Goal: Answer question/provide support: Share knowledge or assist other users

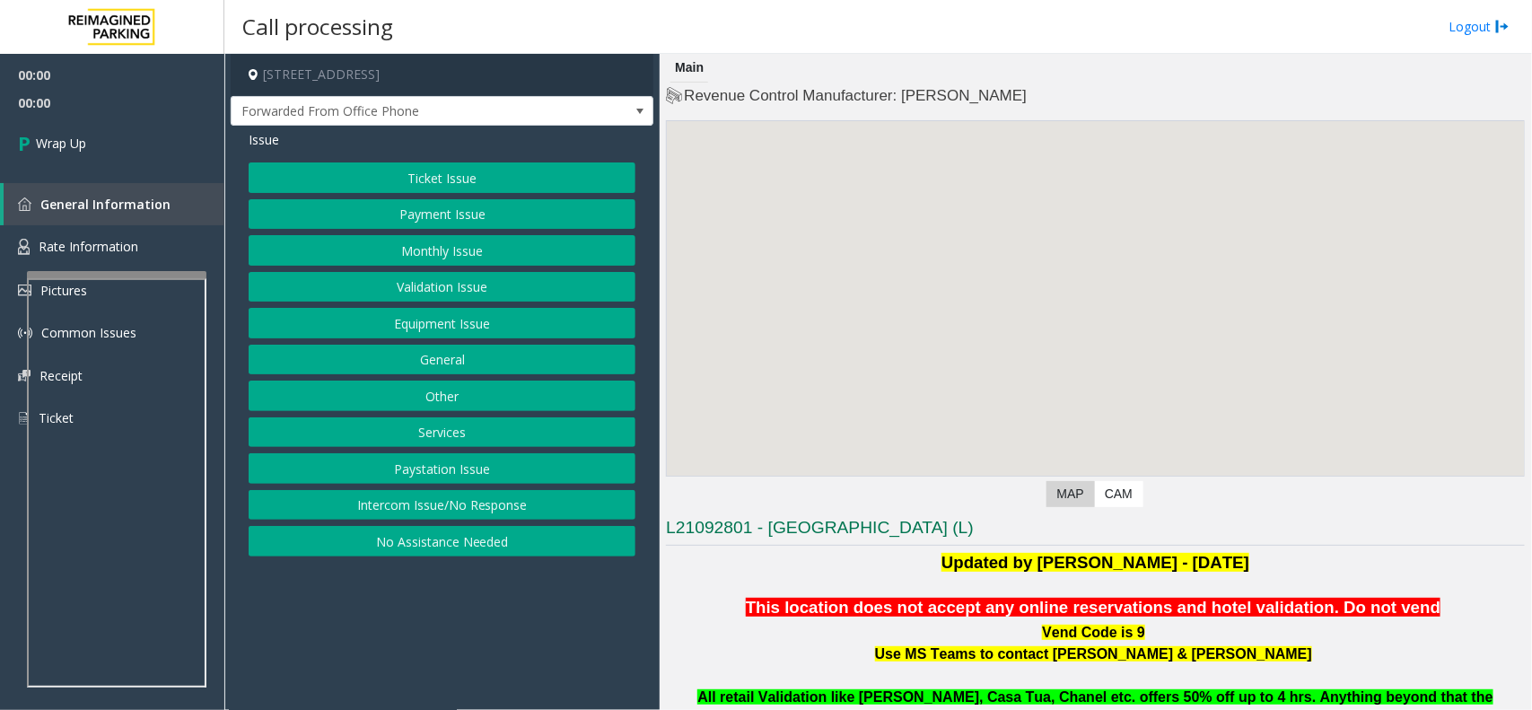
click at [391, 507] on button "Intercom Issue/No Response" at bounding box center [442, 505] width 387 height 31
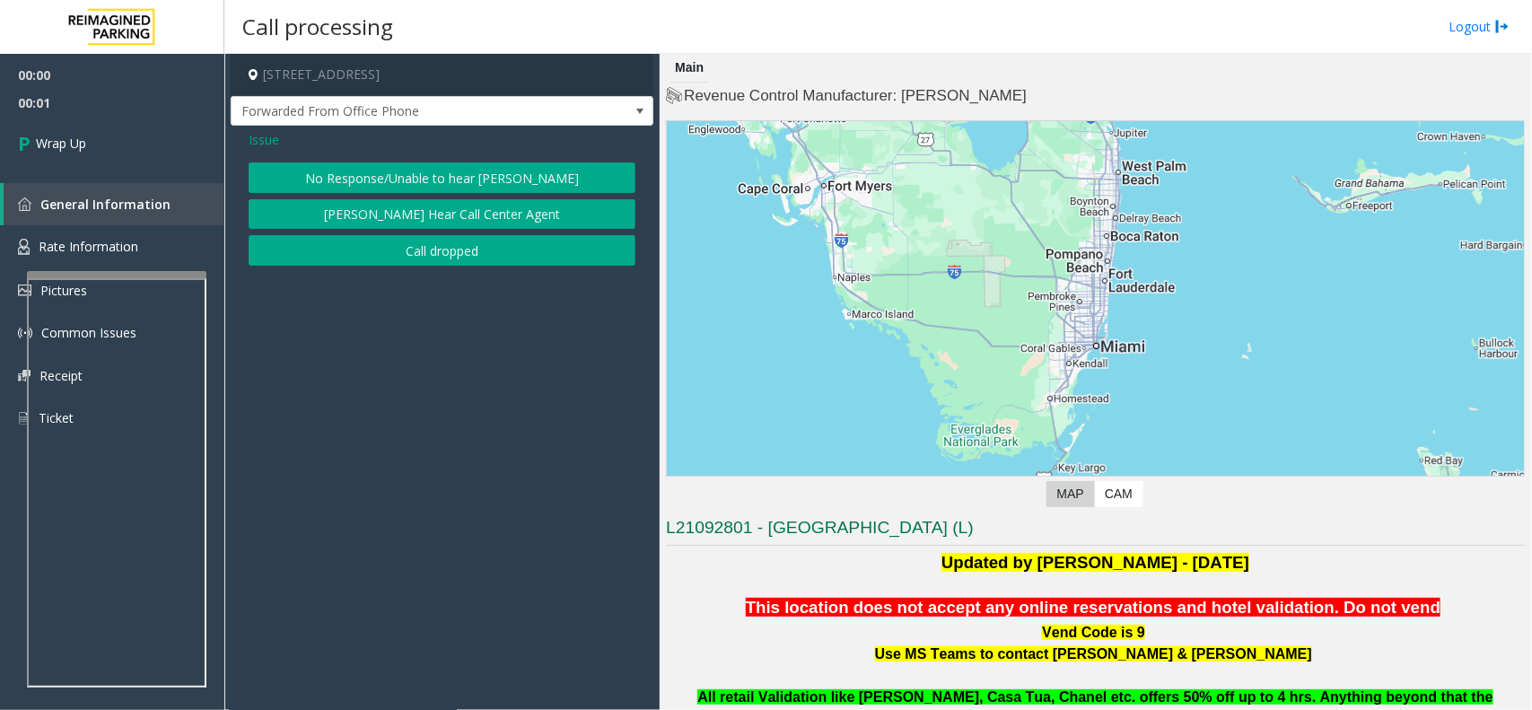
click at [396, 232] on div "No Response/Unable to hear parker Parker Cannot Hear Call Center Agent Call dro…" at bounding box center [442, 213] width 387 height 103
click at [396, 256] on button "Call dropped" at bounding box center [442, 250] width 387 height 31
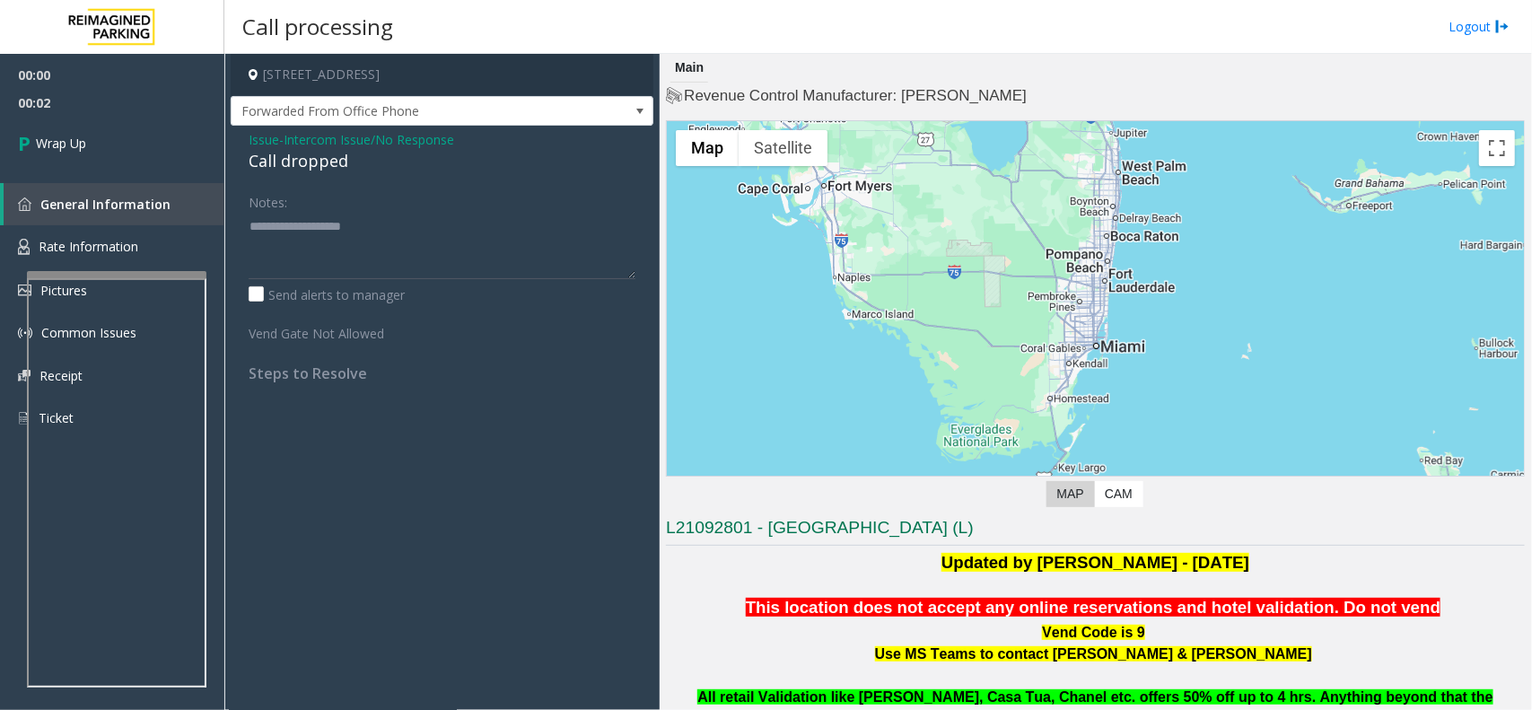
click at [305, 169] on div "Call dropped" at bounding box center [442, 161] width 387 height 24
type textarea "**********"
click at [167, 132] on link "Wrap Up" at bounding box center [112, 143] width 224 height 53
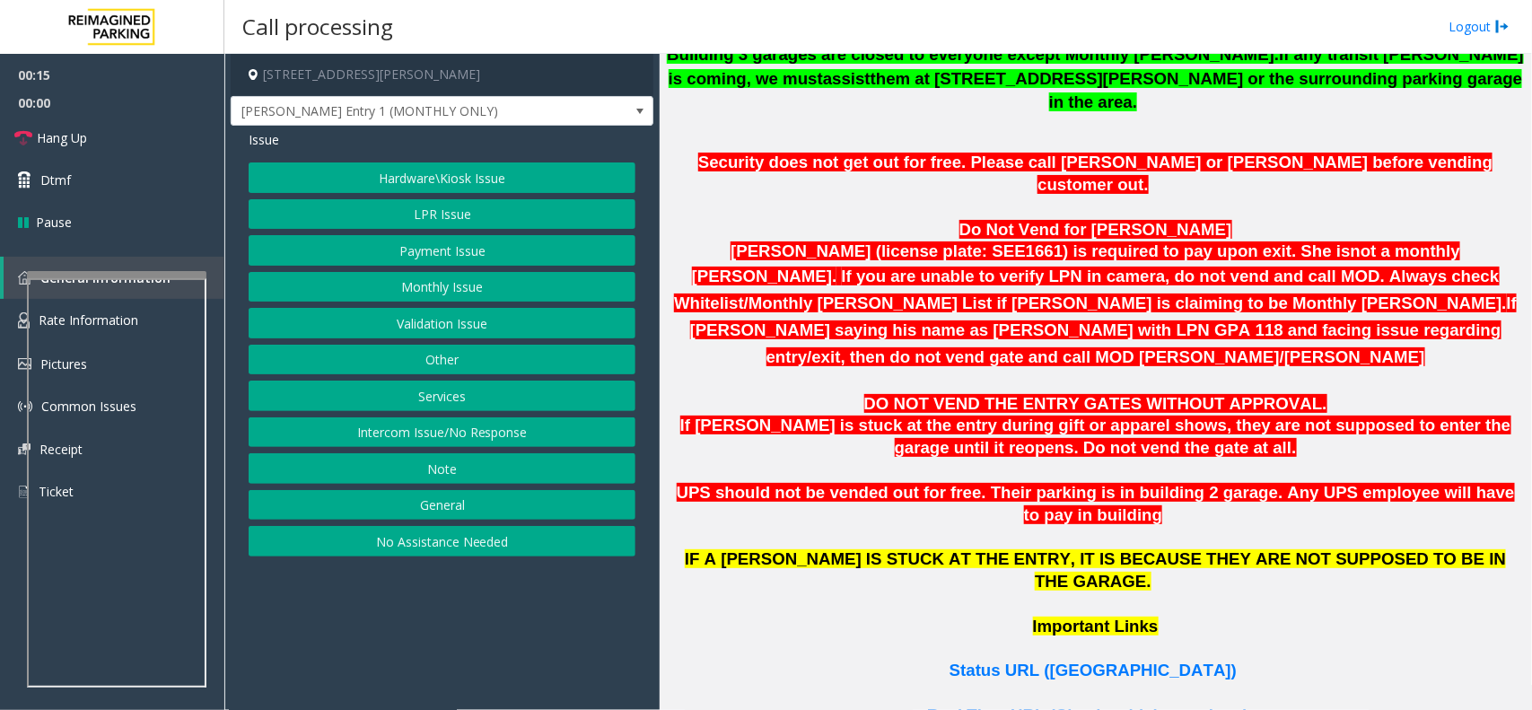
scroll to position [897, 0]
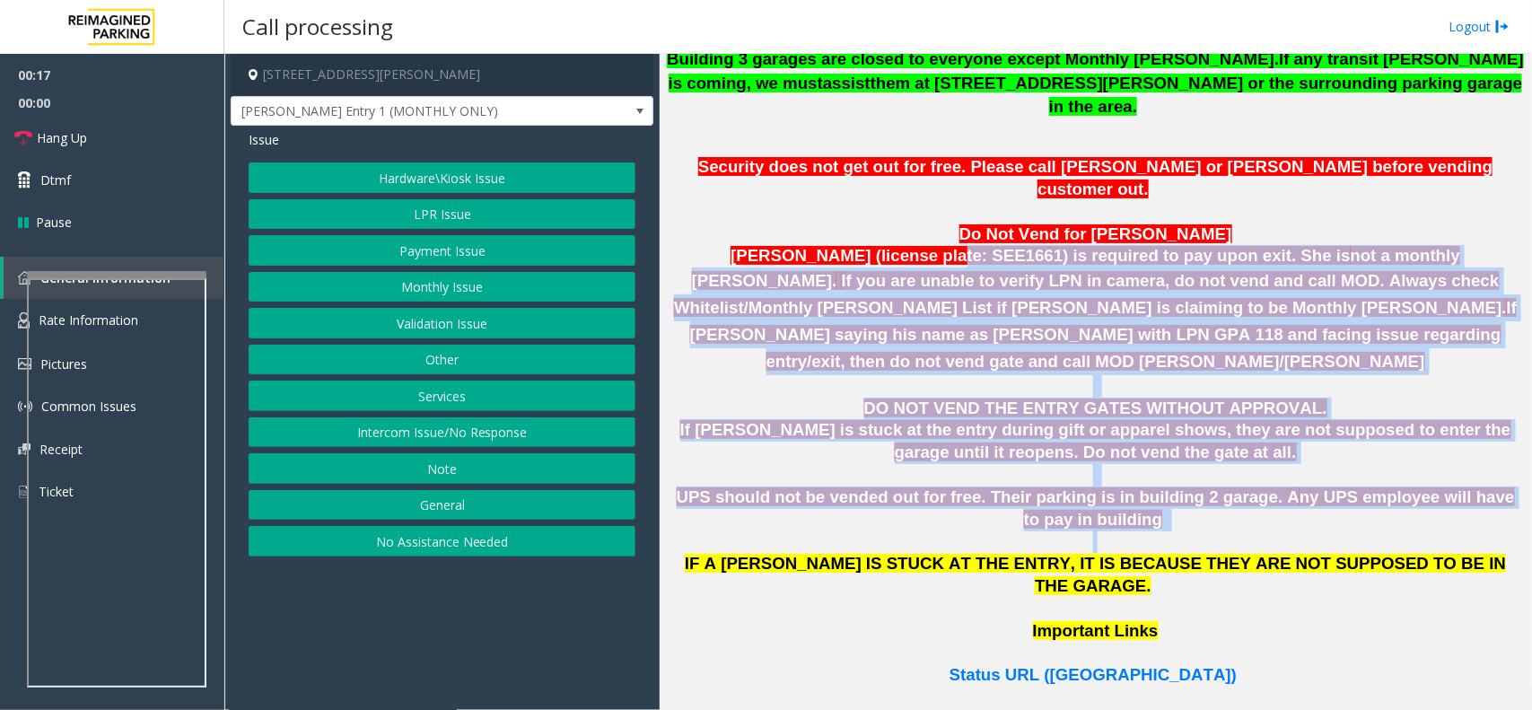
drag, startPoint x: 1128, startPoint y: 471, endPoint x: 854, endPoint y: 206, distance: 380.8
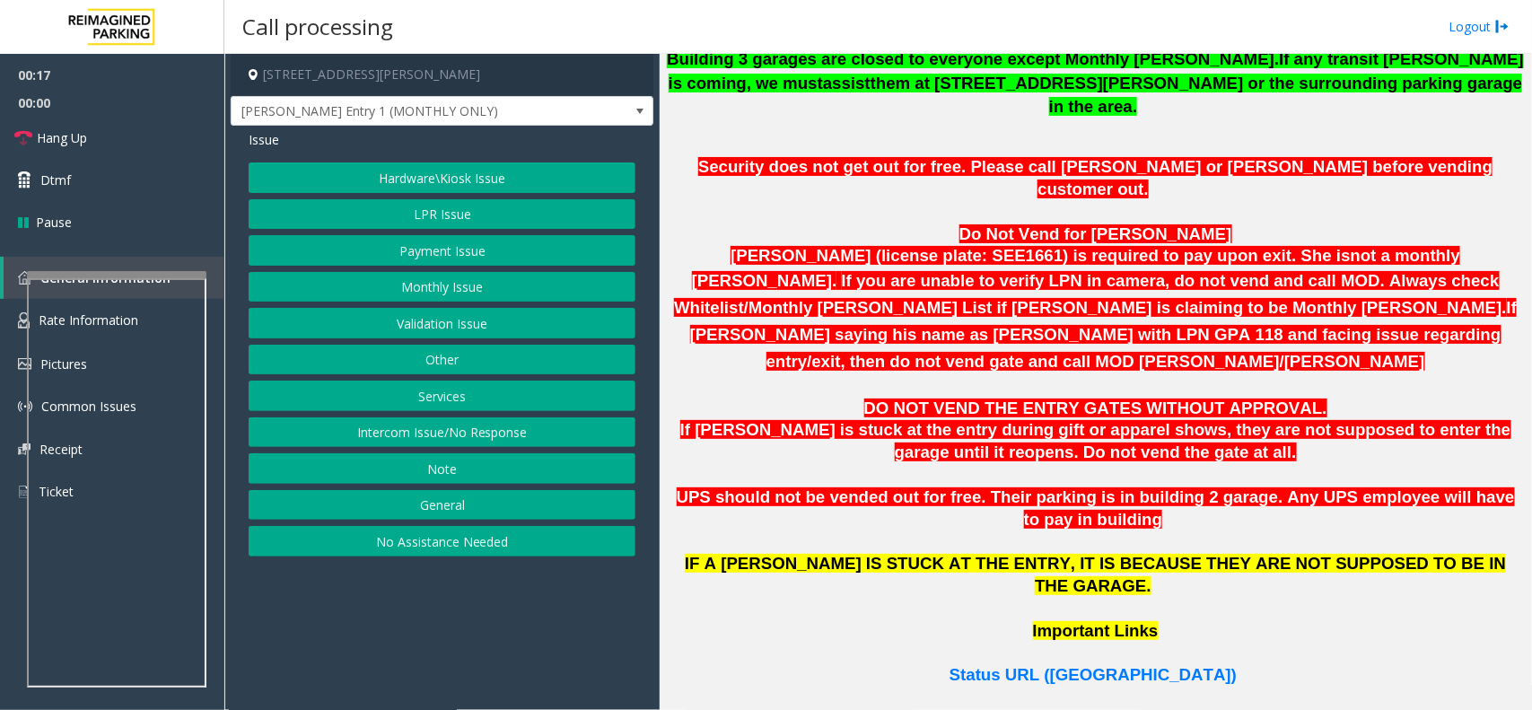
click at [855, 223] on p "Do Not Vend for Namisha Gilani" at bounding box center [1095, 234] width 859 height 22
click at [827, 375] on p at bounding box center [1095, 386] width 862 height 22
click at [429, 285] on button "Monthly Issue" at bounding box center [442, 287] width 387 height 31
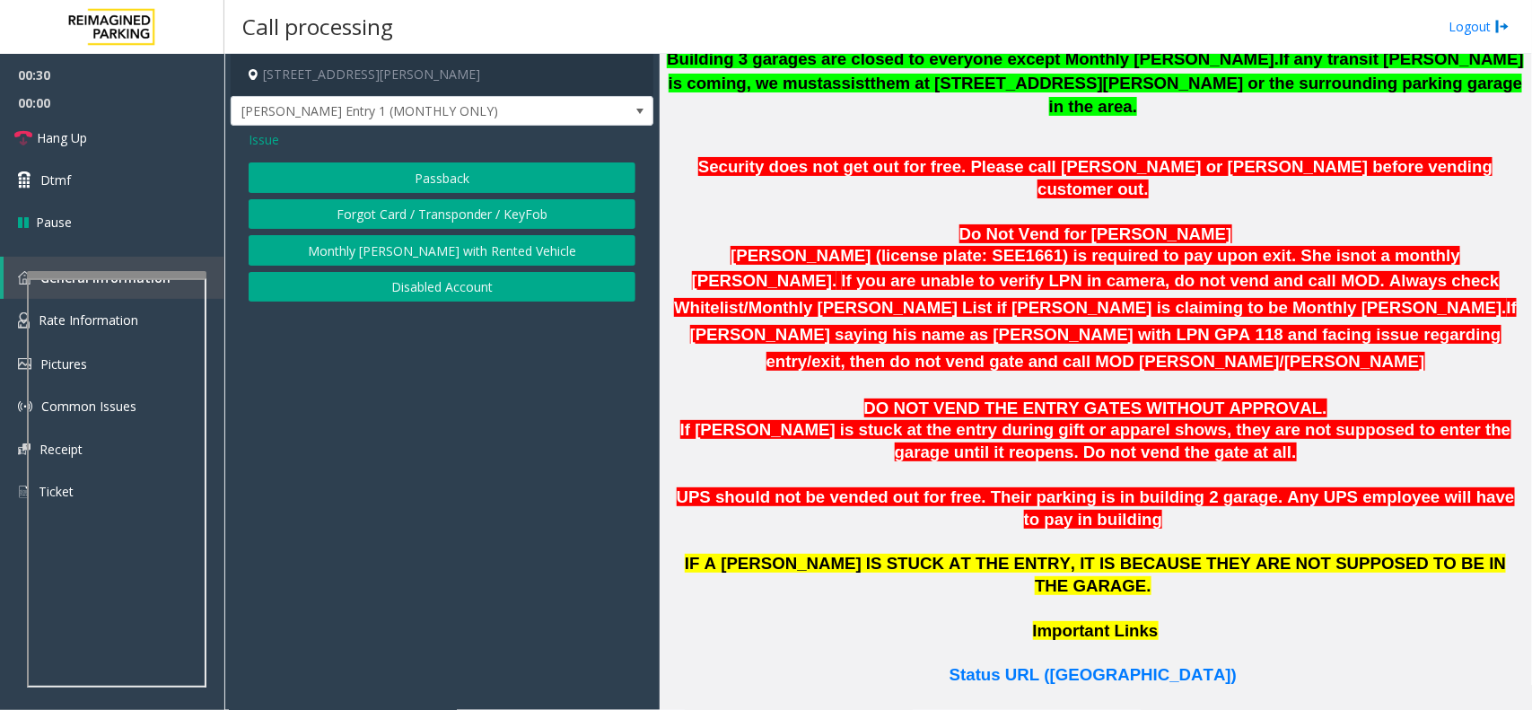
click at [436, 285] on button "Disabled Account" at bounding box center [442, 287] width 387 height 31
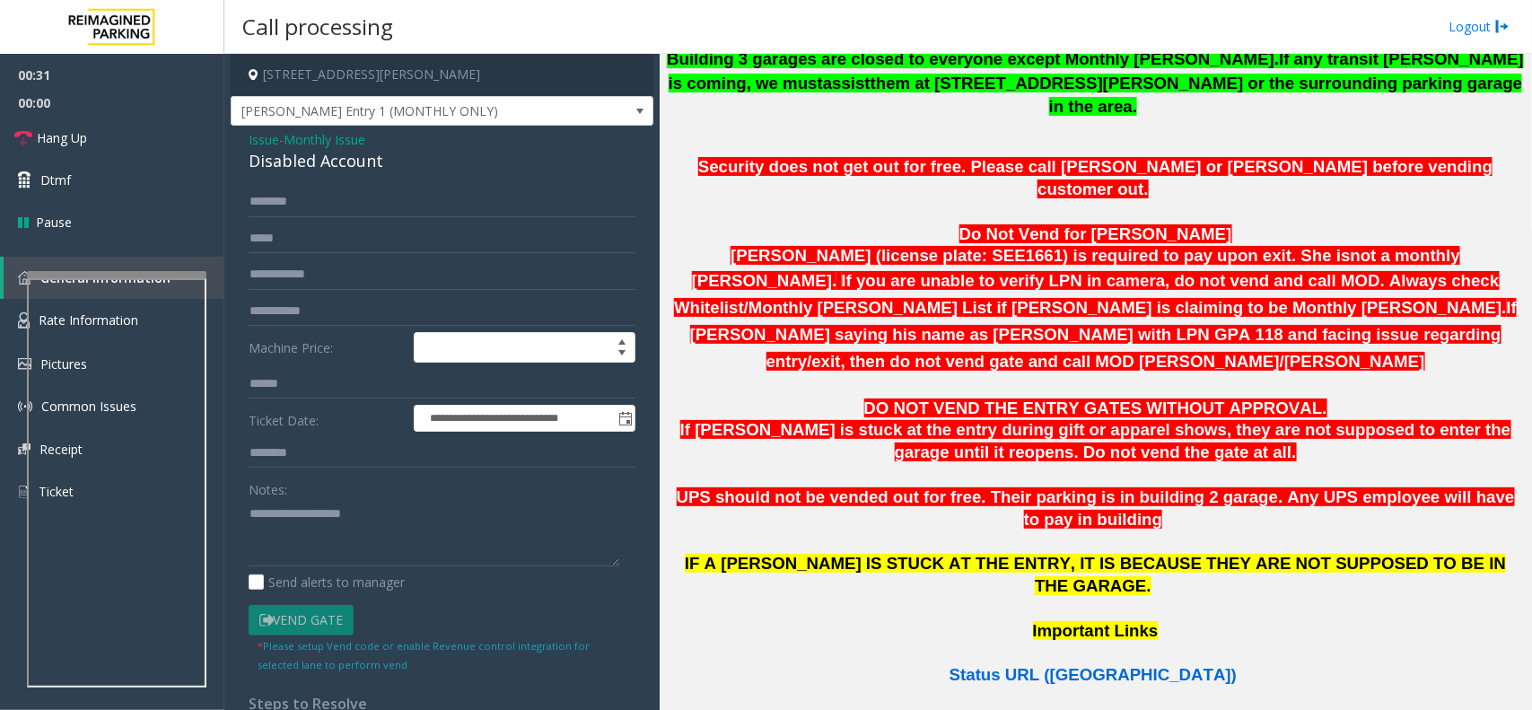
click at [1078, 665] on span "Status URL (Vend Gate)" at bounding box center [1093, 674] width 287 height 19
click at [305, 521] on textarea at bounding box center [434, 532] width 371 height 67
type textarea "******"
click at [352, 177] on div "**********" at bounding box center [442, 497] width 423 height 742
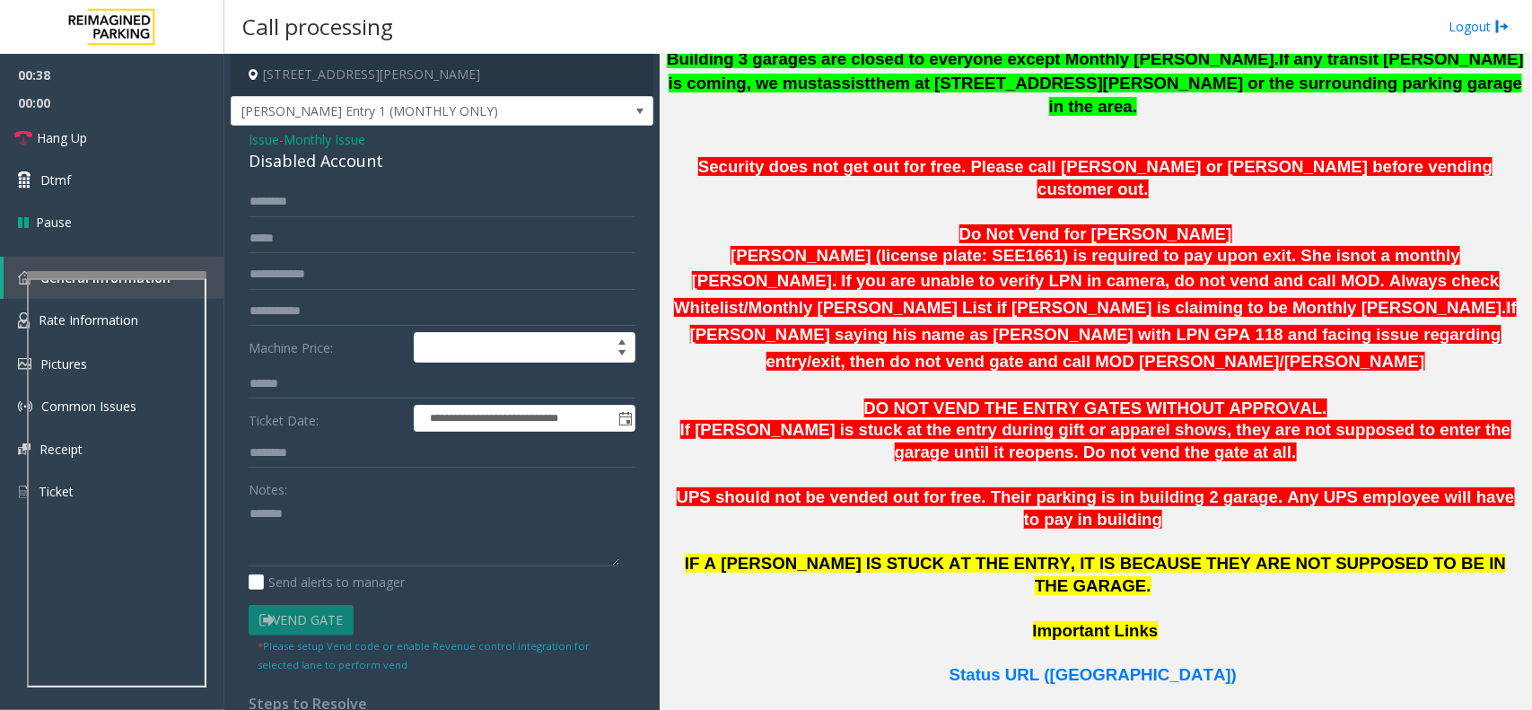
click at [351, 163] on div "Disabled Account" at bounding box center [442, 161] width 387 height 24
copy div "Disabled Account"
click at [348, 276] on input "text" at bounding box center [442, 274] width 387 height 31
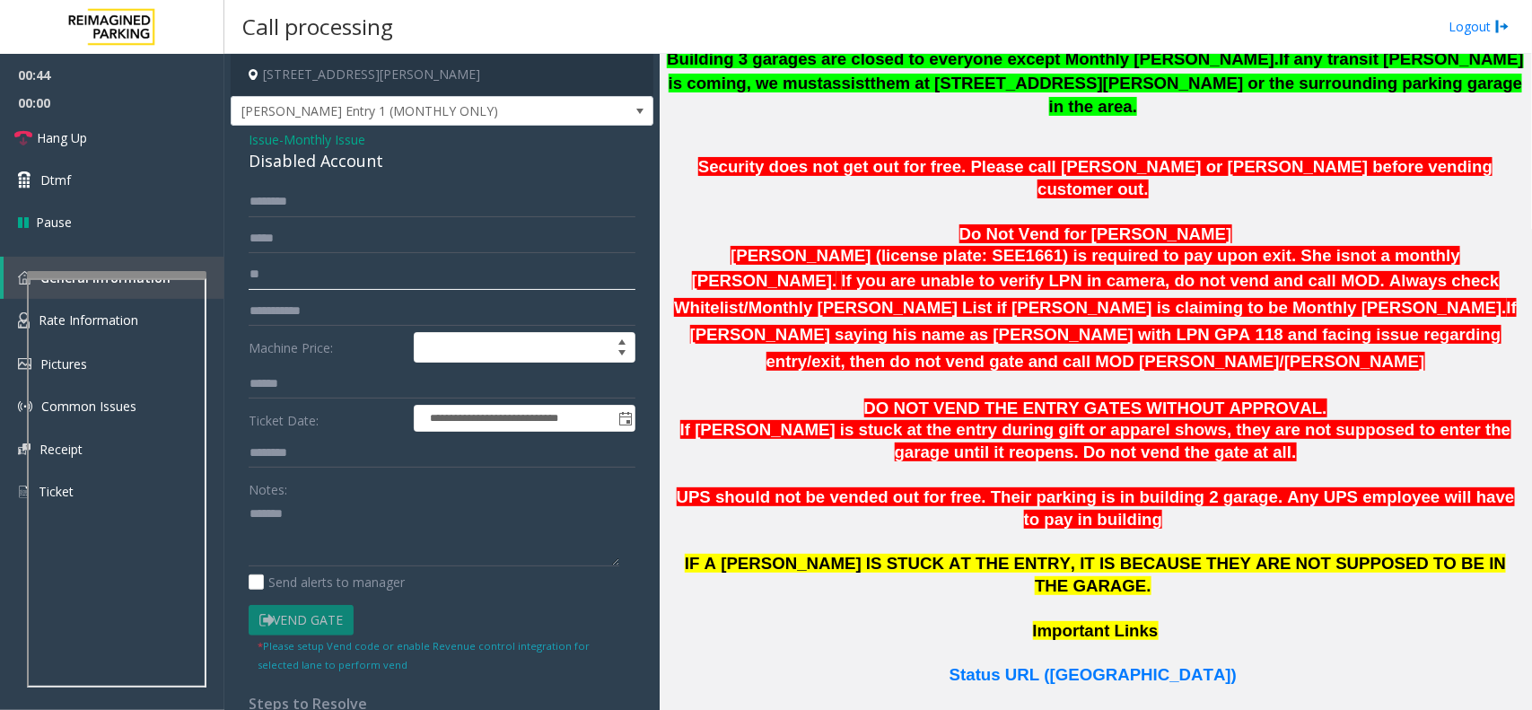
type input "*"
type input "*******"
click at [335, 512] on textarea at bounding box center [434, 532] width 371 height 67
click at [360, 149] on div "Disabled Account" at bounding box center [442, 161] width 387 height 24
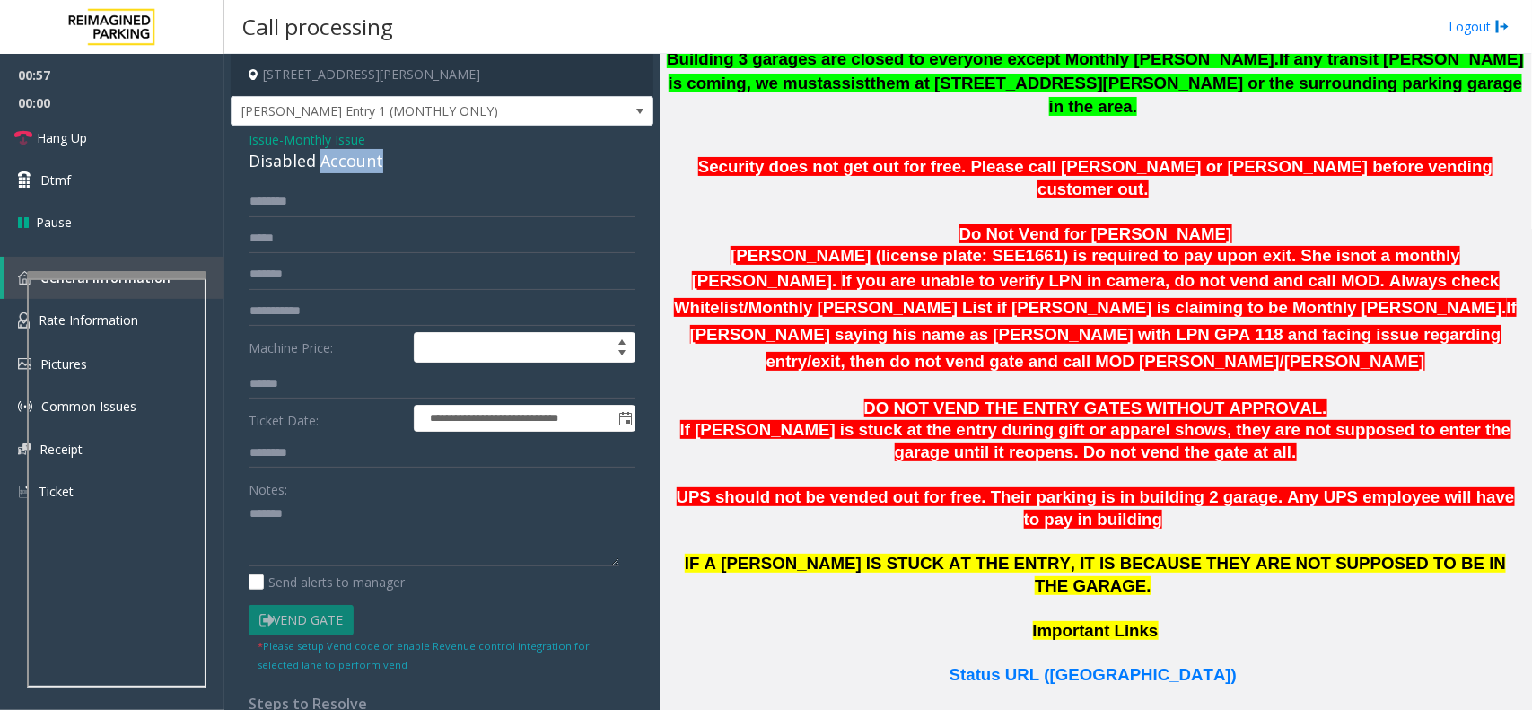
click at [360, 168] on div "Disabled Account" at bounding box center [442, 161] width 387 height 24
click at [334, 522] on textarea at bounding box center [434, 532] width 371 height 67
paste textarea "**********"
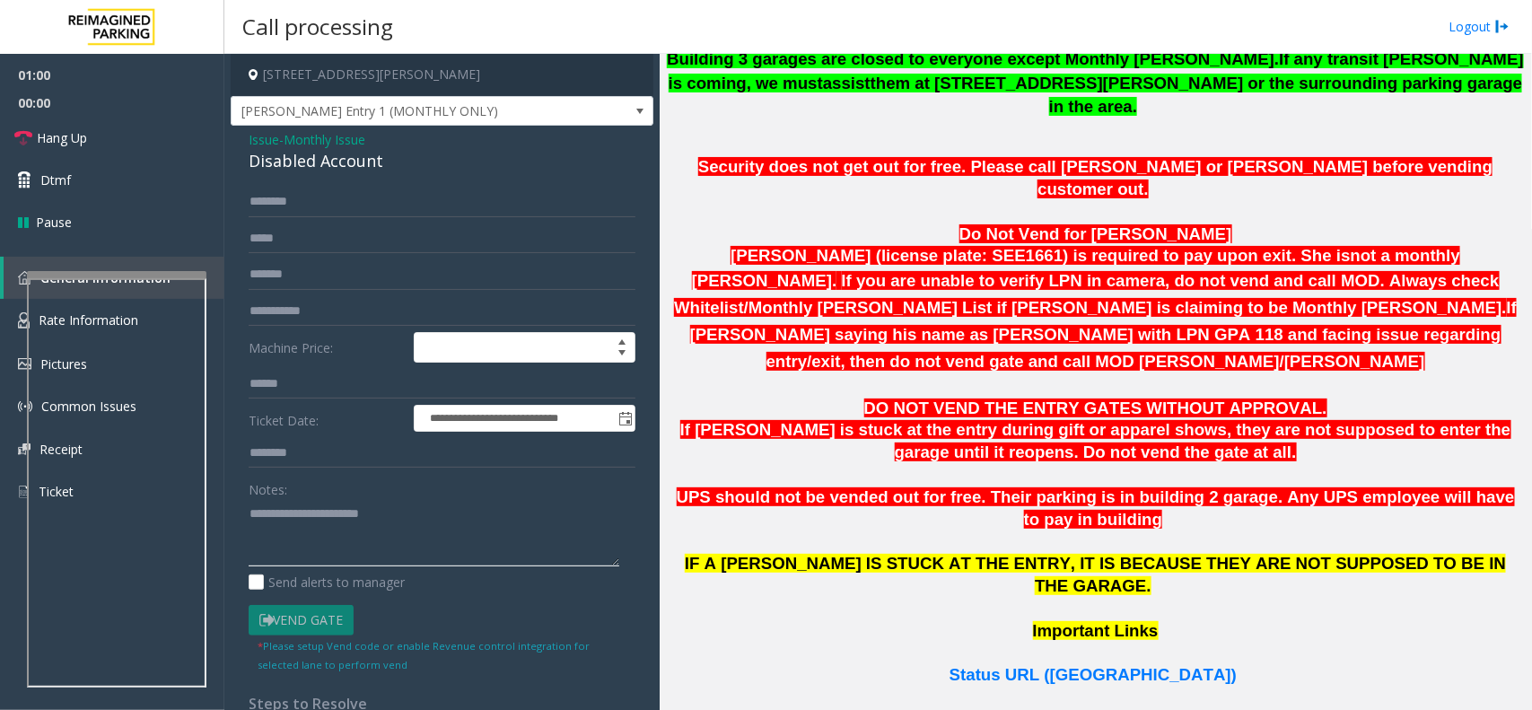
type textarea "**********"
click at [258, 288] on input "*******" at bounding box center [442, 274] width 387 height 31
click at [320, 280] on input "*******" at bounding box center [442, 274] width 387 height 31
type input "*******"
click at [302, 549] on textarea at bounding box center [434, 532] width 371 height 67
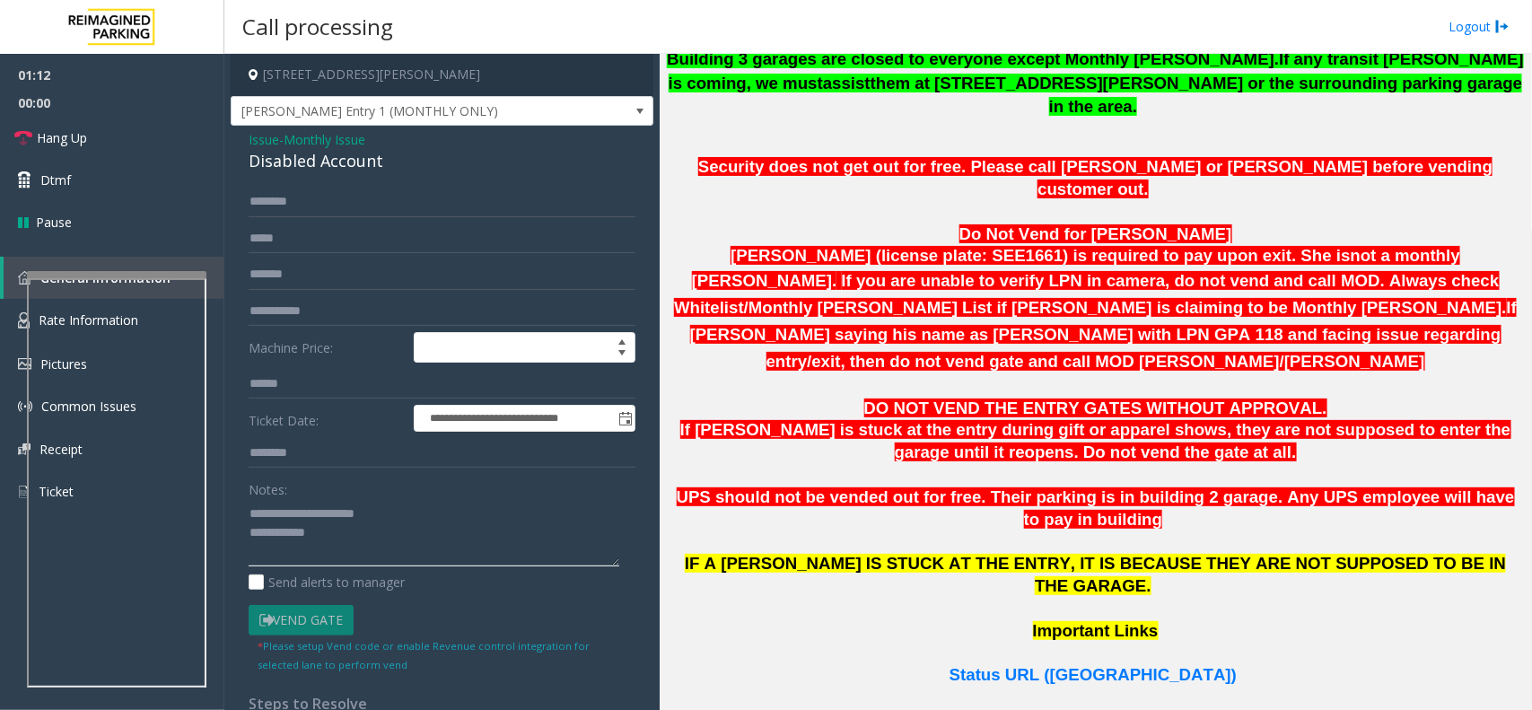
type textarea "**********"
click at [330, 310] on input "text" at bounding box center [442, 311] width 387 height 31
click at [338, 280] on input "*******" at bounding box center [442, 274] width 387 height 31
drag, startPoint x: 339, startPoint y: 271, endPoint x: 245, endPoint y: 276, distance: 94.4
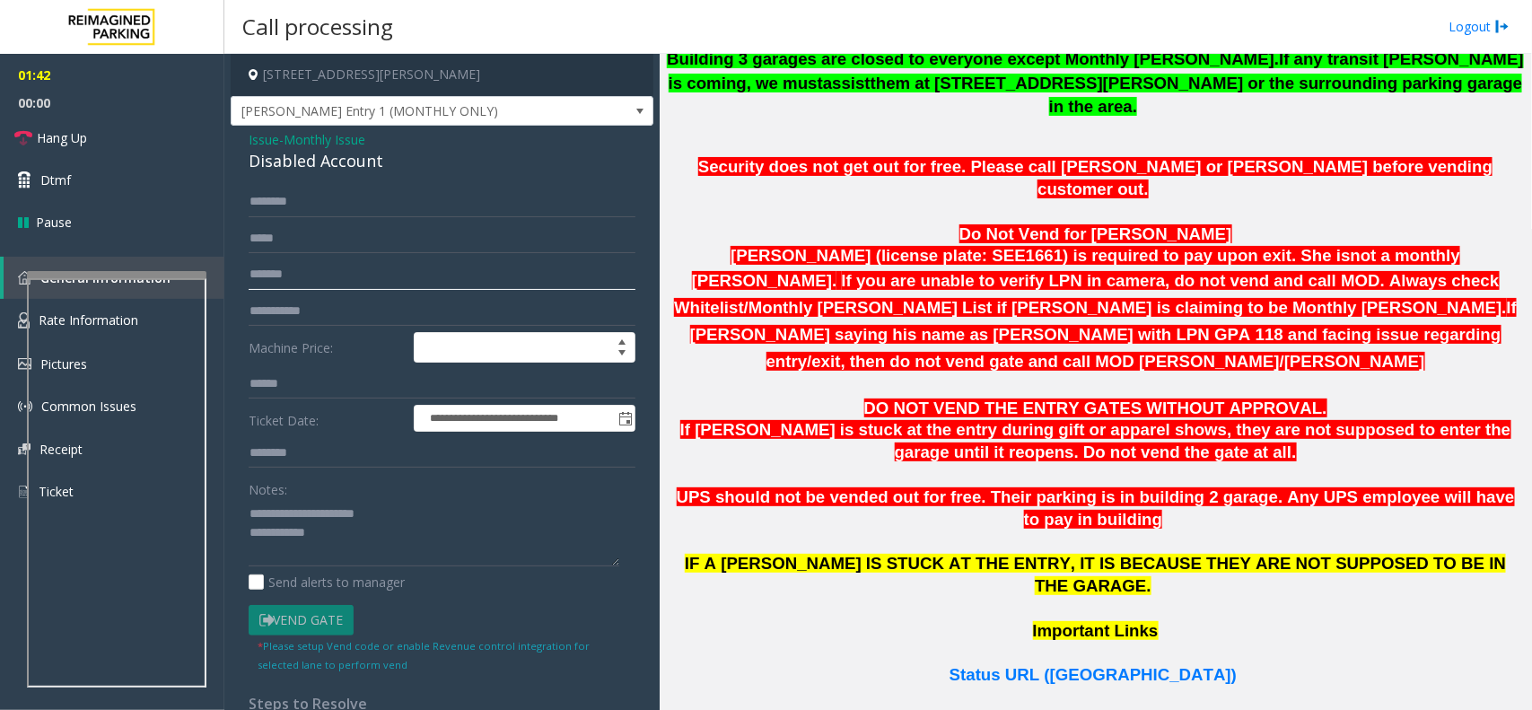
click at [245, 276] on div "**********" at bounding box center [442, 518] width 414 height 663
click at [324, 196] on input "text" at bounding box center [442, 202] width 387 height 31
type input "*******"
click at [369, 534] on textarea at bounding box center [434, 532] width 371 height 67
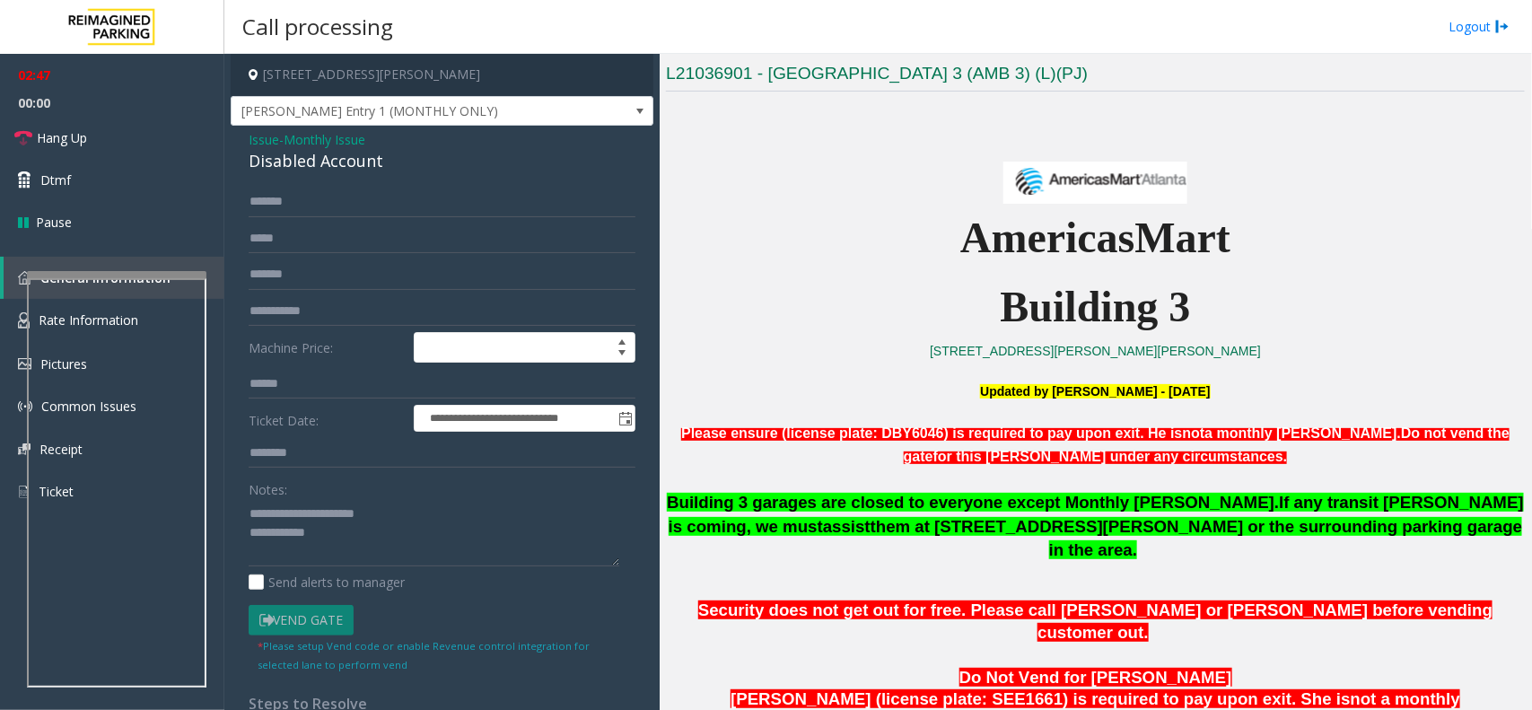
scroll to position [673, 0]
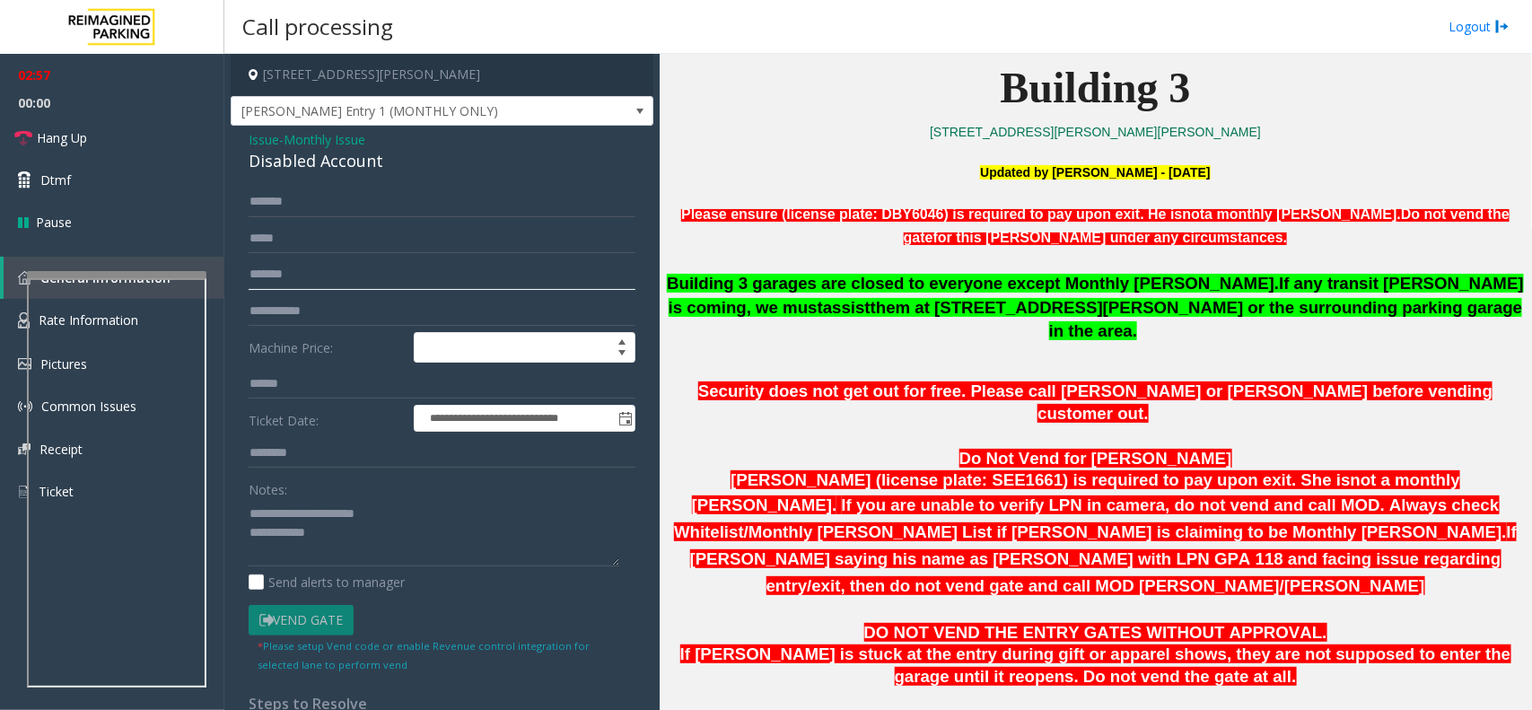
drag, startPoint x: 315, startPoint y: 261, endPoint x: 225, endPoint y: 263, distance: 89.8
click at [225, 263] on app-call-processing-form "**********" at bounding box center [441, 382] width 435 height 656
click at [328, 212] on input "*******" at bounding box center [442, 202] width 387 height 31
drag, startPoint x: 319, startPoint y: 207, endPoint x: 216, endPoint y: 207, distance: 102.3
click at [216, 207] on app-root "**********" at bounding box center [766, 355] width 1532 height 710
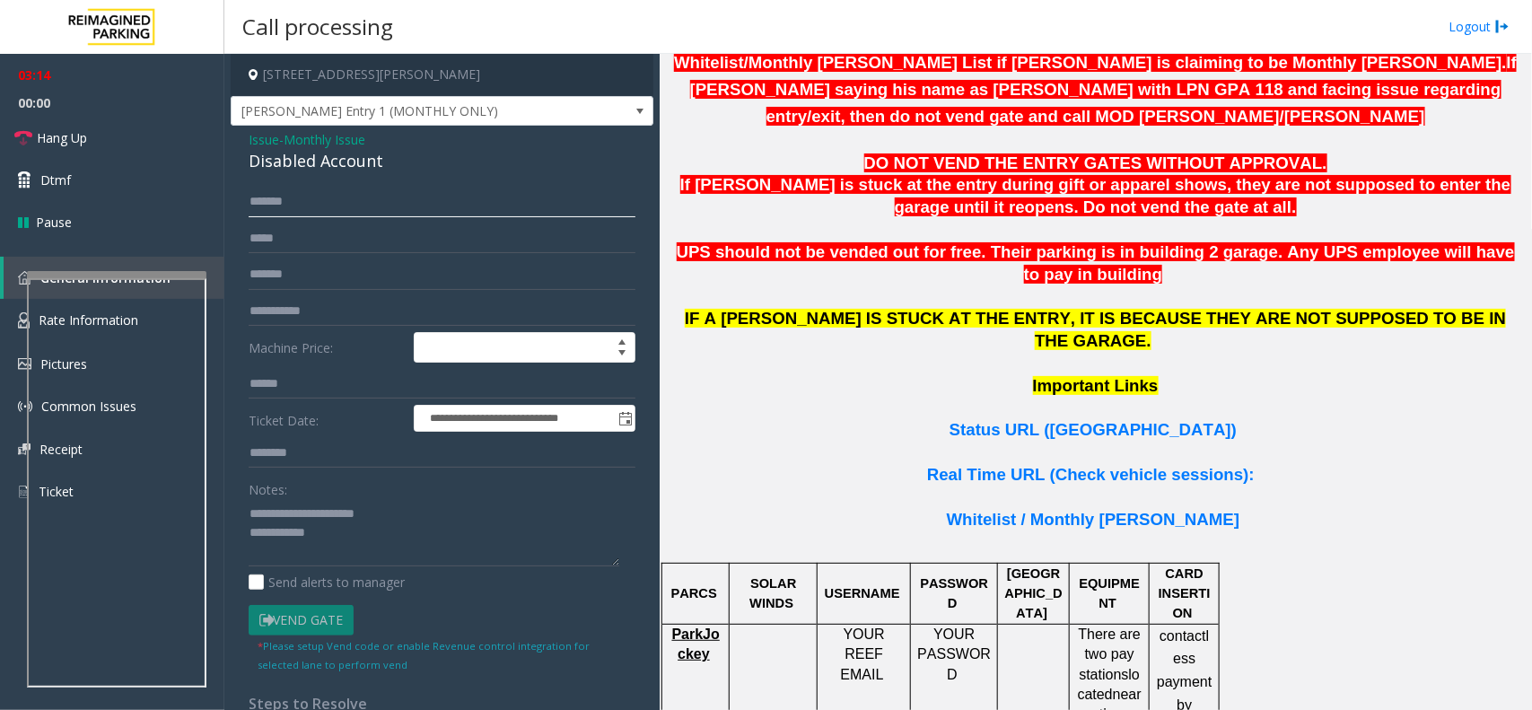
scroll to position [897, 0]
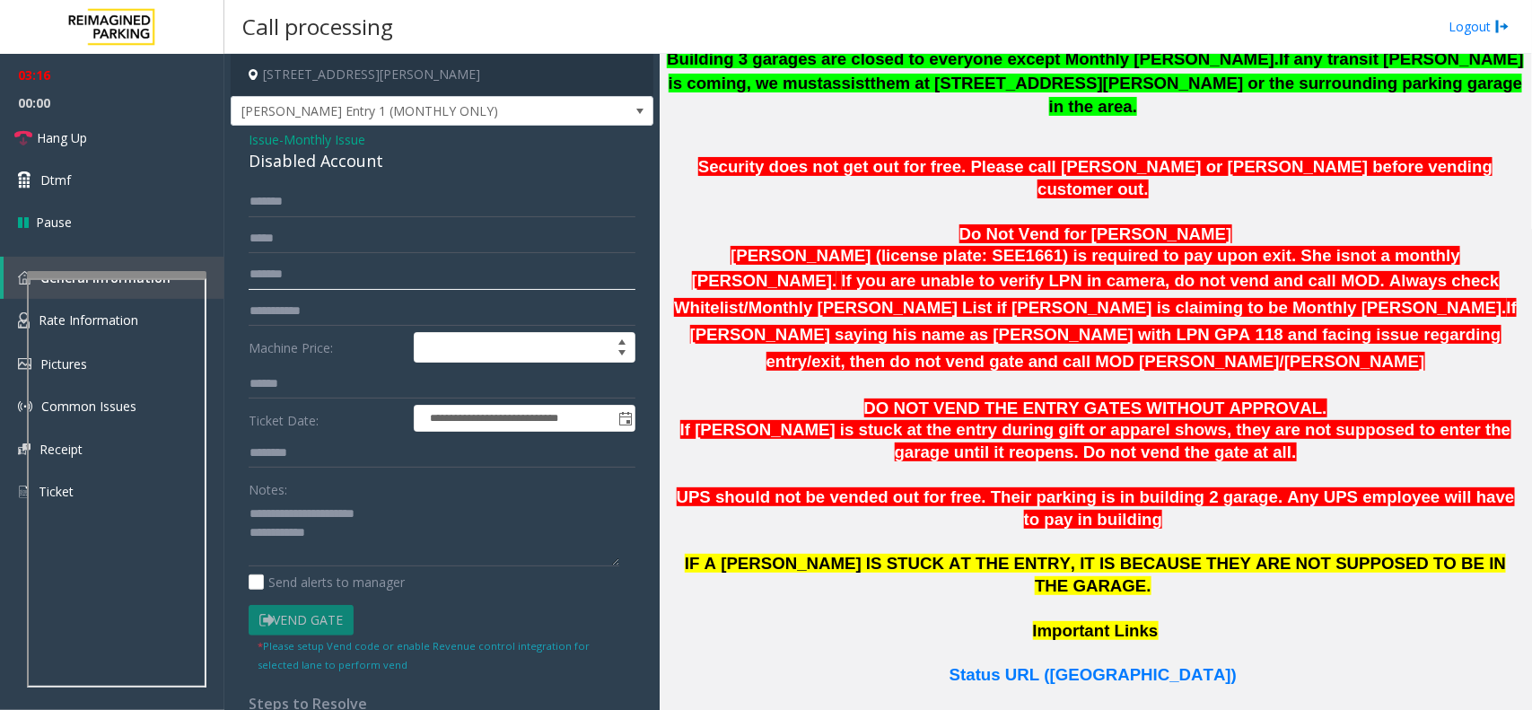
click at [352, 267] on input "*******" at bounding box center [442, 274] width 387 height 31
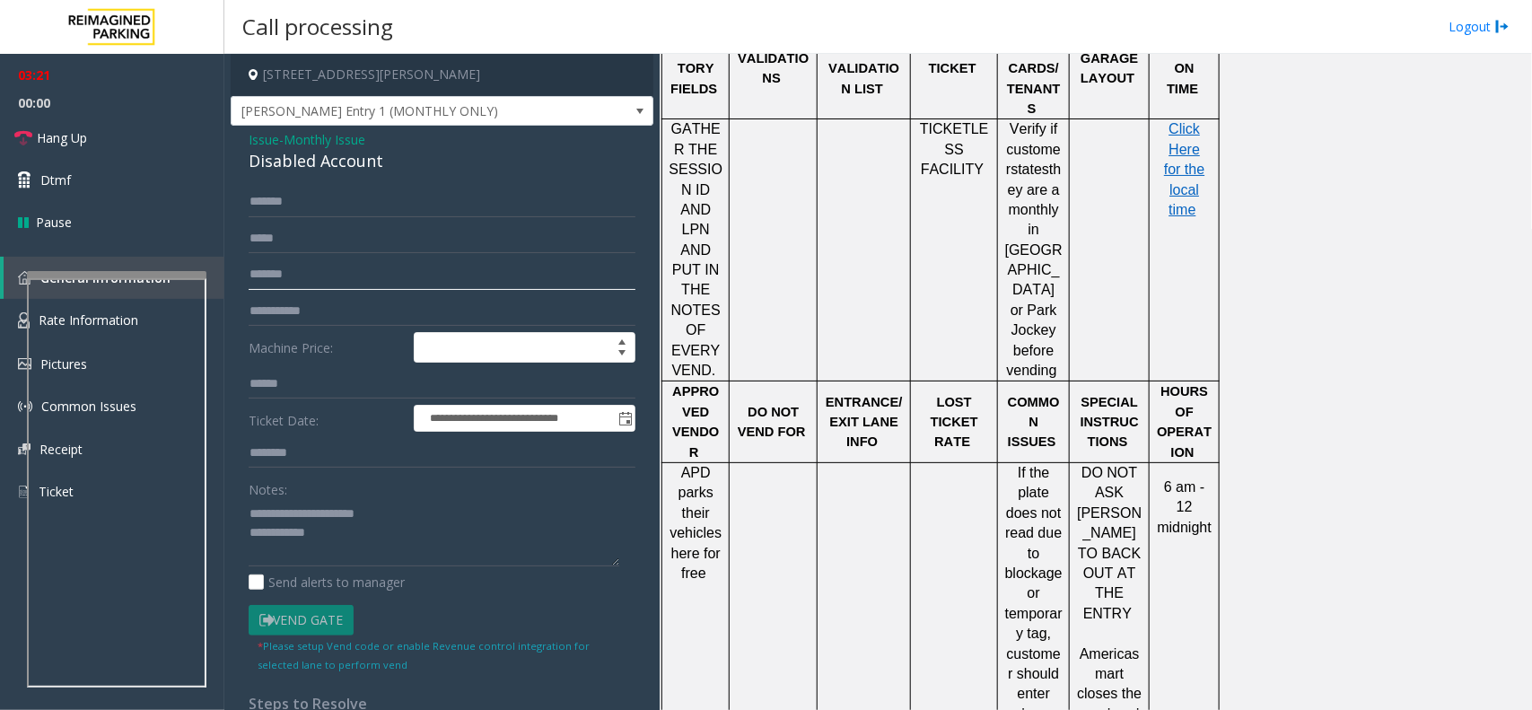
scroll to position [1631, 0]
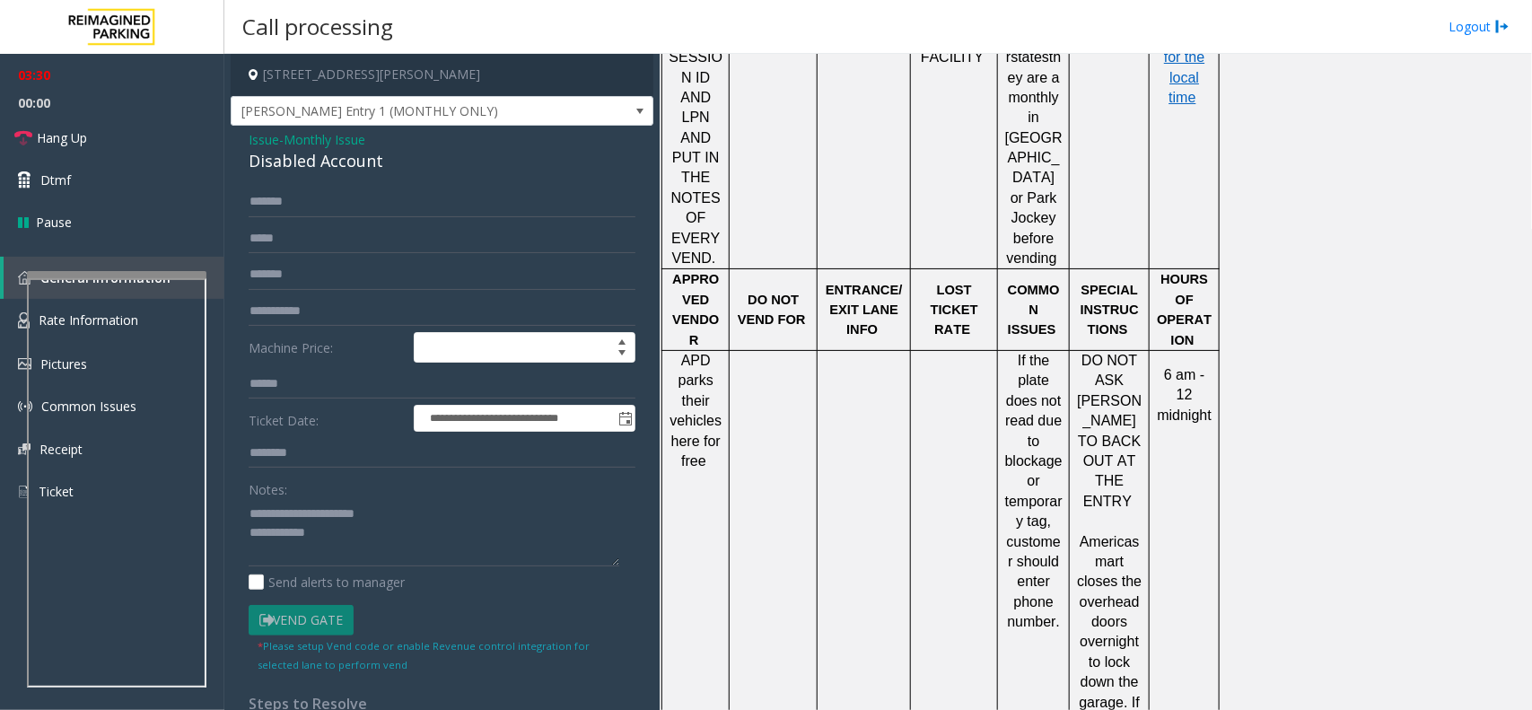
scroll to position [2977, 0]
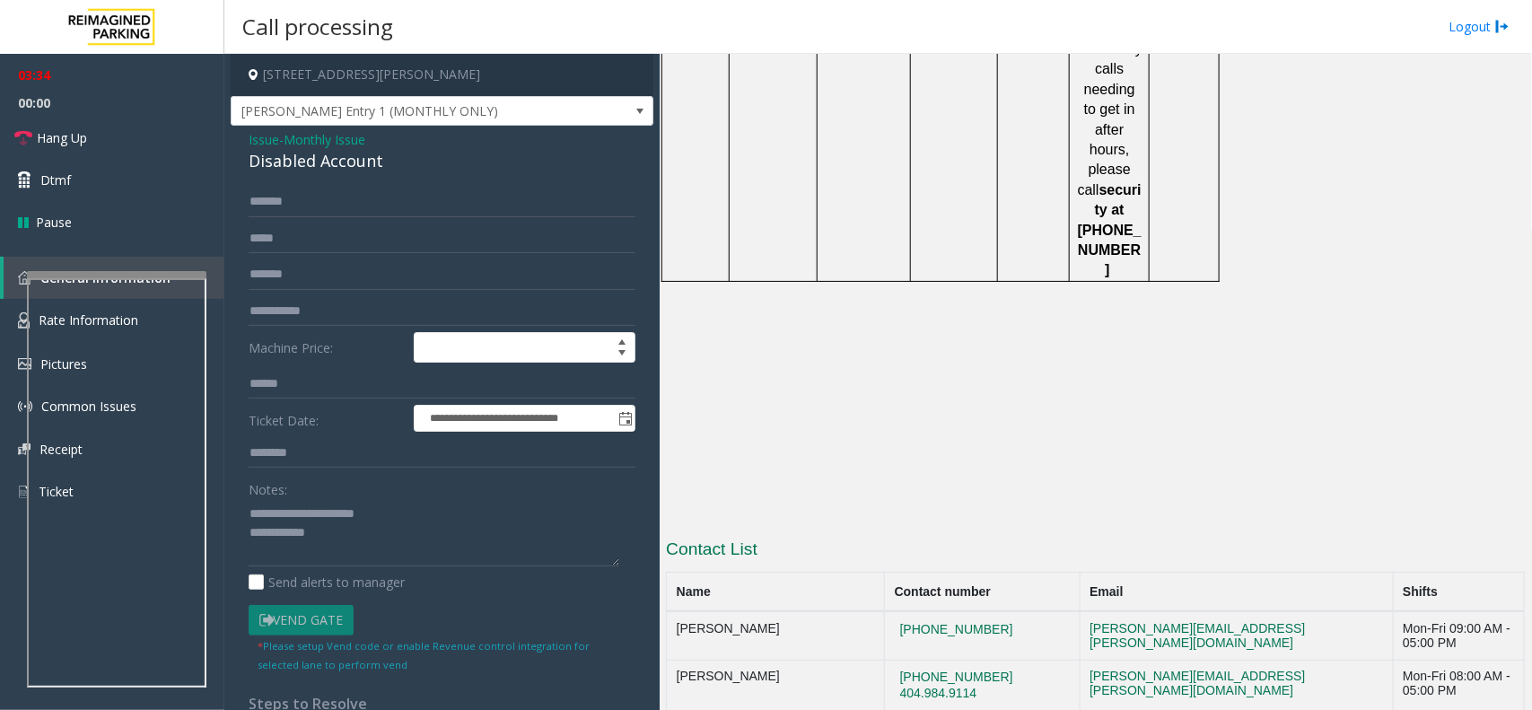
drag, startPoint x: 1024, startPoint y: 440, endPoint x: 902, endPoint y: 438, distance: 122.1
copy button "(404) 834-4916"
click at [366, 544] on textarea at bounding box center [434, 532] width 371 height 67
click at [540, 550] on textarea at bounding box center [434, 532] width 371 height 67
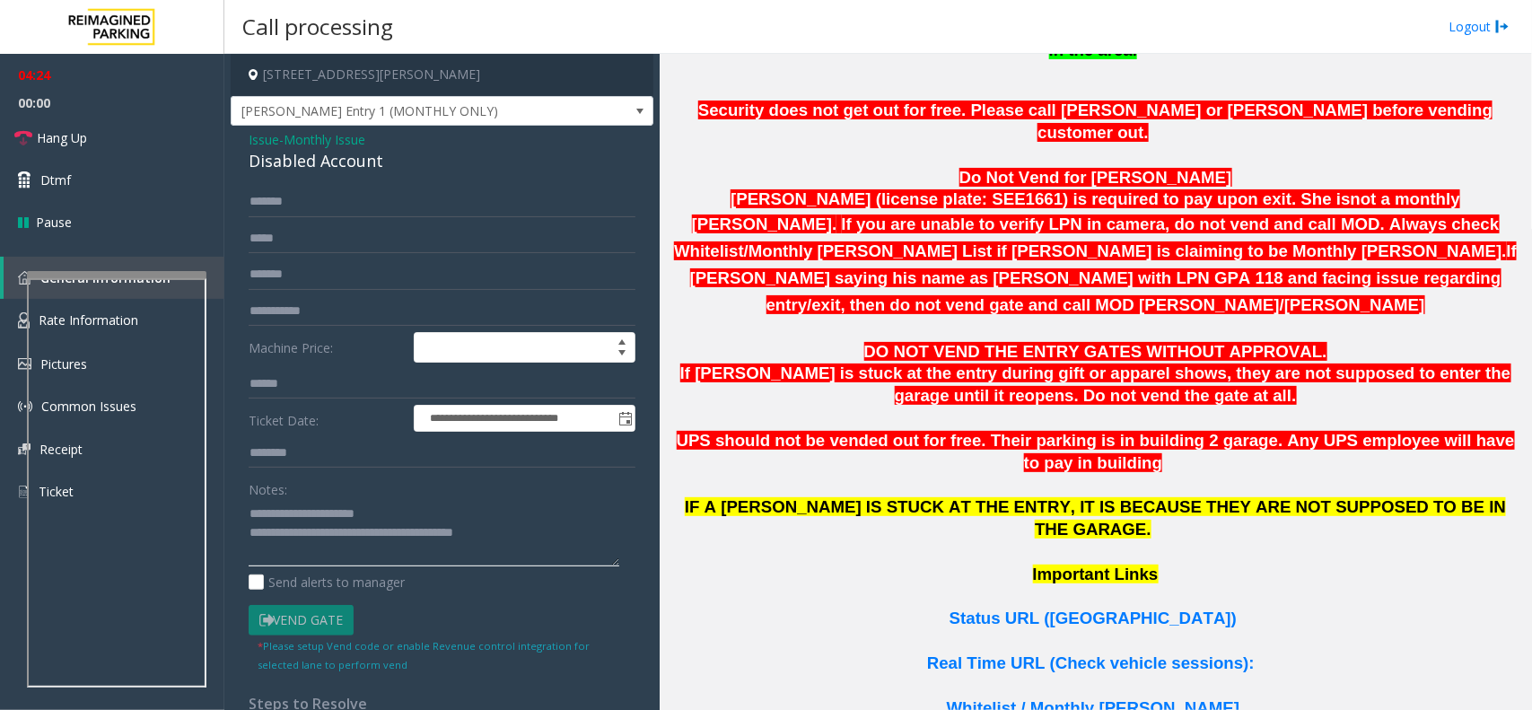
scroll to position [845, 0]
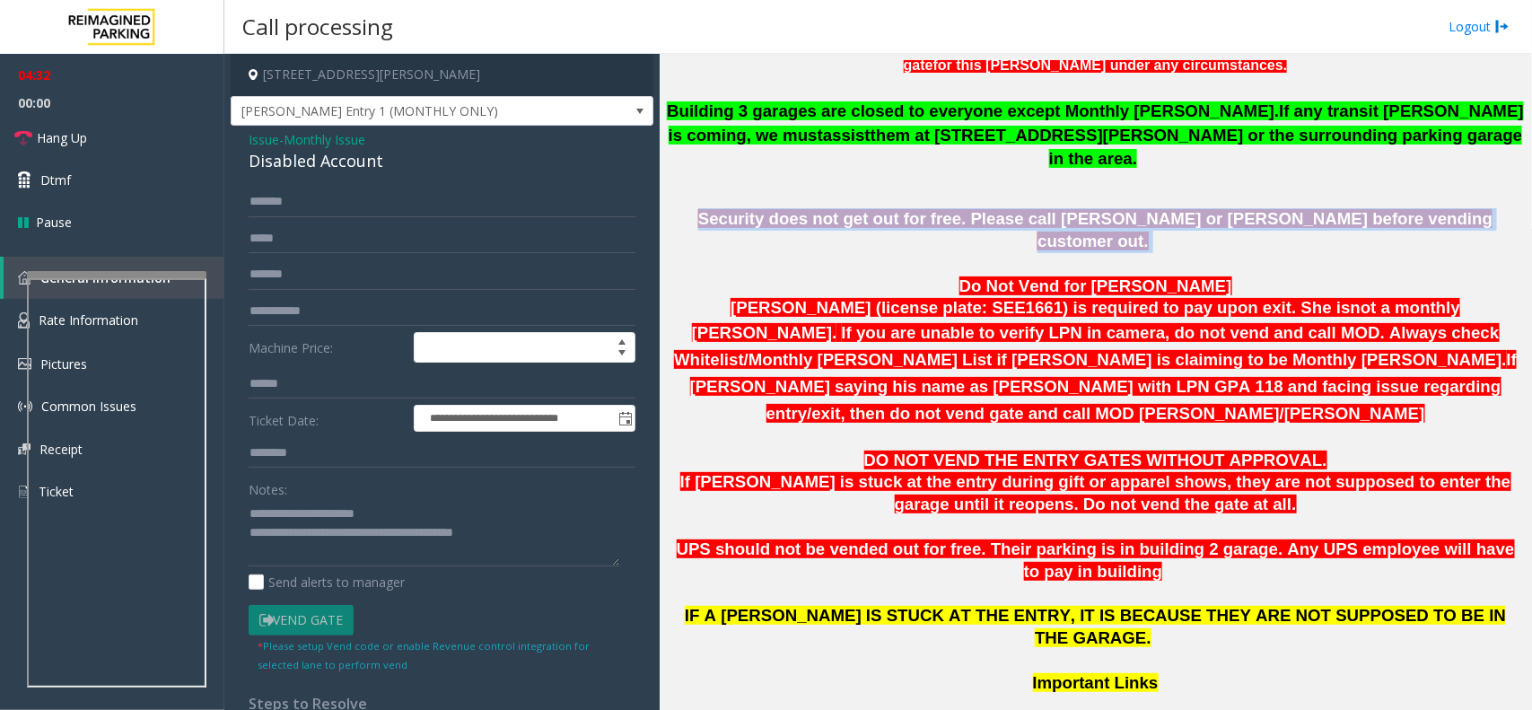
drag, startPoint x: 768, startPoint y: 197, endPoint x: 1424, endPoint y: 189, distance: 656.1
click at [1424, 208] on p "Security does not get out for free. Please call Eric or Lakeesha before vending…" at bounding box center [1095, 230] width 862 height 45
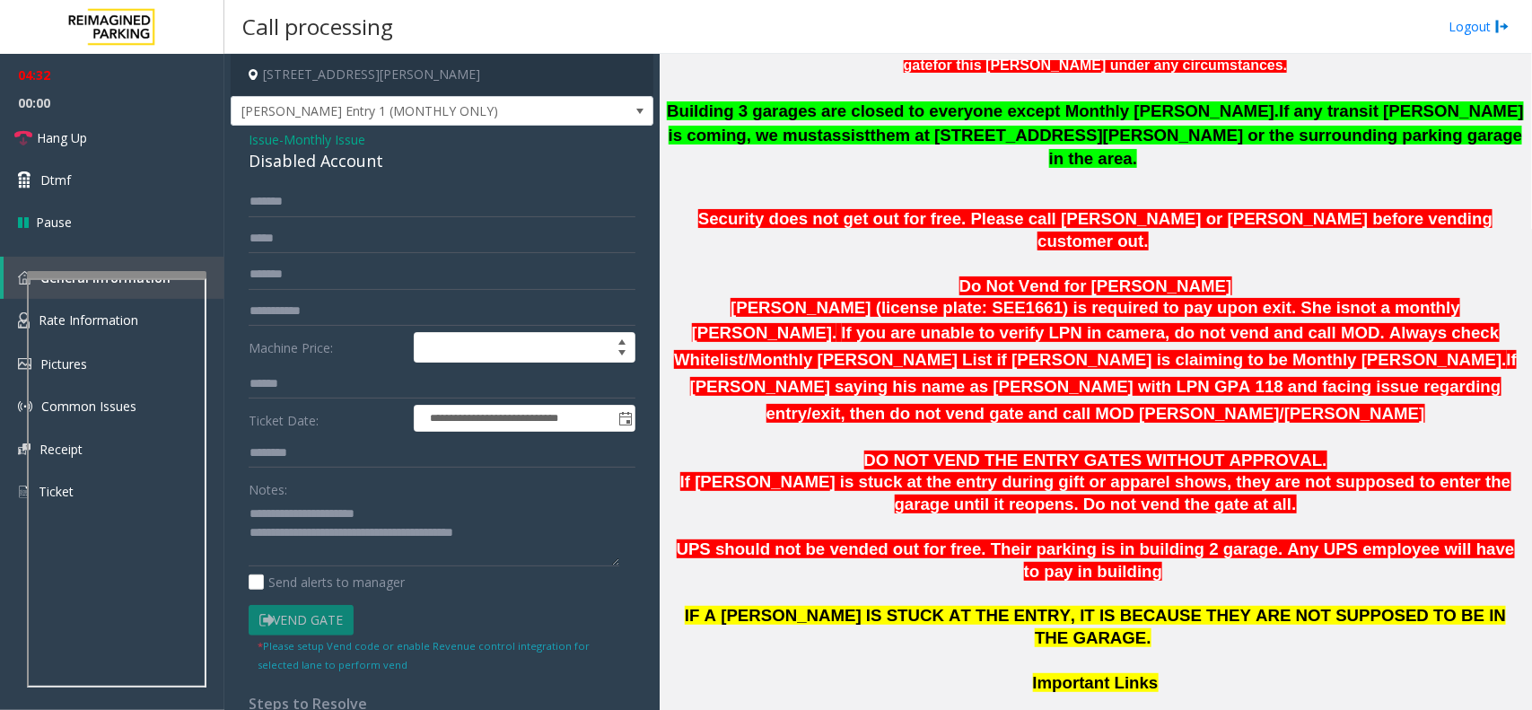
click at [1281, 298] on b "Namisha Gilani (license plate: SEE1661) is required to pay upon exit. She is no…" at bounding box center [1076, 320] width 768 height 44
click at [530, 543] on textarea at bounding box center [434, 532] width 371 height 67
click at [519, 539] on textarea at bounding box center [434, 532] width 371 height 67
click at [162, 131] on link "Hang Up" at bounding box center [112, 138] width 224 height 42
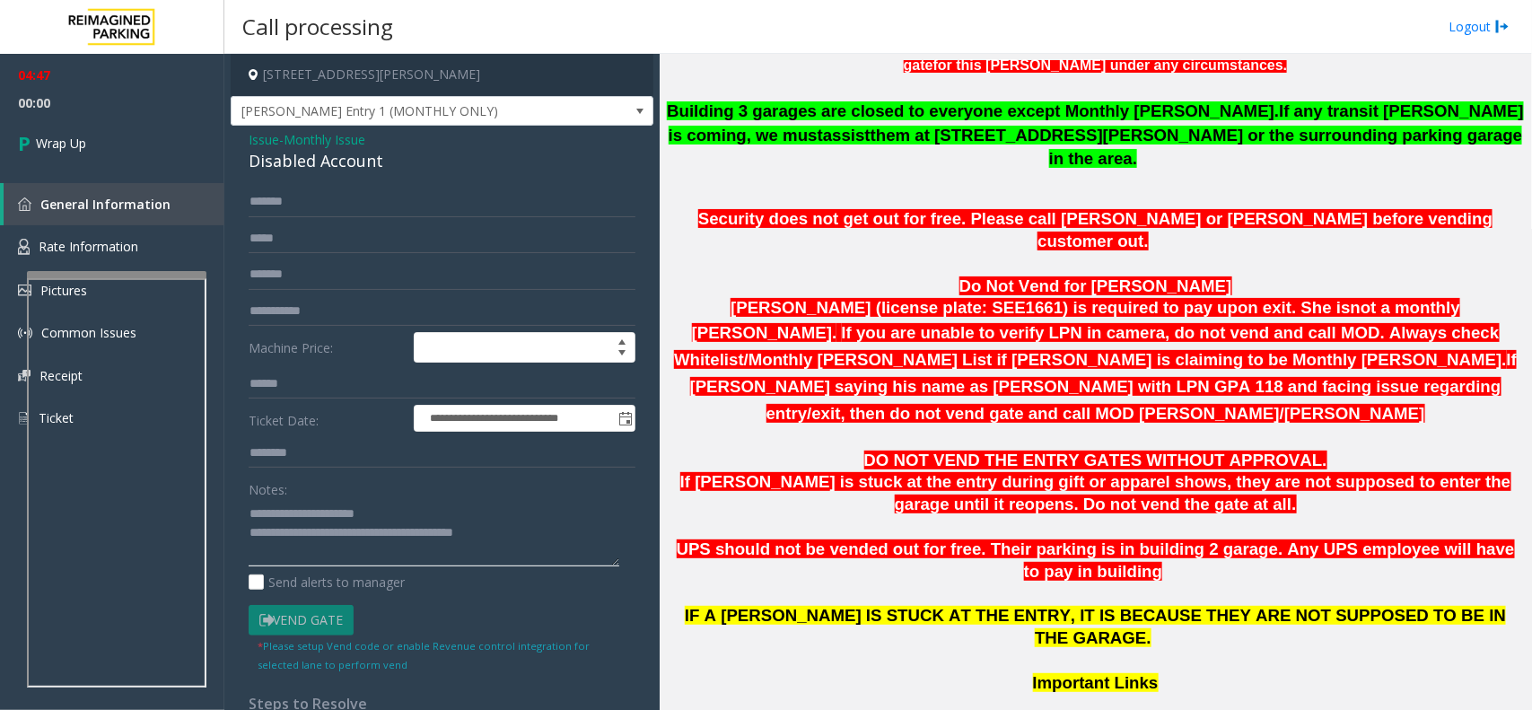
click at [547, 536] on textarea at bounding box center [434, 532] width 371 height 67
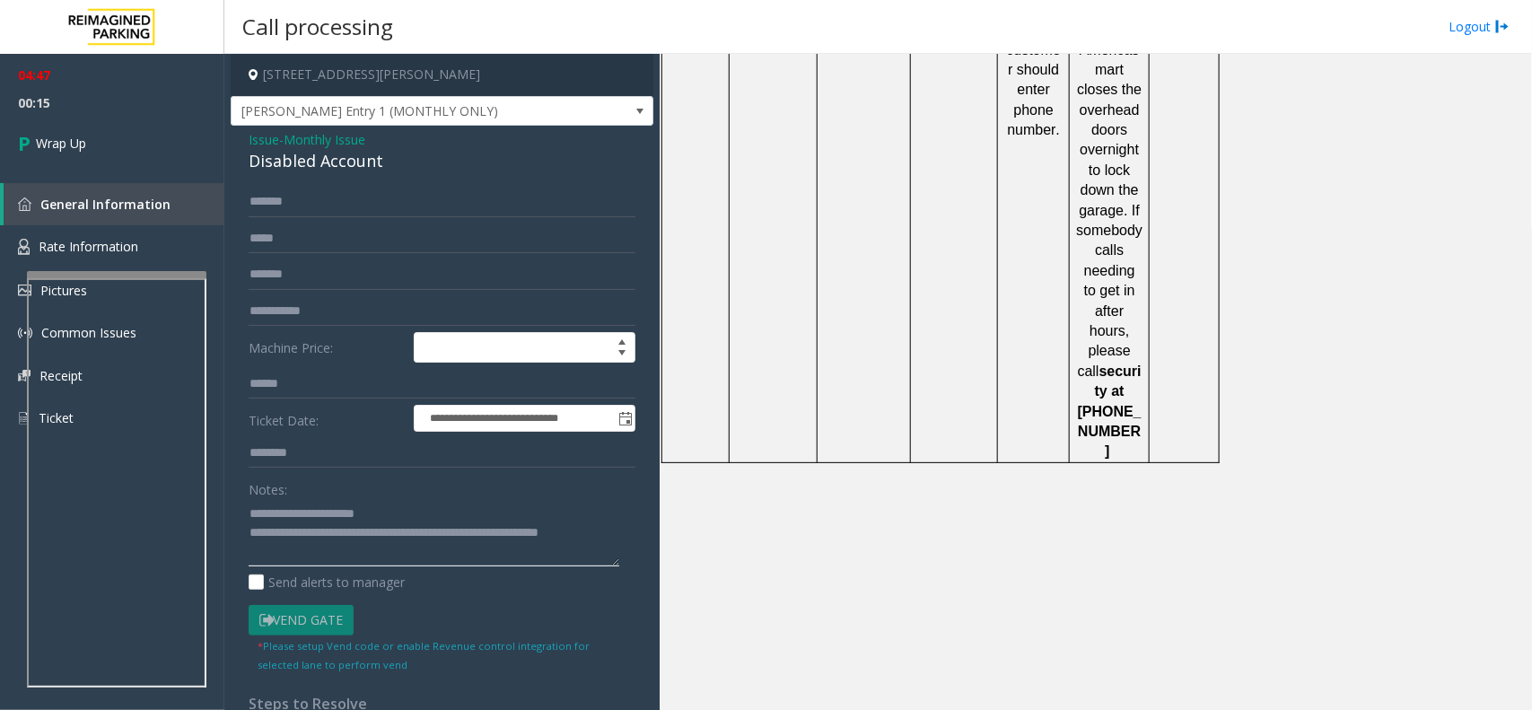
scroll to position [2977, 0]
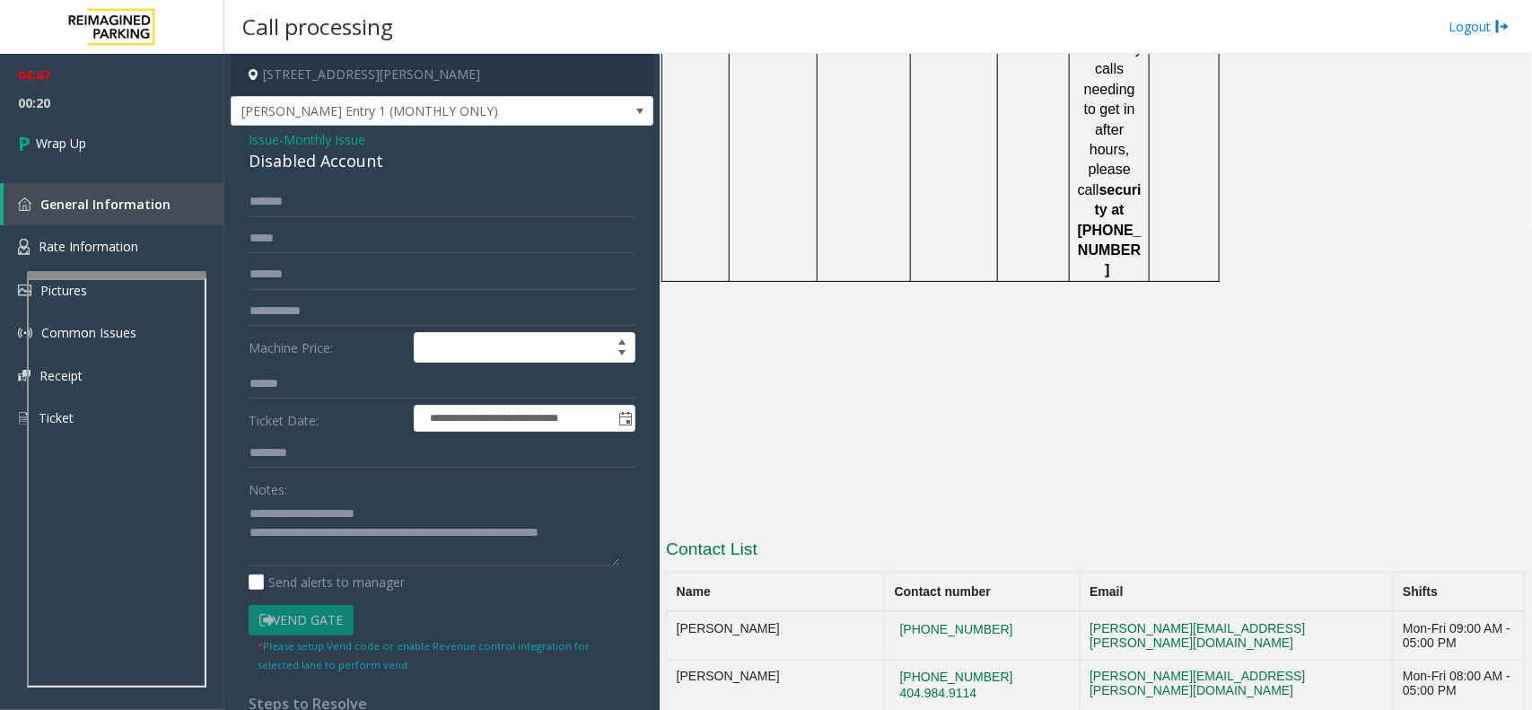
drag, startPoint x: 683, startPoint y: 440, endPoint x: 965, endPoint y: 463, distance: 282.8
copy tr "Adam Kallal (DONOT CALL VIA TEAMS) (404) 834-4916"
click at [355, 552] on textarea at bounding box center [434, 532] width 371 height 67
paste textarea "**********"
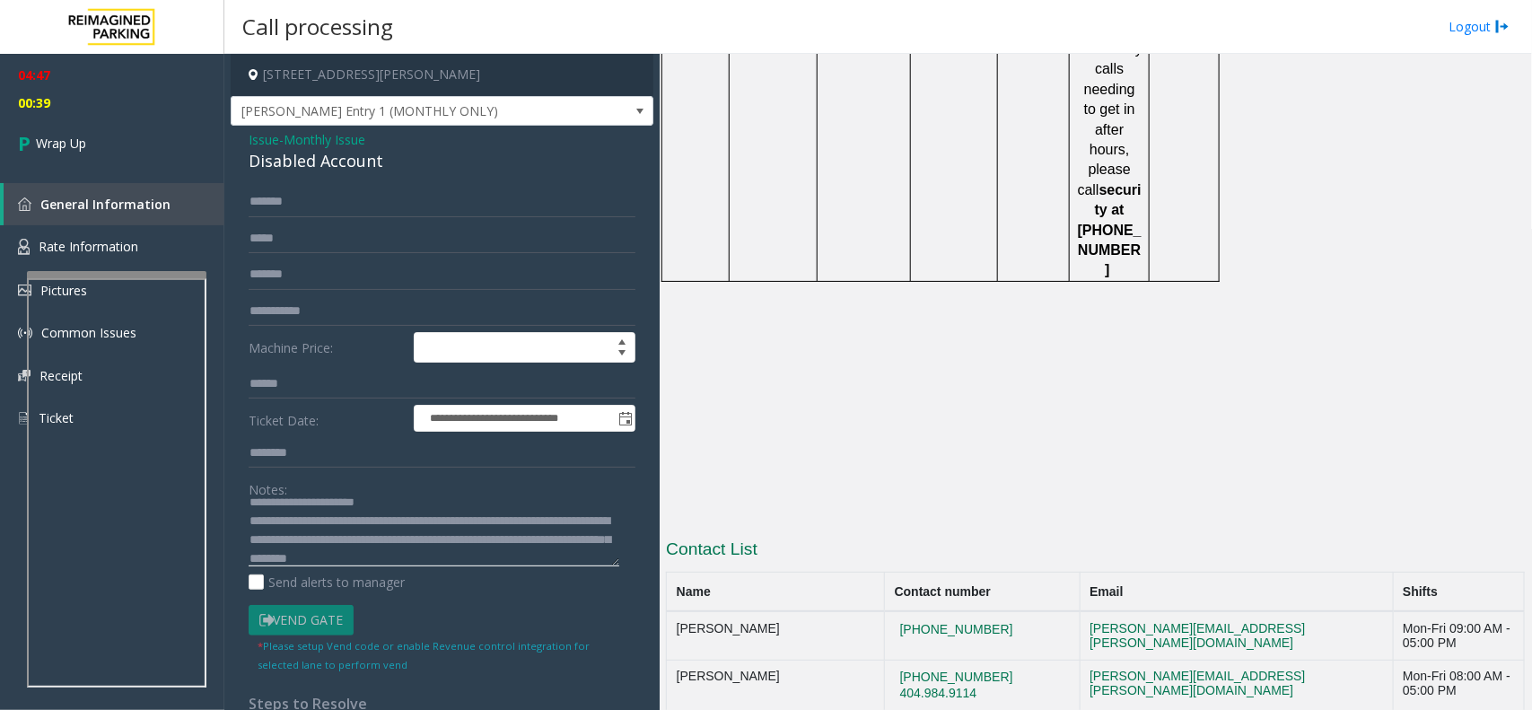
scroll to position [31, 0]
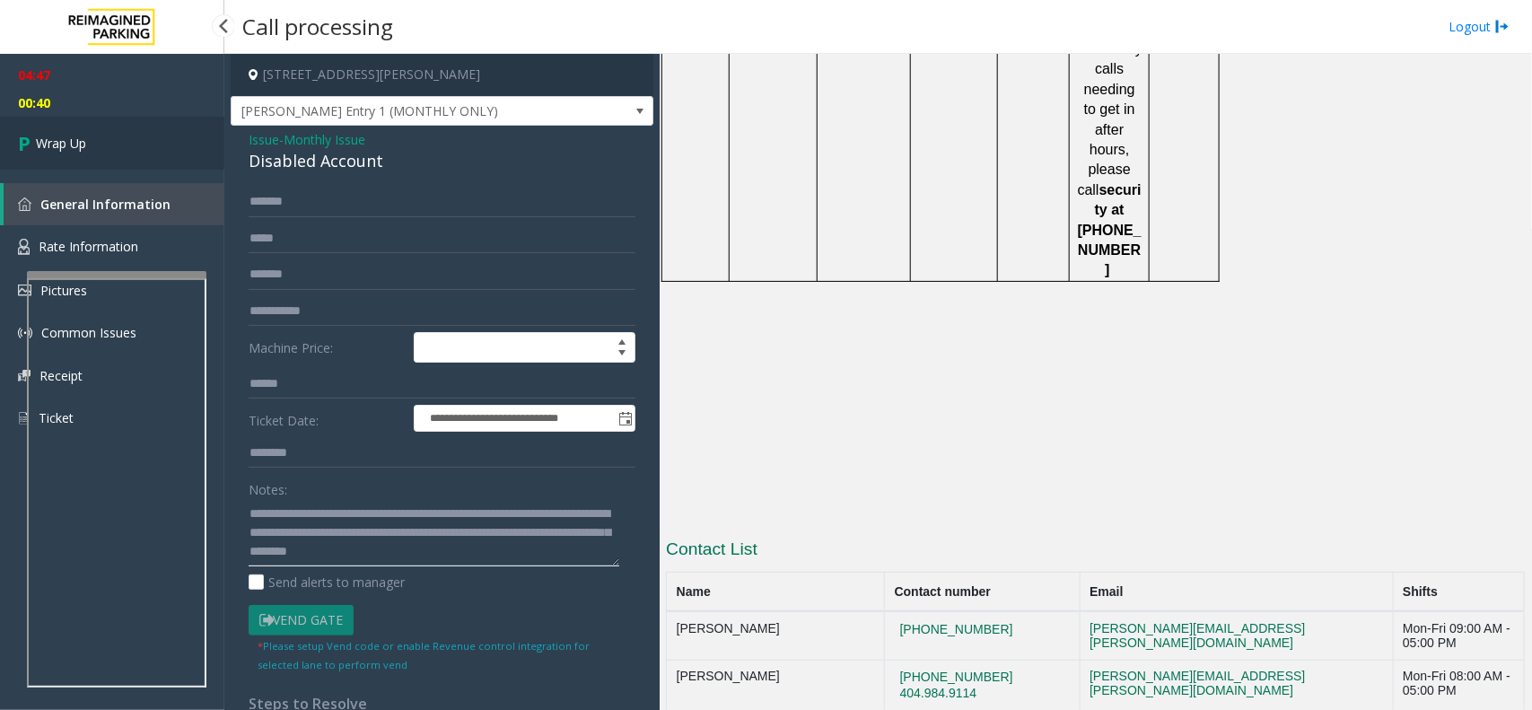
type textarea "**********"
click at [83, 162] on link "Wrap Up" at bounding box center [112, 143] width 224 height 53
click at [83, 157] on link "Wrap Up" at bounding box center [112, 143] width 224 height 53
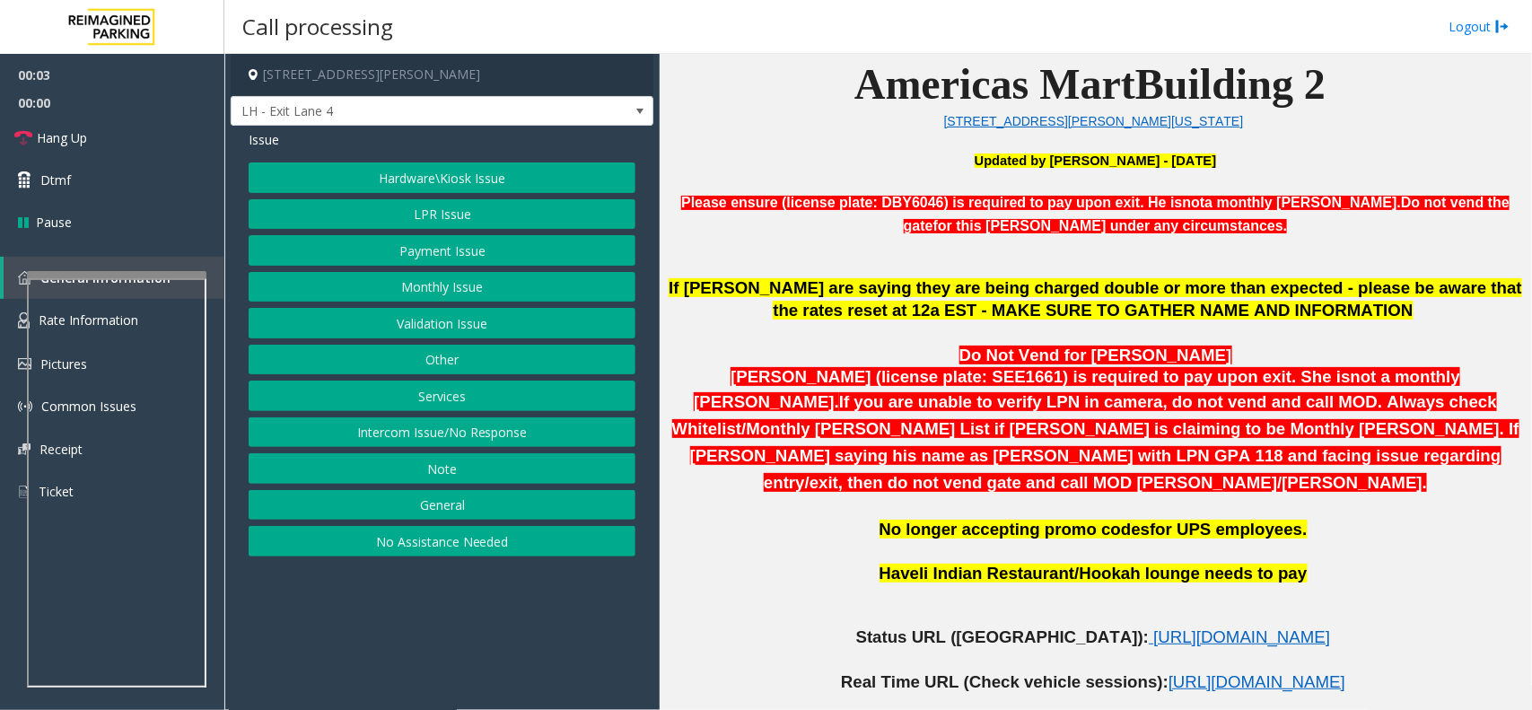
scroll to position [785, 0]
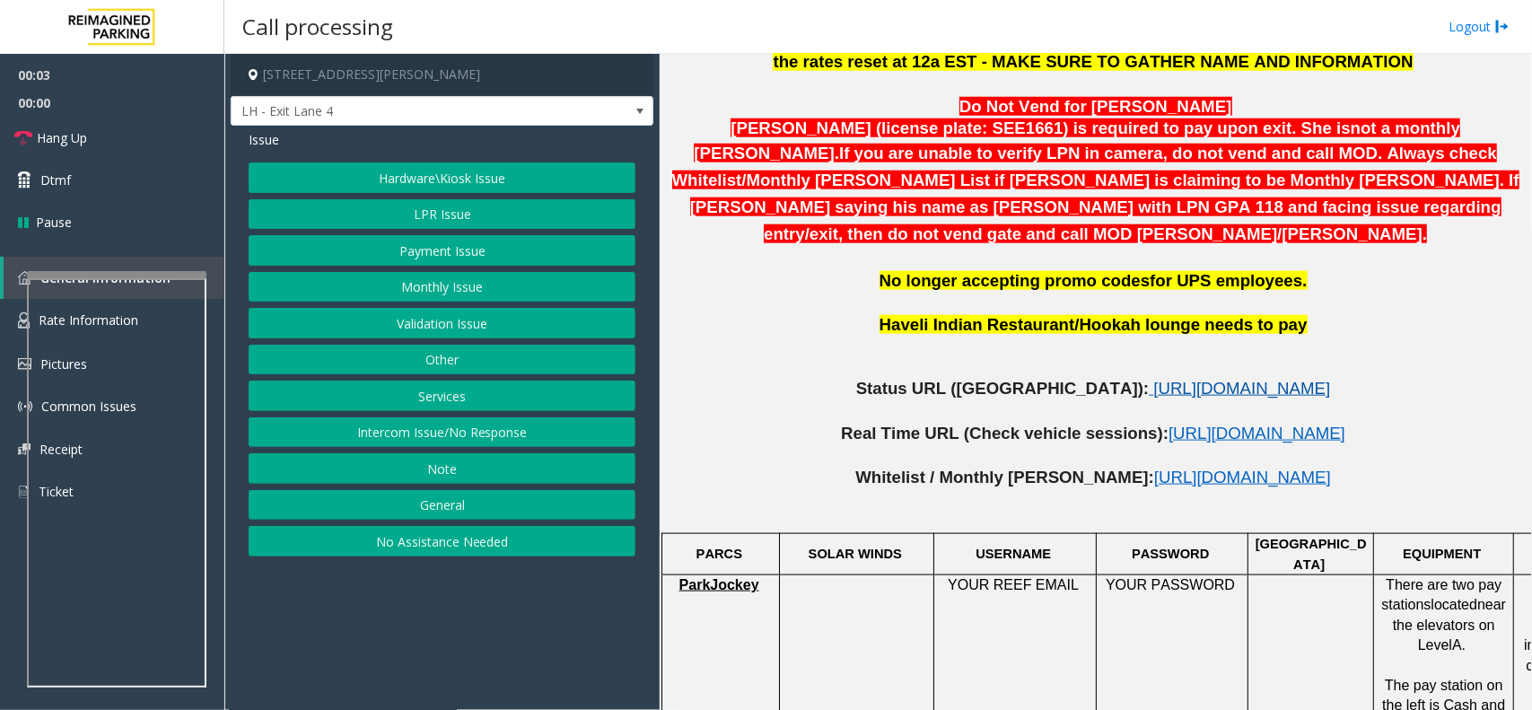
click at [1153, 379] on span "https://www.parkjockey.com/en-us/manage/1633/status" at bounding box center [1241, 388] width 177 height 19
click at [464, 391] on button "Services" at bounding box center [442, 396] width 387 height 31
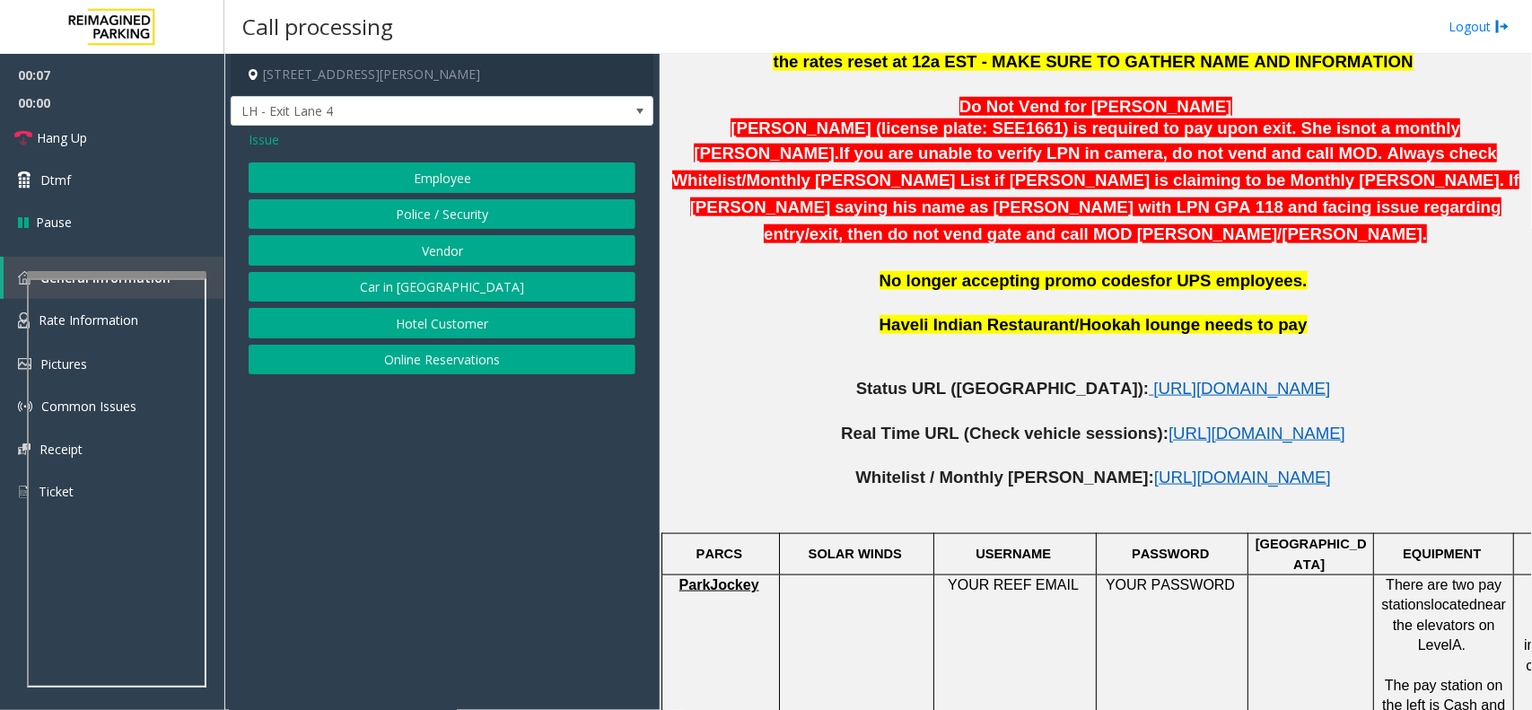
click at [397, 208] on button "Police / Security" at bounding box center [442, 214] width 387 height 31
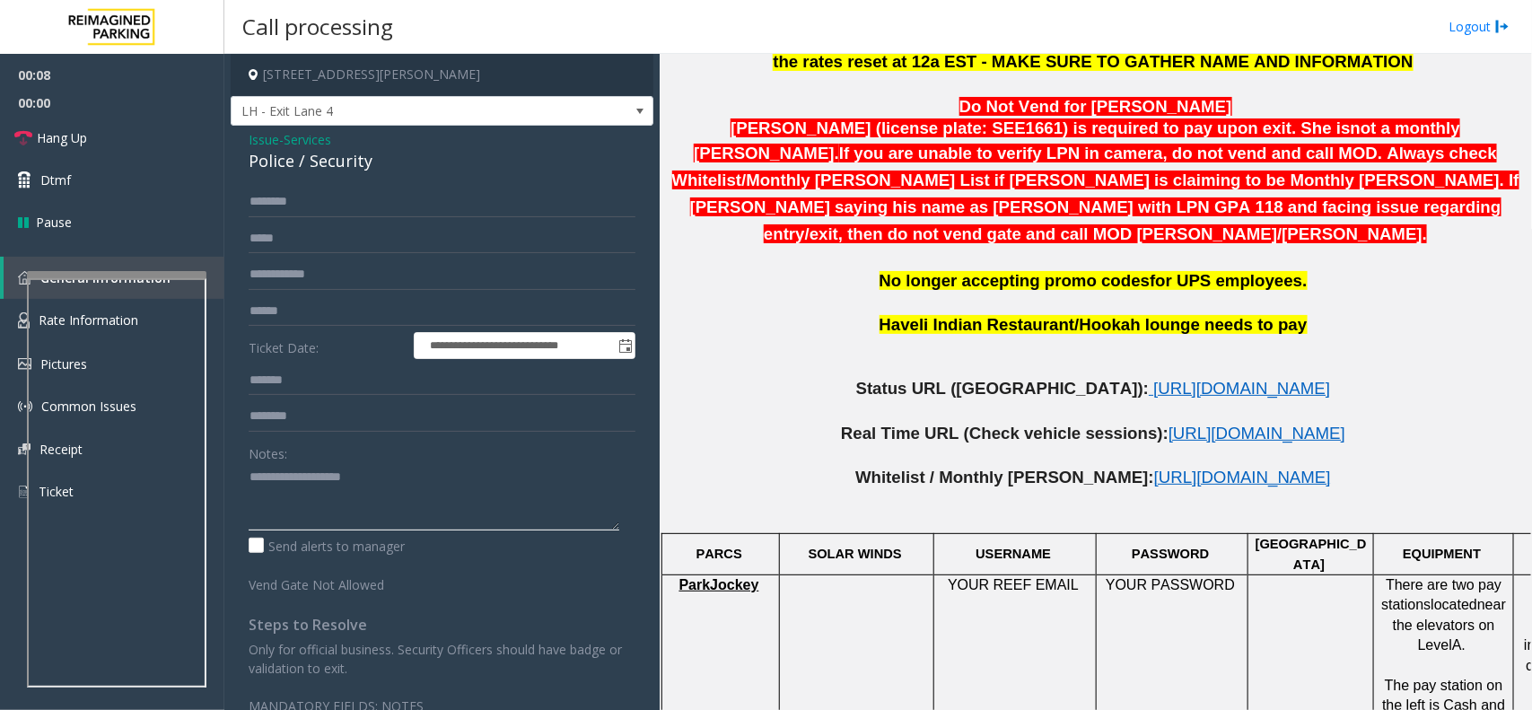
click at [335, 500] on textarea at bounding box center [434, 496] width 371 height 67
click at [267, 169] on div "Police / Security" at bounding box center [442, 161] width 387 height 24
copy div "Police"
click at [329, 501] on textarea at bounding box center [434, 496] width 371 height 67
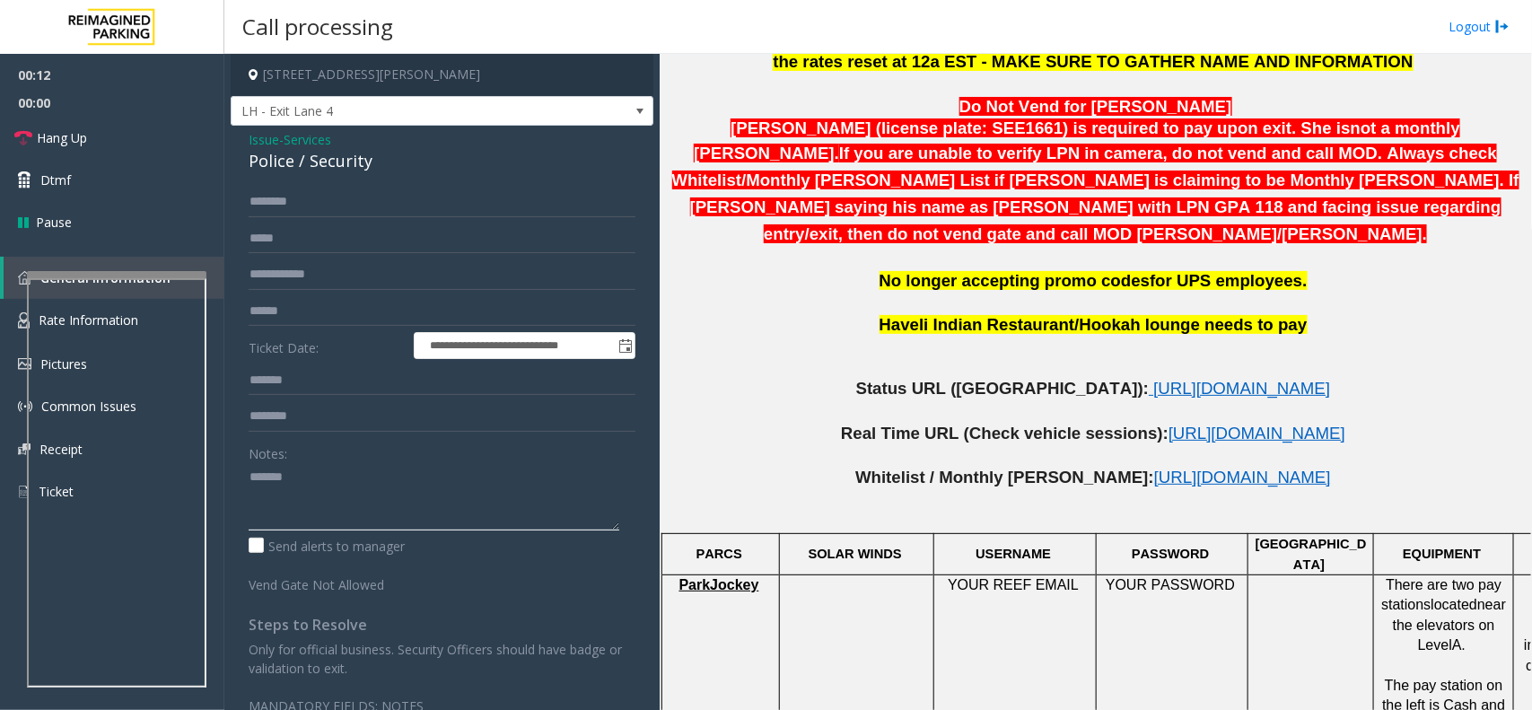
paste textarea "*******"
type textarea "**********"
click at [316, 285] on input "text" at bounding box center [442, 274] width 387 height 31
type input "****"
click at [296, 522] on textarea at bounding box center [434, 496] width 371 height 67
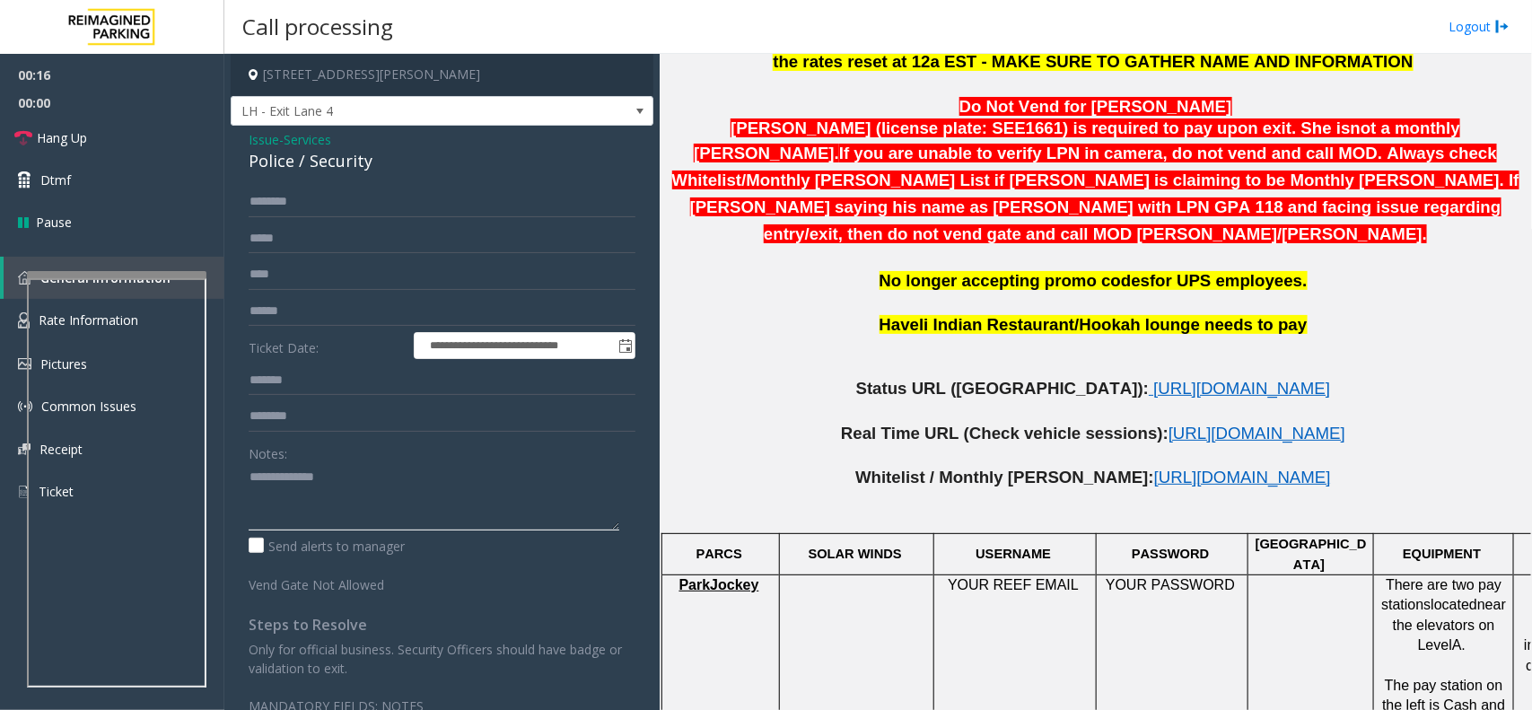
click at [355, 498] on textarea at bounding box center [434, 496] width 371 height 67
click at [419, 505] on textarea at bounding box center [434, 496] width 371 height 67
type textarea "**********"
click at [127, 153] on link "Hang Up" at bounding box center [112, 138] width 224 height 42
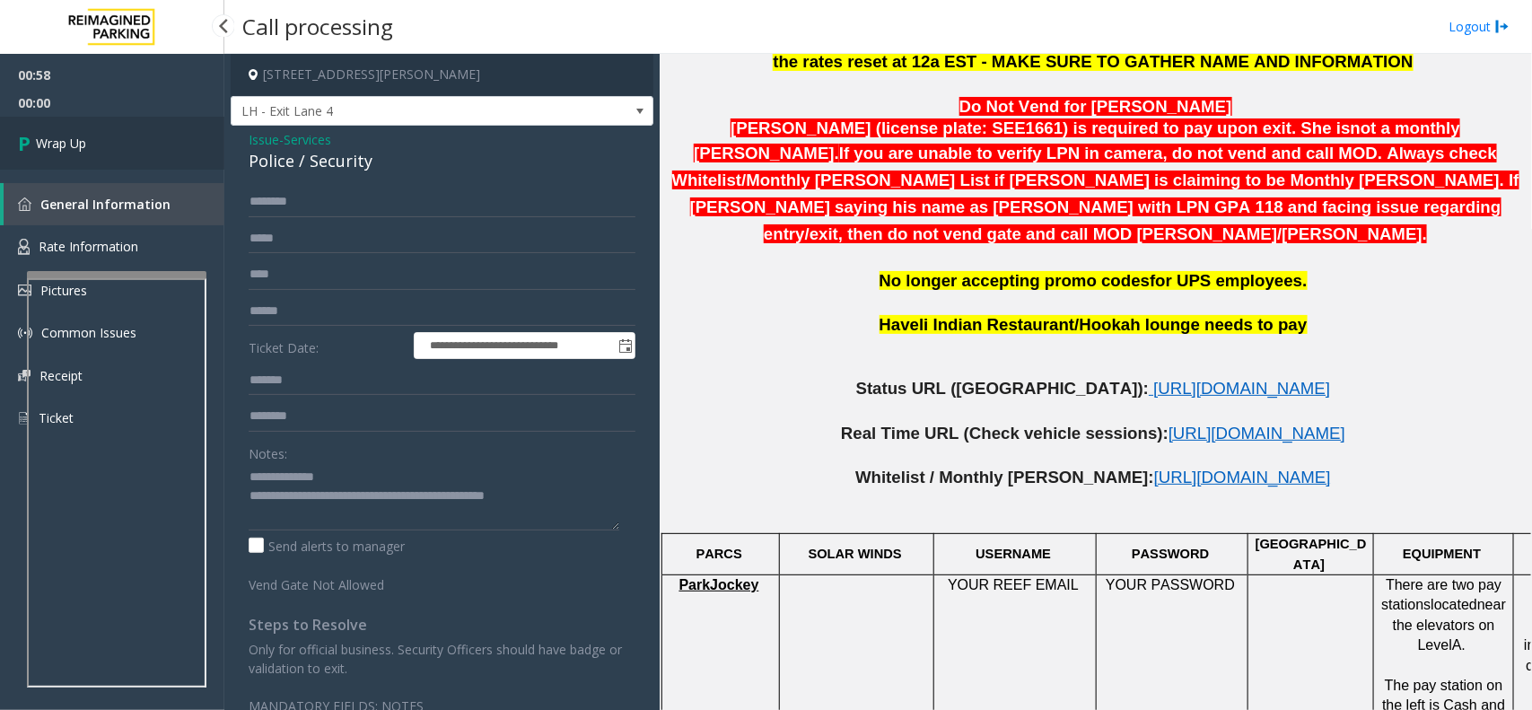
click at [127, 153] on link "Wrap Up" at bounding box center [112, 143] width 224 height 53
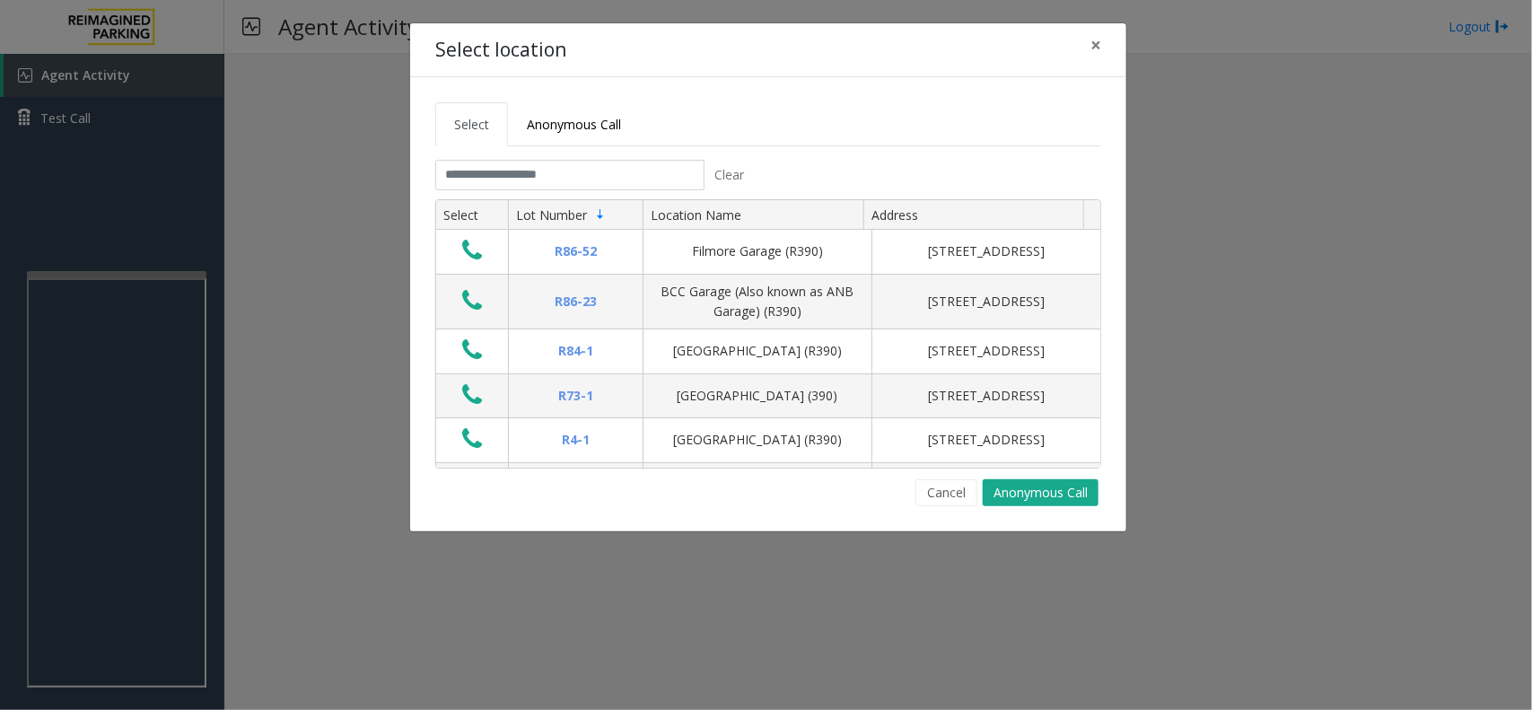
drag, startPoint x: 526, startPoint y: 157, endPoint x: 527, endPoint y: 167, distance: 9.9
click at [526, 157] on tabset "Select Anonymous Call Clear Select Lot Number Location Name Address R86-52 Film…" at bounding box center [768, 304] width 666 height 404
click at [527, 167] on input "text" at bounding box center [569, 175] width 269 height 31
click at [528, 124] on span "Anonymous Call" at bounding box center [574, 124] width 94 height 17
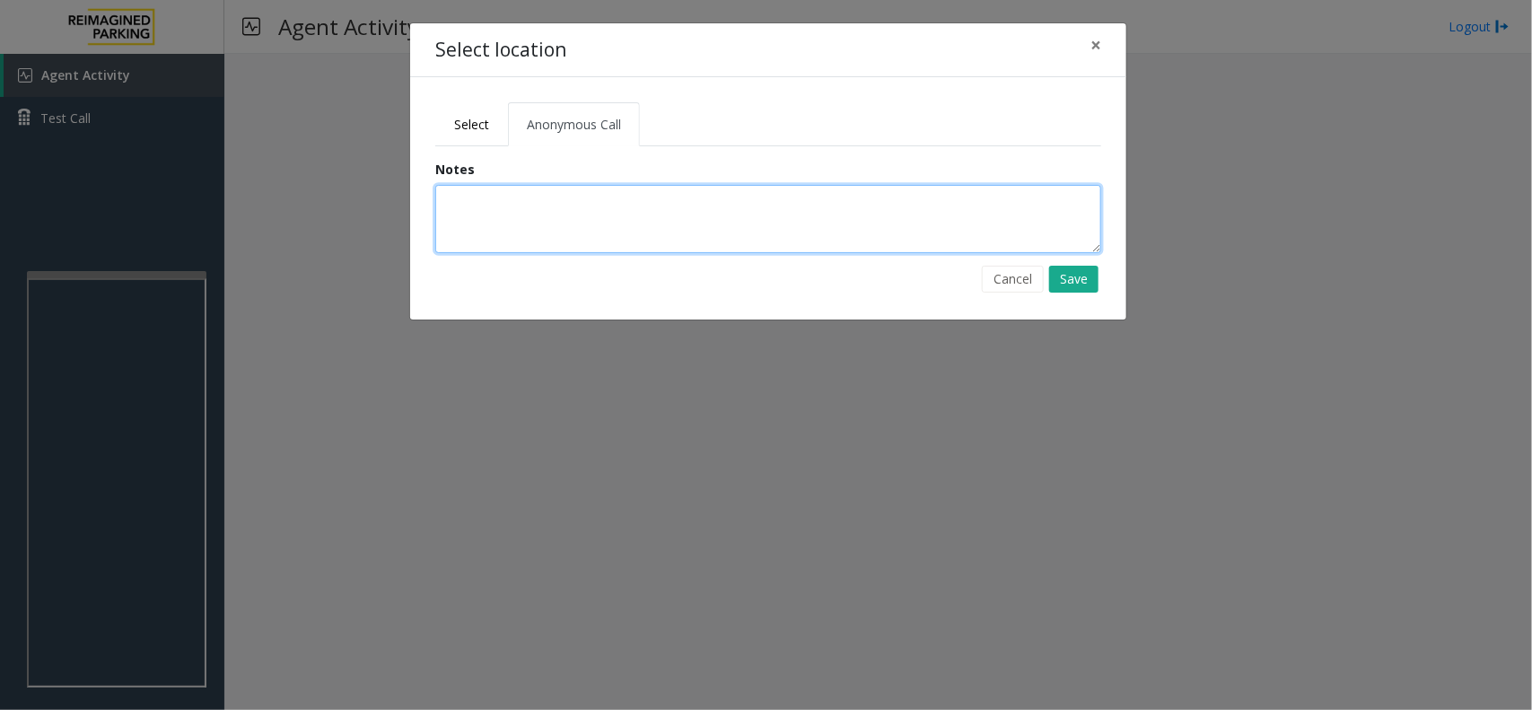
click at [513, 209] on textarea at bounding box center [768, 219] width 666 height 68
type textarea "**********"
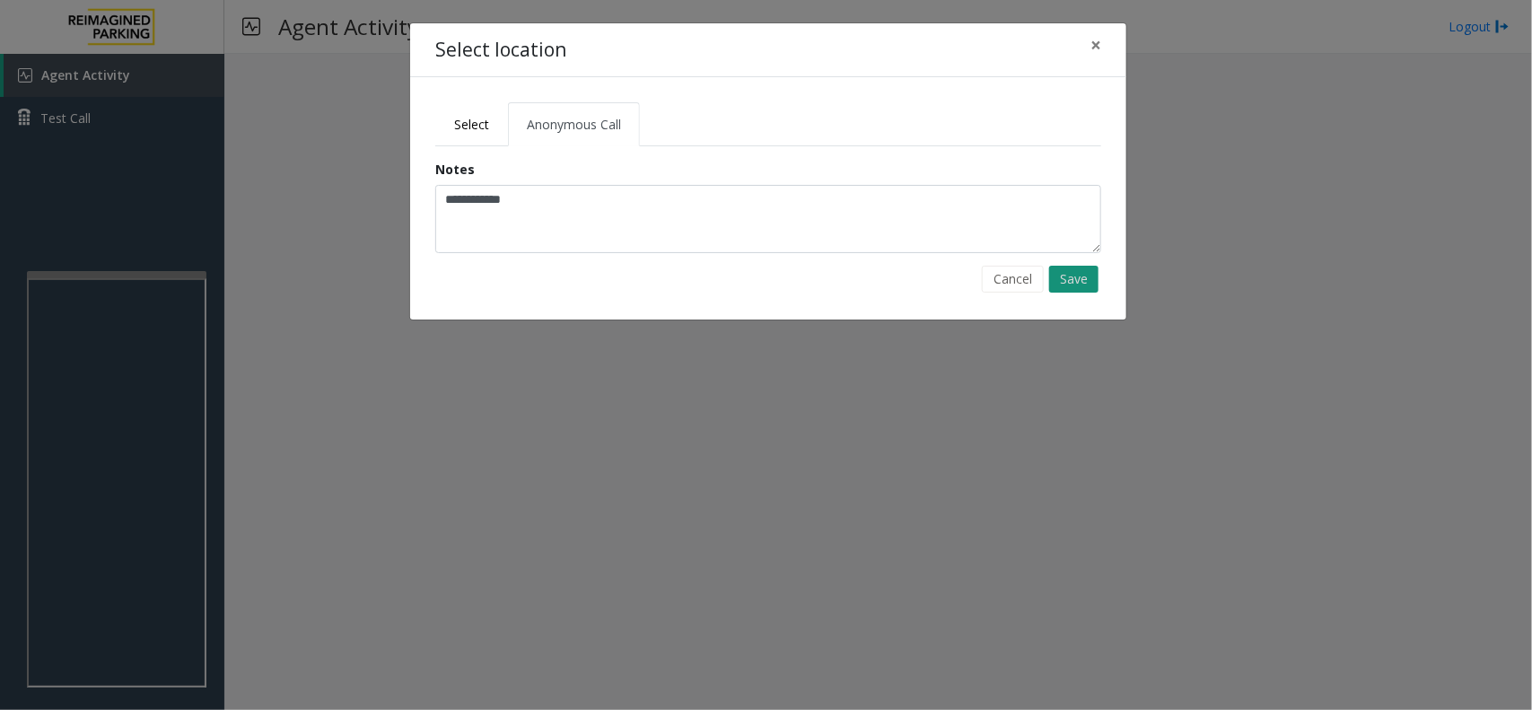
click at [1062, 279] on button "Save" at bounding box center [1073, 279] width 49 height 27
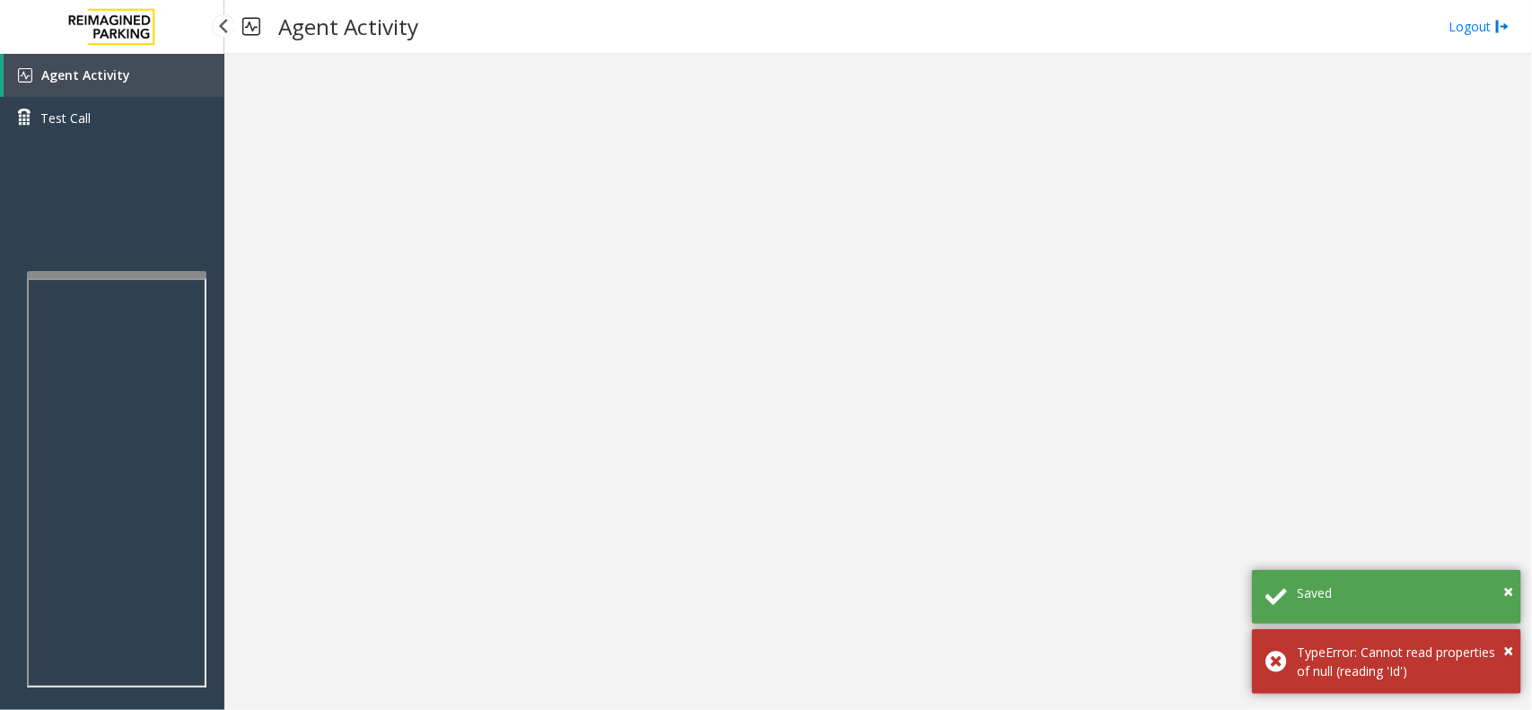
click at [154, 81] on link "Agent Activity" at bounding box center [114, 75] width 221 height 43
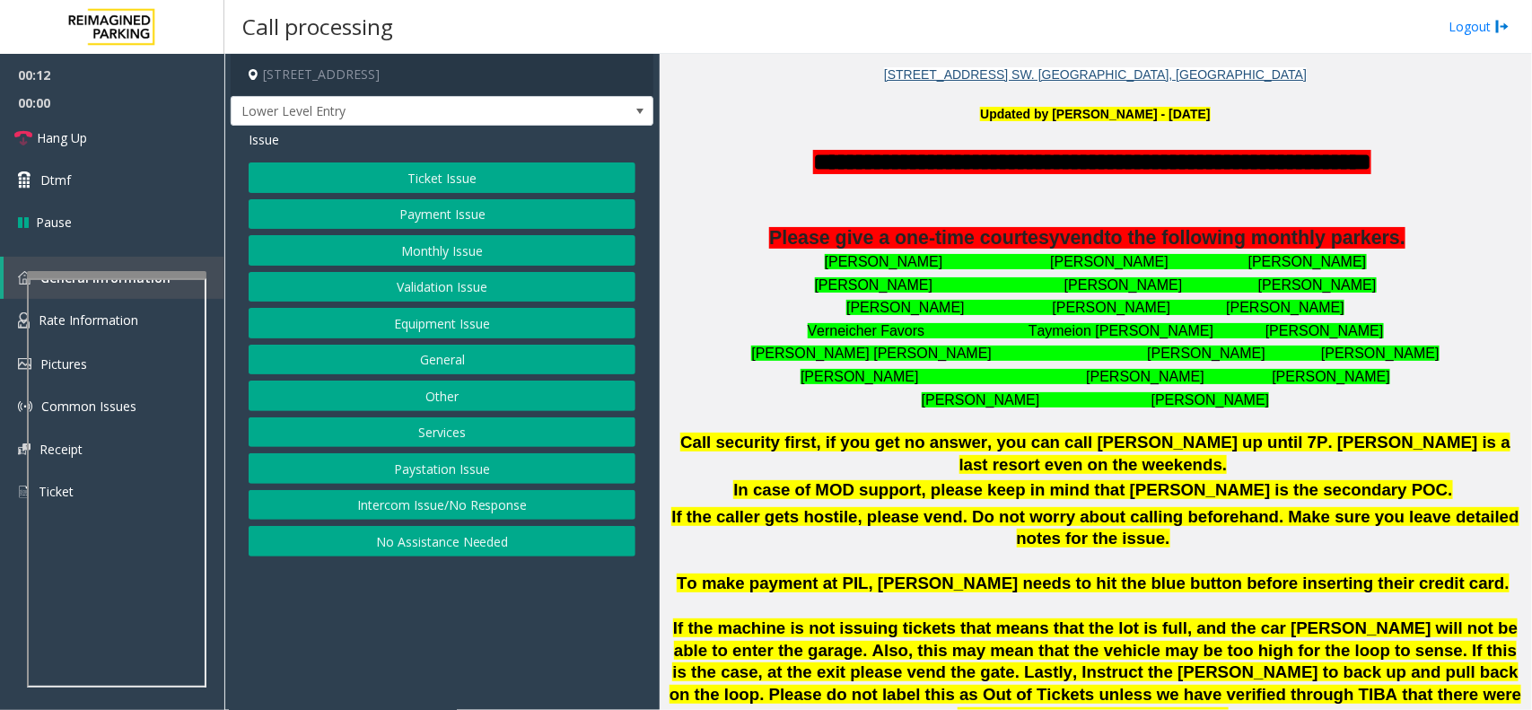
scroll to position [453, 0]
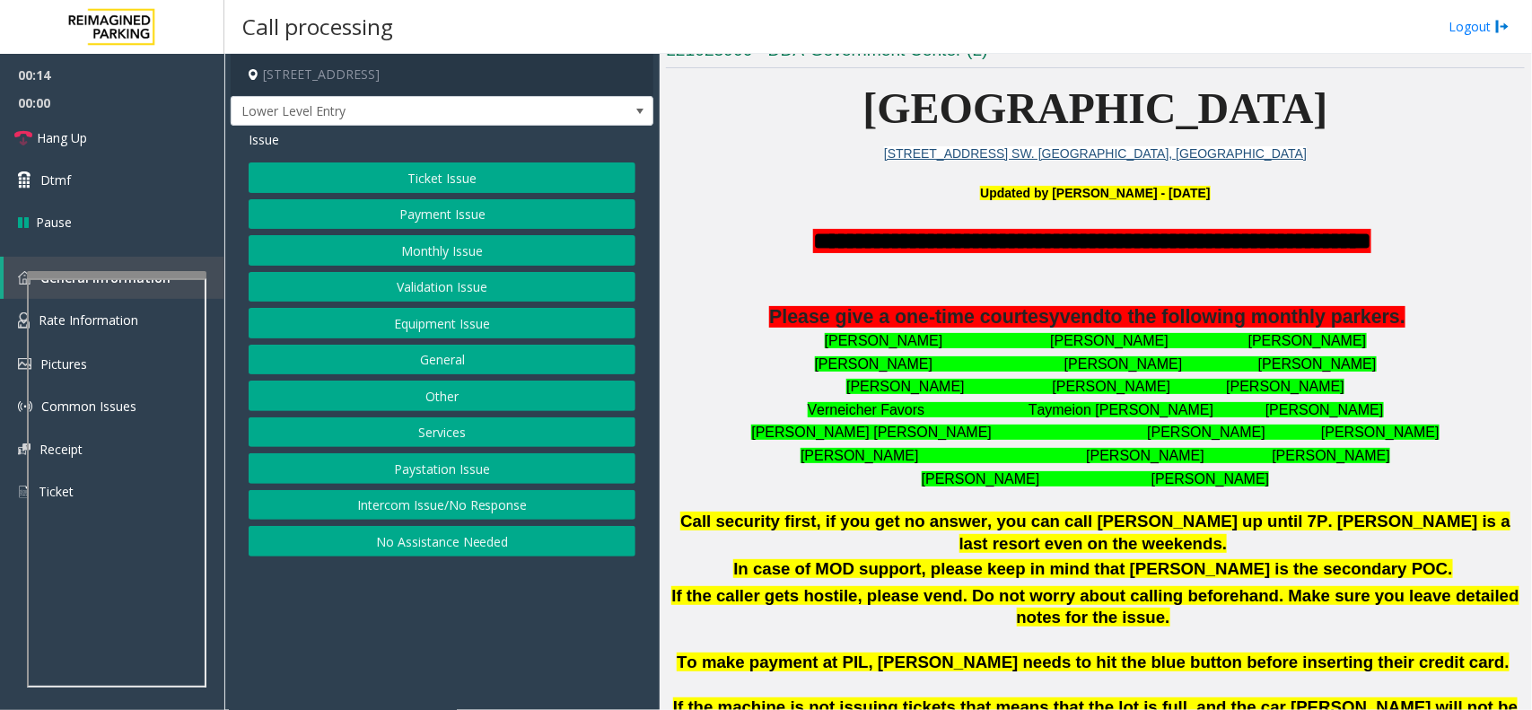
drag, startPoint x: 530, startPoint y: 500, endPoint x: 521, endPoint y: 408, distance: 92.0
click at [530, 500] on button "Intercom Issue/No Response" at bounding box center [442, 505] width 387 height 31
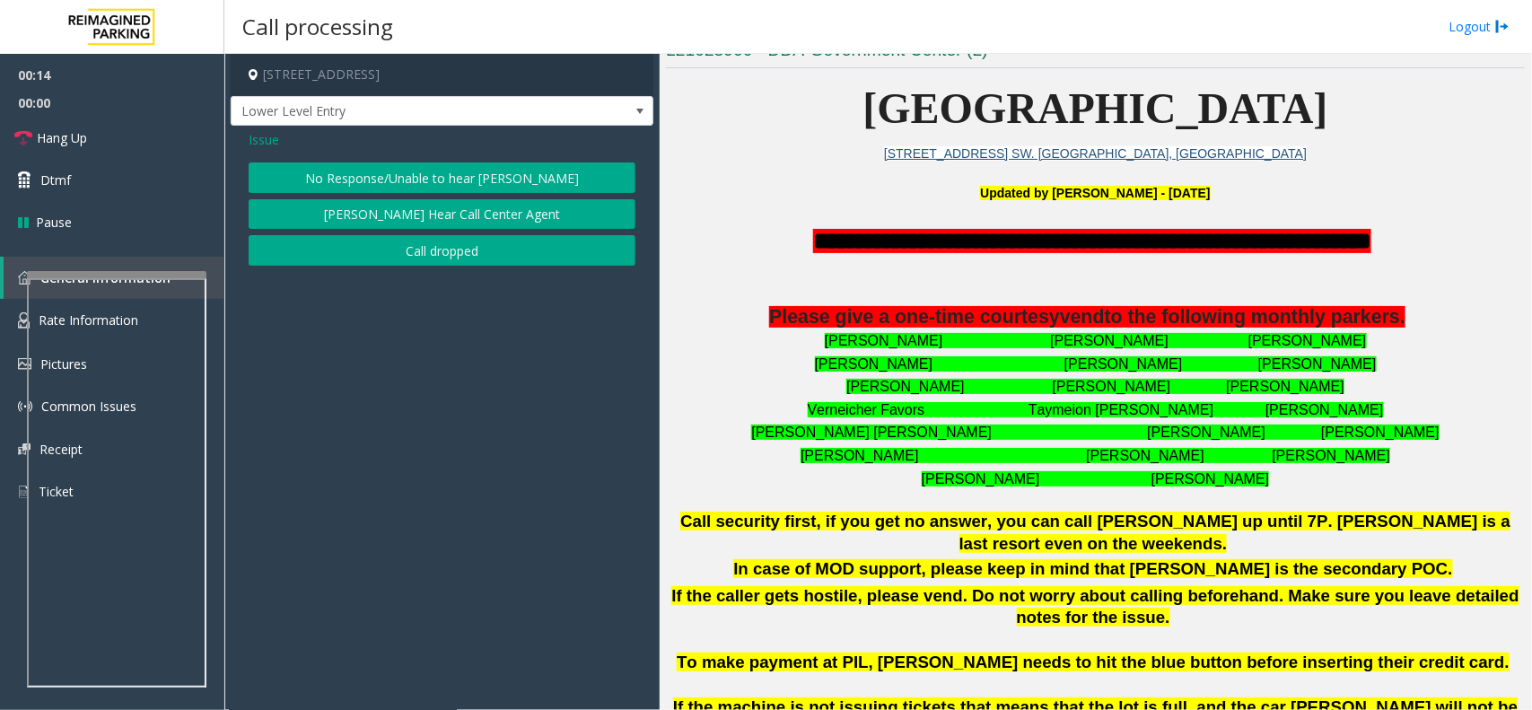
click at [449, 168] on button "No Response/Unable to hear [PERSON_NAME]" at bounding box center [442, 177] width 387 height 31
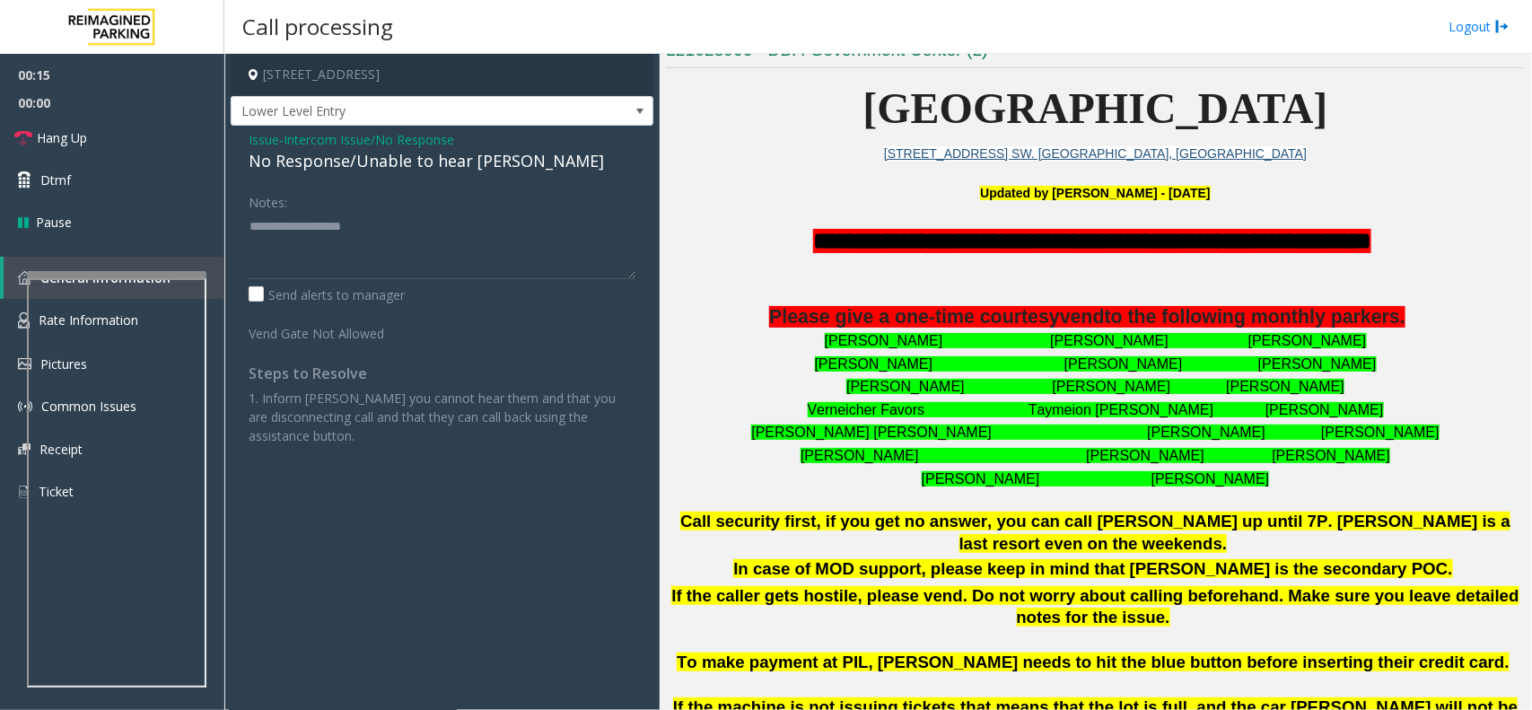
click at [449, 168] on div "No Response/Unable to hear [PERSON_NAME]" at bounding box center [442, 161] width 387 height 24
click at [501, 220] on textarea at bounding box center [442, 245] width 387 height 67
type textarea "**********"
click at [118, 121] on link "Hang Up" at bounding box center [112, 138] width 224 height 42
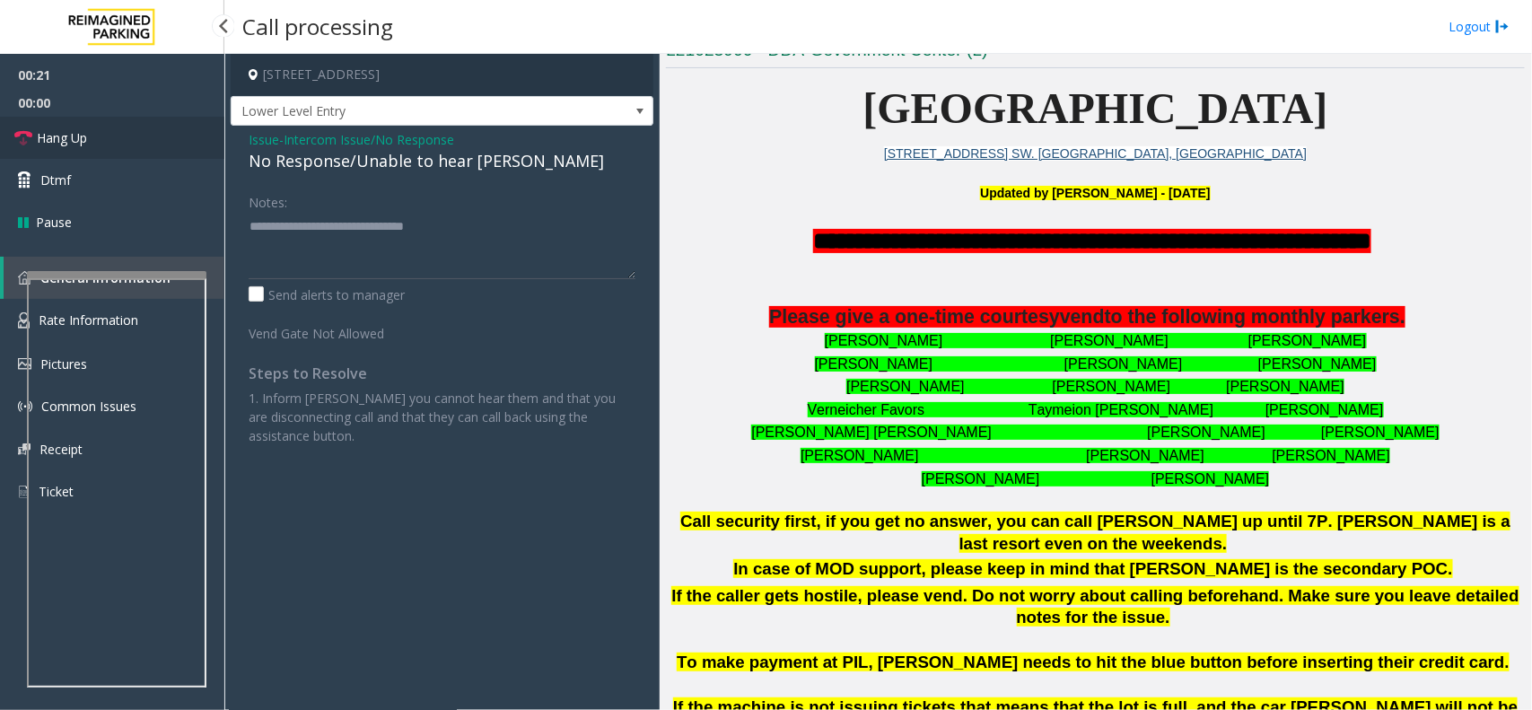
click at [122, 140] on link "Hang Up" at bounding box center [112, 138] width 224 height 42
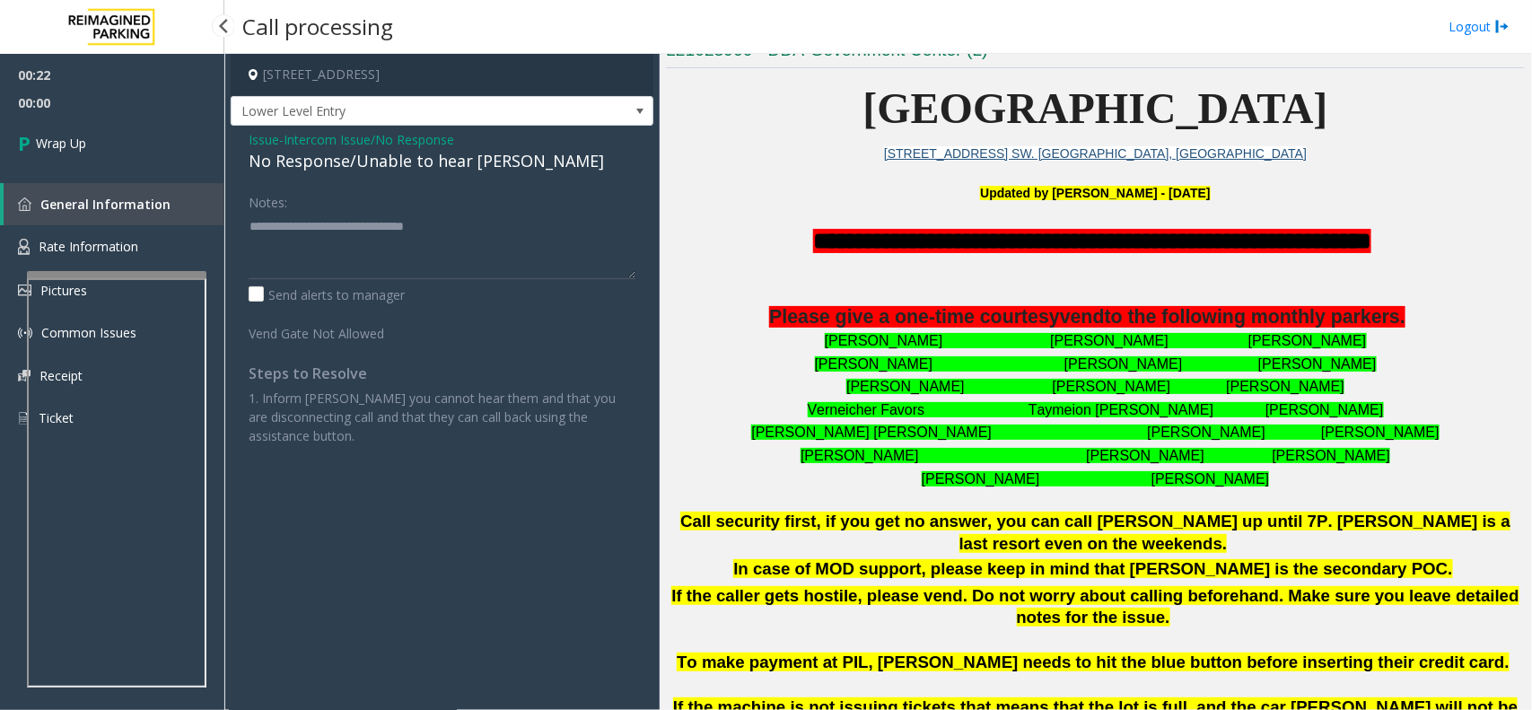
click at [122, 140] on link "Wrap Up" at bounding box center [112, 143] width 224 height 53
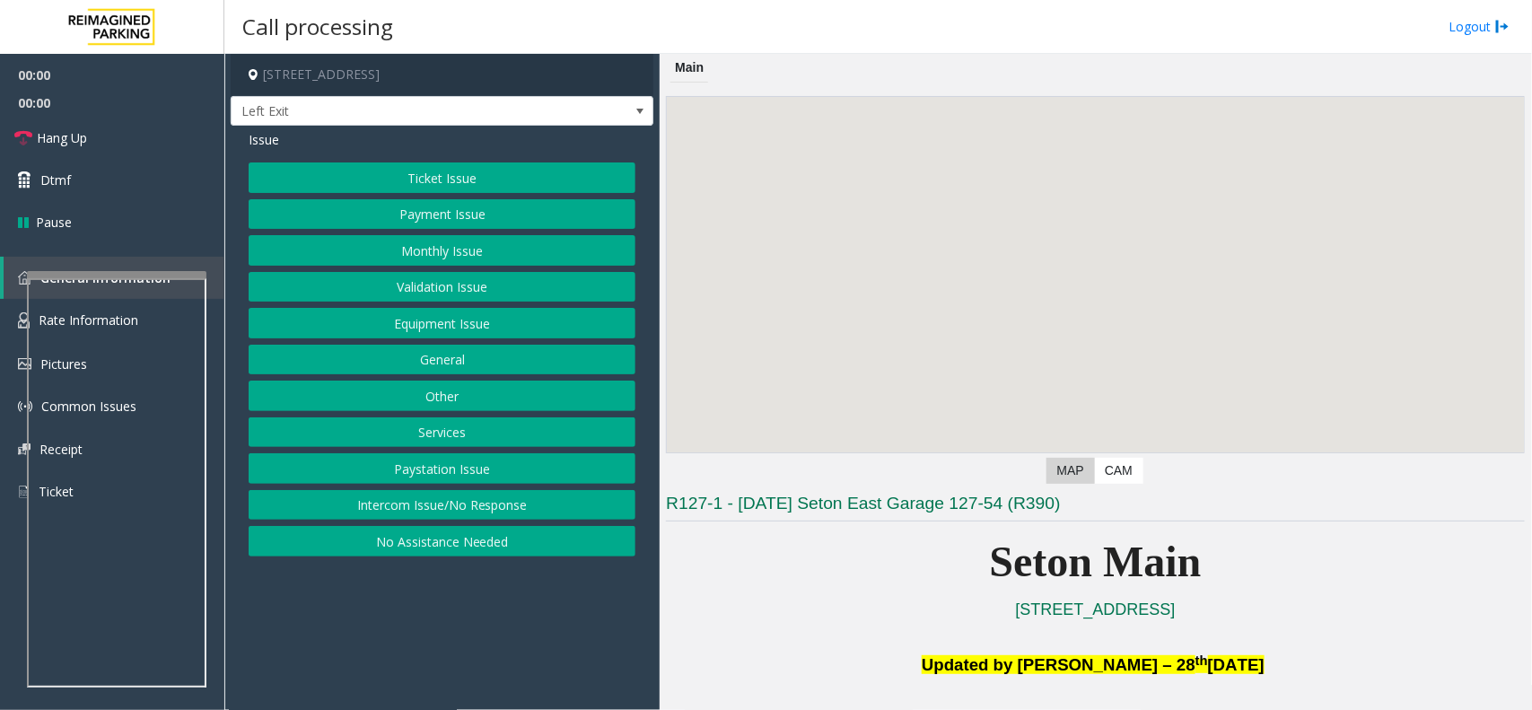
scroll to position [449, 0]
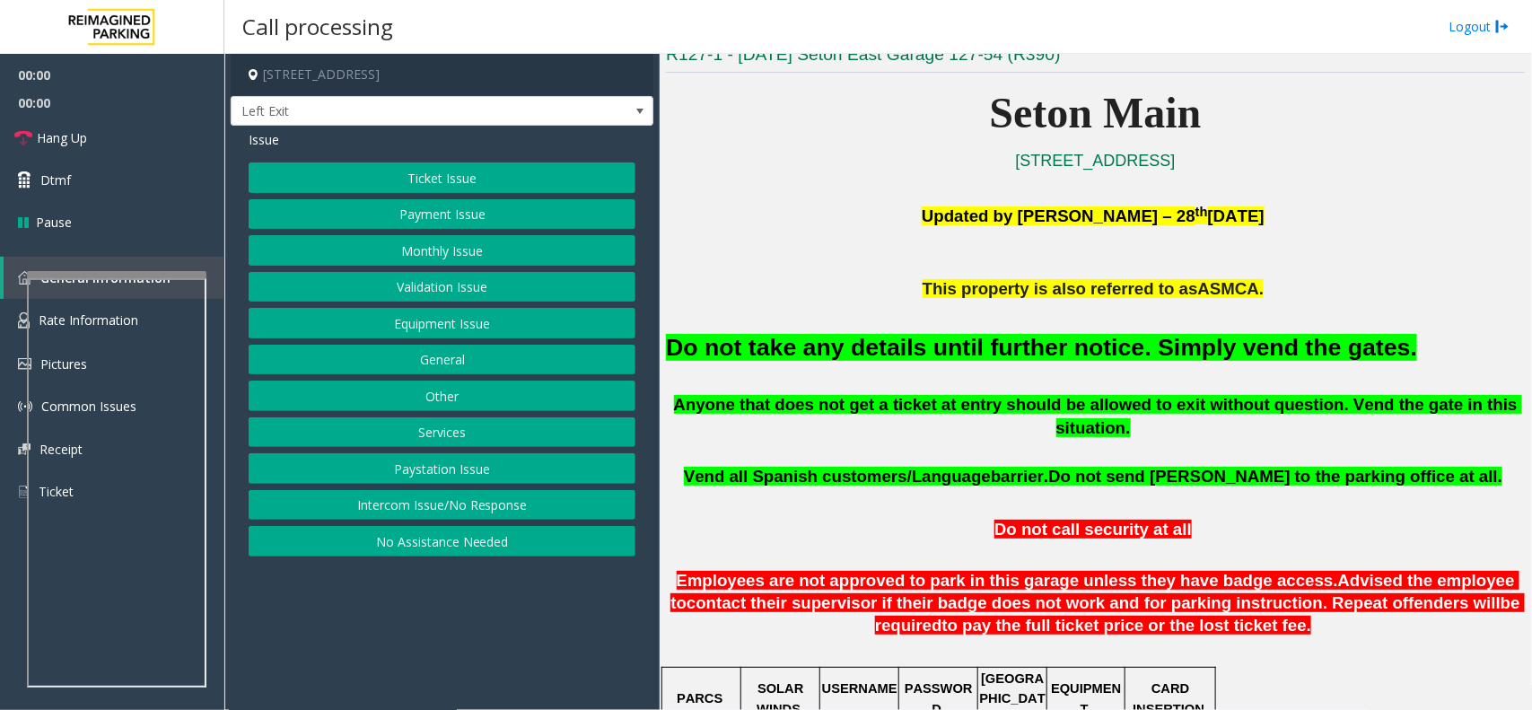
click at [938, 334] on font "Do not take any details until further notice. Simply vend the gates." at bounding box center [1041, 347] width 751 height 27
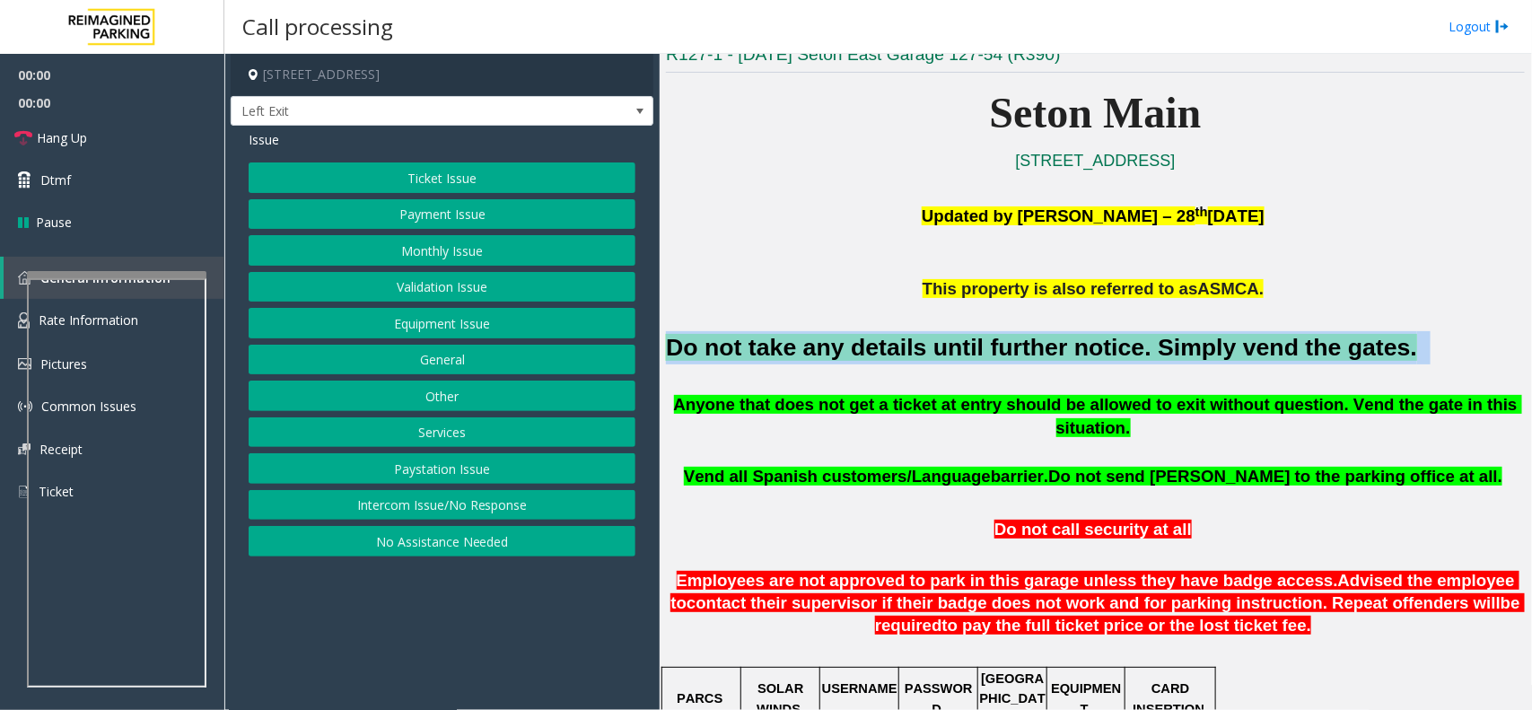
click at [938, 334] on font "Do not take any details until further notice. Simply vend the gates." at bounding box center [1041, 347] width 751 height 27
copy h2 "Do not take any details until further notice. Simply vend the gates."
click at [476, 325] on button "Equipment Issue" at bounding box center [442, 323] width 387 height 31
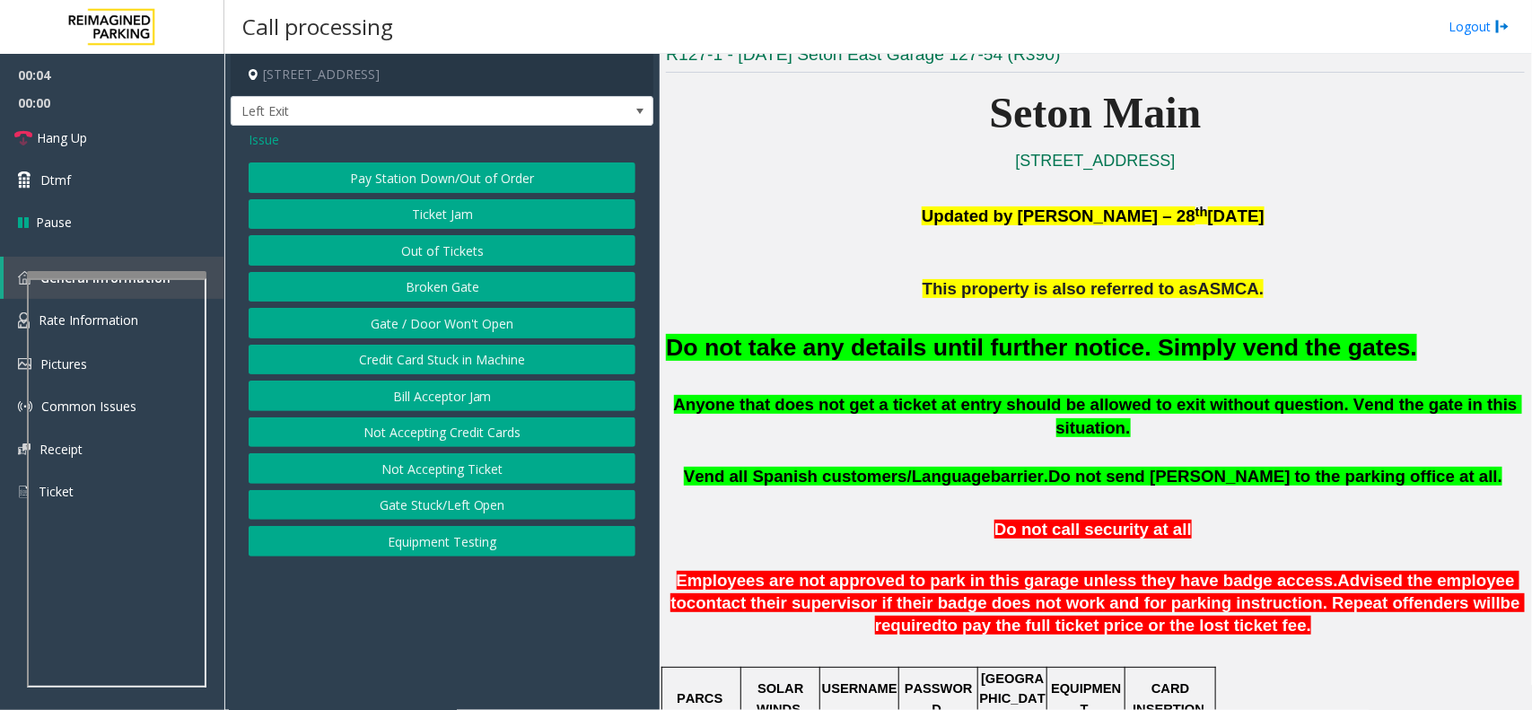
click at [271, 131] on span "Issue" at bounding box center [264, 139] width 31 height 19
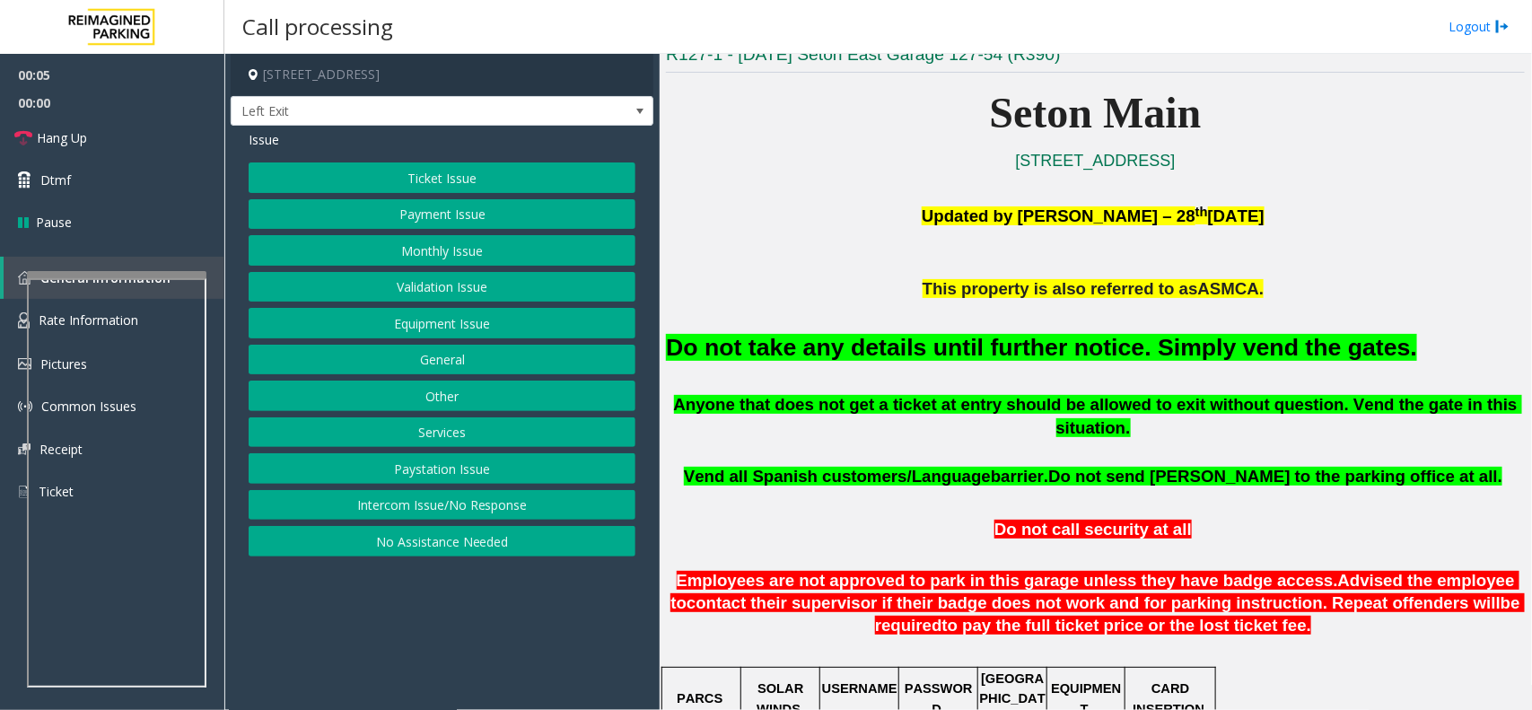
click at [536, 173] on button "Ticket Issue" at bounding box center [442, 177] width 387 height 31
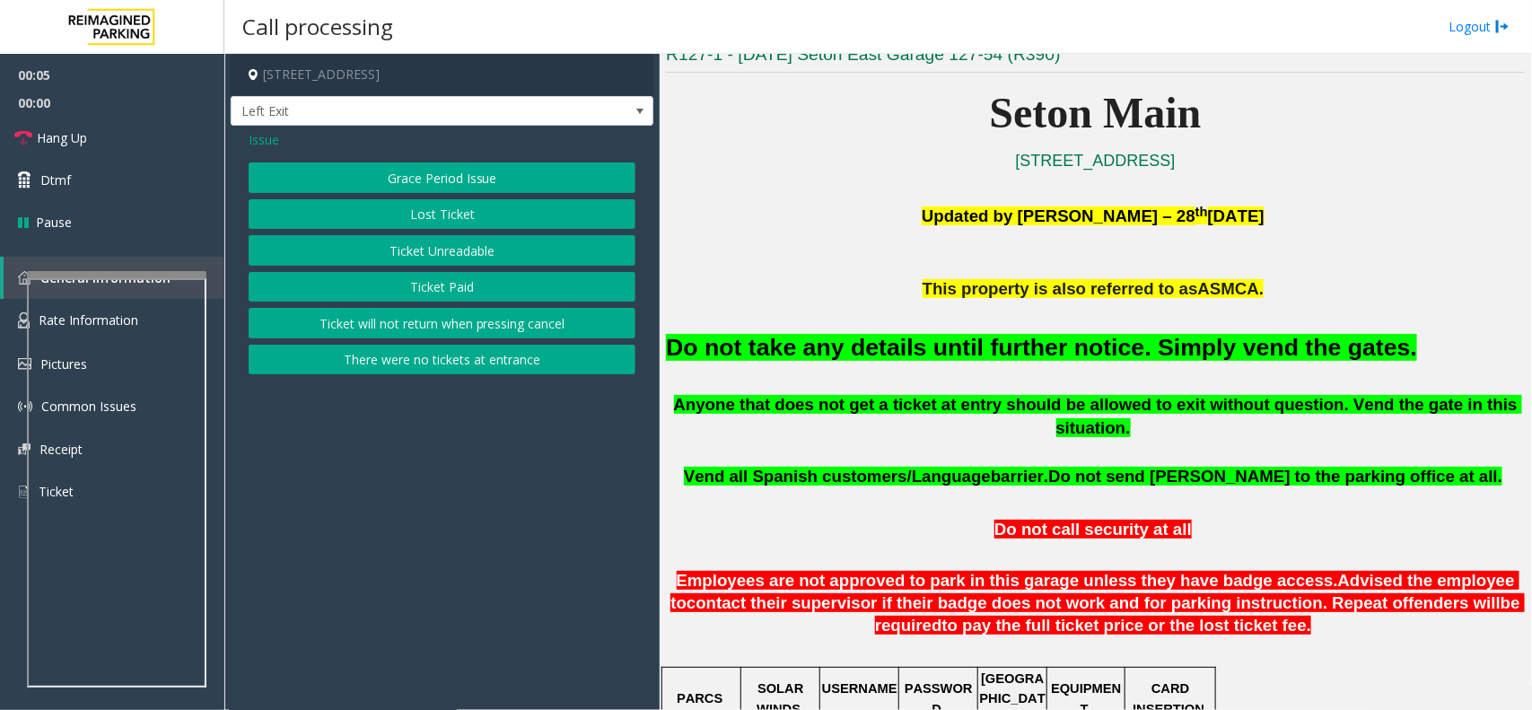
click at [486, 261] on button "Ticket Unreadable" at bounding box center [442, 250] width 387 height 31
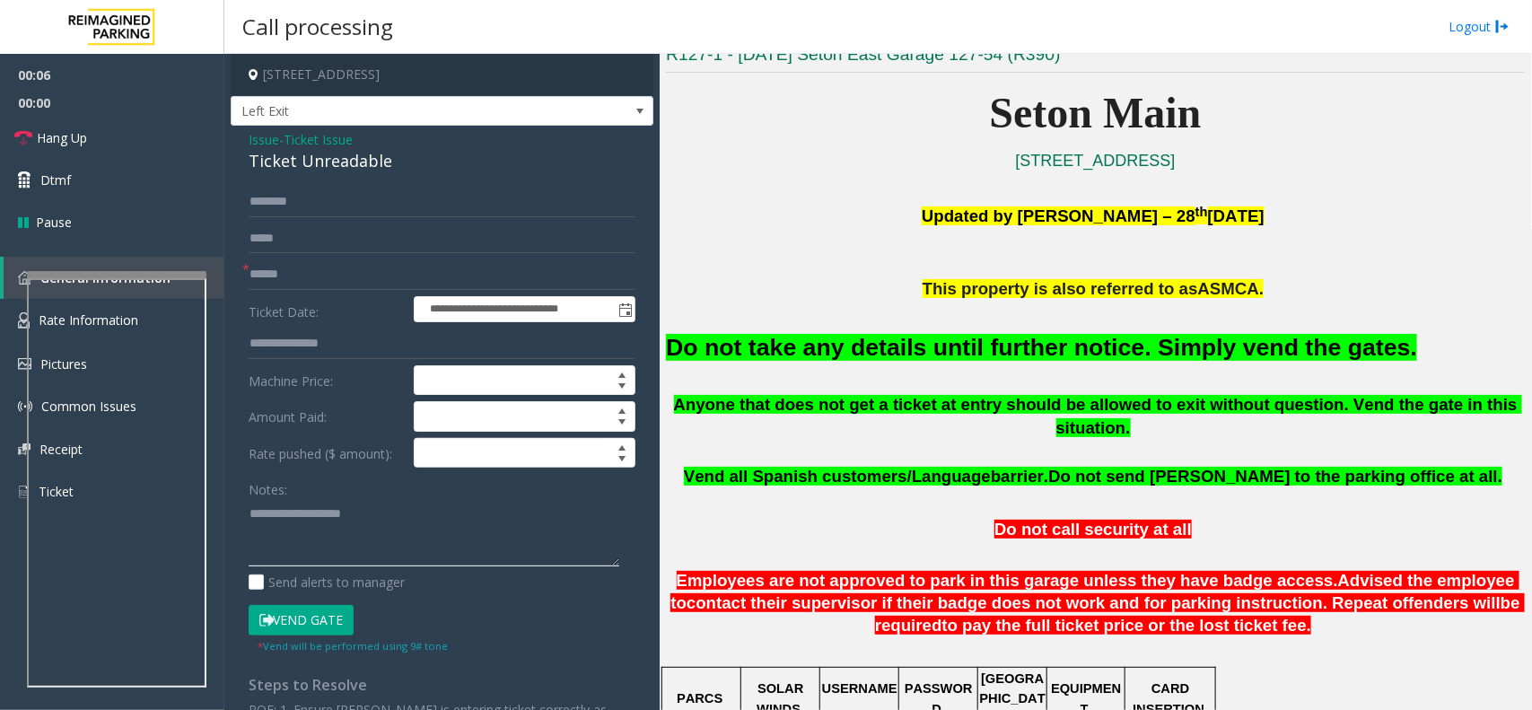
click at [311, 508] on textarea at bounding box center [434, 532] width 371 height 67
click at [310, 617] on button "Vend Gate" at bounding box center [301, 620] width 105 height 31
click at [325, 552] on textarea at bounding box center [434, 532] width 371 height 67
paste textarea "**********"
type textarea "**********"
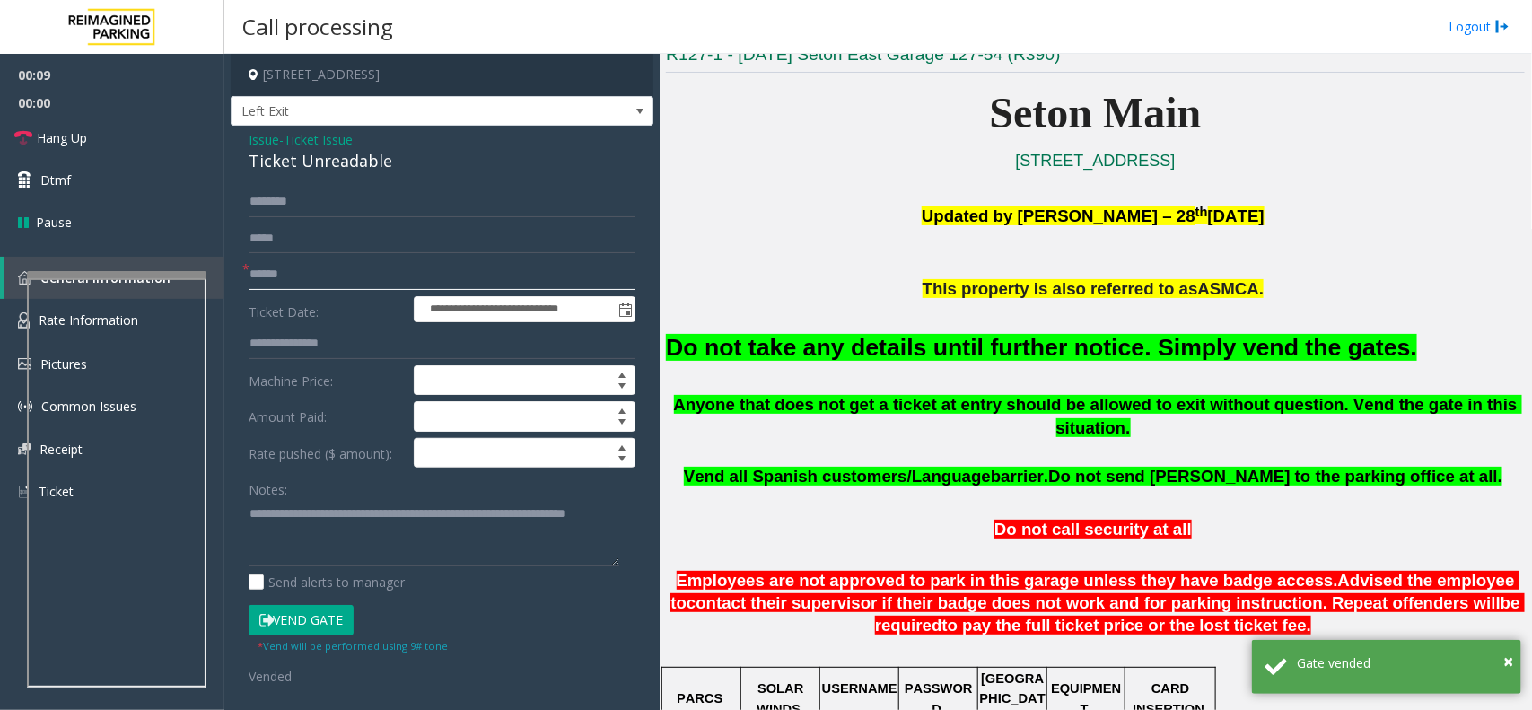
click at [296, 284] on input "text" at bounding box center [442, 274] width 387 height 31
type input "*"
type input "**"
click at [355, 561] on textarea at bounding box center [434, 532] width 371 height 67
click at [352, 523] on textarea at bounding box center [434, 532] width 371 height 67
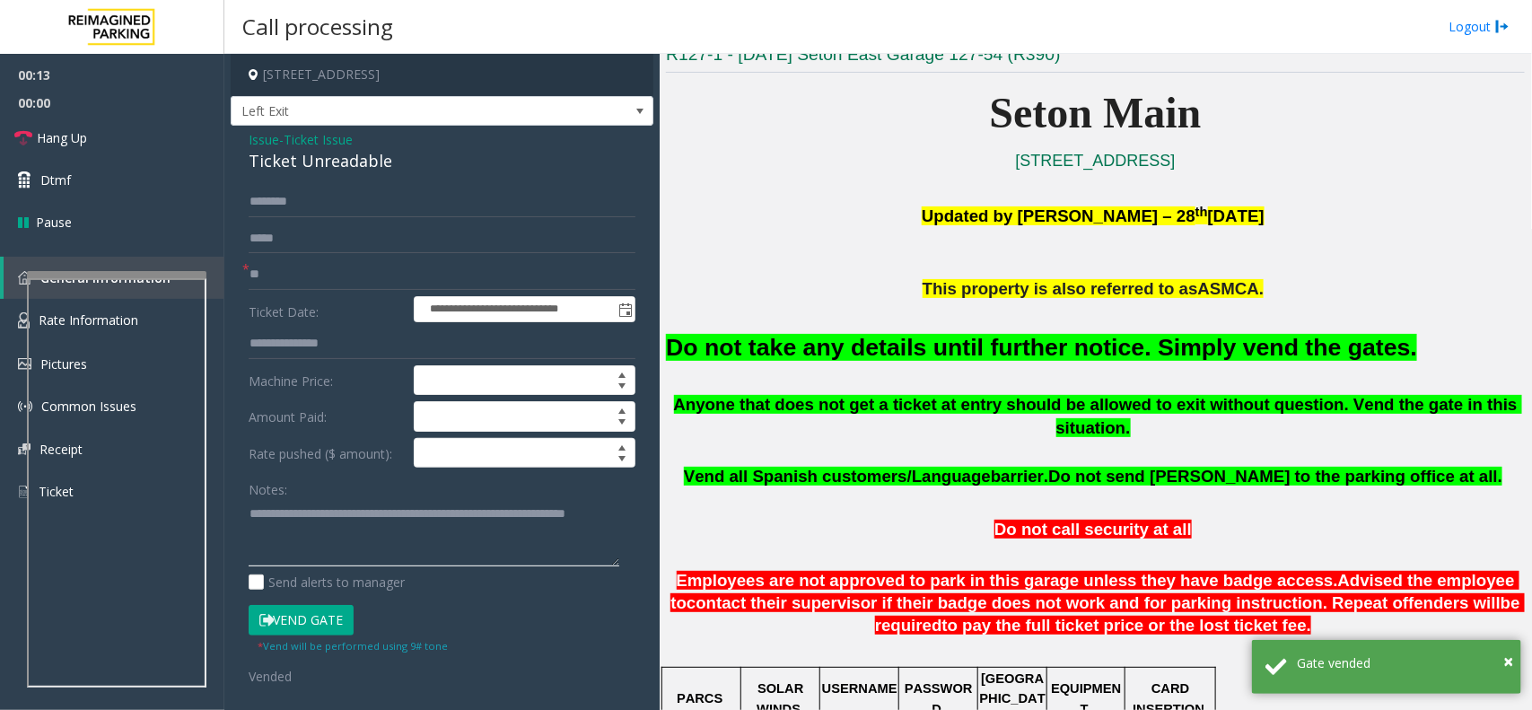
click at [337, 539] on textarea at bounding box center [434, 532] width 371 height 67
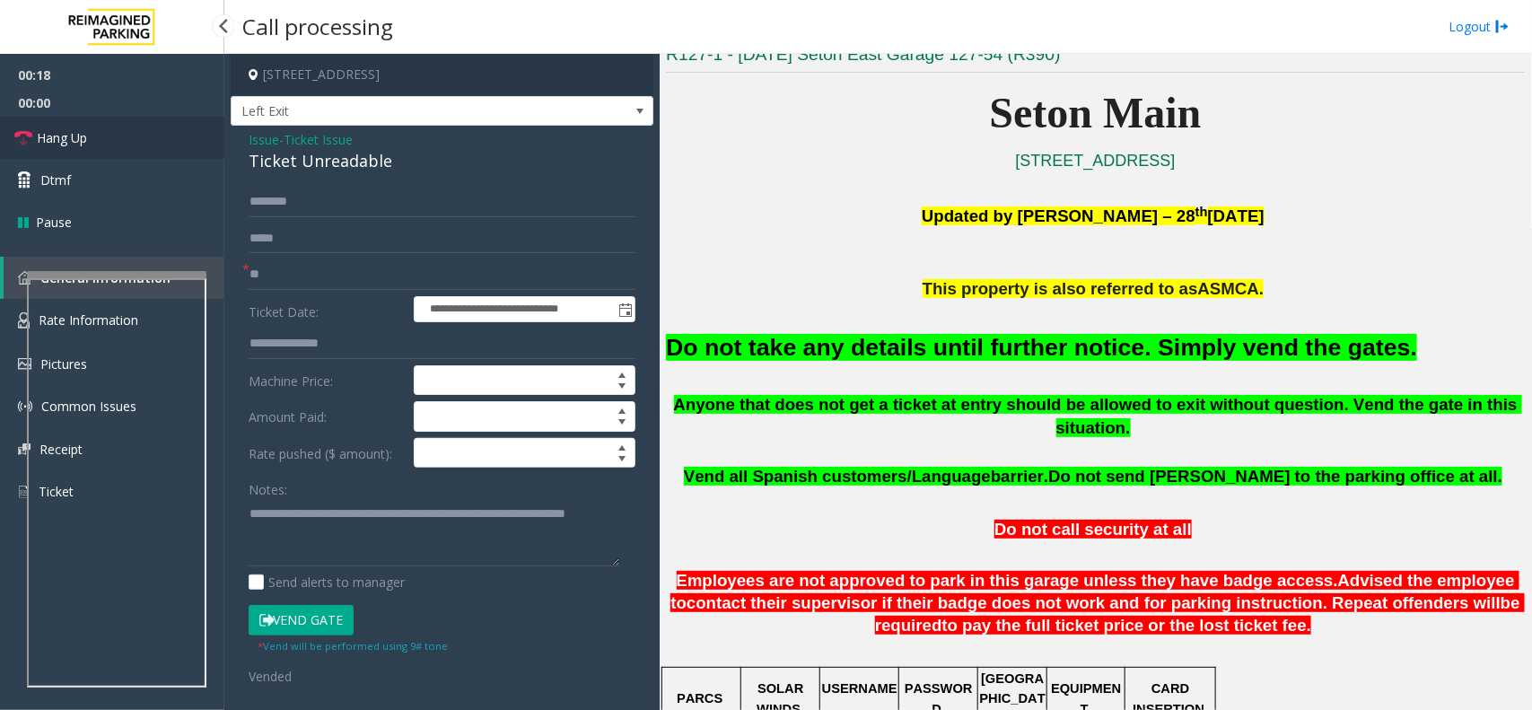
click at [113, 146] on link "Hang Up" at bounding box center [112, 138] width 224 height 42
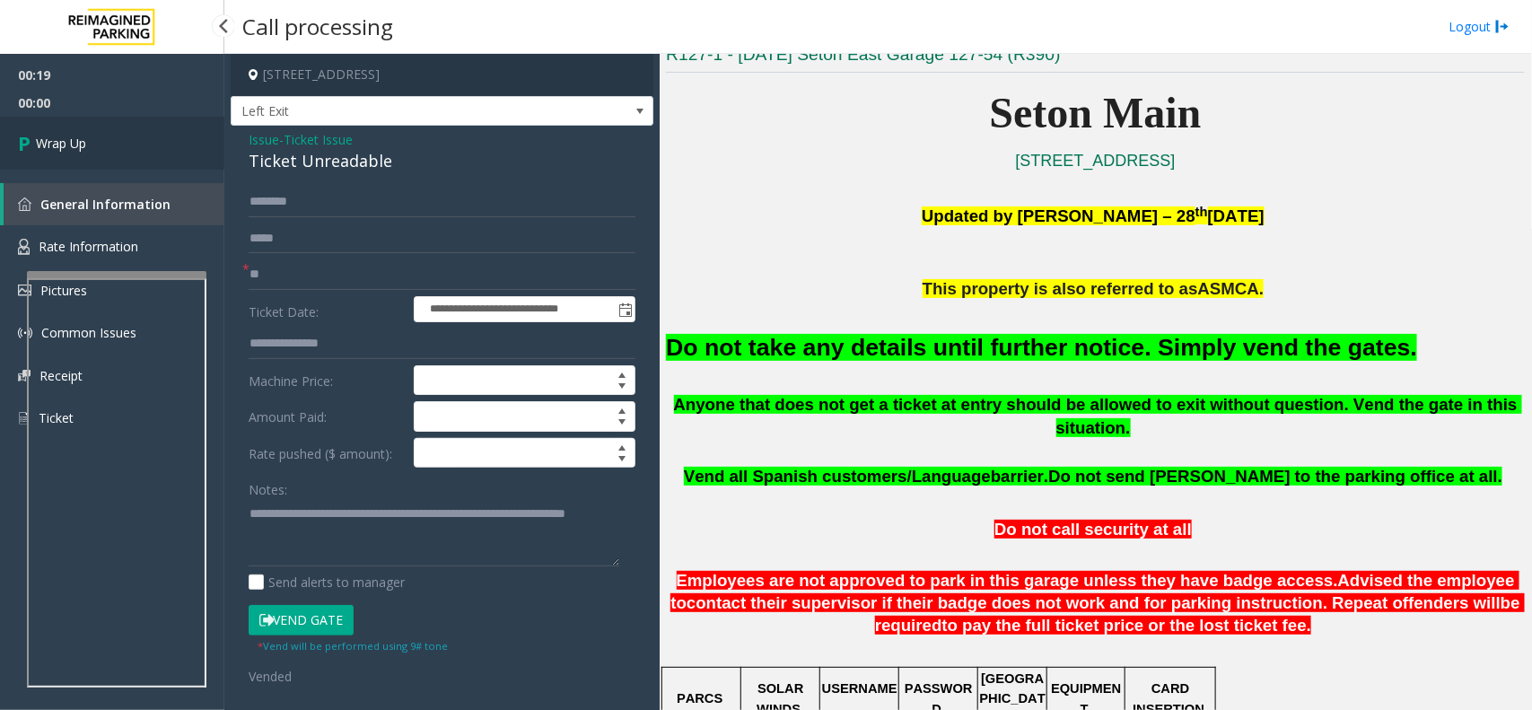
click at [113, 146] on link "Wrap Up" at bounding box center [112, 143] width 224 height 53
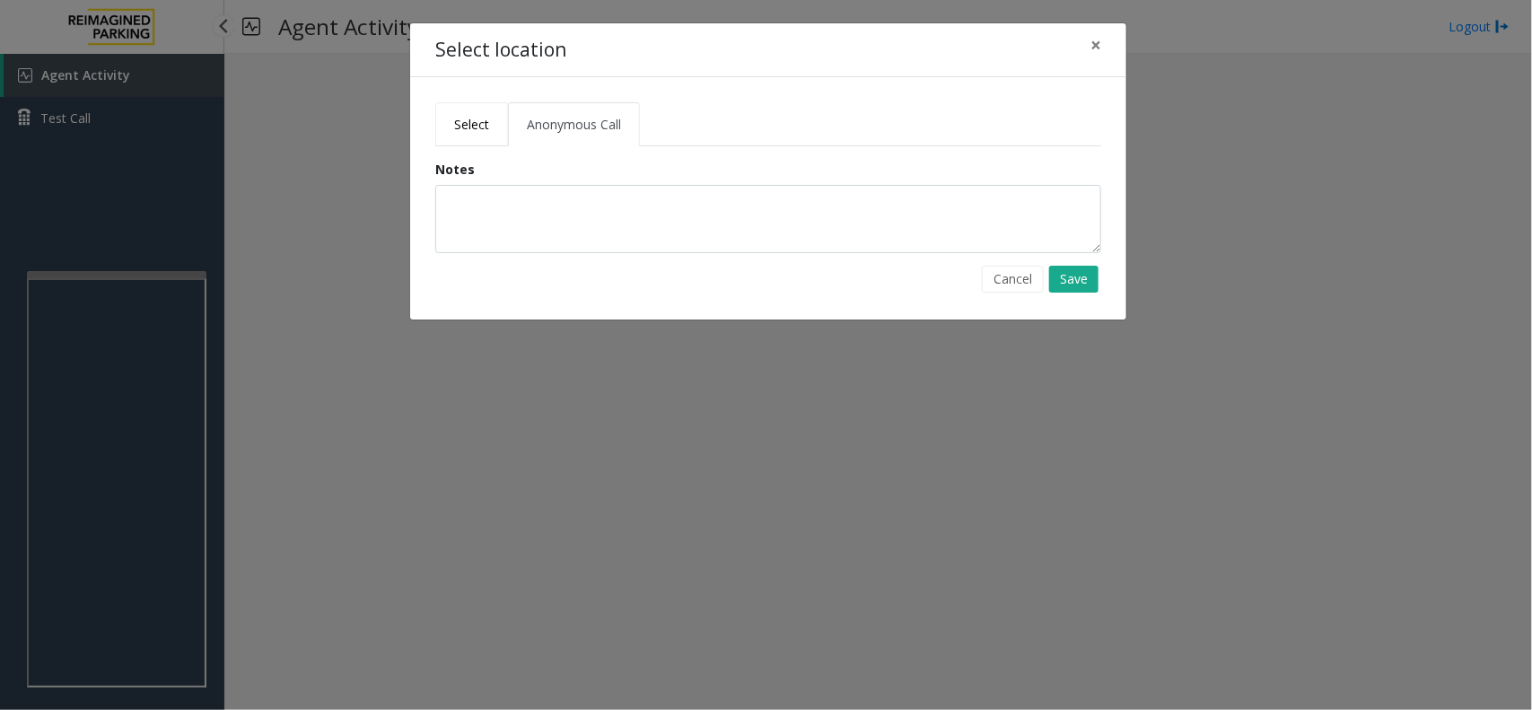
click at [481, 123] on span "Select" at bounding box center [471, 124] width 35 height 17
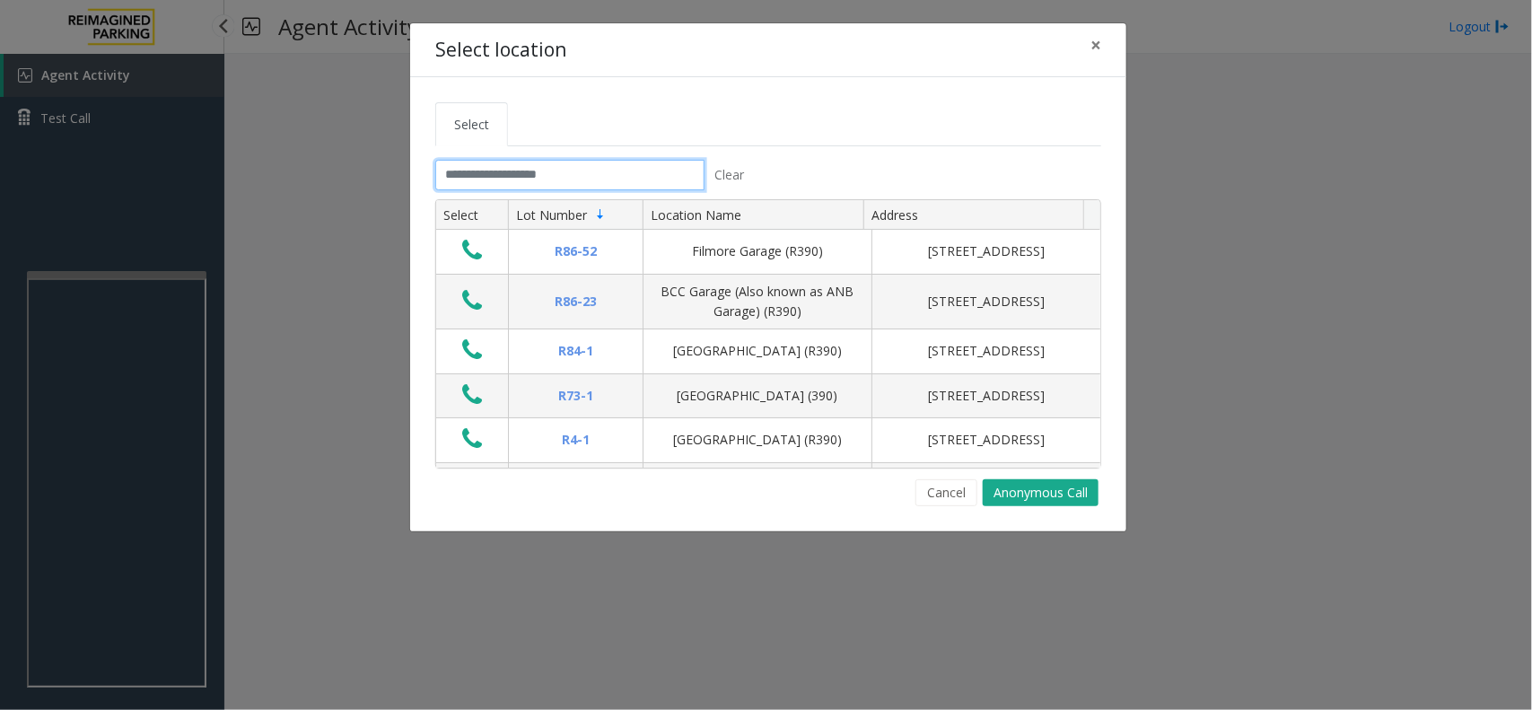
click at [512, 181] on input "text" at bounding box center [569, 175] width 269 height 31
click at [544, 178] on input "text" at bounding box center [569, 175] width 269 height 31
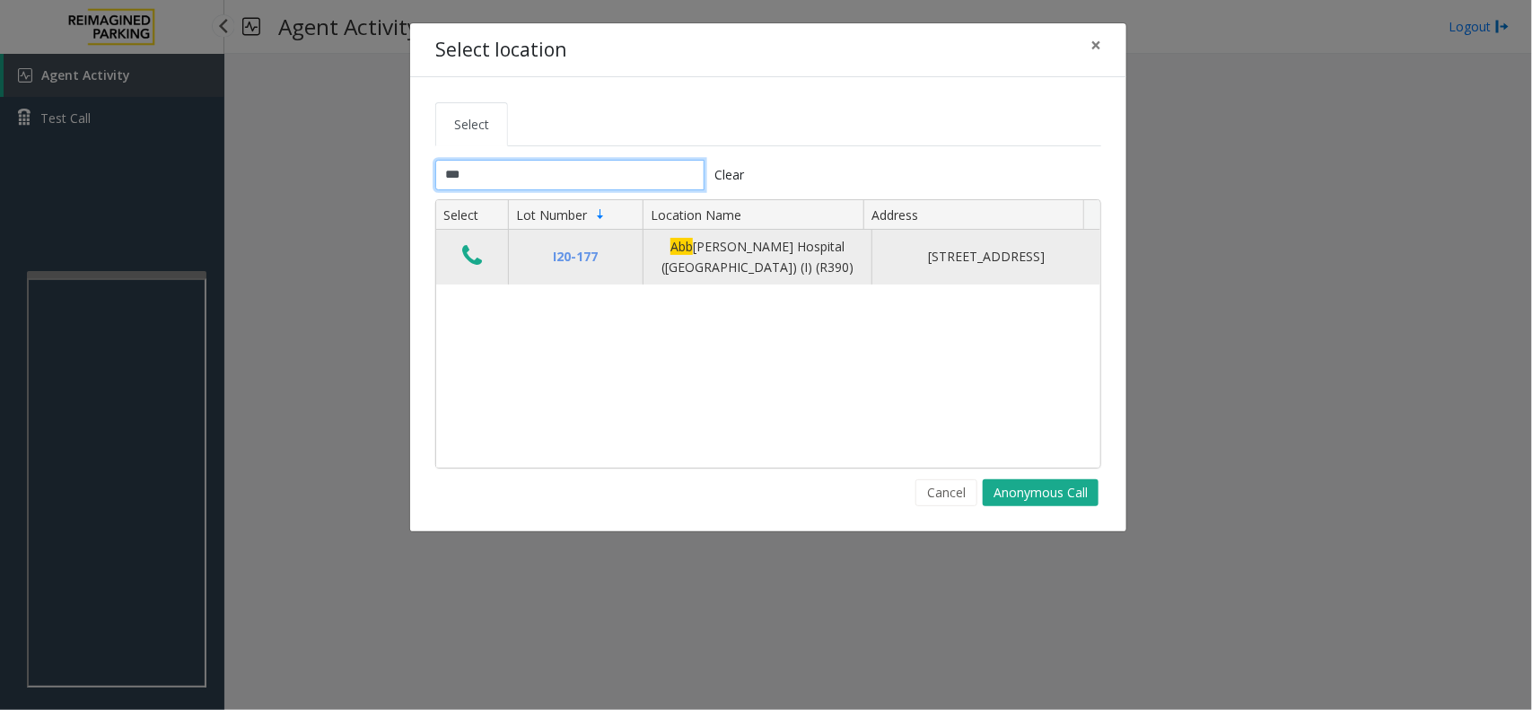
type input "***"
click at [458, 257] on button "Data table" at bounding box center [472, 256] width 31 height 29
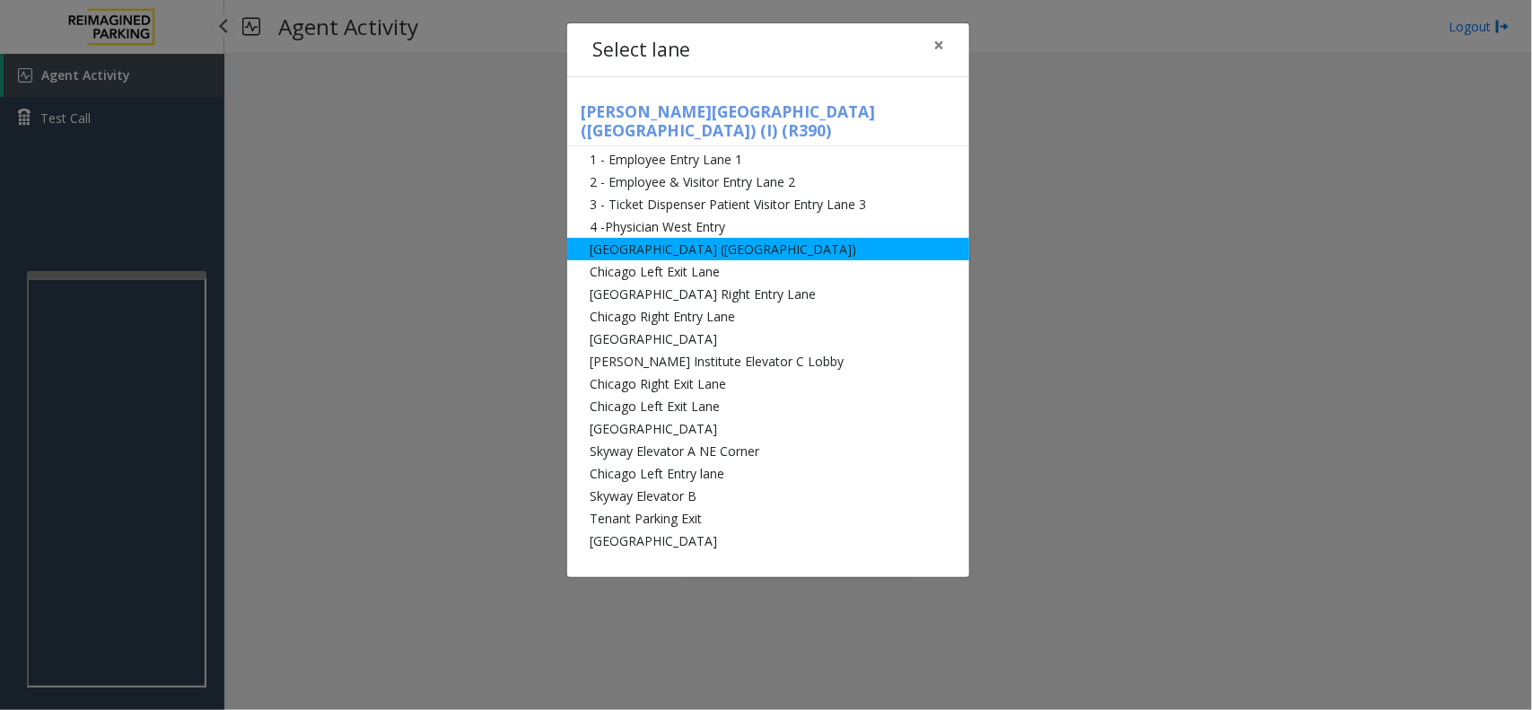
click at [687, 238] on li "Abbot Hospital (Main Hospital)" at bounding box center [768, 249] width 402 height 22
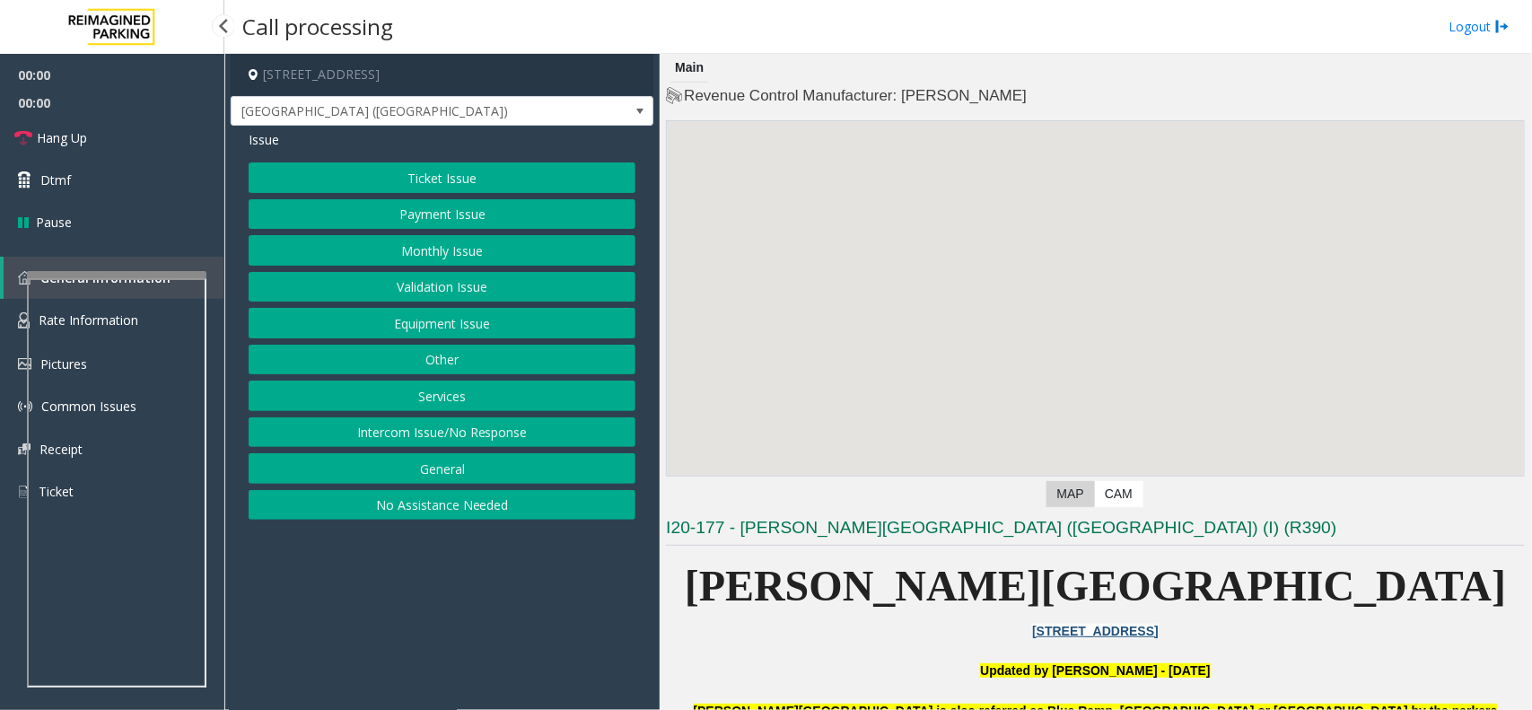
click at [453, 236] on button "Monthly Issue" at bounding box center [442, 250] width 387 height 31
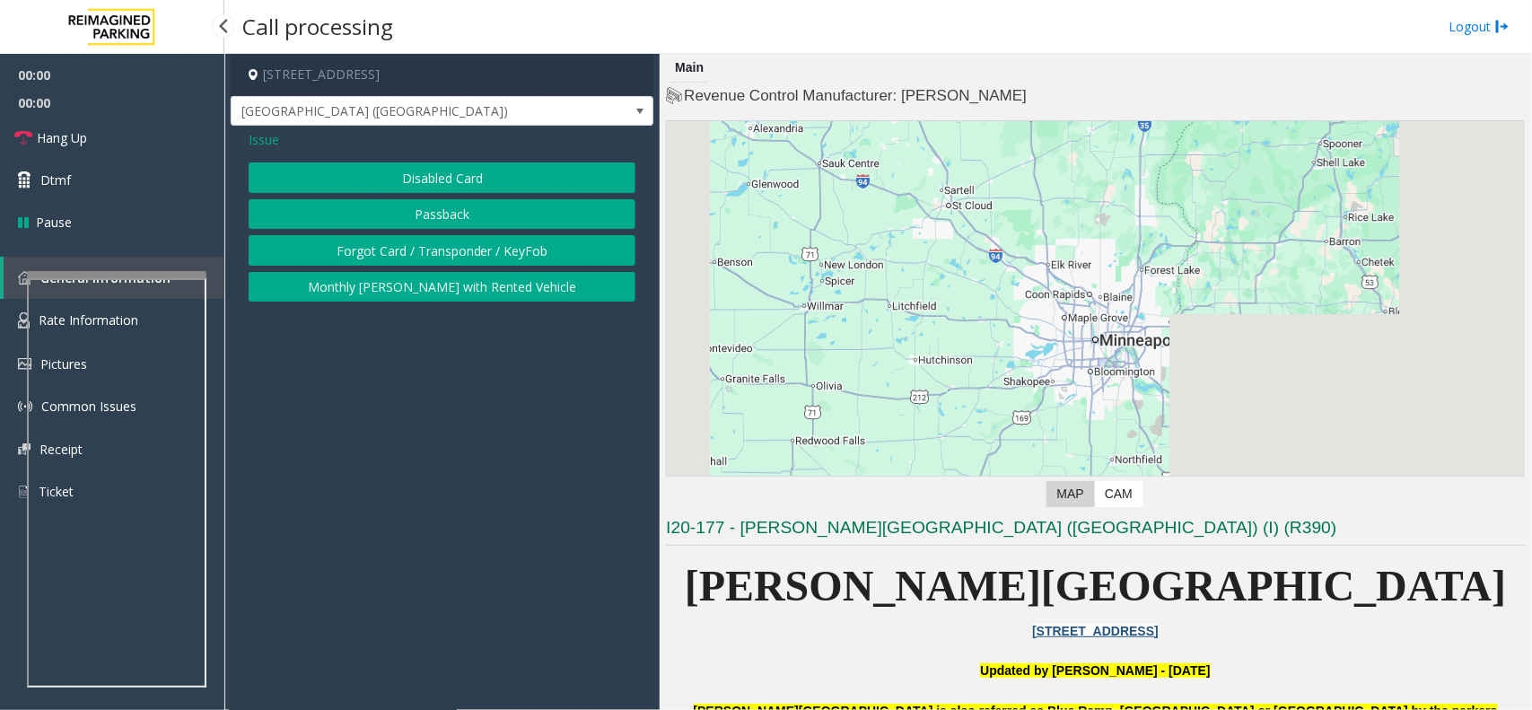
click at [451, 175] on button "Disabled Card" at bounding box center [442, 177] width 387 height 31
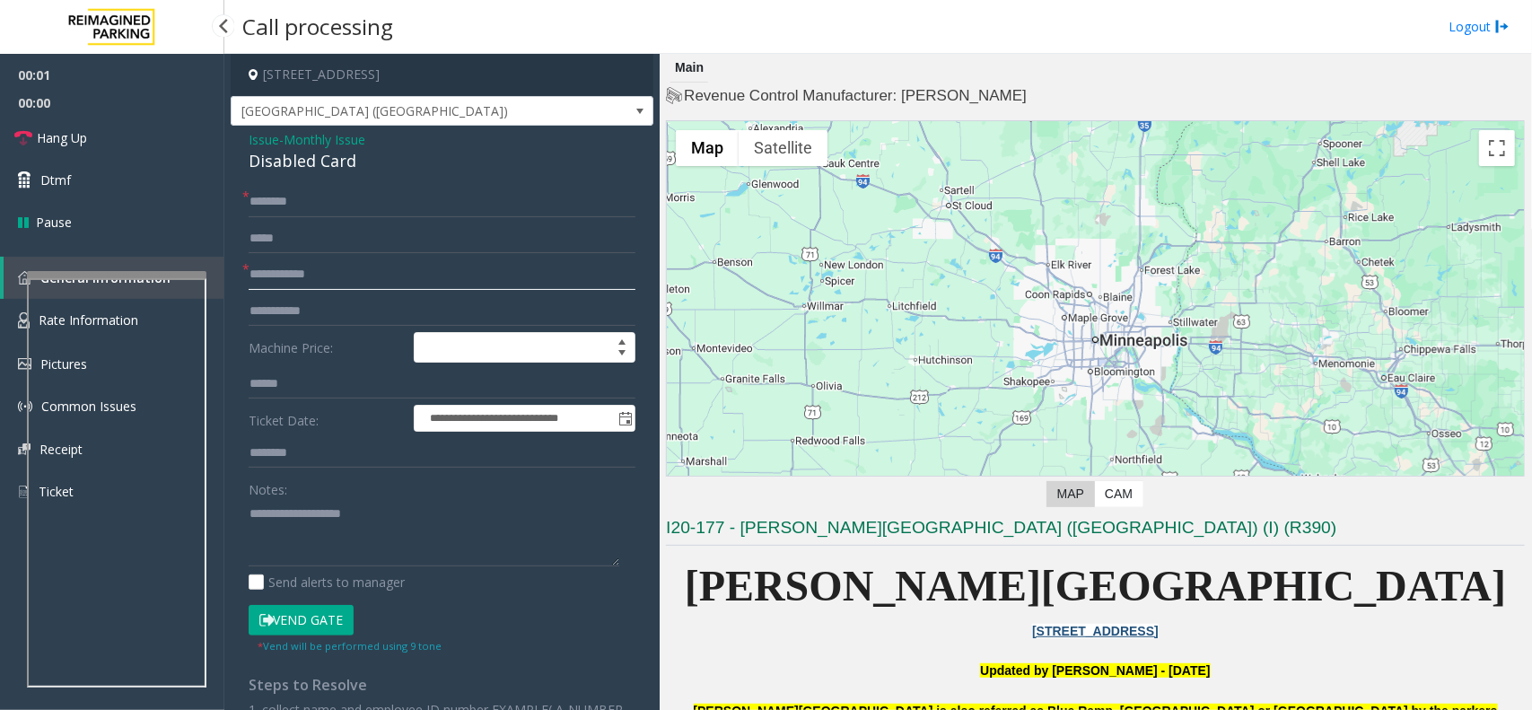
click at [393, 267] on input "text" at bounding box center [442, 274] width 387 height 31
type input "*****"
click at [320, 503] on textarea at bounding box center [434, 532] width 371 height 67
click at [321, 167] on div "Disabled Card" at bounding box center [442, 161] width 387 height 24
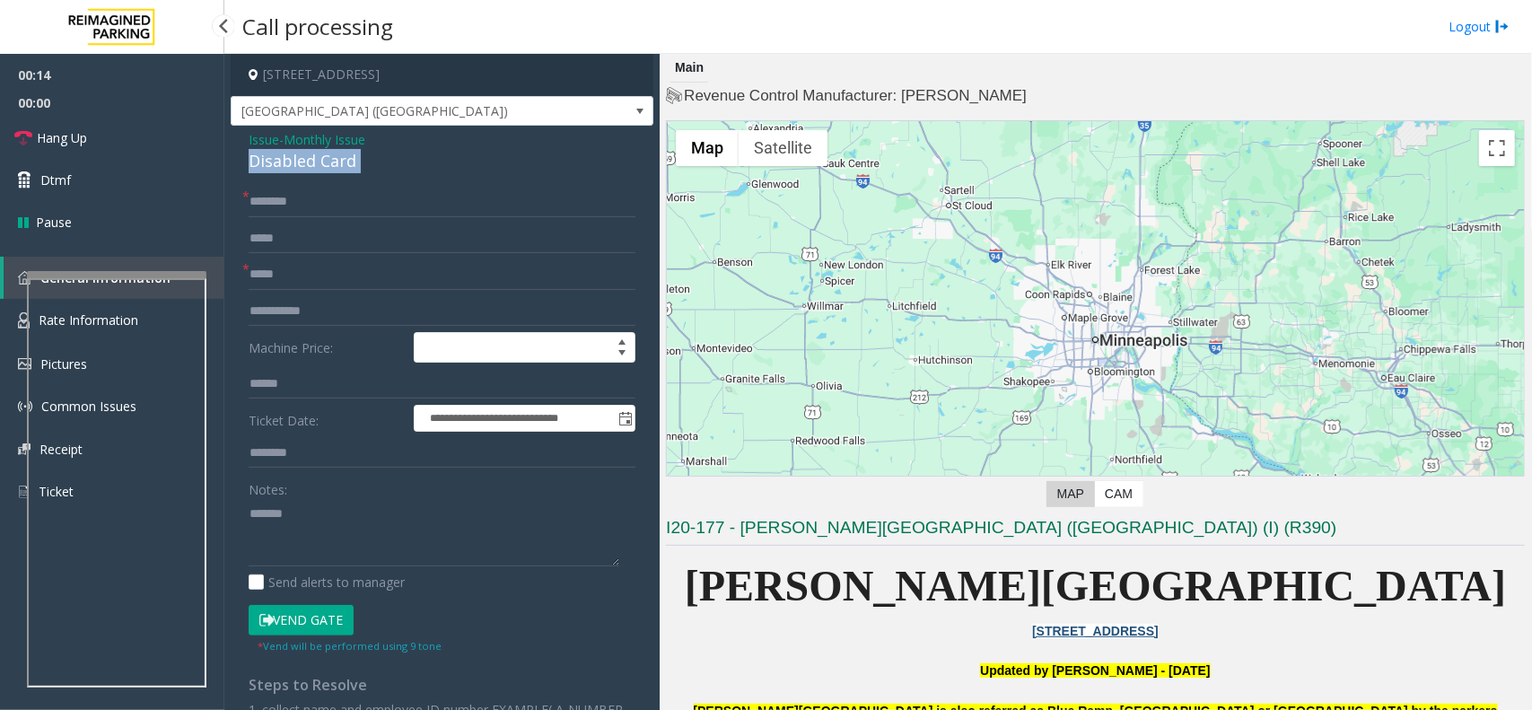
click at [321, 167] on div "Disabled Card" at bounding box center [442, 161] width 387 height 24
copy div "Disabled Card"
click at [343, 522] on textarea at bounding box center [434, 532] width 371 height 67
paste textarea "**********"
type textarea "**********"
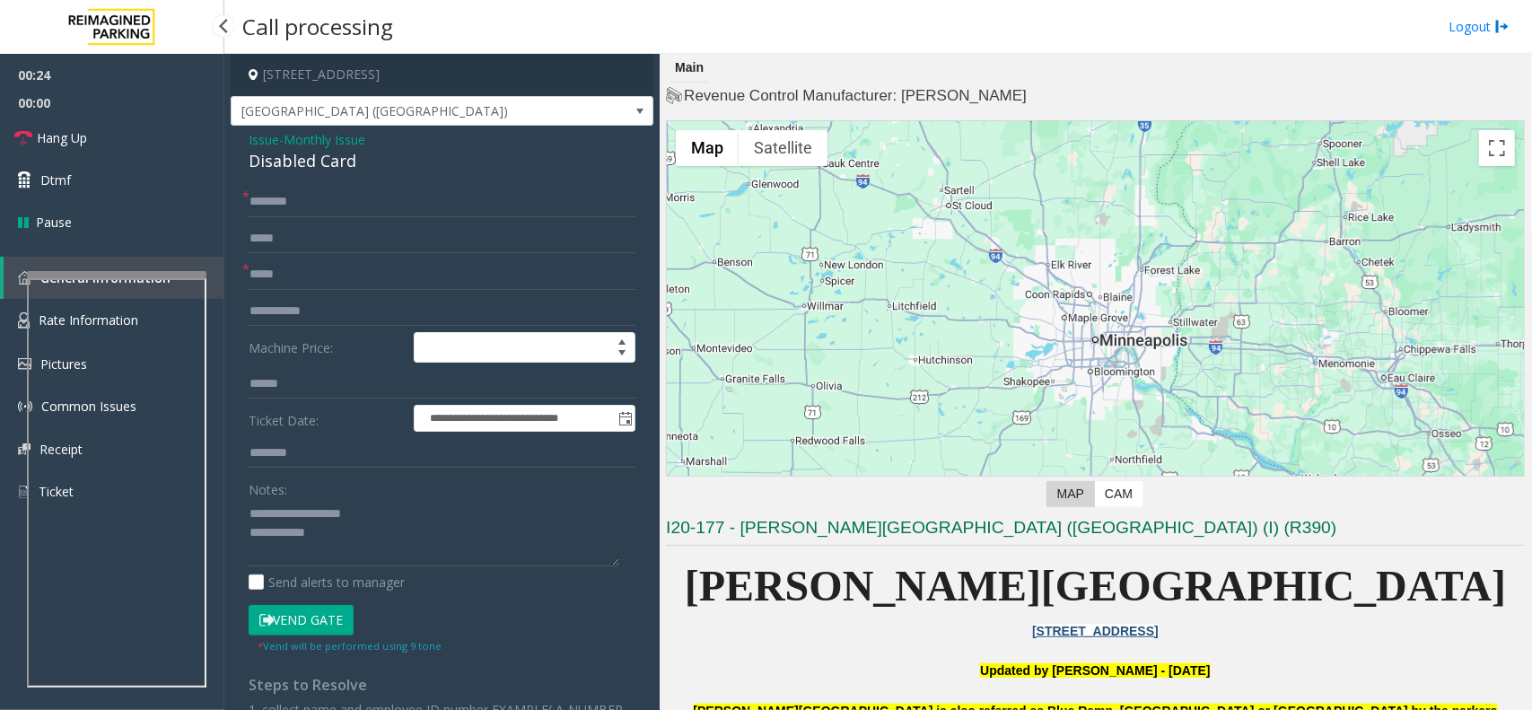
click at [320, 622] on button "Vend Gate" at bounding box center [301, 620] width 105 height 31
click at [363, 545] on textarea at bounding box center [434, 532] width 371 height 67
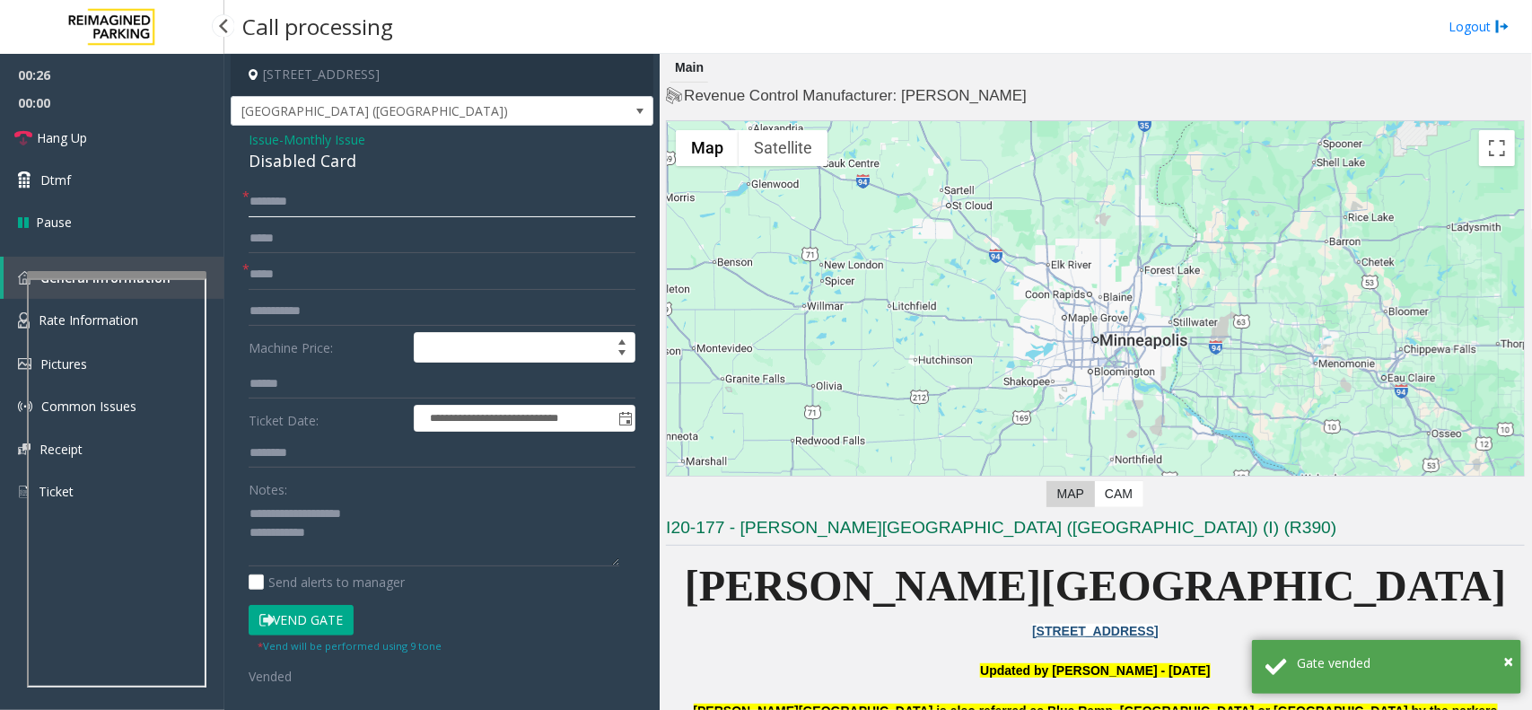
click at [296, 211] on input "text" at bounding box center [442, 202] width 387 height 31
type input "**"
drag, startPoint x: 343, startPoint y: 521, endPoint x: 344, endPoint y: 535, distance: 13.5
click at [343, 525] on textarea at bounding box center [434, 532] width 371 height 67
click at [346, 537] on textarea at bounding box center [434, 532] width 371 height 67
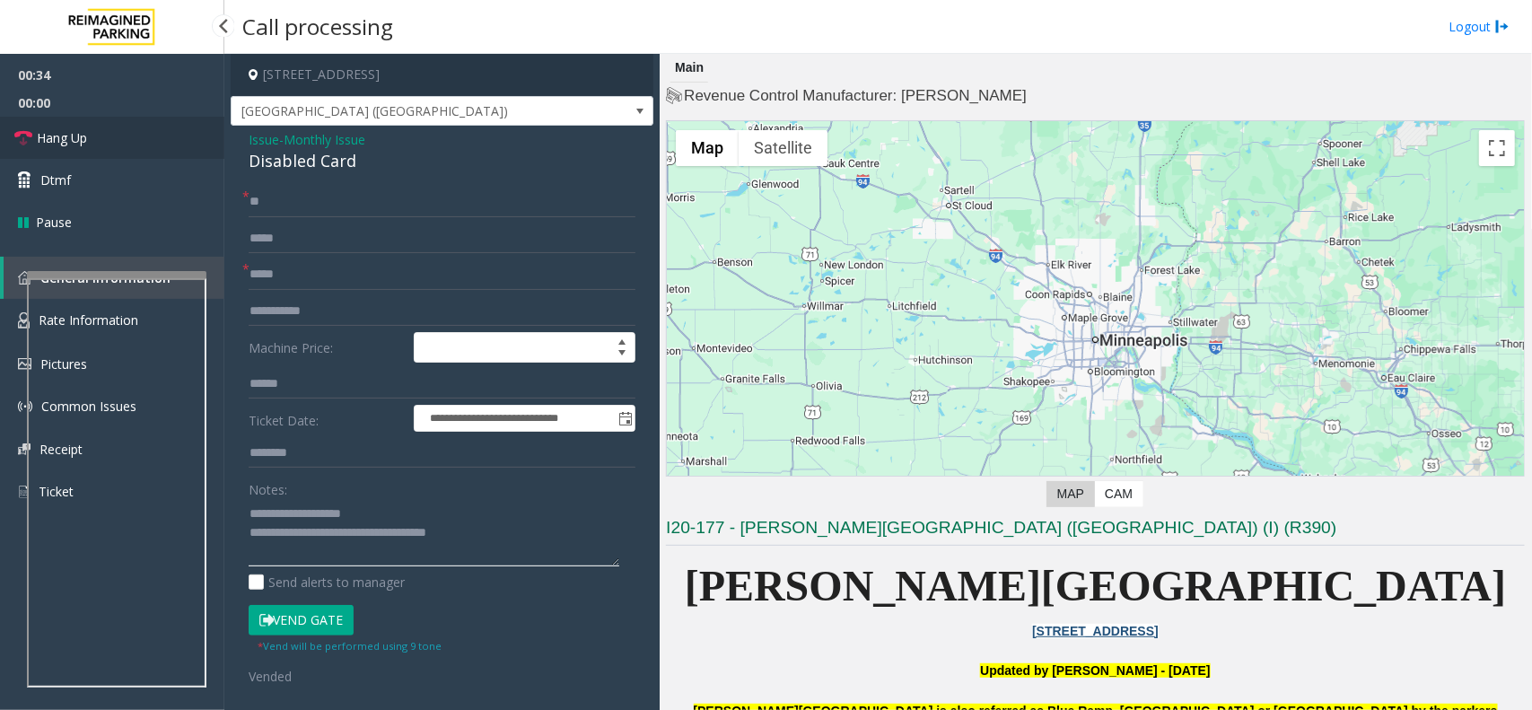
type textarea "**********"
click at [151, 151] on link "Hang Up" at bounding box center [112, 138] width 224 height 42
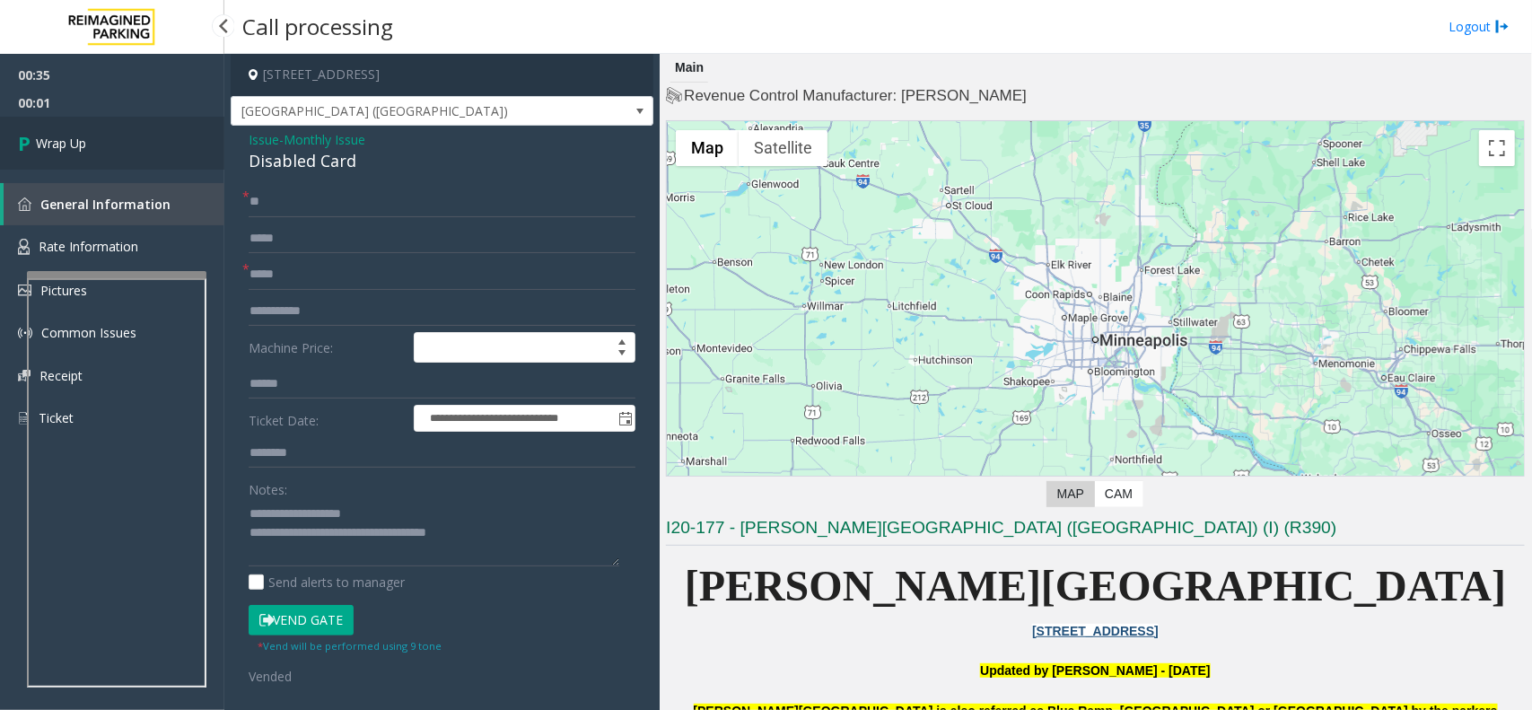
click at [151, 151] on link "Wrap Up" at bounding box center [112, 143] width 224 height 53
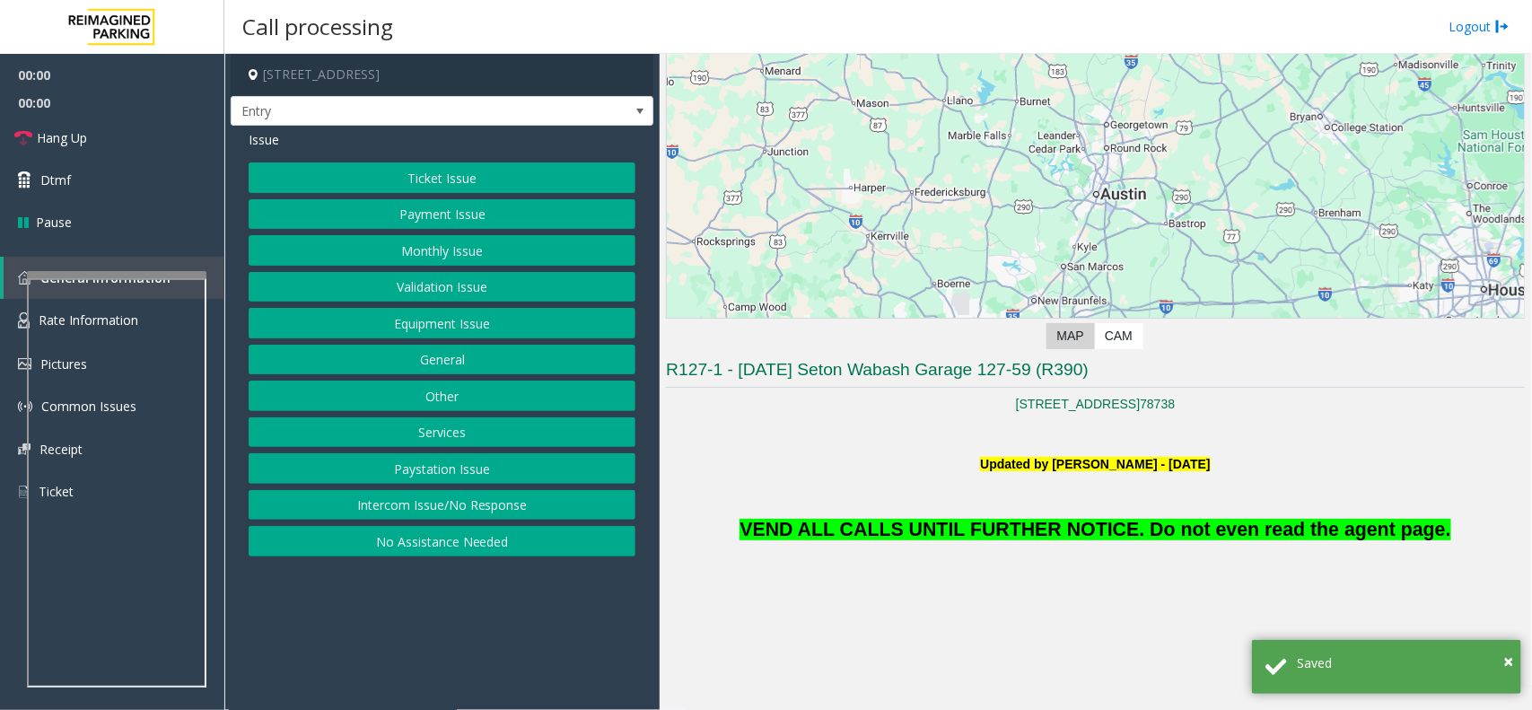
scroll to position [337, 0]
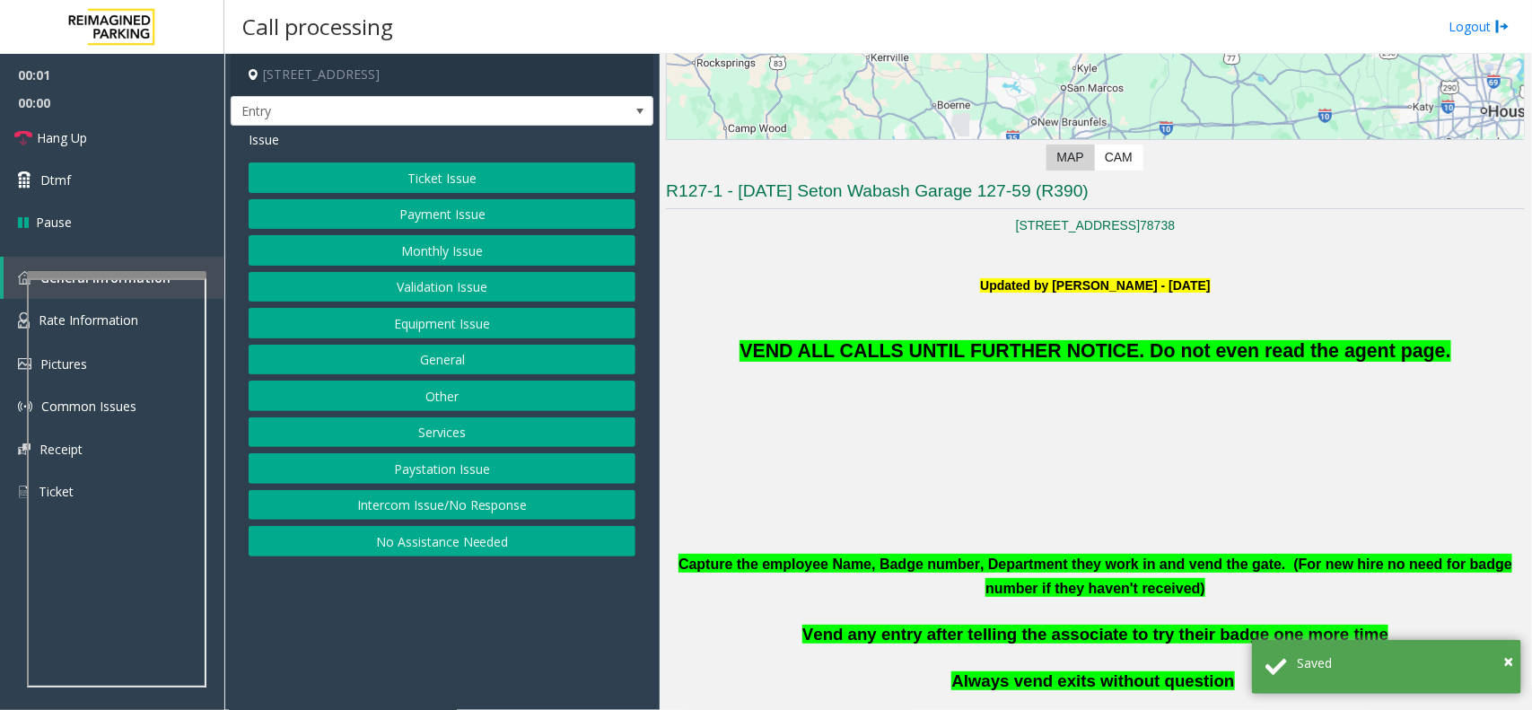
click at [1020, 364] on p "VEND ALL CALLS UNTIL FURTHER NOTICE. Do not even read the agent page." at bounding box center [1095, 330] width 859 height 71
click at [1020, 363] on p "VEND ALL CALLS UNTIL FURTHER NOTICE. Do not even read the agent page." at bounding box center [1095, 330] width 859 height 71
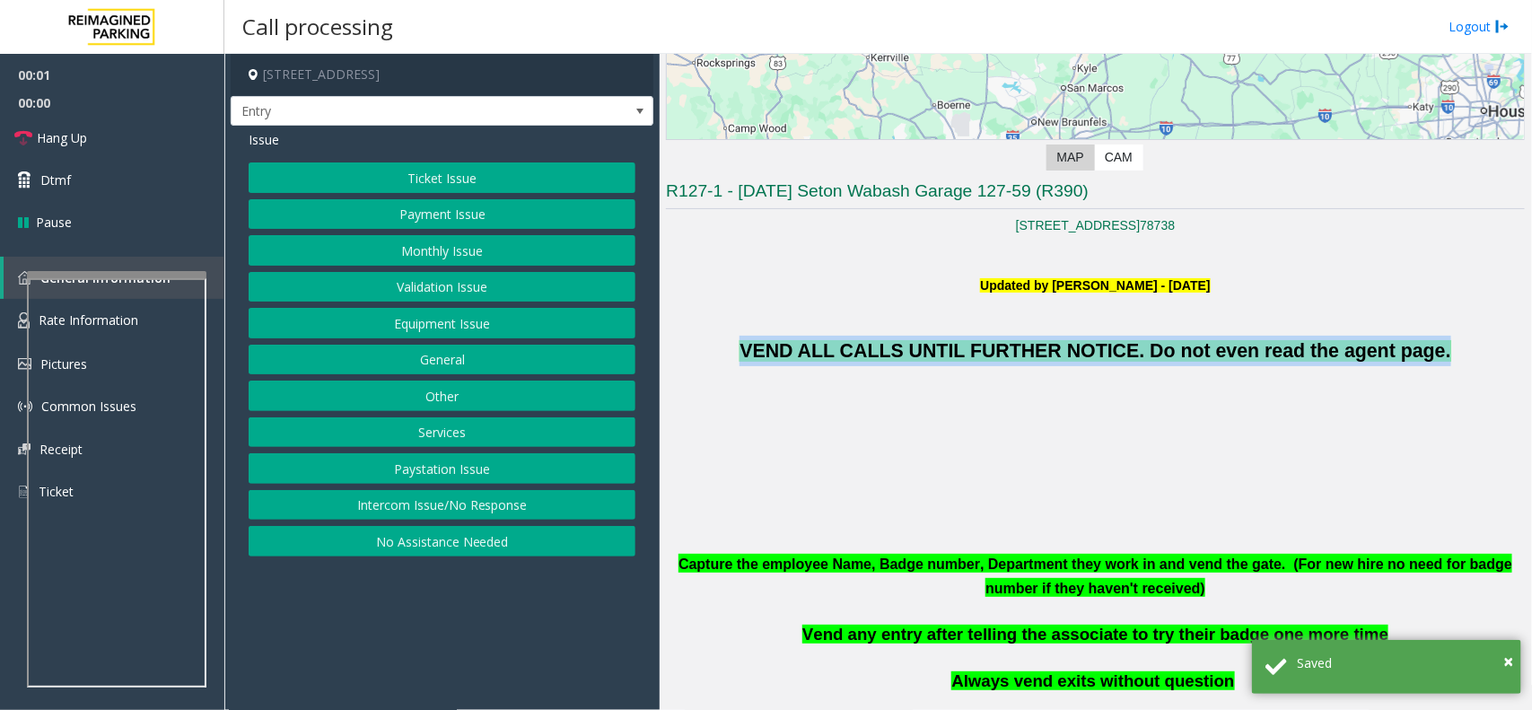
click at [1020, 363] on p "VEND ALL CALLS UNTIL FURTHER NOTICE. Do not even read the agent page." at bounding box center [1095, 330] width 859 height 71
copy span "VEND ALL CALLS UNTIL FURTHER NOTICE. Do not even read the agent page."
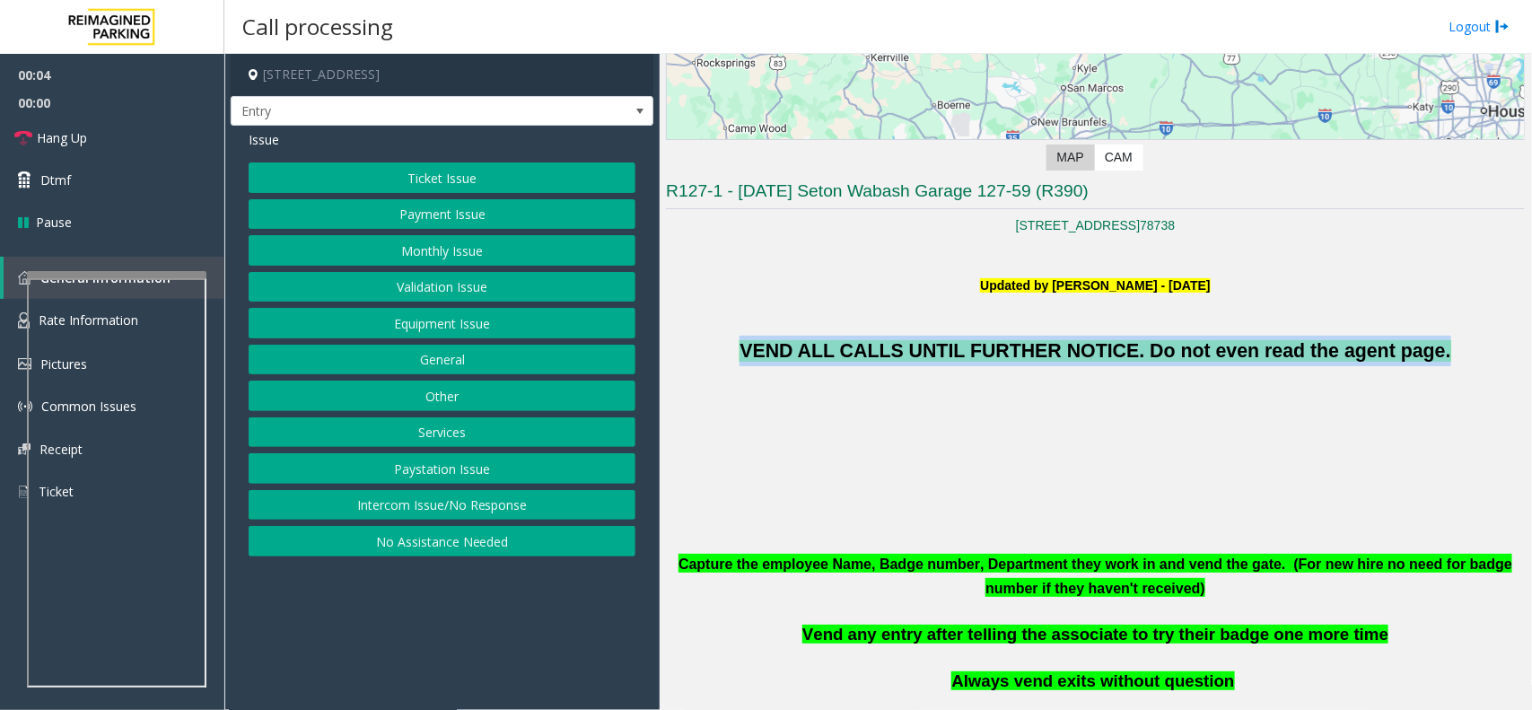
click at [444, 253] on button "Monthly Issue" at bounding box center [442, 250] width 387 height 31
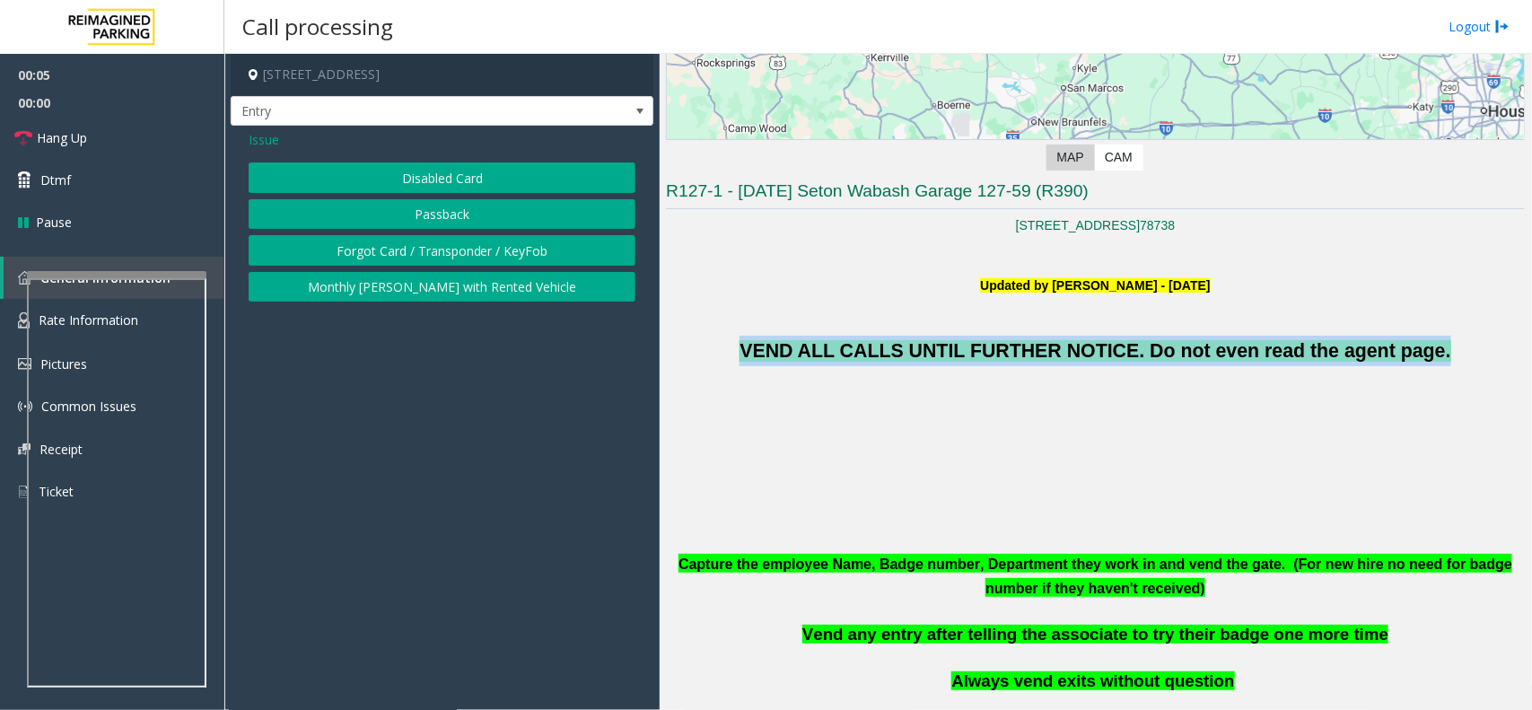
click at [436, 242] on button "Forgot Card / Transponder / KeyFob" at bounding box center [442, 250] width 387 height 31
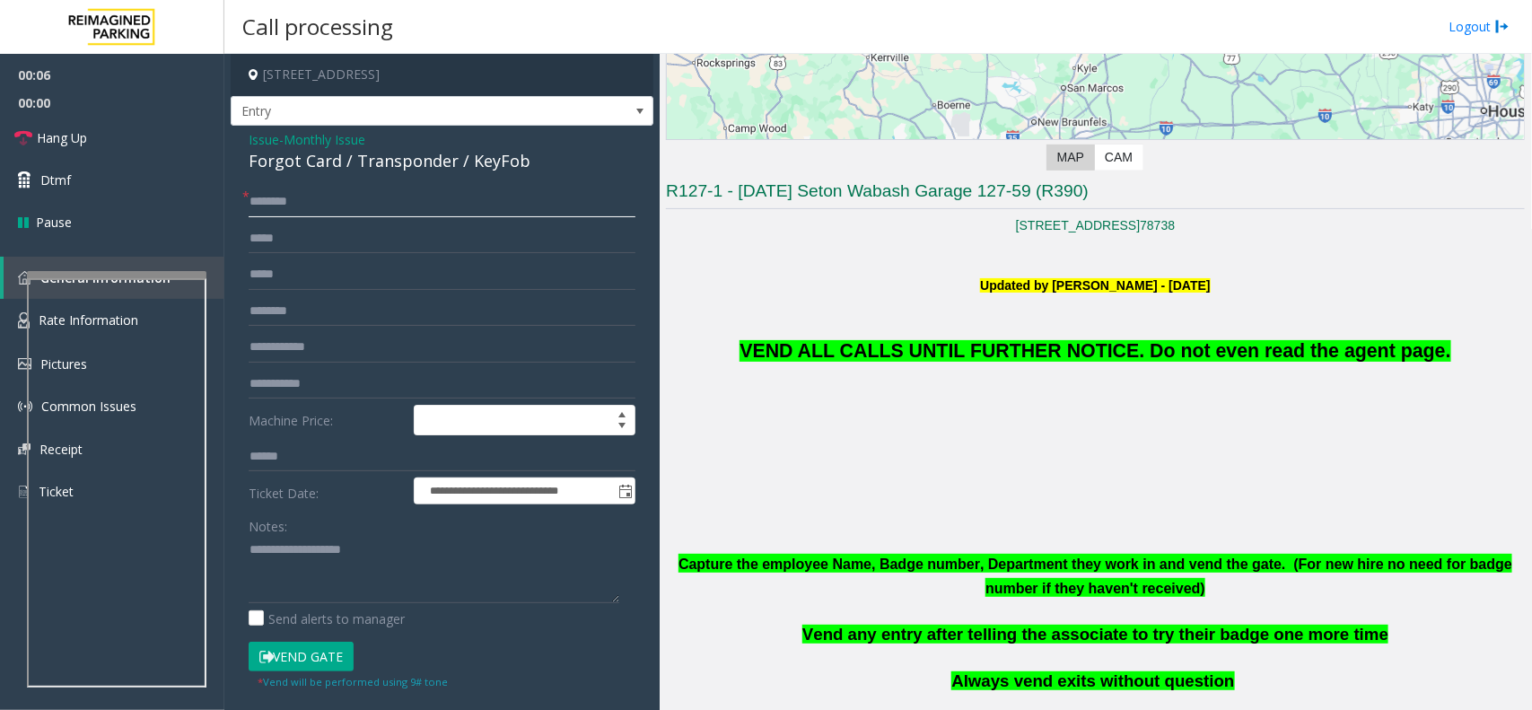
click at [330, 215] on input "text" at bounding box center [442, 202] width 387 height 31
type input "**"
click at [346, 550] on textarea at bounding box center [434, 569] width 371 height 67
paste textarea "**********"
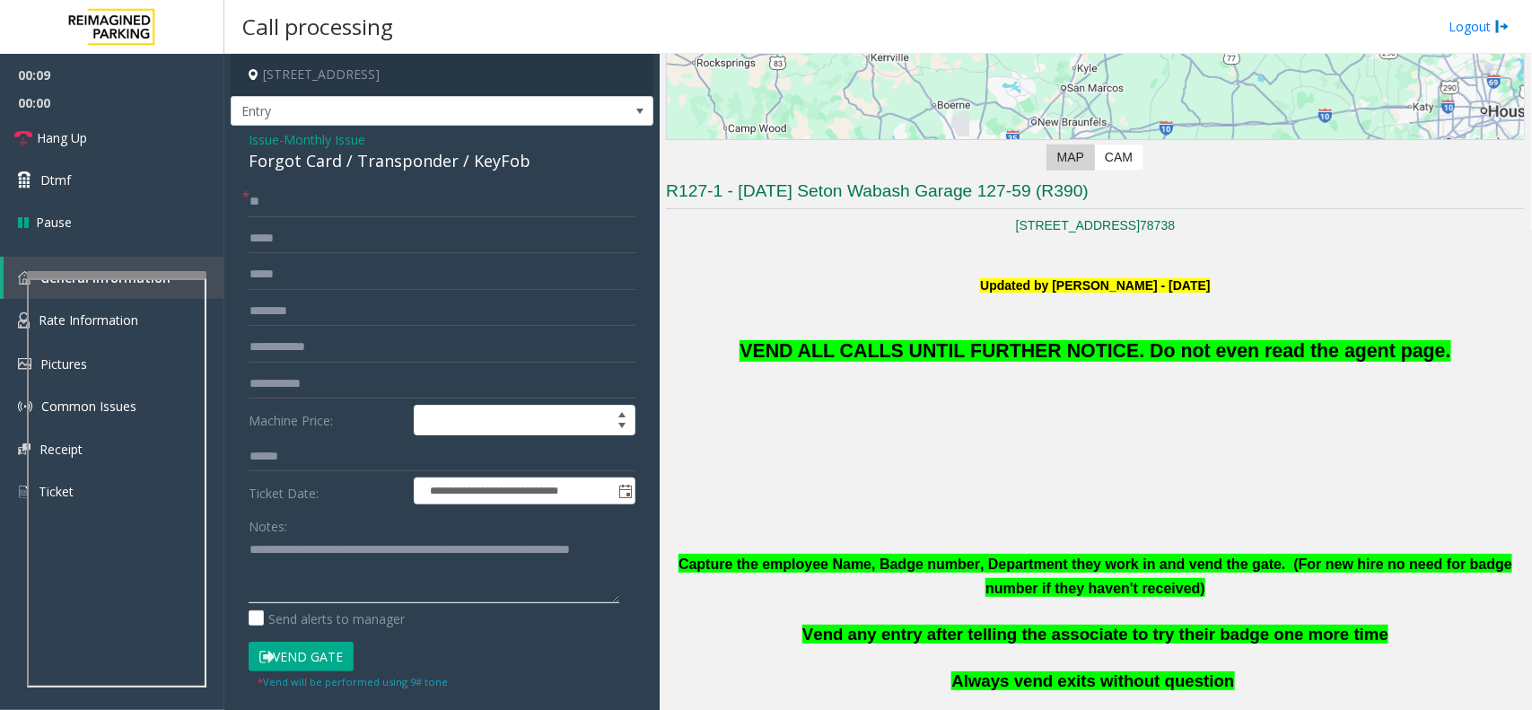
type textarea "**********"
click at [329, 655] on button "Vend Gate" at bounding box center [301, 657] width 105 height 31
click at [83, 136] on span "Hang Up" at bounding box center [62, 137] width 50 height 19
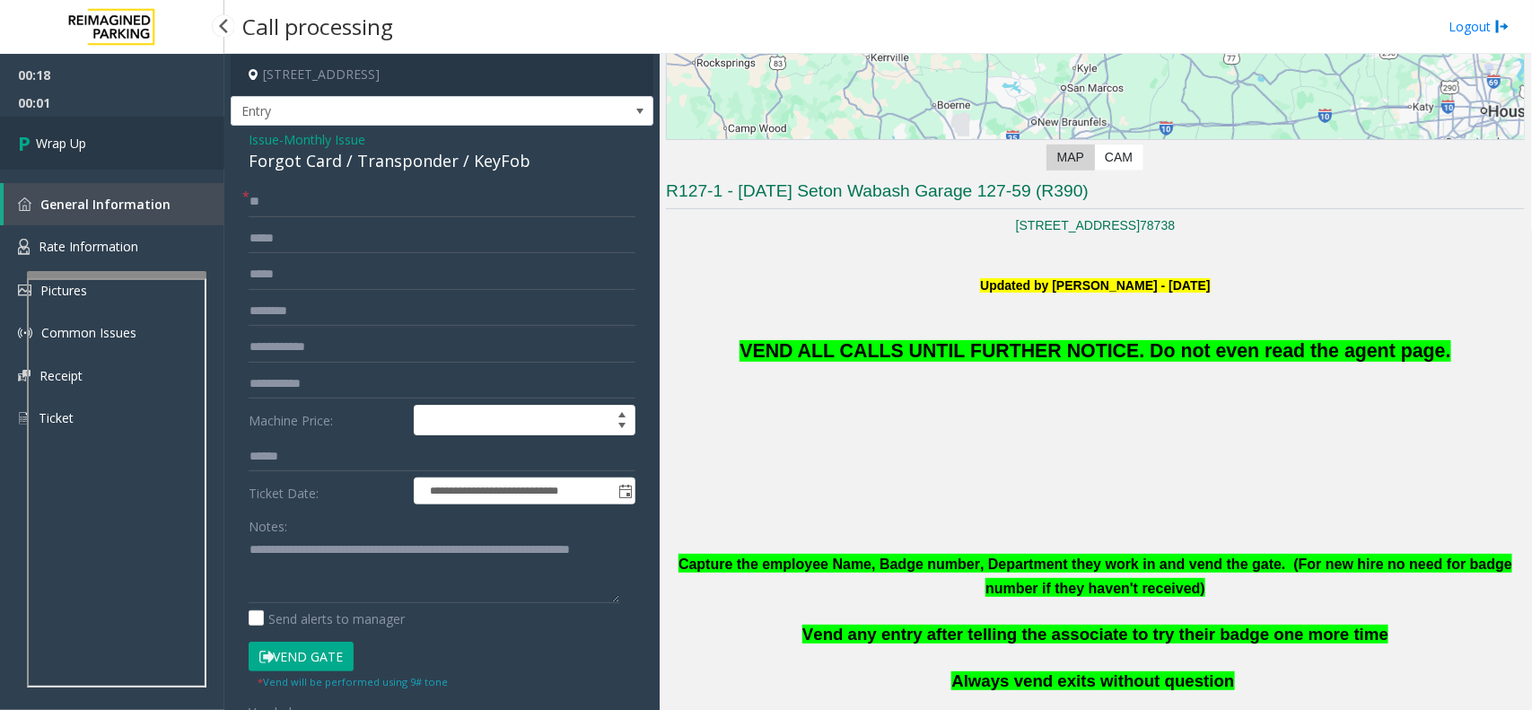
click at [83, 136] on span "Wrap Up" at bounding box center [61, 143] width 50 height 19
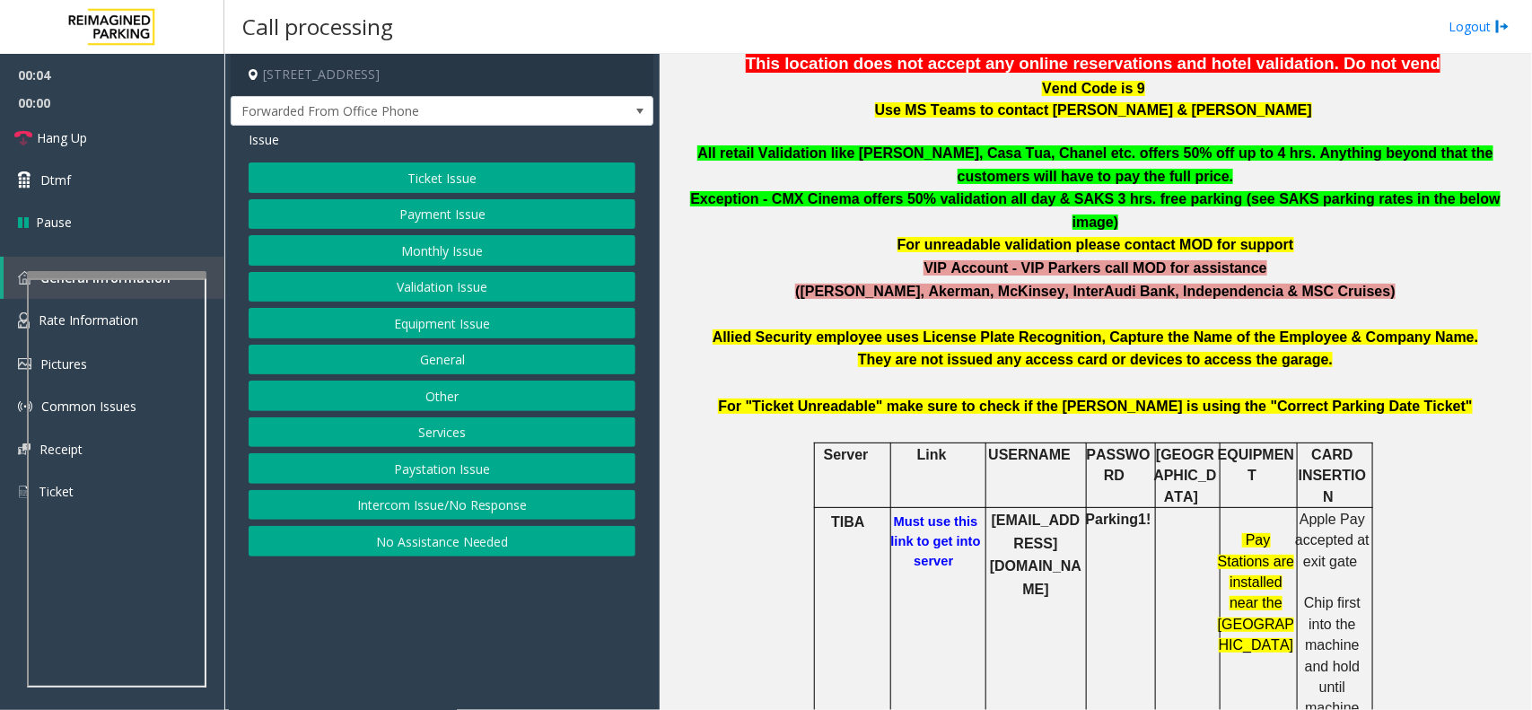
scroll to position [673, 0]
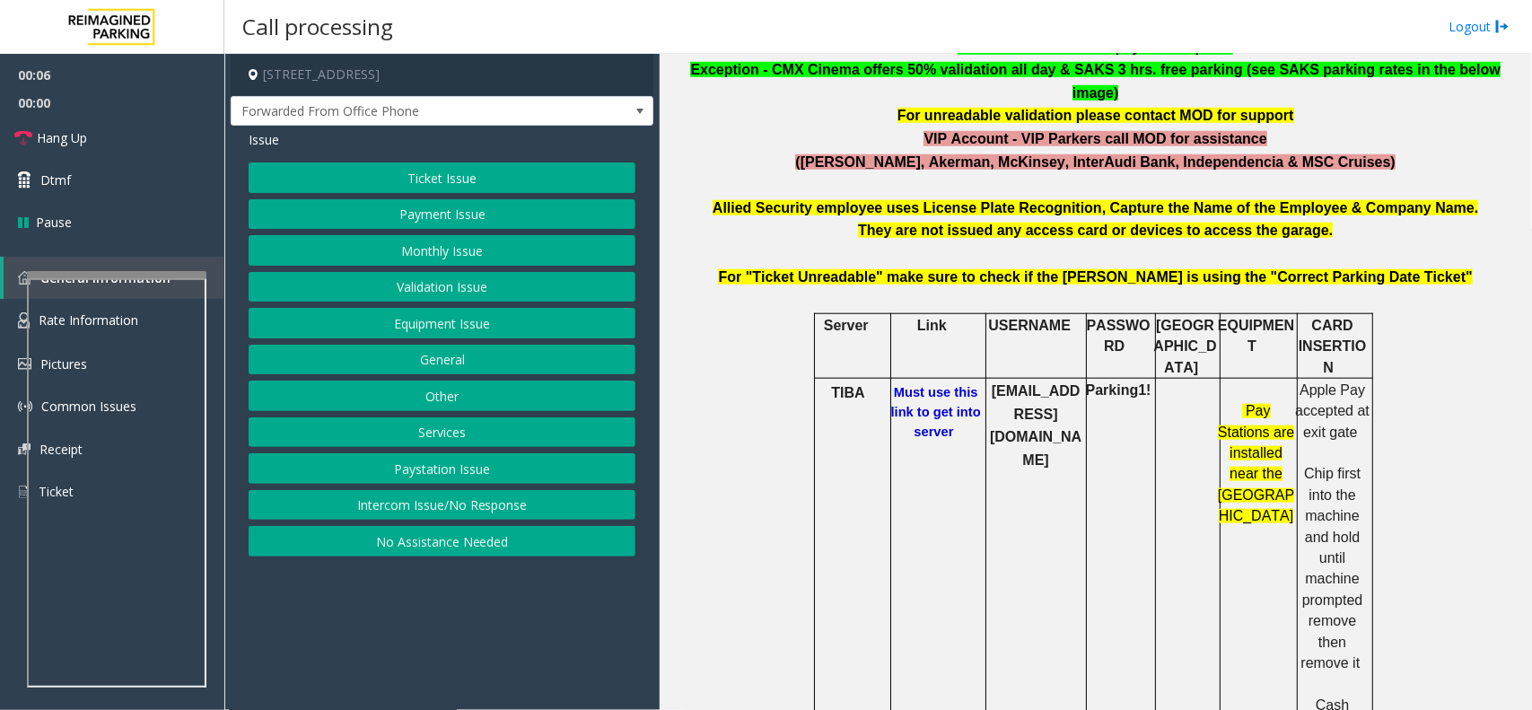
click at [947, 385] on b "Must use this link to get into server" at bounding box center [936, 412] width 90 height 54
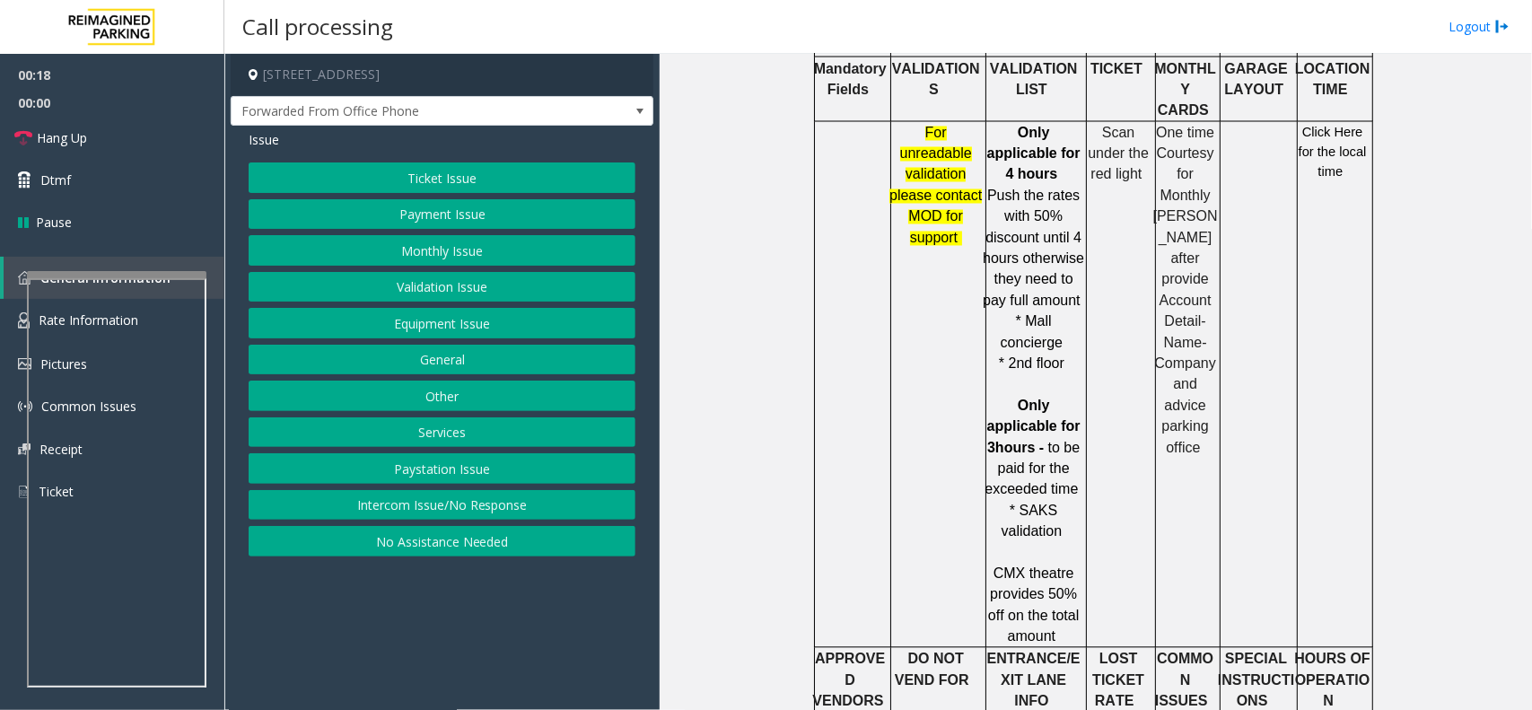
scroll to position [1122, 0]
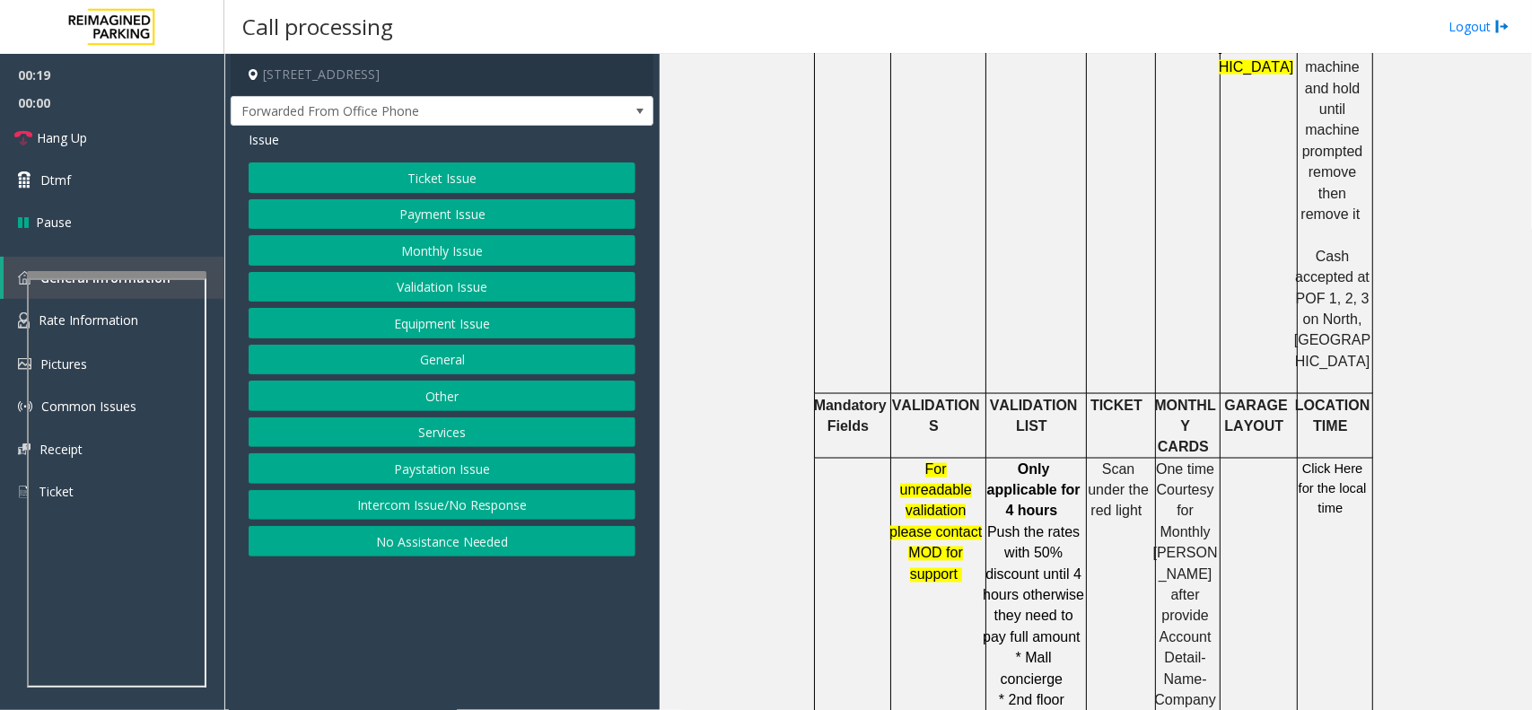
click at [1334, 462] on span "Click Here for the local time" at bounding box center [1333, 489] width 68 height 55
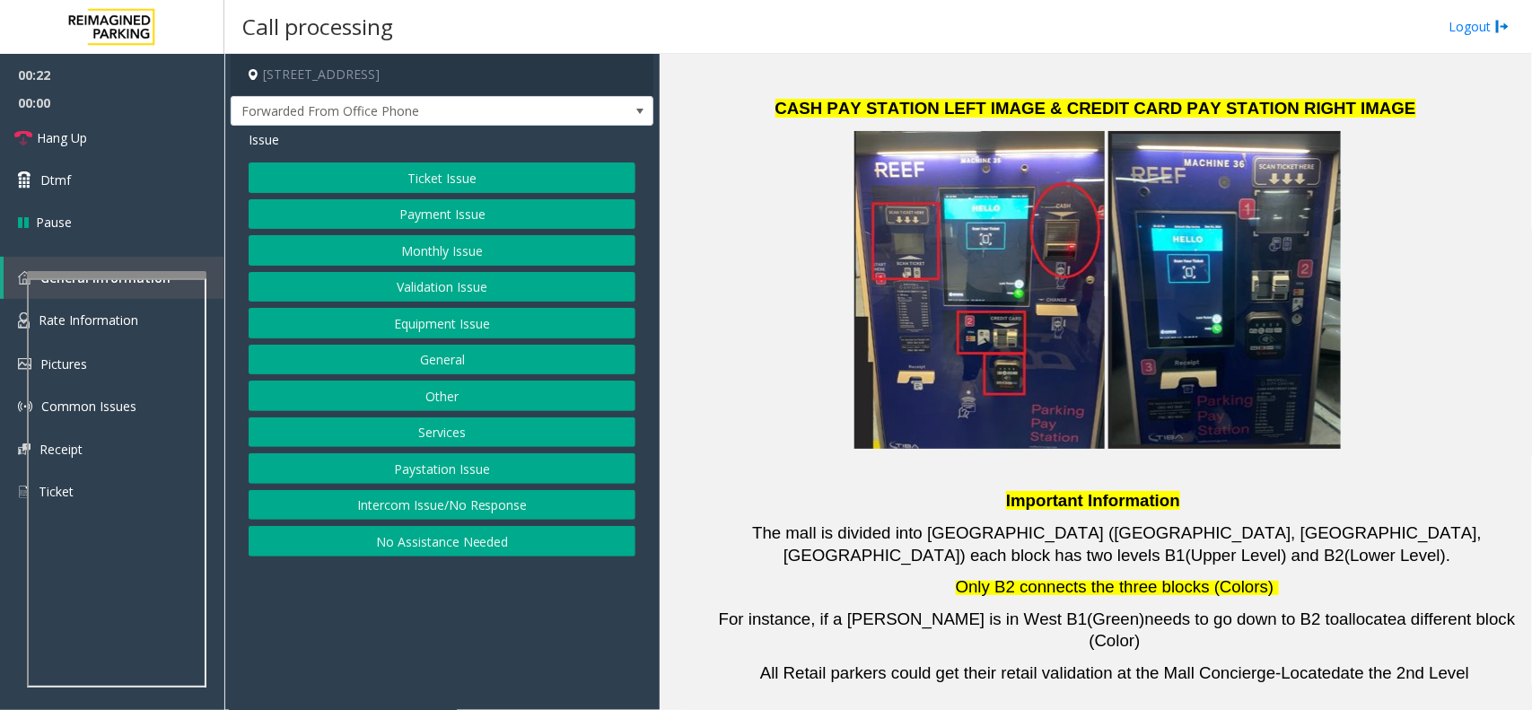
scroll to position [3801, 0]
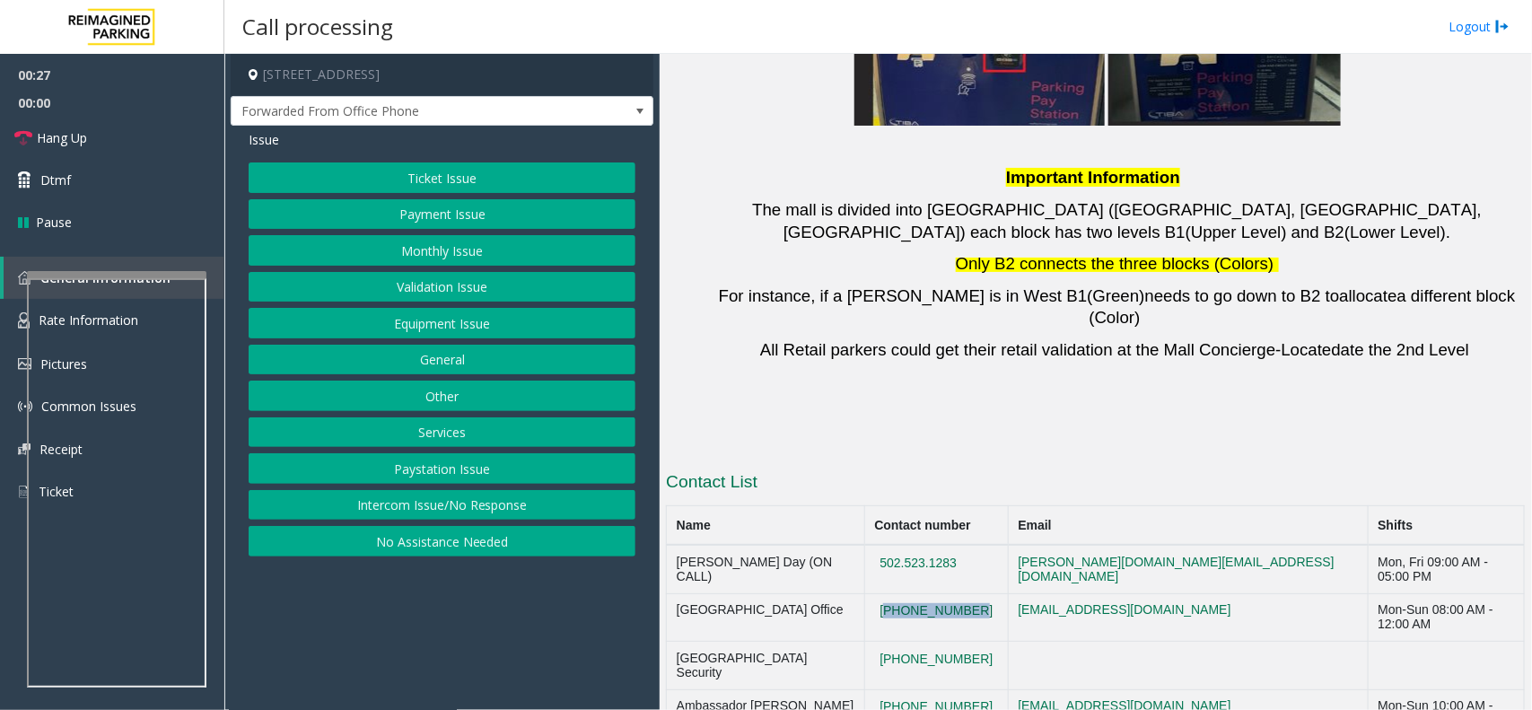
copy button "305-842-3628"
drag, startPoint x: 975, startPoint y: 374, endPoint x: 880, endPoint y: 380, distance: 94.4
click at [880, 593] on td "305-842-3628" at bounding box center [936, 617] width 144 height 48
click at [420, 337] on button "Equipment Issue" at bounding box center [442, 323] width 387 height 31
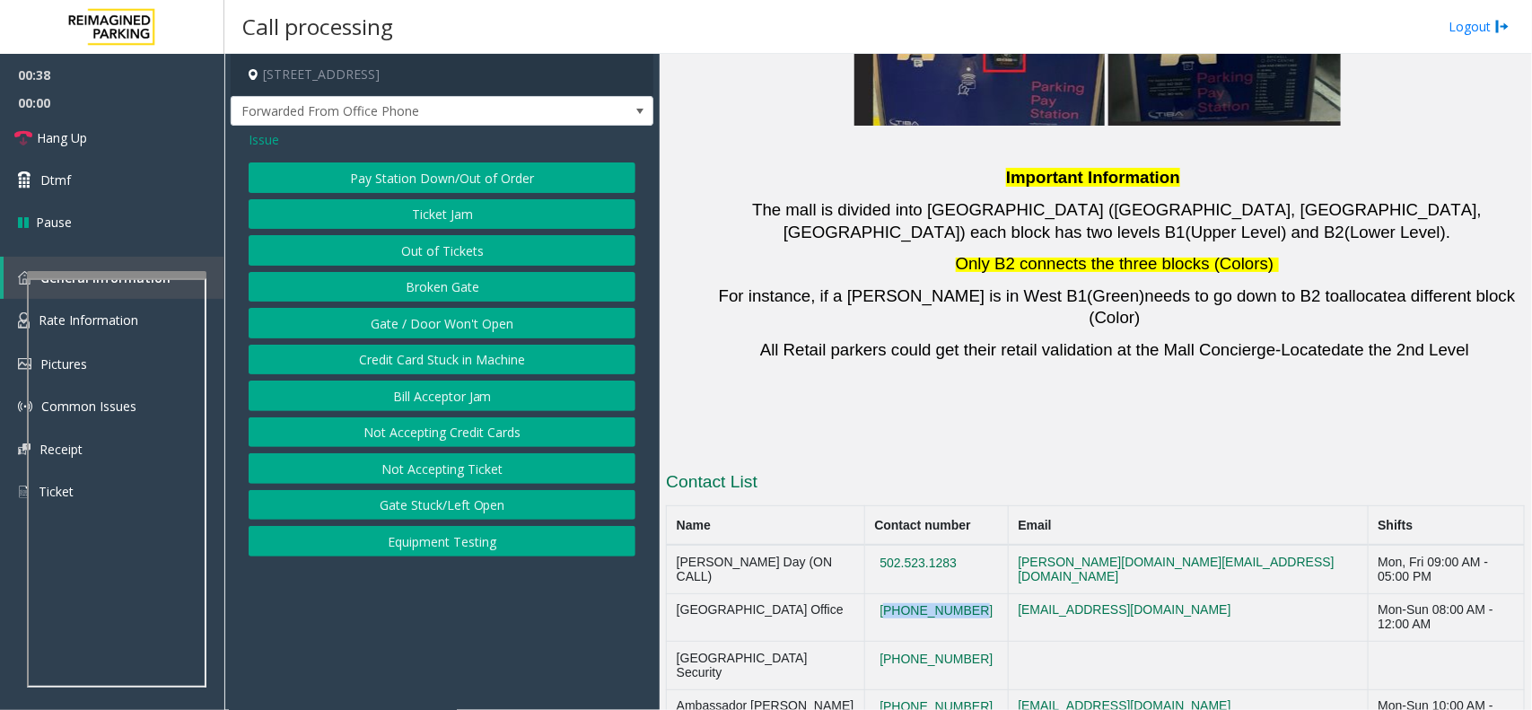
click at [422, 332] on button "Gate / Door Won't Open" at bounding box center [442, 323] width 387 height 31
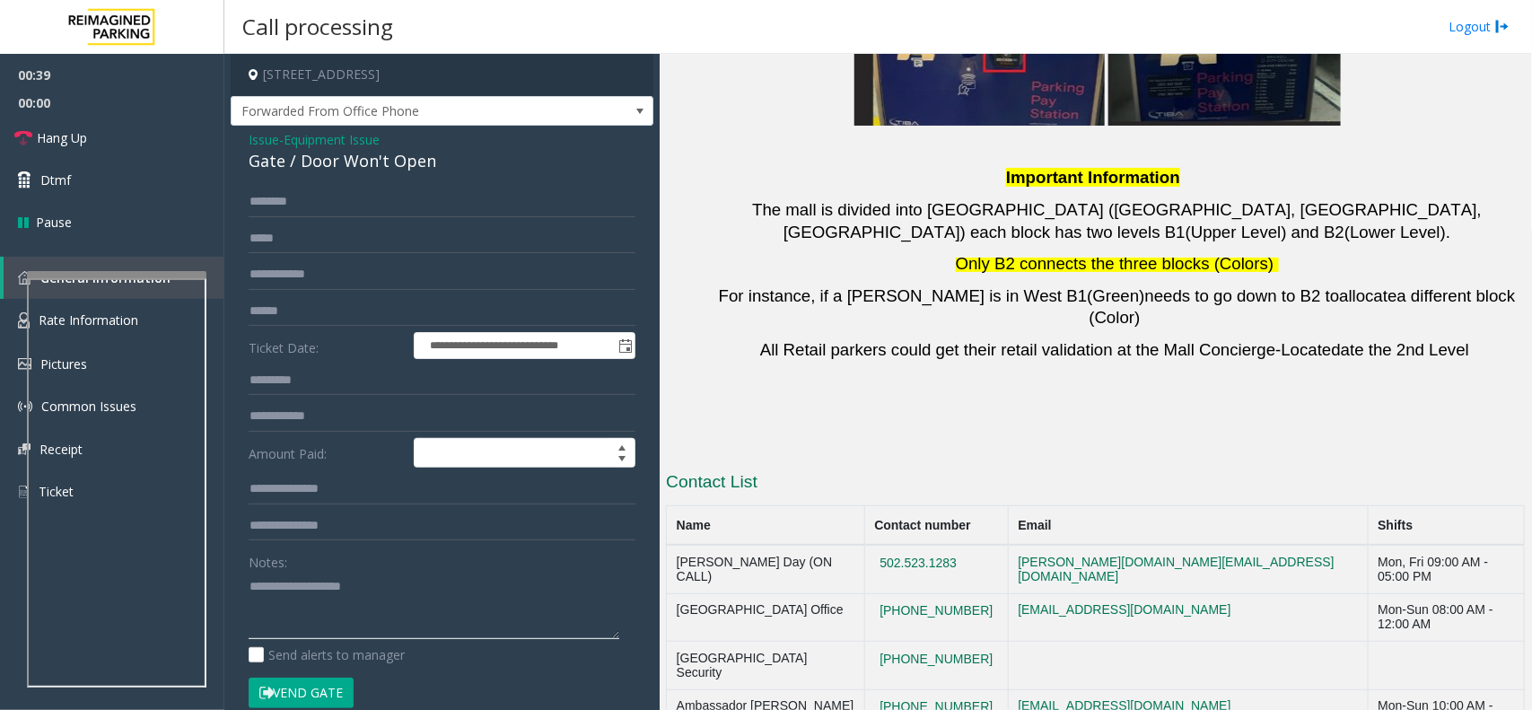
click at [355, 610] on textarea at bounding box center [434, 605] width 371 height 67
click at [353, 162] on div "Gate / Door Won't Open" at bounding box center [442, 161] width 387 height 24
copy div "Gate / Door Won't Open"
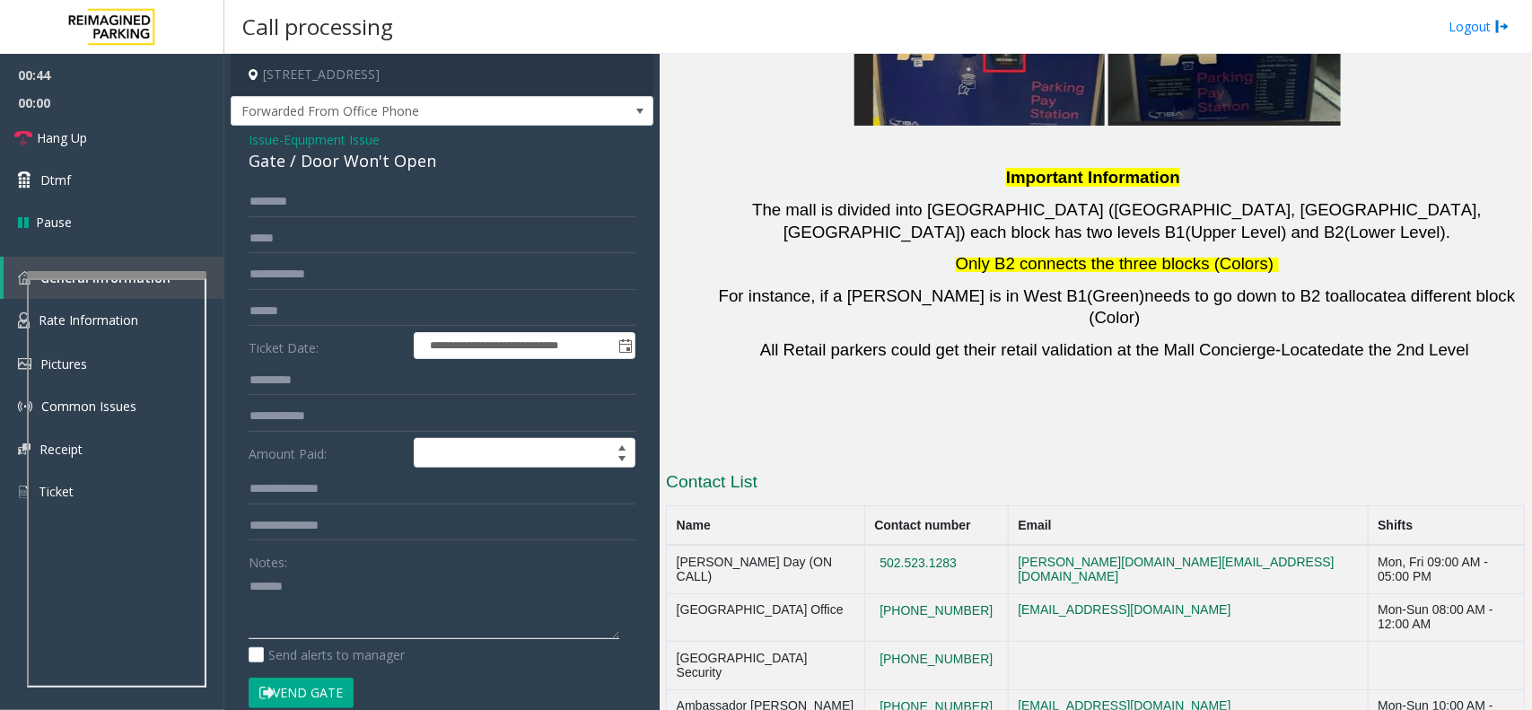
click at [348, 612] on textarea at bounding box center [434, 605] width 371 height 67
paste textarea "**********"
type textarea "**********"
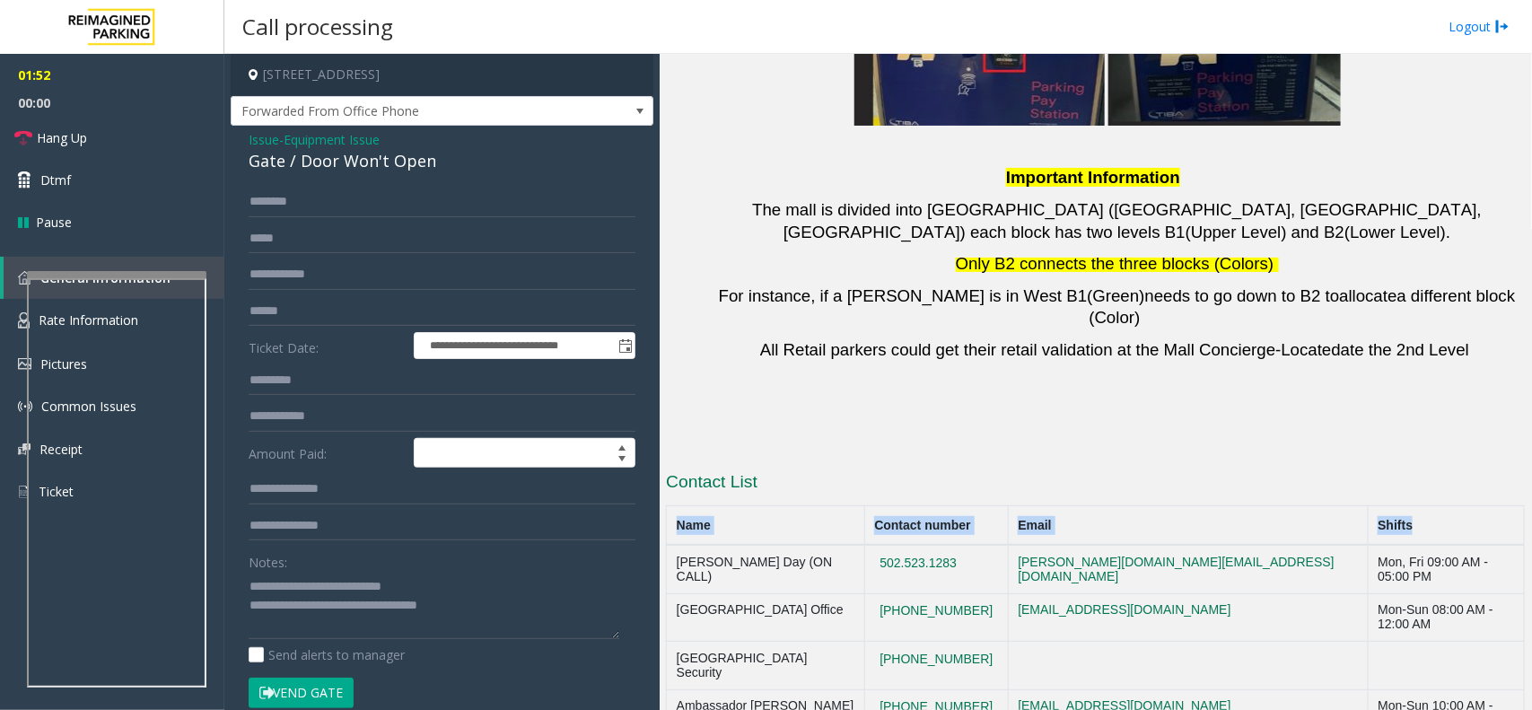
drag, startPoint x: 673, startPoint y: 301, endPoint x: 1378, endPoint y: 294, distance: 704.6
click at [1378, 506] on tr "Name Contact number Email Shifts" at bounding box center [1096, 525] width 858 height 39
click at [1375, 506] on th "Shifts" at bounding box center [1446, 525] width 156 height 39
drag, startPoint x: 1370, startPoint y: 308, endPoint x: 674, endPoint y: 303, distance: 695.6
click at [674, 506] on tr "Name Contact number Email Shifts" at bounding box center [1096, 525] width 858 height 39
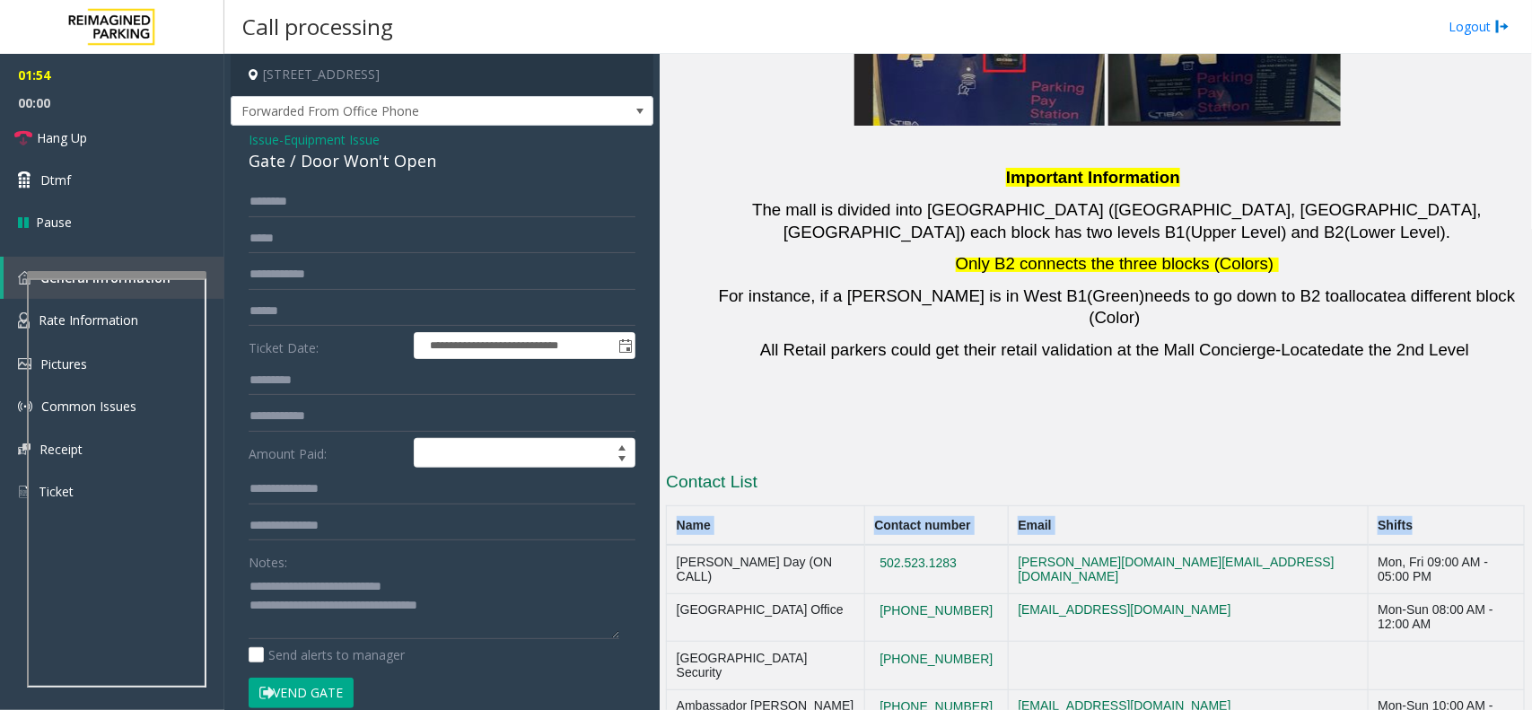
click at [674, 506] on th "Name" at bounding box center [766, 525] width 198 height 39
drag, startPoint x: 667, startPoint y: 305, endPoint x: 1358, endPoint y: 302, distance: 691.1
click at [1358, 506] on tr "Name Contact number Email Shifts" at bounding box center [1096, 525] width 858 height 39
click at [1368, 506] on th "Shifts" at bounding box center [1446, 525] width 156 height 39
drag, startPoint x: 1358, startPoint y: 302, endPoint x: 671, endPoint y: 319, distance: 686.8
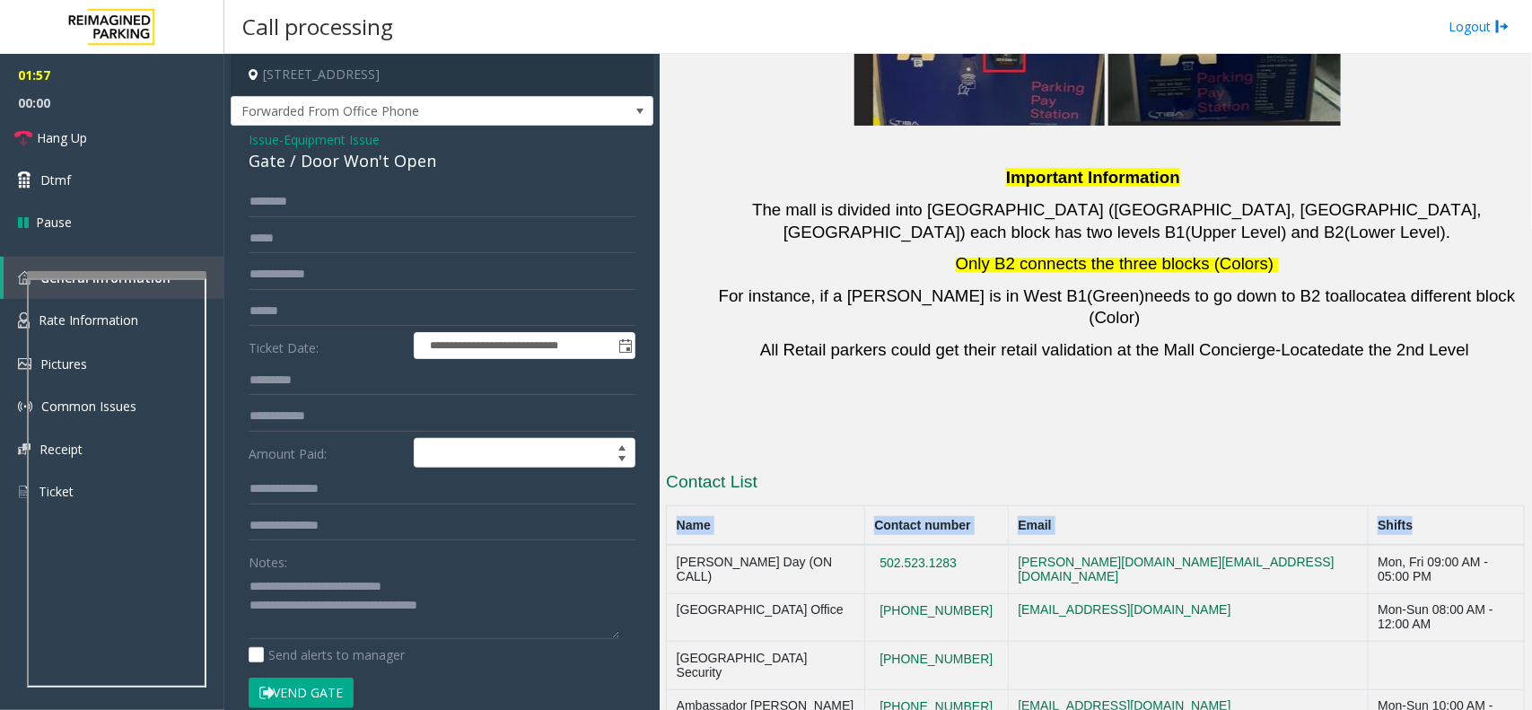
click at [671, 506] on tr "Name Contact number Email Shifts" at bounding box center [1096, 525] width 858 height 39
click at [669, 506] on th "Name" at bounding box center [766, 525] width 198 height 39
drag, startPoint x: 674, startPoint y: 296, endPoint x: 714, endPoint y: 293, distance: 39.6
click at [712, 506] on th "Name" at bounding box center [766, 525] width 198 height 39
click at [256, 136] on span "Issue" at bounding box center [264, 139] width 31 height 19
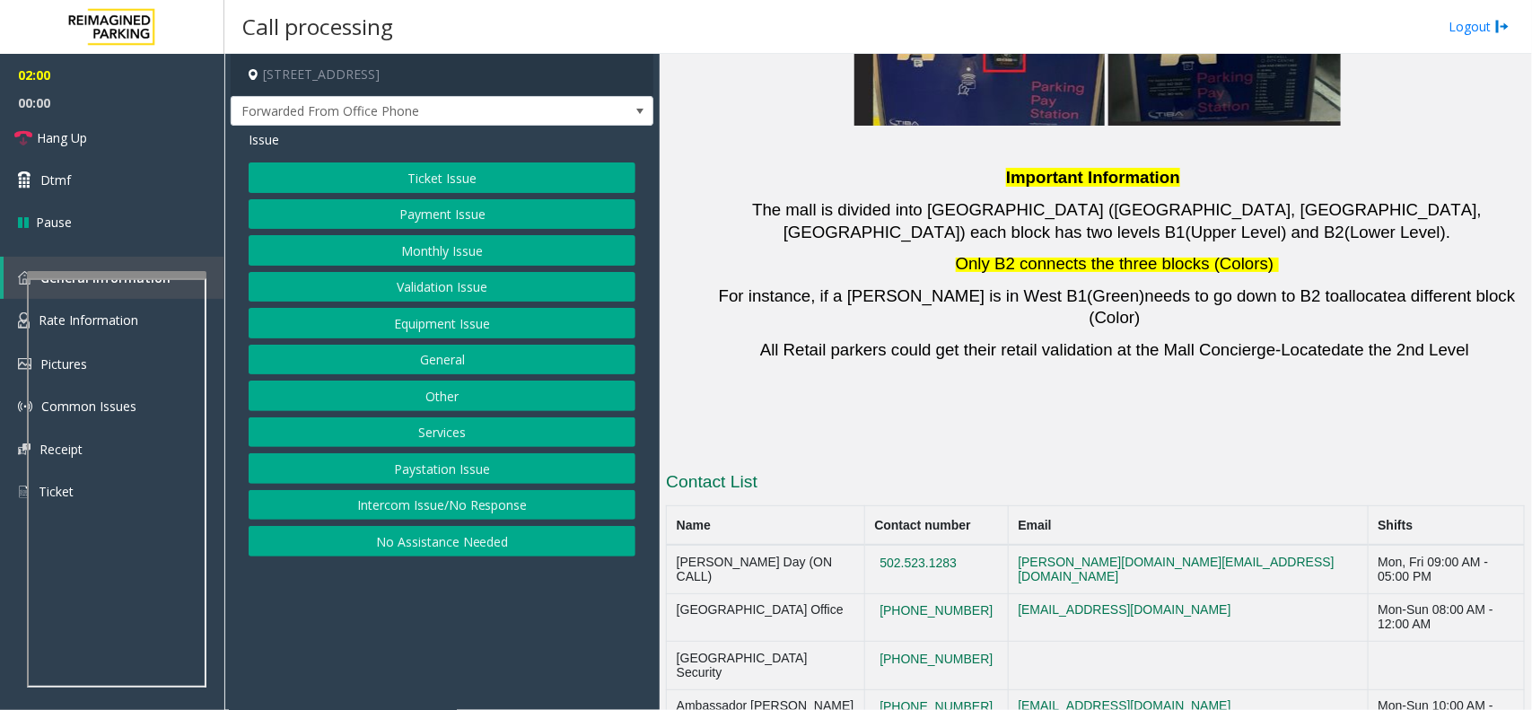
click at [454, 180] on button "Ticket Issue" at bounding box center [442, 177] width 387 height 31
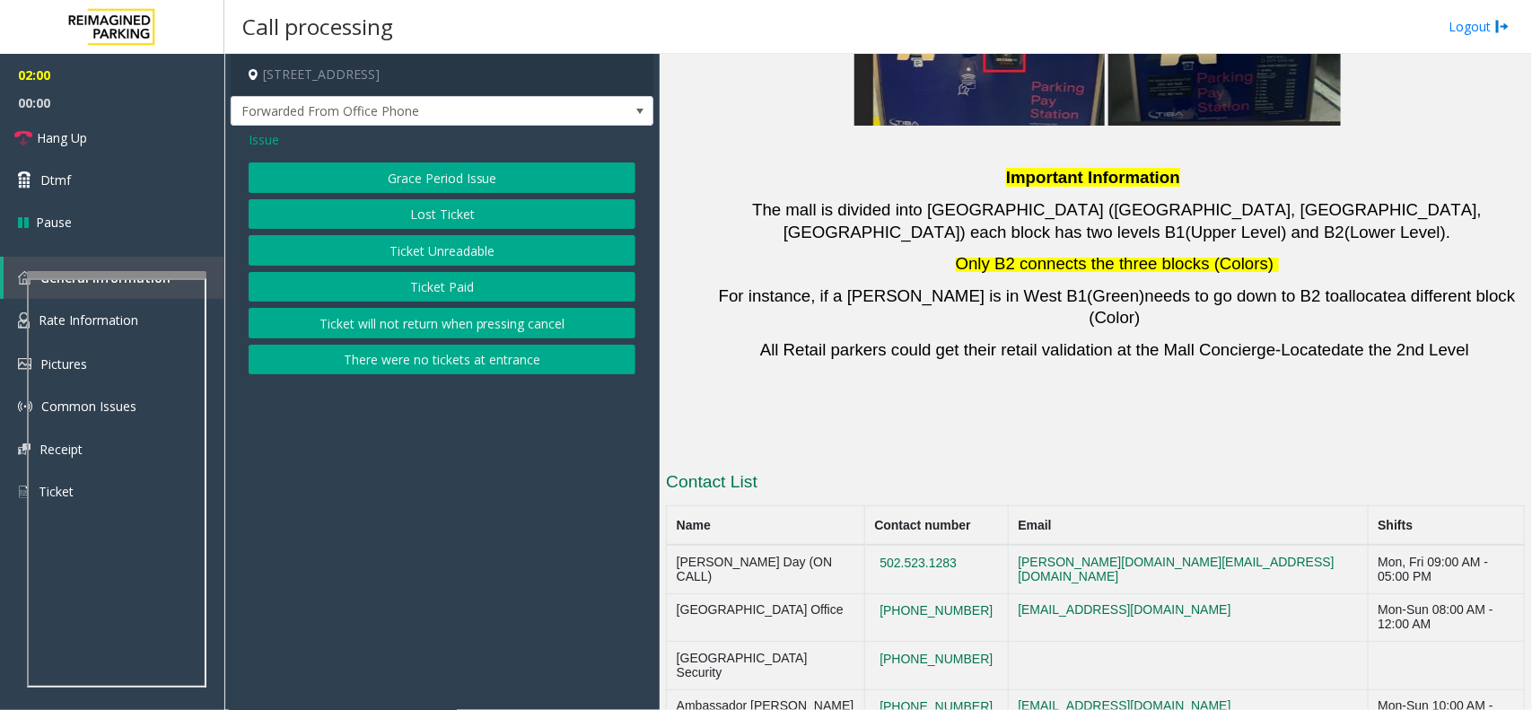
click at [454, 356] on button "There were no tickets at entrance" at bounding box center [442, 360] width 387 height 31
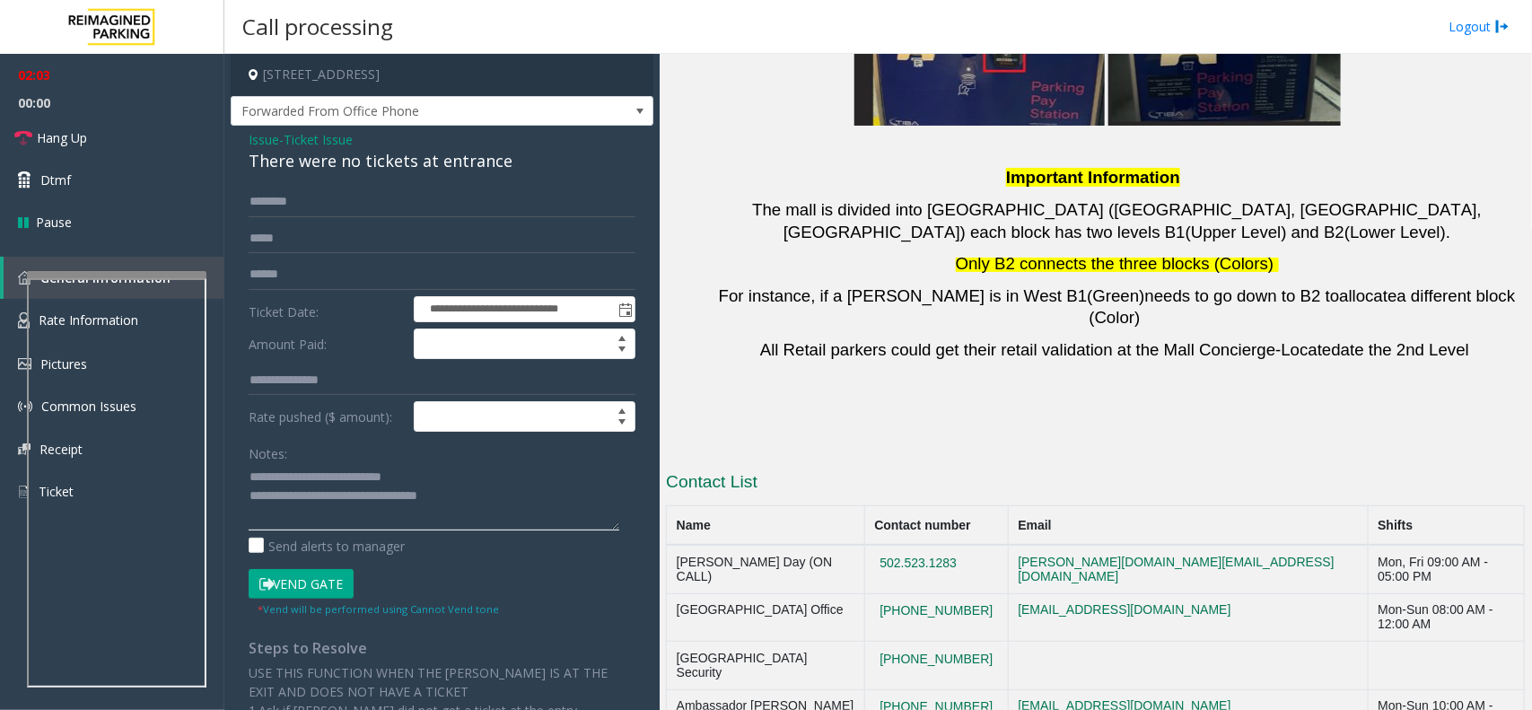
drag, startPoint x: 285, startPoint y: 474, endPoint x: 544, endPoint y: 481, distance: 258.6
click at [544, 481] on textarea at bounding box center [434, 496] width 371 height 67
click at [468, 162] on div "There were no tickets at entrance" at bounding box center [442, 161] width 387 height 24
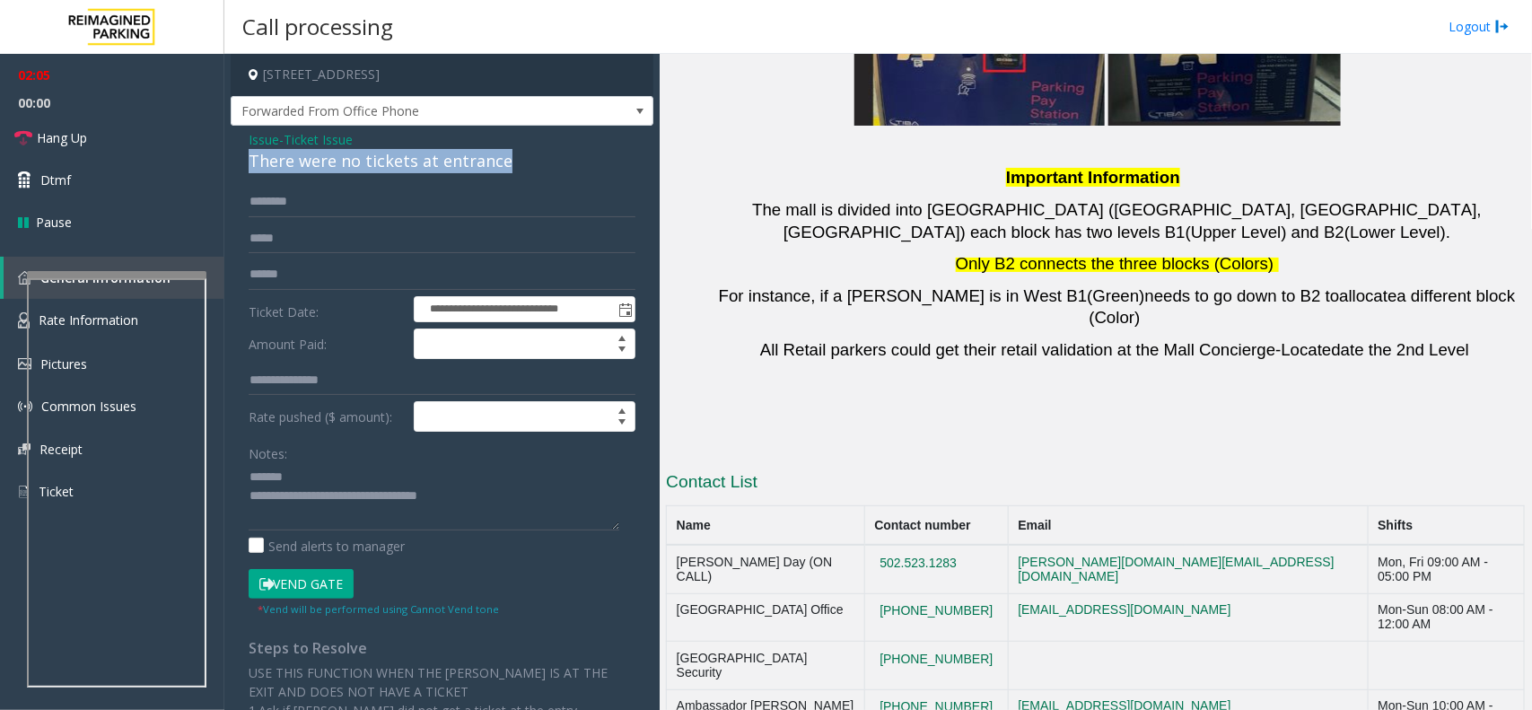
copy div "There were no tickets at entrance"
click at [380, 477] on textarea at bounding box center [434, 496] width 371 height 67
paste textarea "**********"
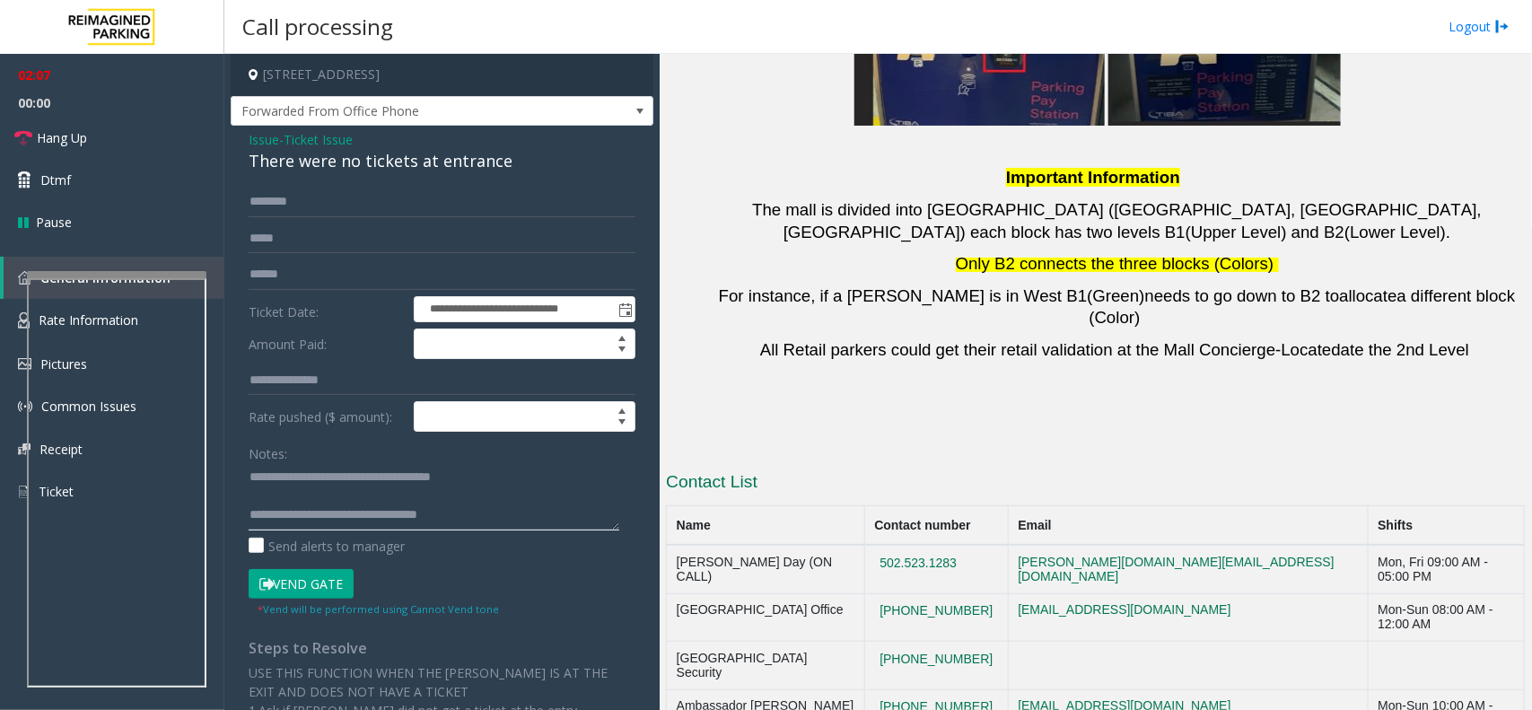
click at [474, 522] on textarea at bounding box center [434, 496] width 371 height 67
click at [135, 151] on link "Hang Up" at bounding box center [112, 138] width 224 height 42
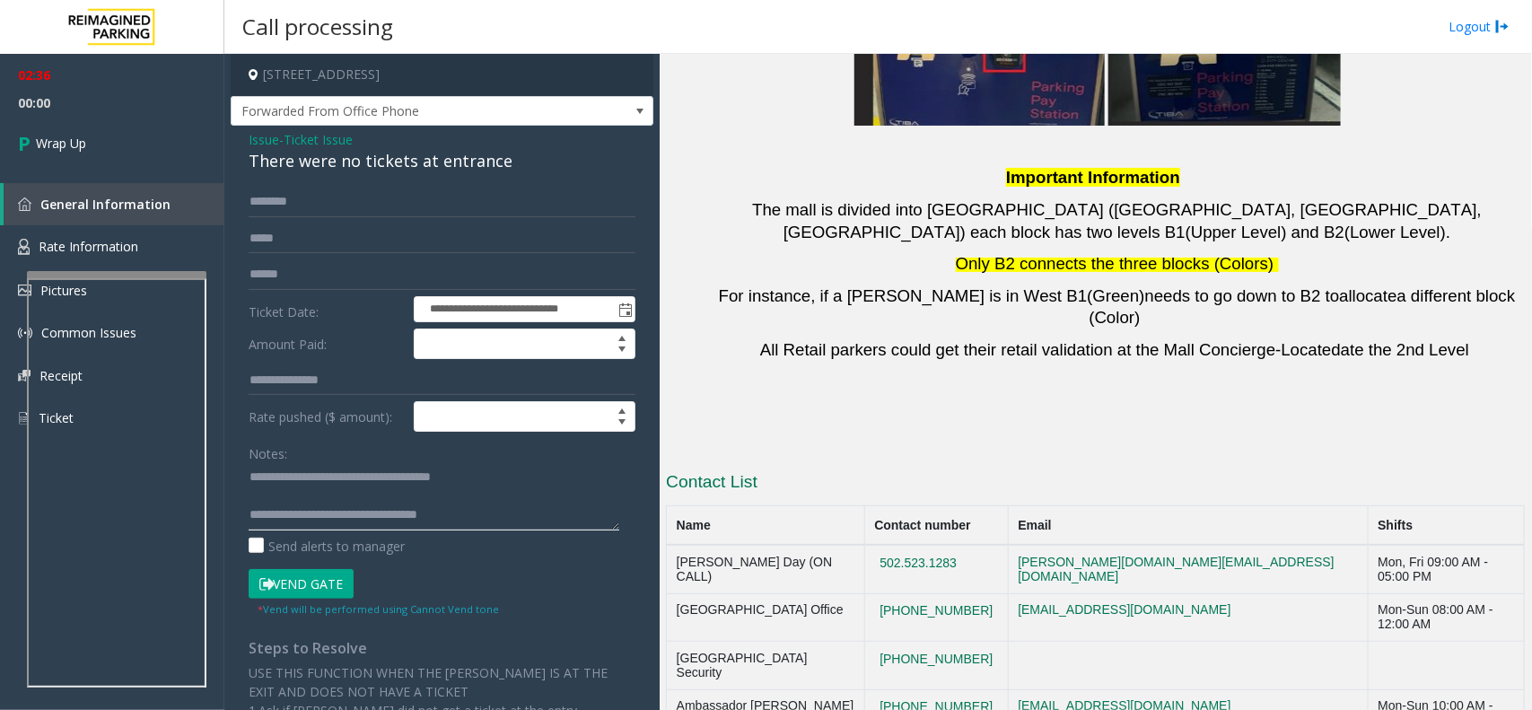
click at [496, 525] on textarea at bounding box center [434, 496] width 371 height 67
type textarea "**********"
click at [117, 117] on link "Wrap Up" at bounding box center [112, 143] width 224 height 53
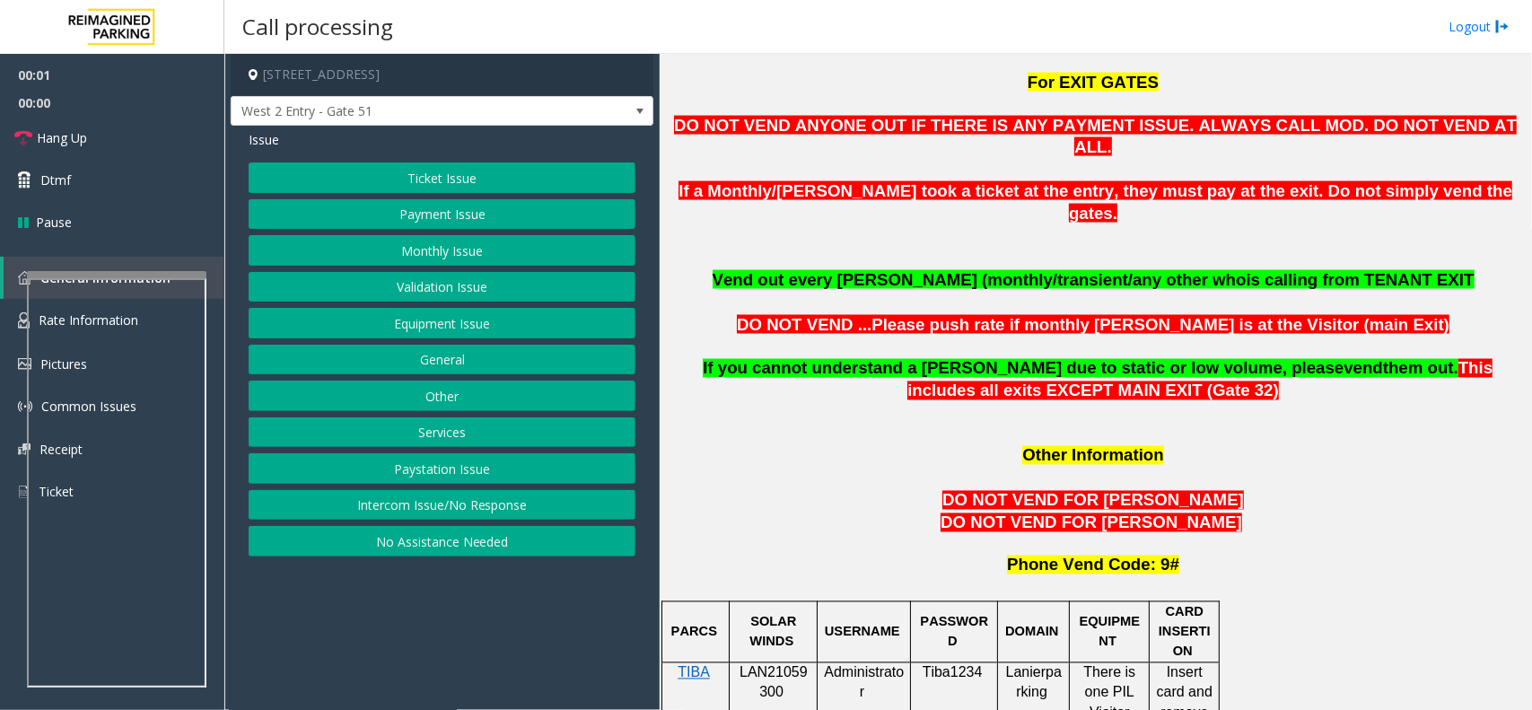
scroll to position [1346, 0]
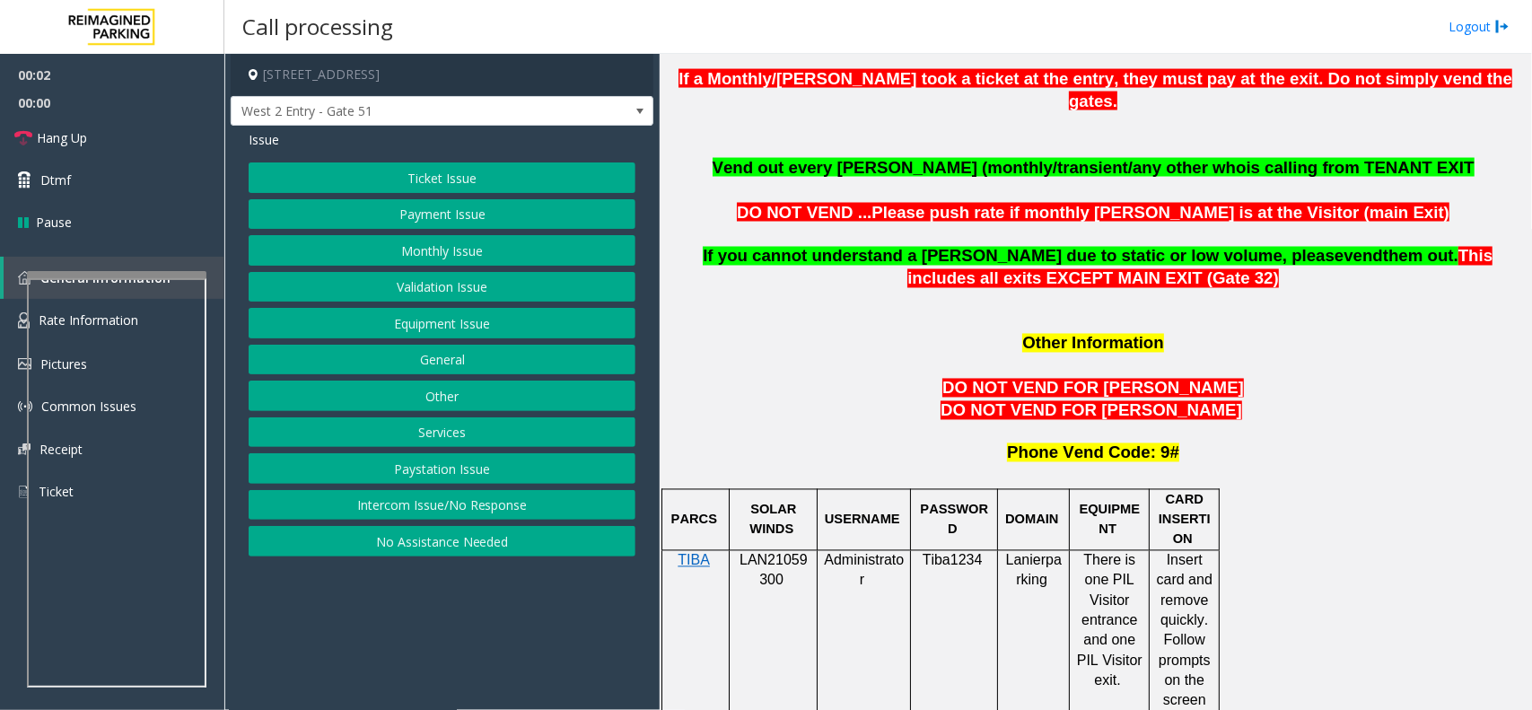
click at [774, 553] on span "LAN21059300" at bounding box center [774, 570] width 68 height 35
copy p "LAN21059300"
click at [426, 252] on button "Monthly Issue" at bounding box center [442, 250] width 387 height 31
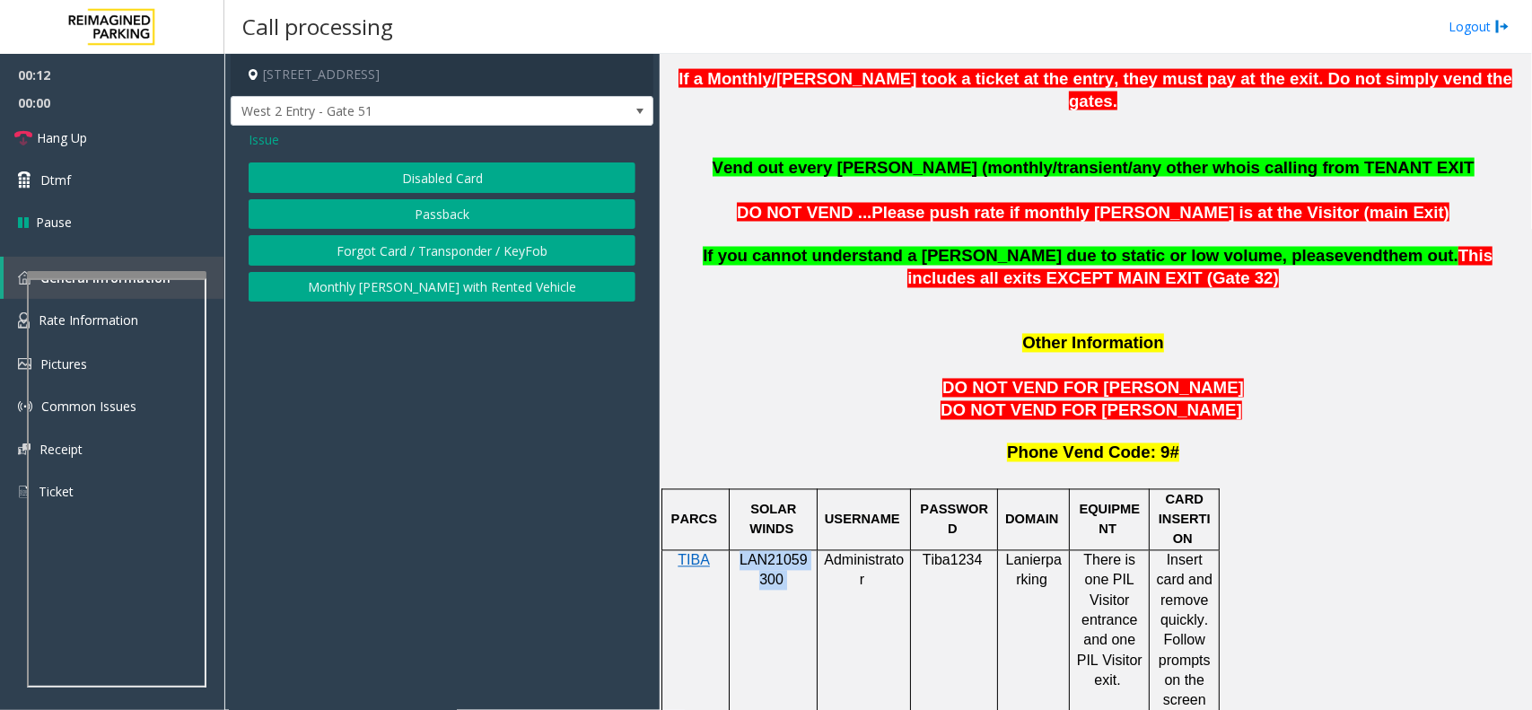
click at [442, 172] on button "Disabled Card" at bounding box center [442, 177] width 387 height 31
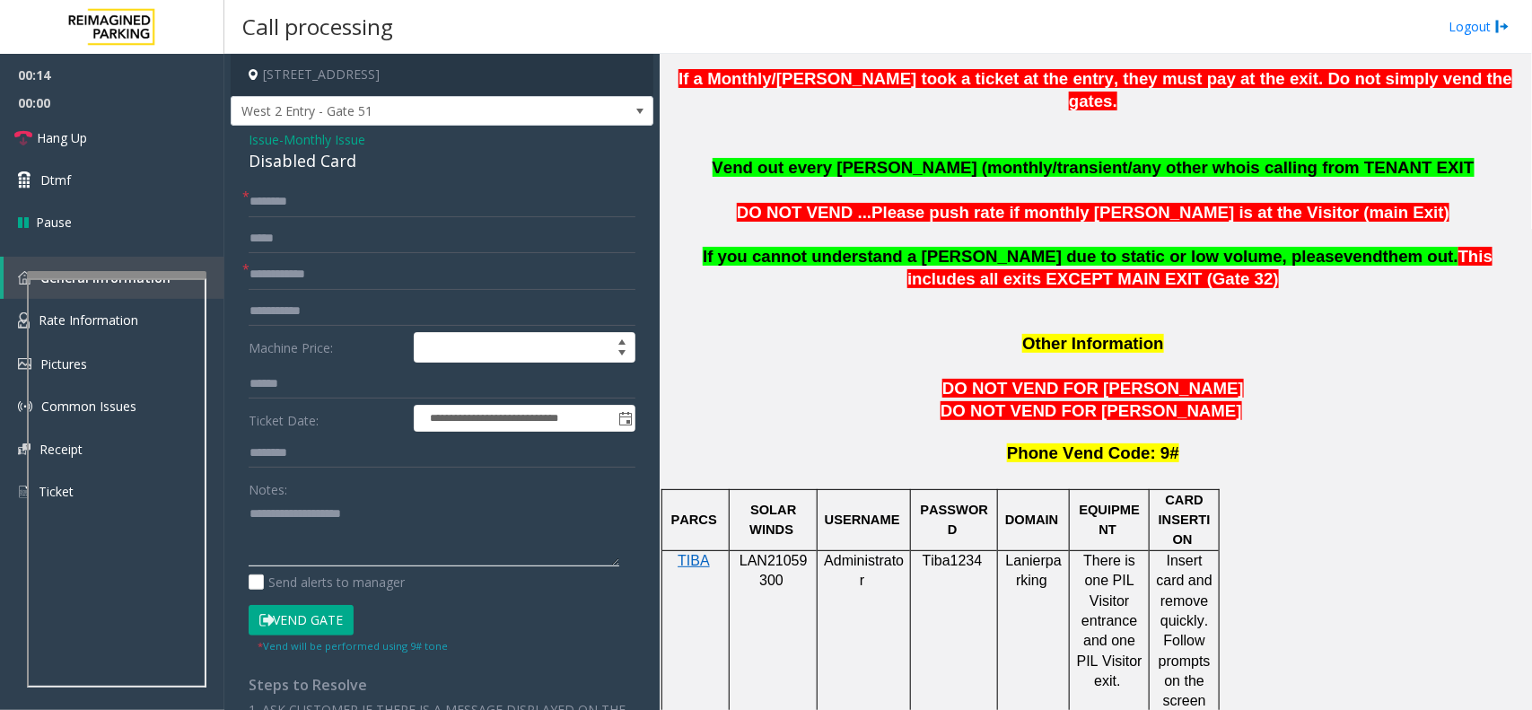
click at [338, 514] on textarea at bounding box center [434, 532] width 371 height 67
click at [315, 521] on textarea at bounding box center [434, 532] width 371 height 67
click at [338, 153] on div "Disabled Card" at bounding box center [442, 161] width 387 height 24
click at [337, 151] on div "Disabled Card" at bounding box center [442, 161] width 387 height 24
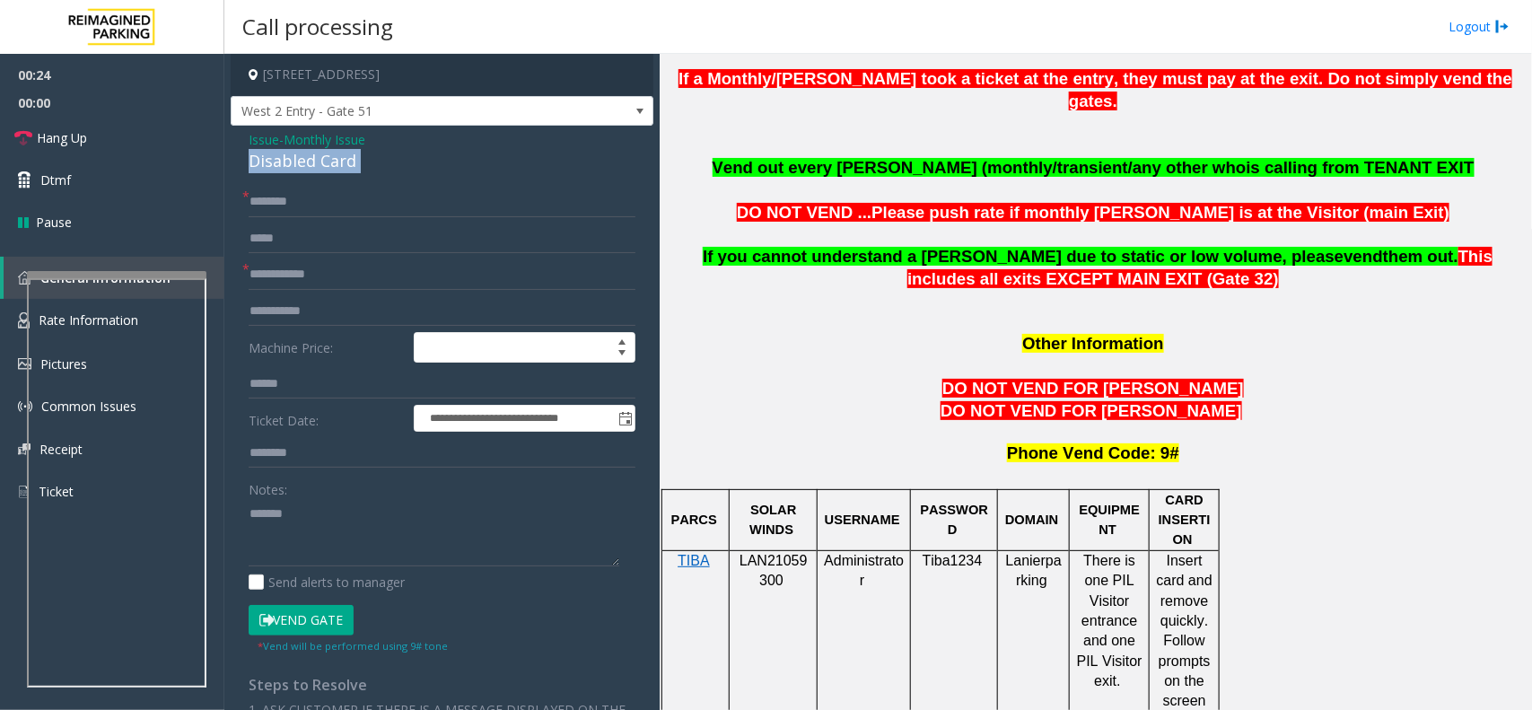
click at [337, 151] on div "Disabled Card" at bounding box center [442, 161] width 387 height 24
copy div "Disabled Card"
click at [324, 521] on textarea at bounding box center [434, 532] width 371 height 67
paste textarea "**********"
type textarea "**********"
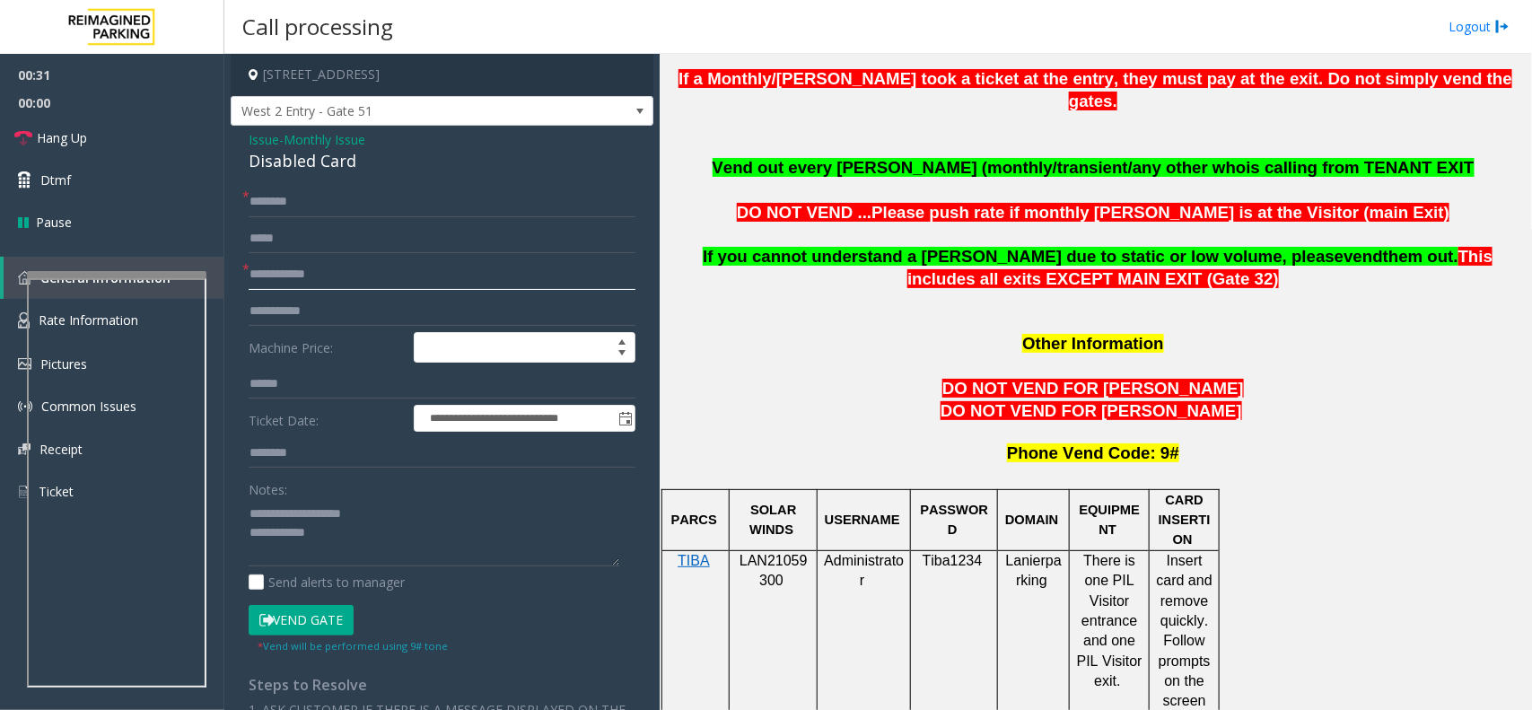
click at [305, 275] on input "text" at bounding box center [442, 274] width 387 height 31
click at [374, 253] on input "text" at bounding box center [442, 238] width 387 height 31
drag, startPoint x: 374, startPoint y: 253, endPoint x: 366, endPoint y: 267, distance: 15.7
click at [368, 265] on form "**********" at bounding box center [442, 420] width 387 height 467
click at [366, 267] on input "text" at bounding box center [442, 274] width 387 height 31
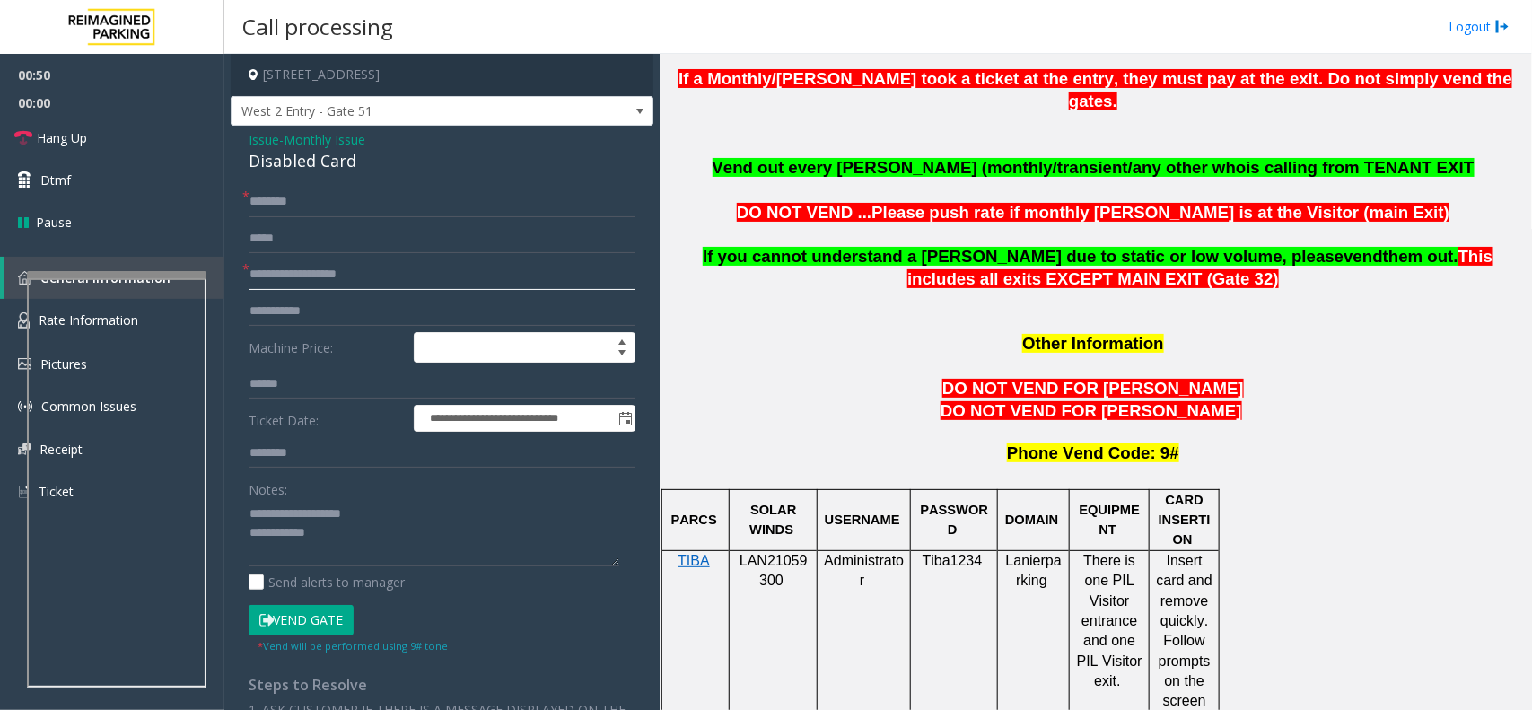
click at [381, 284] on input "**********" at bounding box center [442, 274] width 387 height 31
click at [392, 281] on input "**********" at bounding box center [442, 274] width 387 height 31
click at [353, 218] on form "**********" at bounding box center [442, 420] width 387 height 467
click at [355, 213] on input "text" at bounding box center [442, 202] width 387 height 31
click at [377, 283] on input "**********" at bounding box center [442, 274] width 387 height 31
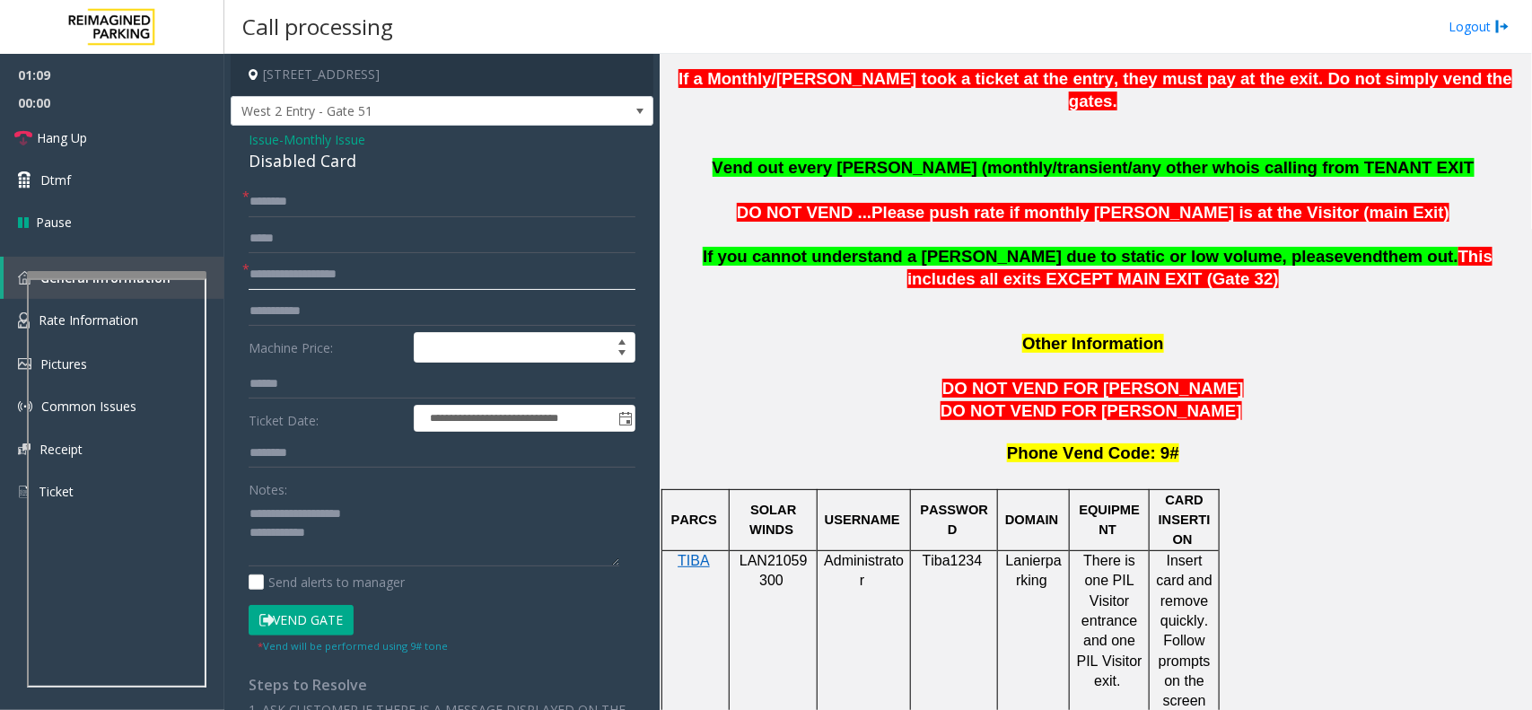
click at [371, 278] on input "**********" at bounding box center [442, 274] width 387 height 31
click at [460, 281] on input "**********" at bounding box center [442, 274] width 387 height 31
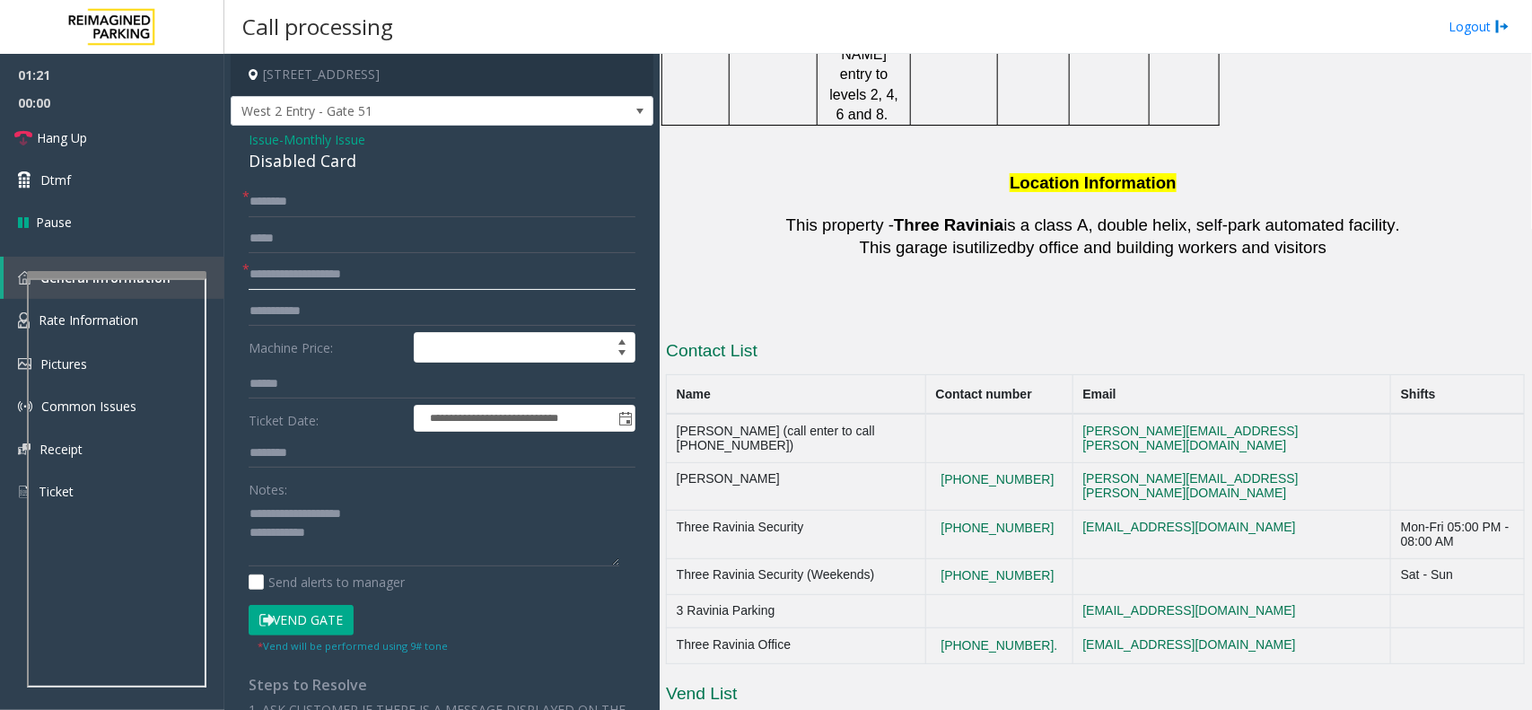
scroll to position [2941, 0]
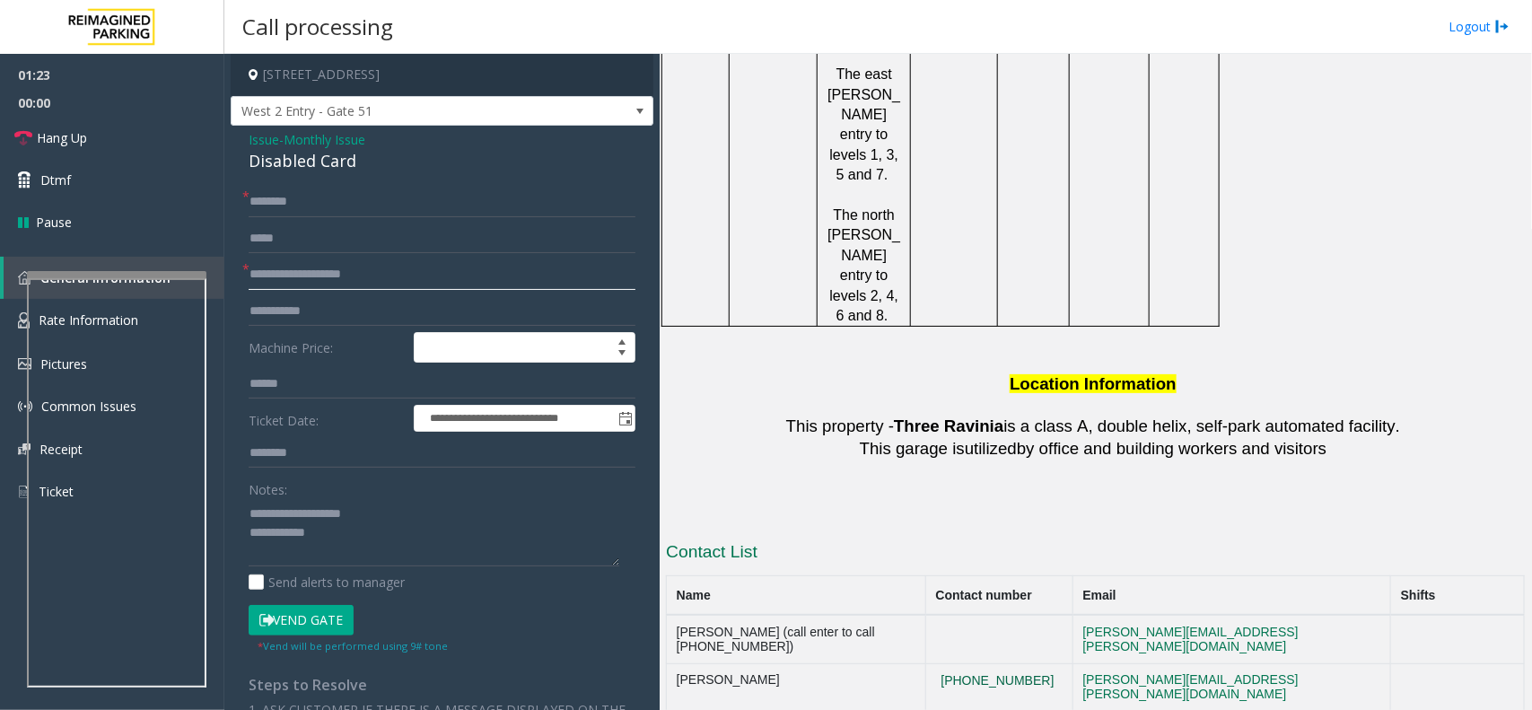
type input "**********"
drag, startPoint x: 1055, startPoint y: 442, endPoint x: 945, endPoint y: 456, distance: 110.3
click at [945, 663] on tr "Matt Raway (404)901-1316 matt.raway@reimaginedparking.com" at bounding box center [1096, 687] width 858 height 48
drag, startPoint x: 1055, startPoint y: 447, endPoint x: 926, endPoint y: 458, distance: 129.7
click at [926, 663] on tr "Matt Raway (404)901-1316 matt.raway@reimaginedparking.com" at bounding box center [1096, 687] width 858 height 48
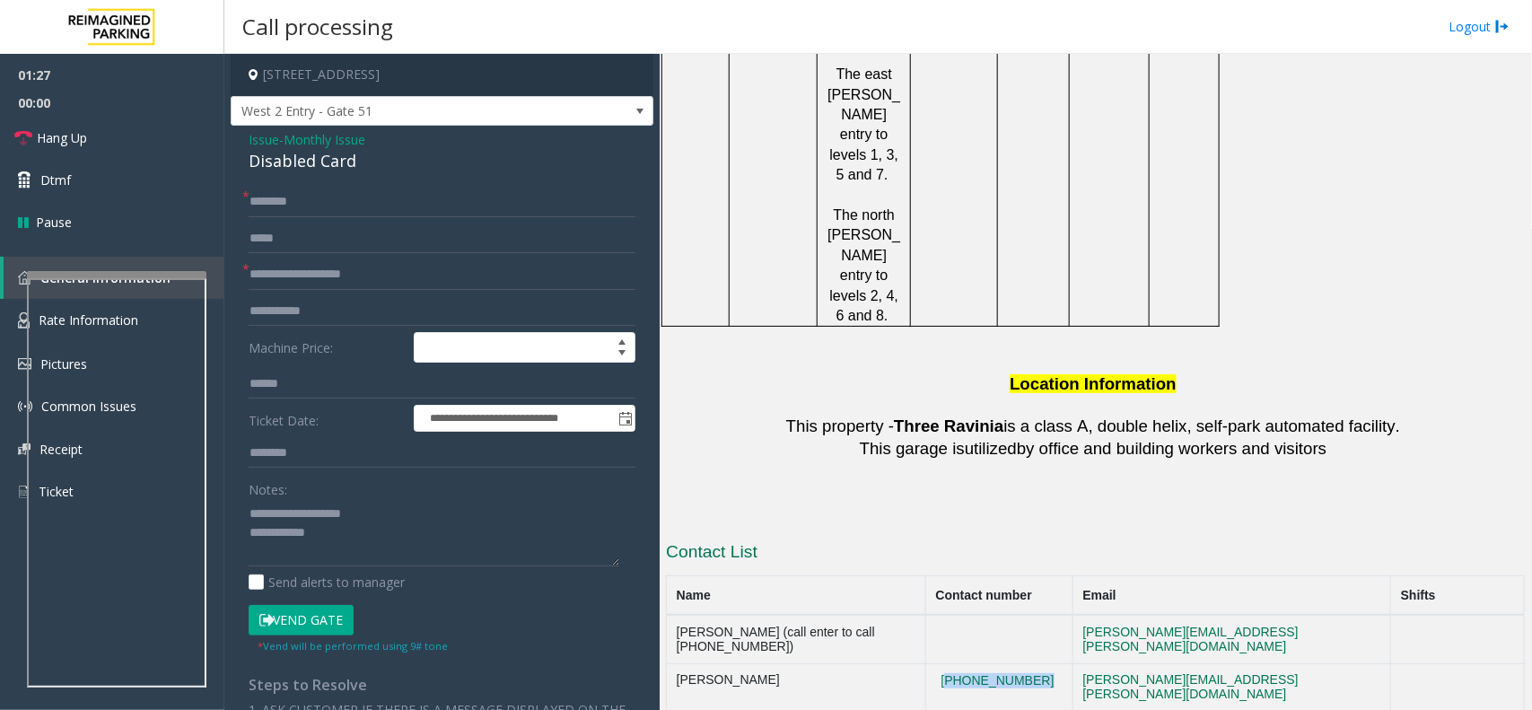
copy button "[PHONE_NUMBER]"
drag, startPoint x: 1056, startPoint y: 442, endPoint x: 961, endPoint y: 446, distance: 95.2
click at [961, 663] on td "[PHONE_NUMBER]" at bounding box center [999, 687] width 147 height 48
click at [321, 209] on input "text" at bounding box center [442, 202] width 387 height 31
click at [353, 534] on textarea at bounding box center [434, 532] width 371 height 67
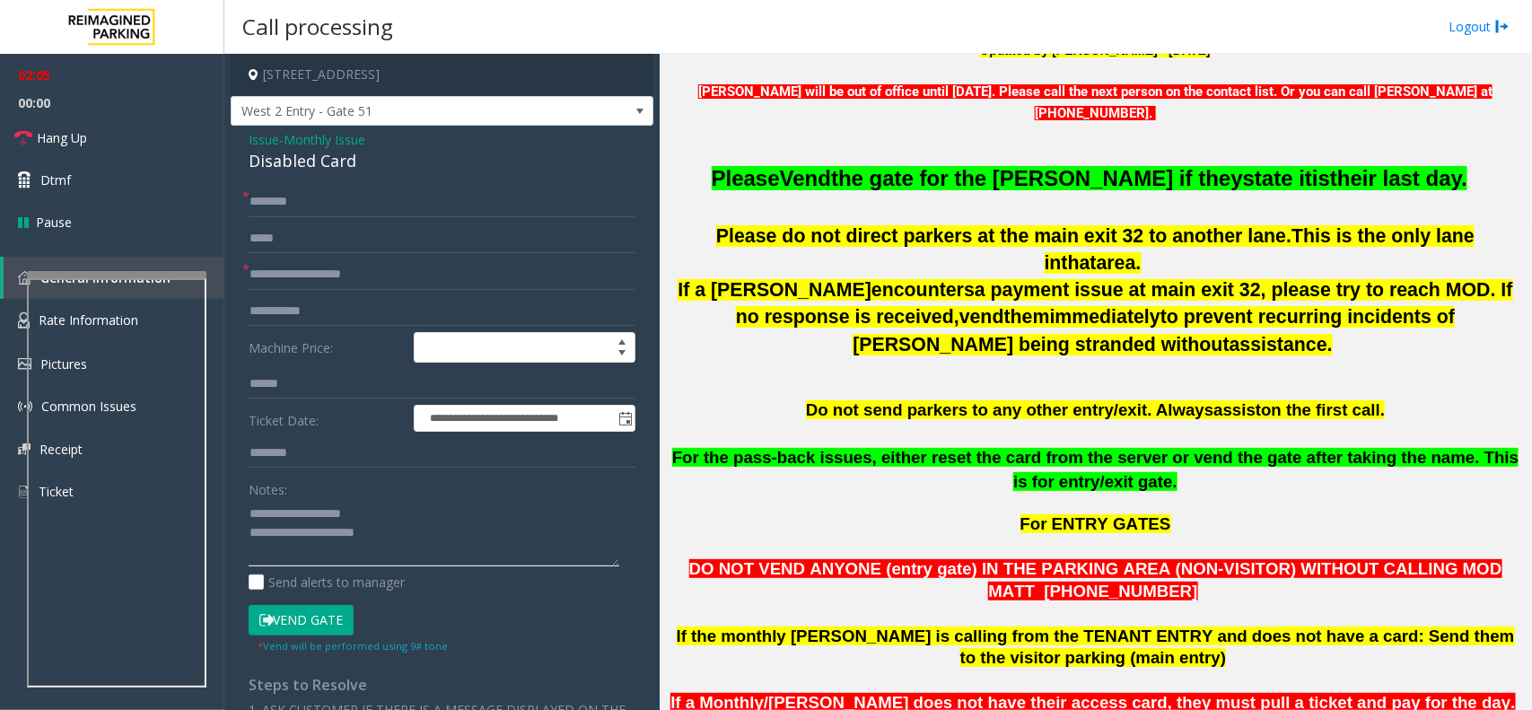
scroll to position [361, 0]
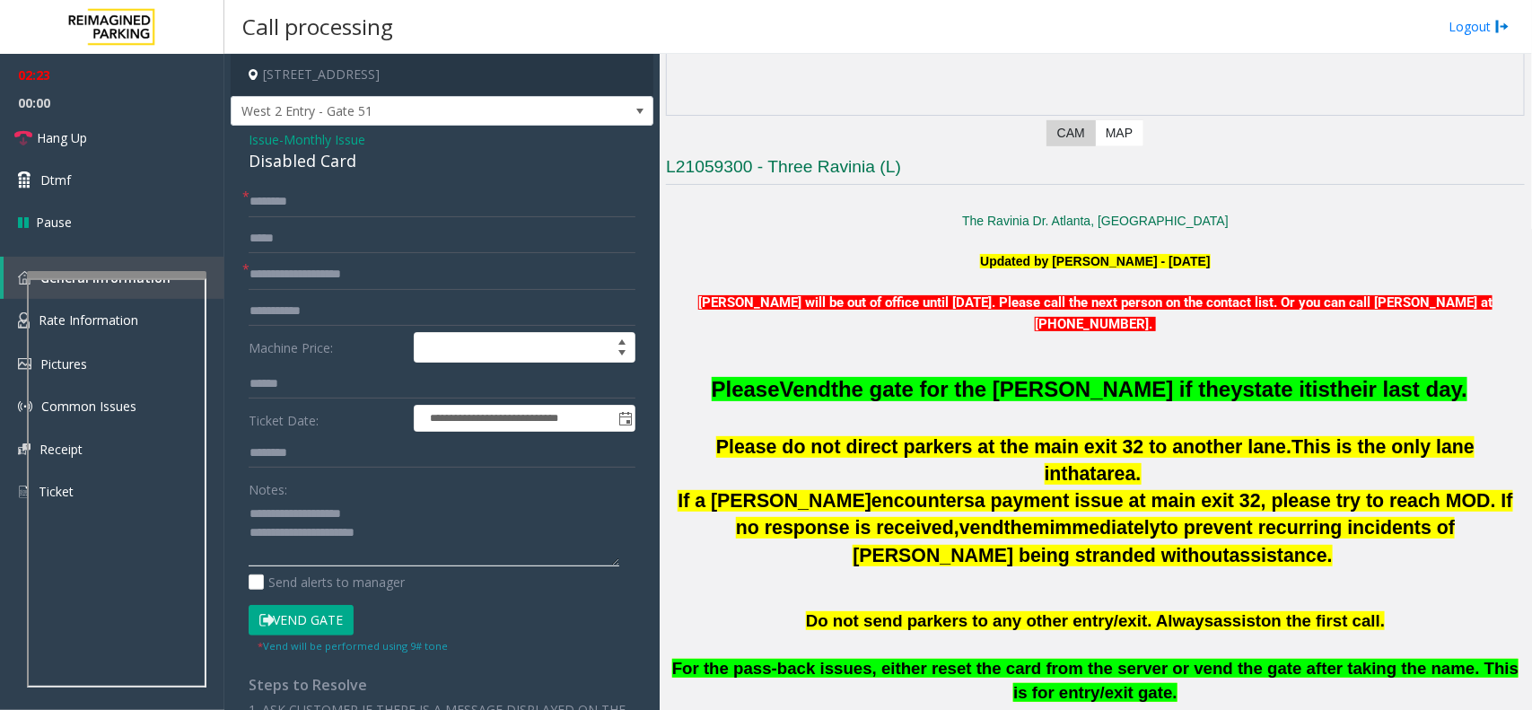
type textarea "**********"
click at [364, 226] on input "text" at bounding box center [442, 238] width 387 height 31
click at [363, 202] on input "text" at bounding box center [442, 202] width 387 height 31
type input "**"
click at [449, 537] on textarea at bounding box center [434, 532] width 371 height 67
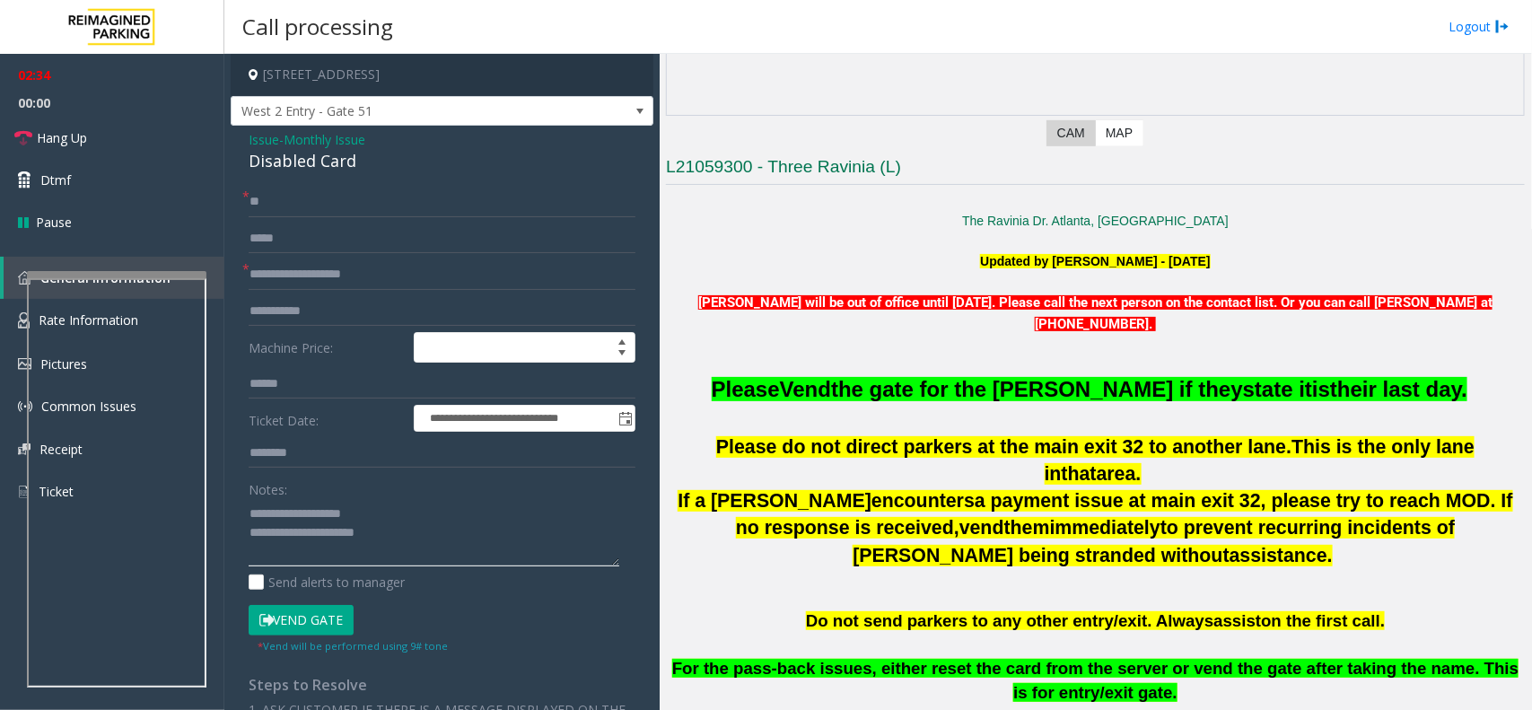
scroll to position [810, 0]
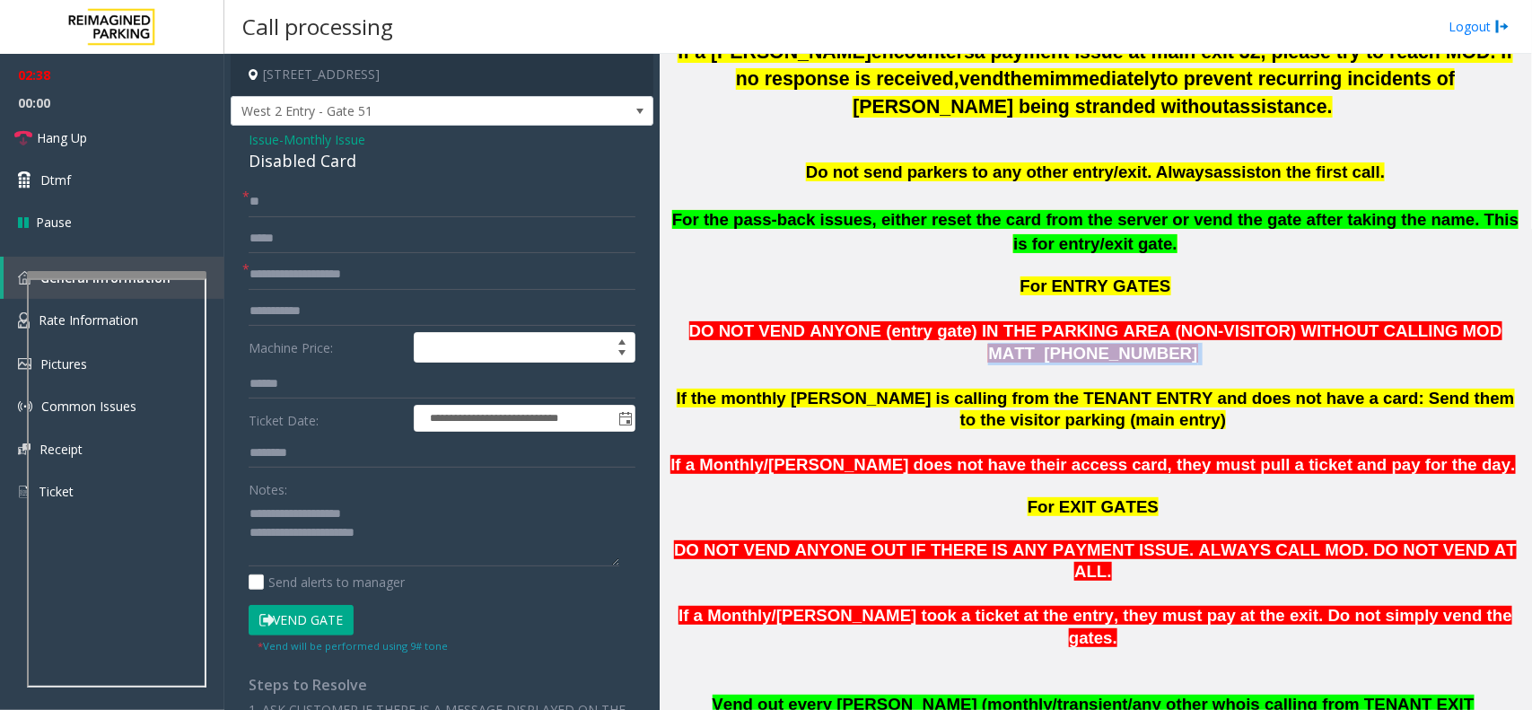
copy p "MATT 404-901-1316"
drag, startPoint x: 1384, startPoint y: 302, endPoint x: 1434, endPoint y: 323, distance: 54.7
click at [1434, 323] on p "DO NOT VEND ANYONE (entry gate) IN THE PARKING AREA (NON-VISITOR) WITHOUT CALLI…" at bounding box center [1095, 342] width 859 height 45
click at [459, 538] on textarea at bounding box center [434, 532] width 371 height 67
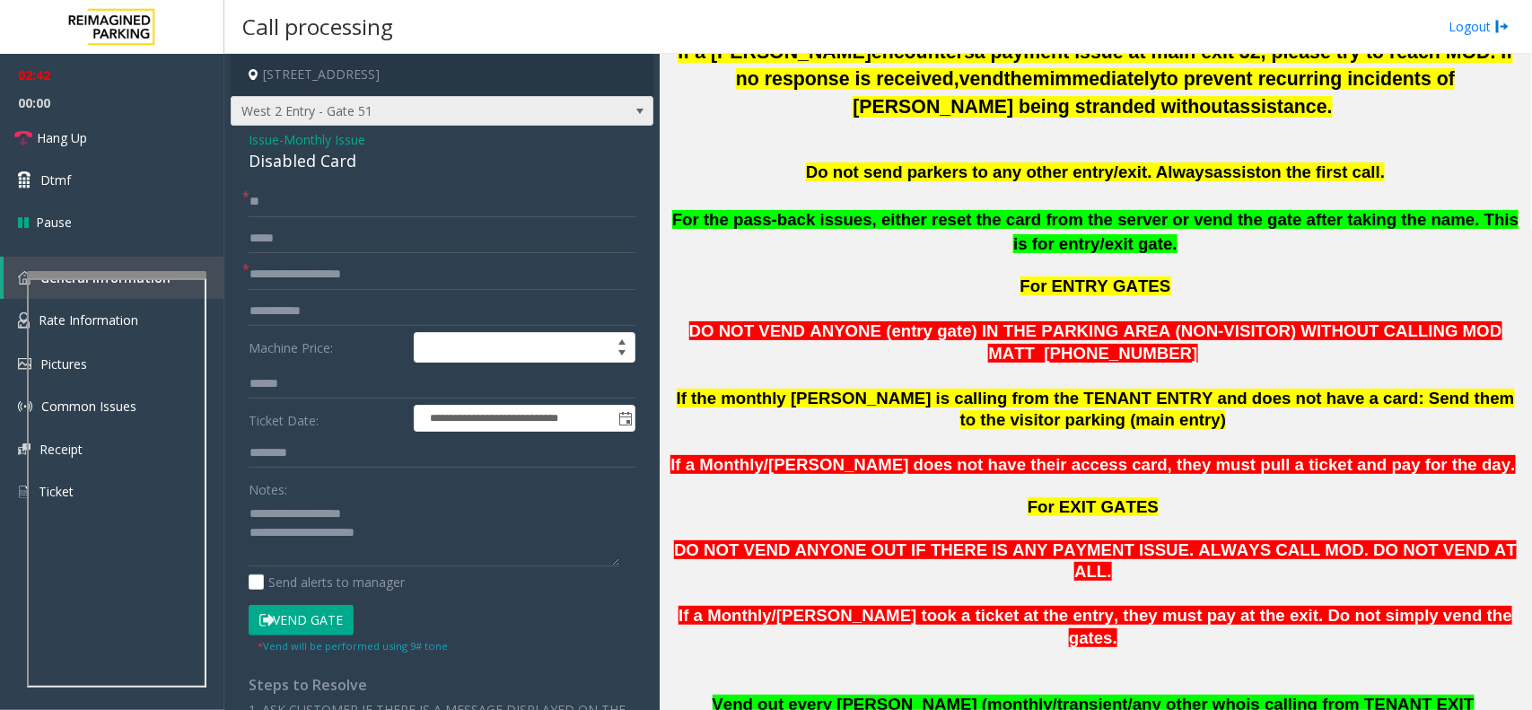
click at [627, 118] on span at bounding box center [639, 111] width 25 height 29
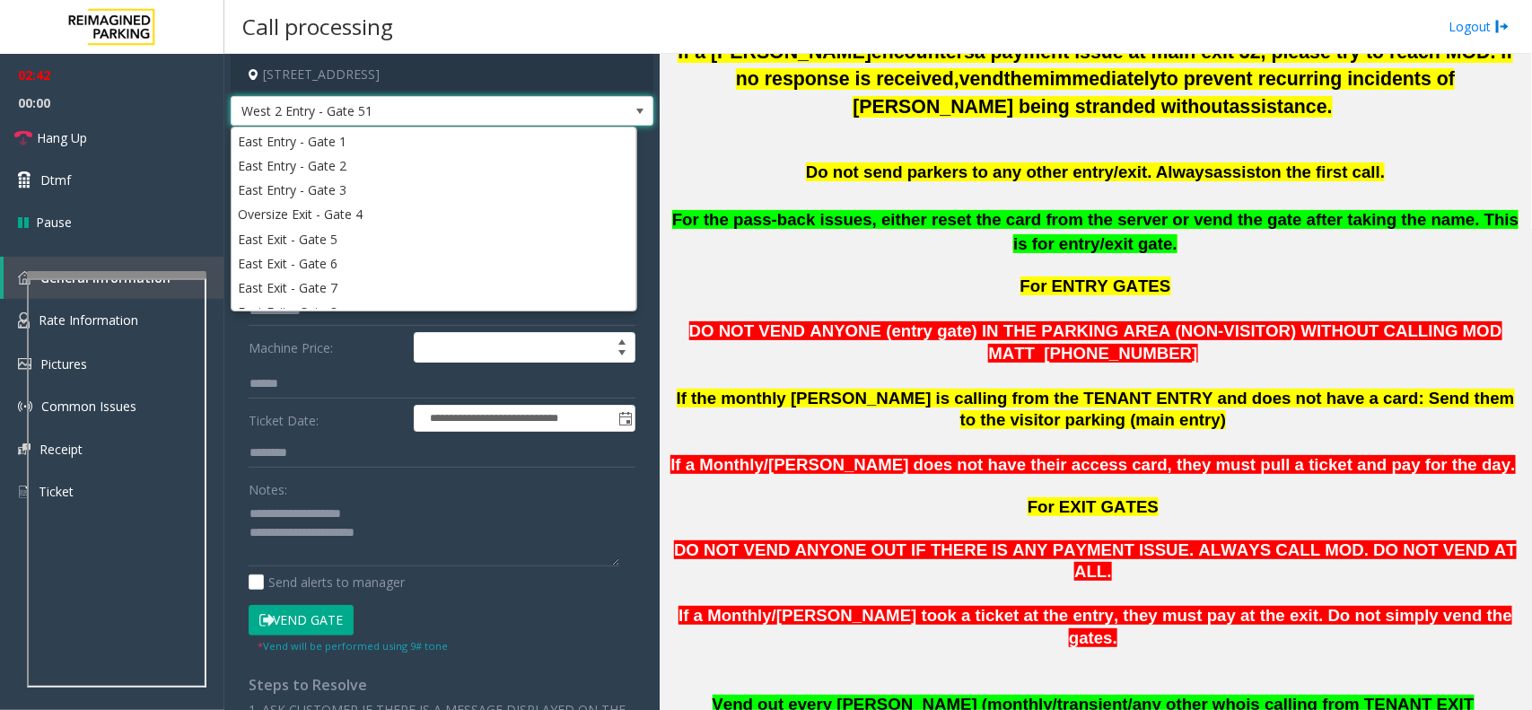
scroll to position [368, 0]
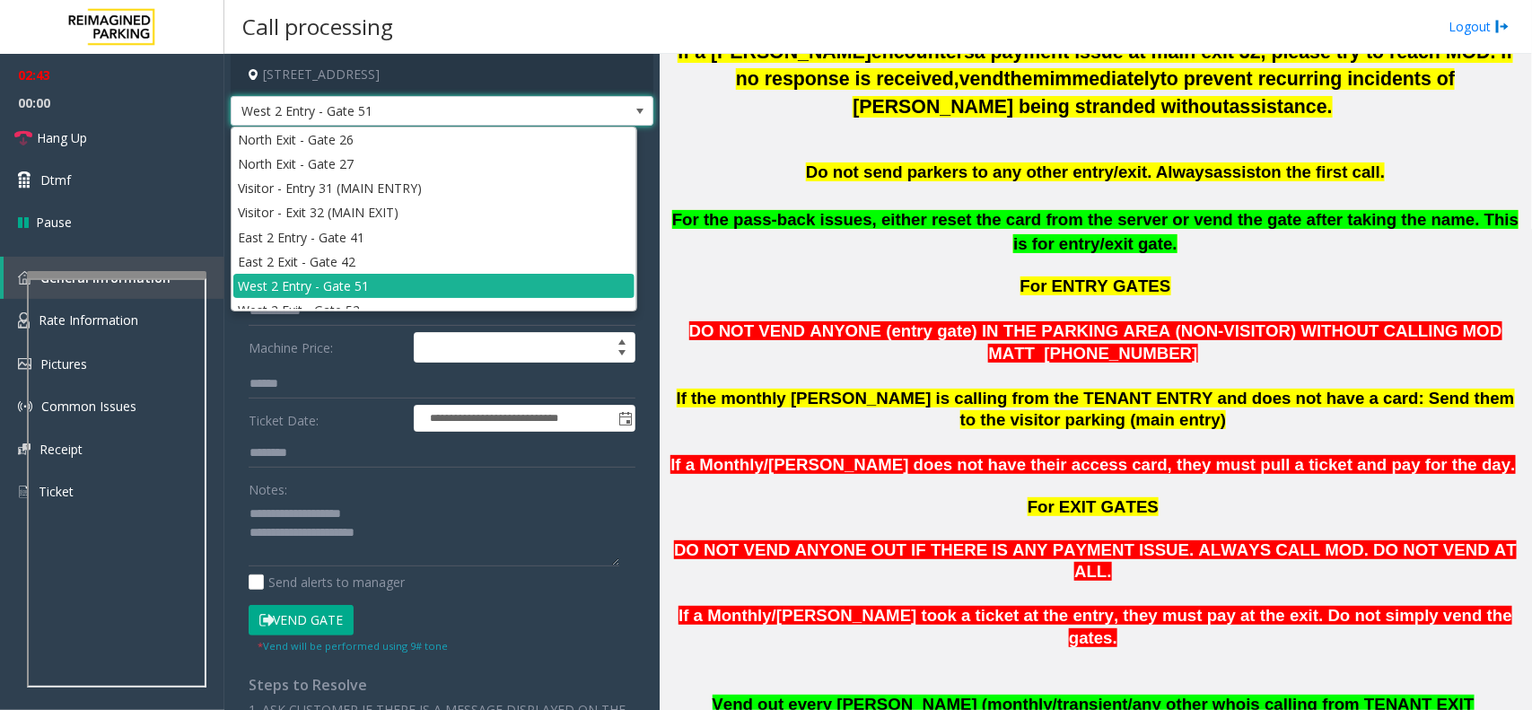
click at [627, 118] on span at bounding box center [639, 111] width 25 height 29
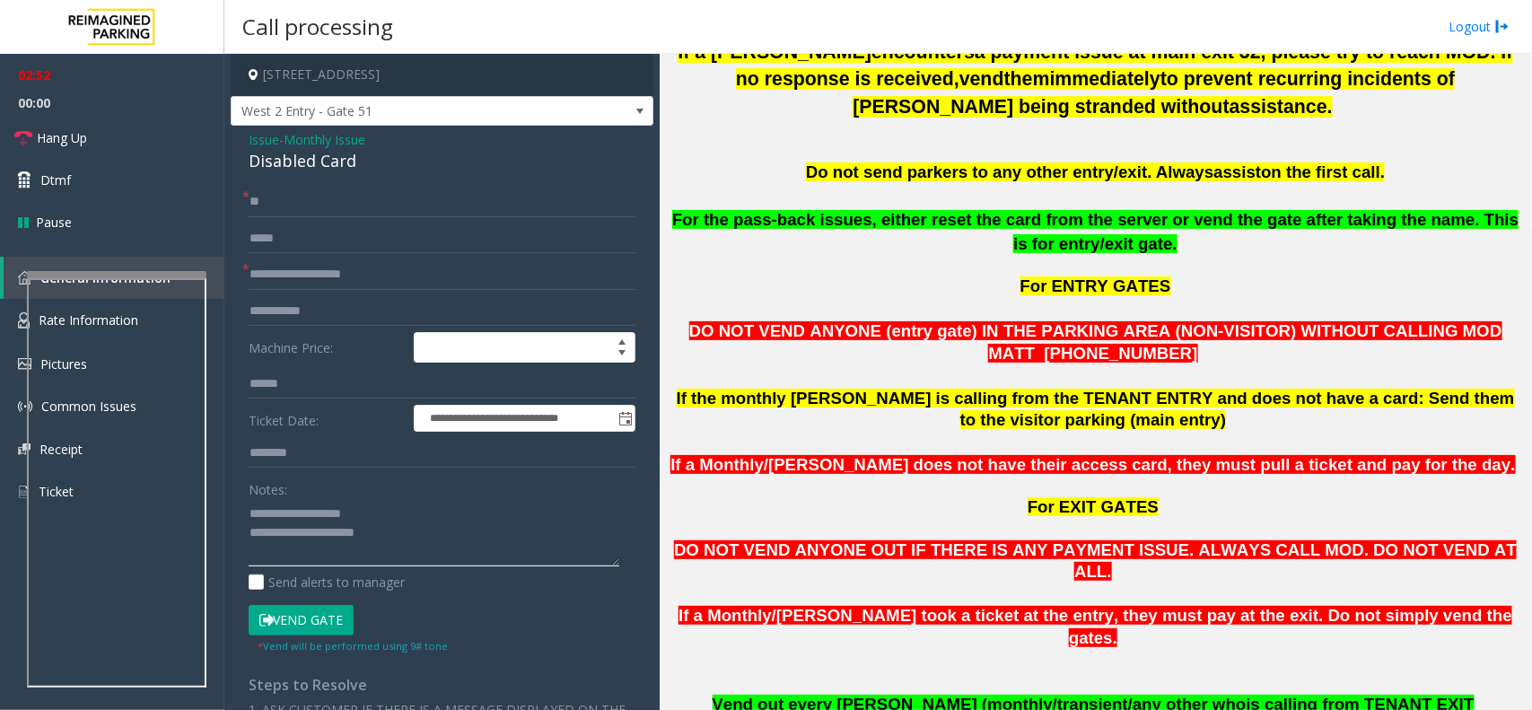
click at [411, 538] on textarea at bounding box center [434, 532] width 371 height 67
paste textarea "**********"
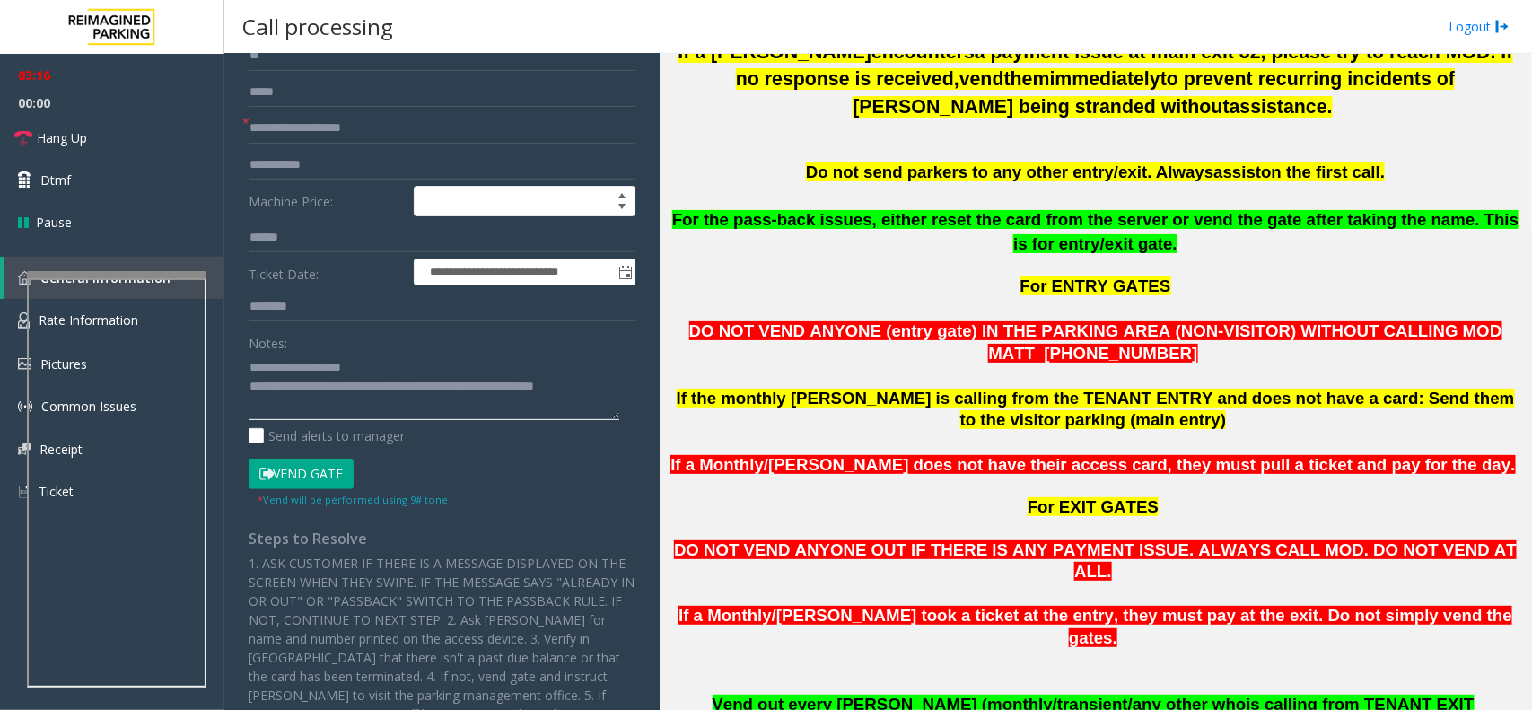
scroll to position [0, 0]
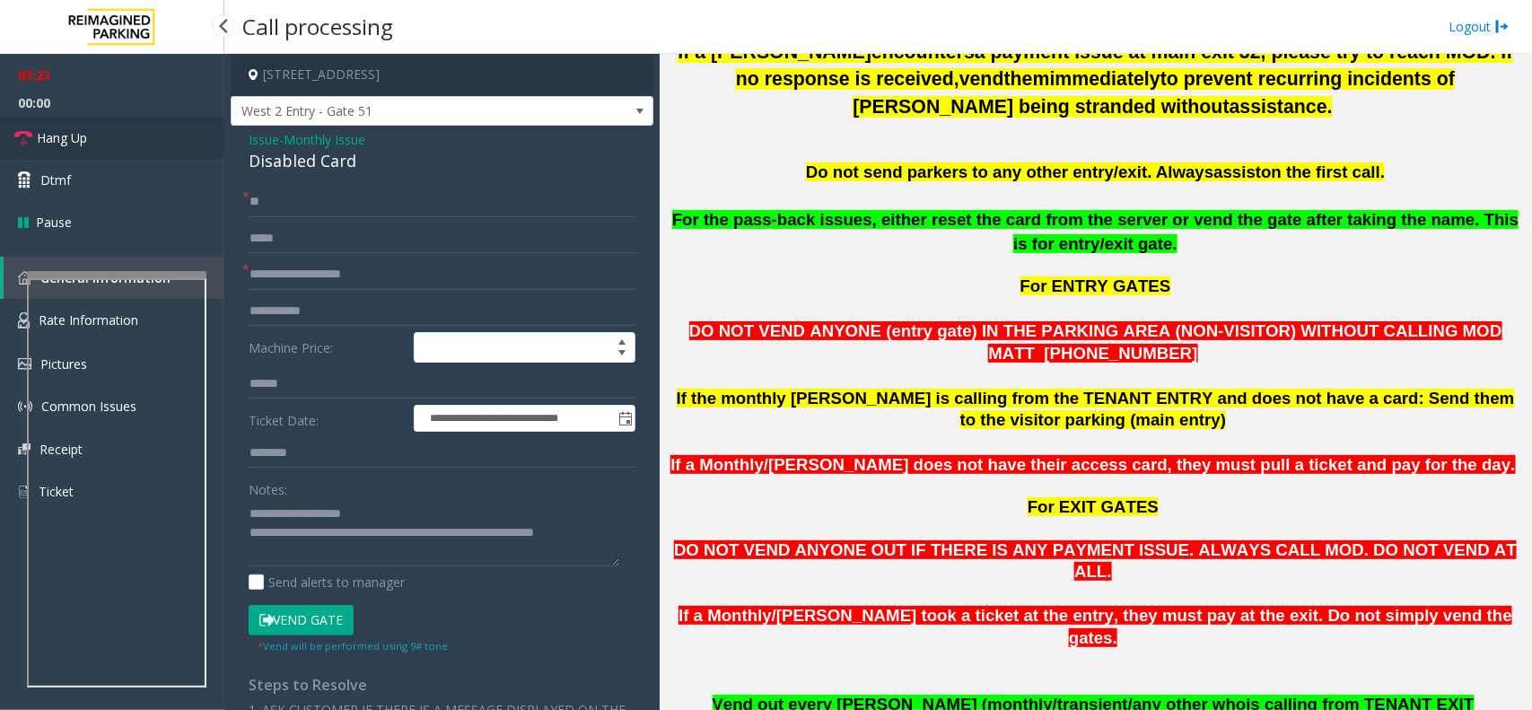
click at [92, 146] on link "Hang Up" at bounding box center [112, 138] width 224 height 42
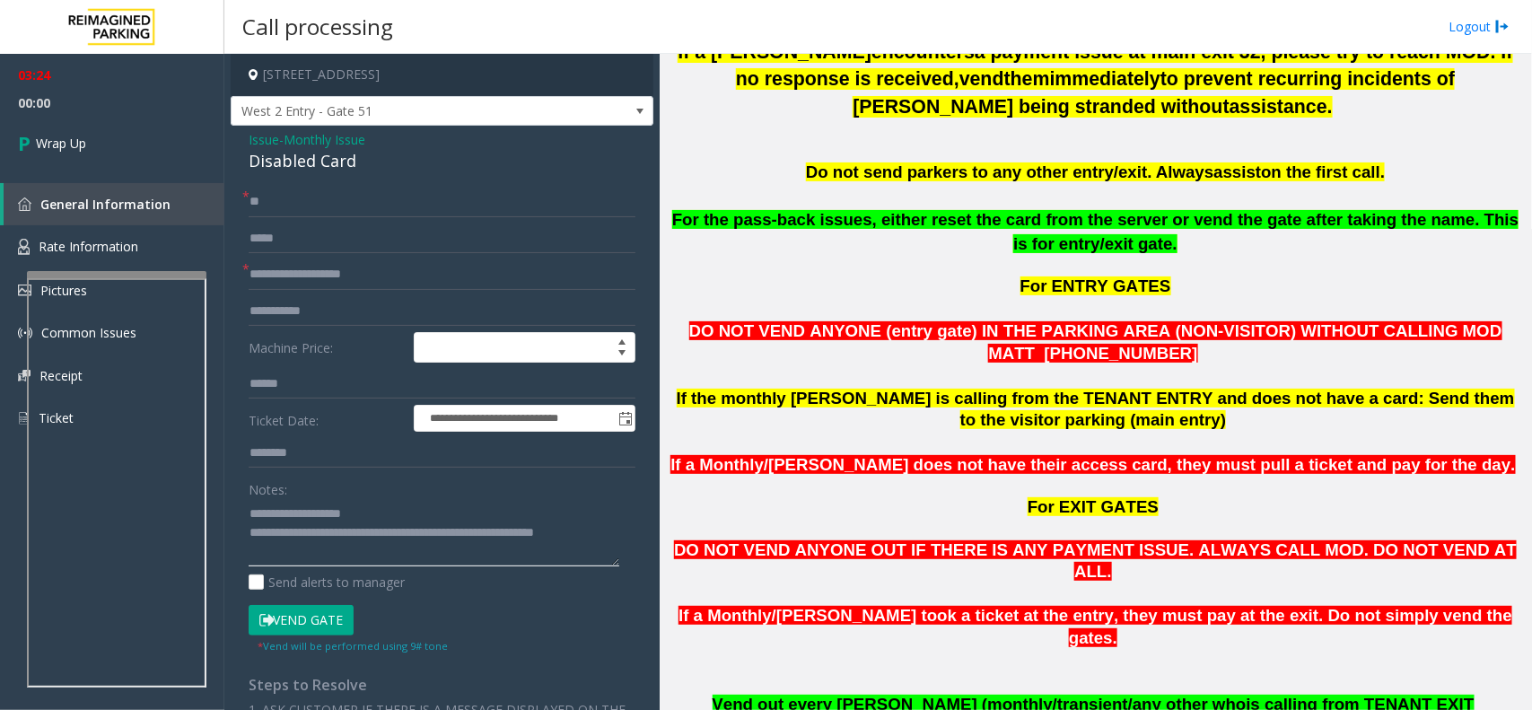
click at [359, 554] on textarea at bounding box center [434, 532] width 371 height 67
type textarea "**********"
click at [128, 149] on link "Wrap Up" at bounding box center [112, 143] width 224 height 53
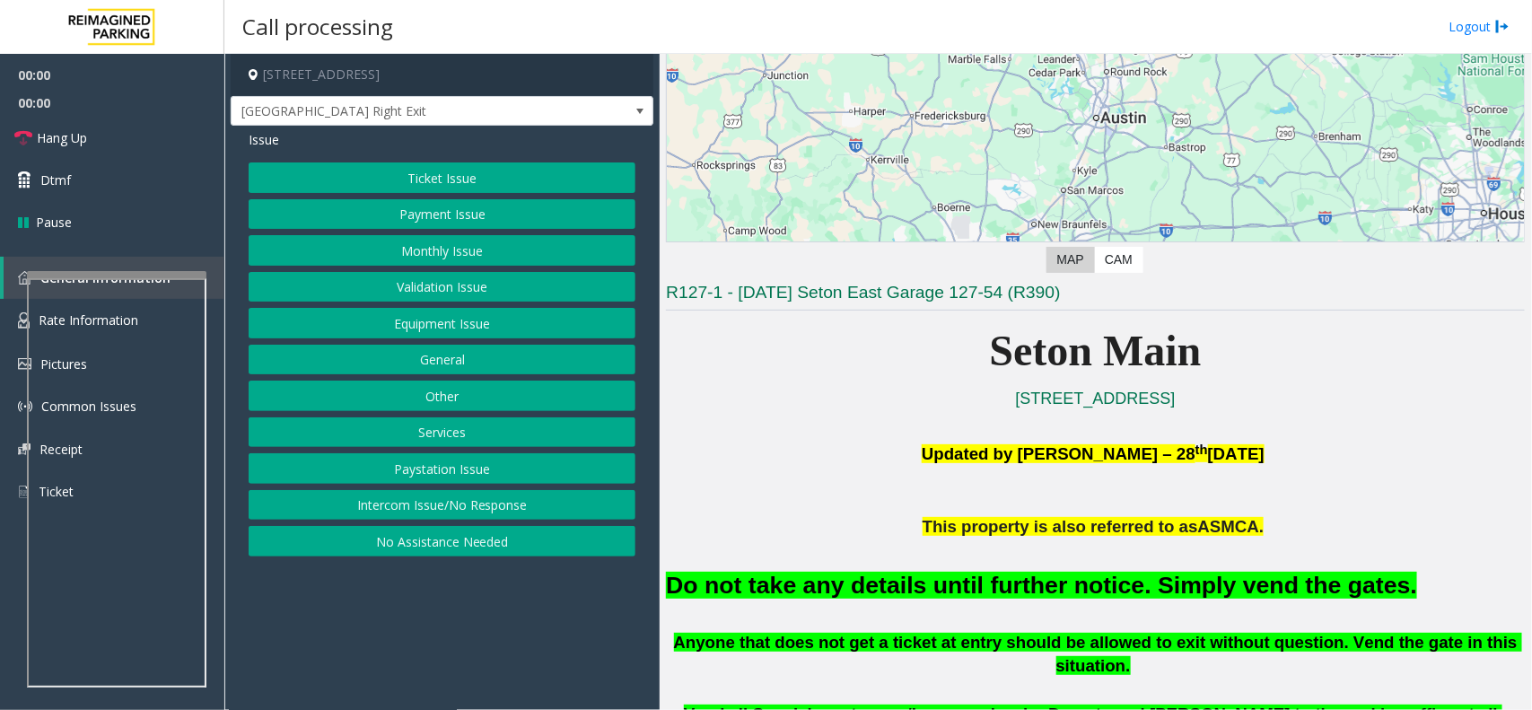
scroll to position [337, 0]
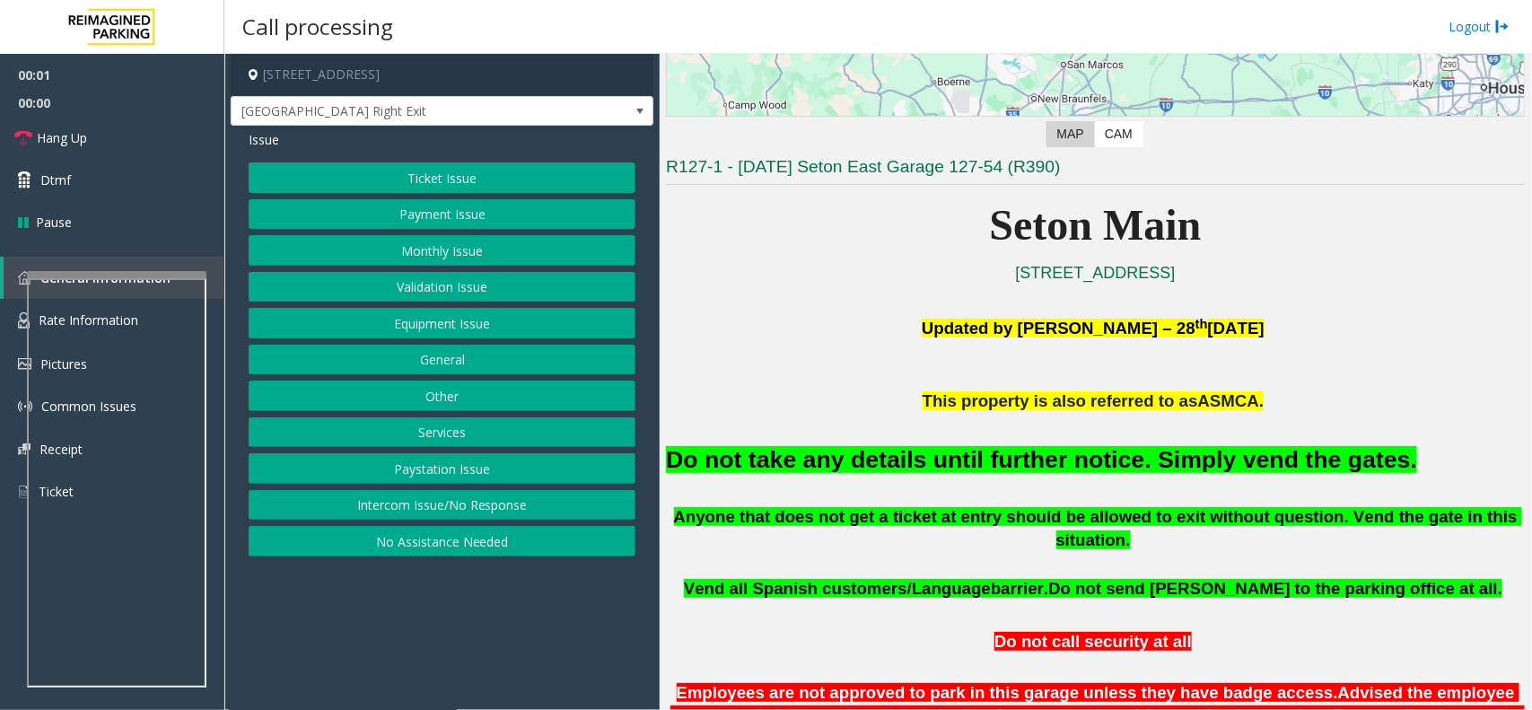
click at [981, 417] on p at bounding box center [1095, 423] width 859 height 20
click at [987, 446] on font "Do not take any details until further notice. Simply vend the gates." at bounding box center [1041, 459] width 751 height 27
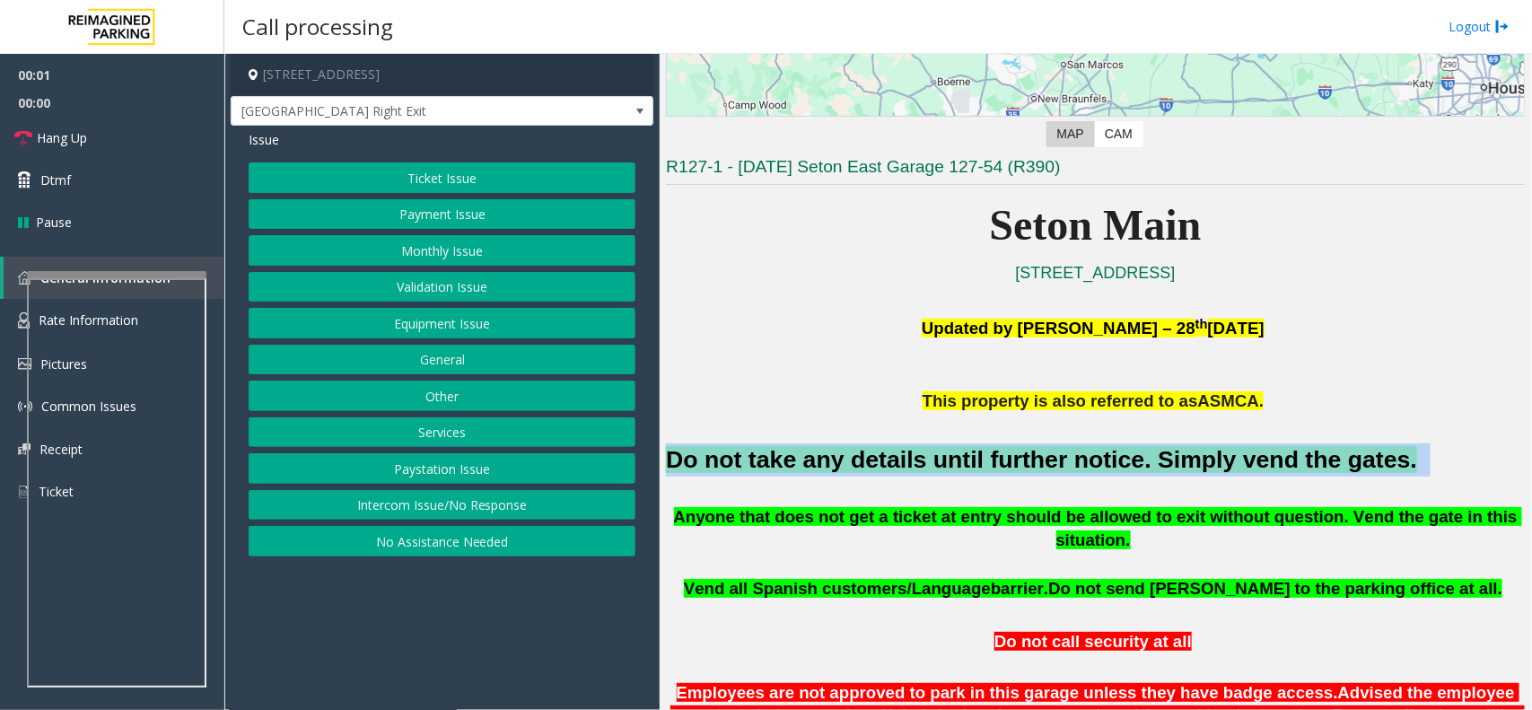
click at [987, 446] on font "Do not take any details until further notice. Simply vend the gates." at bounding box center [1041, 459] width 751 height 27
click at [425, 169] on button "Ticket Issue" at bounding box center [442, 177] width 387 height 31
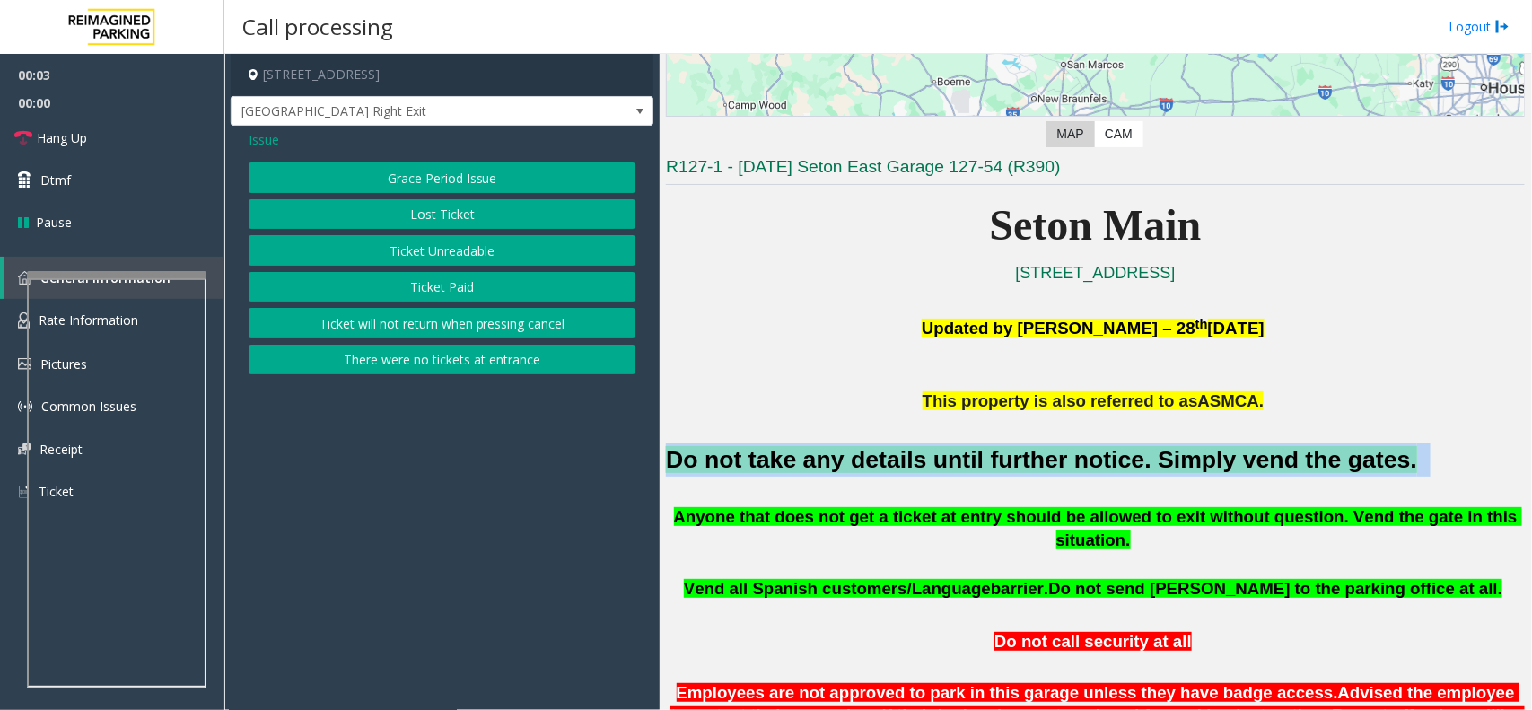
click at [409, 372] on button "There were no tickets at entrance" at bounding box center [442, 360] width 387 height 31
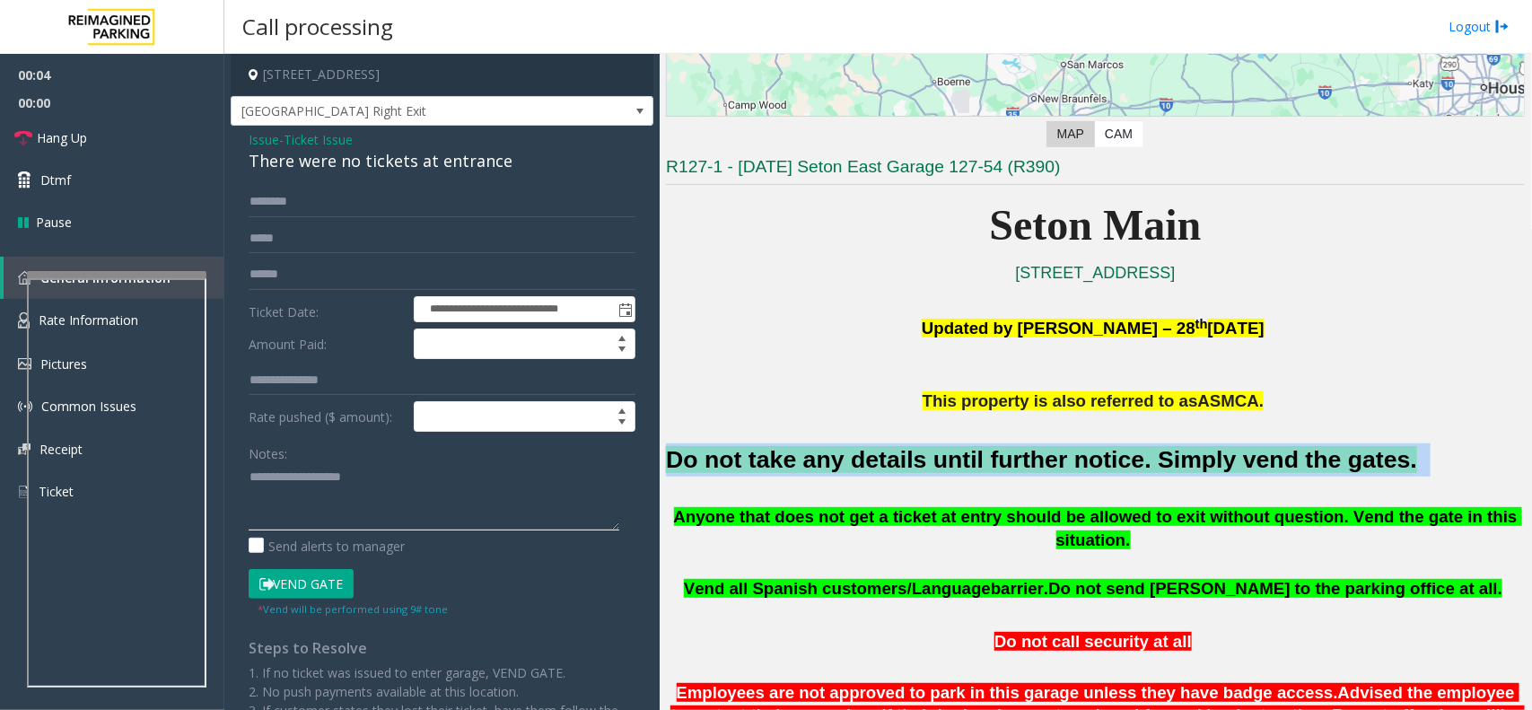
click at [353, 482] on textarea at bounding box center [434, 496] width 371 height 67
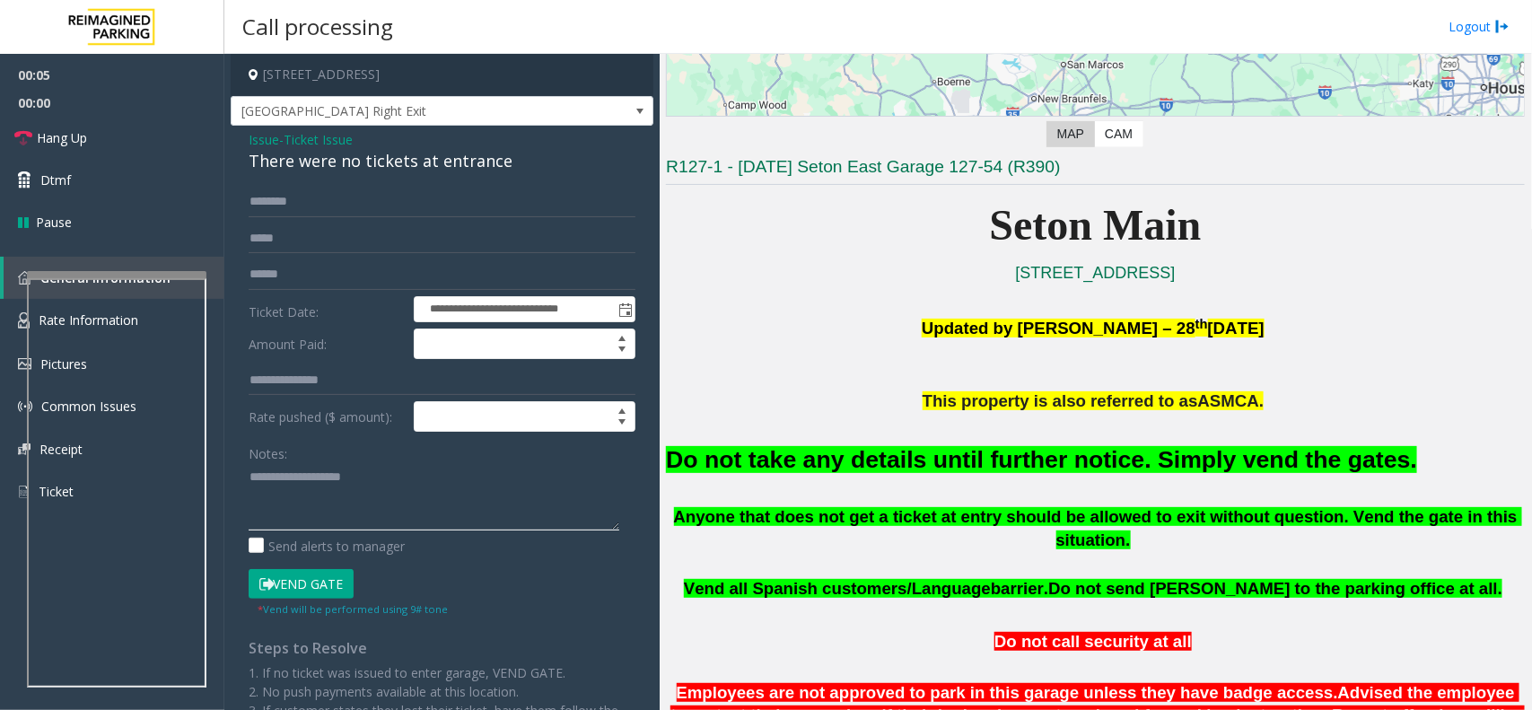
paste textarea "**********"
type textarea "**********"
click at [334, 579] on button "Vend Gate" at bounding box center [301, 584] width 105 height 31
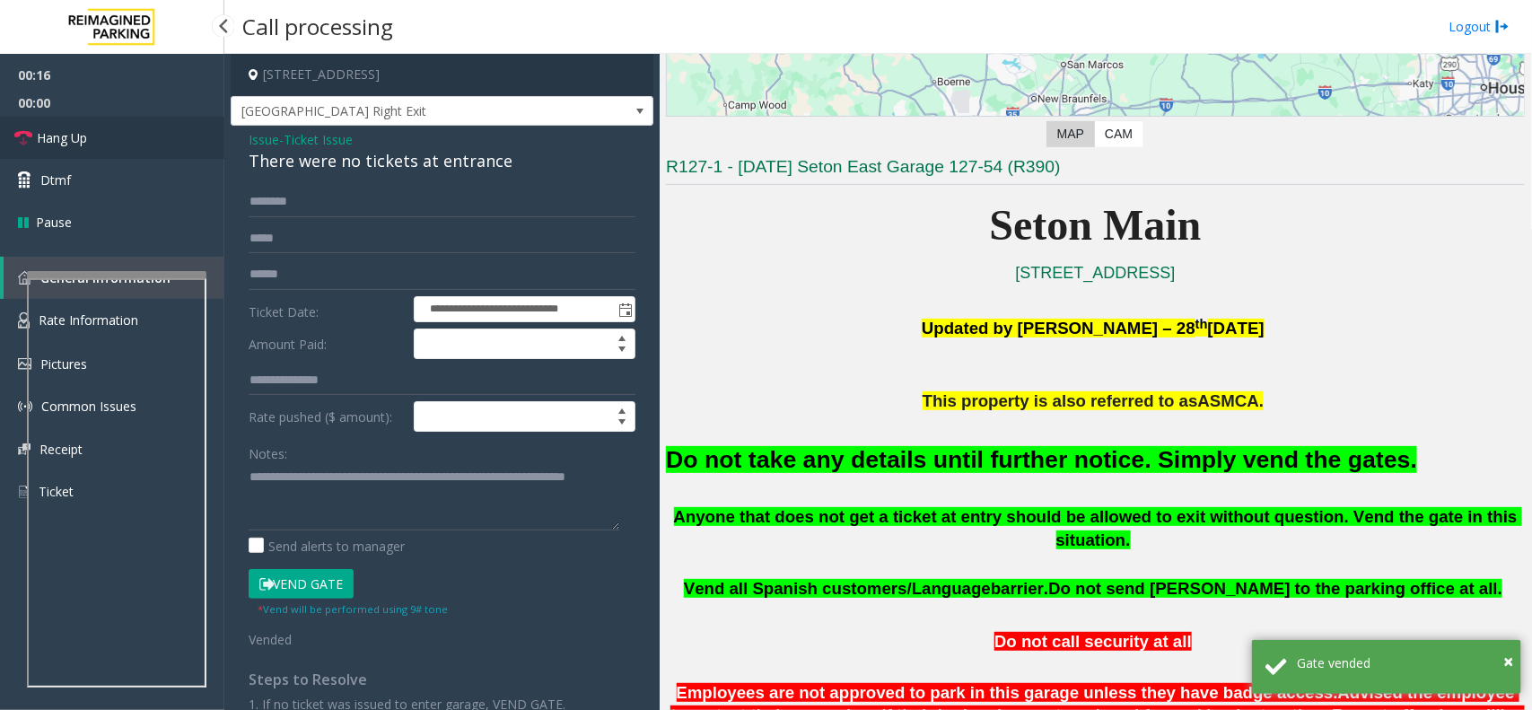
click at [148, 132] on link "Hang Up" at bounding box center [112, 138] width 224 height 42
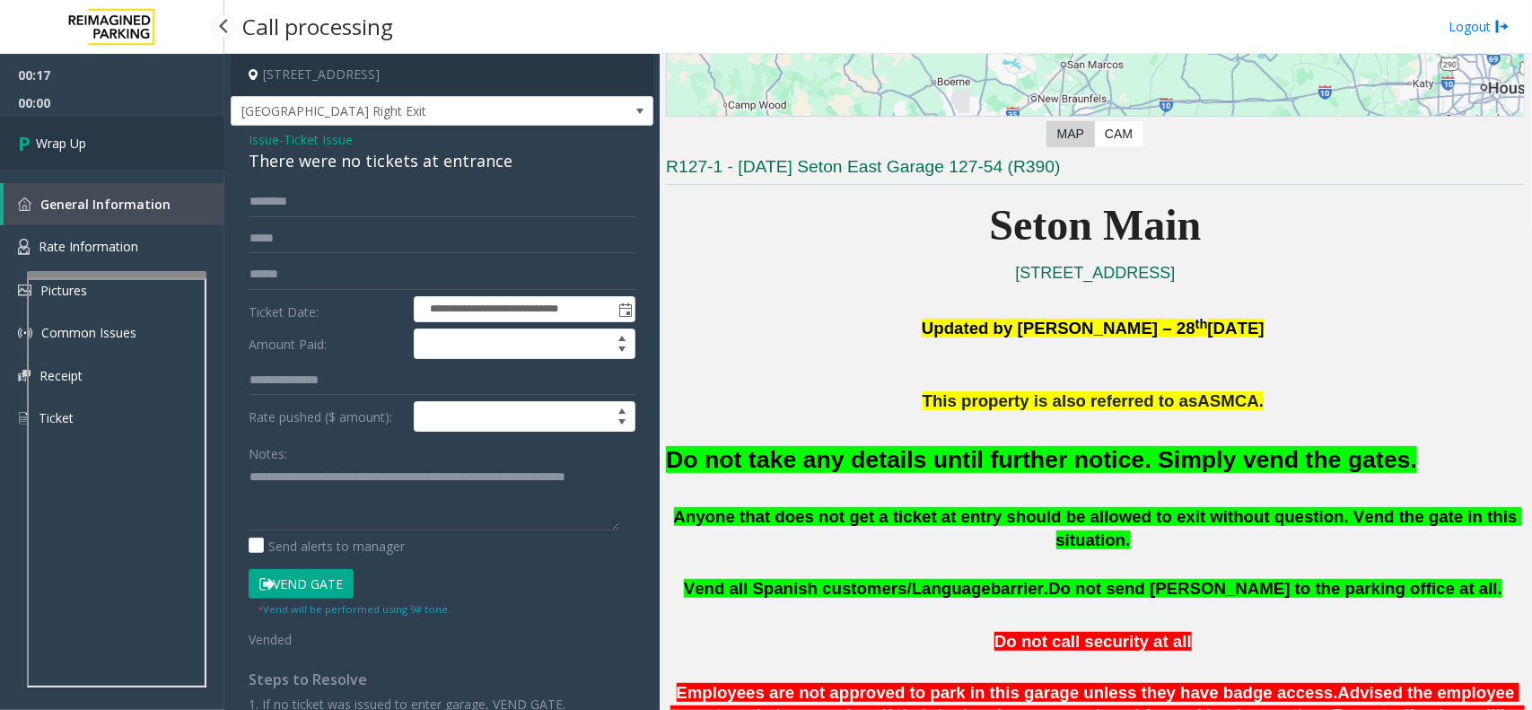
click at [148, 132] on link "Wrap Up" at bounding box center [112, 143] width 224 height 53
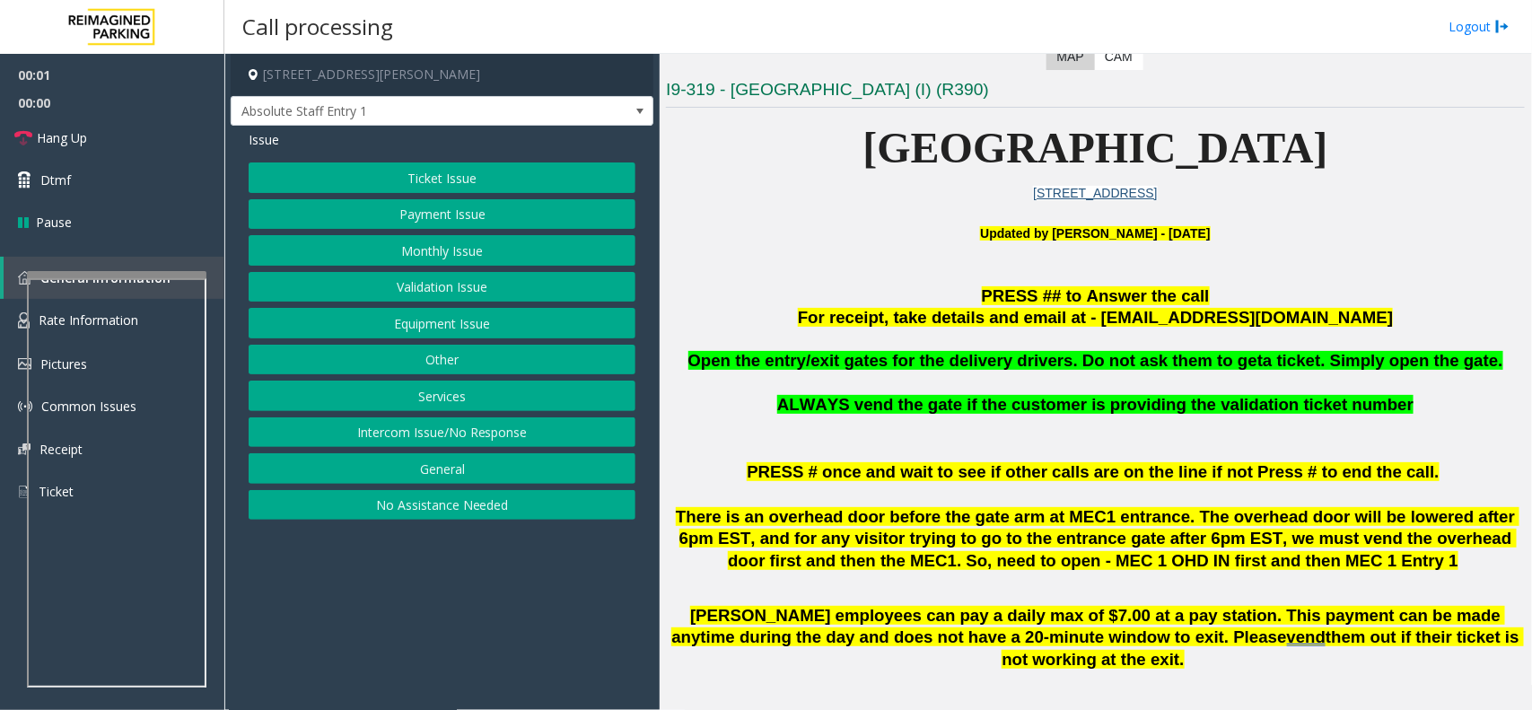
scroll to position [449, 0]
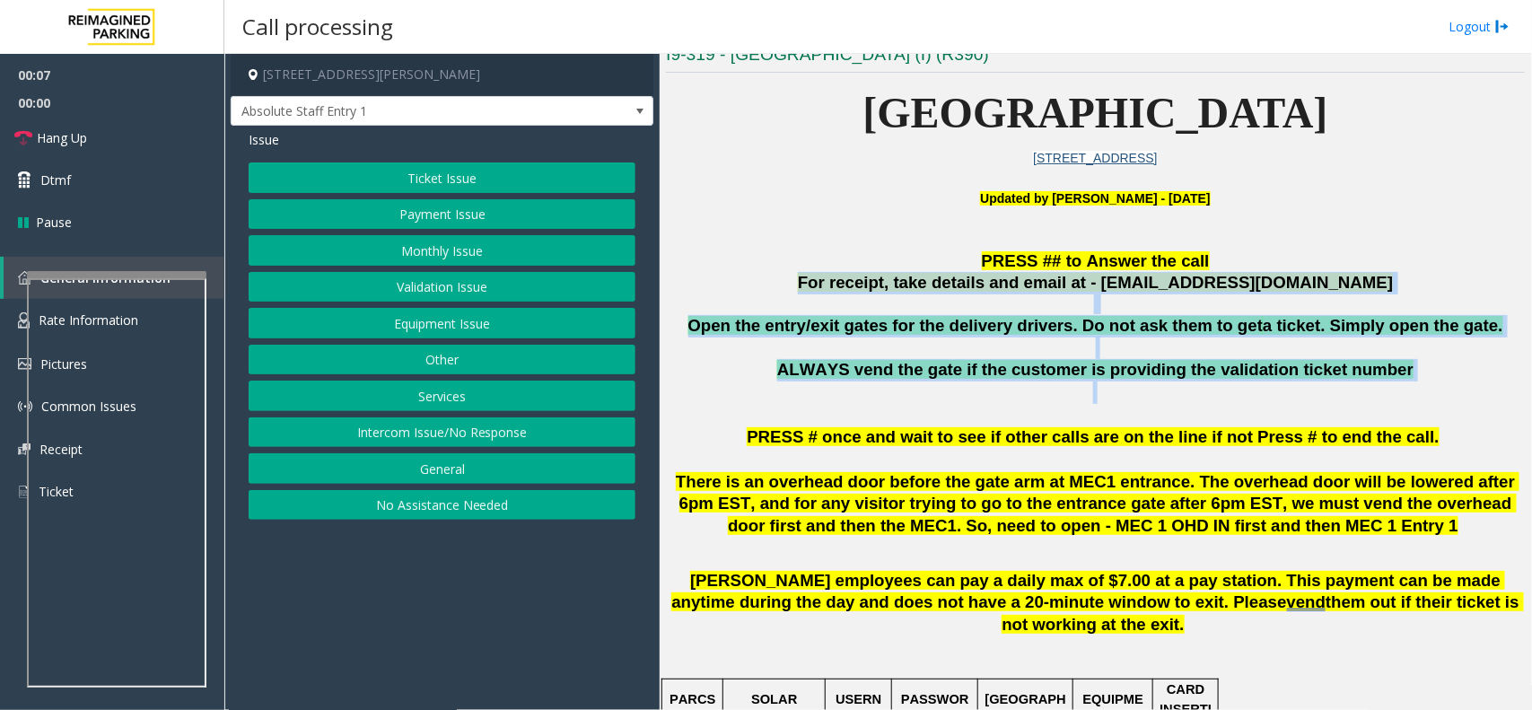
drag, startPoint x: 848, startPoint y: 284, endPoint x: 1318, endPoint y: 398, distance: 483.0
click at [1055, 384] on p "ALWAYS vend the gate if the customer is providing the validation ticket number" at bounding box center [1095, 381] width 859 height 45
drag, startPoint x: 1385, startPoint y: 392, endPoint x: 844, endPoint y: 284, distance: 552.0
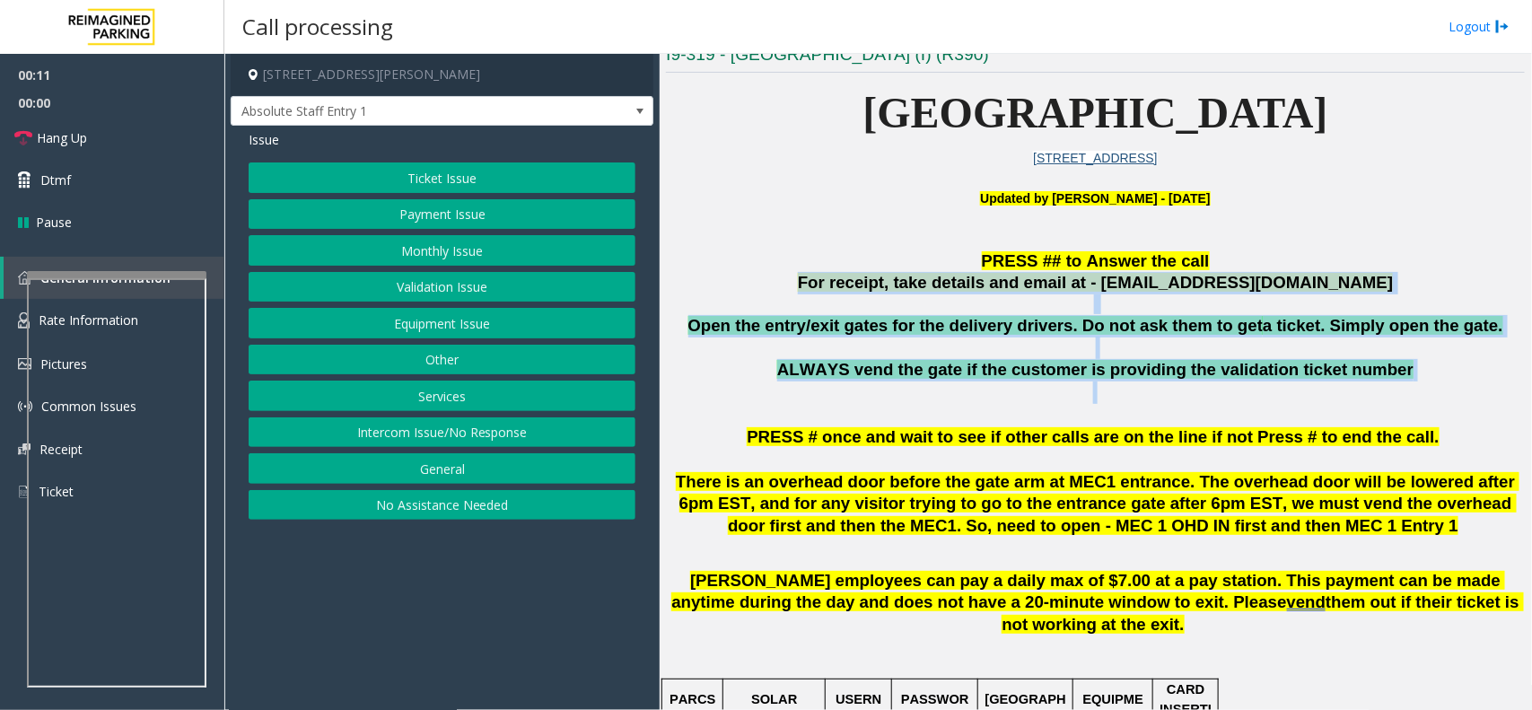
click at [844, 284] on p "For receipt, take details and email at - mecparking@impark.com" at bounding box center [1095, 283] width 859 height 22
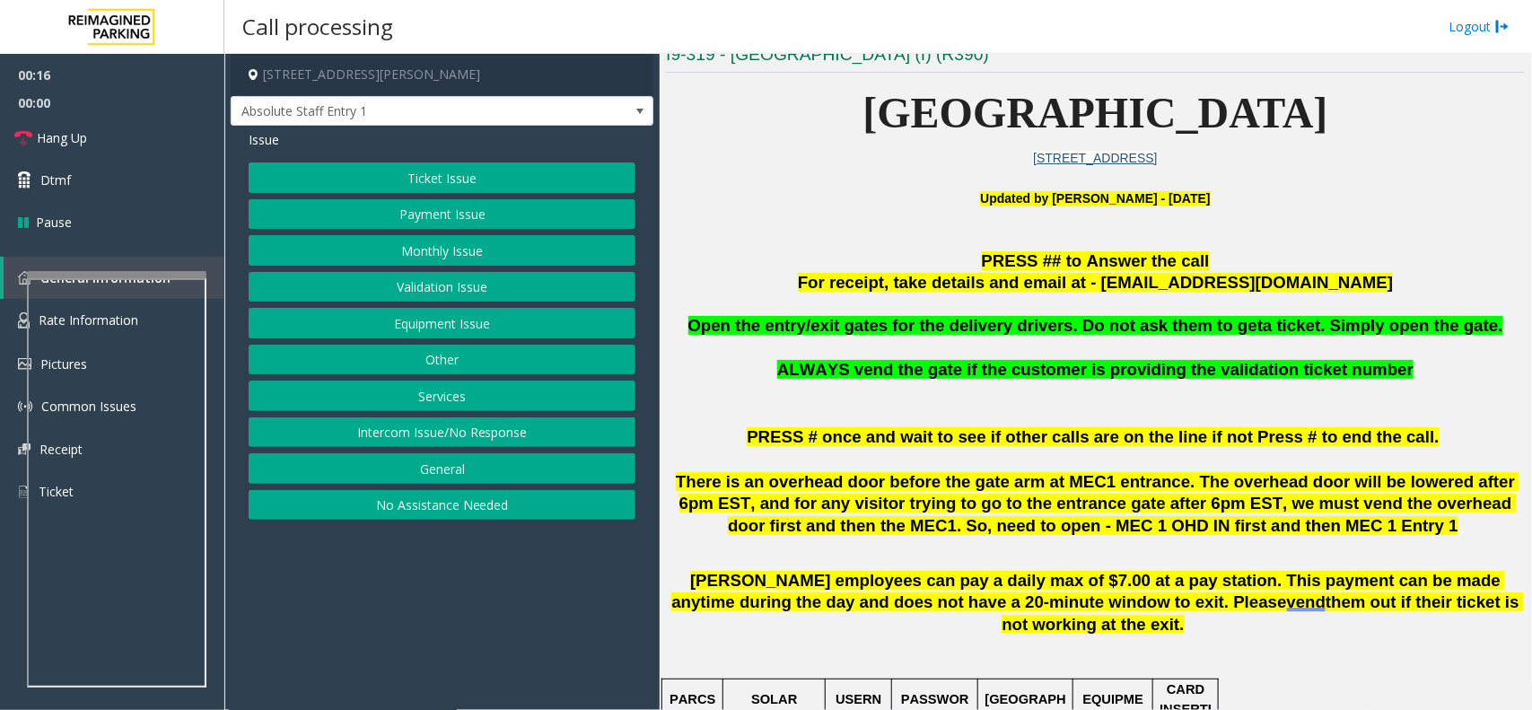
click at [489, 365] on button "Other" at bounding box center [442, 360] width 387 height 31
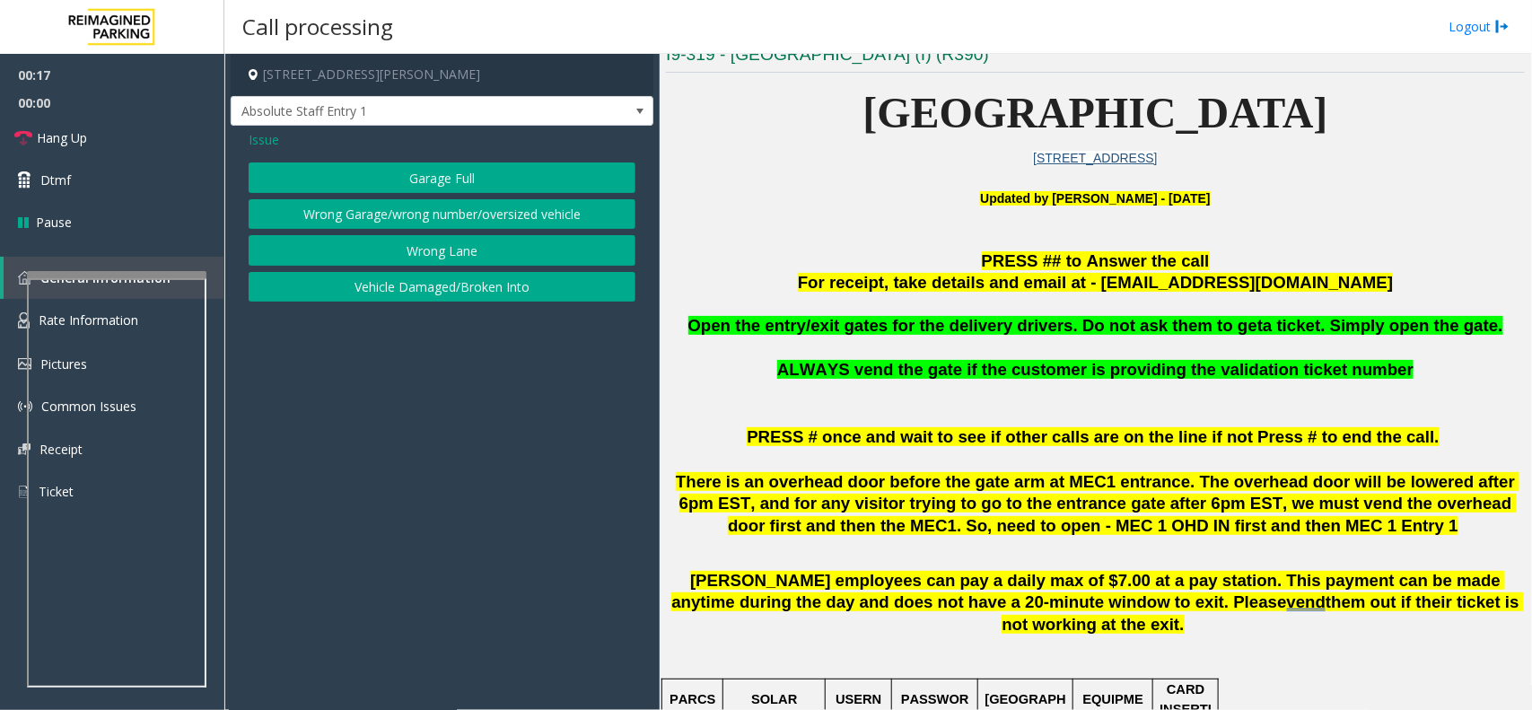
click at [438, 243] on button "Wrong Lane" at bounding box center [442, 250] width 387 height 31
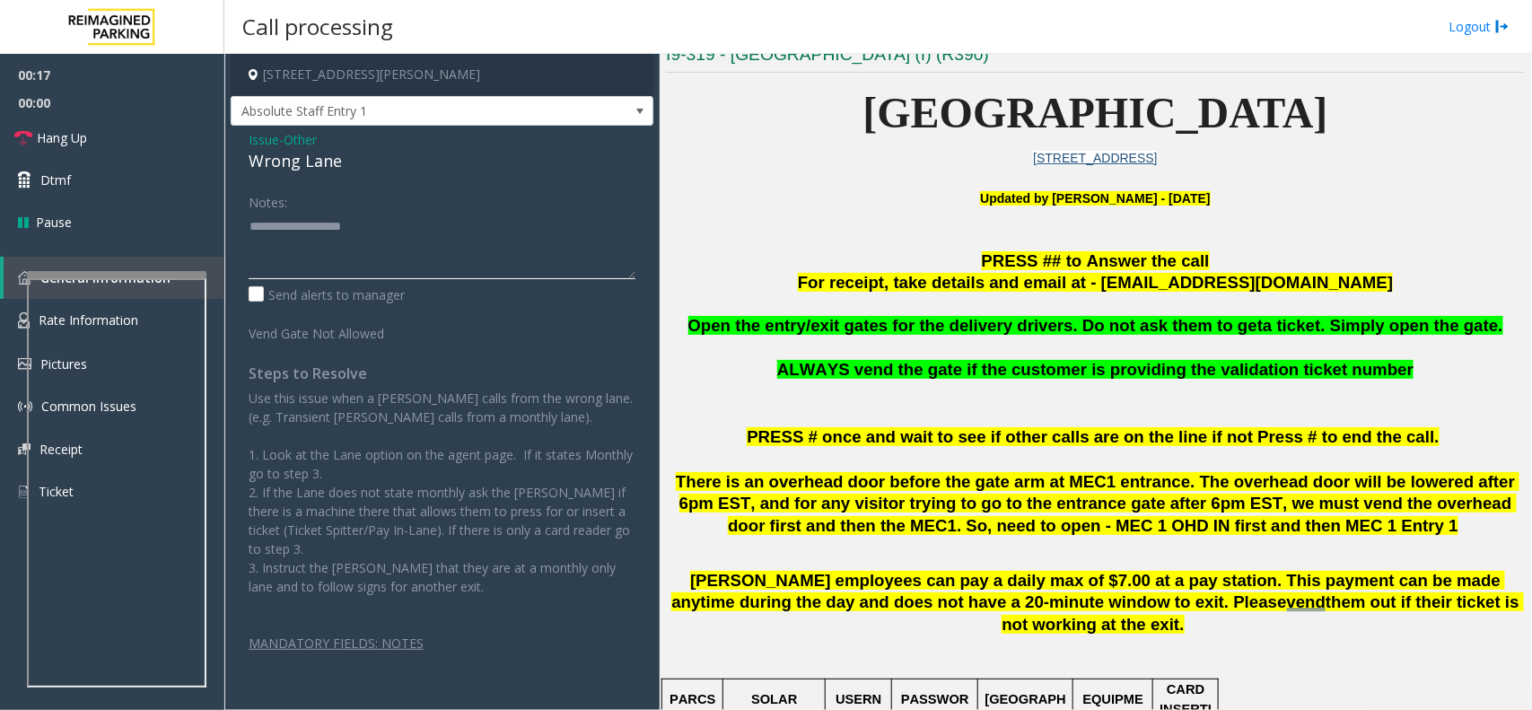
click at [420, 272] on textarea at bounding box center [442, 245] width 387 height 67
click at [289, 167] on div "Wrong Lane" at bounding box center [442, 161] width 387 height 24
click at [333, 235] on textarea at bounding box center [442, 245] width 387 height 67
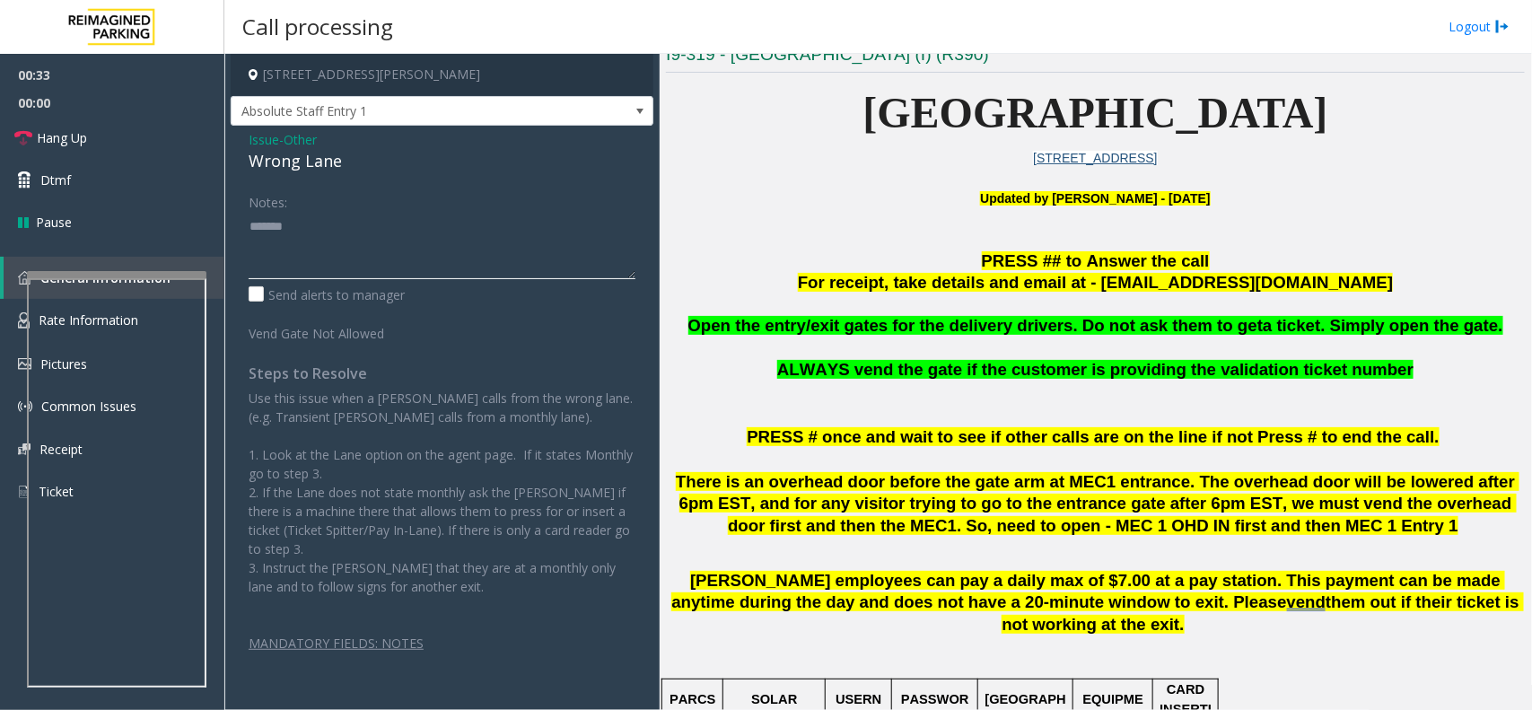
paste textarea "**********"
drag, startPoint x: 136, startPoint y: 144, endPoint x: 151, endPoint y: 148, distance: 15.0
click at [136, 144] on link "Hang Up" at bounding box center [112, 138] width 224 height 42
click at [287, 262] on textarea at bounding box center [442, 245] width 387 height 67
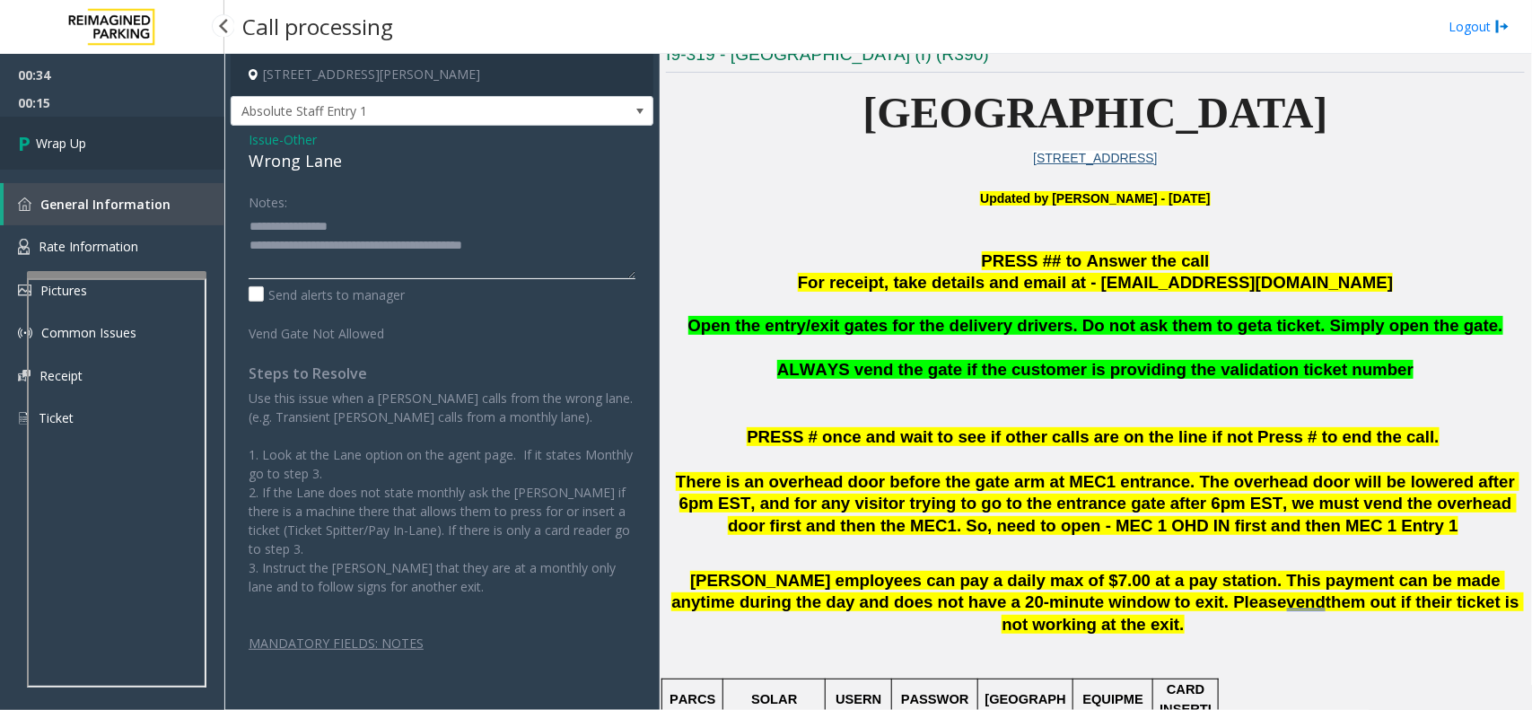
type textarea "**********"
click at [137, 141] on link "Wrap Up" at bounding box center [112, 143] width 224 height 53
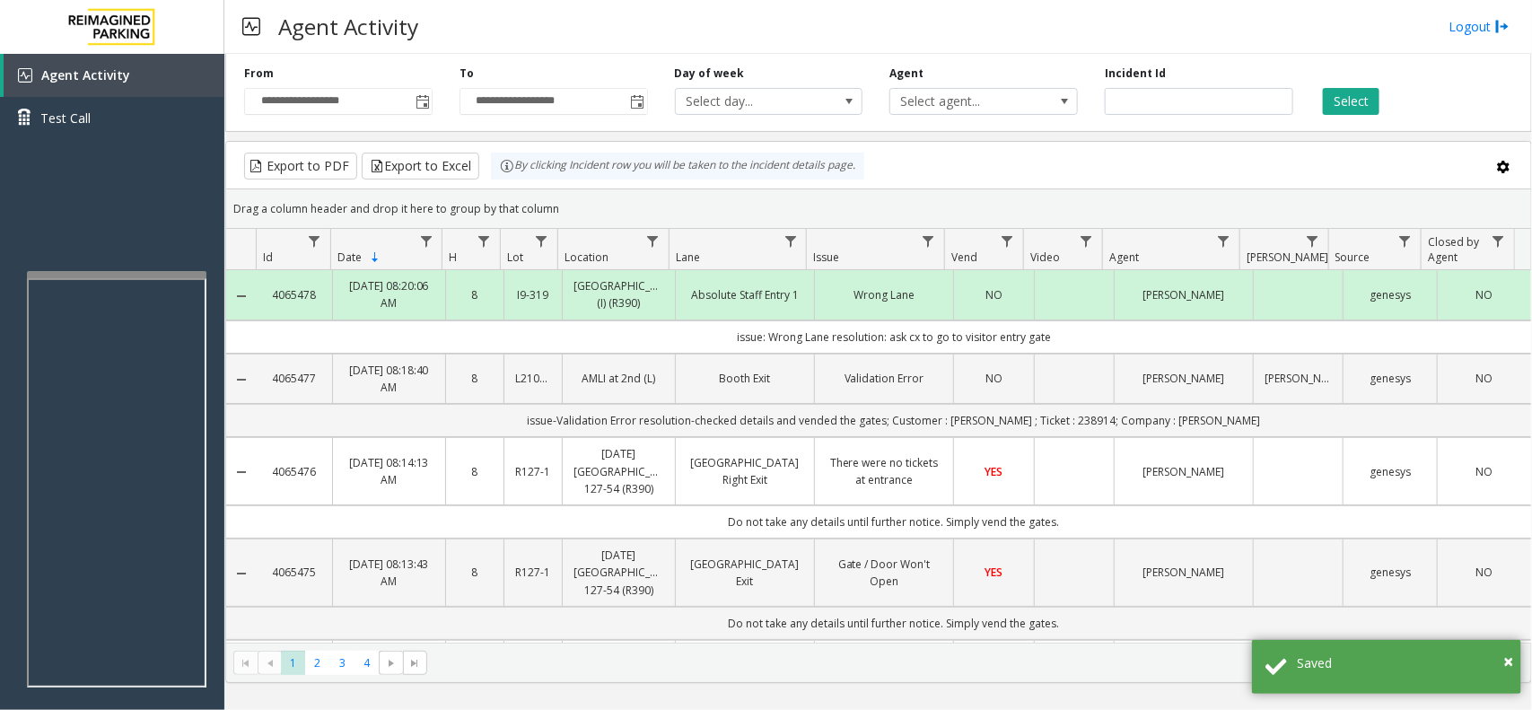
drag, startPoint x: 657, startPoint y: 362, endPoint x: 1070, endPoint y: 364, distance: 412.9
click at [1070, 354] on td "issue: Wrong Lane resolution: ask cx to go to visitor entry gate" at bounding box center [894, 336] width 1274 height 33
click at [1071, 354] on td "issue: Wrong Lane resolution: ask cx to go to visitor entry gate" at bounding box center [894, 336] width 1274 height 33
drag, startPoint x: 1073, startPoint y: 356, endPoint x: 670, endPoint y: 360, distance: 403.9
click at [670, 354] on td "issue: Wrong Lane resolution: ask cx to go to visitor entry gate" at bounding box center [894, 336] width 1274 height 33
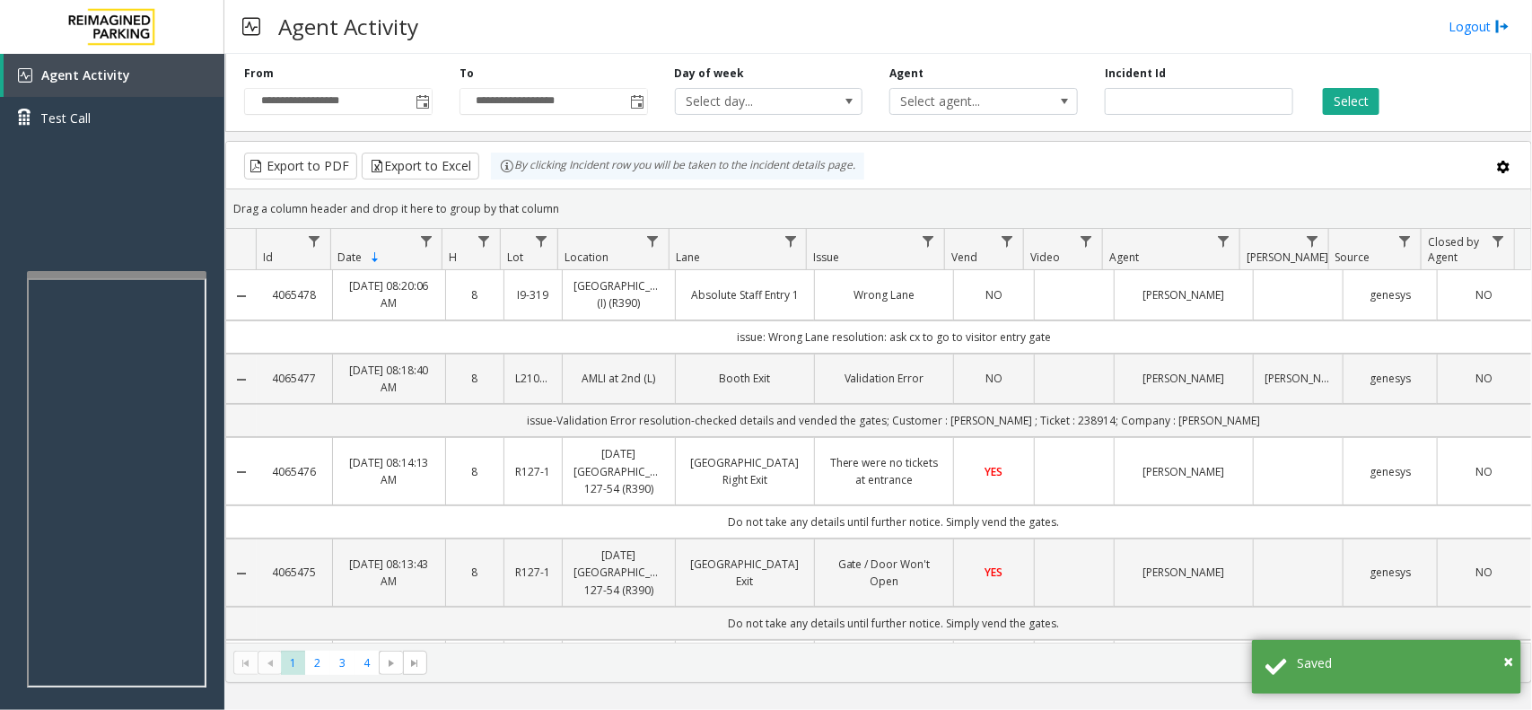
click at [670, 354] on td "issue: Wrong Lane resolution: ask cx to go to visitor entry gate" at bounding box center [894, 336] width 1274 height 33
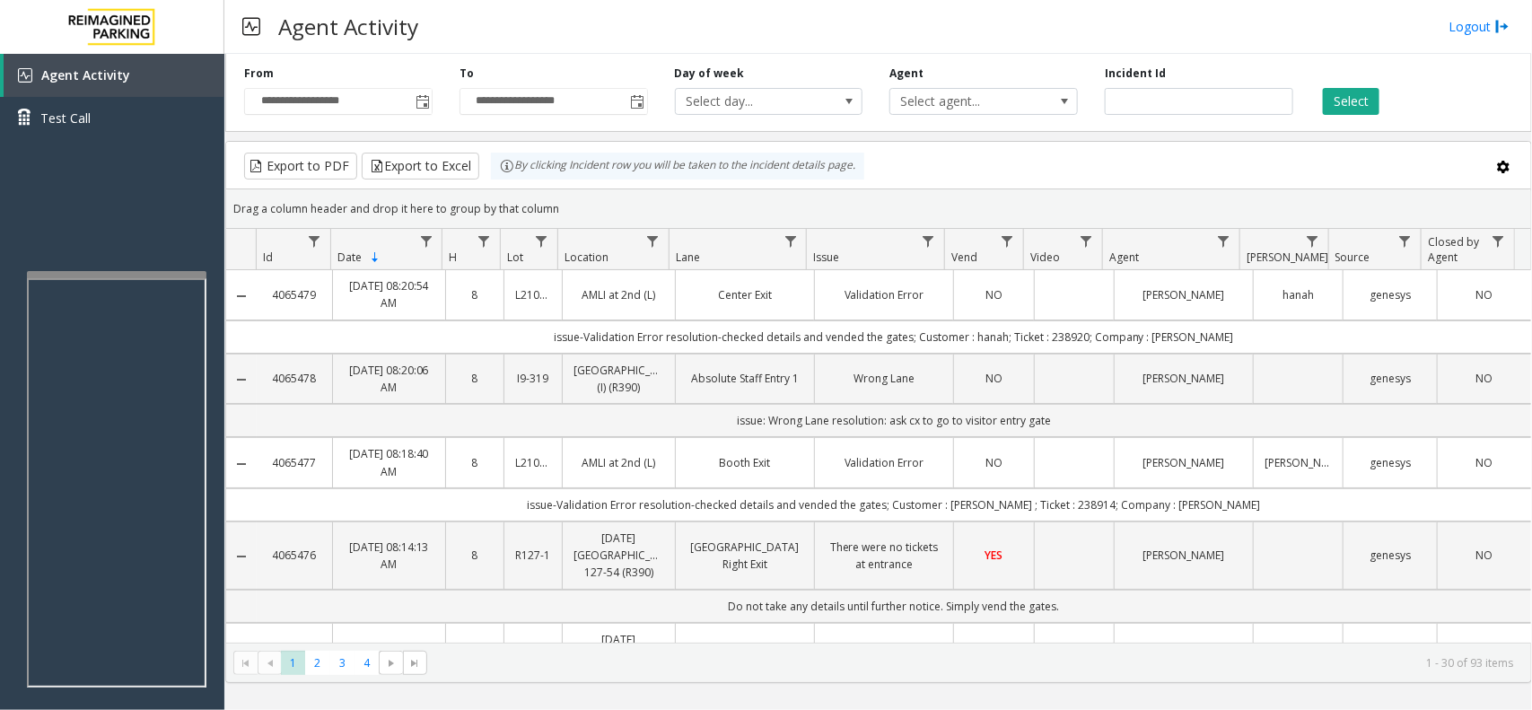
drag, startPoint x: 574, startPoint y: 211, endPoint x: 478, endPoint y: 160, distance: 108.8
click at [478, 160] on kendo-grid "Export to PDF Export to Excel By clicking Incident row you will be taken to the…" at bounding box center [878, 412] width 1307 height 542
click at [576, 206] on div "Drag a column header and drop it here to group by that column" at bounding box center [878, 208] width 1305 height 31
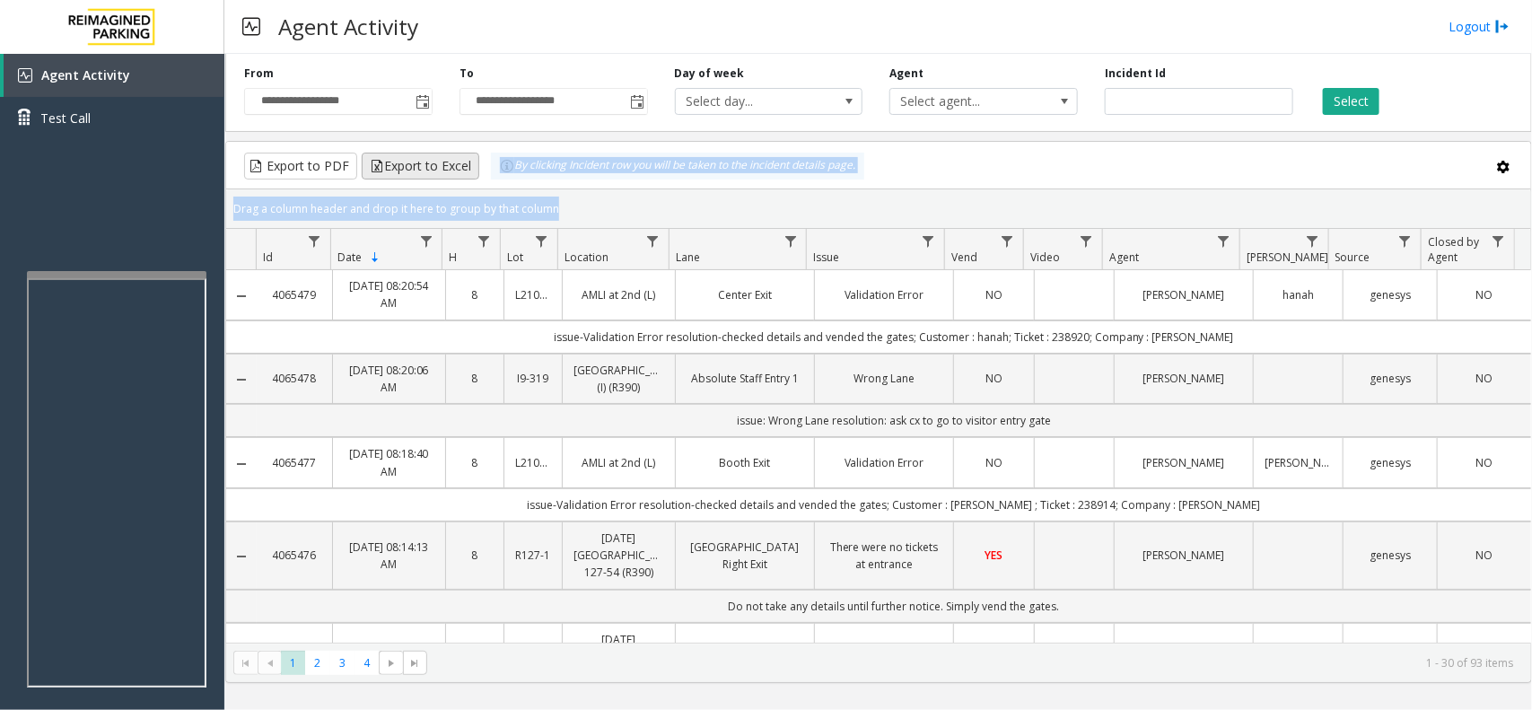
drag, startPoint x: 576, startPoint y: 206, endPoint x: 472, endPoint y: 167, distance: 111.3
click at [472, 167] on kendo-grid "Export to PDF Export to Excel By clicking Incident row you will be taken to the…" at bounding box center [878, 412] width 1307 height 542
click at [566, 188] on kendo-grid-toolbar "Export to PDF Export to Excel By clicking Incident row you will be taken to the…" at bounding box center [878, 166] width 1305 height 48
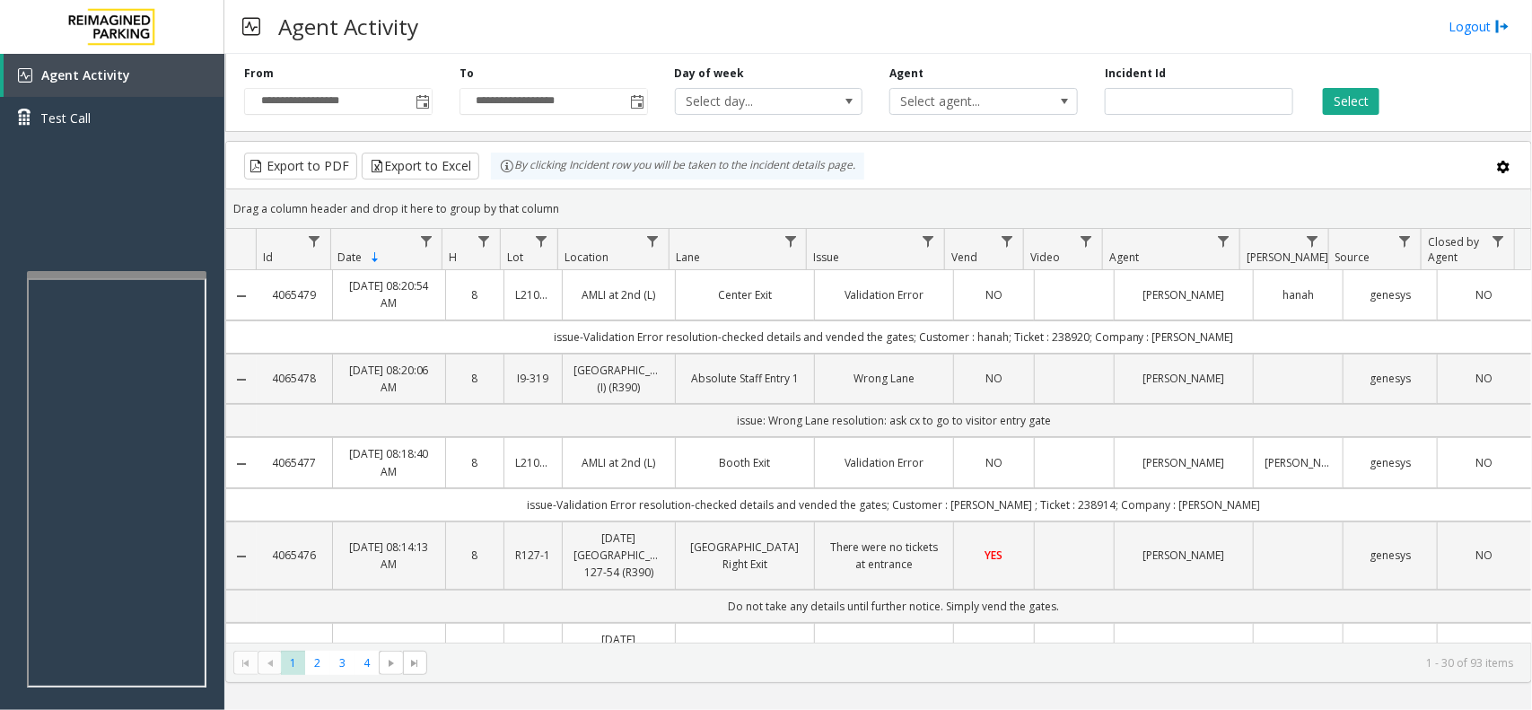
drag, startPoint x: 566, startPoint y: 200, endPoint x: 521, endPoint y: 180, distance: 49.0
click at [521, 180] on kendo-grid "Export to PDF Export to Excel By clicking Incident row you will be taken to the…" at bounding box center [878, 412] width 1307 height 542
click at [567, 194] on div "Drag a column header and drop it here to group by that column" at bounding box center [878, 208] width 1305 height 31
drag, startPoint x: 563, startPoint y: 207, endPoint x: 503, endPoint y: 169, distance: 71.5
click at [503, 169] on kendo-grid "Export to PDF Export to Excel By clicking Incident row you will be taken to the…" at bounding box center [878, 412] width 1307 height 542
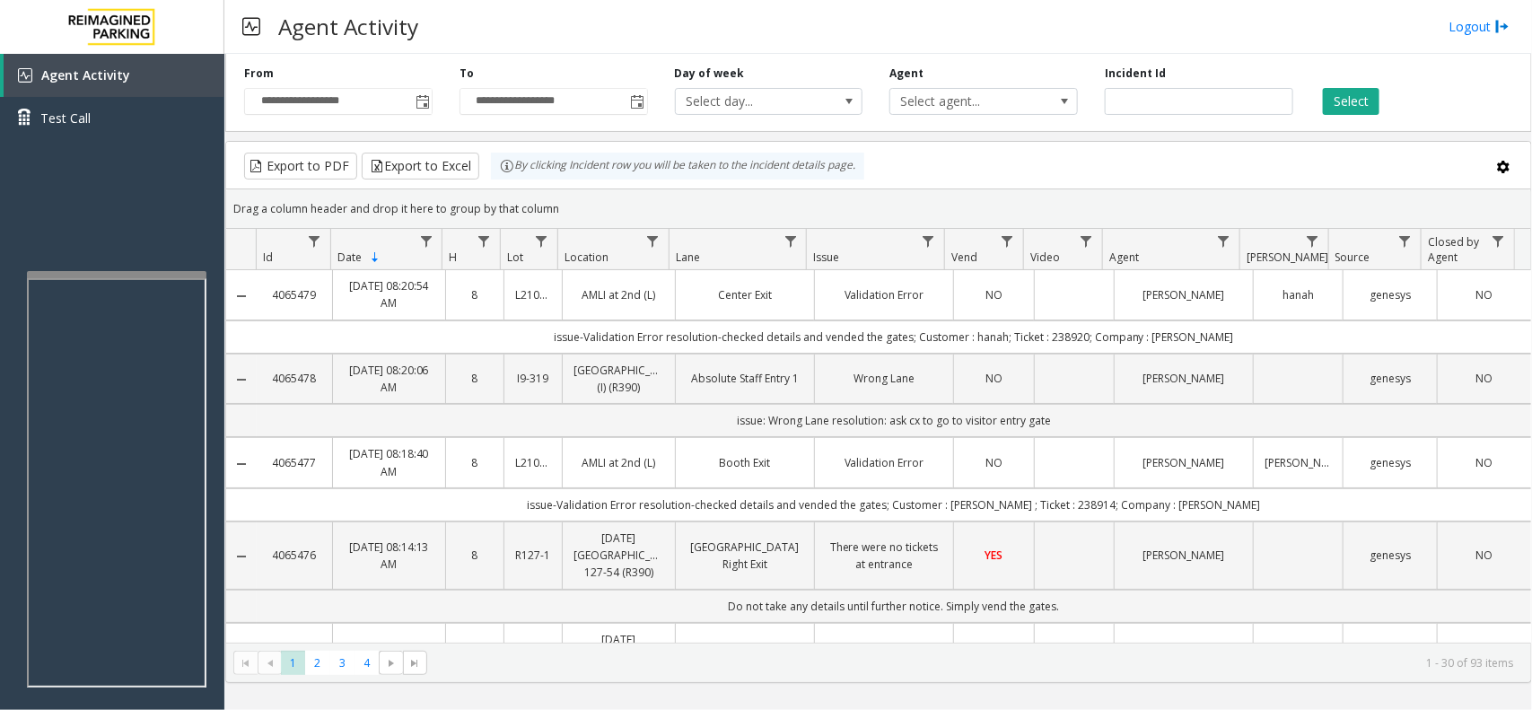
click at [558, 202] on div "Drag a column header and drop it here to group by that column" at bounding box center [878, 208] width 1305 height 31
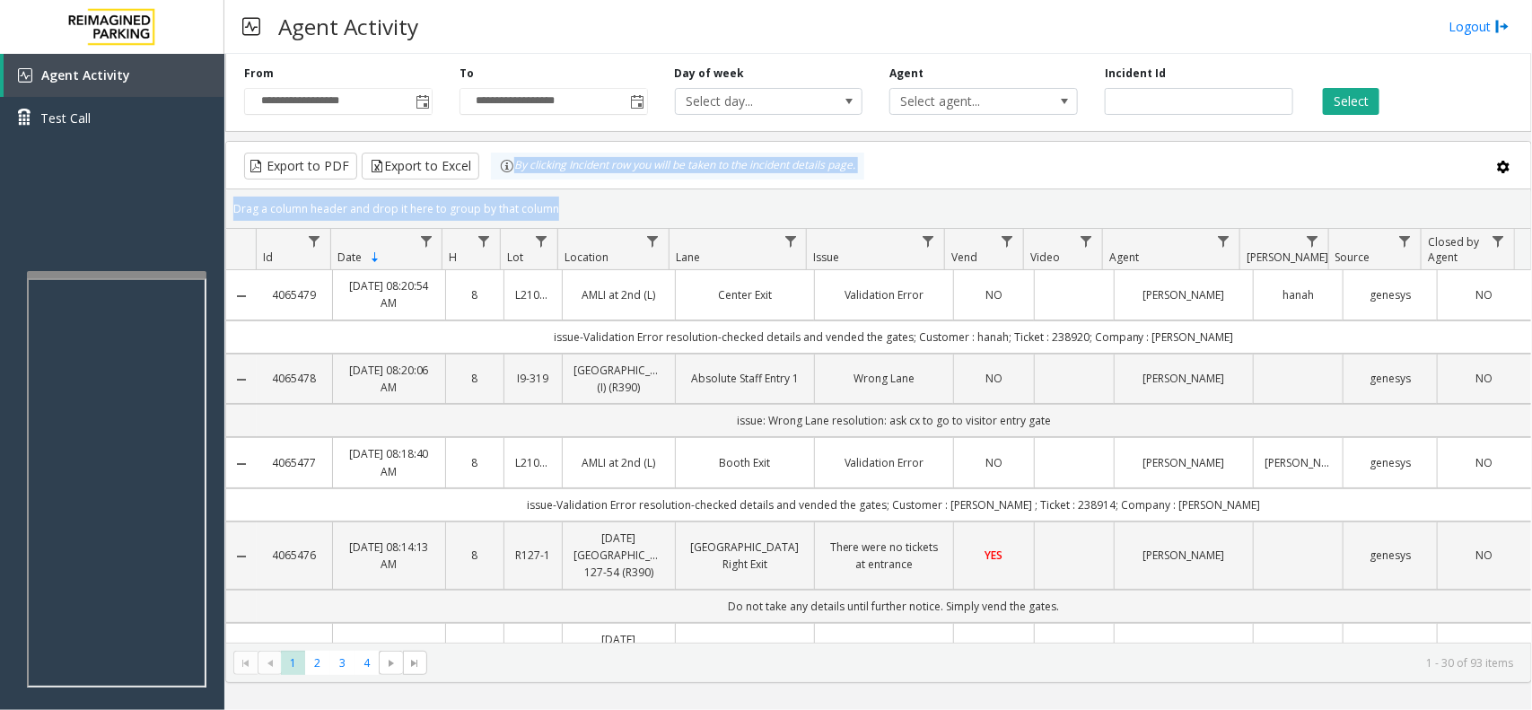
drag, startPoint x: 558, startPoint y: 202, endPoint x: 505, endPoint y: 172, distance: 60.7
click at [505, 172] on kendo-grid "Export to PDF Export to Excel By clicking Incident row you will be taken to the…" at bounding box center [878, 412] width 1307 height 542
click at [570, 200] on div "Drag a column header and drop it here to group by that column" at bounding box center [878, 208] width 1305 height 31
drag, startPoint x: 570, startPoint y: 200, endPoint x: 494, endPoint y: 171, distance: 81.8
click at [494, 171] on kendo-grid "Export to PDF Export to Excel By clicking Incident row you will be taken to the…" at bounding box center [878, 412] width 1307 height 542
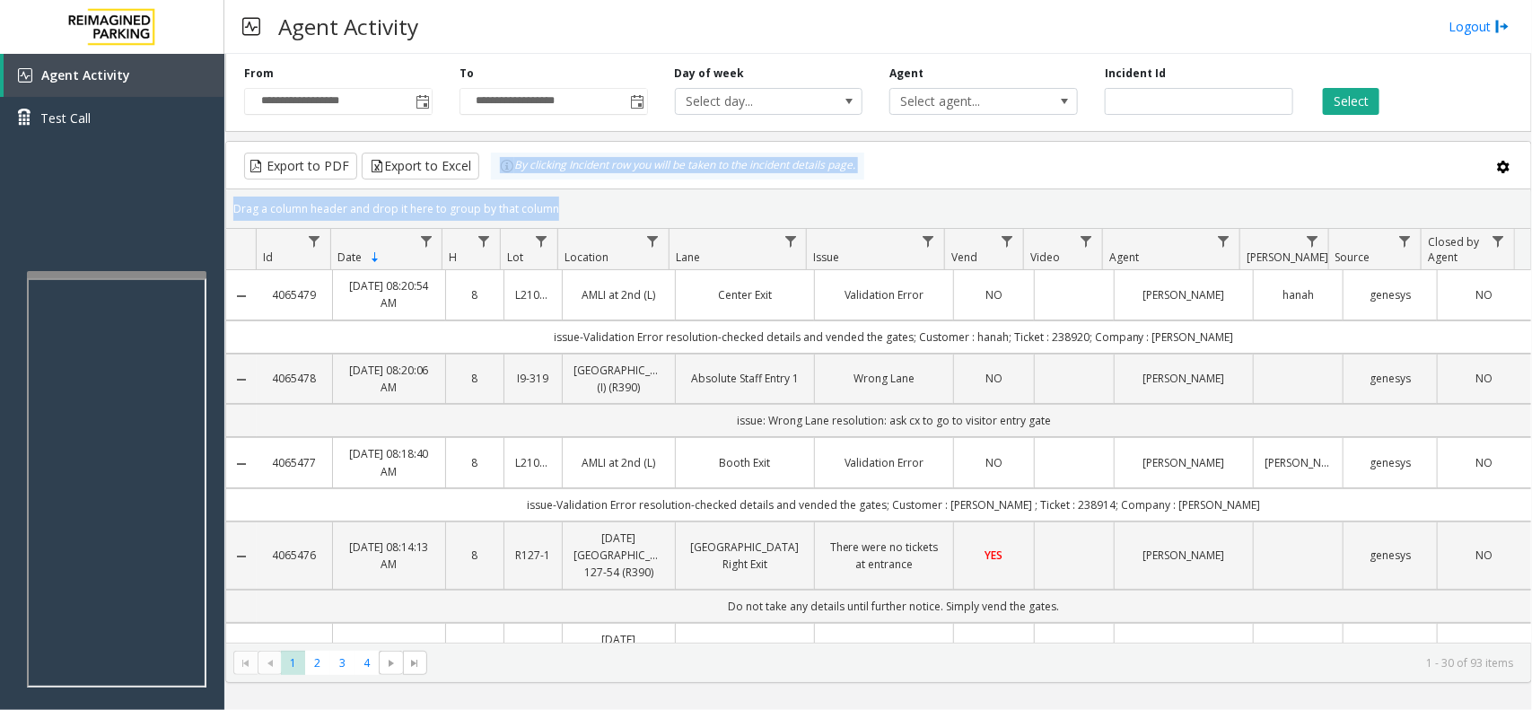
click at [561, 206] on div "Drag a column header and drop it here to group by that column" at bounding box center [878, 208] width 1305 height 31
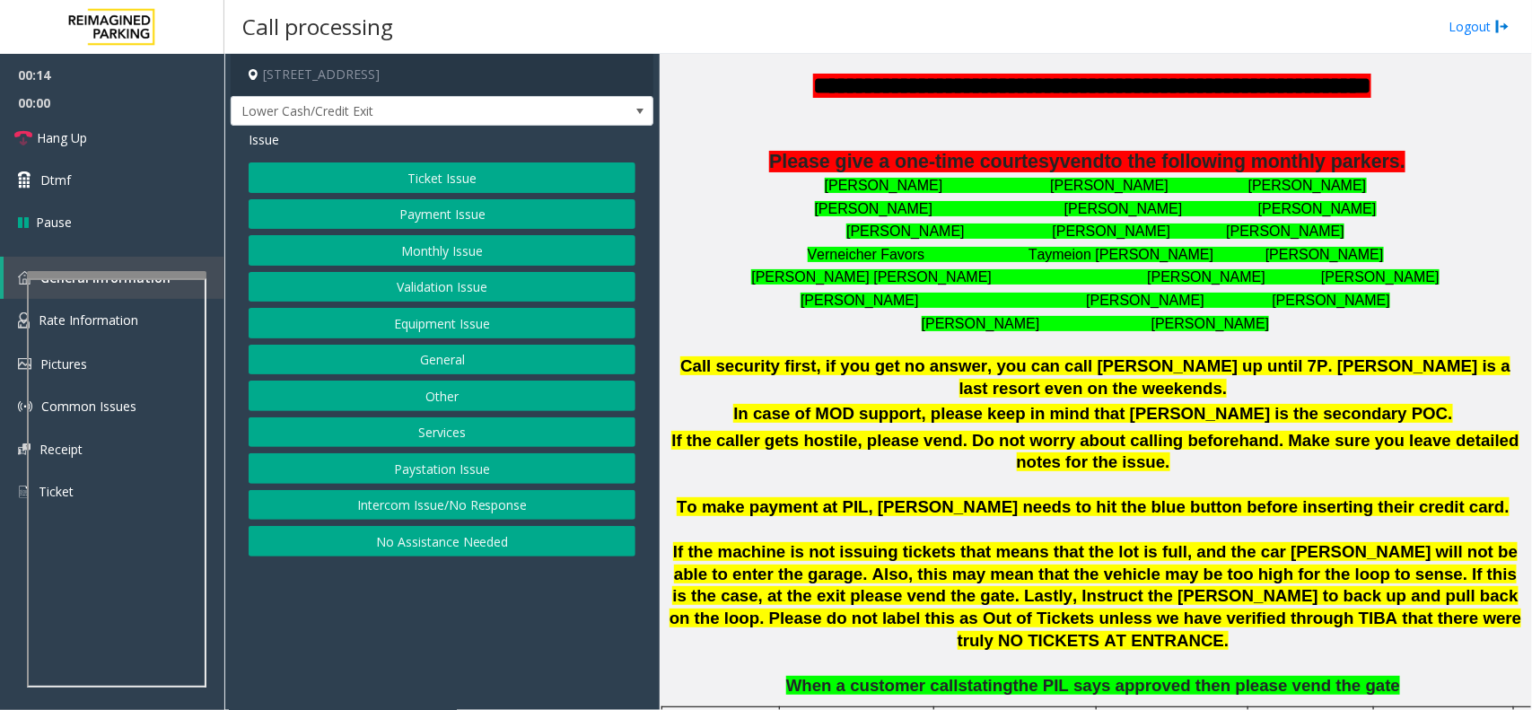
scroll to position [337, 0]
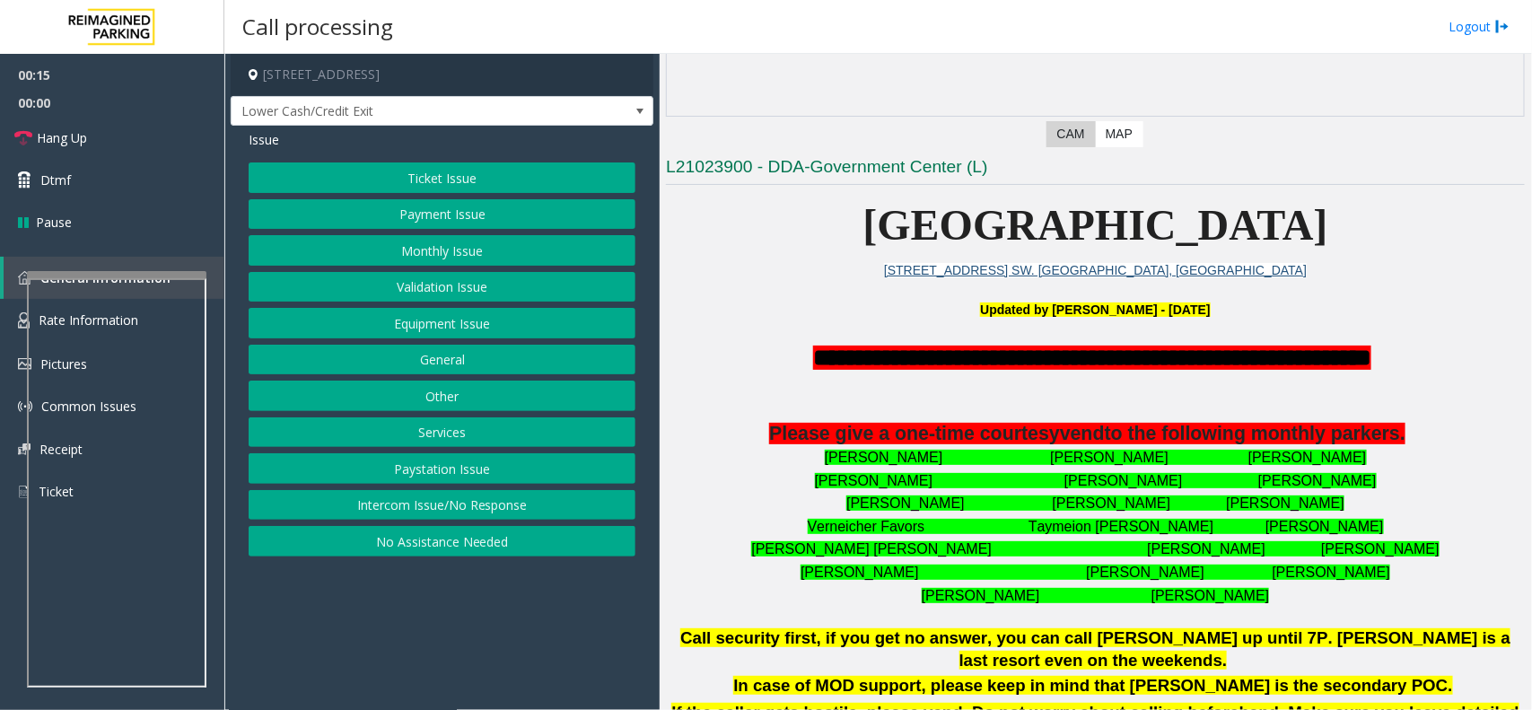
drag, startPoint x: 781, startPoint y: 357, endPoint x: 1337, endPoint y: 485, distance: 570.8
click at [1337, 485] on div "**********" at bounding box center [1095, 474] width 859 height 267
click at [1349, 559] on p "[PERSON_NAME] [PERSON_NAME] [PERSON_NAME] [PERSON_NAME]" at bounding box center [1095, 549] width 859 height 23
drag, startPoint x: 1279, startPoint y: 607, endPoint x: 1011, endPoint y: 360, distance: 363.9
click at [1011, 360] on div "**********" at bounding box center [1095, 474] width 859 height 267
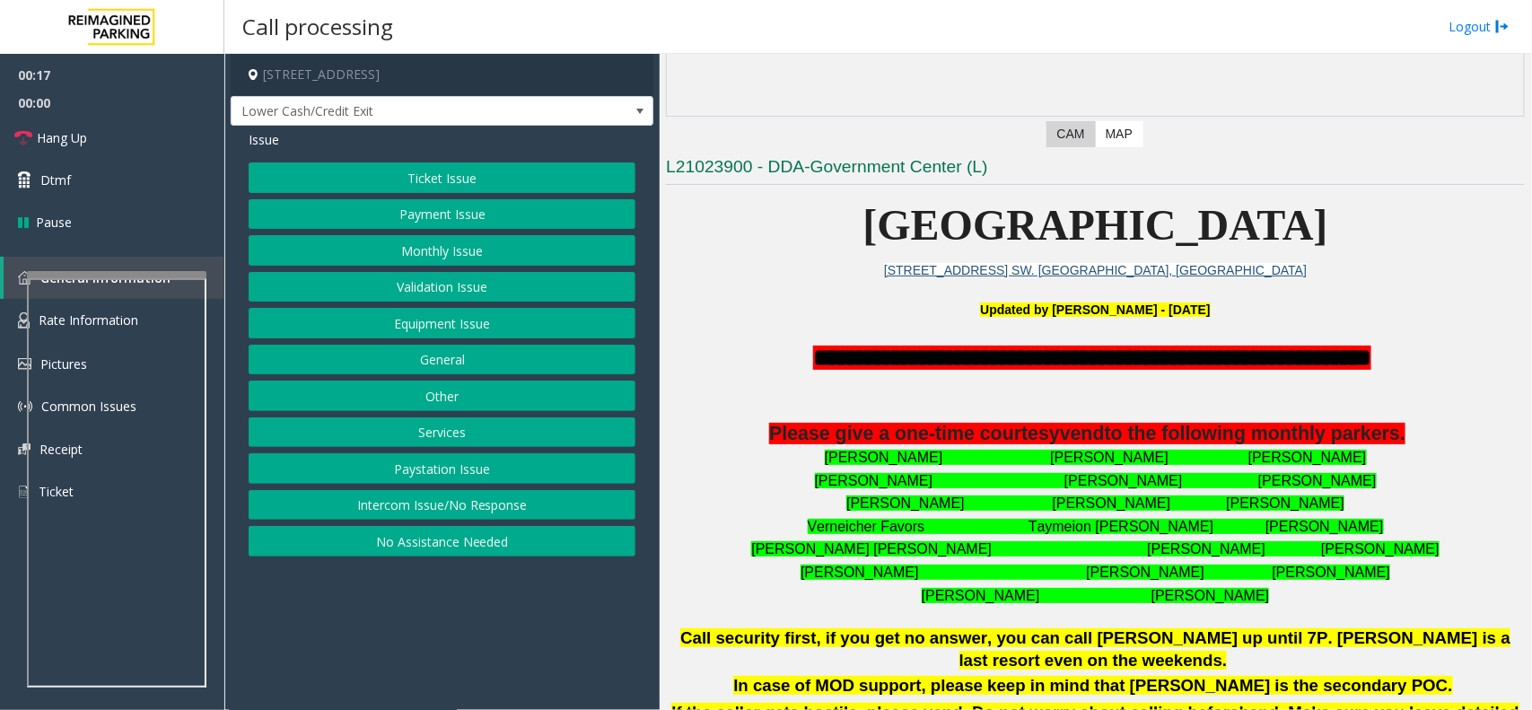
click at [860, 368] on span "**********" at bounding box center [1092, 358] width 558 height 24
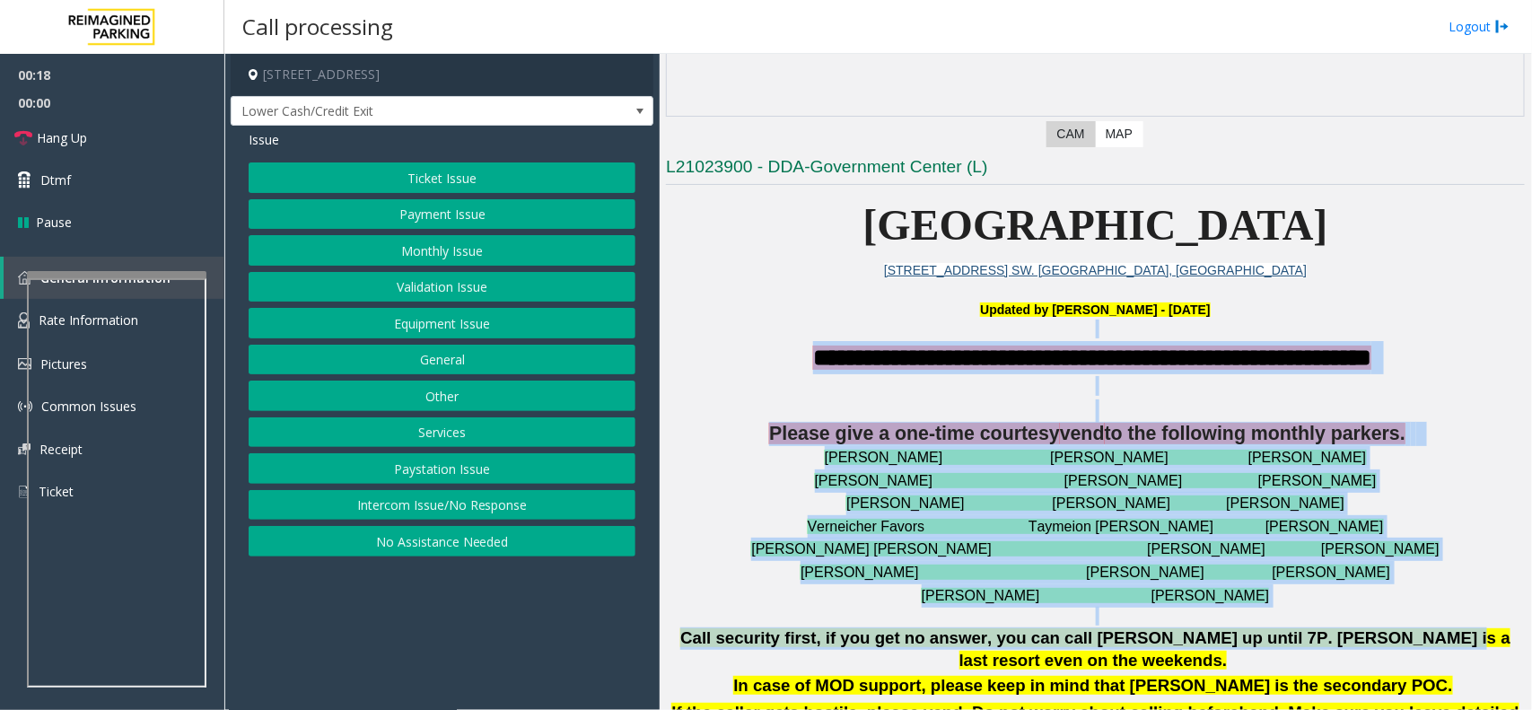
drag, startPoint x: 788, startPoint y: 333, endPoint x: 1343, endPoint y: 626, distance: 627.5
click at [1264, 608] on h3 at bounding box center [1095, 616] width 859 height 19
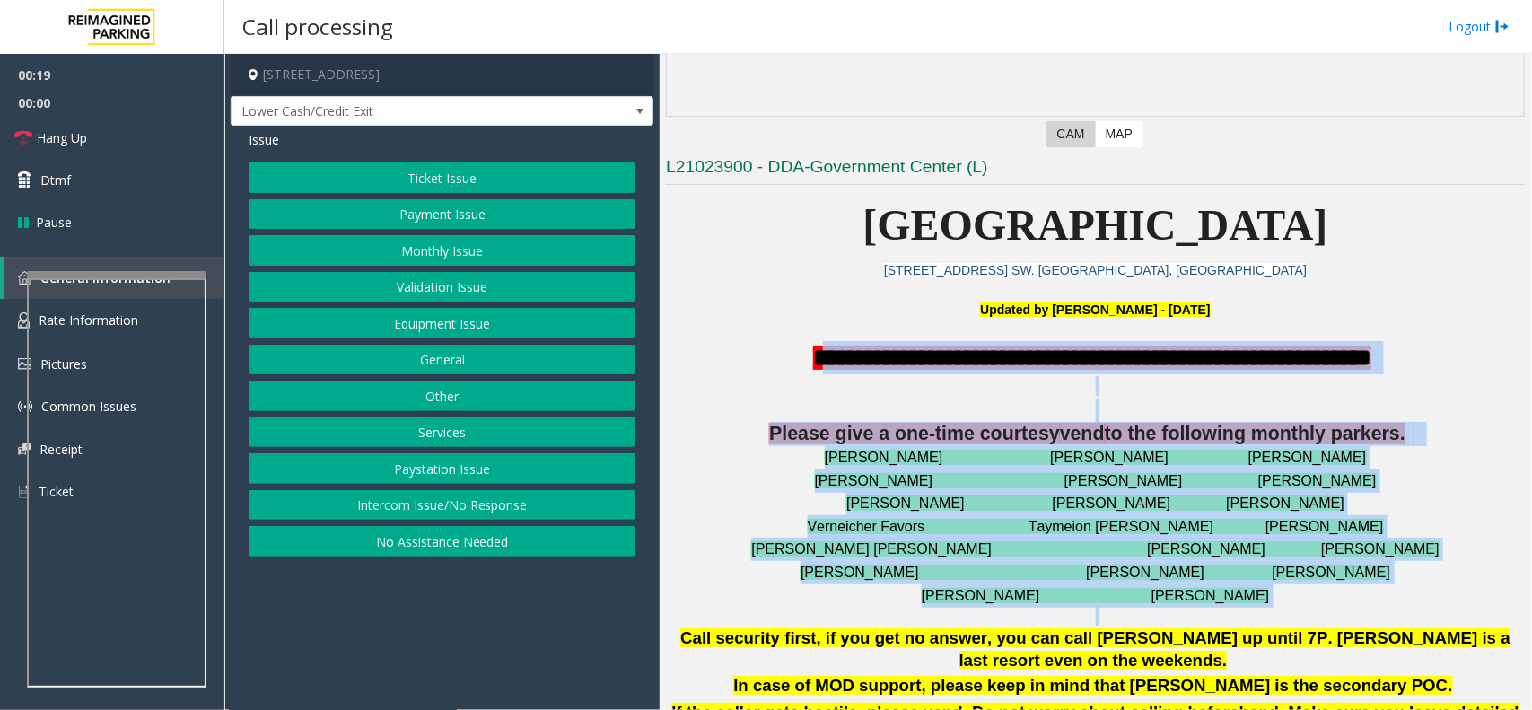
drag, startPoint x: 1263, startPoint y: 608, endPoint x: 808, endPoint y: 364, distance: 515.9
click at [808, 364] on div "**********" at bounding box center [1095, 655] width 859 height 628
click at [778, 379] on p at bounding box center [1095, 386] width 859 height 20
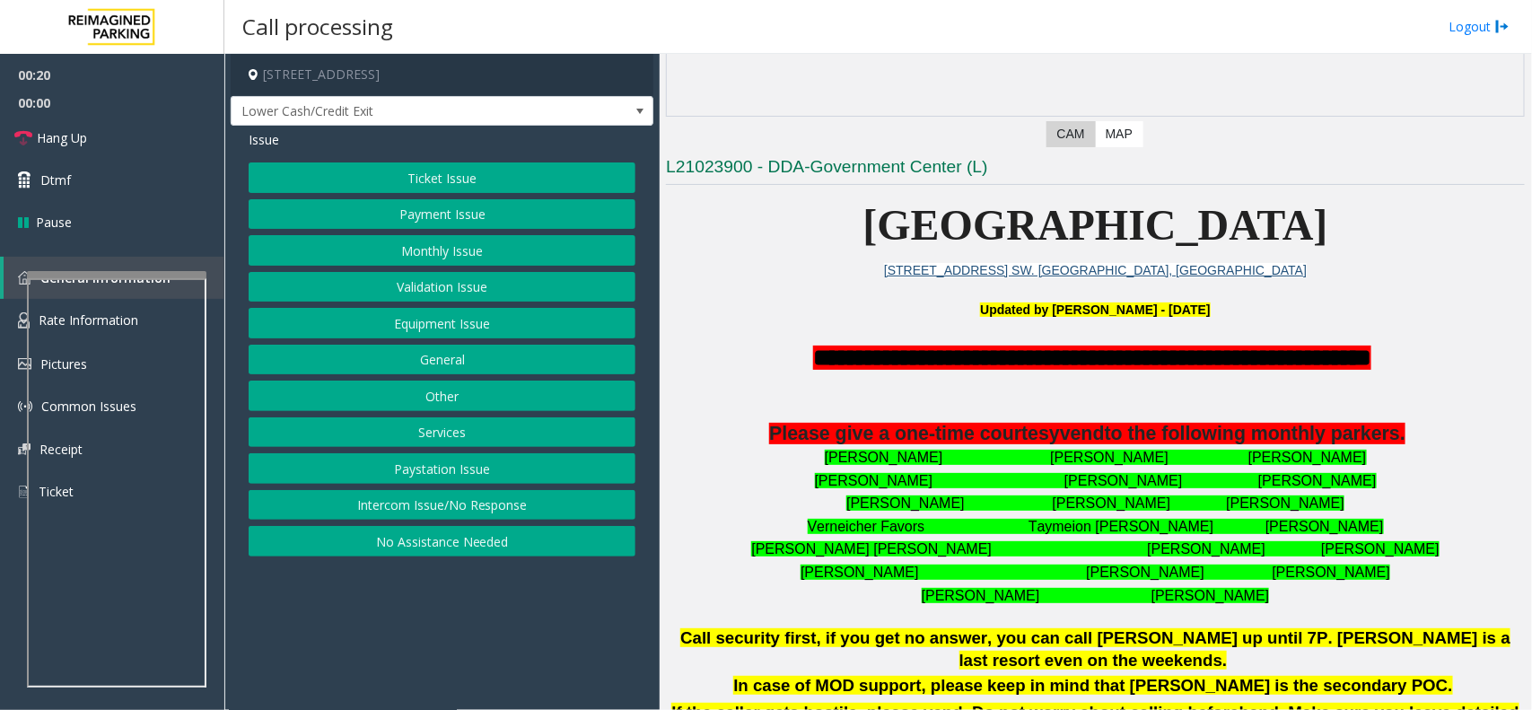
click at [538, 510] on button "Intercom Issue/No Response" at bounding box center [442, 505] width 387 height 31
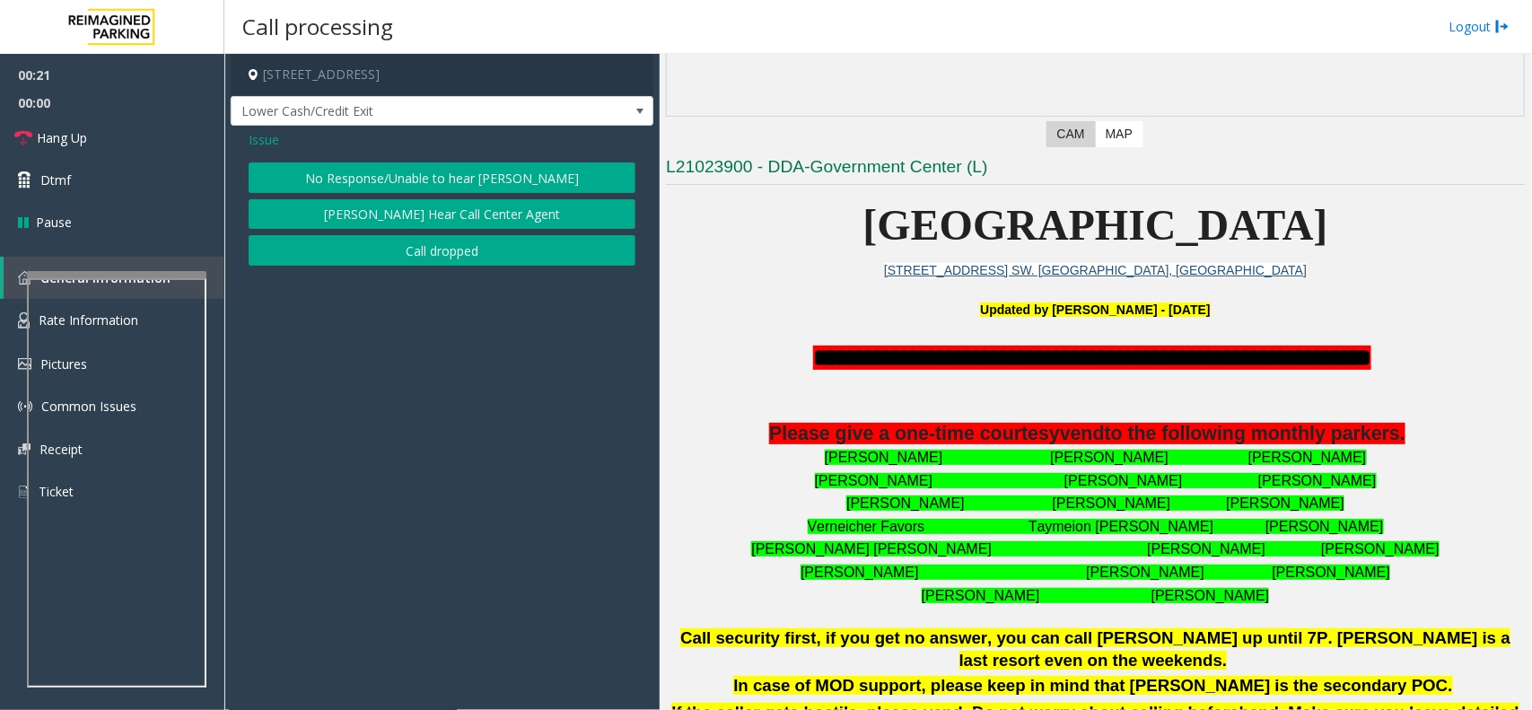
click at [429, 177] on button "No Response/Unable to hear [PERSON_NAME]" at bounding box center [442, 177] width 387 height 31
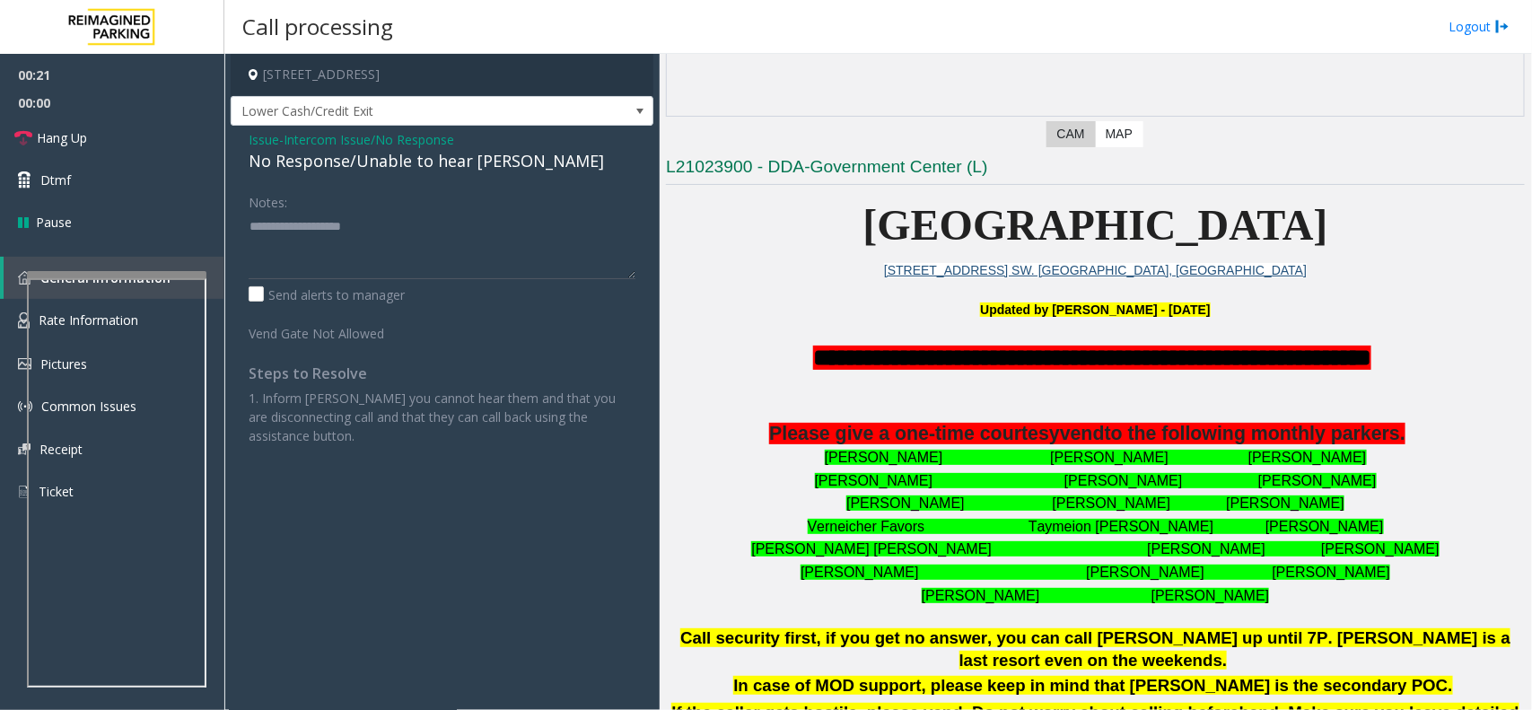
click at [431, 168] on div "No Response/Unable to hear [PERSON_NAME]" at bounding box center [442, 161] width 387 height 24
click at [573, 231] on textarea at bounding box center [442, 245] width 387 height 67
click at [83, 135] on span "Hang Up" at bounding box center [62, 137] width 50 height 19
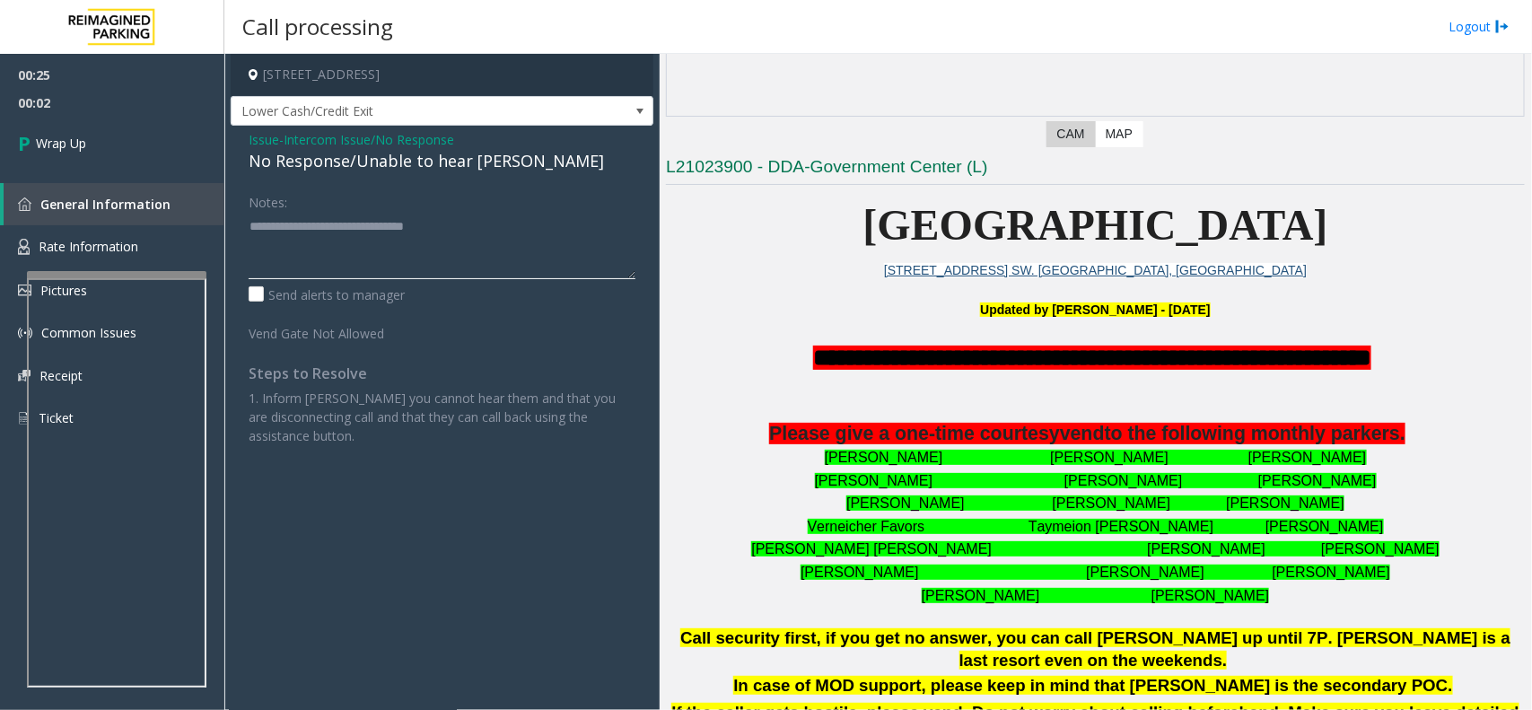
click at [495, 261] on textarea at bounding box center [442, 245] width 387 height 67
type textarea "**********"
click at [196, 144] on link "Wrap Up" at bounding box center [112, 143] width 224 height 53
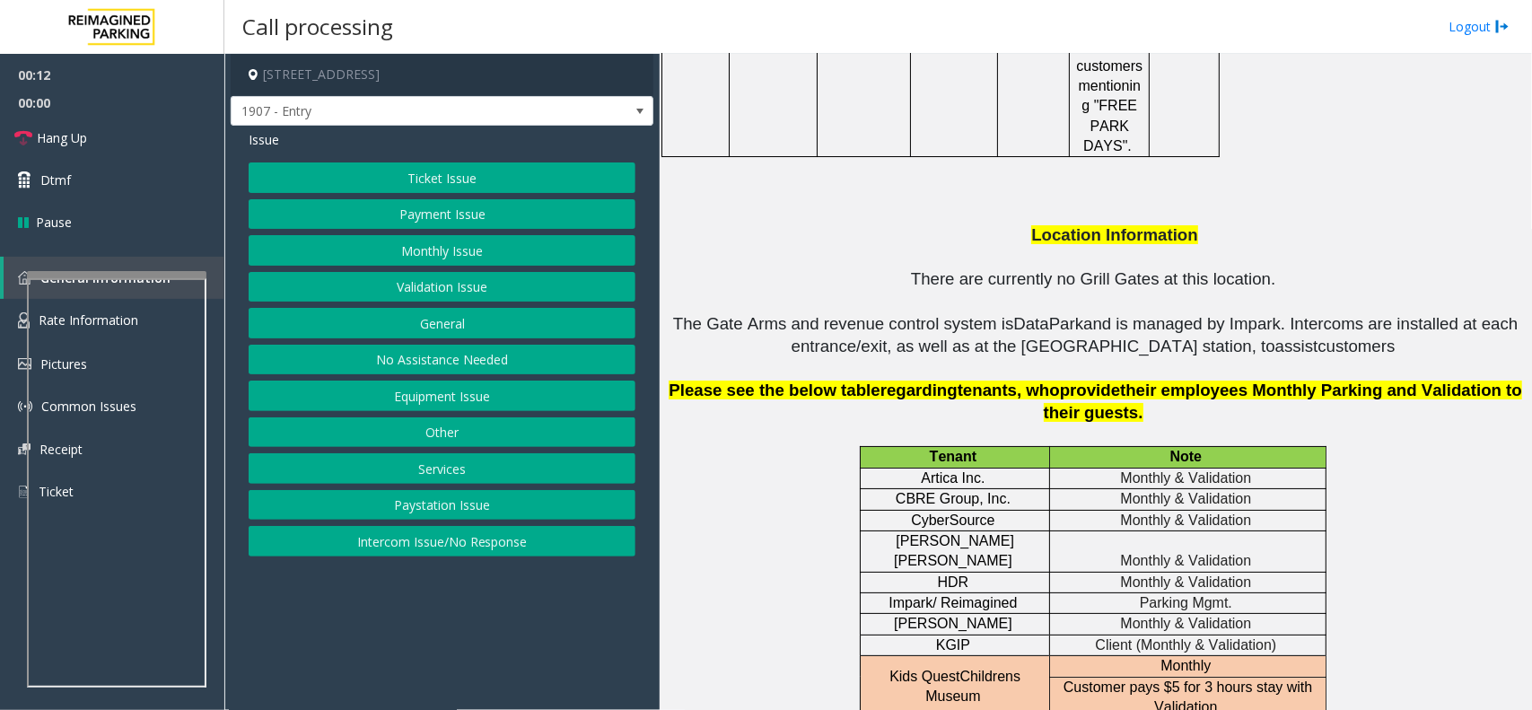
scroll to position [2580, 0]
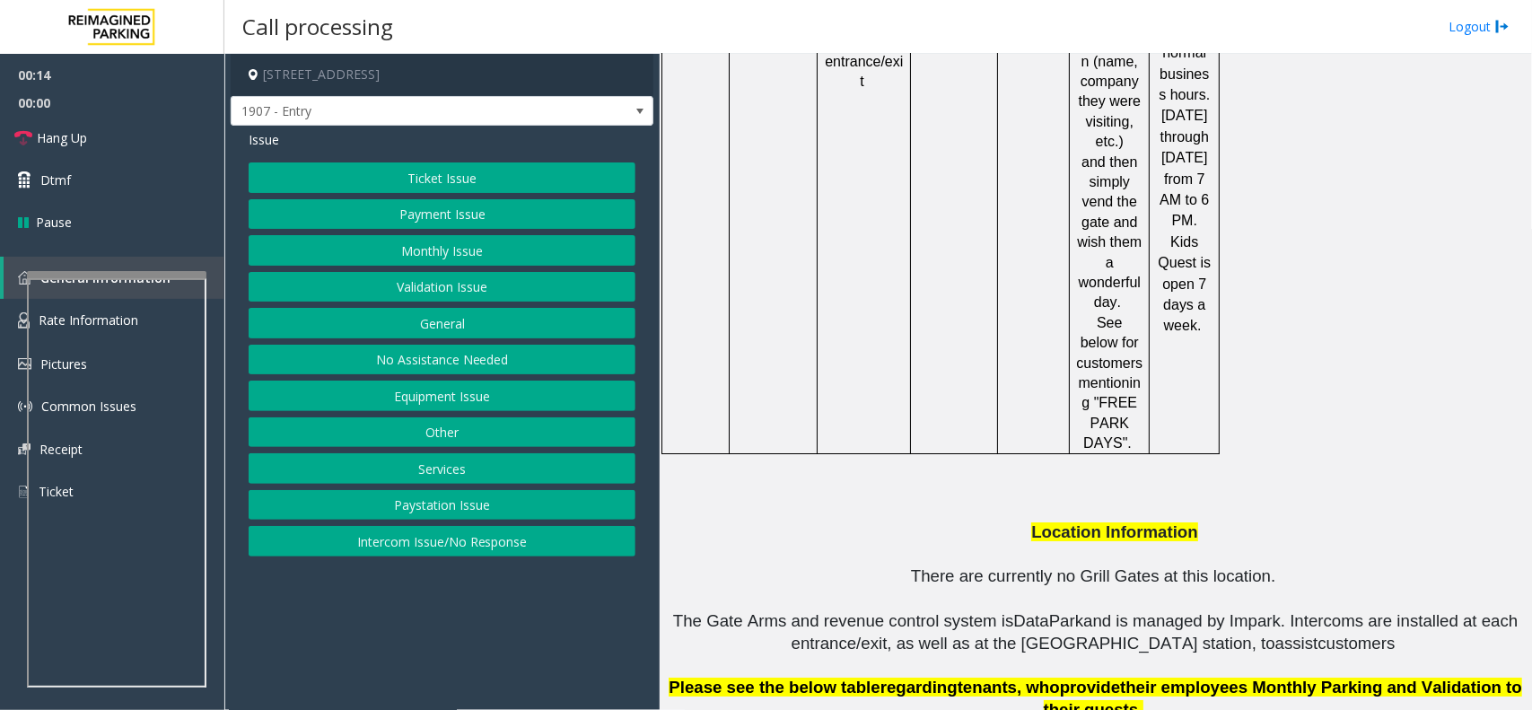
click at [469, 543] on button "Intercom Issue/No Response" at bounding box center [442, 541] width 387 height 31
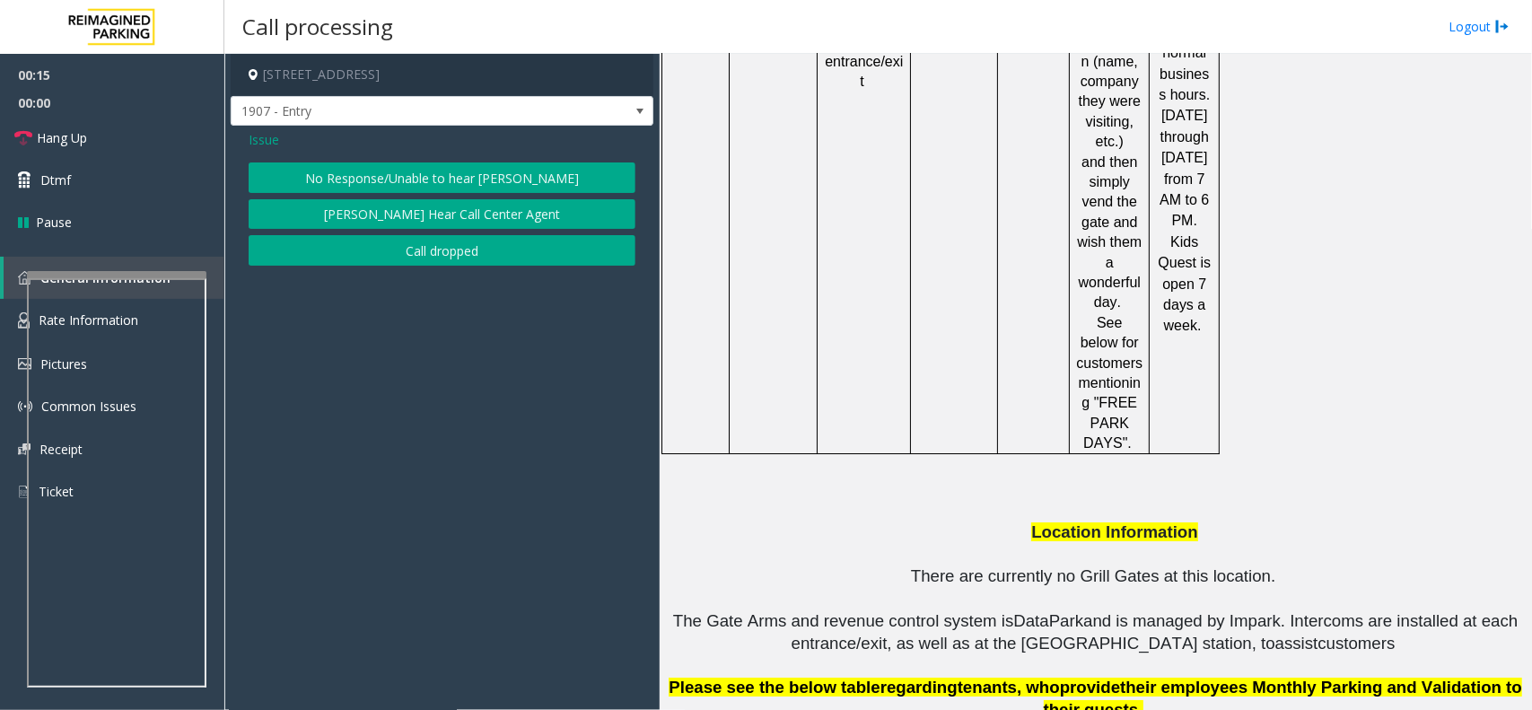
click at [464, 180] on button "No Response/Unable to hear [PERSON_NAME]" at bounding box center [442, 177] width 387 height 31
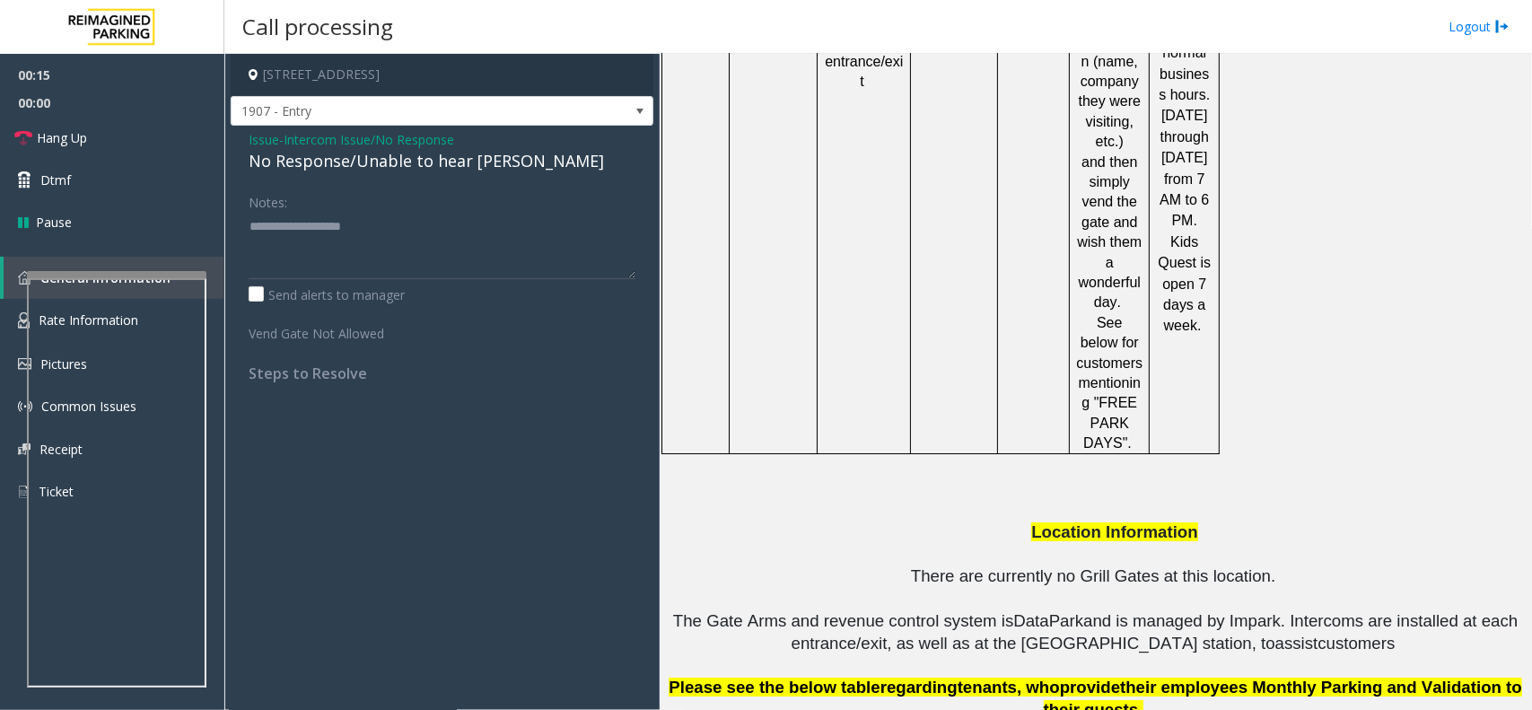
click at [468, 168] on div "No Response/Unable to hear [PERSON_NAME]" at bounding box center [442, 161] width 387 height 24
drag, startPoint x: 508, startPoint y: 233, endPoint x: 491, endPoint y: 227, distance: 18.2
click at [509, 233] on textarea at bounding box center [442, 245] width 387 height 67
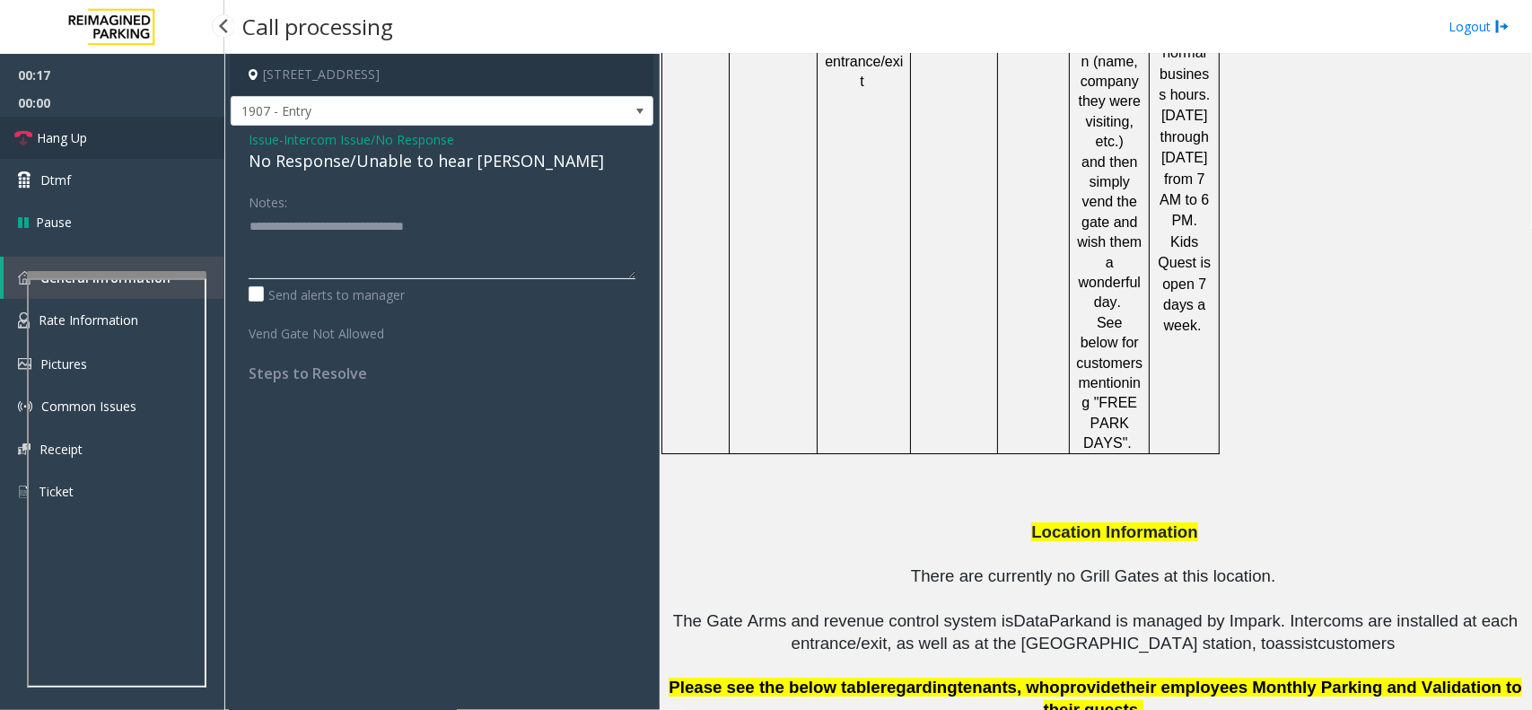
type textarea "**********"
click at [137, 148] on link "Hang Up" at bounding box center [112, 138] width 224 height 42
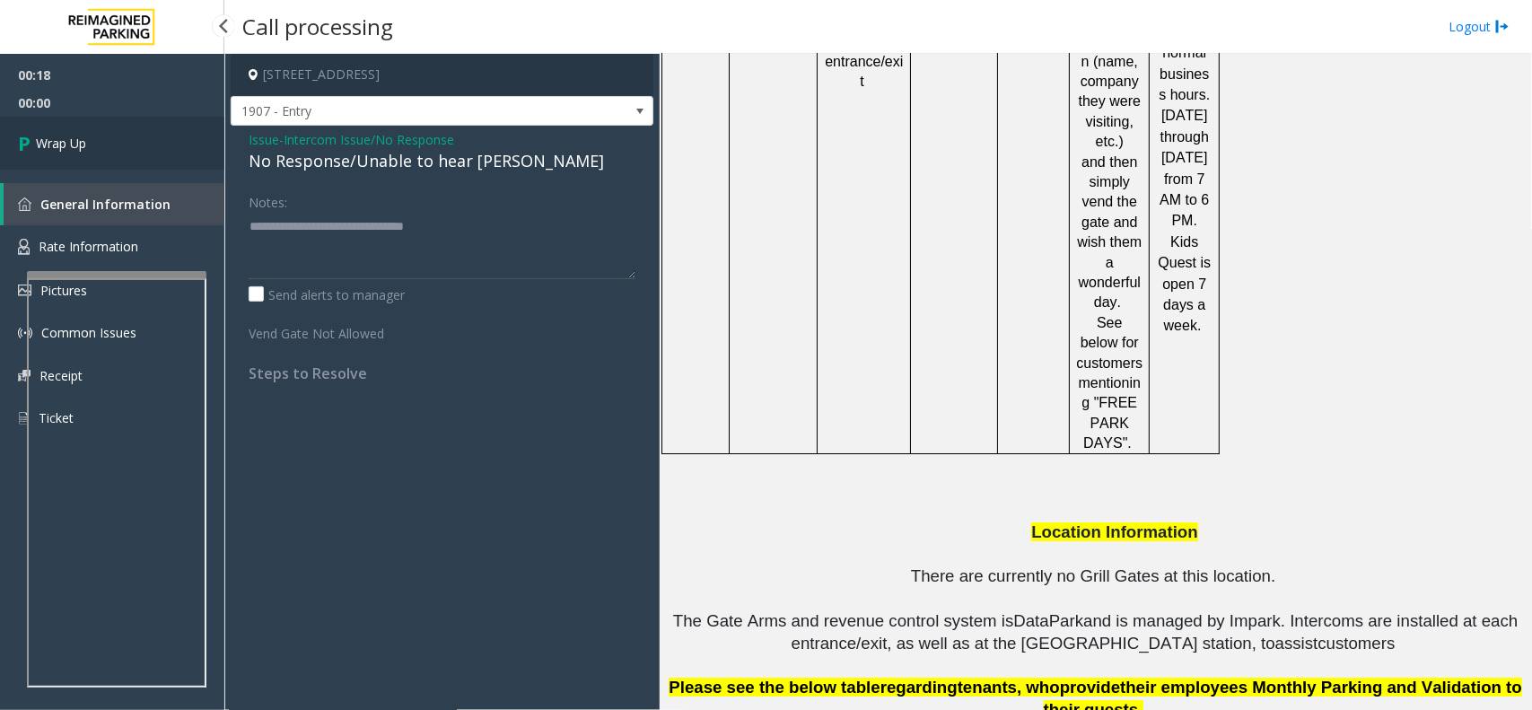
click at [137, 148] on link "Wrap Up" at bounding box center [112, 143] width 224 height 53
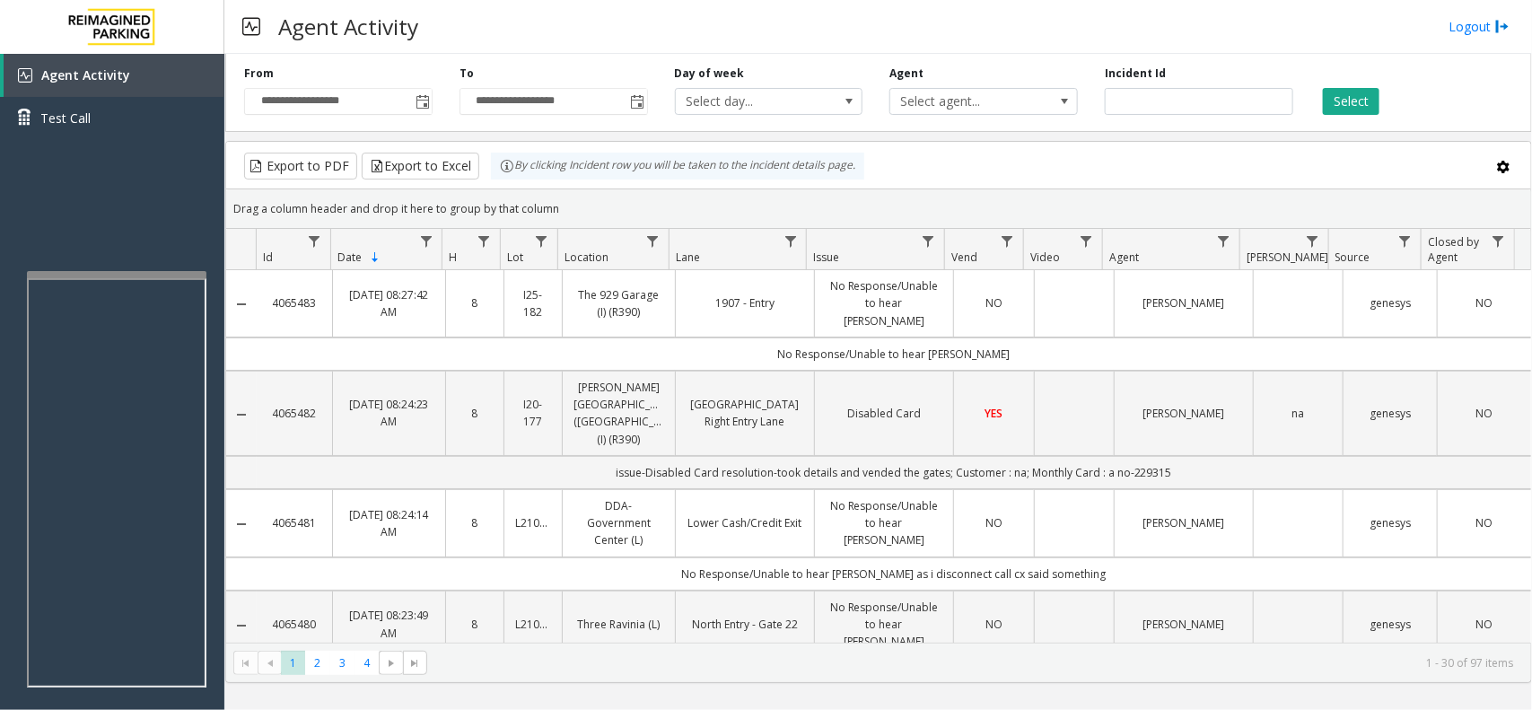
drag, startPoint x: 572, startPoint y: 199, endPoint x: 450, endPoint y: 141, distance: 135.3
click at [450, 141] on kendo-grid "Export to PDF Export to Excel By clicking Incident row you will be taken to the…" at bounding box center [878, 412] width 1307 height 542
click at [545, 205] on div "Drag a column header and drop it here to group by that column" at bounding box center [878, 208] width 1305 height 31
drag, startPoint x: 552, startPoint y: 204, endPoint x: 491, endPoint y: 168, distance: 70.8
click at [491, 168] on kendo-grid "Export to PDF Export to Excel By clicking Incident row you will be taken to the…" at bounding box center [878, 412] width 1307 height 542
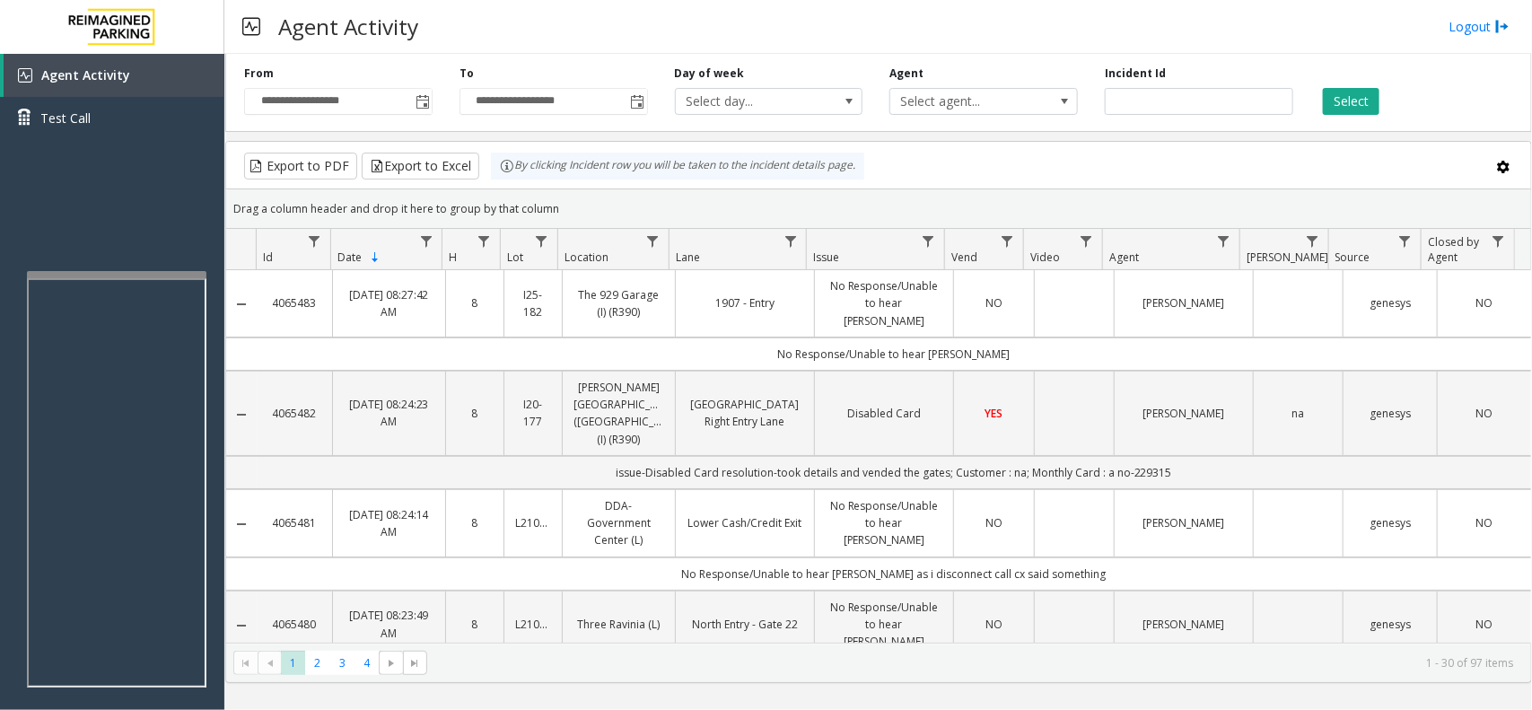
click at [588, 214] on div "Drag a column header and drop it here to group by that column" at bounding box center [878, 208] width 1305 height 31
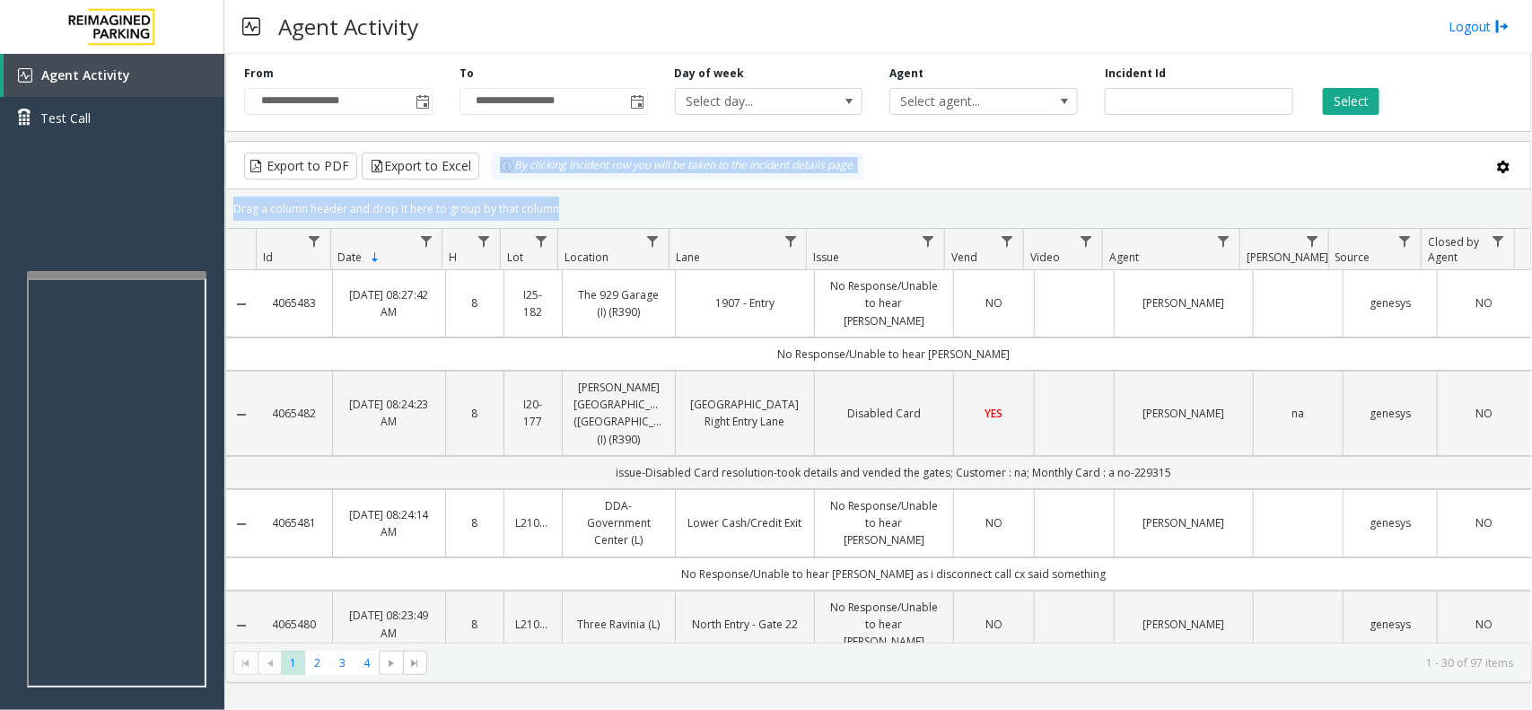
drag, startPoint x: 588, startPoint y: 214, endPoint x: 510, endPoint y: 186, distance: 82.9
click at [510, 186] on kendo-grid "Export to PDF Export to Excel By clicking Incident row you will be taken to the…" at bounding box center [878, 412] width 1307 height 542
click at [561, 204] on div "Drag a column header and drop it here to group by that column" at bounding box center [878, 208] width 1305 height 31
drag, startPoint x: 561, startPoint y: 204, endPoint x: 486, endPoint y: 171, distance: 82.0
click at [486, 171] on kendo-grid "Export to PDF Export to Excel By clicking Incident row you will be taken to the…" at bounding box center [878, 412] width 1307 height 542
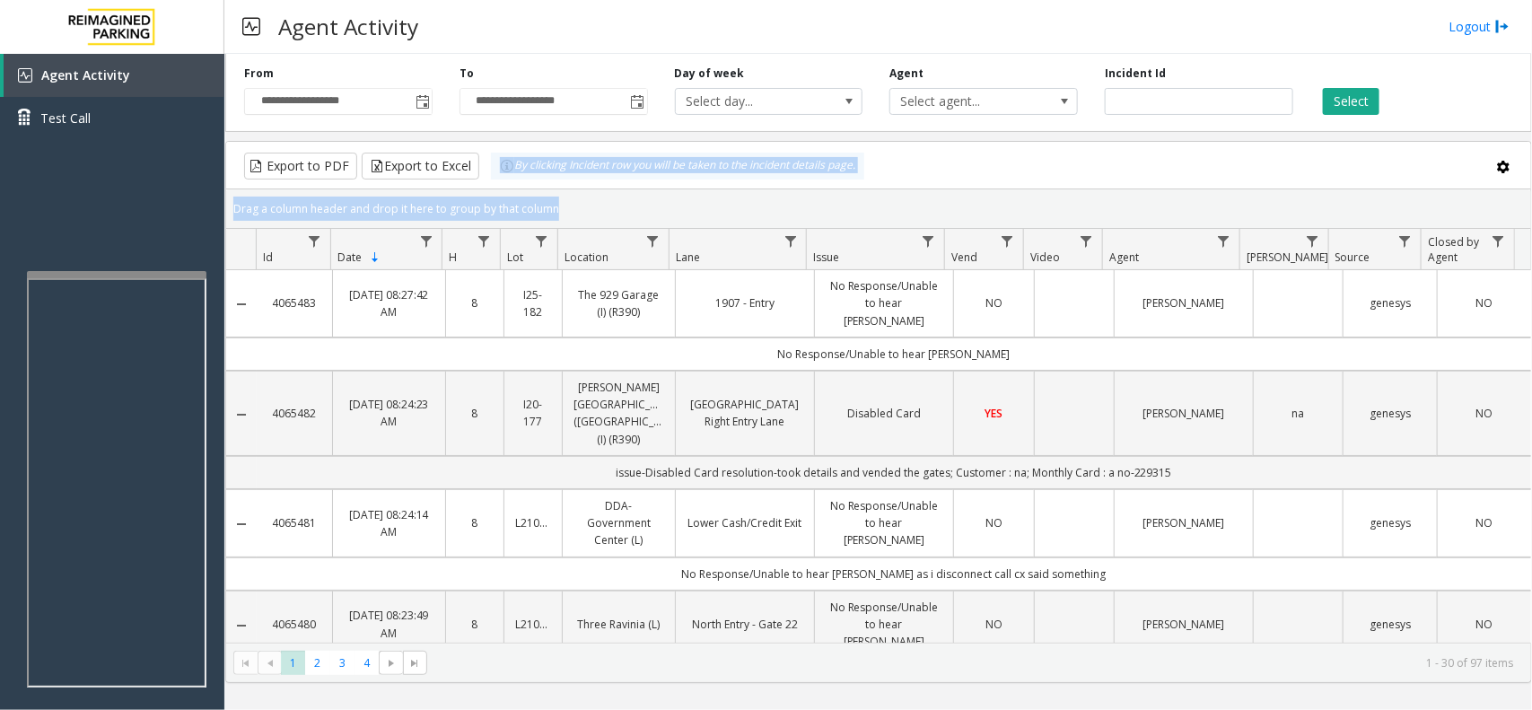
click at [561, 204] on div "Drag a column header and drop it here to group by that column" at bounding box center [878, 208] width 1305 height 31
drag, startPoint x: 561, startPoint y: 204, endPoint x: 503, endPoint y: 178, distance: 63.1
click at [503, 178] on kendo-grid "Export to PDF Export to Excel By clicking Incident row you will be taken to the…" at bounding box center [878, 412] width 1307 height 542
click at [567, 202] on div "Drag a column header and drop it here to group by that column" at bounding box center [878, 208] width 1305 height 31
drag, startPoint x: 565, startPoint y: 206, endPoint x: 486, endPoint y: 173, distance: 86.5
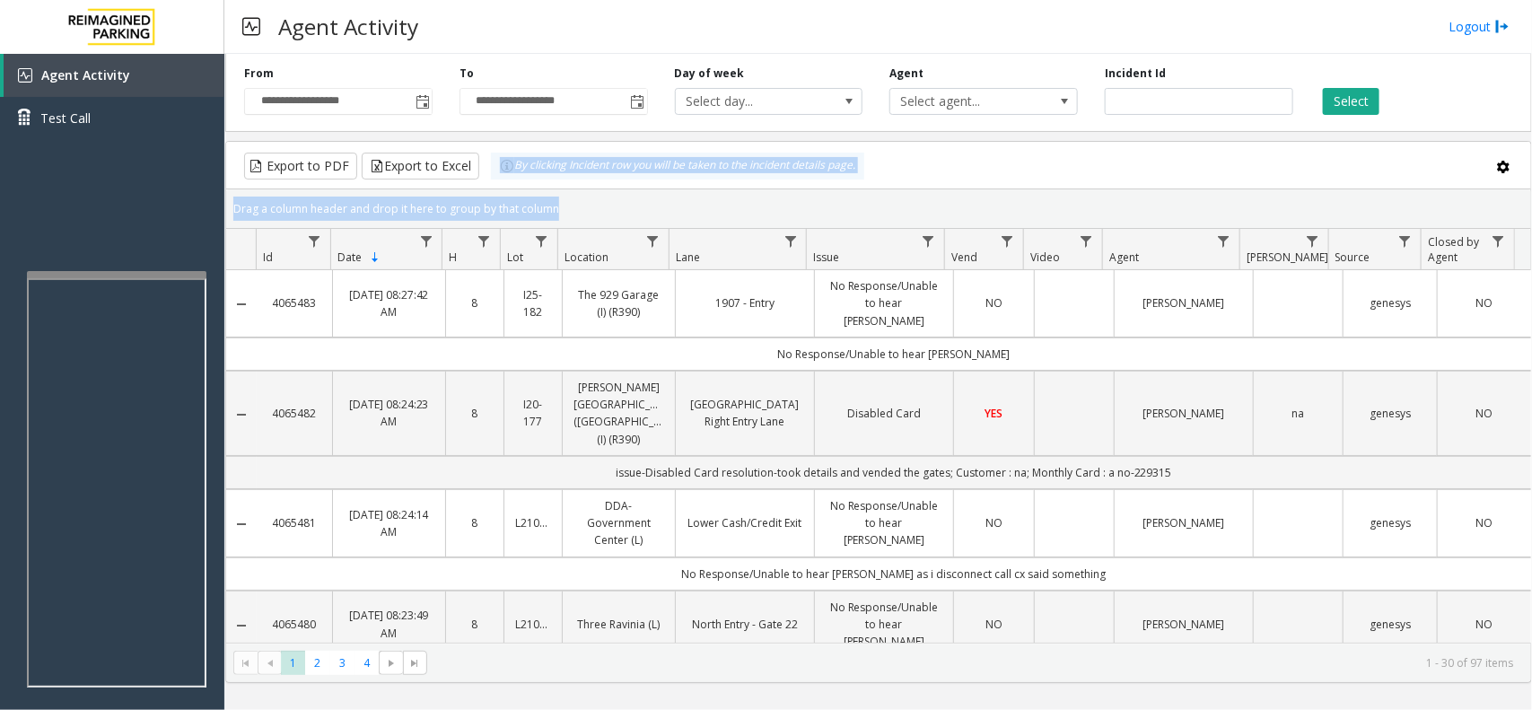
click at [486, 173] on kendo-grid "Export to PDF Export to Excel By clicking Incident row you will be taken to the…" at bounding box center [878, 412] width 1307 height 542
click at [555, 202] on div "Drag a column header and drop it here to group by that column" at bounding box center [878, 208] width 1305 height 31
drag, startPoint x: 563, startPoint y: 211, endPoint x: 495, endPoint y: 184, distance: 72.5
click at [495, 184] on kendo-grid "Export to PDF Export to Excel By clicking Incident row you will be taken to the…" at bounding box center [878, 412] width 1307 height 542
click at [556, 208] on div "Drag a column header and drop it here to group by that column" at bounding box center [878, 208] width 1305 height 31
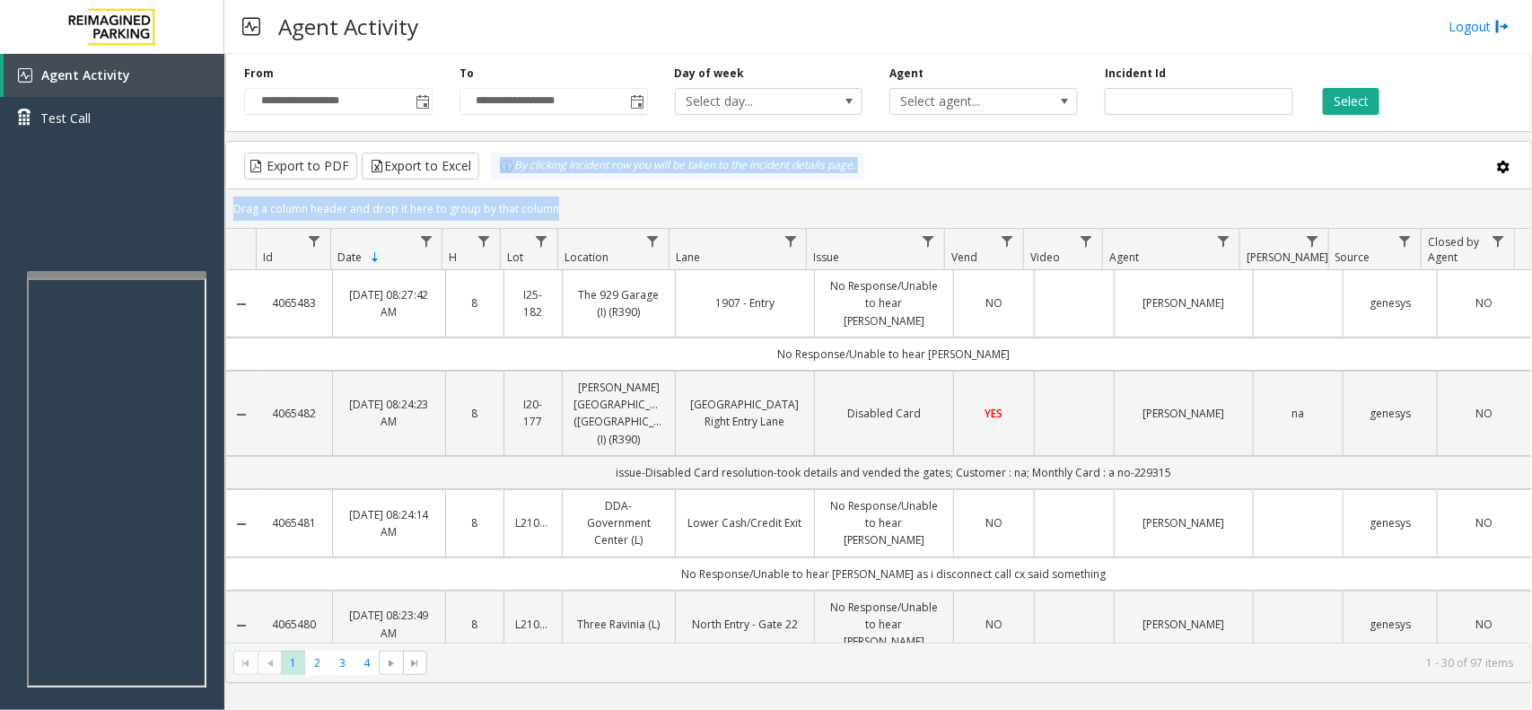
drag, startPoint x: 556, startPoint y: 208, endPoint x: 495, endPoint y: 184, distance: 65.7
click at [495, 184] on kendo-grid "Export to PDF Export to Excel By clicking Incident row you will be taken to the…" at bounding box center [878, 412] width 1307 height 542
click at [558, 204] on div "Drag a column header and drop it here to group by that column" at bounding box center [878, 208] width 1305 height 31
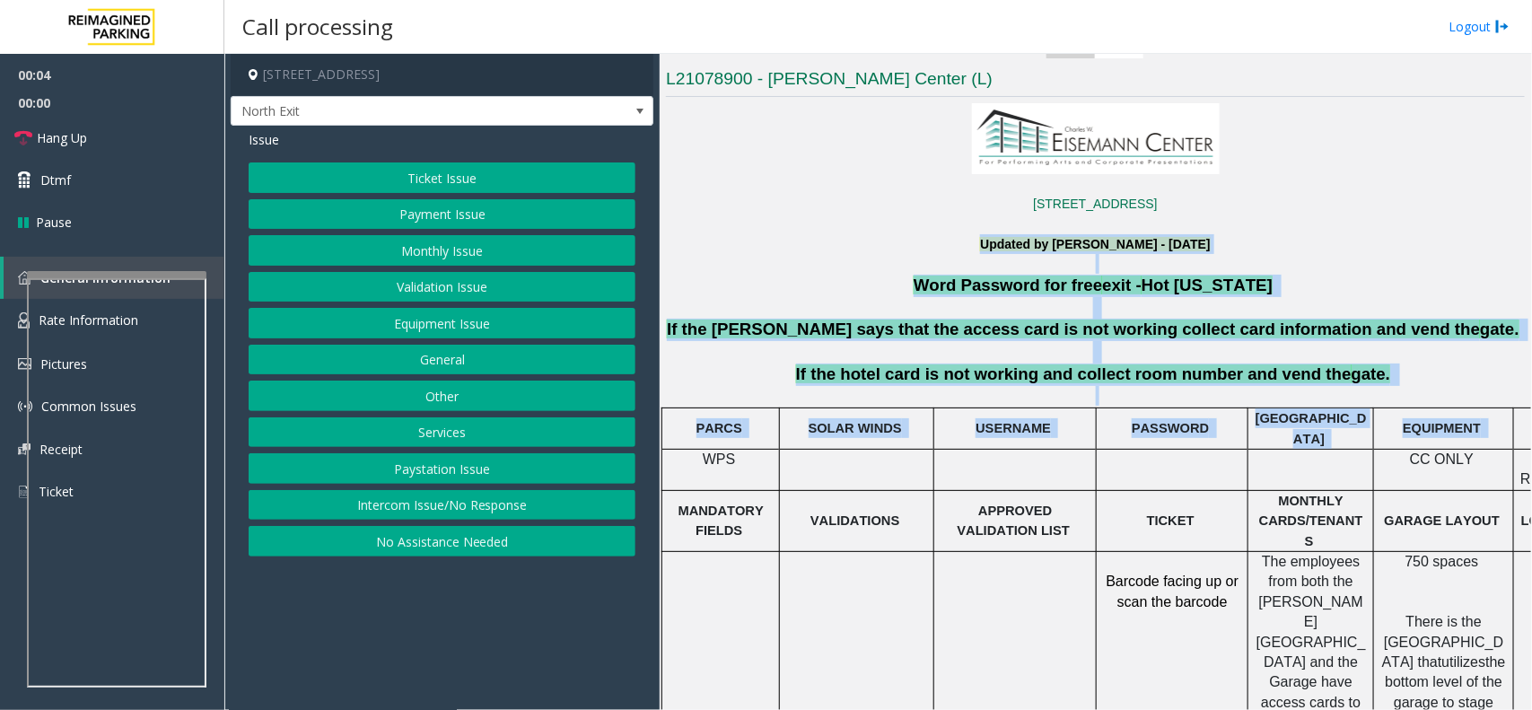
scroll to position [449, 130]
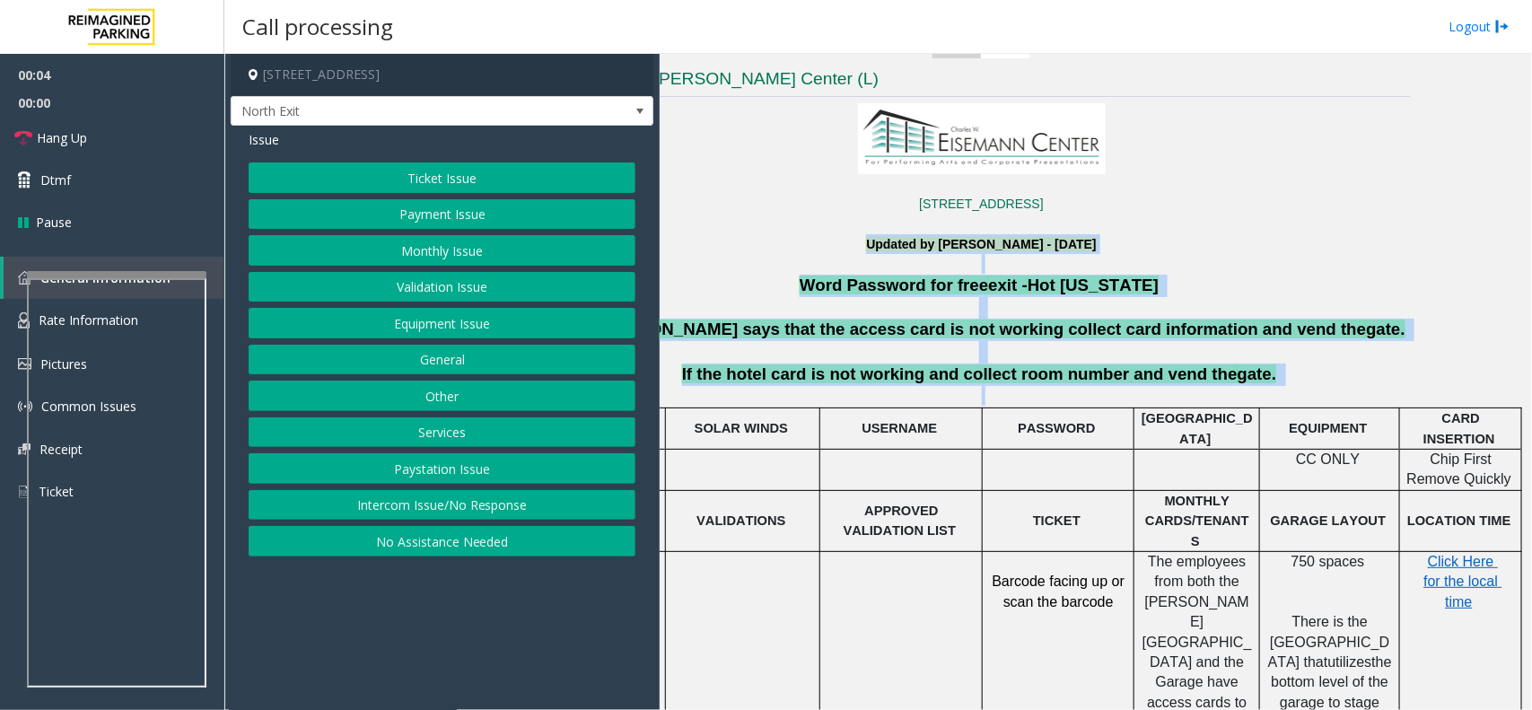
drag, startPoint x: 846, startPoint y: 249, endPoint x: 1531, endPoint y: 411, distance: 703.8
click at [1531, 411] on div "Main Revenue Control Manufacturer: Amano McGann ← Move left → Move right ↑ Move…" at bounding box center [1095, 382] width 871 height 656
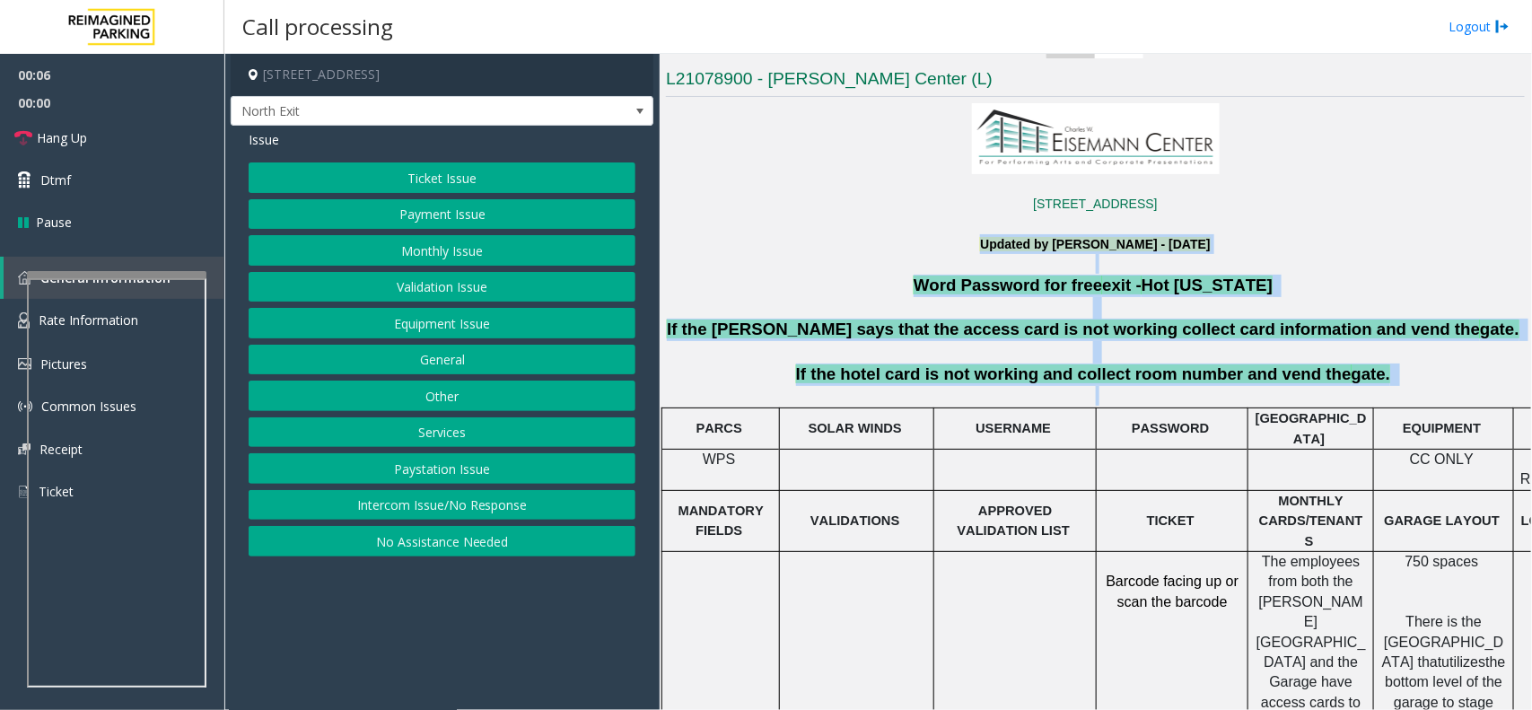
click at [1064, 446] on div at bounding box center [1015, 449] width 162 height 6
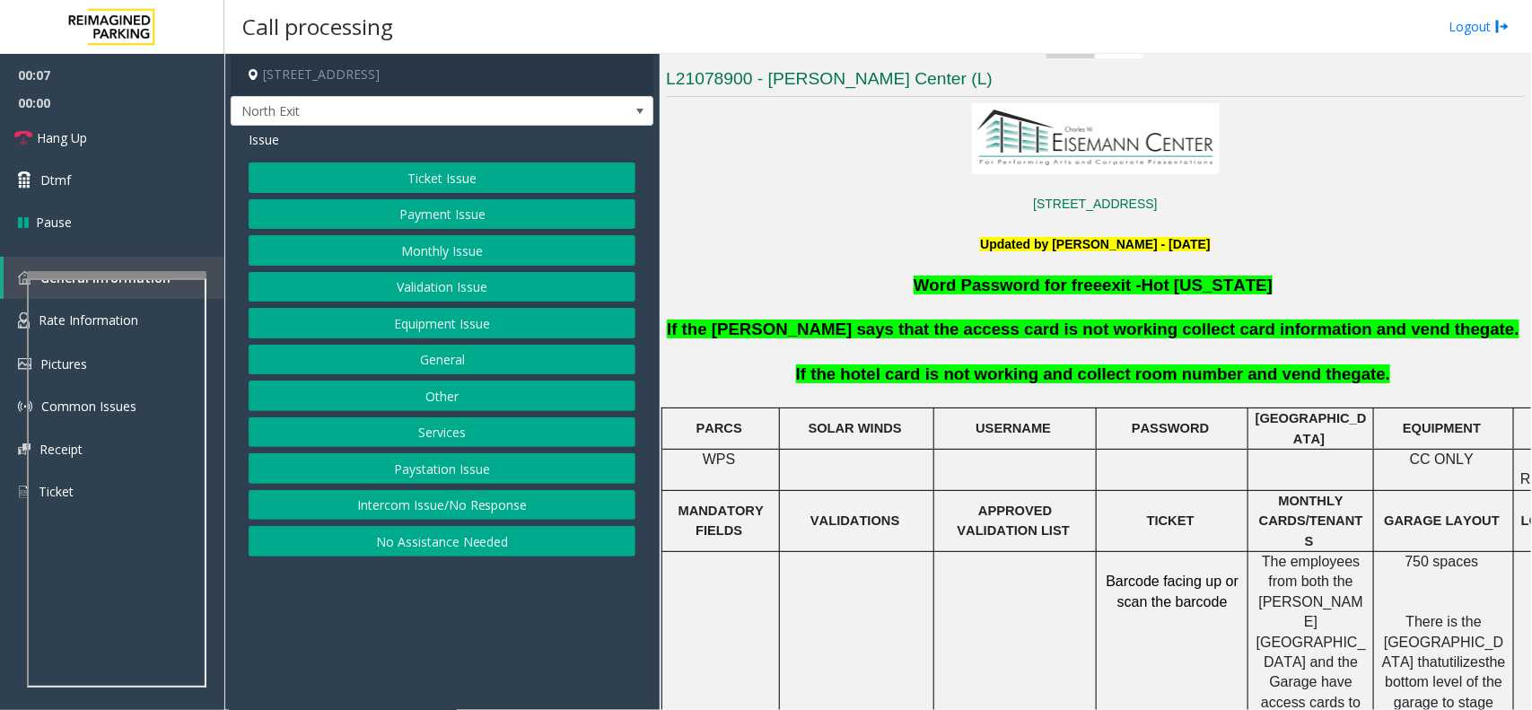
click at [414, 429] on button "Services" at bounding box center [442, 432] width 387 height 31
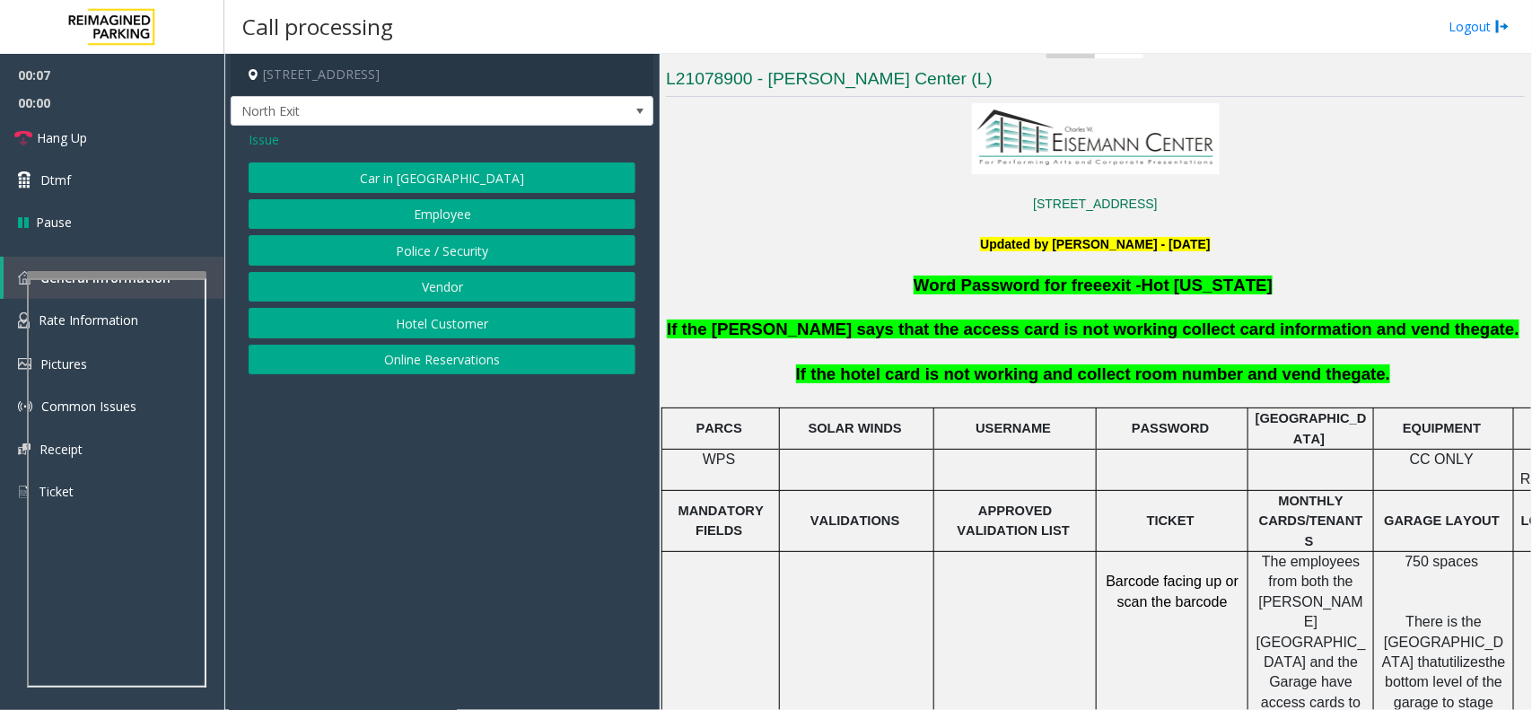
click at [427, 328] on button "Hotel Customer" at bounding box center [442, 323] width 387 height 31
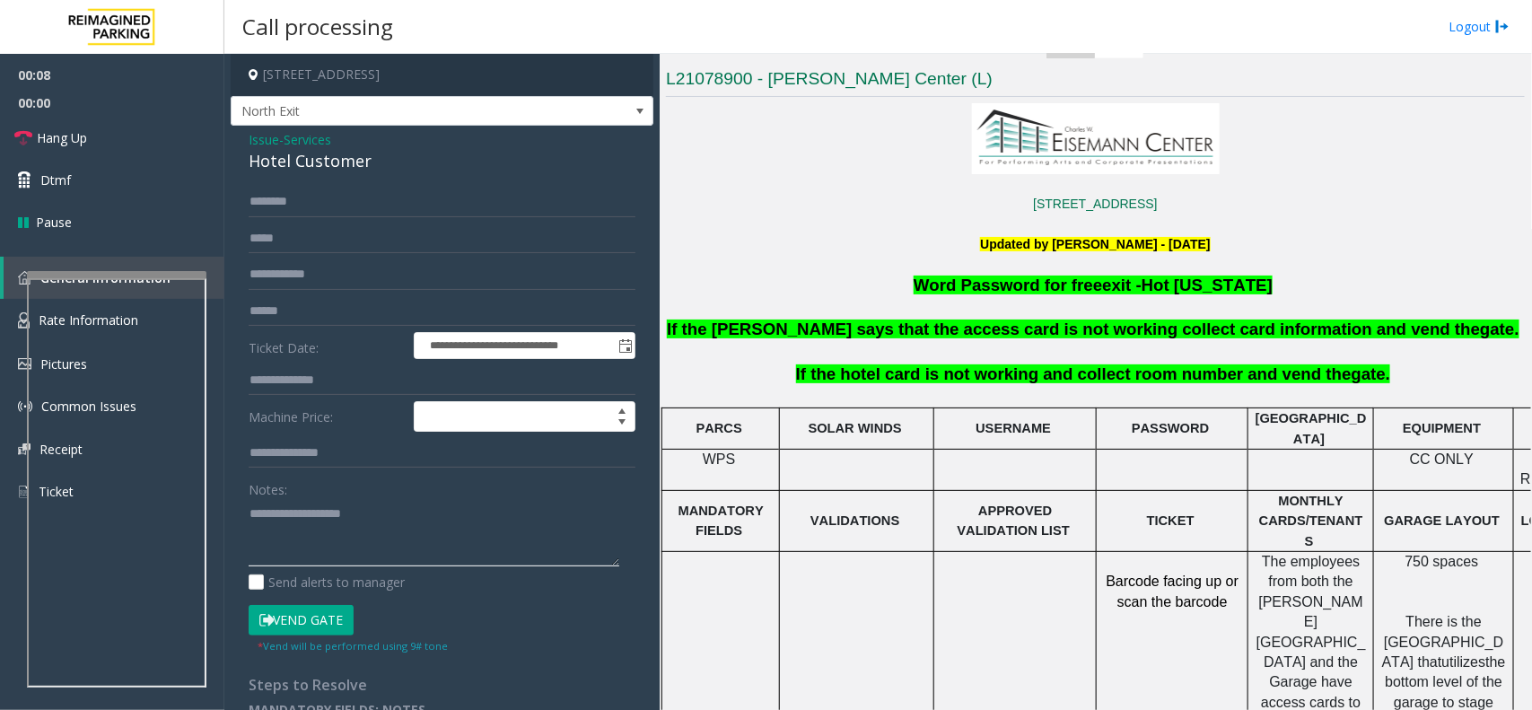
click at [355, 531] on textarea at bounding box center [434, 532] width 371 height 67
type textarea "******"
click at [316, 390] on input "text" at bounding box center [442, 380] width 387 height 31
type input "***"
click at [317, 486] on div "Notes:" at bounding box center [442, 520] width 387 height 92
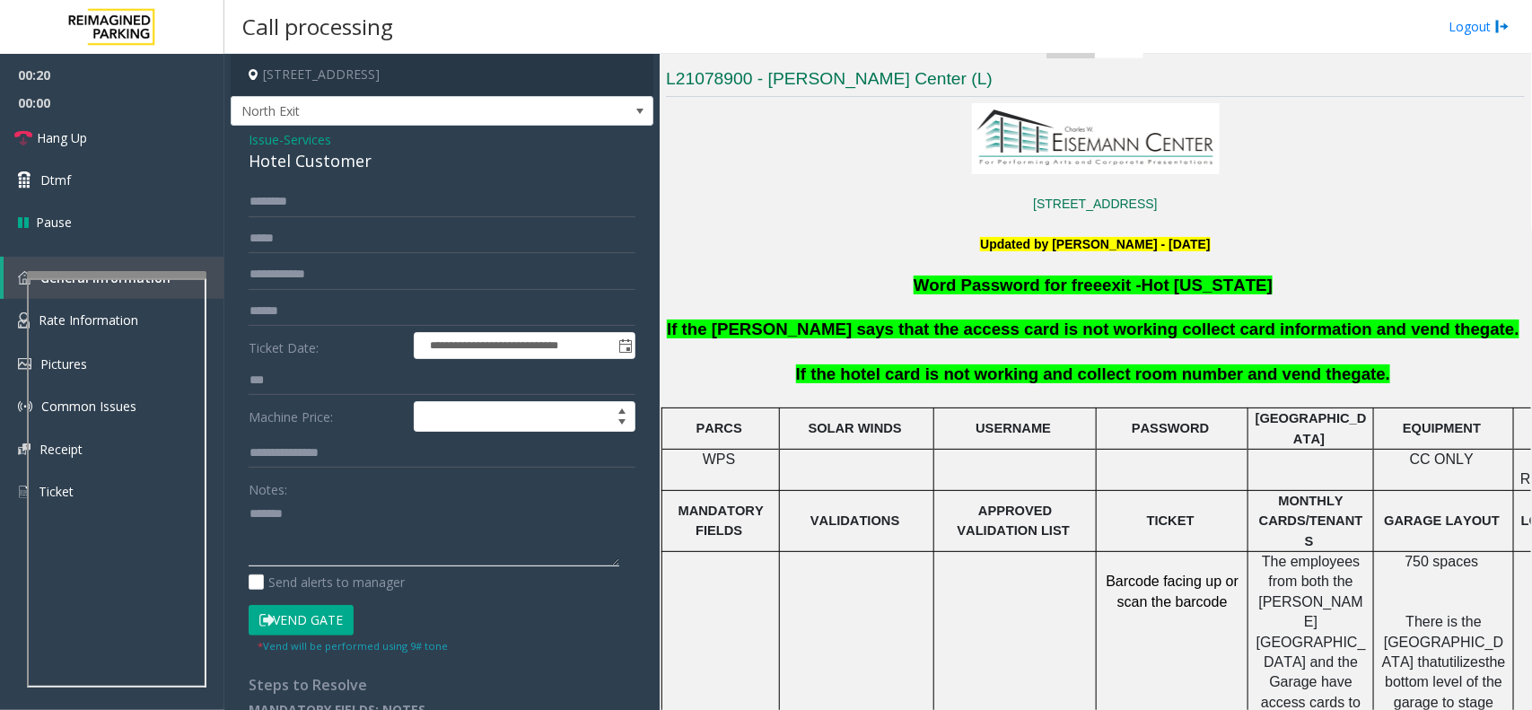
click at [314, 518] on textarea at bounding box center [434, 532] width 371 height 67
click at [346, 182] on div "**********" at bounding box center [442, 431] width 423 height 610
click at [343, 176] on div "**********" at bounding box center [442, 431] width 423 height 610
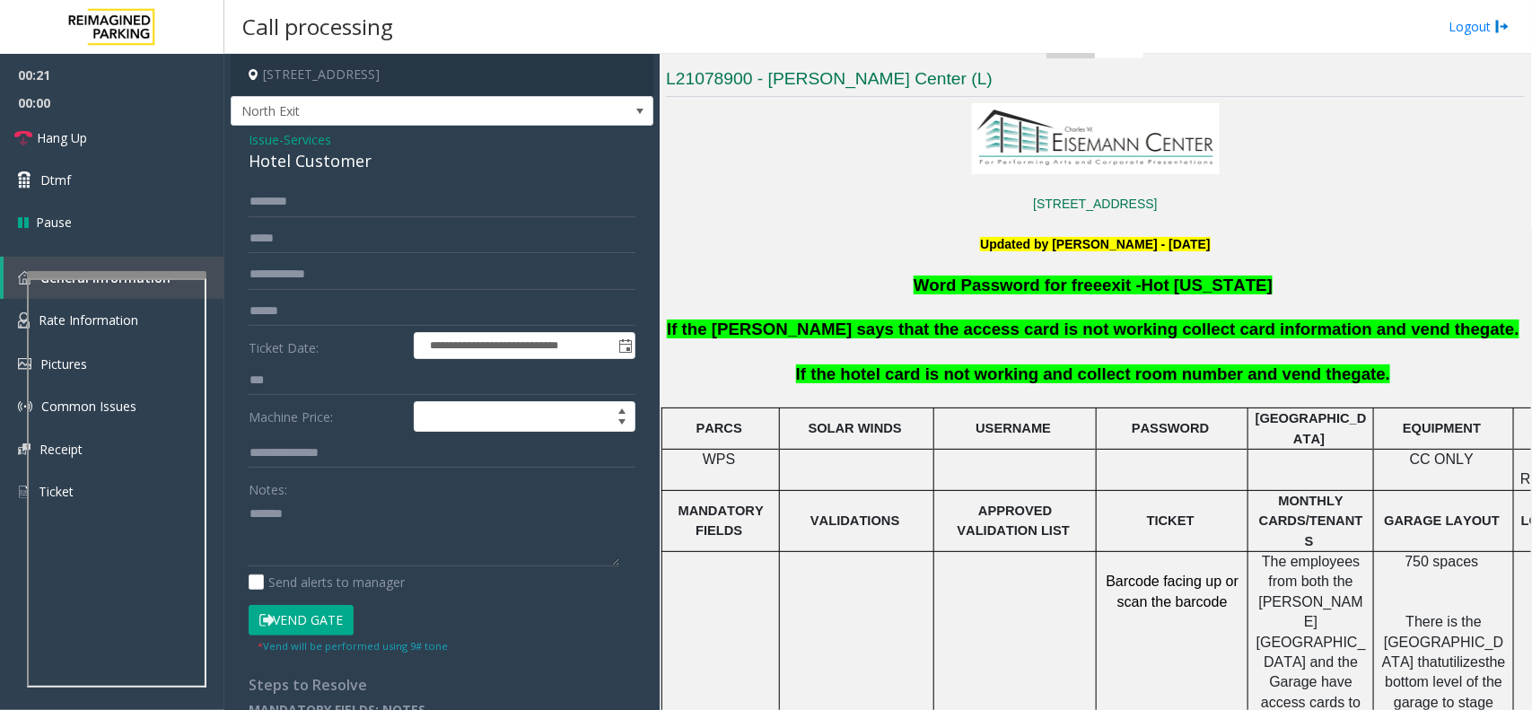
click at [343, 171] on div "Hotel Customer" at bounding box center [442, 161] width 387 height 24
copy div "Hotel Customer"
click at [325, 535] on textarea at bounding box center [434, 532] width 371 height 67
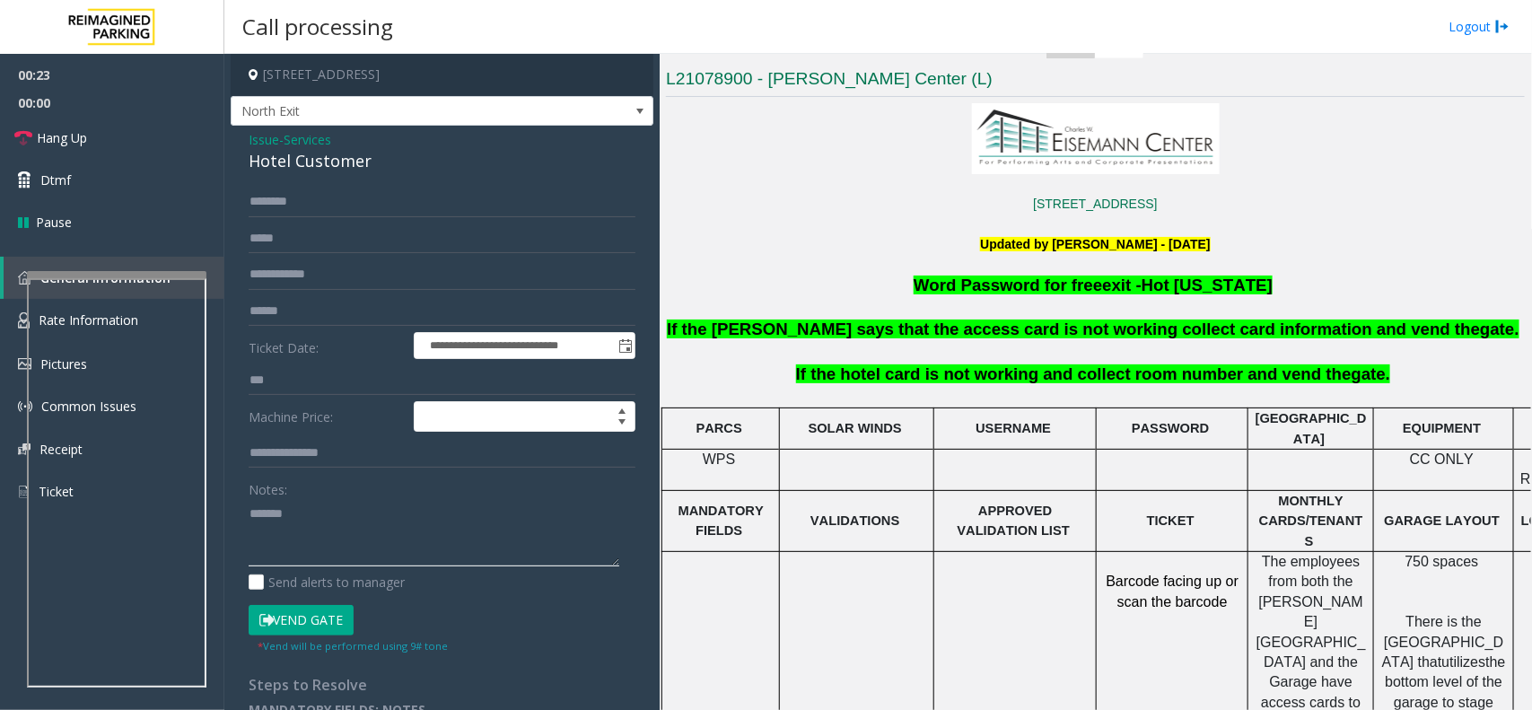
paste textarea "**********"
click at [315, 621] on button "Vend Gate" at bounding box center [301, 620] width 105 height 31
click at [325, 550] on textarea at bounding box center [434, 532] width 371 height 67
type textarea "**********"
click at [133, 150] on link "Hang Up" at bounding box center [112, 138] width 224 height 42
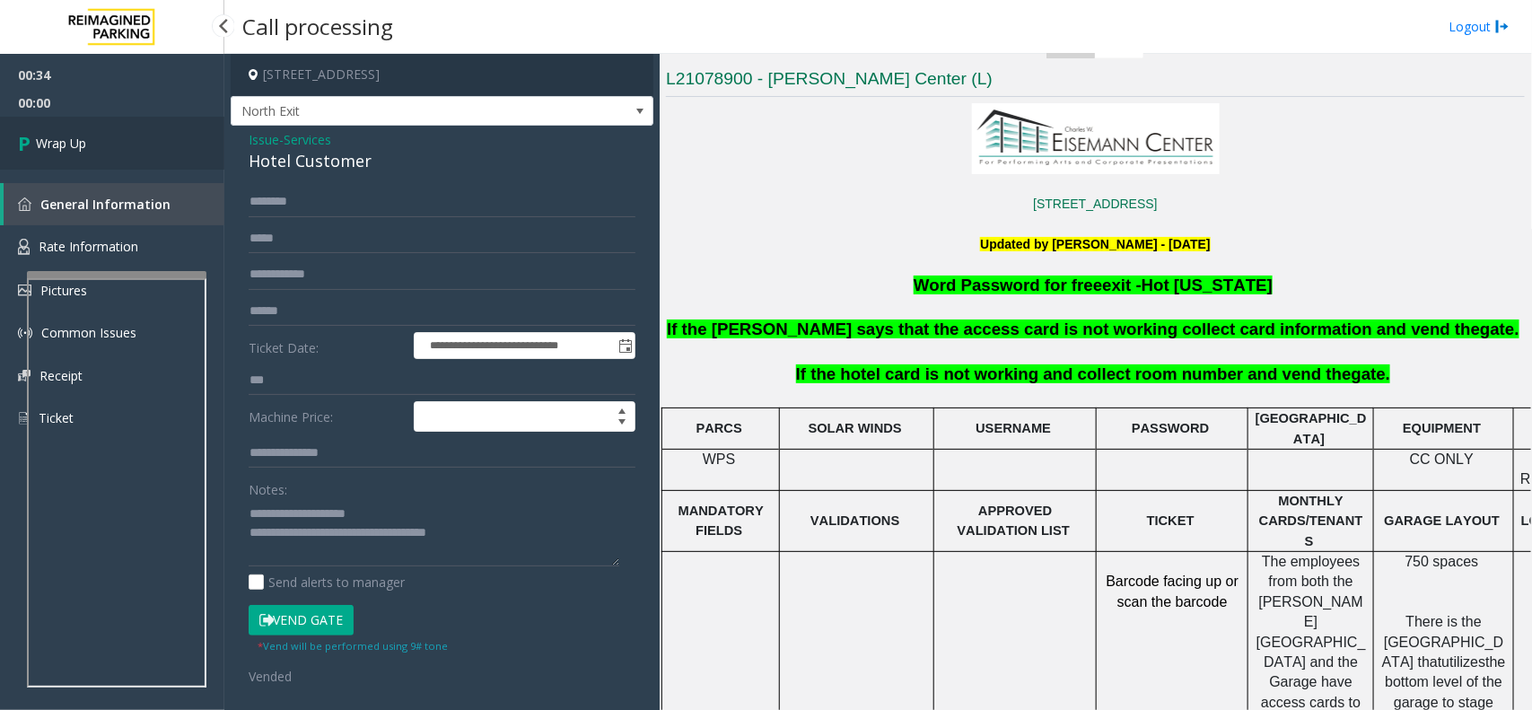
click at [133, 150] on link "Wrap Up" at bounding box center [112, 143] width 224 height 53
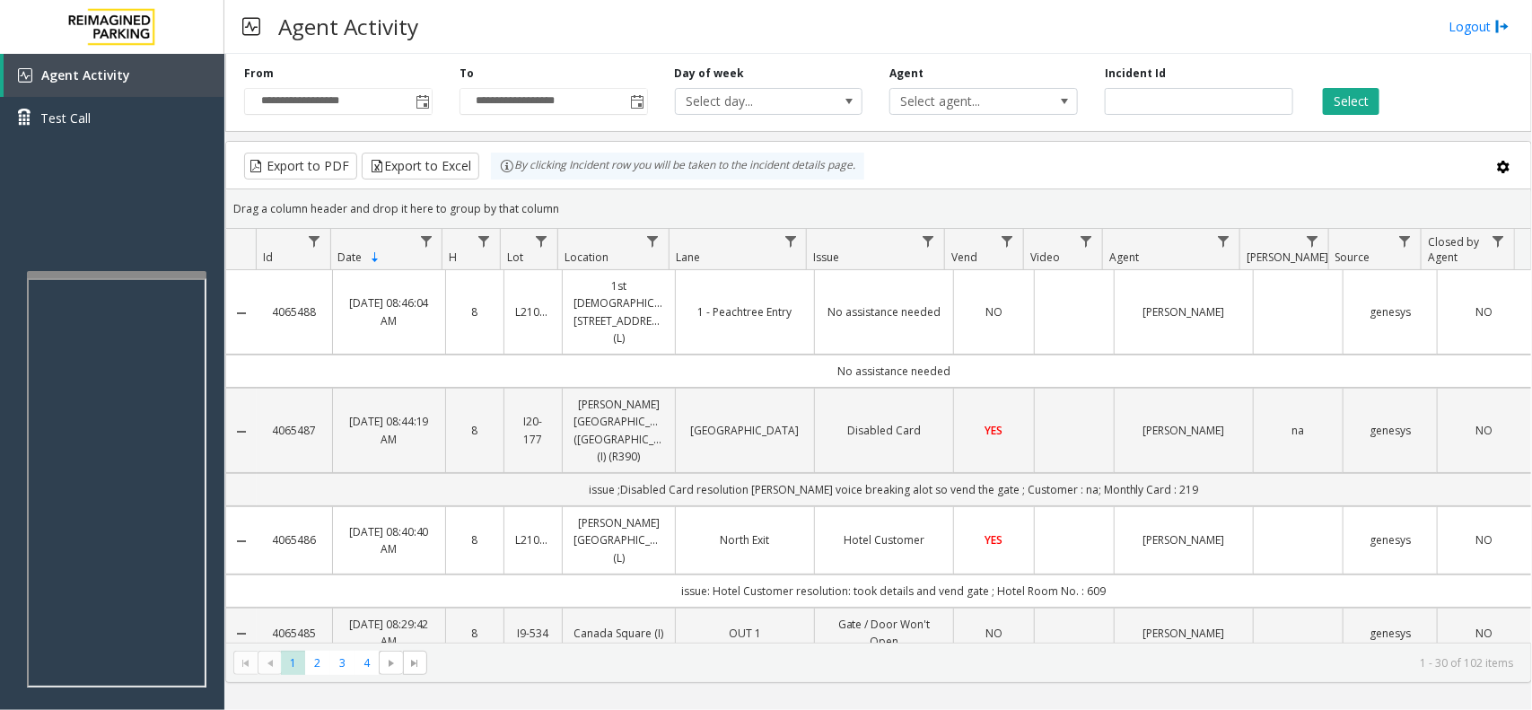
drag, startPoint x: 593, startPoint y: 208, endPoint x: 495, endPoint y: 182, distance: 102.1
click at [495, 182] on kendo-grid "Export to PDF Export to Excel By clicking Incident row you will be taken to the…" at bounding box center [878, 412] width 1307 height 542
click at [563, 200] on div "Drag a column header and drop it here to group by that column" at bounding box center [878, 208] width 1305 height 31
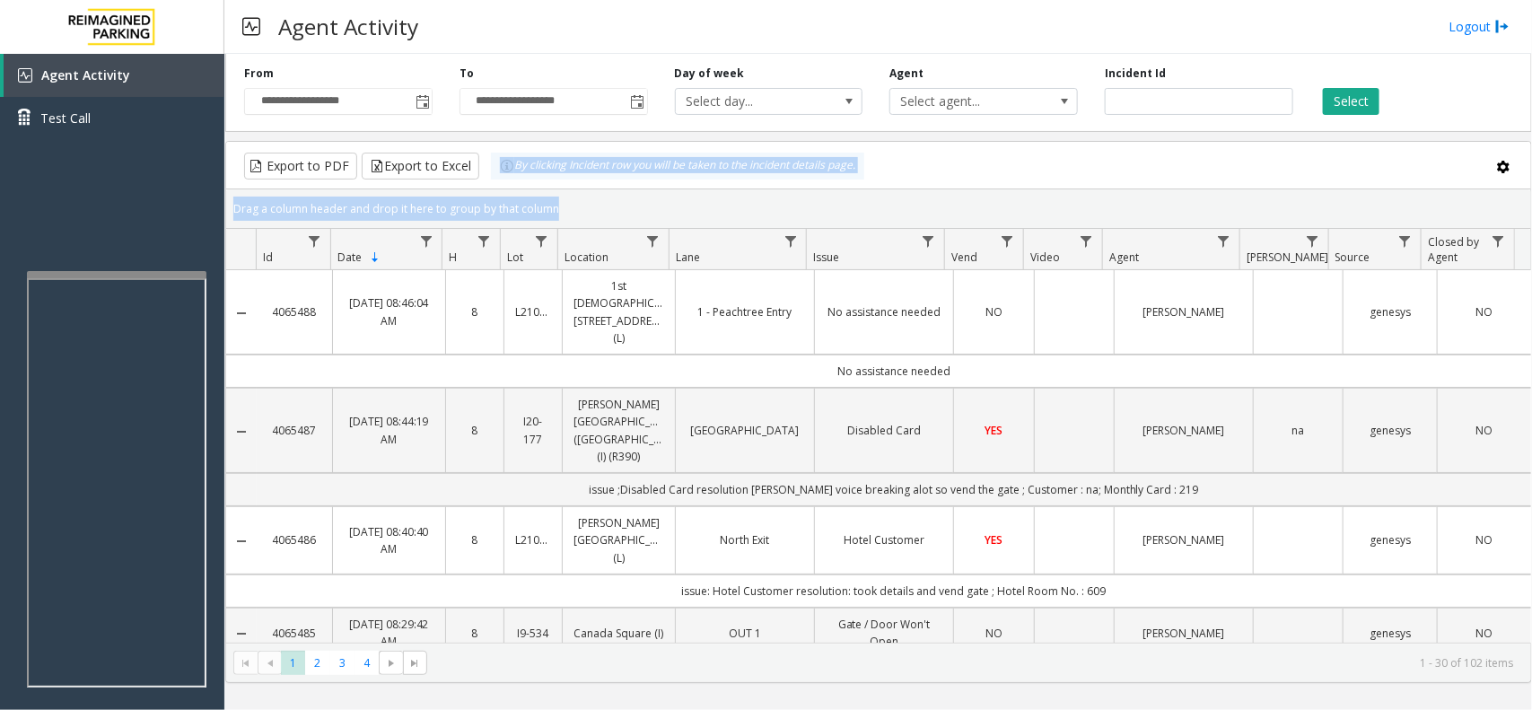
drag, startPoint x: 563, startPoint y: 200, endPoint x: 495, endPoint y: 164, distance: 76.3
click at [495, 164] on kendo-grid "Export to PDF Export to Excel By clicking Incident row you will be taken to the…" at bounding box center [878, 412] width 1307 height 542
click at [559, 203] on div "Drag a column header and drop it here to group by that column" at bounding box center [878, 208] width 1305 height 31
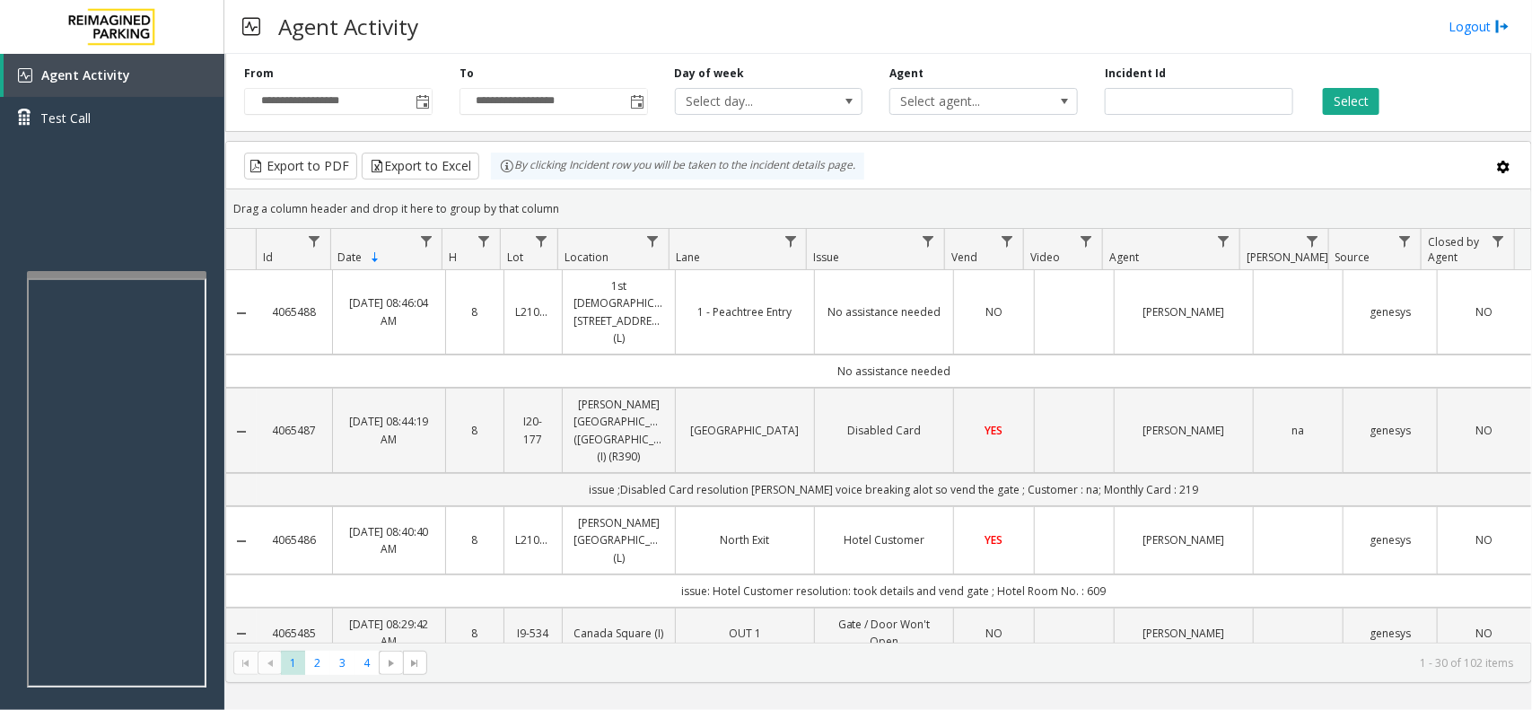
drag, startPoint x: 521, startPoint y: 195, endPoint x: 500, endPoint y: 182, distance: 24.9
click at [500, 182] on kendo-grid "Export to PDF Export to Excel By clicking Incident row you will be taken to the…" at bounding box center [878, 412] width 1307 height 542
click at [541, 195] on div "Drag a column header and drop it here to group by that column" at bounding box center [878, 208] width 1305 height 31
drag, startPoint x: 572, startPoint y: 207, endPoint x: 438, endPoint y: 172, distance: 138.2
click at [438, 172] on kendo-grid "Export to PDF Export to Excel By clicking Incident row you will be taken to the…" at bounding box center [878, 412] width 1307 height 542
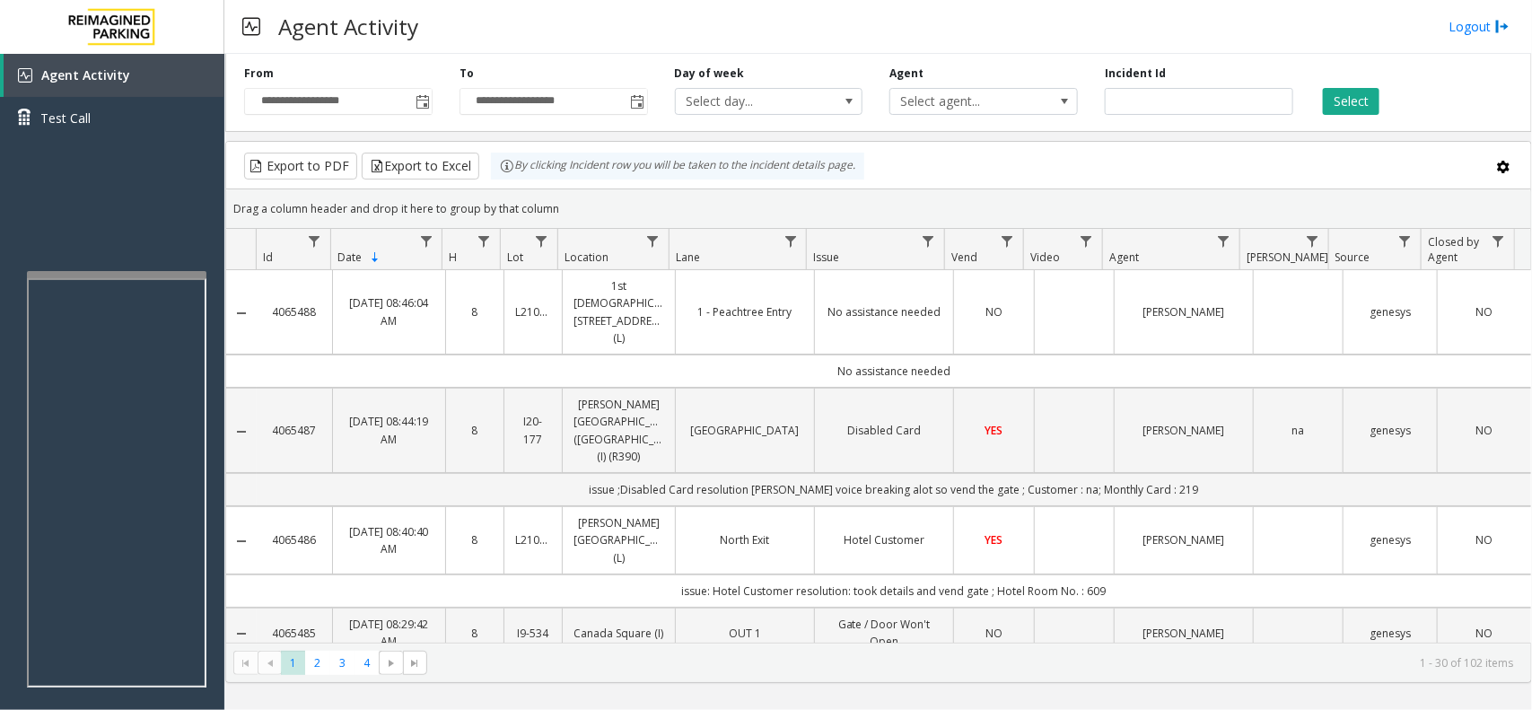
click at [611, 199] on div "Drag a column header and drop it here to group by that column" at bounding box center [878, 208] width 1305 height 31
drag, startPoint x: 568, startPoint y: 208, endPoint x: 489, endPoint y: 177, distance: 85.0
click at [489, 177] on kendo-grid "Export to PDF Export to Excel By clicking Incident row you will be taken to the…" at bounding box center [878, 412] width 1307 height 542
click at [591, 204] on div "Drag a column header and drop it here to group by that column" at bounding box center [878, 208] width 1305 height 31
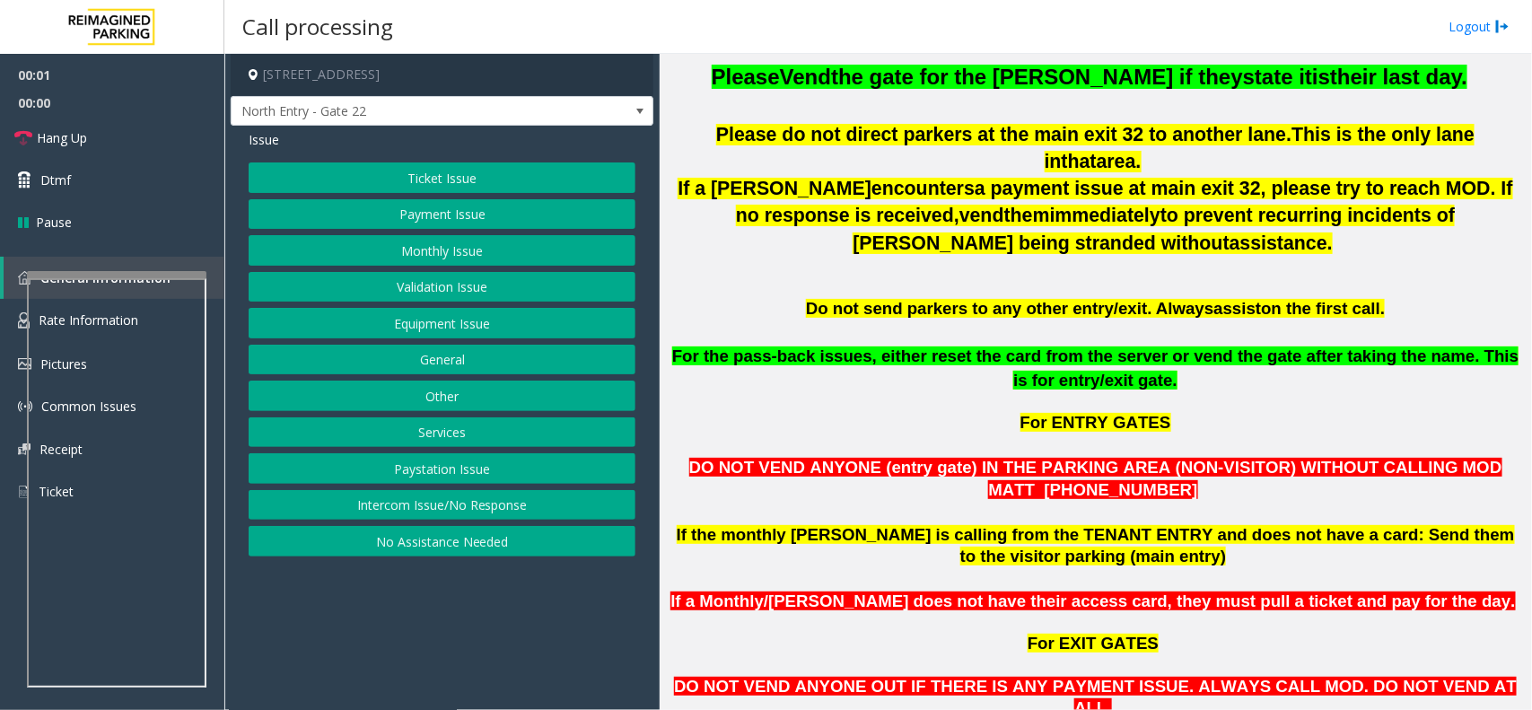
scroll to position [1234, 0]
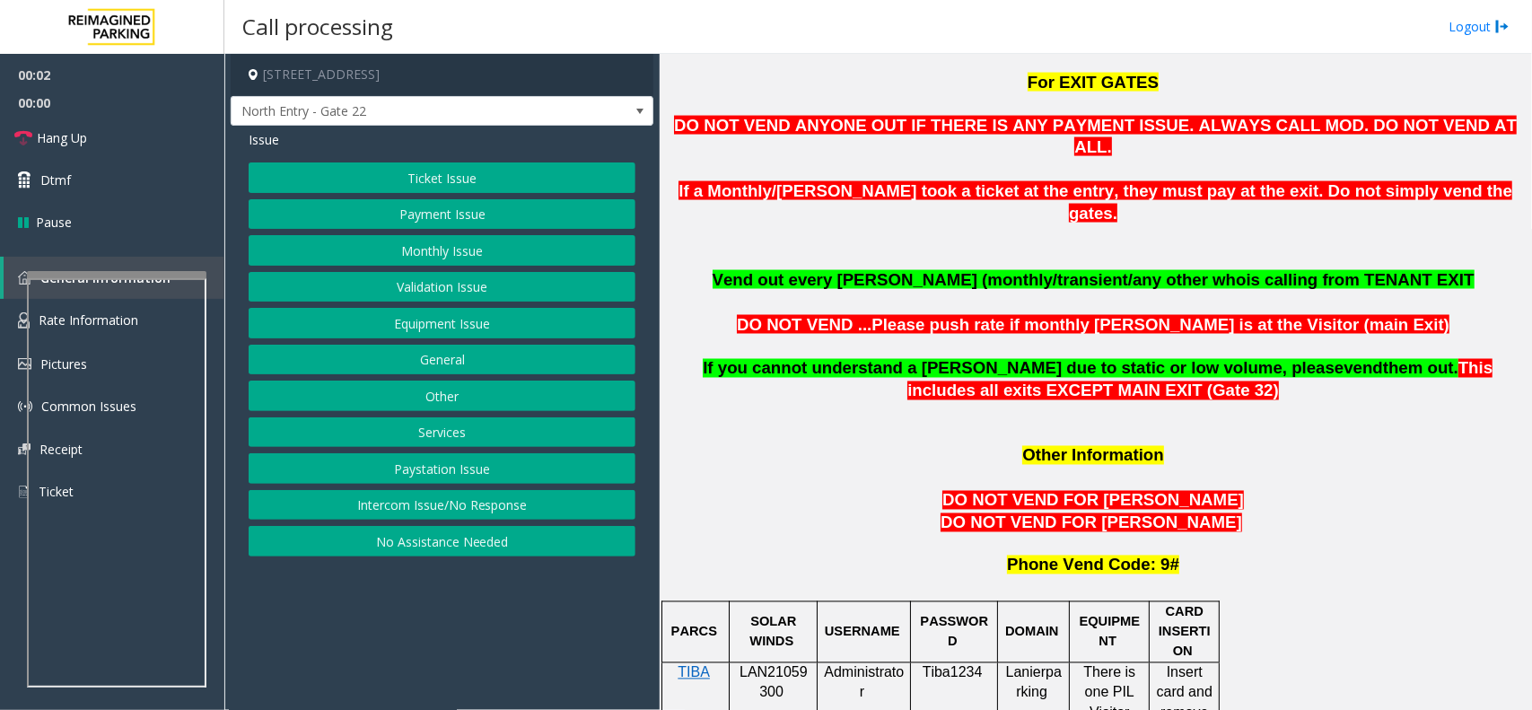
click at [766, 659] on div at bounding box center [774, 662] width 88 height 6
click at [769, 663] on p "LAN21059300" at bounding box center [773, 683] width 74 height 40
copy p "LAN21059300"
click at [467, 260] on button "Monthly Issue" at bounding box center [442, 250] width 387 height 31
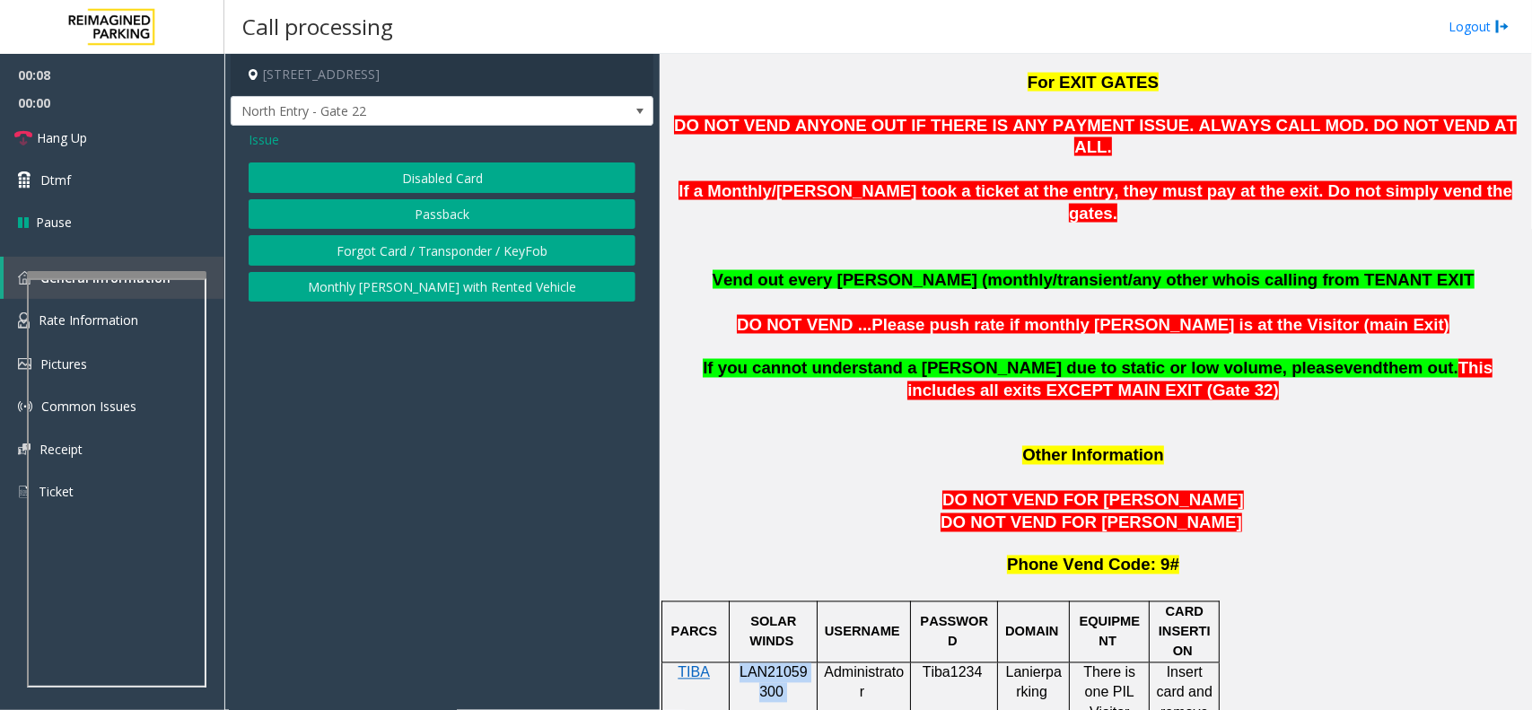
click at [467, 225] on button "Passback" at bounding box center [442, 214] width 387 height 31
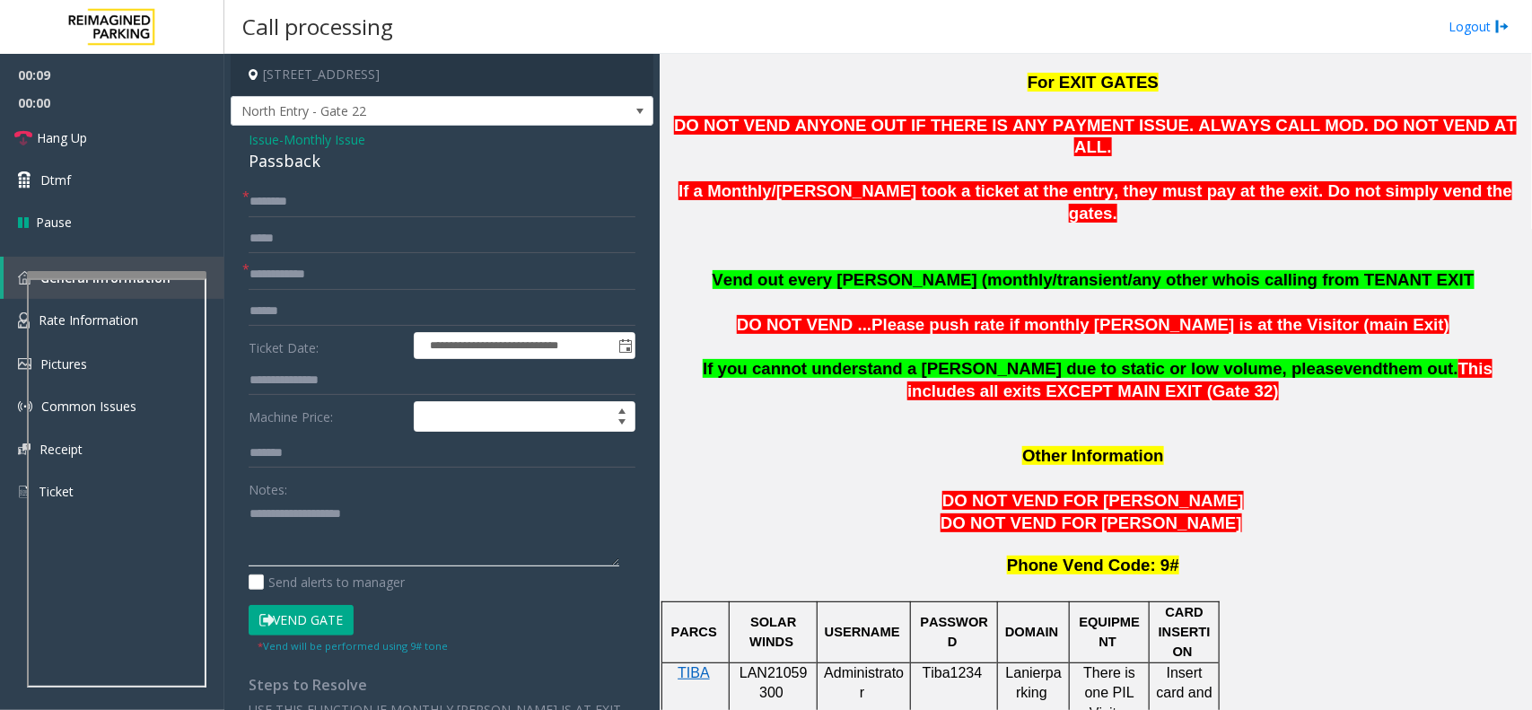
click at [341, 521] on textarea at bounding box center [434, 532] width 371 height 67
click at [296, 168] on div "Passback" at bounding box center [442, 161] width 387 height 24
copy div "Passback"
click at [360, 526] on textarea at bounding box center [434, 532] width 371 height 67
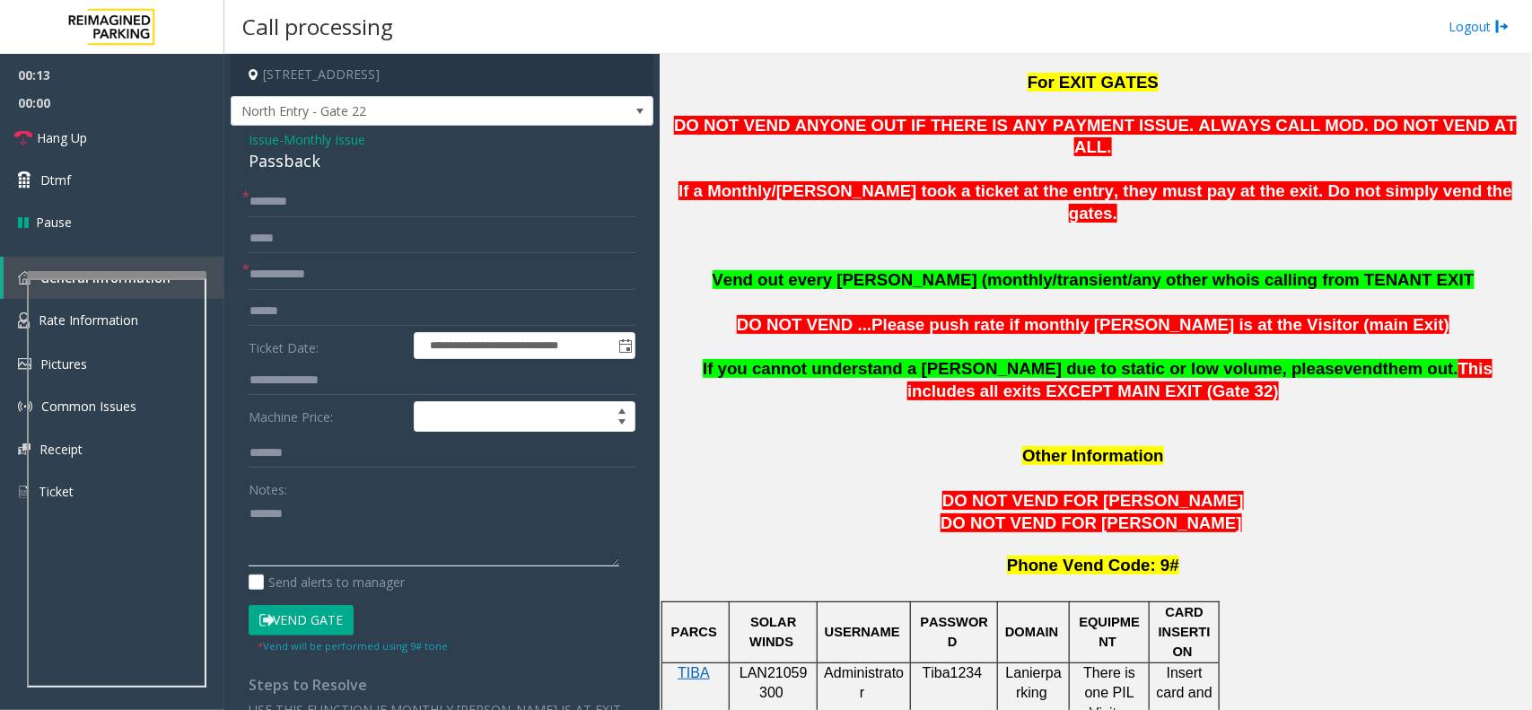
paste textarea "*********"
type textarea "**********"
click at [765, 663] on p "LAN21059300" at bounding box center [773, 683] width 74 height 40
copy span "LAN21059300"
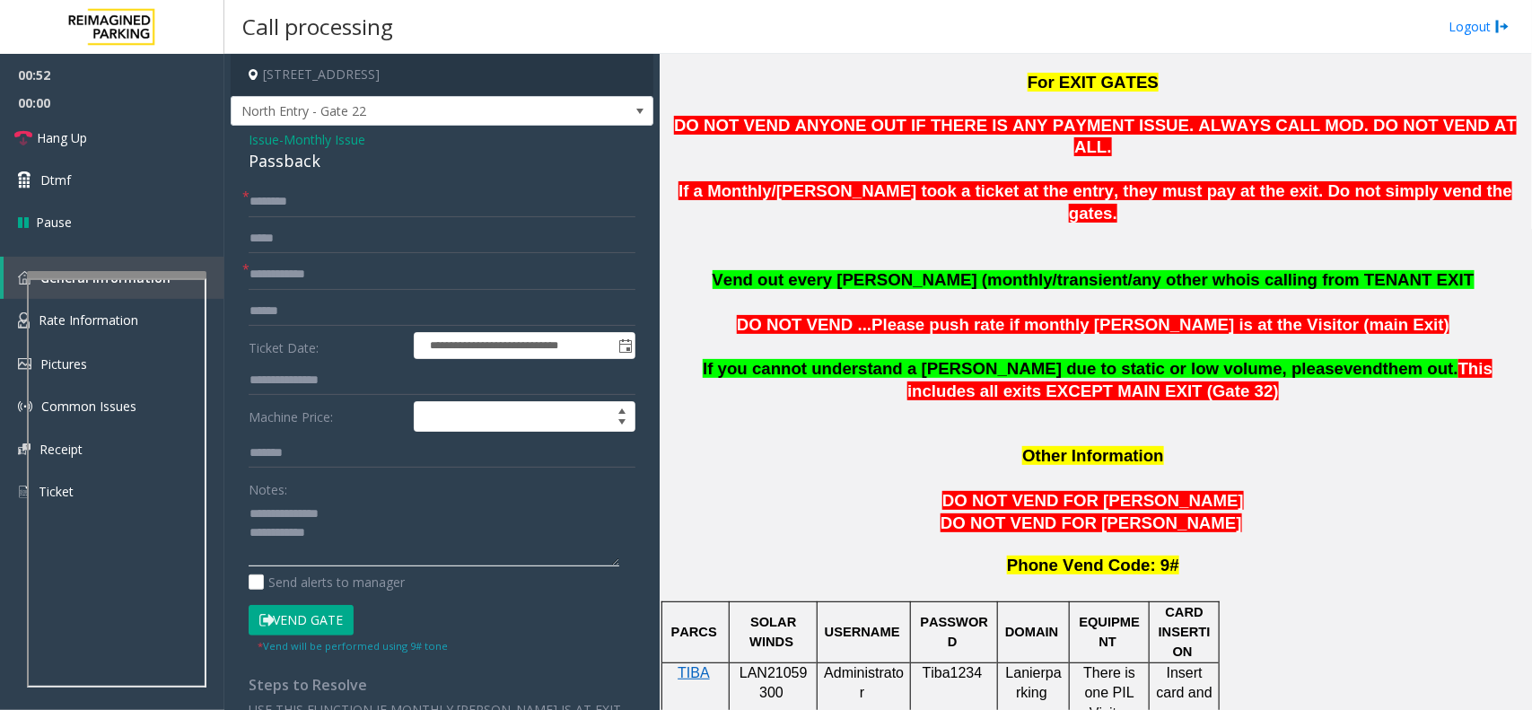
click at [458, 552] on textarea at bounding box center [434, 532] width 371 height 67
click at [785, 663] on p "LAN21059300" at bounding box center [773, 683] width 74 height 40
click at [786, 663] on p "LAN21059300" at bounding box center [773, 683] width 74 height 40
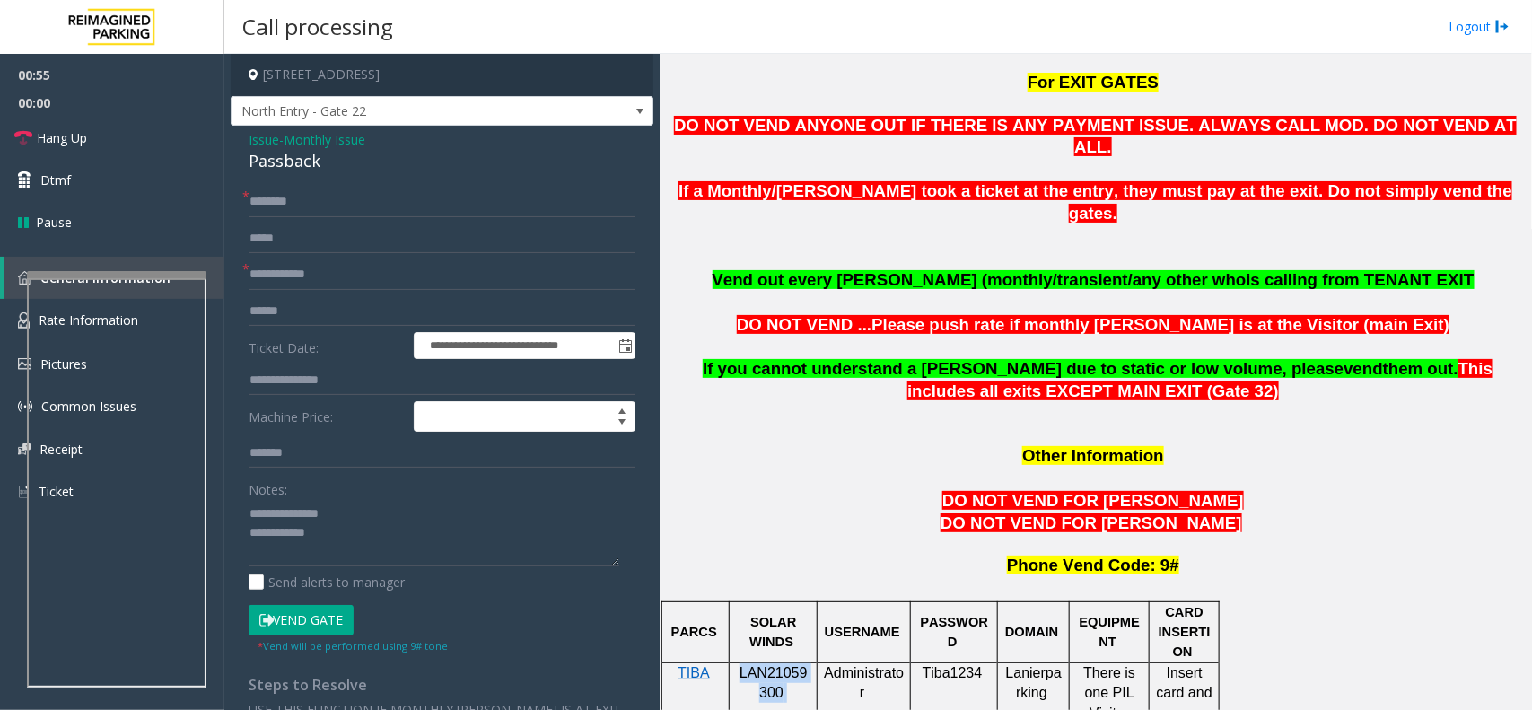
click at [786, 663] on p "LAN21059300" at bounding box center [773, 683] width 74 height 40
copy p "LAN21059300"
click at [425, 538] on textarea at bounding box center [434, 532] width 371 height 67
click at [752, 663] on p "LAN21059300" at bounding box center [773, 683] width 74 height 40
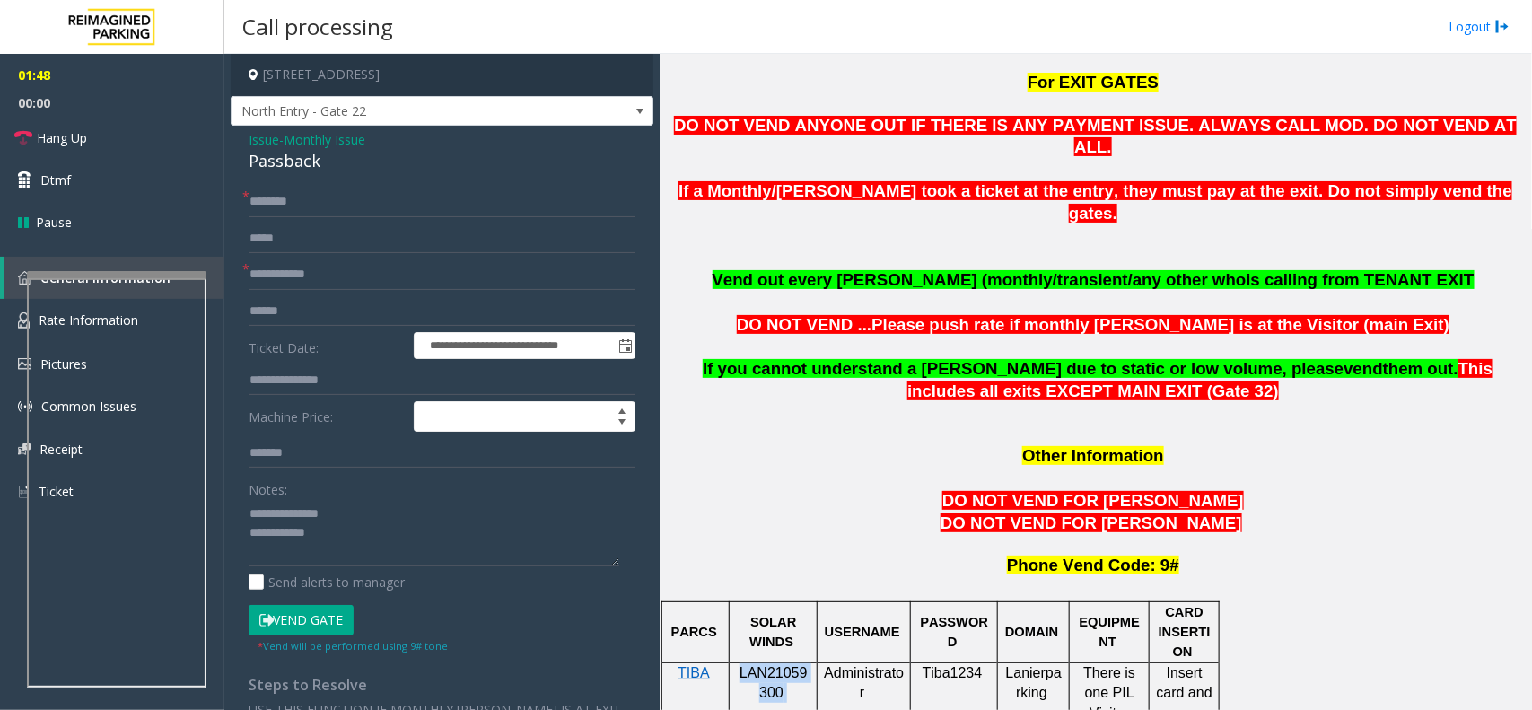
click at [752, 663] on p "LAN21059300" at bounding box center [773, 683] width 74 height 40
copy p "LAN21059300"
click at [371, 541] on textarea at bounding box center [434, 532] width 371 height 67
click at [364, 261] on input "text" at bounding box center [442, 274] width 387 height 31
type input "**"
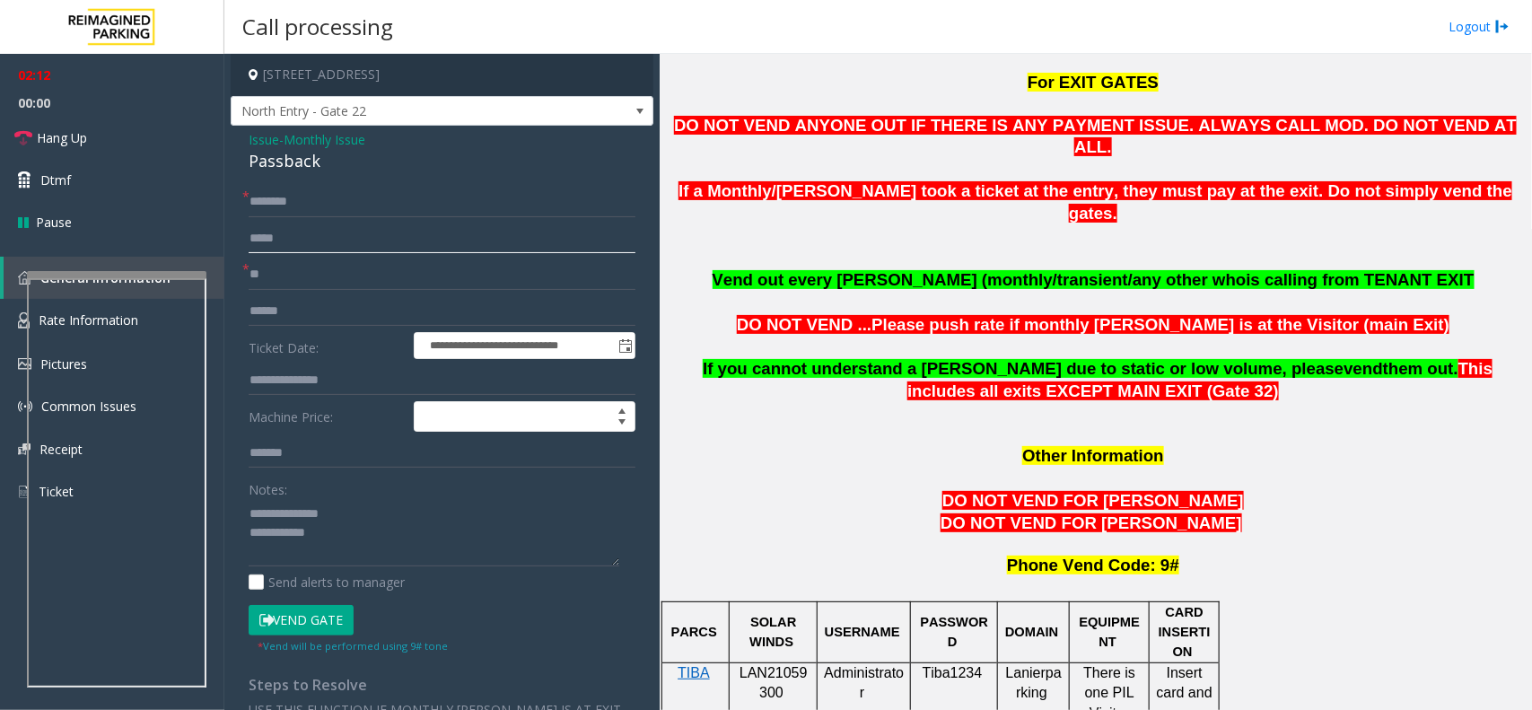
click at [346, 226] on input "text" at bounding box center [442, 238] width 387 height 31
click at [346, 214] on input "text" at bounding box center [442, 202] width 387 height 31
type input "**"
click at [175, 141] on link "Hang Up" at bounding box center [112, 138] width 224 height 42
click at [348, 541] on textarea at bounding box center [434, 532] width 371 height 67
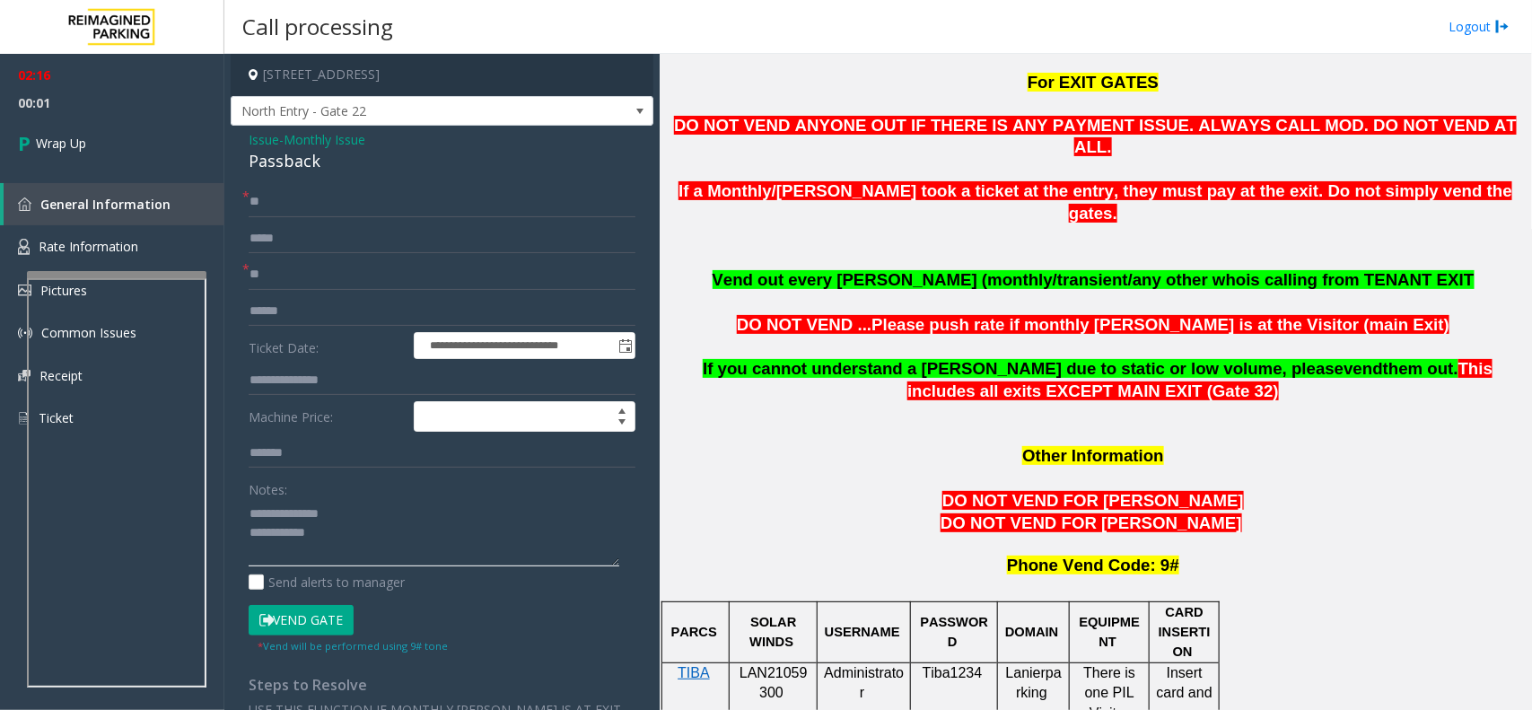
click at [372, 536] on textarea at bounding box center [434, 532] width 371 height 67
type textarea "**********"
click at [87, 121] on link "Wrap Up" at bounding box center [112, 143] width 224 height 53
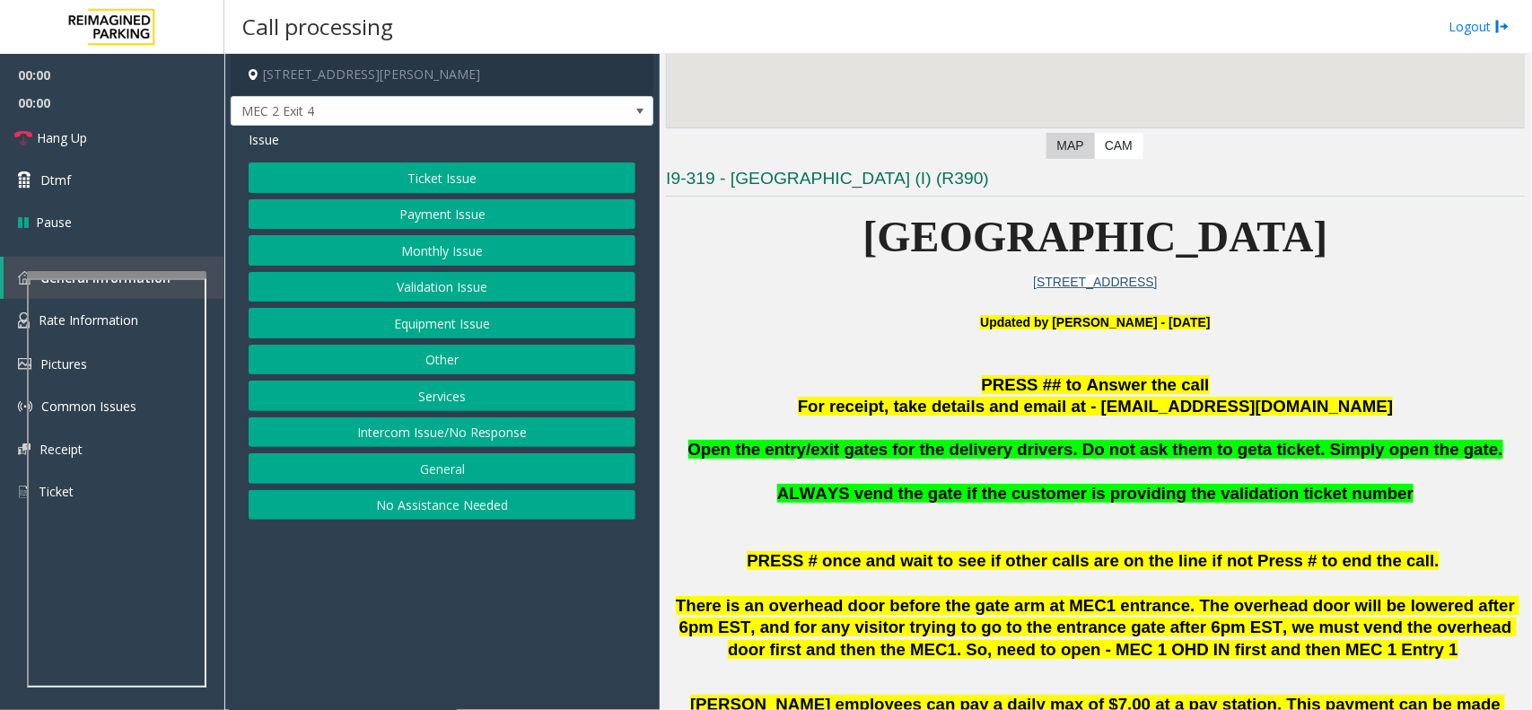
scroll to position [337, 0]
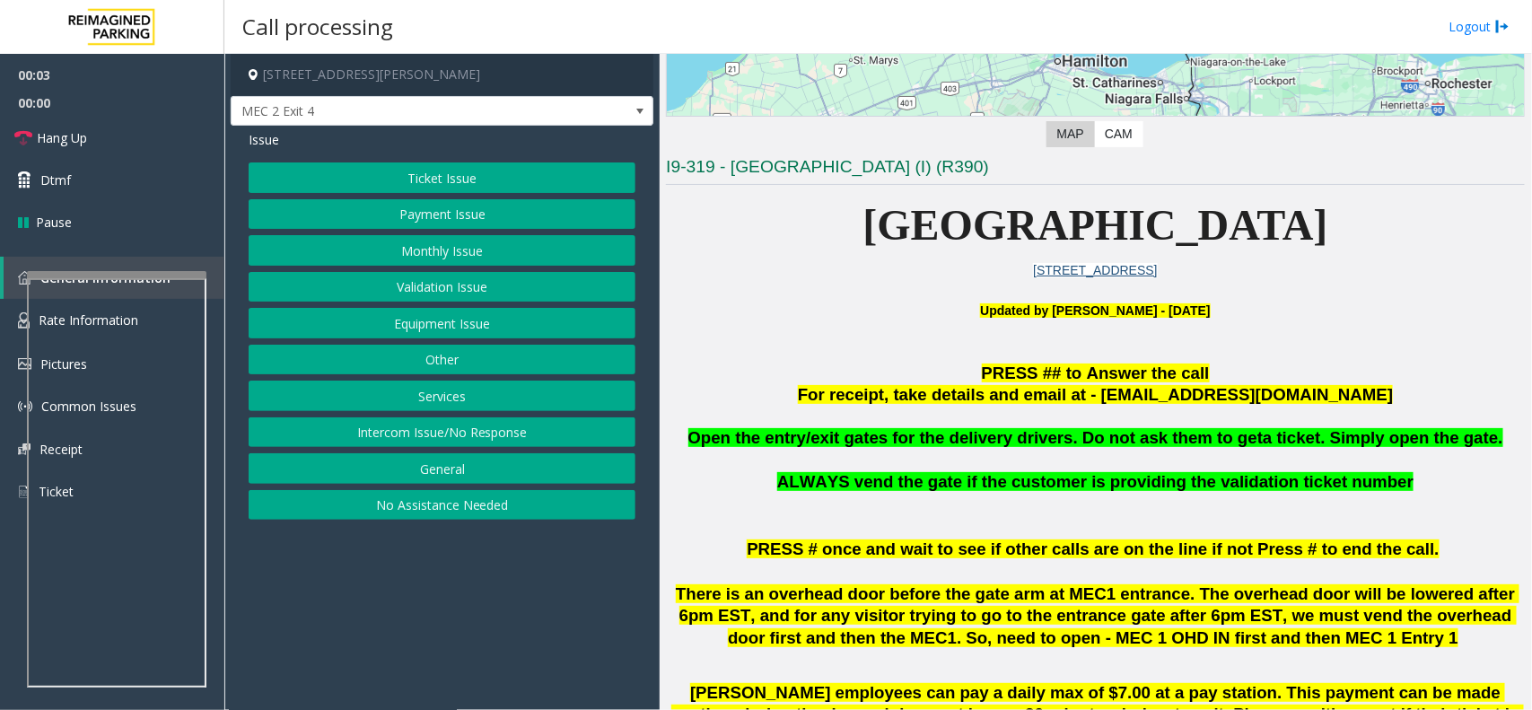
click at [776, 353] on p at bounding box center [1095, 352] width 859 height 22
click at [492, 185] on button "Ticket Issue" at bounding box center [442, 177] width 387 height 31
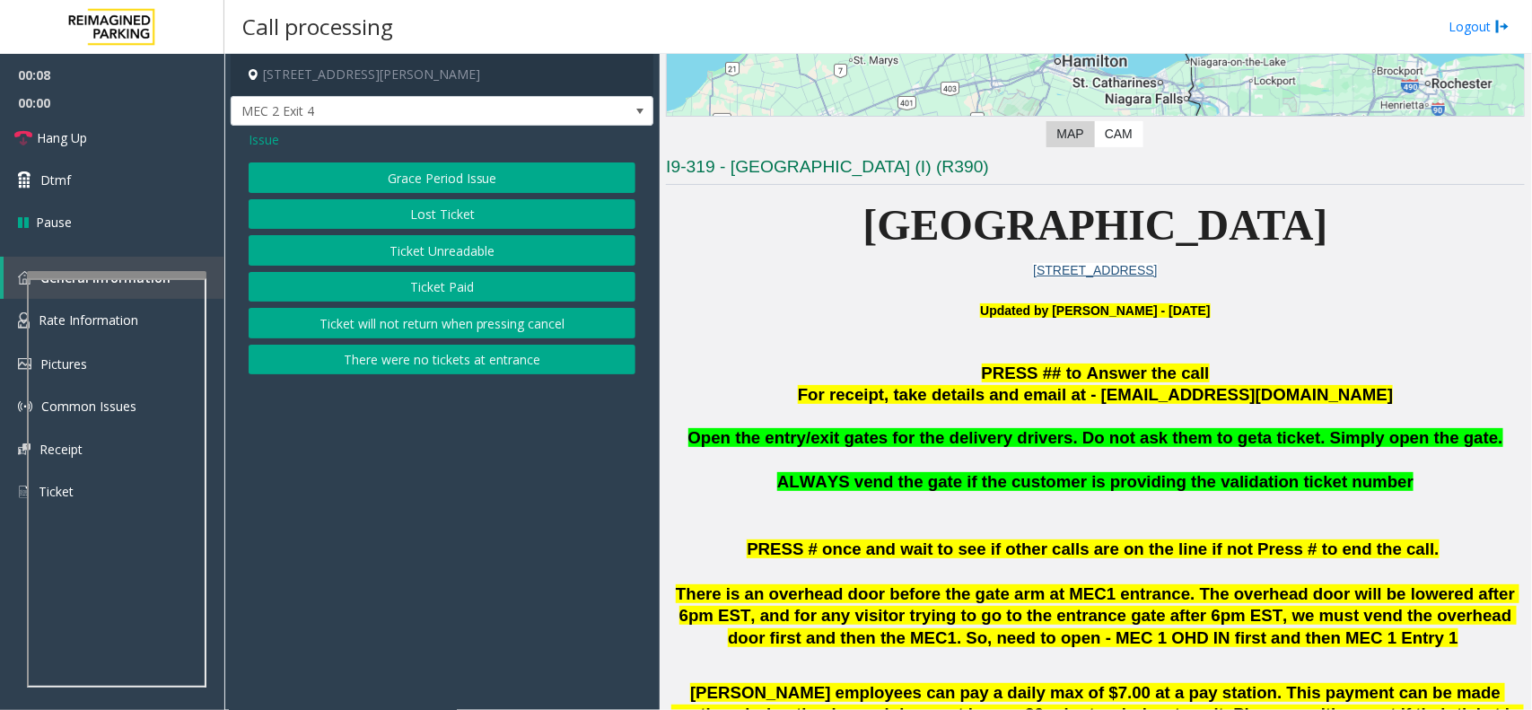
click at [482, 249] on button "Ticket Unreadable" at bounding box center [442, 250] width 387 height 31
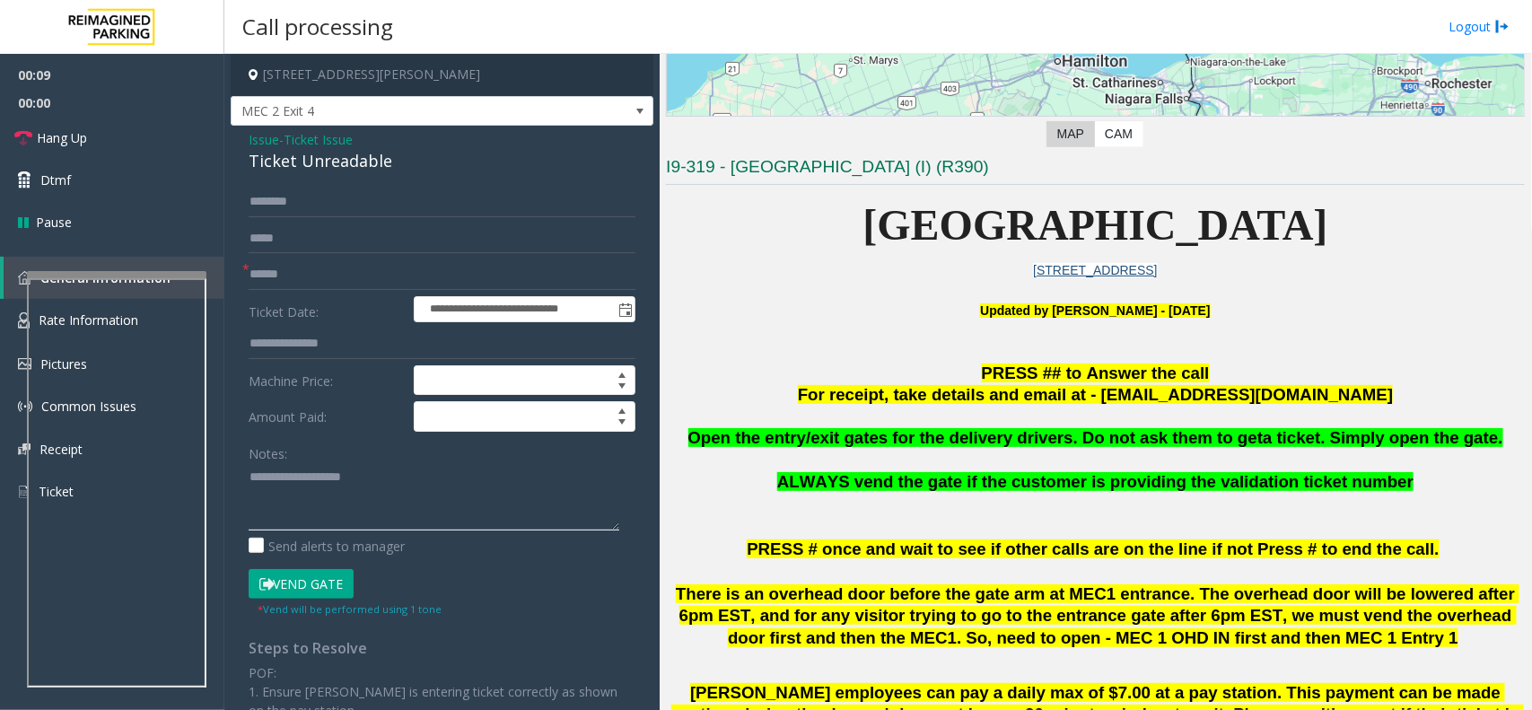
click at [375, 485] on textarea at bounding box center [434, 496] width 371 height 67
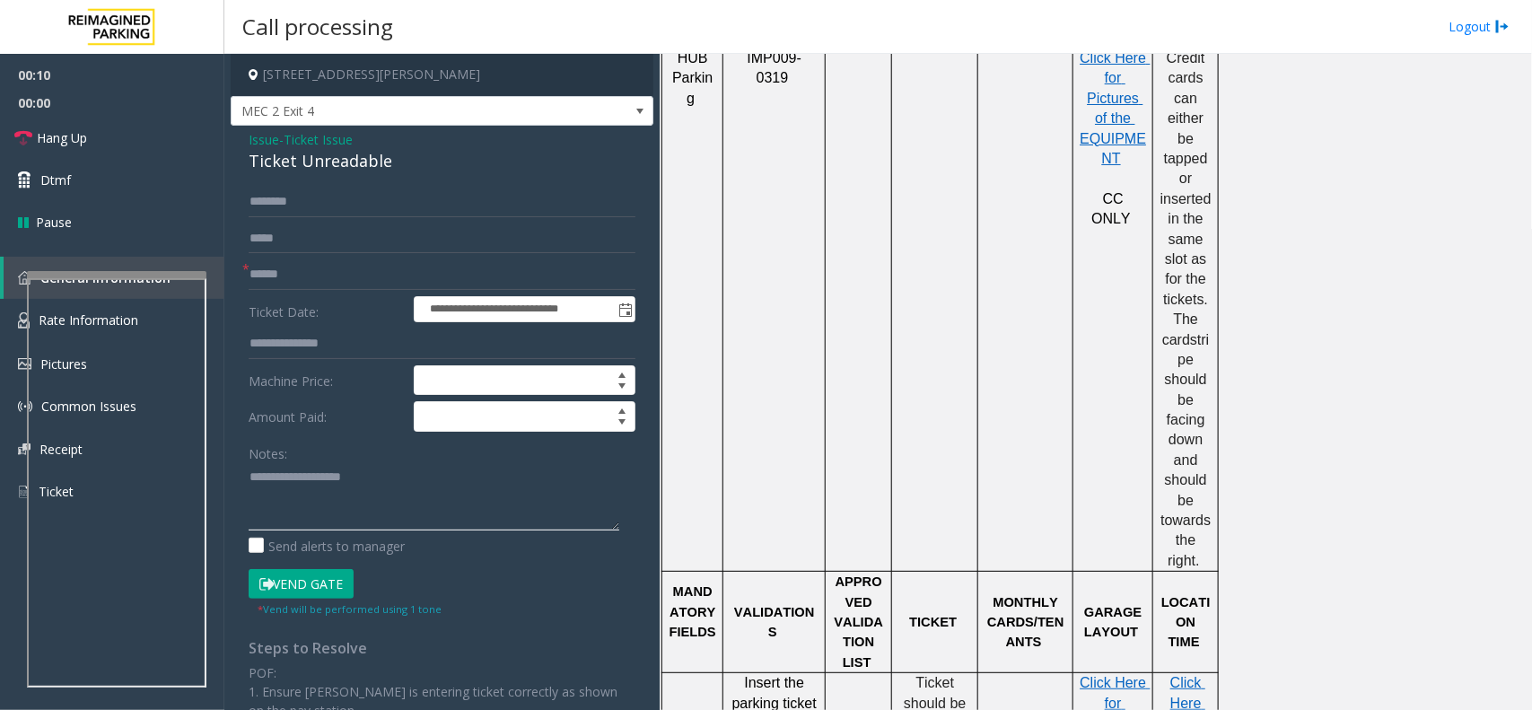
scroll to position [1458, 0]
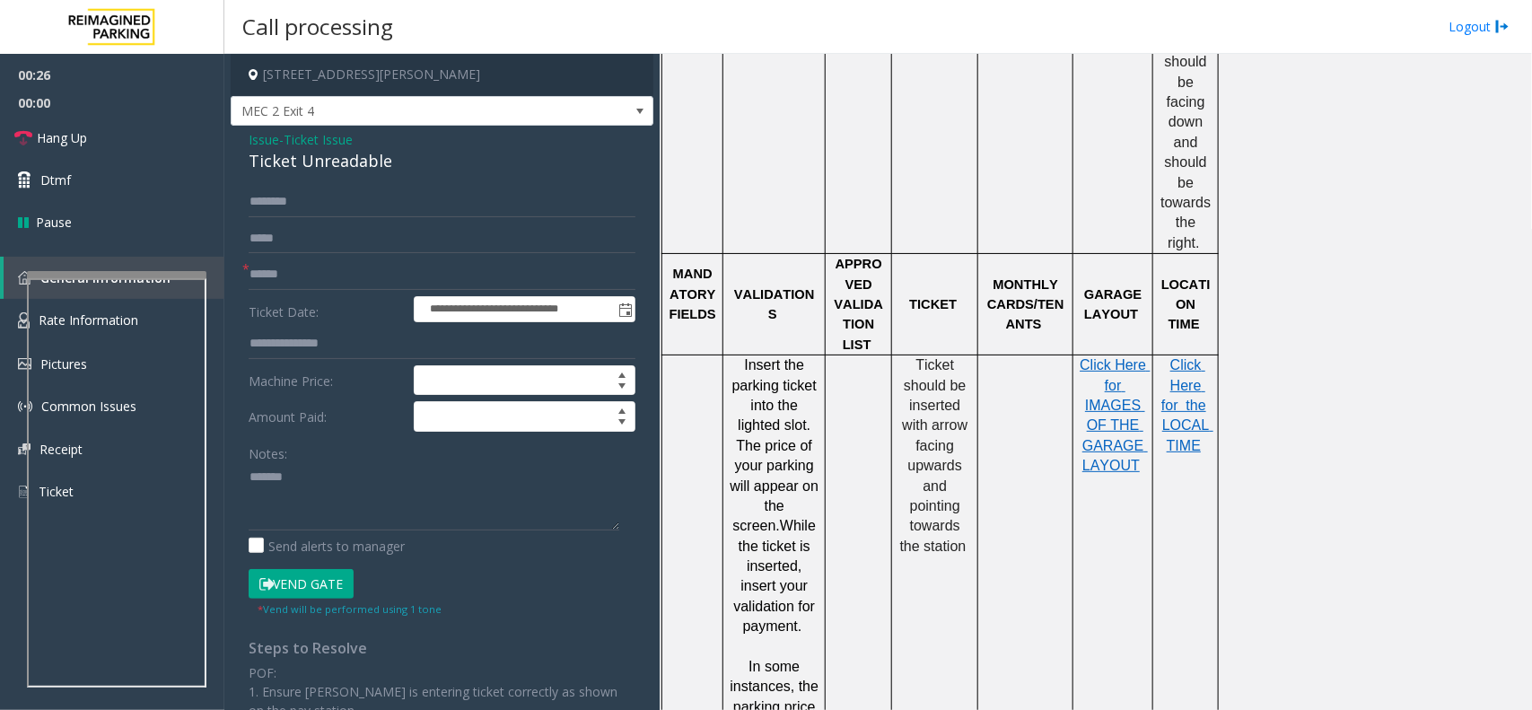
click at [338, 158] on div "Ticket Unreadable" at bounding box center [442, 161] width 387 height 24
copy div "Ticket Unreadable"
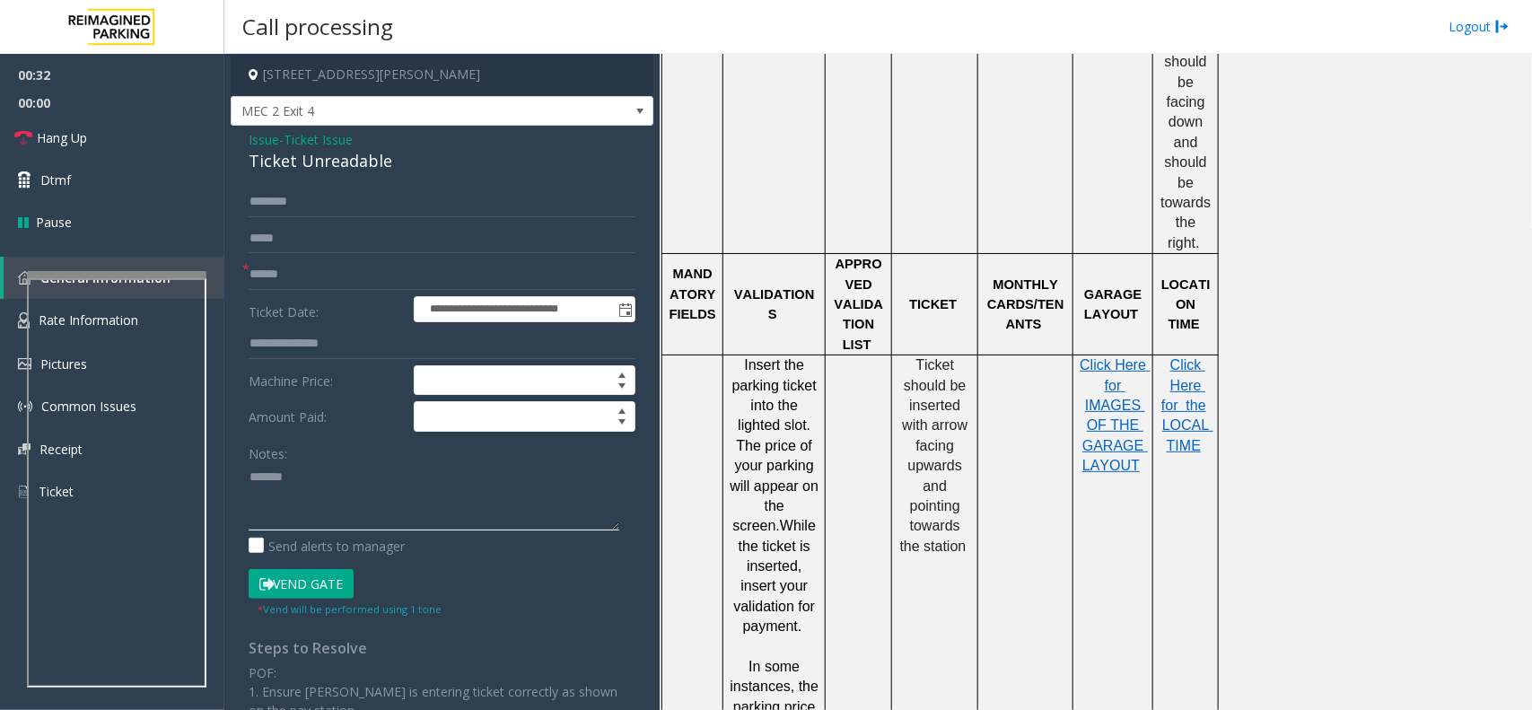
click at [326, 495] on textarea at bounding box center [434, 496] width 371 height 67
paste textarea "**********"
type textarea "**********"
click at [293, 285] on input "text" at bounding box center [442, 274] width 387 height 31
type input "******"
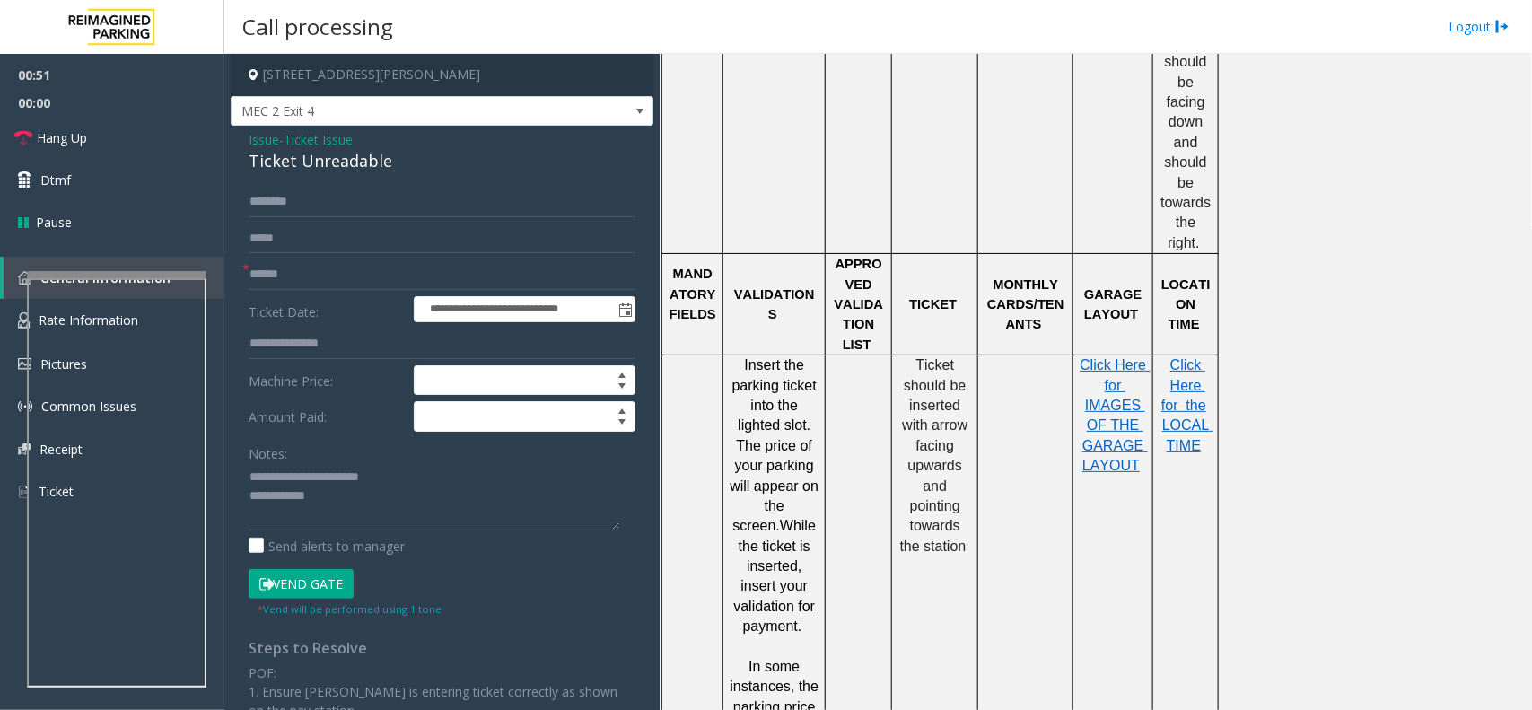
click at [299, 583] on button "Vend Gate" at bounding box center [301, 584] width 105 height 31
click at [346, 500] on textarea at bounding box center [434, 496] width 371 height 67
type textarea "**********"
click at [149, 136] on link "Hang Up" at bounding box center [112, 138] width 224 height 42
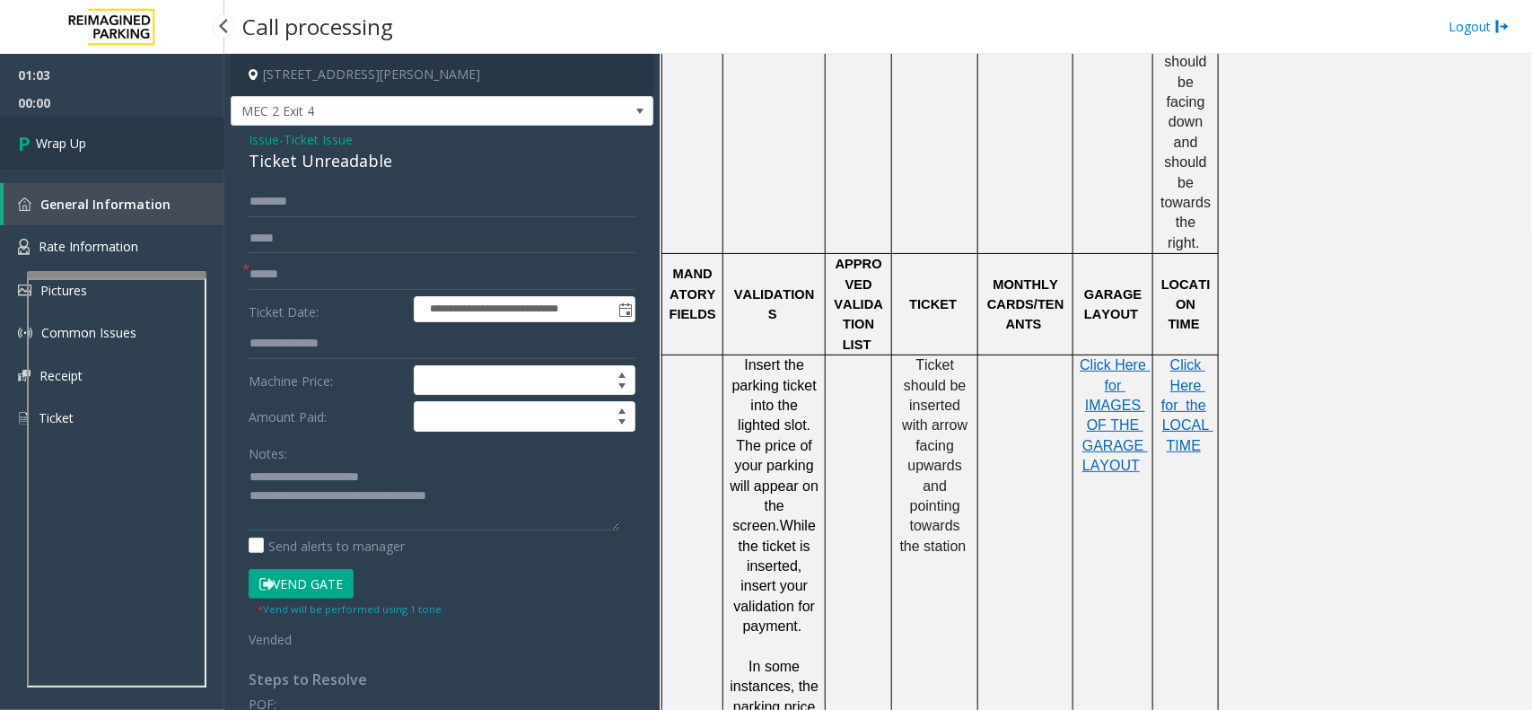
click at [149, 136] on link "Wrap Up" at bounding box center [112, 143] width 224 height 53
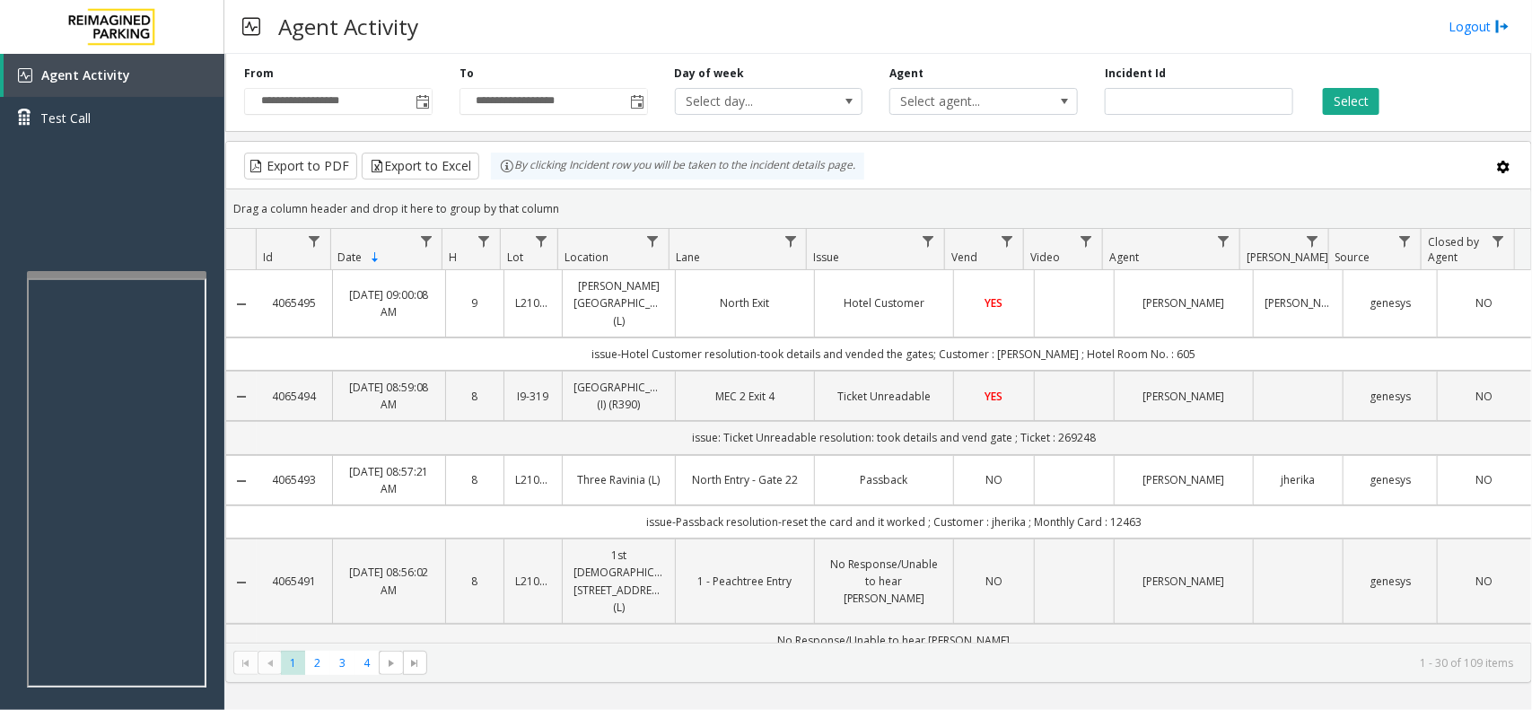
drag, startPoint x: 572, startPoint y: 199, endPoint x: 501, endPoint y: 176, distance: 74.6
click at [501, 176] on kendo-grid "Export to PDF Export to Excel By clicking Incident row you will be taken to the…" at bounding box center [878, 412] width 1307 height 542
click at [601, 198] on div "Drag a column header and drop it here to group by that column" at bounding box center [878, 208] width 1305 height 31
drag, startPoint x: 566, startPoint y: 200, endPoint x: 501, endPoint y: 166, distance: 73.9
click at [501, 166] on kendo-grid "Export to PDF Export to Excel By clicking Incident row you will be taken to the…" at bounding box center [878, 412] width 1307 height 542
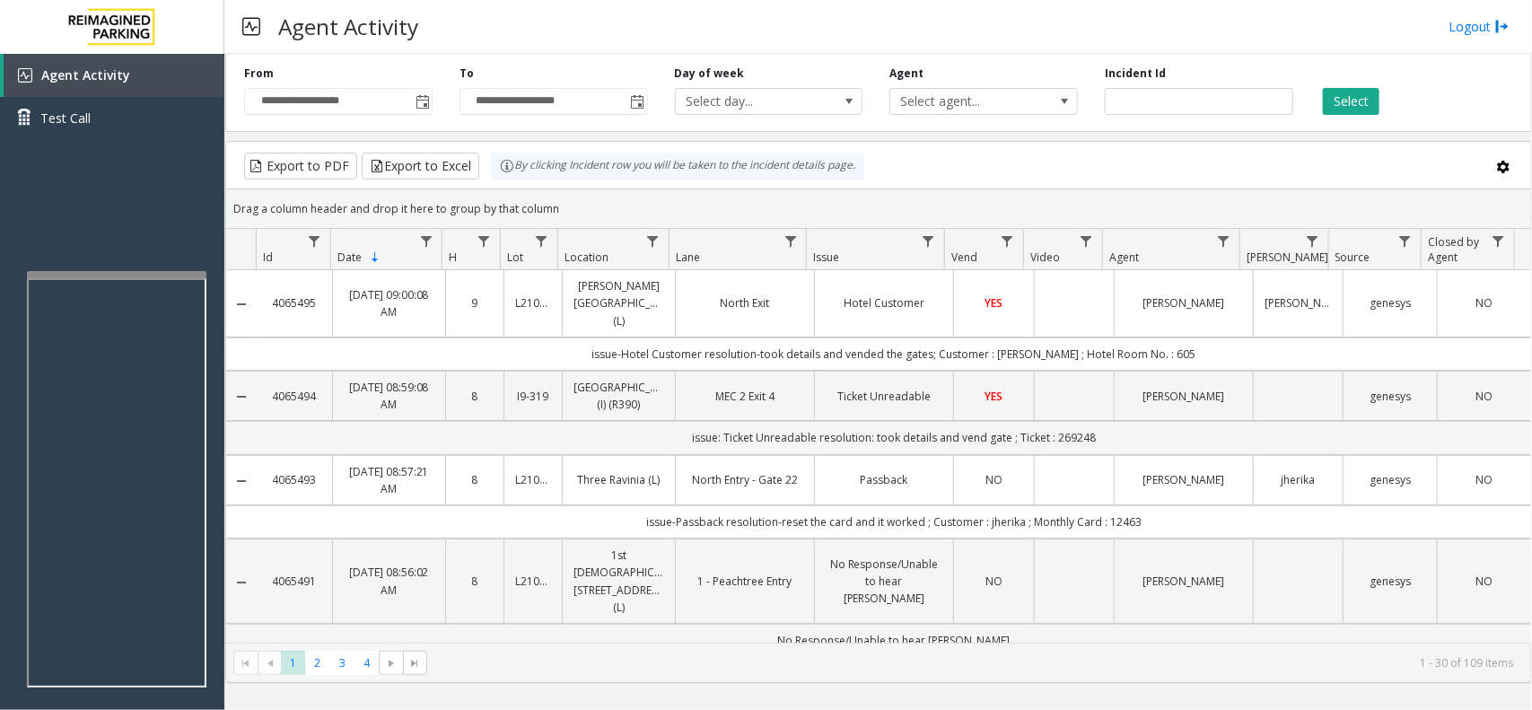
click at [568, 194] on div "Drag a column header and drop it here to group by that column" at bounding box center [878, 208] width 1305 height 31
drag, startPoint x: 565, startPoint y: 205, endPoint x: 505, endPoint y: 172, distance: 68.3
click at [505, 172] on kendo-grid "Export to PDF Export to Excel By clicking Incident row you will be taken to the…" at bounding box center [878, 412] width 1307 height 542
click at [557, 181] on kendo-grid-toolbar "Export to PDF Export to Excel By clicking Incident row you will be taken to the…" at bounding box center [878, 166] width 1305 height 48
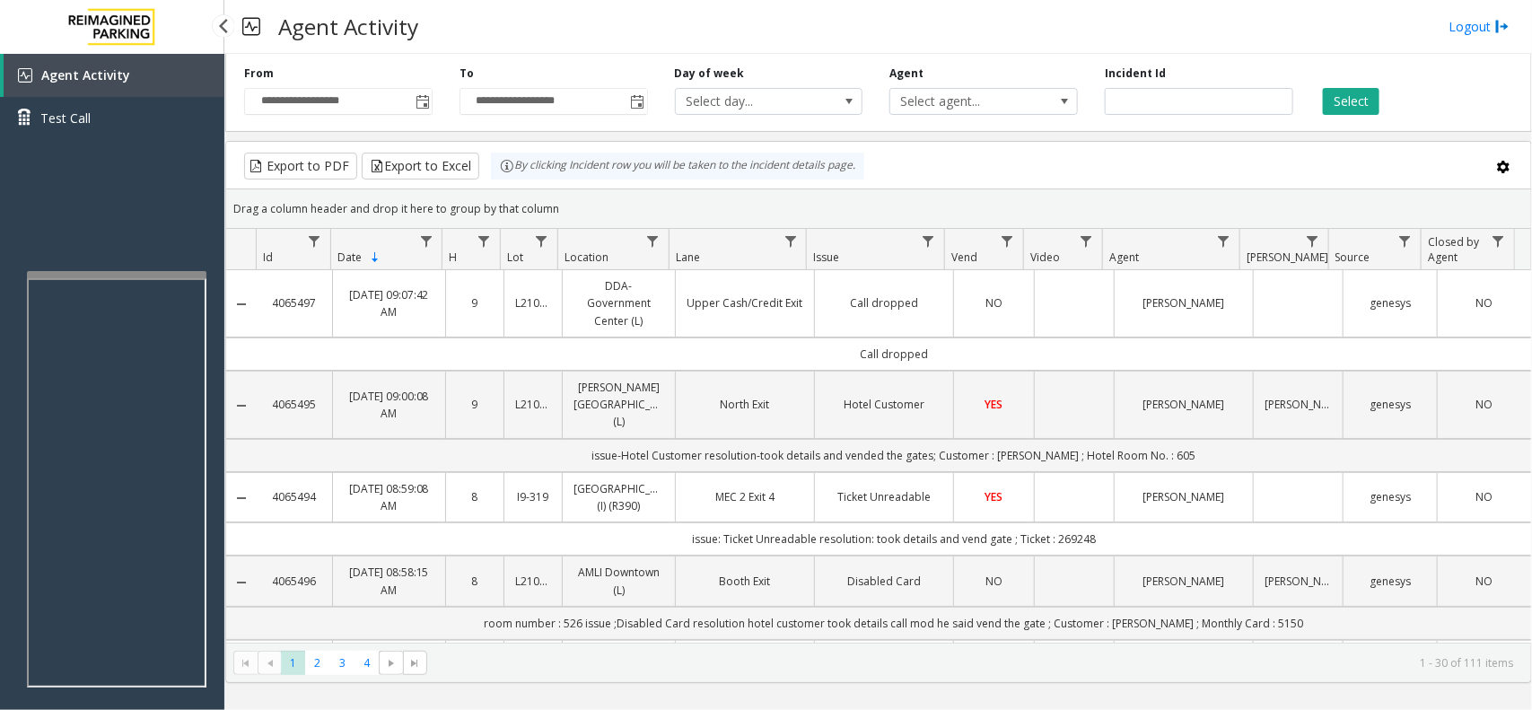
click at [121, 76] on span "Agent Activity" at bounding box center [85, 74] width 89 height 17
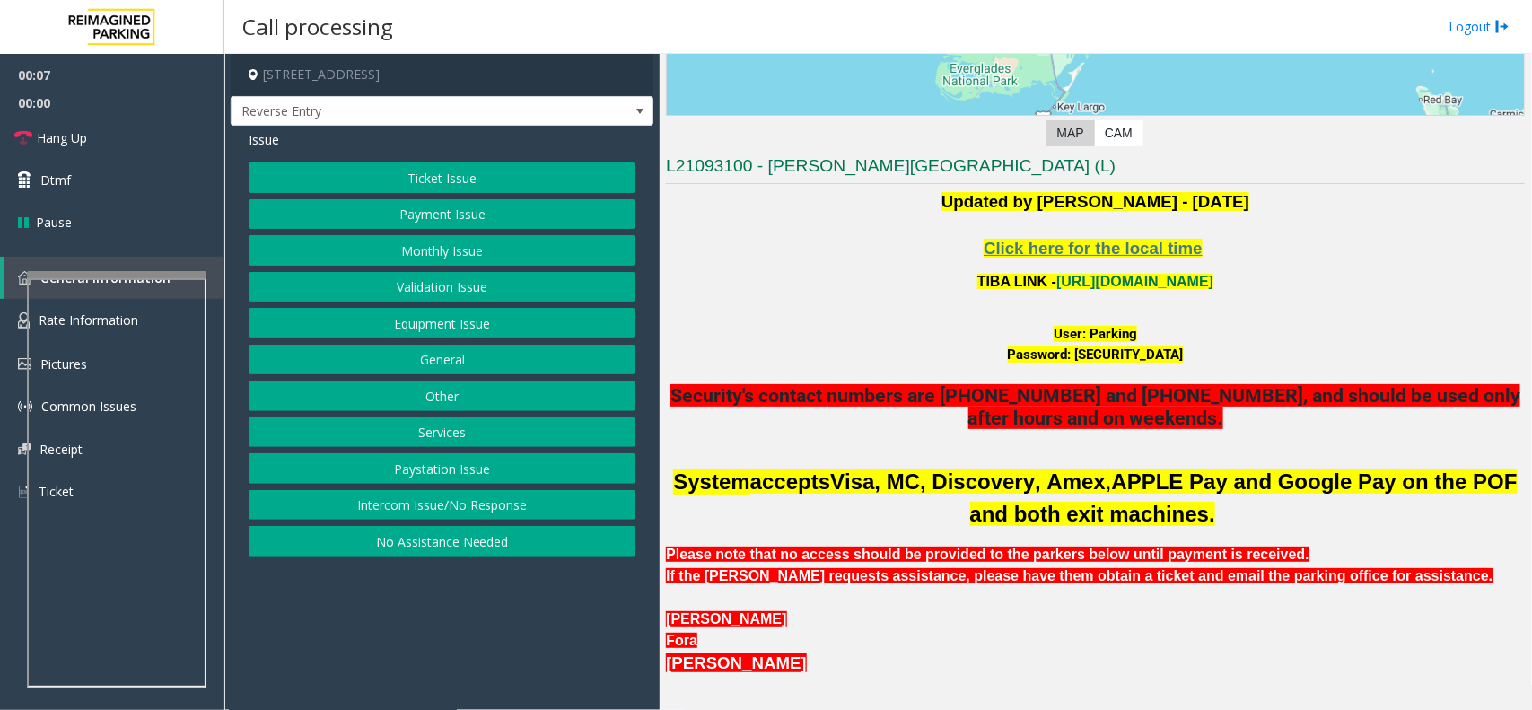
scroll to position [337, 0]
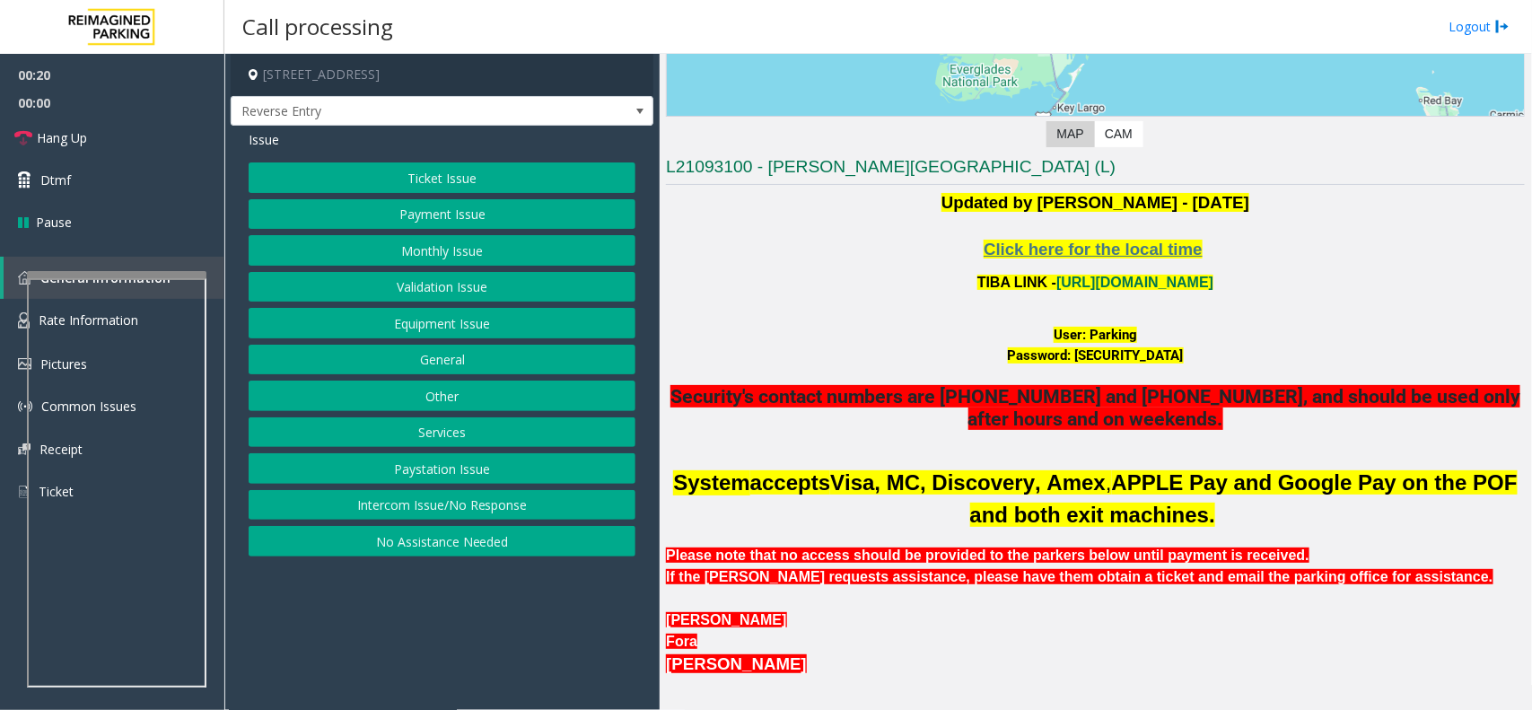
click at [472, 517] on button "Intercom Issue/No Response" at bounding box center [442, 505] width 387 height 31
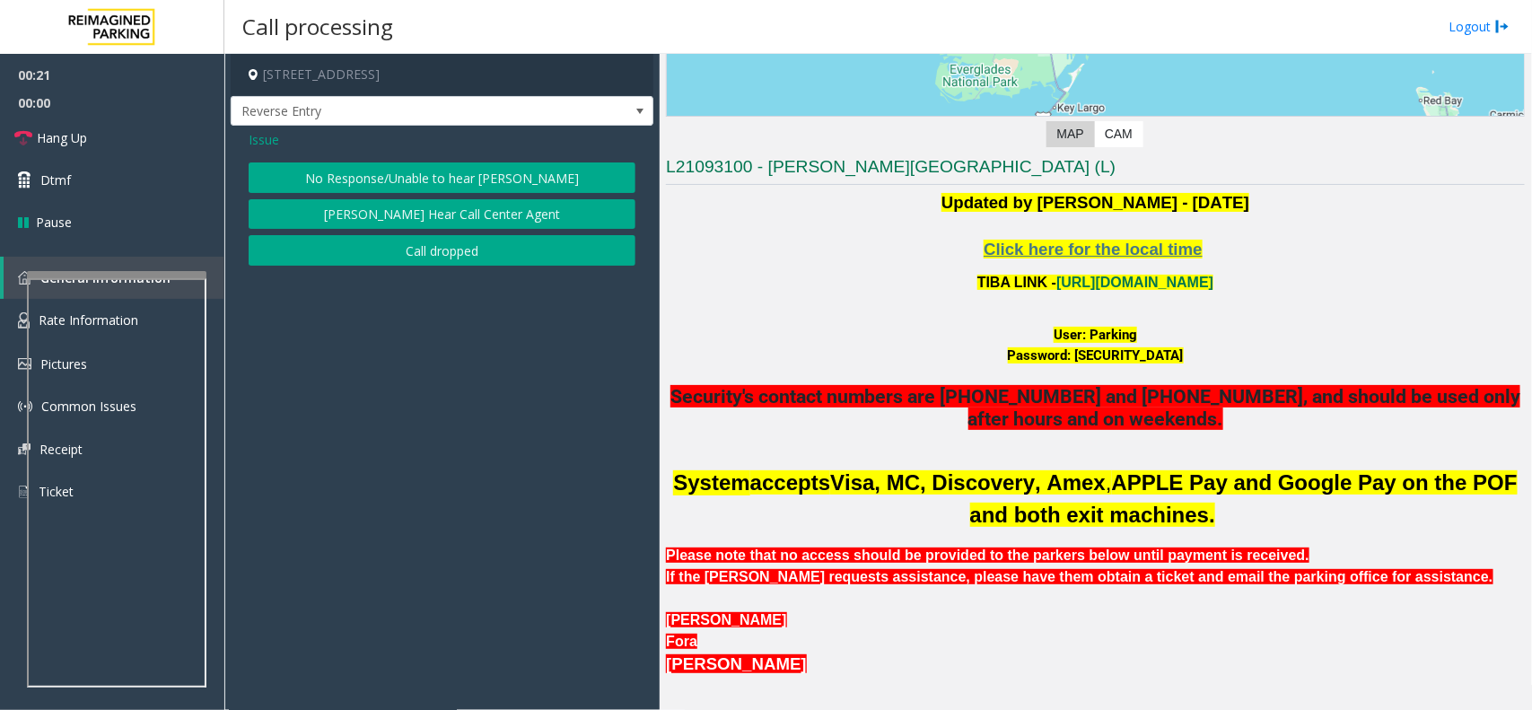
click at [428, 211] on button "[PERSON_NAME] Hear Call Center Agent" at bounding box center [442, 214] width 387 height 31
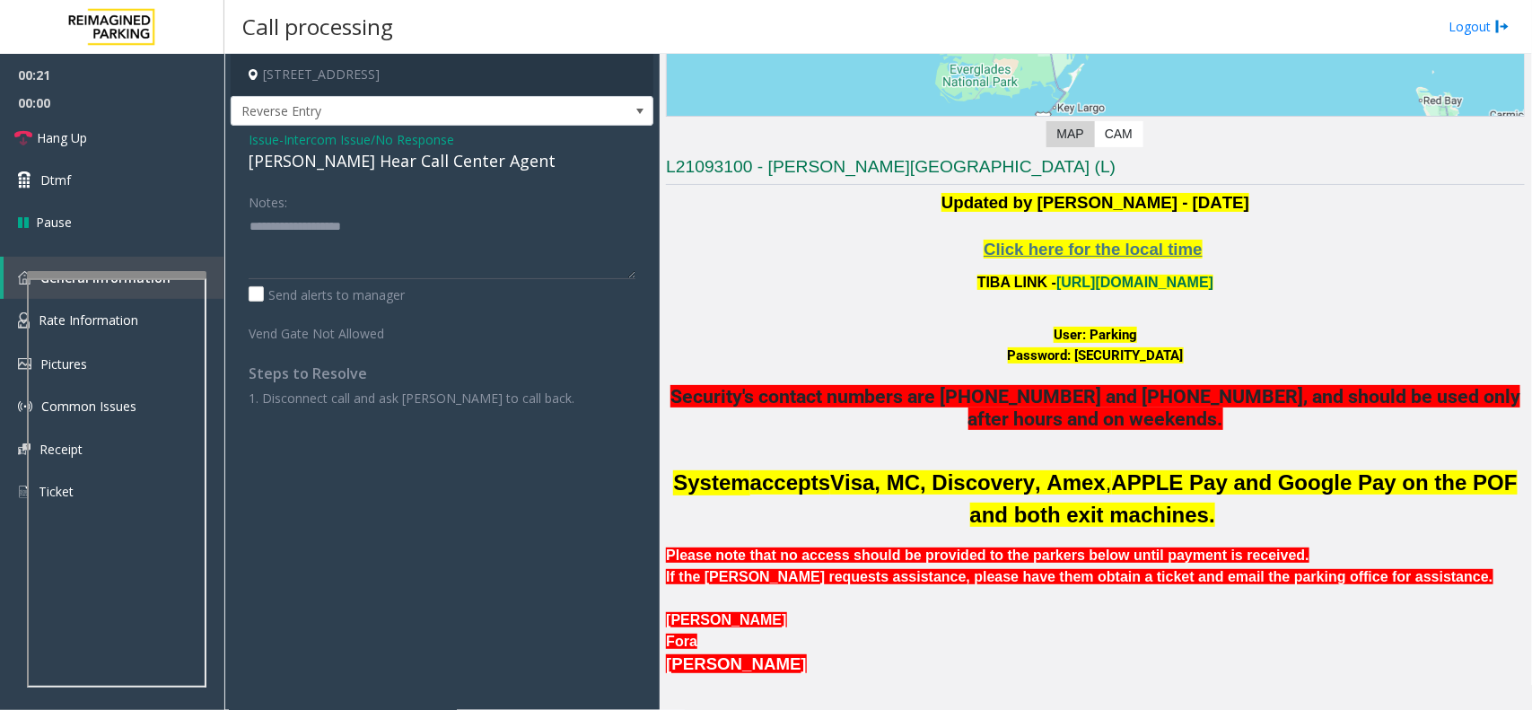
click at [393, 159] on div "[PERSON_NAME] Hear Call Center Agent" at bounding box center [442, 161] width 387 height 24
click at [485, 225] on textarea at bounding box center [442, 245] width 387 height 67
click at [110, 140] on link "Hang Up" at bounding box center [112, 138] width 224 height 42
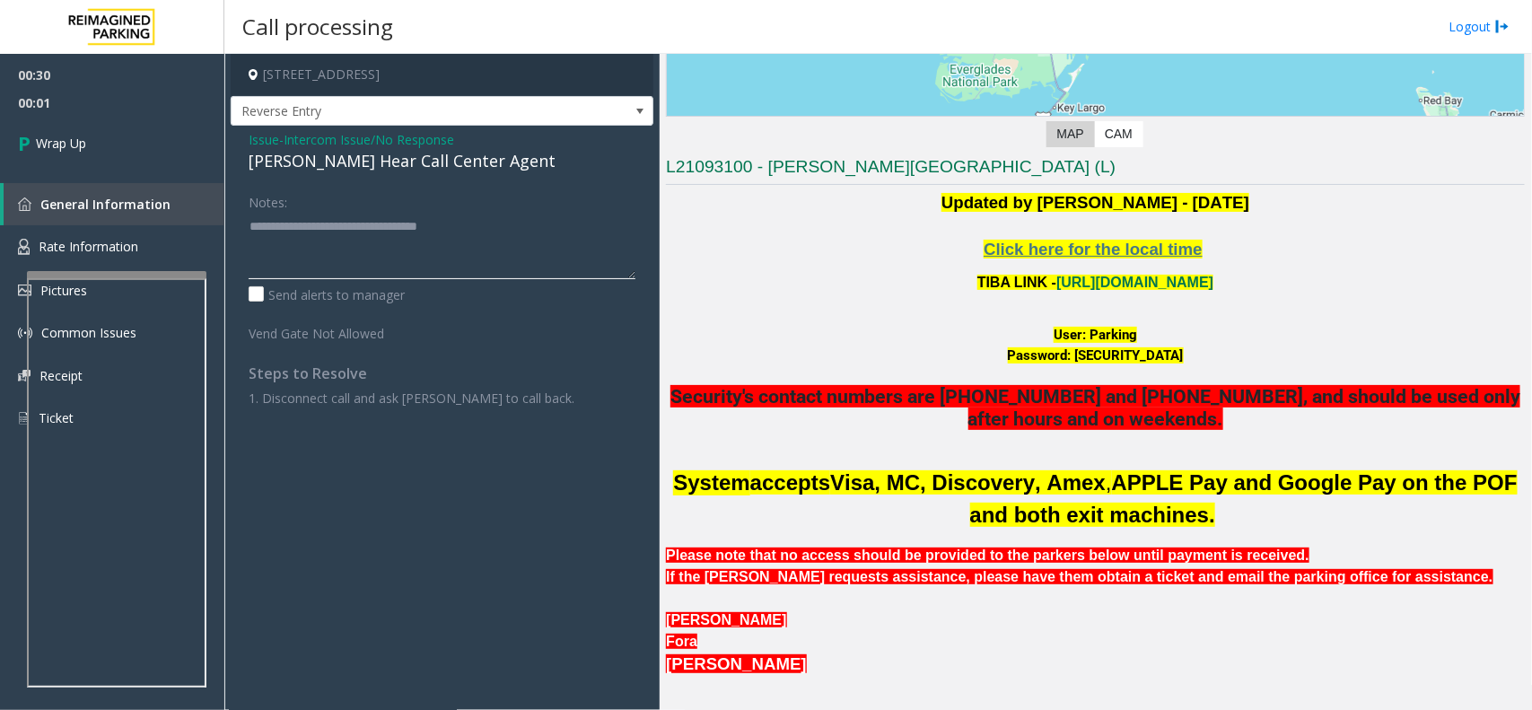
click at [495, 235] on textarea at bounding box center [442, 245] width 387 height 67
type textarea "**********"
click at [142, 124] on link "Wrap Up" at bounding box center [112, 143] width 224 height 53
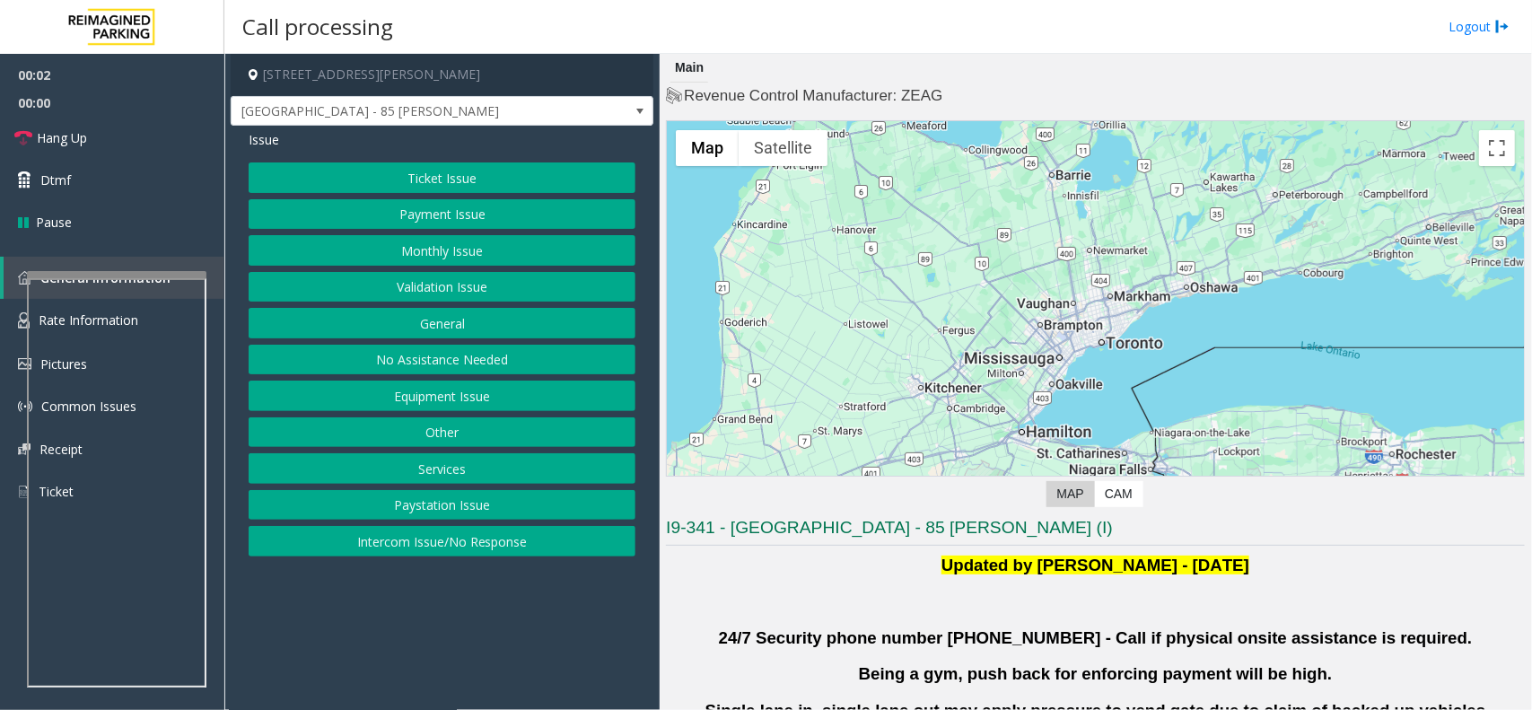
click at [468, 280] on button "Validation Issue" at bounding box center [442, 287] width 387 height 31
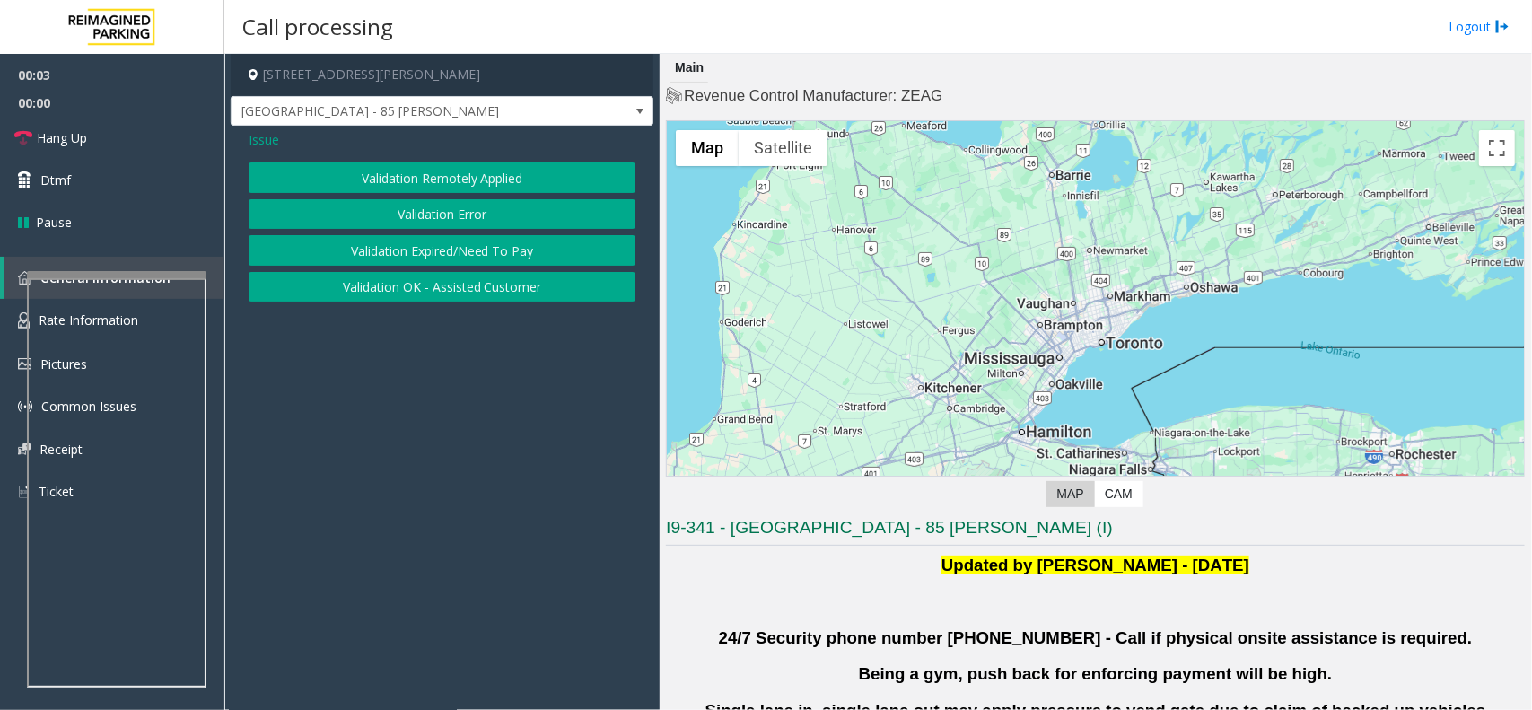
click at [486, 189] on button "Validation Remotely Applied" at bounding box center [442, 177] width 387 height 31
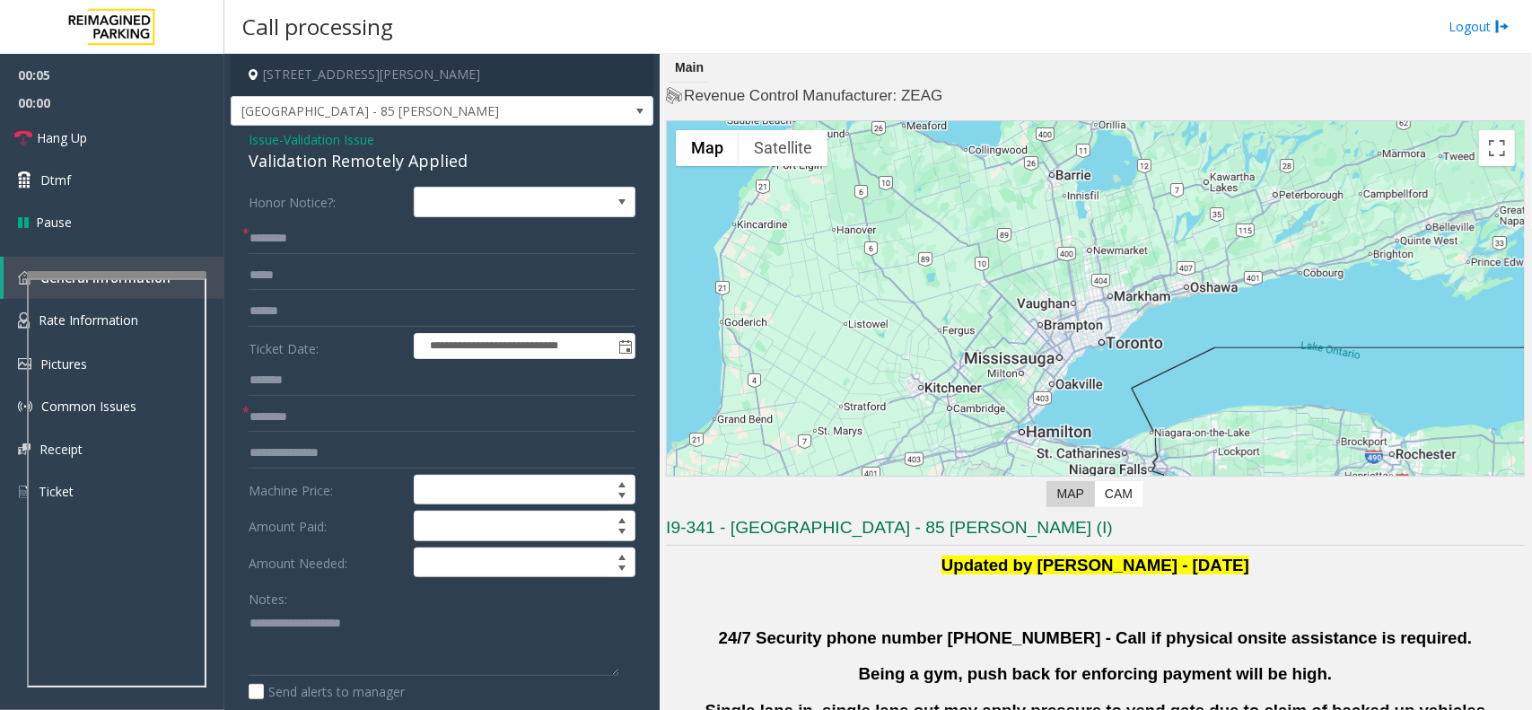
click at [265, 144] on span "Issue" at bounding box center [264, 139] width 31 height 19
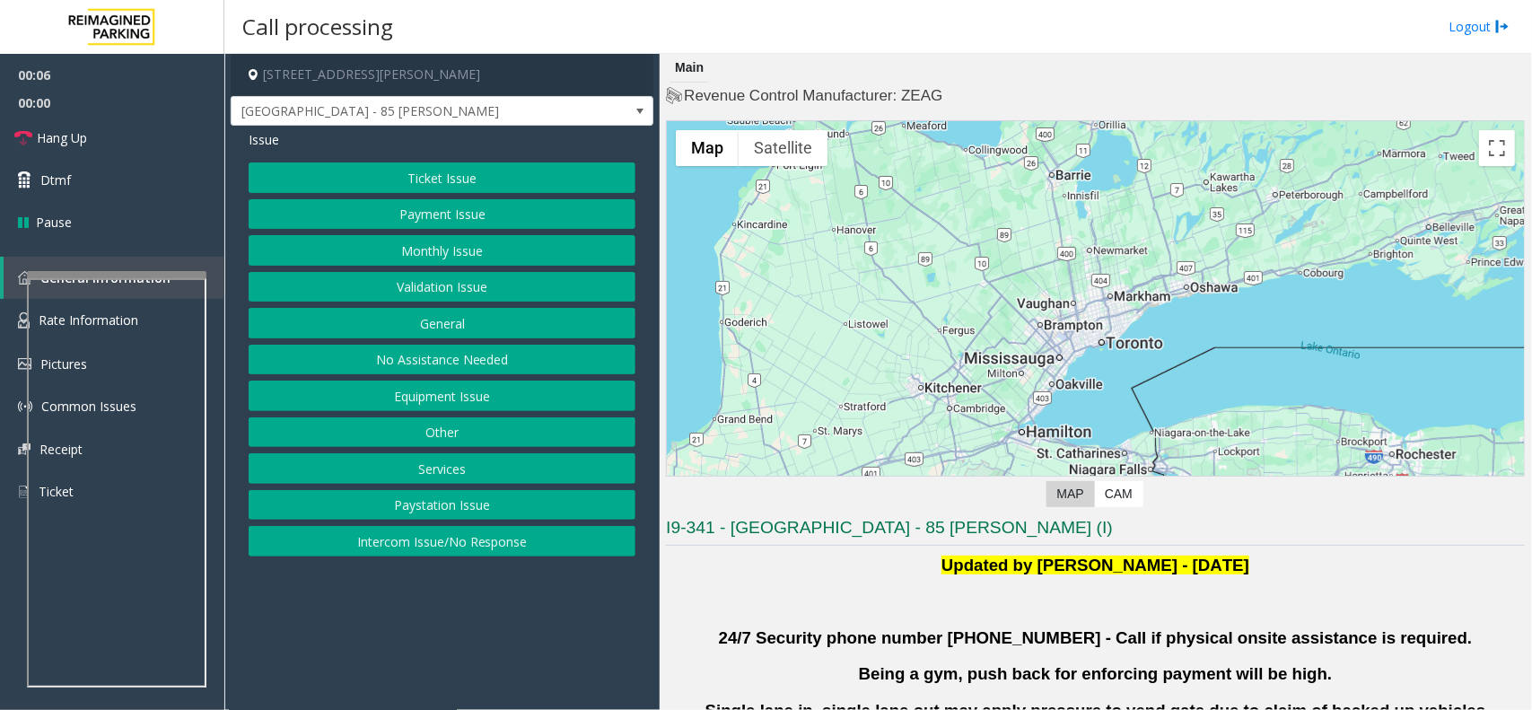
click at [426, 280] on button "Validation Issue" at bounding box center [442, 287] width 387 height 31
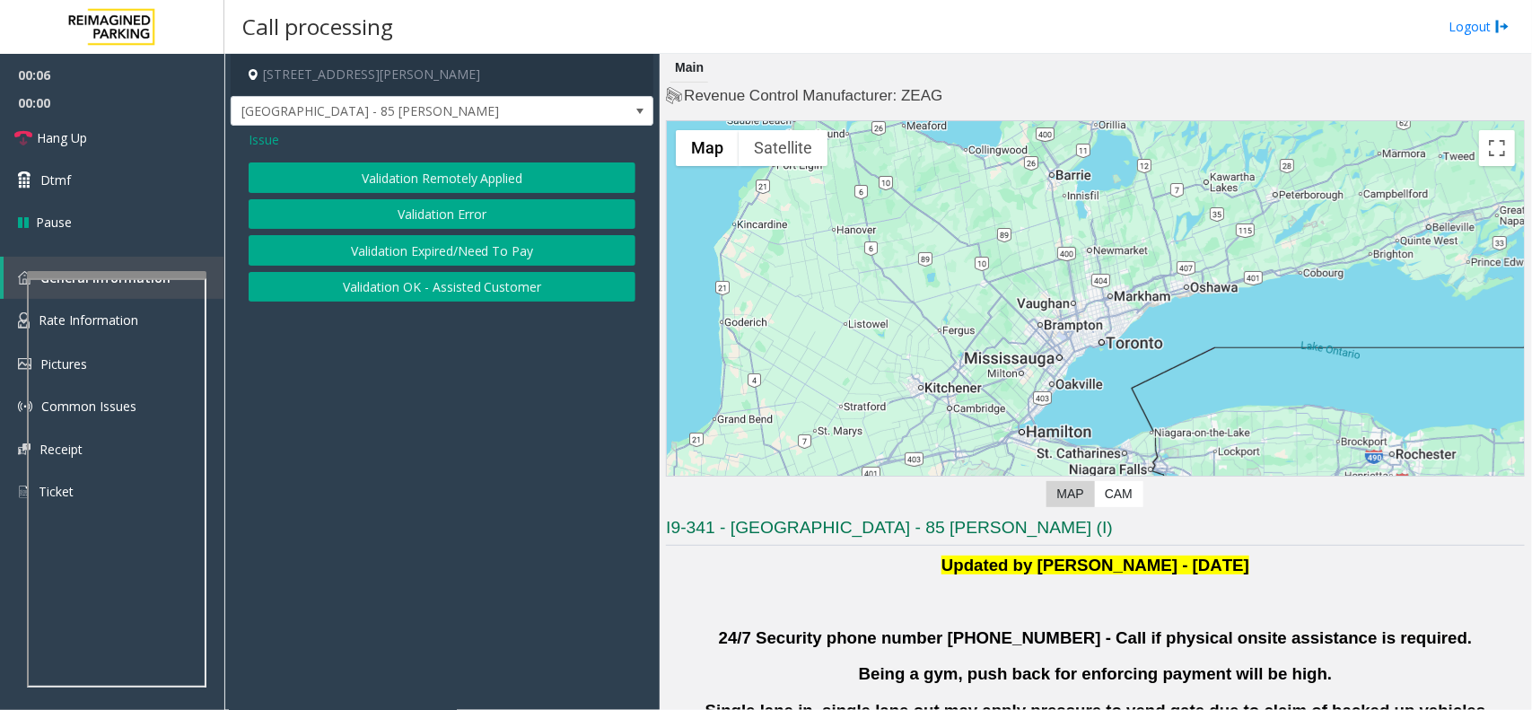
click at [438, 215] on button "Validation Error" at bounding box center [442, 214] width 387 height 31
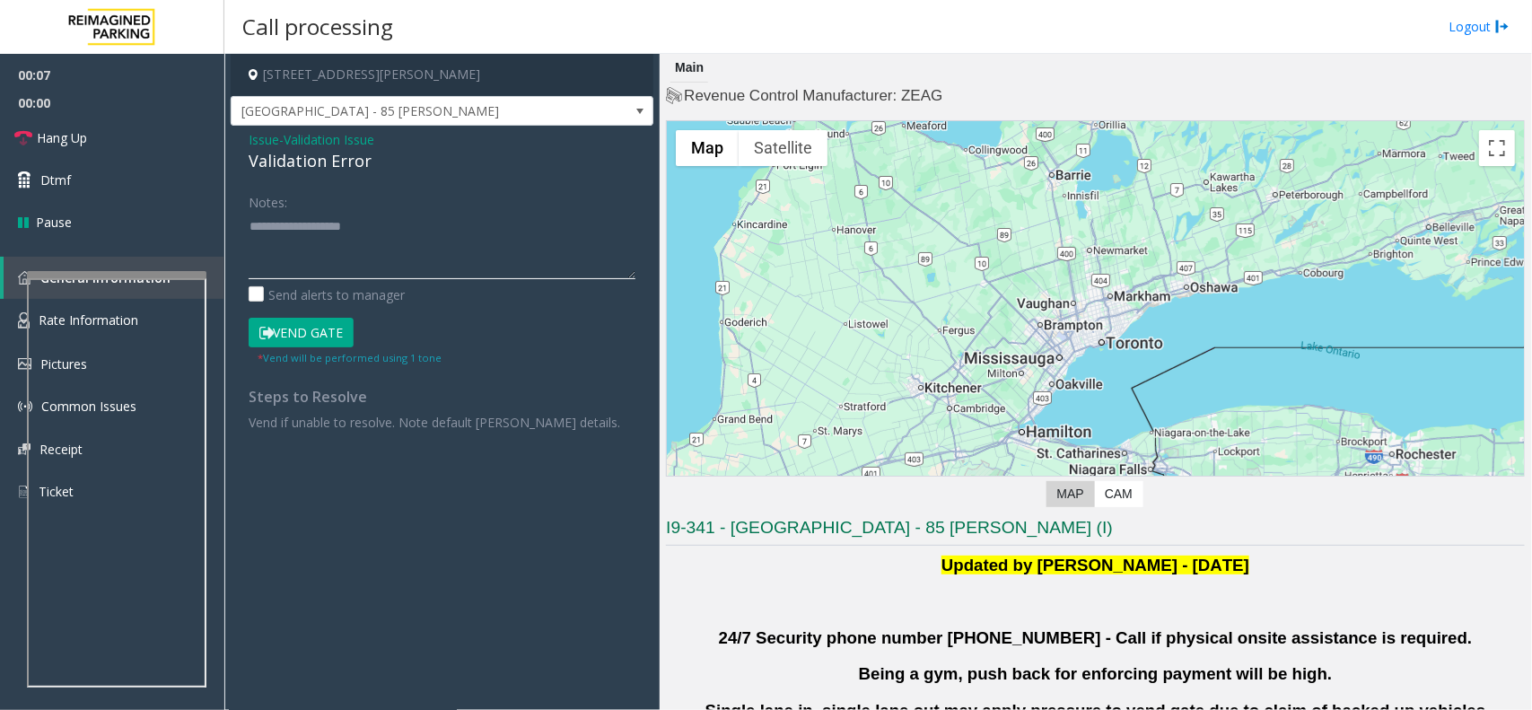
click at [418, 267] on textarea at bounding box center [442, 245] width 387 height 67
click at [341, 167] on div "Validation Error" at bounding box center [442, 161] width 387 height 24
copy div "Validation Error"
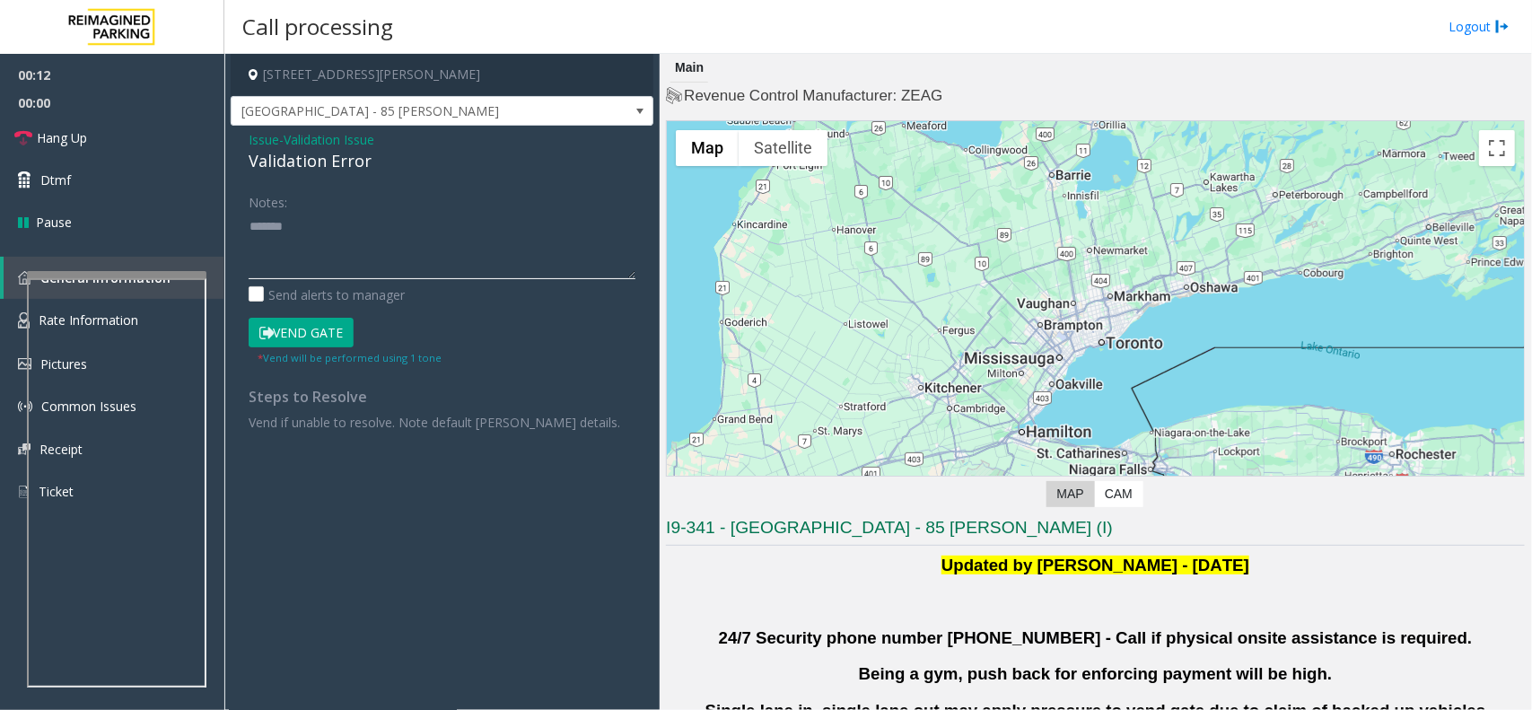
click at [351, 240] on textarea at bounding box center [442, 245] width 387 height 67
paste textarea "**********"
click at [402, 269] on textarea at bounding box center [442, 245] width 387 height 67
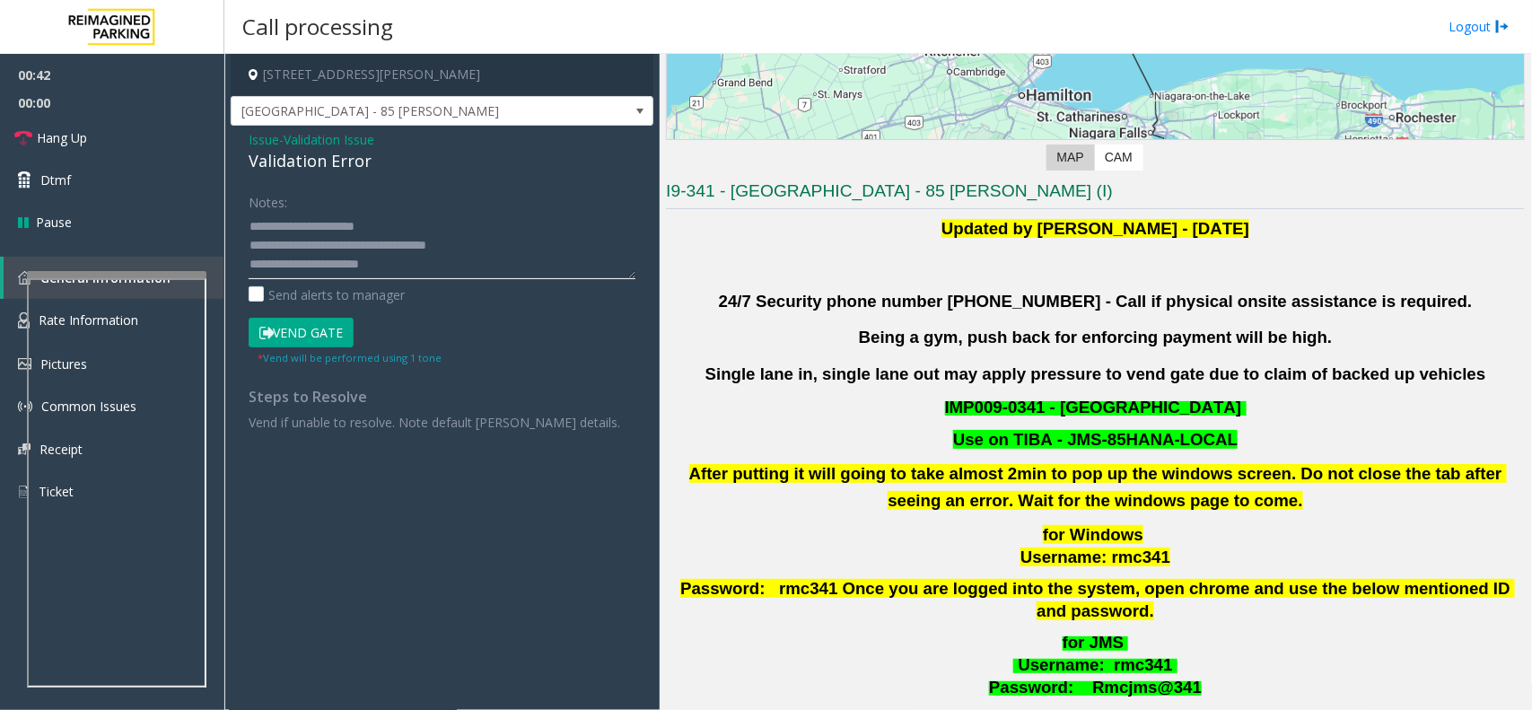
scroll to position [785, 0]
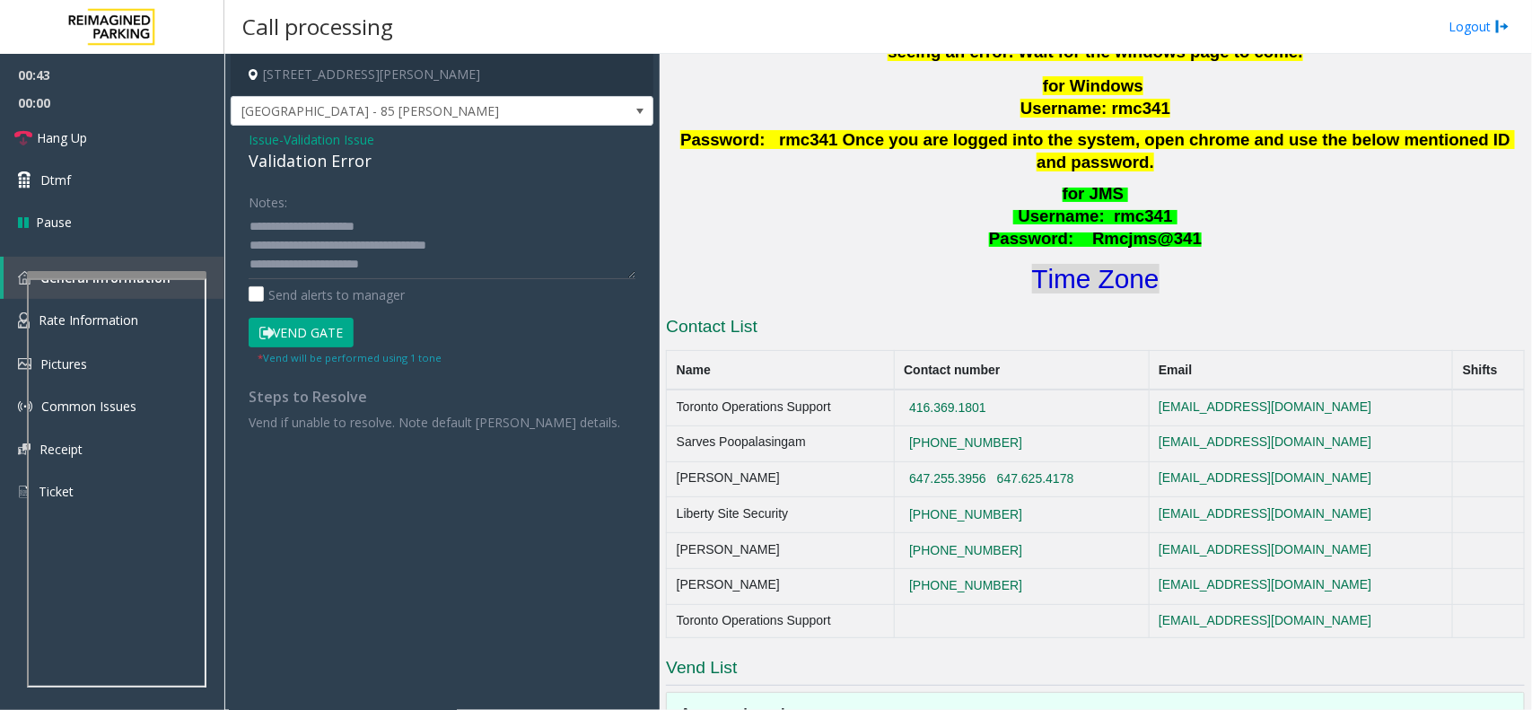
click at [1107, 264] on font "Time Zone" at bounding box center [1095, 279] width 127 height 30
click at [399, 262] on textarea at bounding box center [442, 245] width 387 height 67
drag, startPoint x: 311, startPoint y: 248, endPoint x: 505, endPoint y: 245, distance: 193.9
click at [505, 245] on textarea at bounding box center [442, 245] width 387 height 67
type textarea "**********"
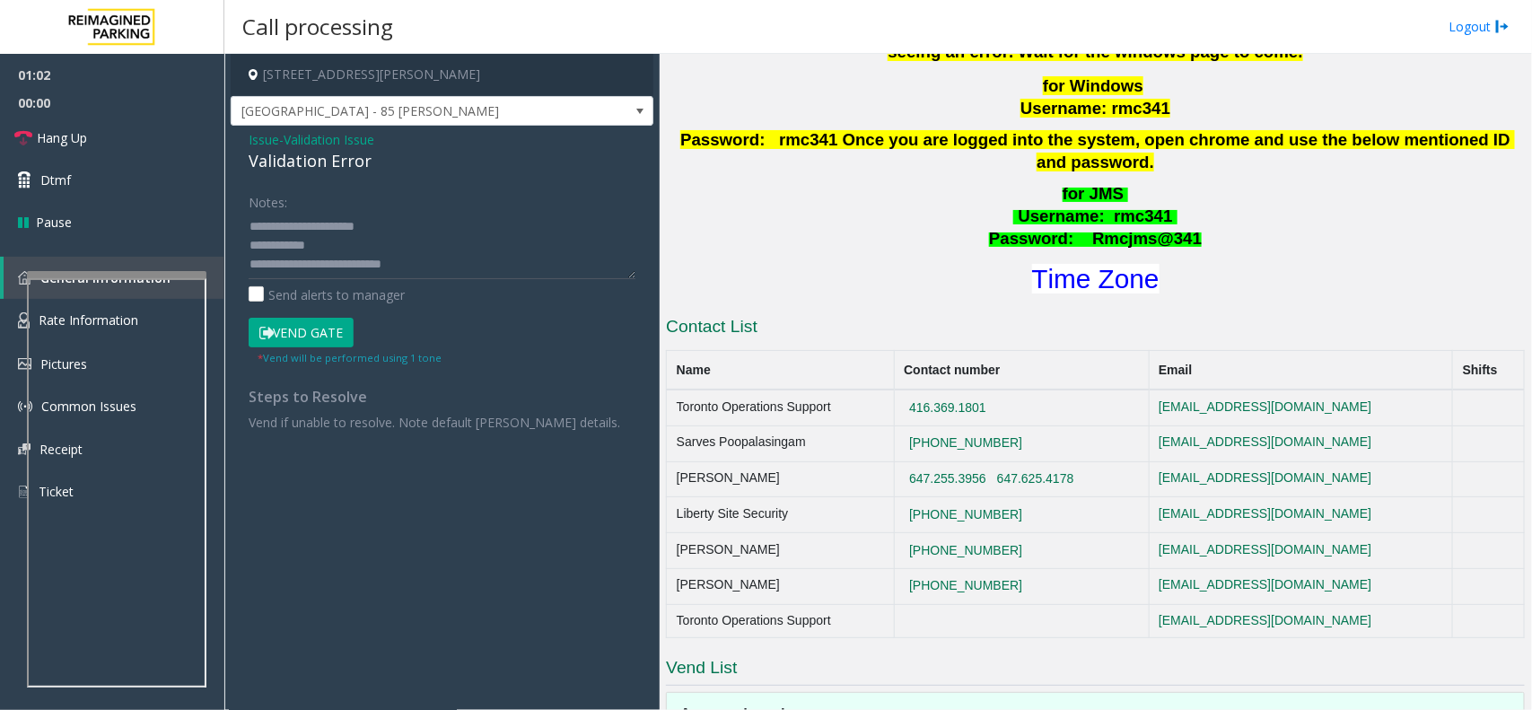
click at [260, 135] on span "Issue" at bounding box center [264, 139] width 31 height 19
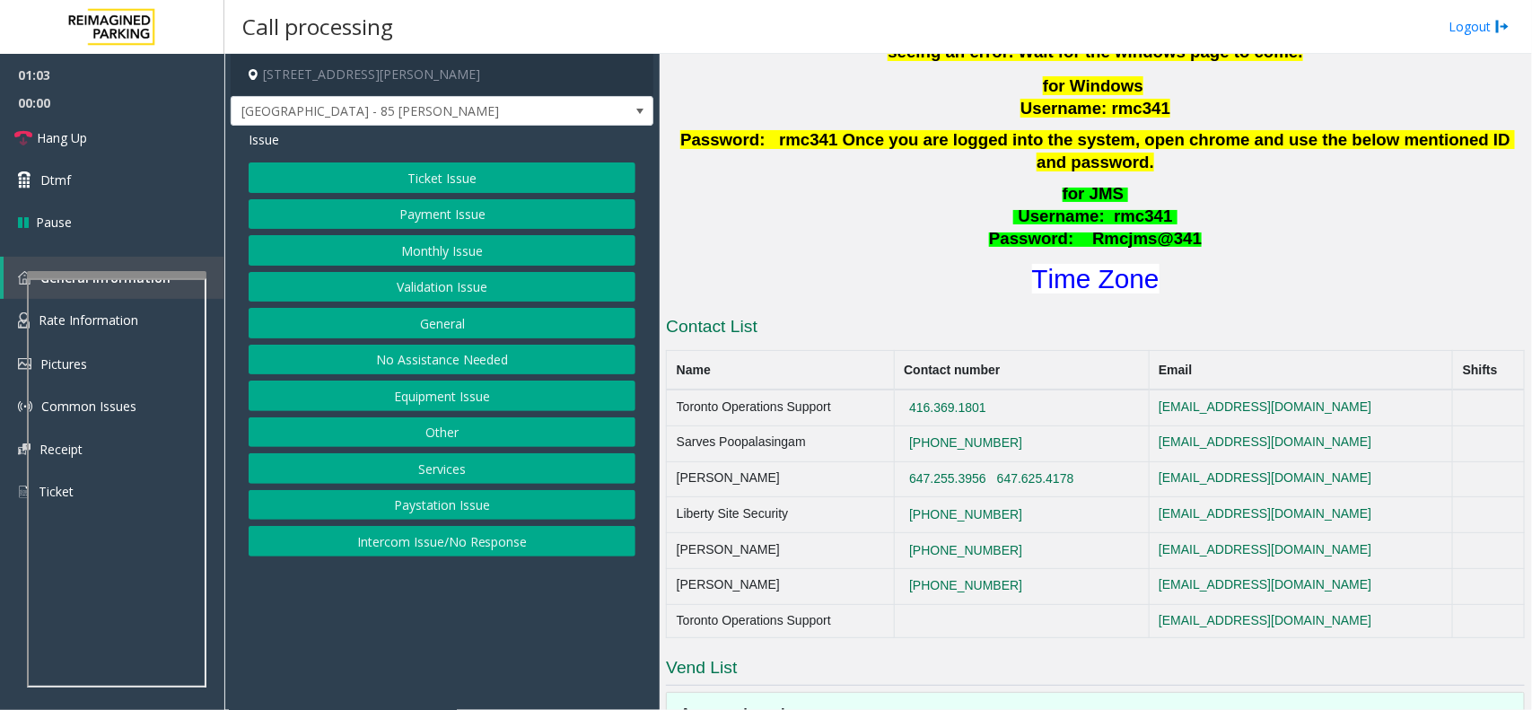
click at [424, 276] on button "Validation Issue" at bounding box center [442, 287] width 387 height 31
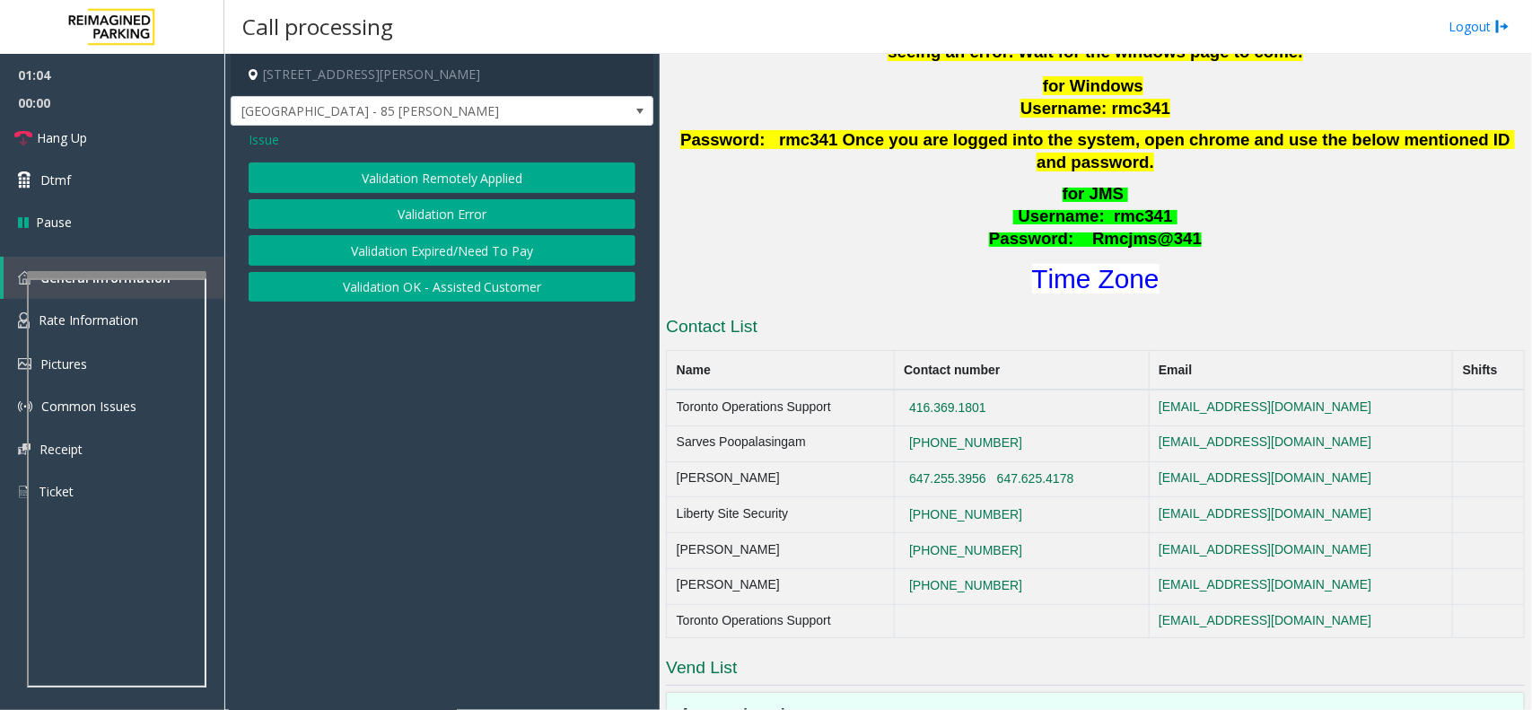
click at [433, 248] on button "Validation Expired/Need To Pay" at bounding box center [442, 250] width 387 height 31
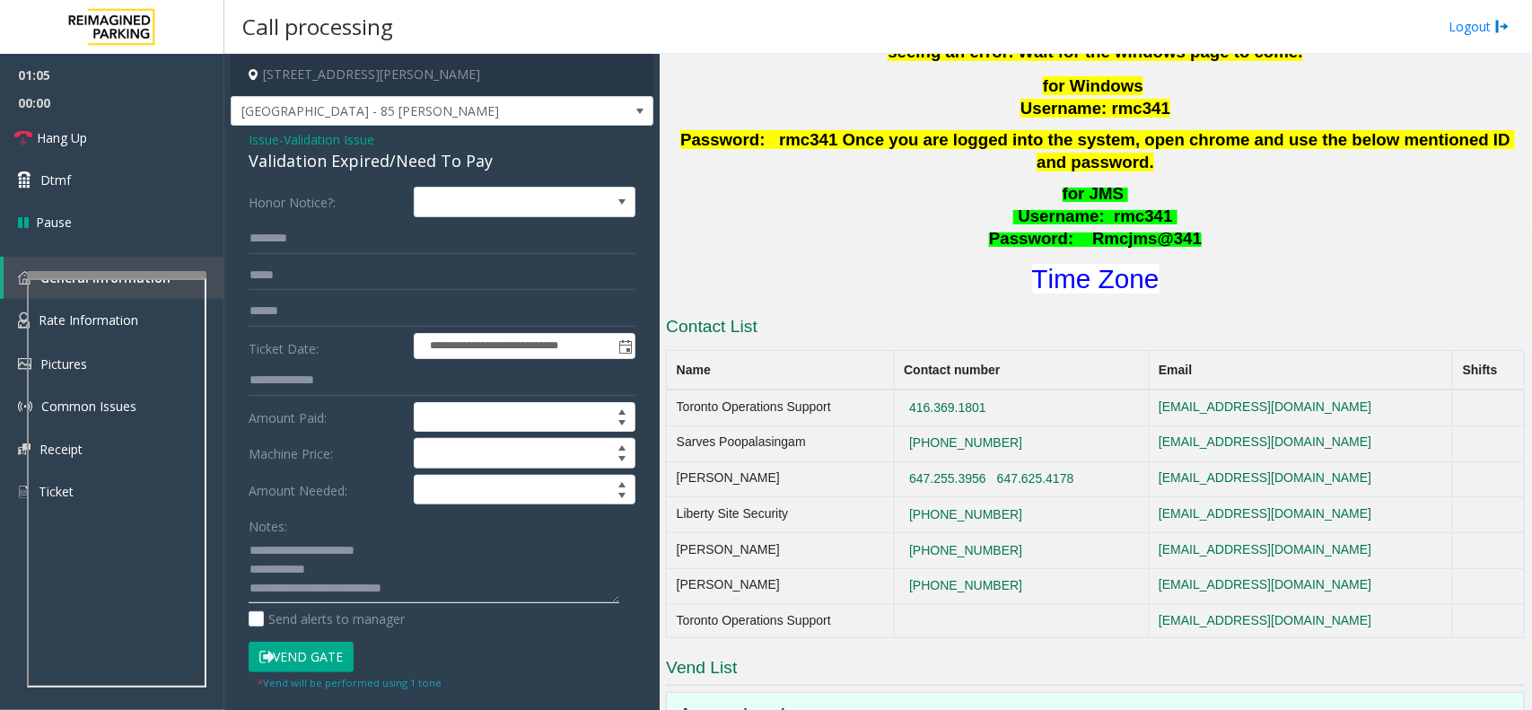
click at [364, 563] on textarea at bounding box center [434, 569] width 371 height 67
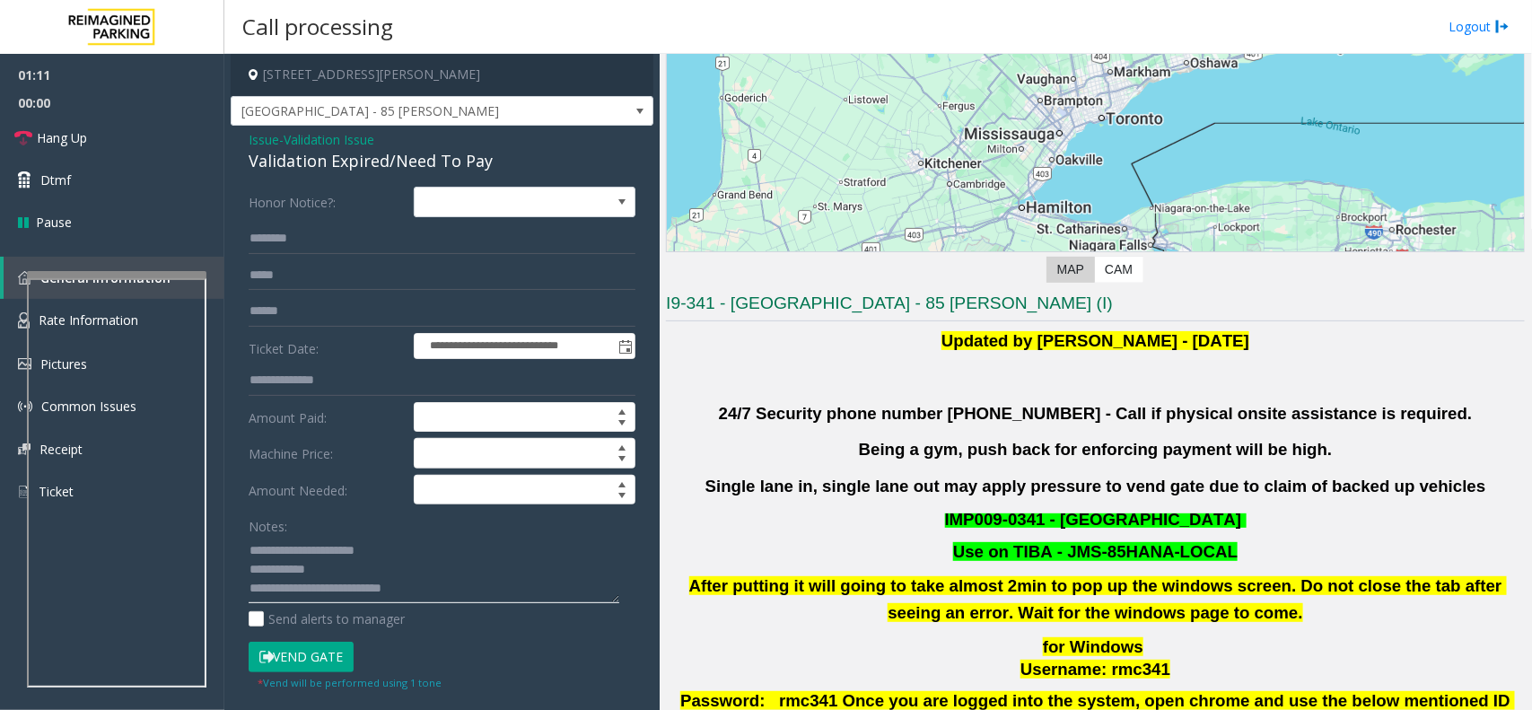
scroll to position [561, 0]
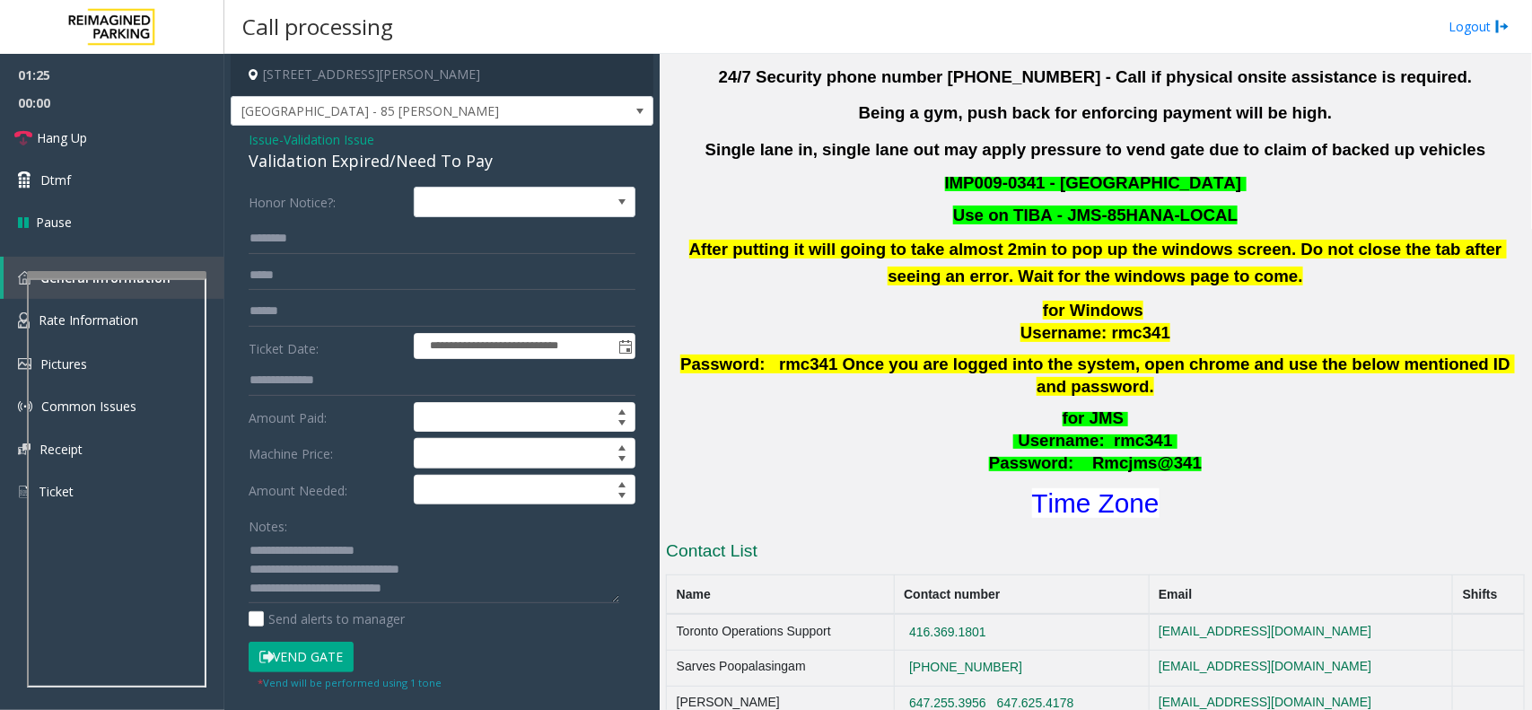
click at [271, 660] on icon at bounding box center [266, 657] width 14 height 13
click at [449, 585] on textarea at bounding box center [434, 569] width 371 height 67
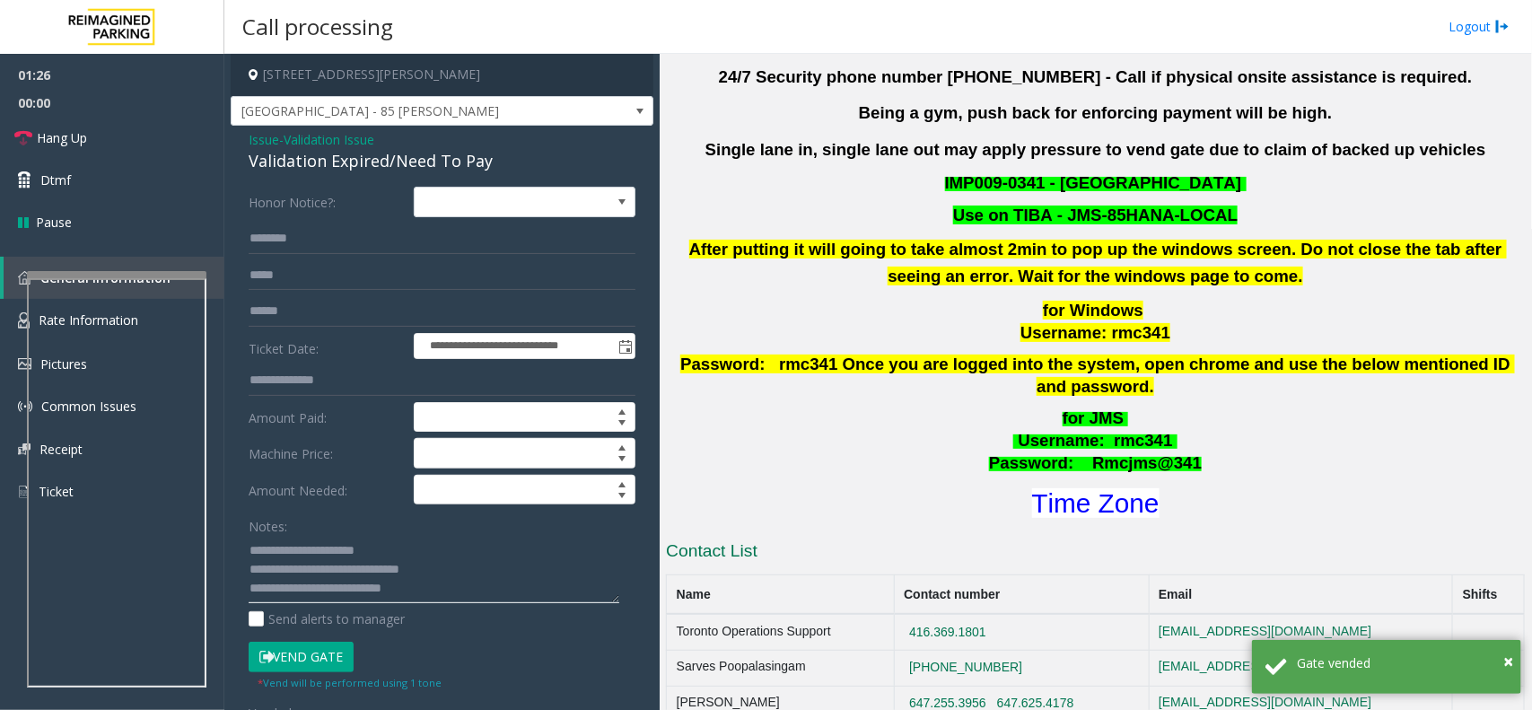
click at [454, 575] on textarea at bounding box center [434, 569] width 371 height 67
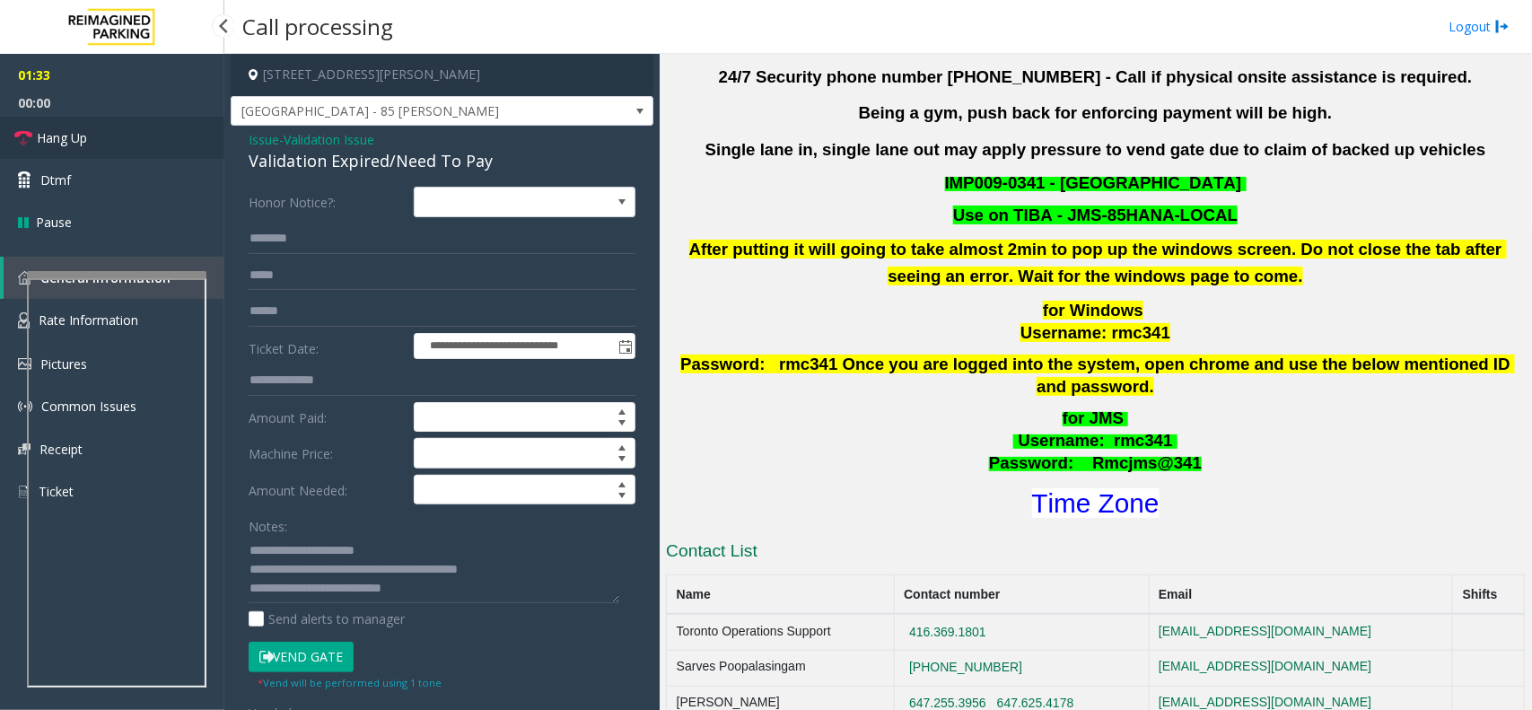
click at [159, 146] on link "Hang Up" at bounding box center [112, 138] width 224 height 42
click at [528, 577] on textarea at bounding box center [434, 569] width 371 height 67
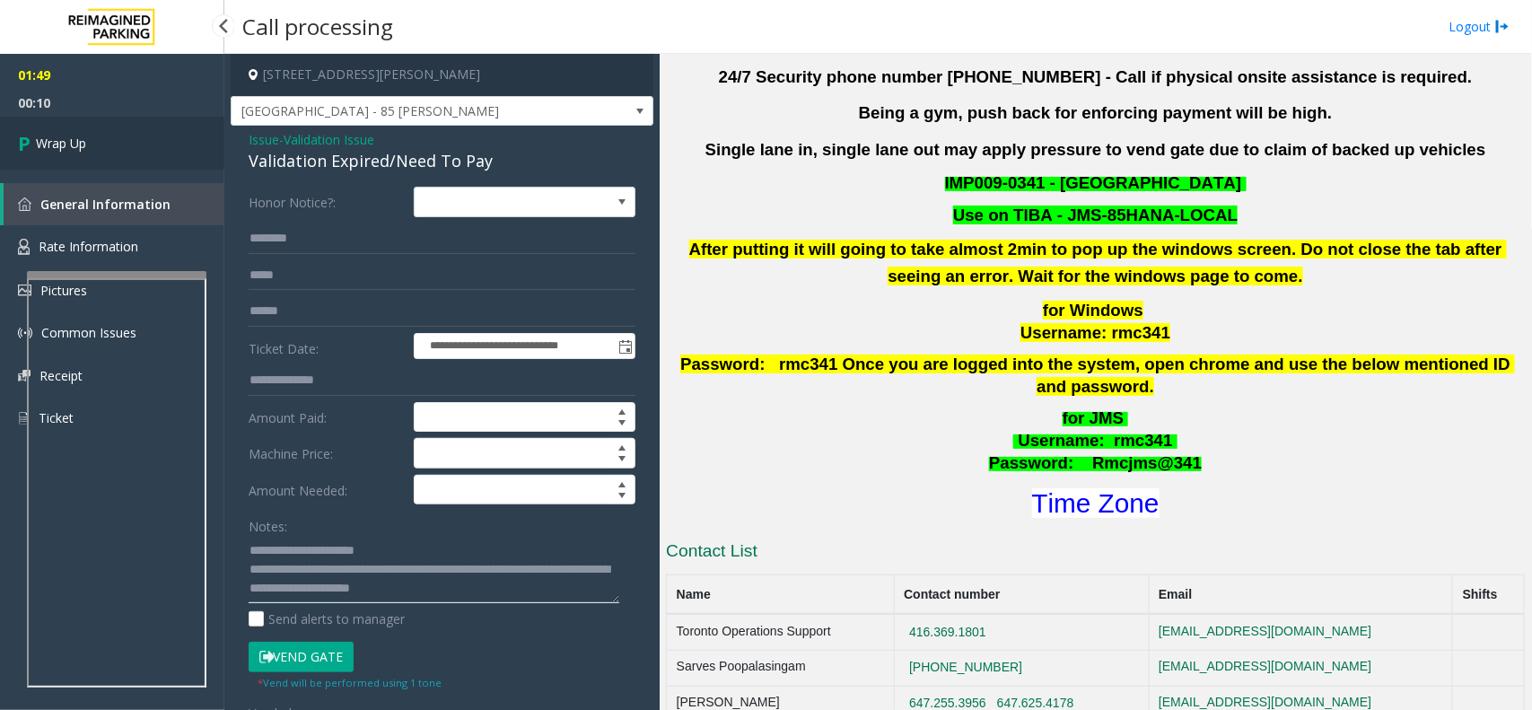
type textarea "**********"
click at [74, 137] on span "Wrap Up" at bounding box center [61, 143] width 50 height 19
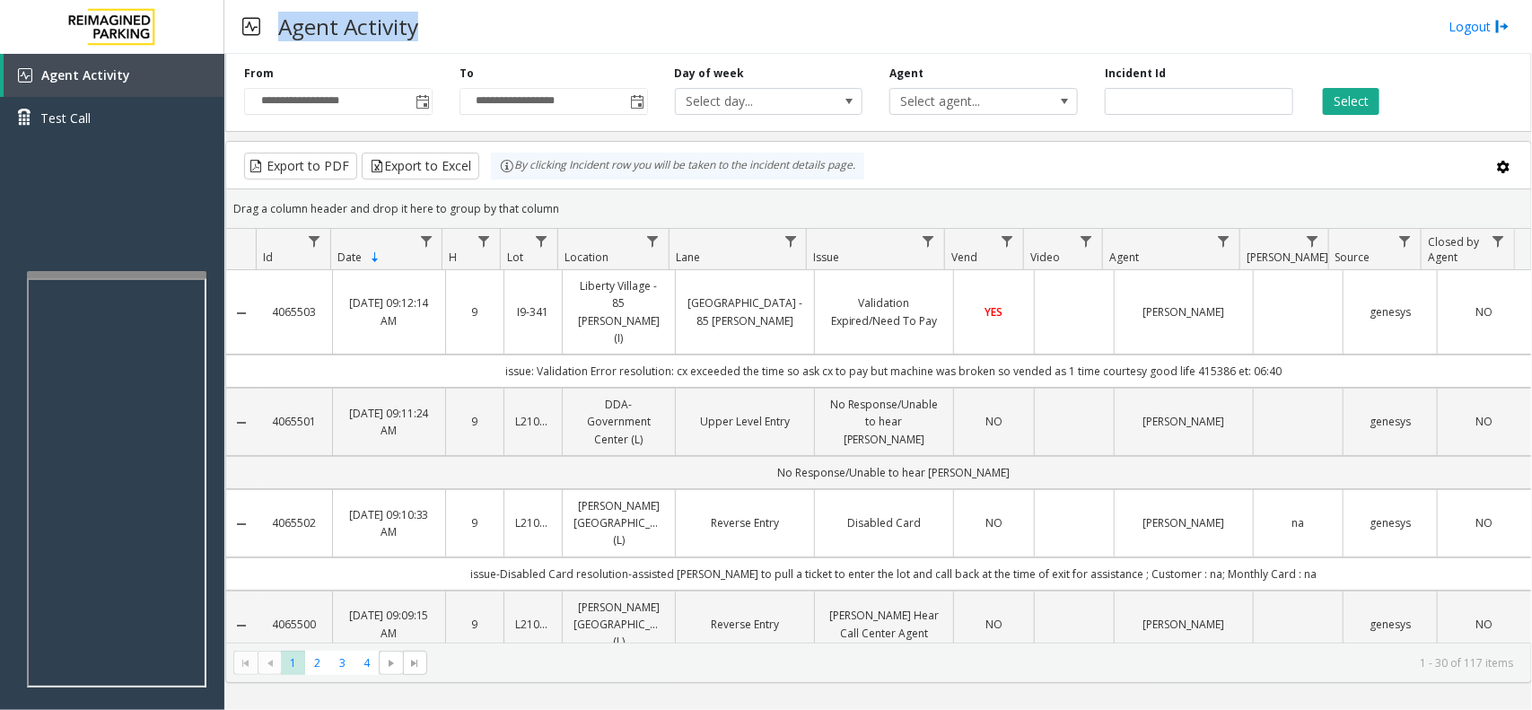
drag, startPoint x: 276, startPoint y: 22, endPoint x: 422, endPoint y: 21, distance: 146.3
click at [422, 21] on h3 "Agent Activity" at bounding box center [348, 26] width 158 height 44
drag, startPoint x: 281, startPoint y: 24, endPoint x: 442, endPoint y: 39, distance: 161.3
click at [442, 39] on div "Agent Activity Logout" at bounding box center [878, 27] width 1308 height 54
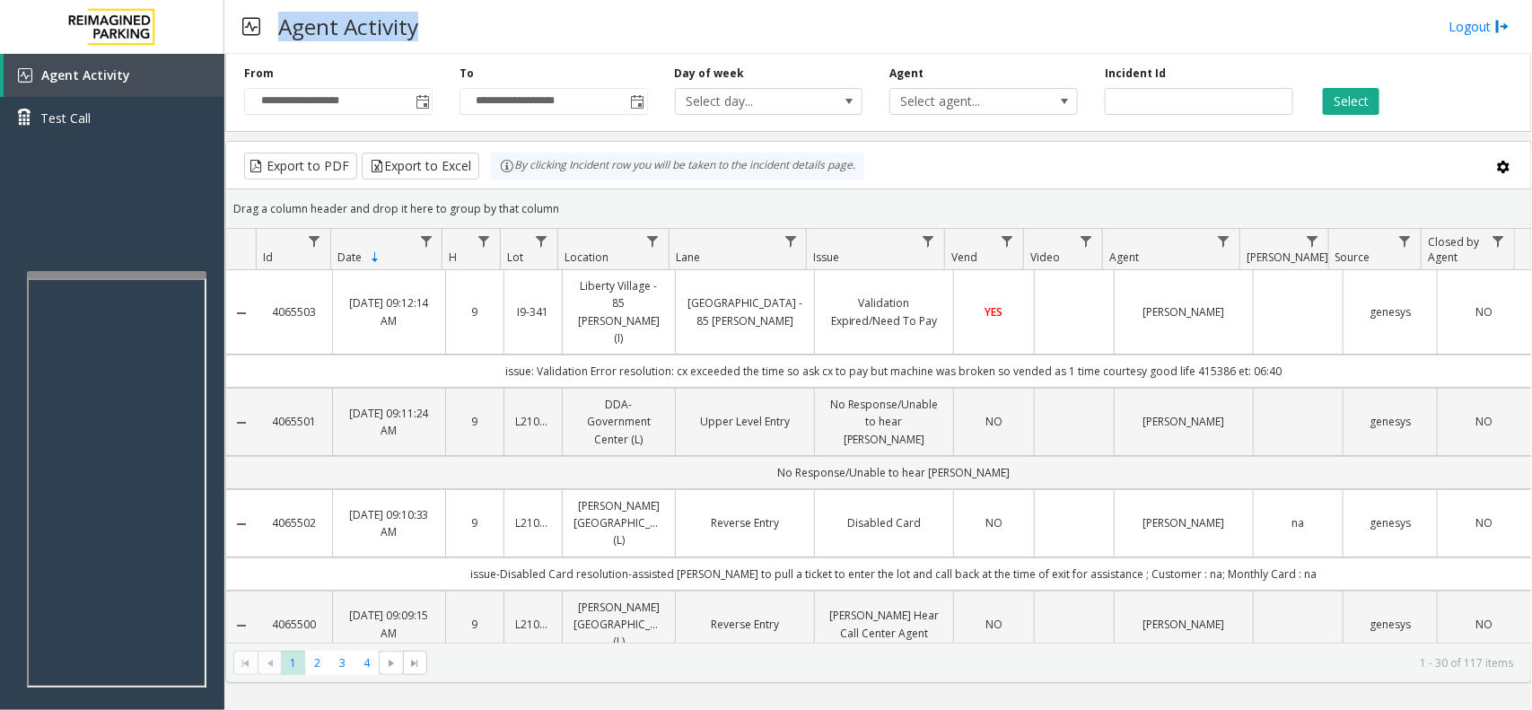
click at [445, 32] on div "Agent Activity Logout" at bounding box center [878, 27] width 1308 height 54
drag, startPoint x: 280, startPoint y: 25, endPoint x: 456, endPoint y: 21, distance: 176.0
click at [456, 21] on div "Agent Activity Logout" at bounding box center [878, 27] width 1308 height 54
click at [435, 22] on div "Agent Activity Logout" at bounding box center [878, 27] width 1308 height 54
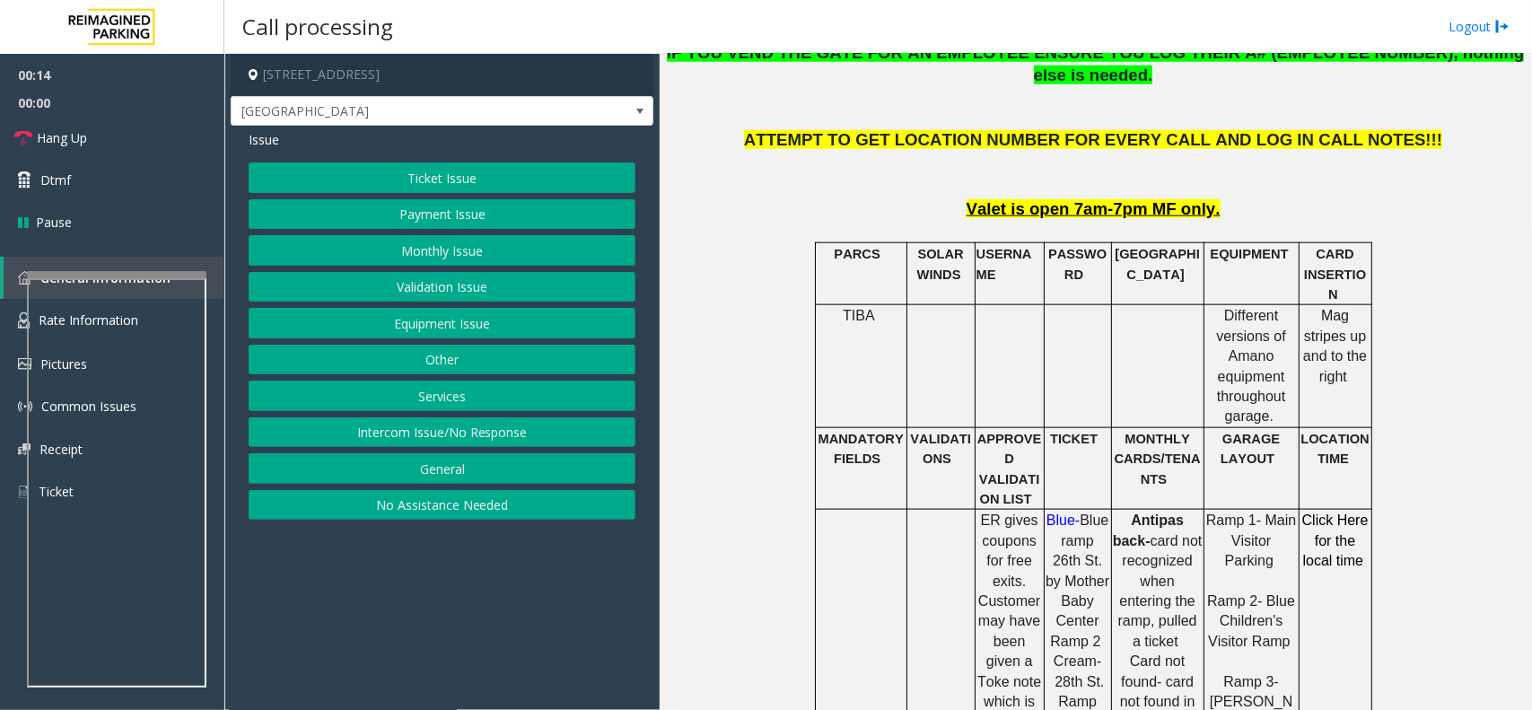
scroll to position [561, 0]
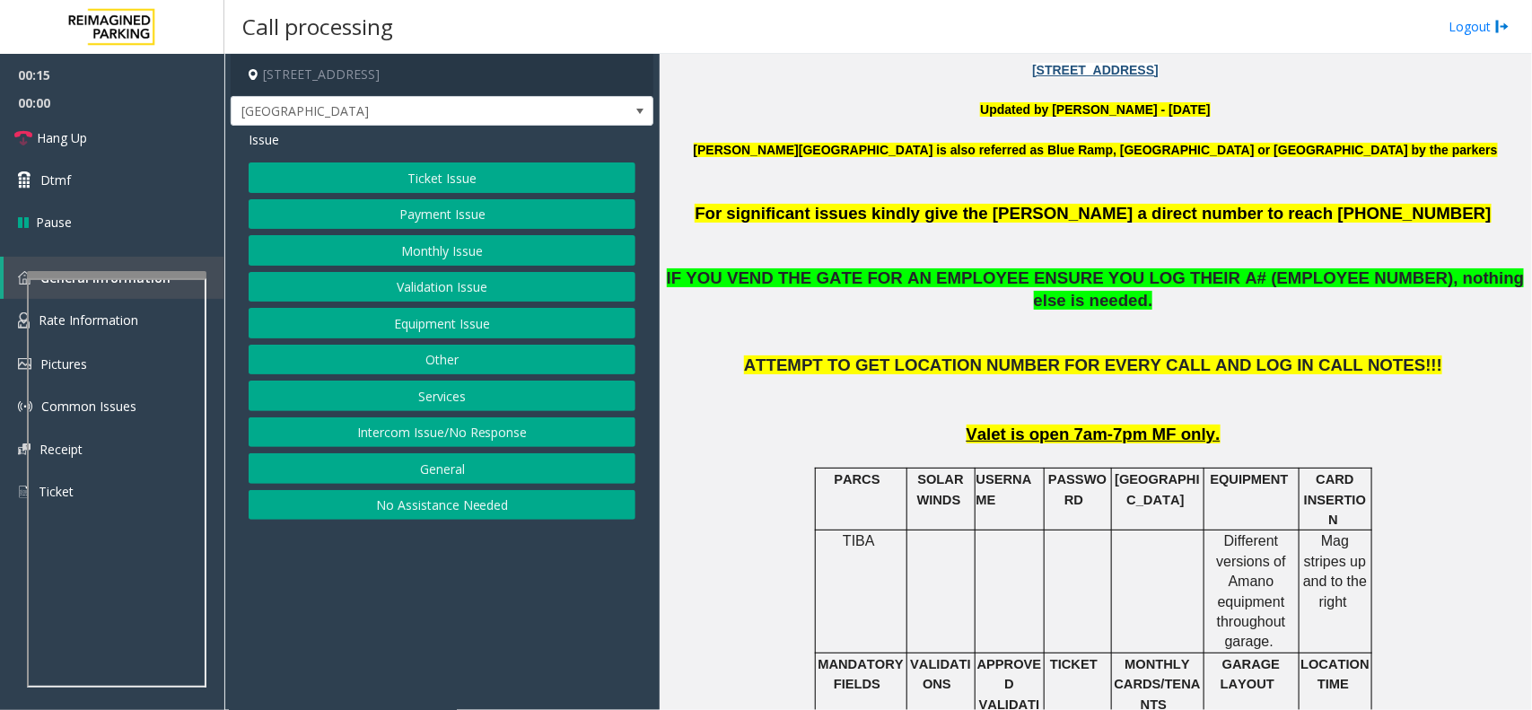
click at [558, 445] on button "Intercom Issue/No Response" at bounding box center [442, 432] width 387 height 31
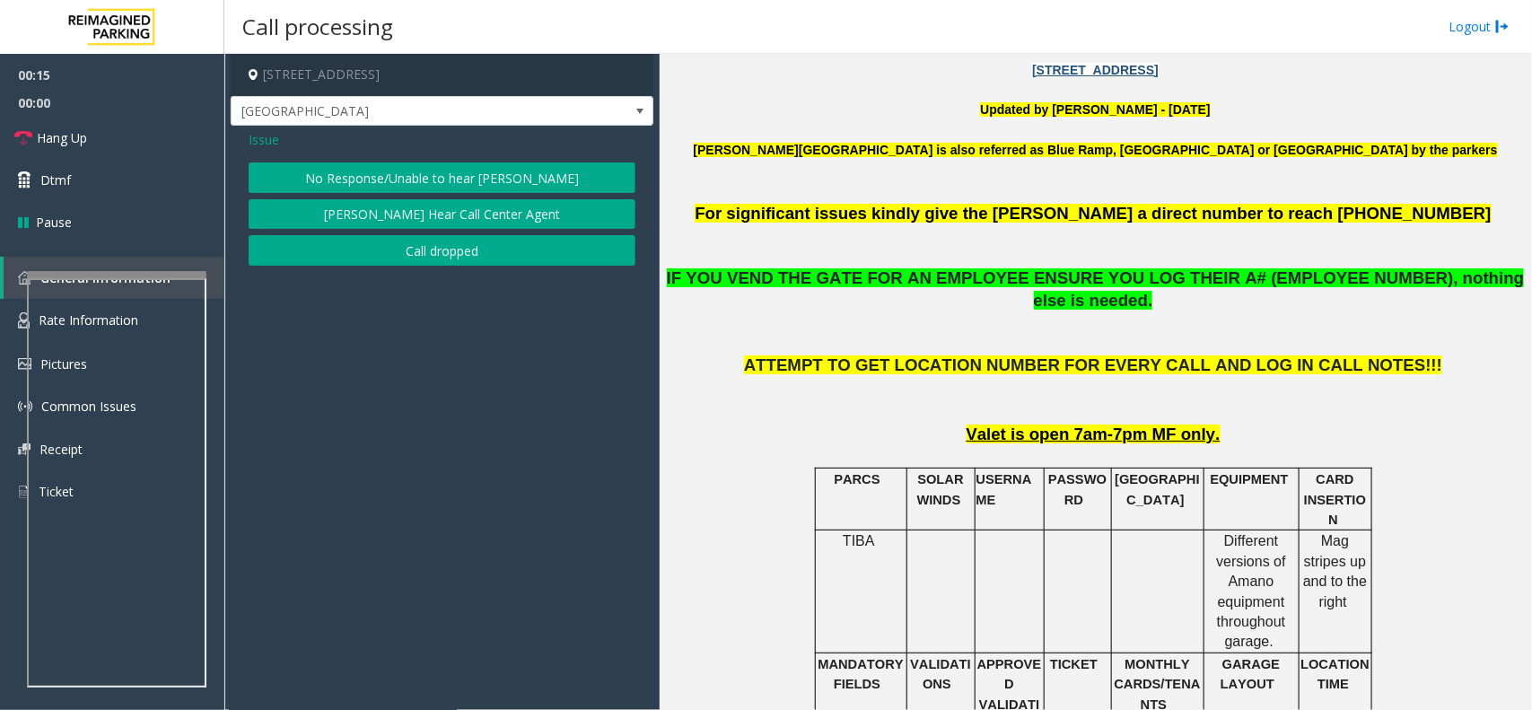
click at [498, 177] on button "No Response/Unable to hear [PERSON_NAME]" at bounding box center [442, 177] width 387 height 31
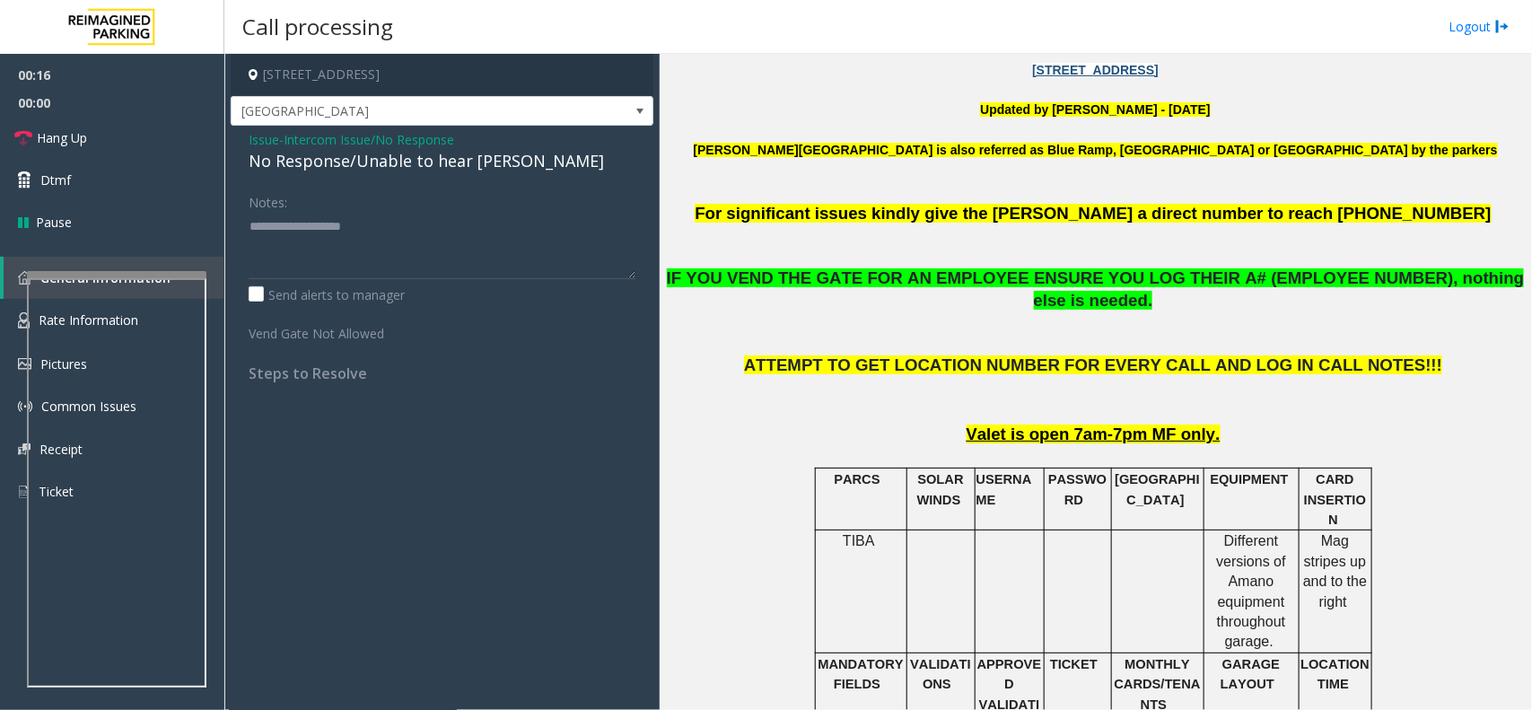
click at [468, 164] on div "No Response/Unable to hear [PERSON_NAME]" at bounding box center [442, 161] width 387 height 24
click at [512, 220] on textarea at bounding box center [442, 245] width 387 height 67
type textarea "**********"
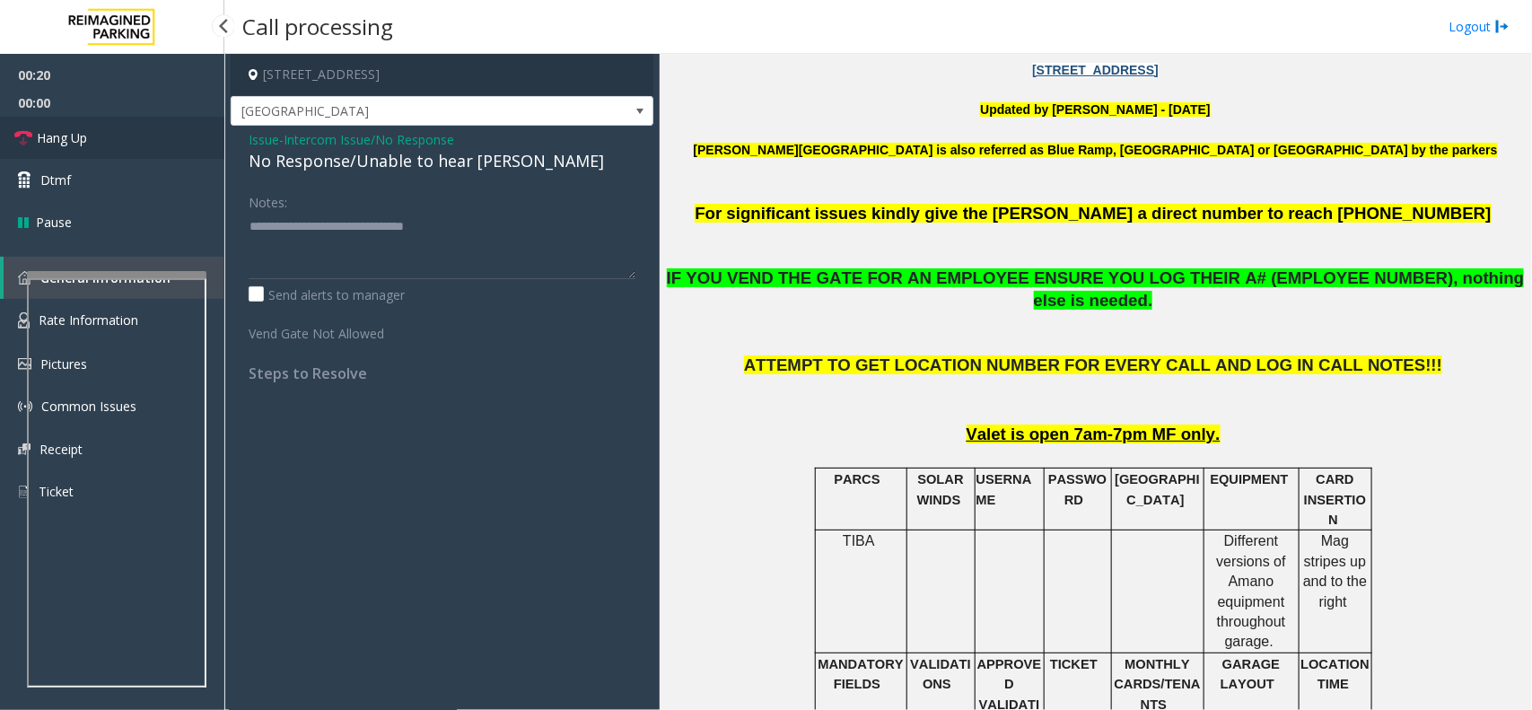
click at [164, 151] on link "Hang Up" at bounding box center [112, 138] width 224 height 42
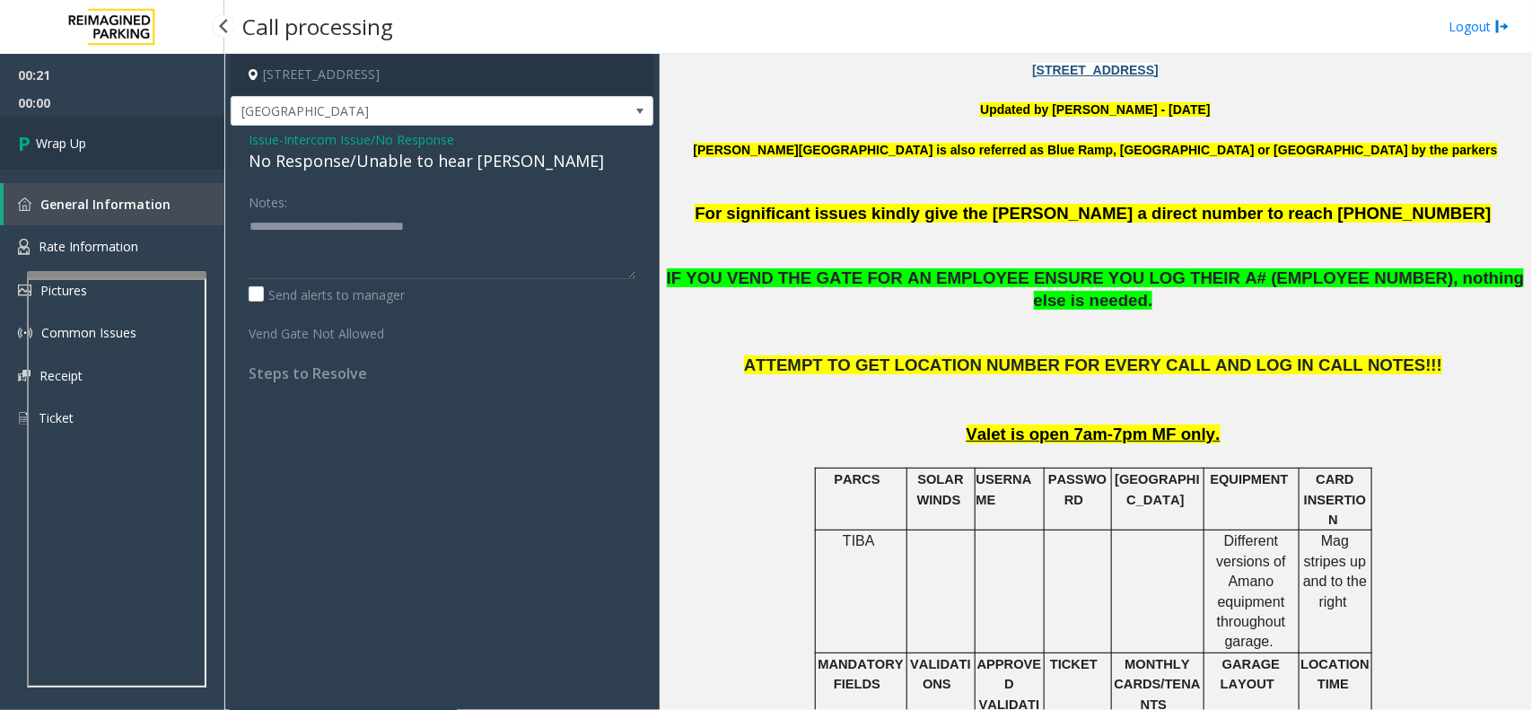
click at [164, 151] on link "Wrap Up" at bounding box center [112, 143] width 224 height 53
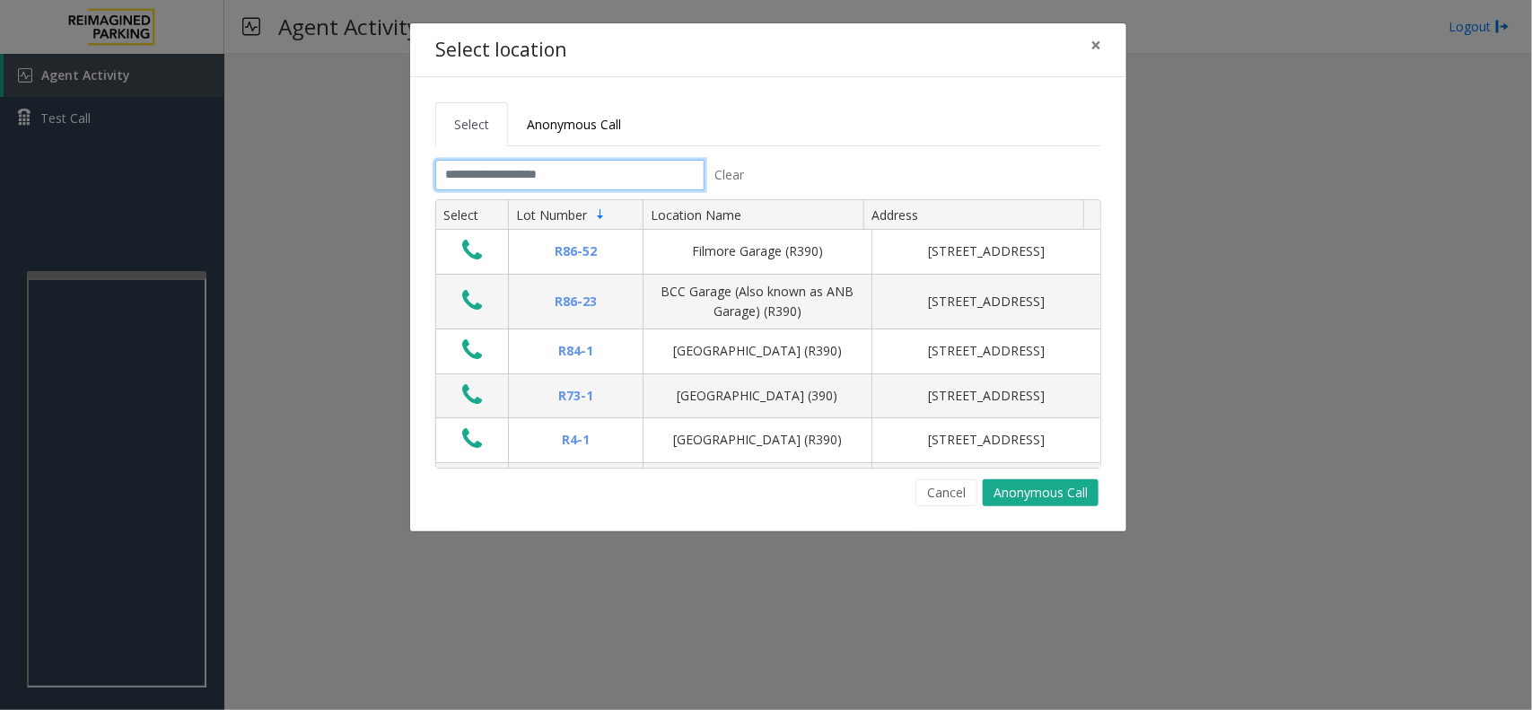
click at [481, 176] on input "text" at bounding box center [569, 175] width 269 height 31
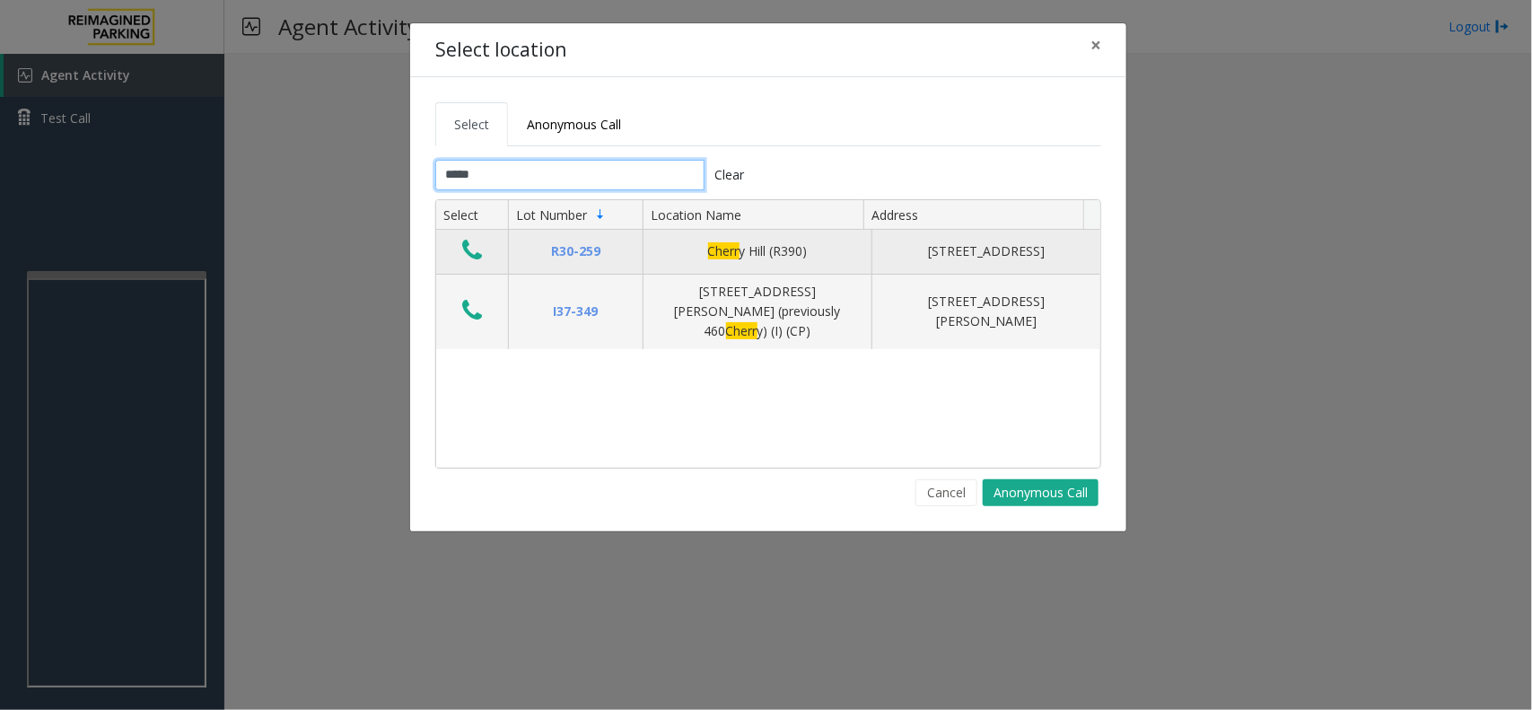
type input "*****"
click at [472, 256] on icon "Data table" at bounding box center [472, 250] width 20 height 25
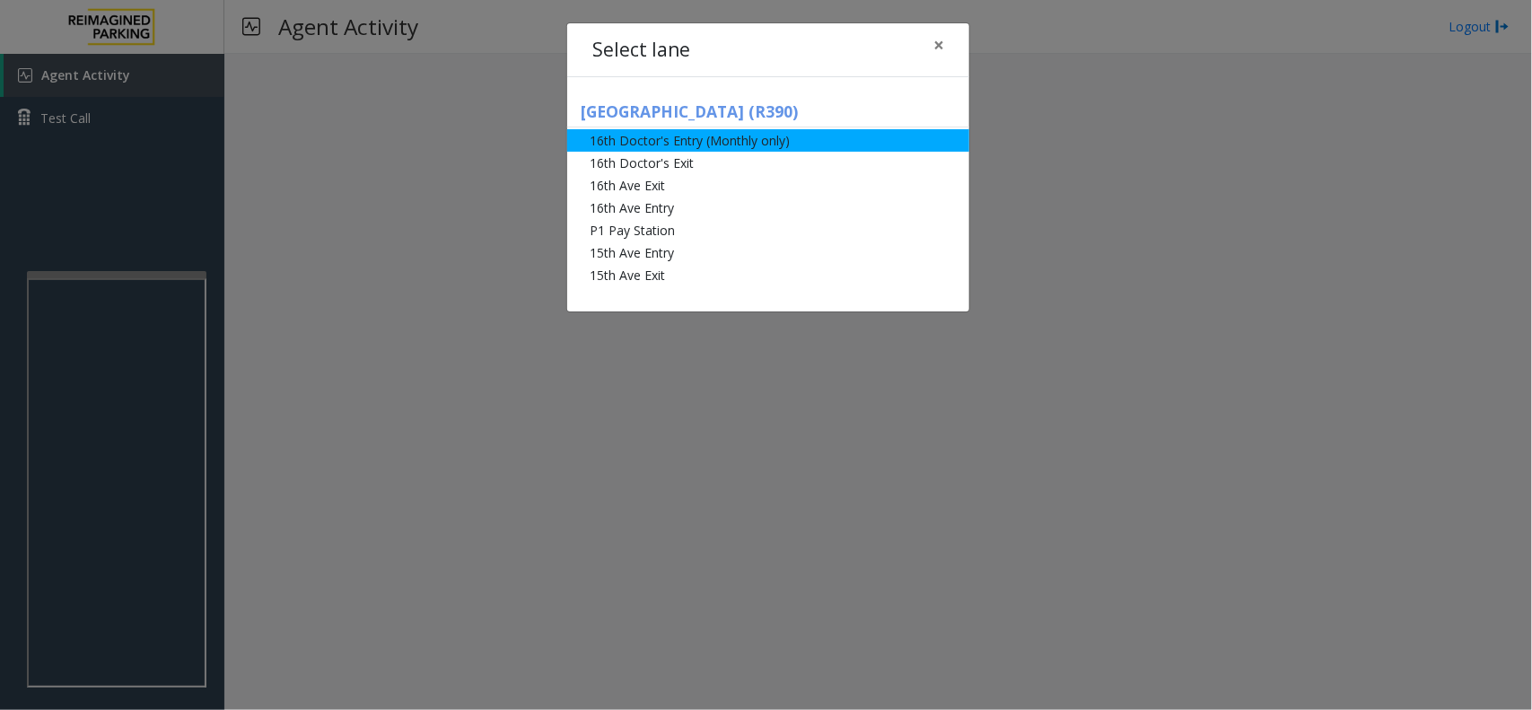
click at [697, 136] on li "16th Doctor's Entry (Monthly only)" at bounding box center [768, 140] width 402 height 22
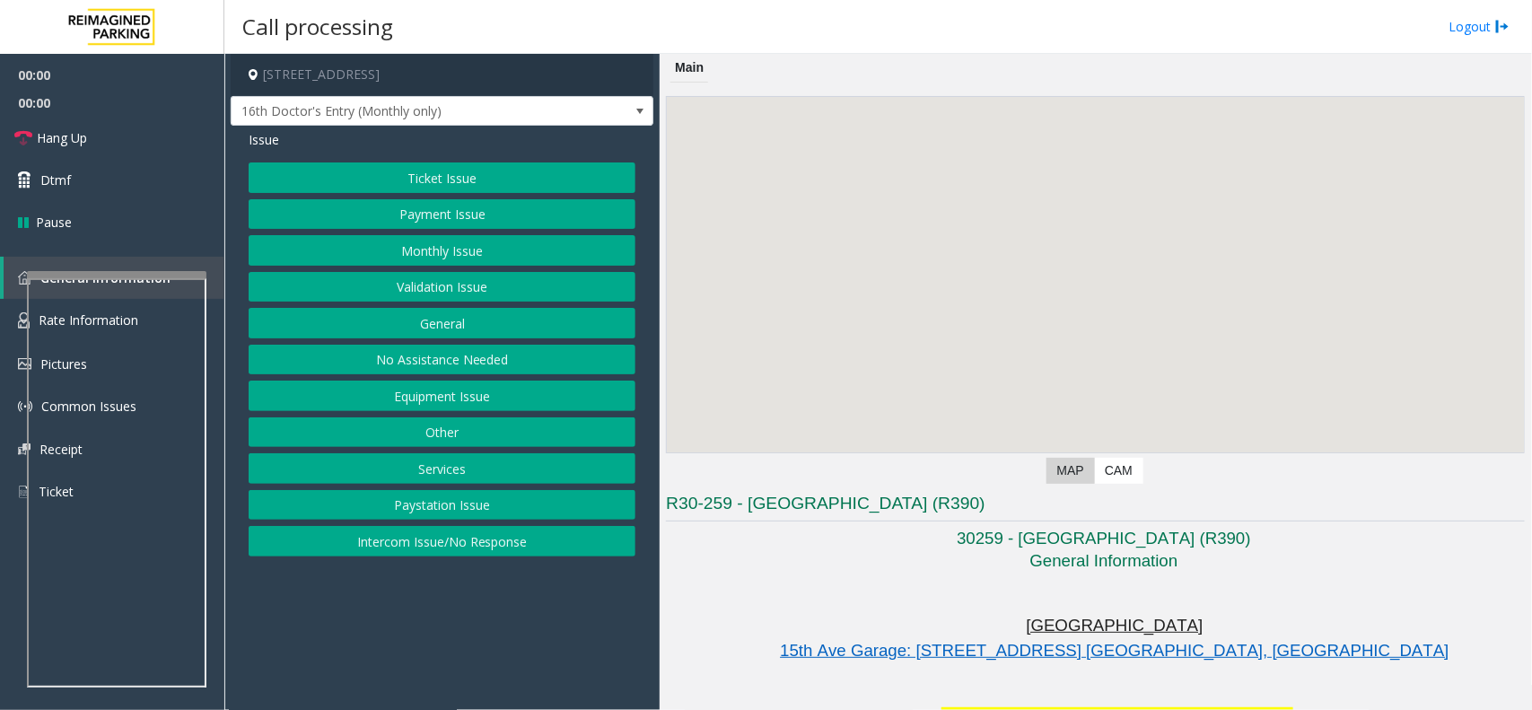
click at [505, 263] on button "Monthly Issue" at bounding box center [442, 250] width 387 height 31
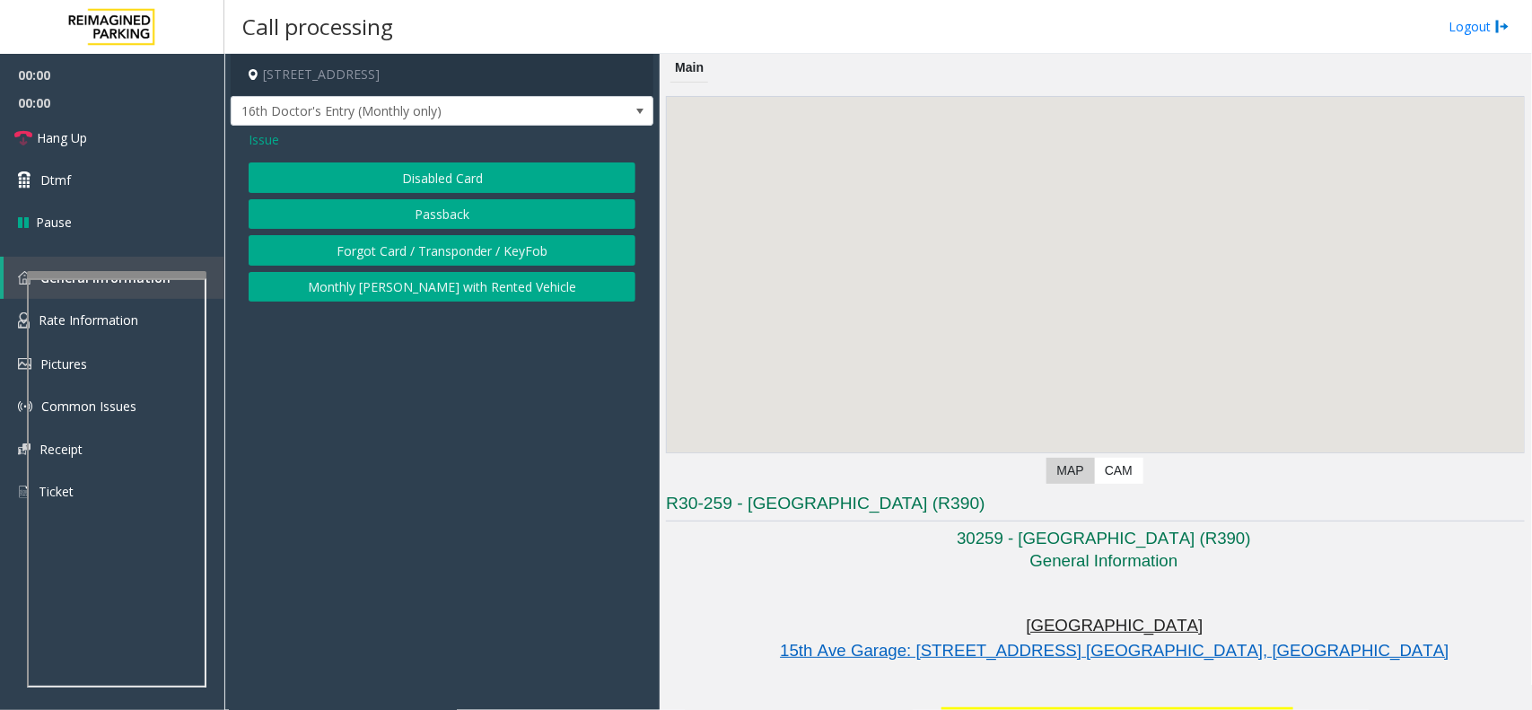
click at [477, 197] on div "Disabled Card Passback Forgot Card / Transponder / KeyFob Monthly [PERSON_NAME]…" at bounding box center [442, 231] width 387 height 139
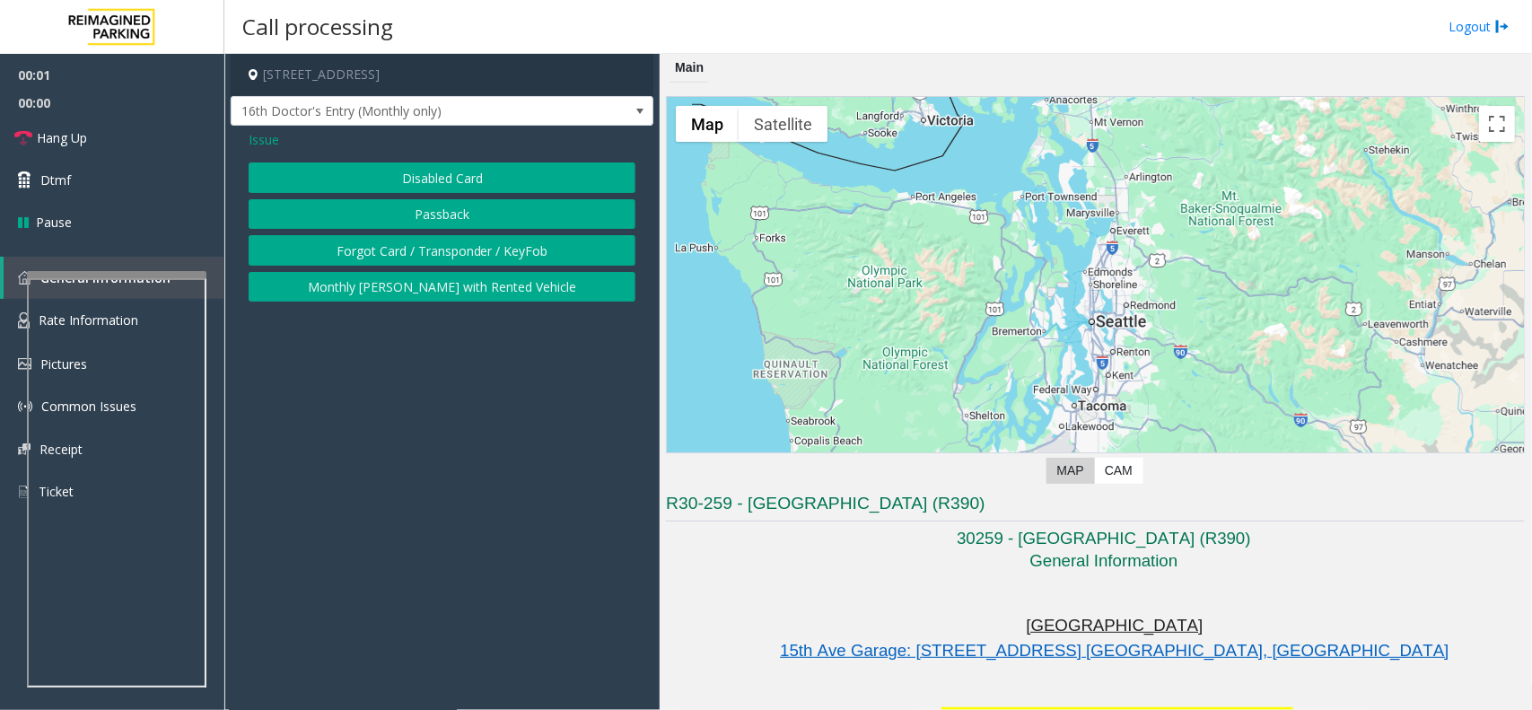
click at [476, 181] on button "Disabled Card" at bounding box center [442, 177] width 387 height 31
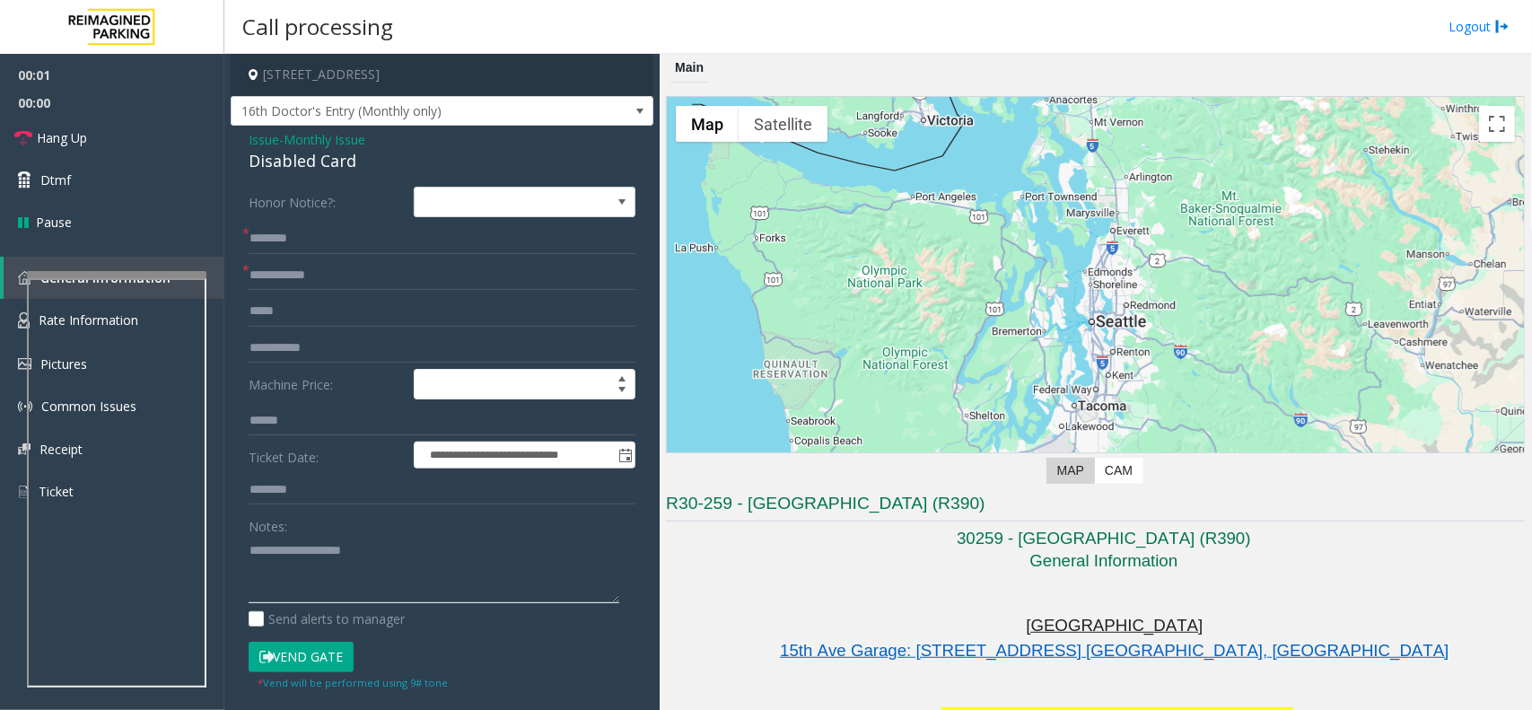
click at [326, 582] on textarea at bounding box center [434, 569] width 371 height 67
click at [278, 171] on div "Disabled Card" at bounding box center [442, 161] width 387 height 24
copy div "Disabled Card"
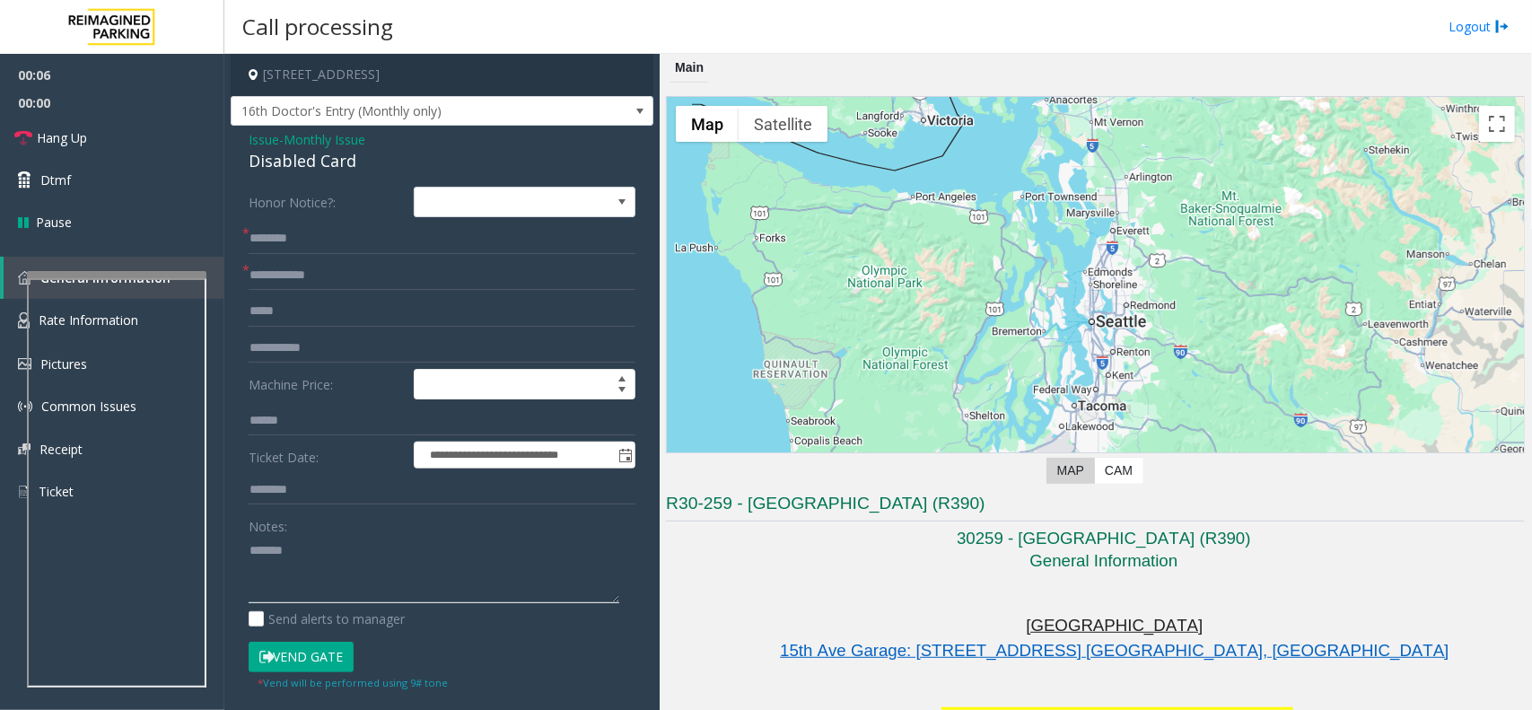
click at [342, 559] on textarea at bounding box center [434, 569] width 371 height 67
paste textarea "**********"
type textarea "**********"
click at [307, 281] on input "text" at bounding box center [442, 275] width 387 height 31
type input "*"
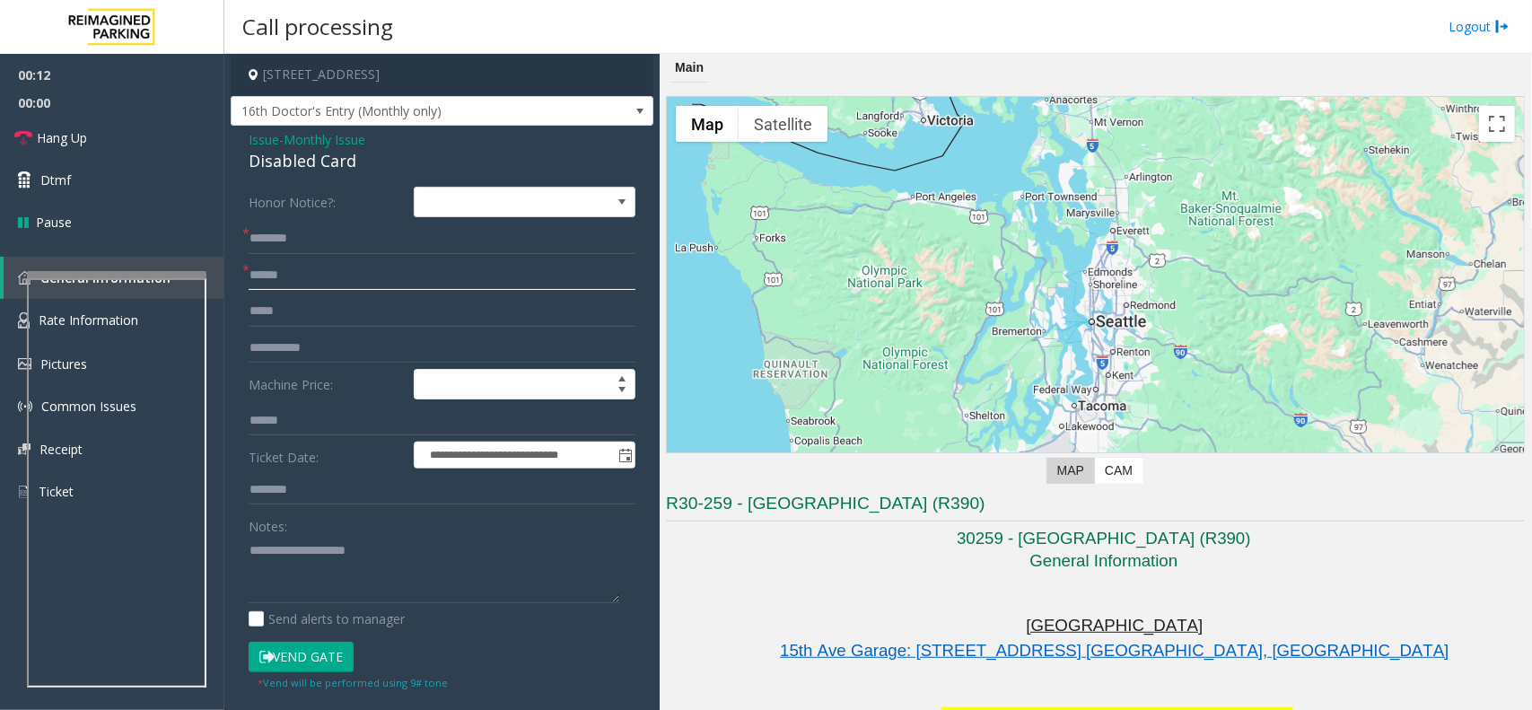
type input "******"
click at [289, 576] on textarea at bounding box center [434, 569] width 371 height 67
type textarea "**********"
click at [302, 244] on input "text" at bounding box center [442, 238] width 387 height 31
type input "**********"
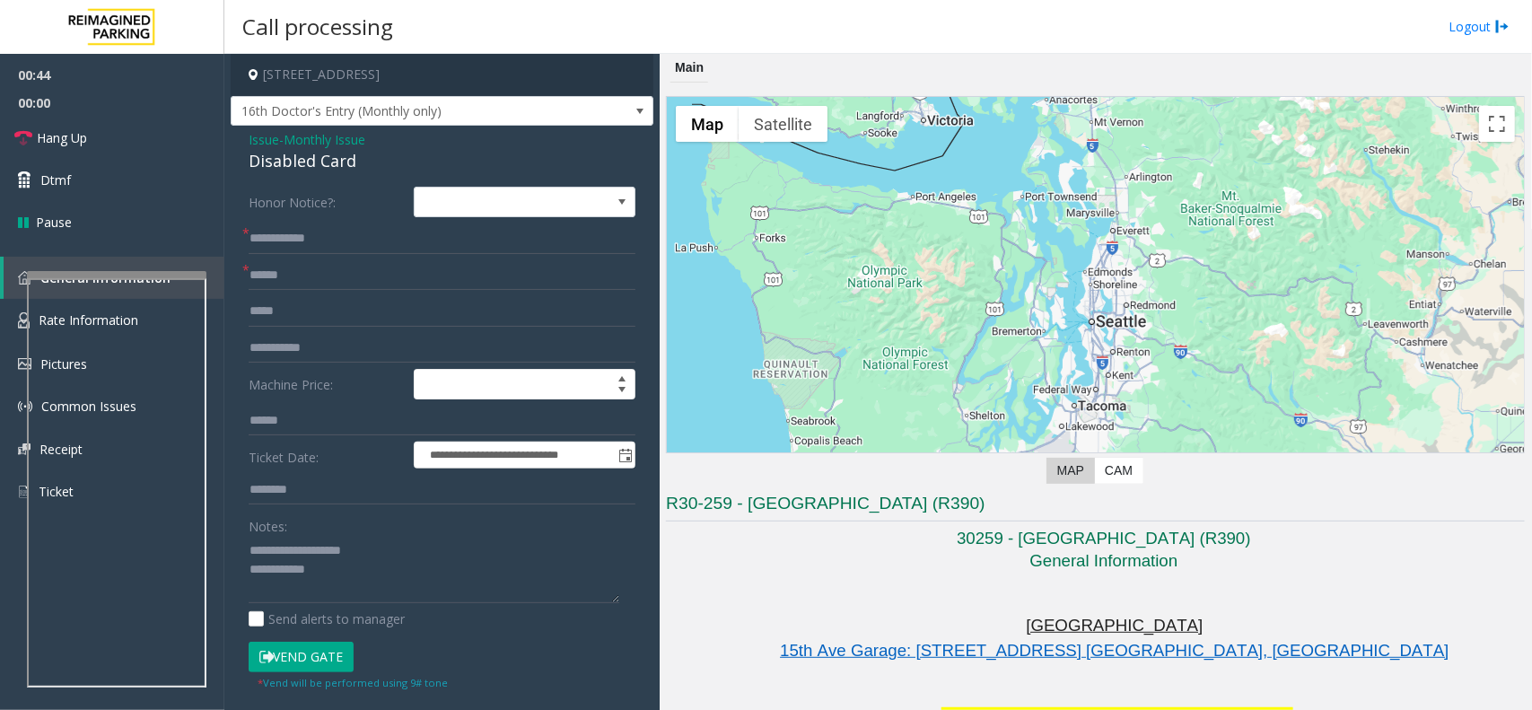
click at [315, 653] on button "Vend Gate" at bounding box center [301, 657] width 105 height 31
click at [347, 586] on textarea at bounding box center [434, 569] width 371 height 67
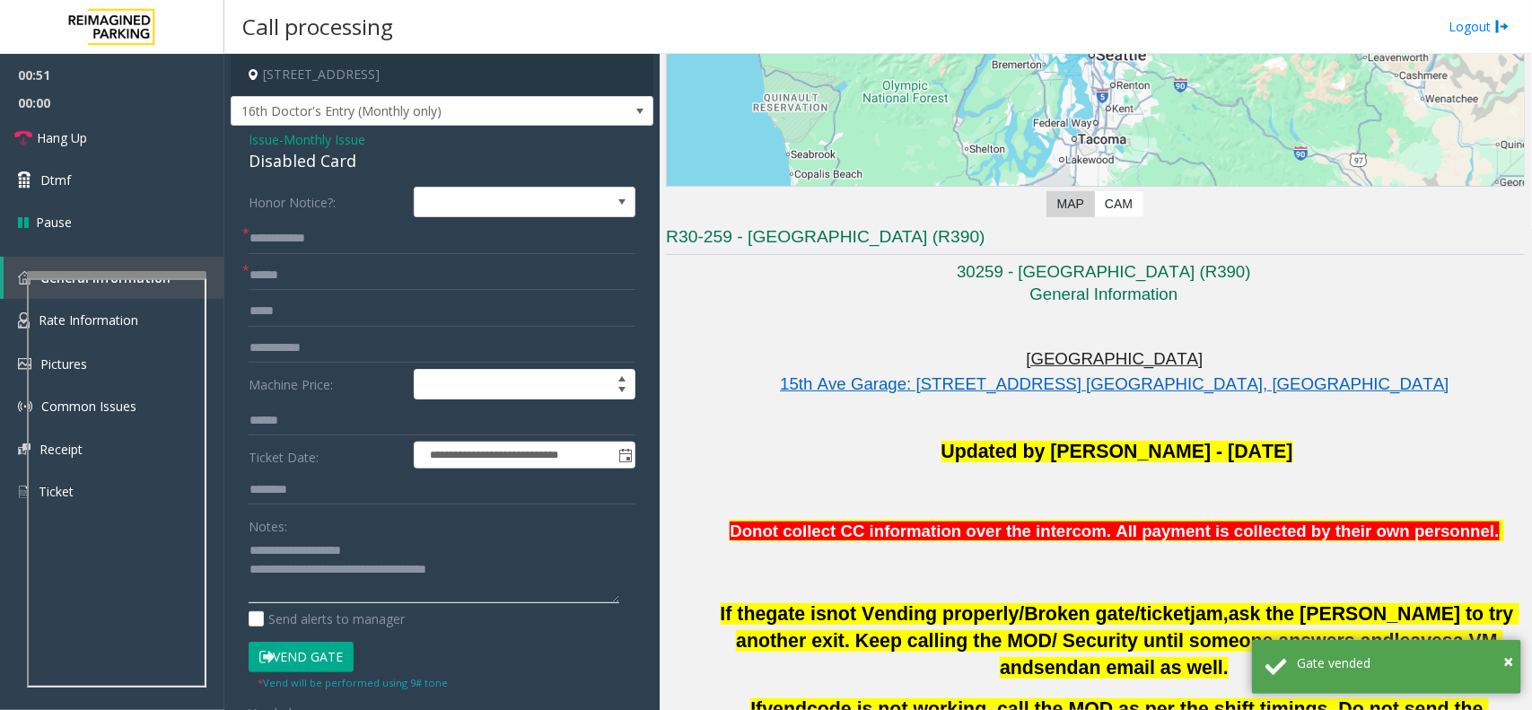
scroll to position [561, 0]
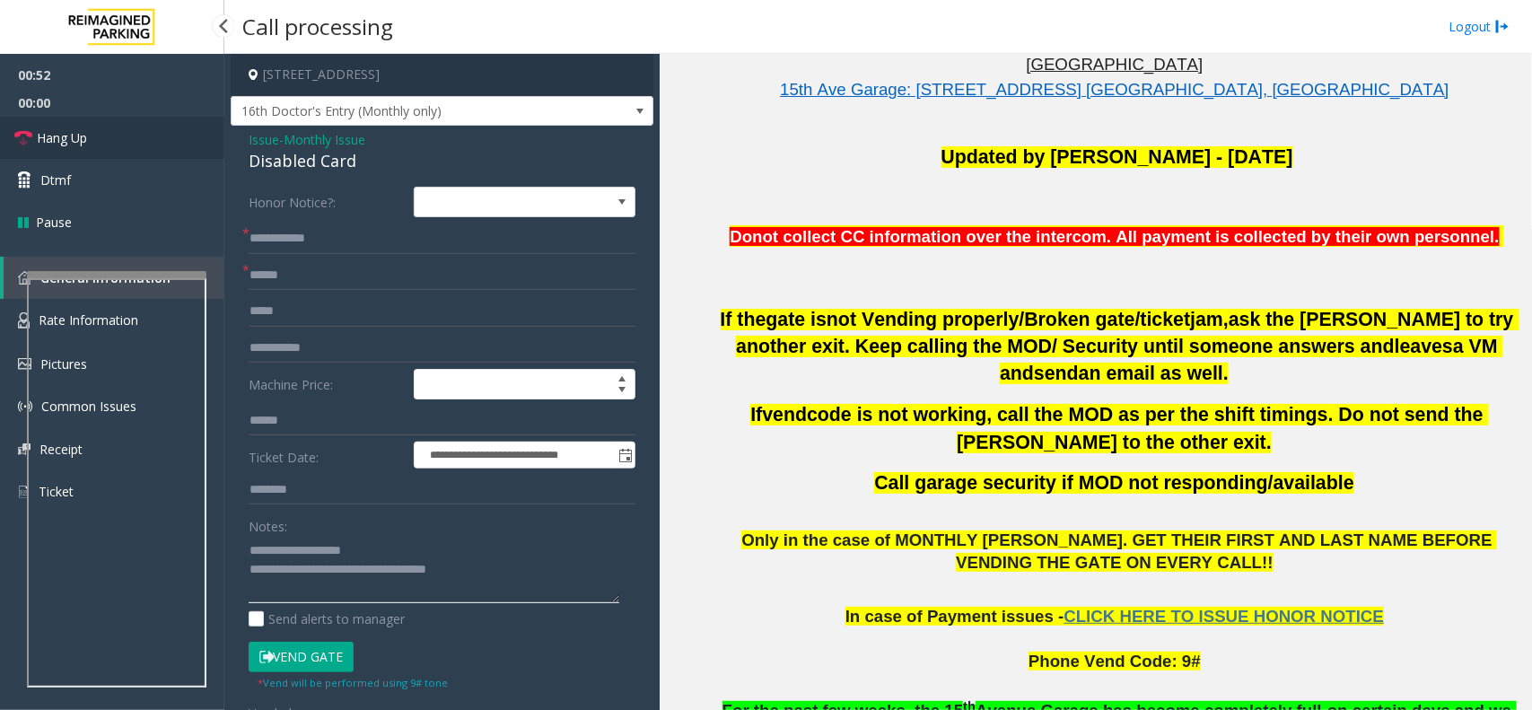
type textarea "**********"
click at [126, 128] on link "Hang Up" at bounding box center [112, 138] width 224 height 42
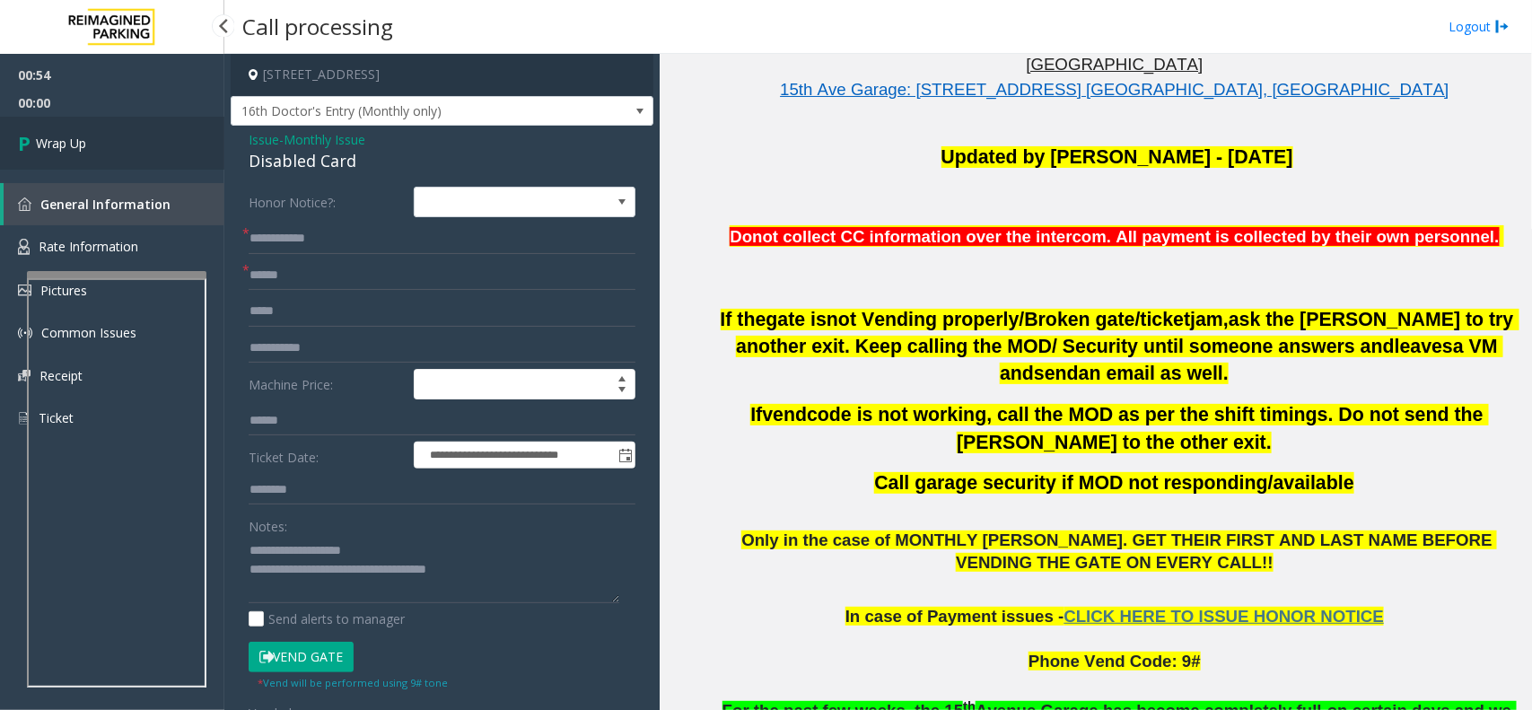
click at [126, 128] on link "Wrap Up" at bounding box center [112, 143] width 224 height 53
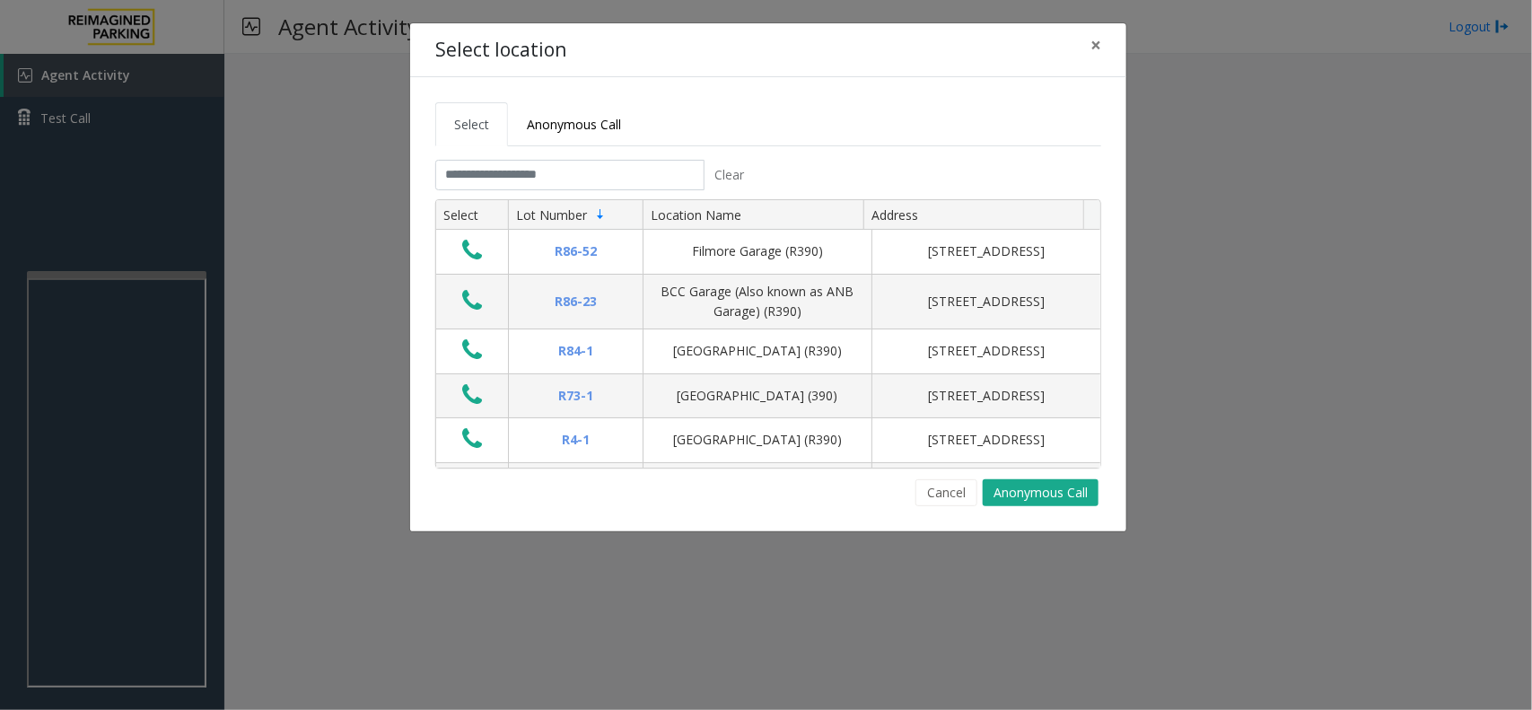
click at [652, 157] on tabset "Select Anonymous Call Clear Select Lot Number Location Name Address R86-52 Film…" at bounding box center [768, 304] width 666 height 404
click at [469, 186] on input "text" at bounding box center [569, 175] width 269 height 31
click at [540, 178] on input "text" at bounding box center [569, 175] width 269 height 31
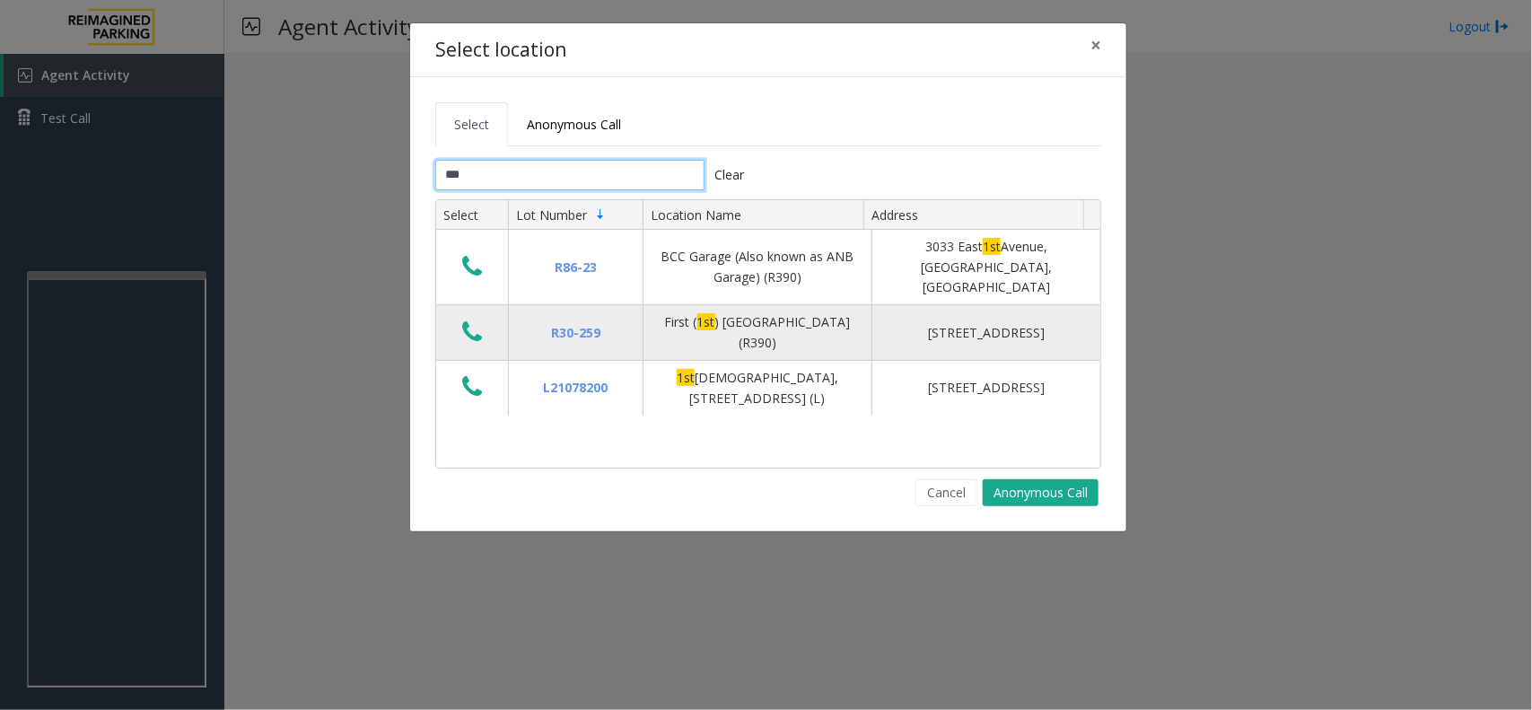
type input "***"
click at [468, 320] on icon "Data table" at bounding box center [472, 332] width 20 height 25
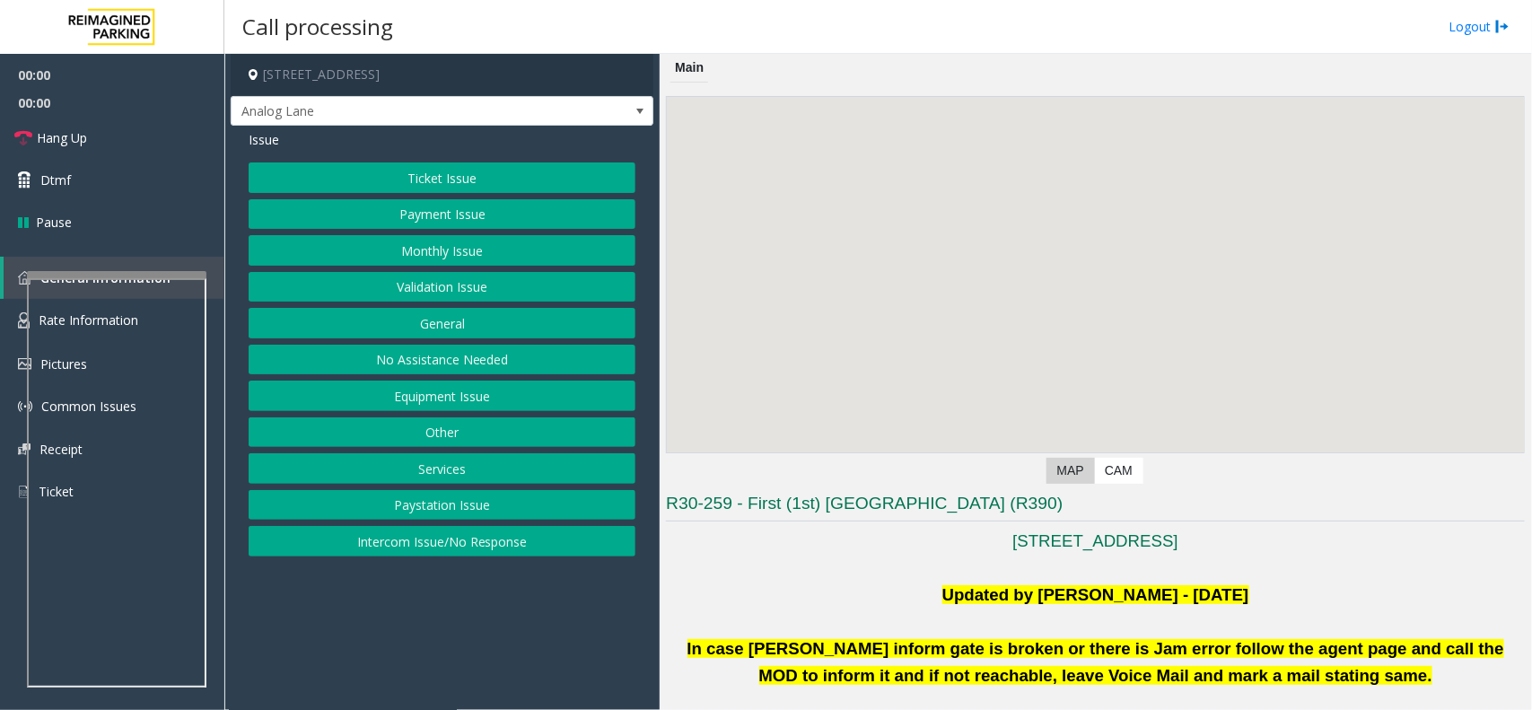
scroll to position [561, 0]
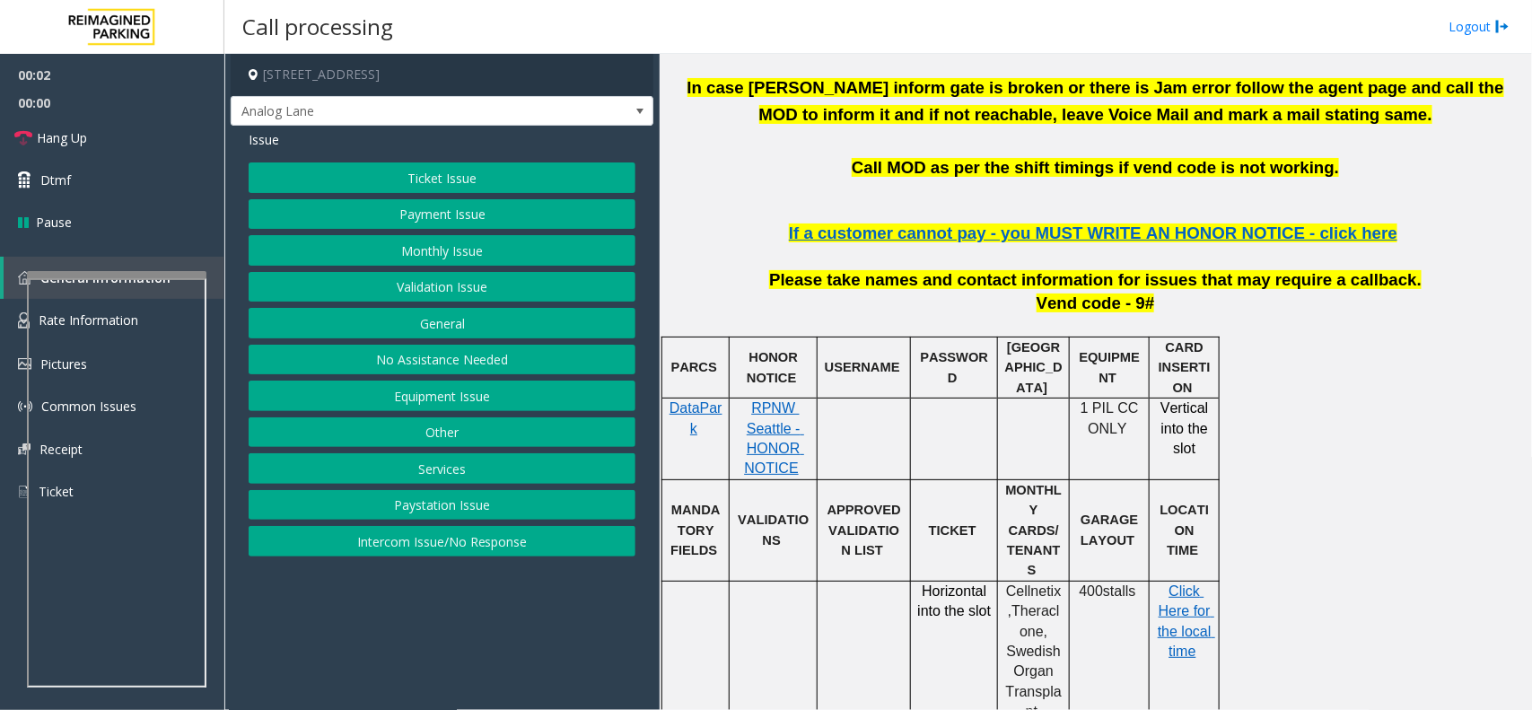
click at [436, 178] on button "Ticket Issue" at bounding box center [442, 177] width 387 height 31
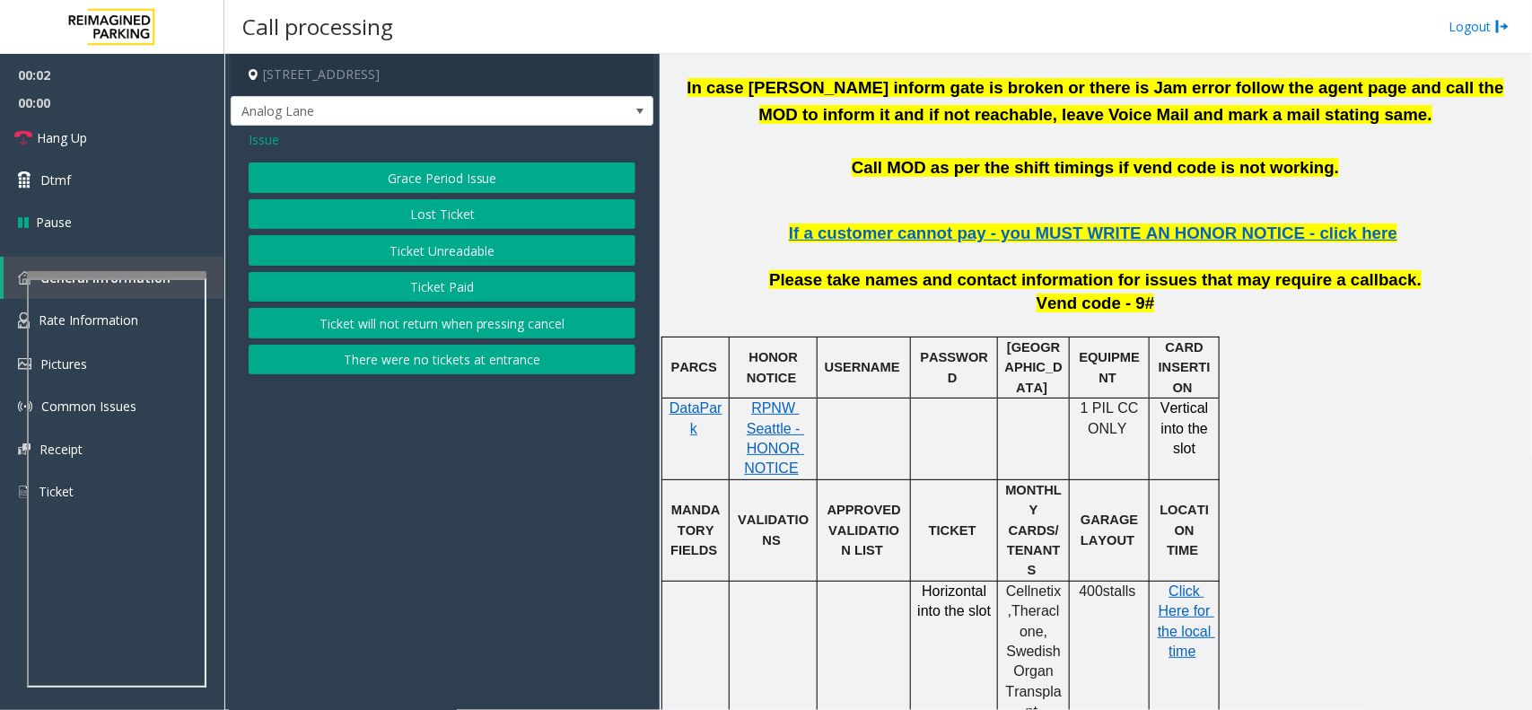
click at [438, 265] on button "Ticket Unreadable" at bounding box center [442, 250] width 387 height 31
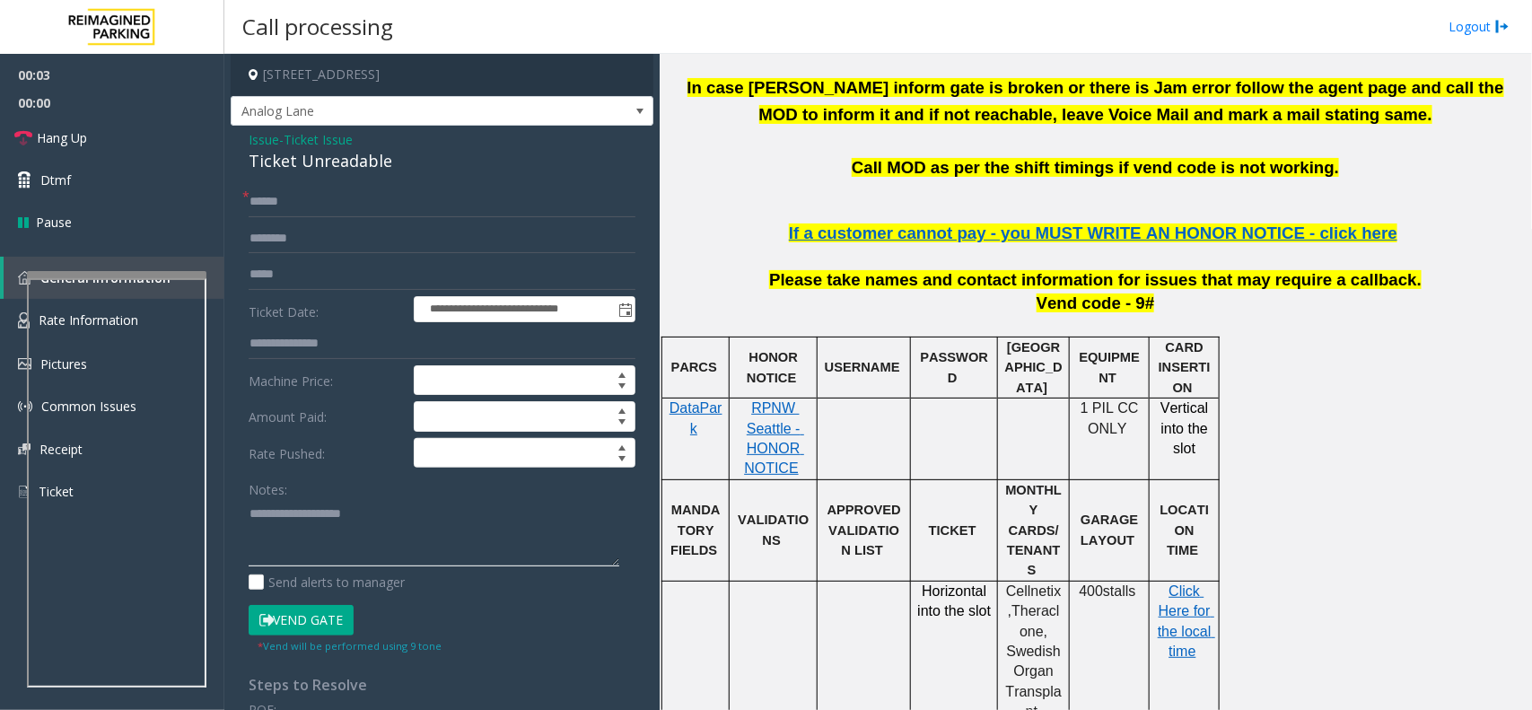
click at [317, 532] on textarea at bounding box center [434, 532] width 371 height 67
click at [350, 160] on div "Ticket Unreadable" at bounding box center [442, 161] width 387 height 24
copy div "Ticket Unreadable"
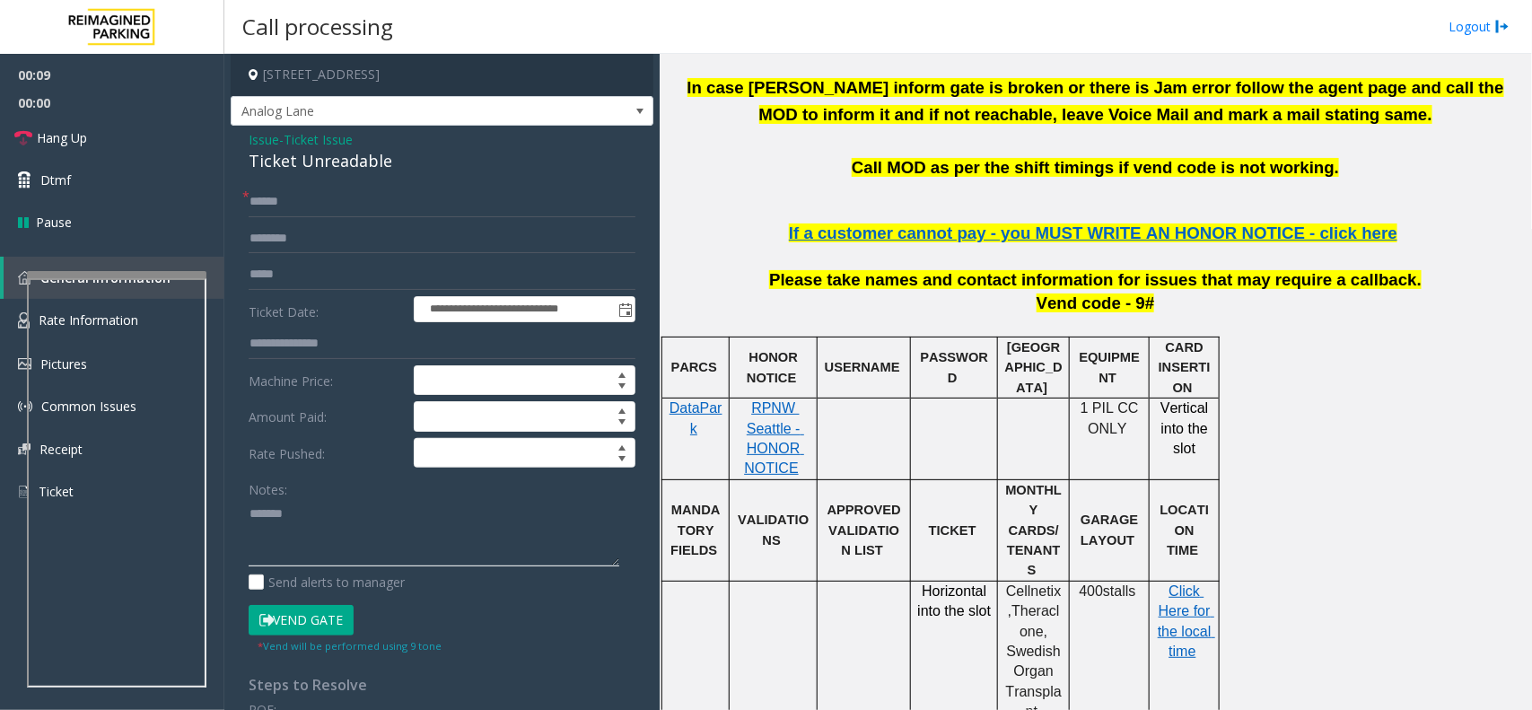
paste textarea "**********"
click at [344, 507] on textarea at bounding box center [434, 532] width 371 height 67
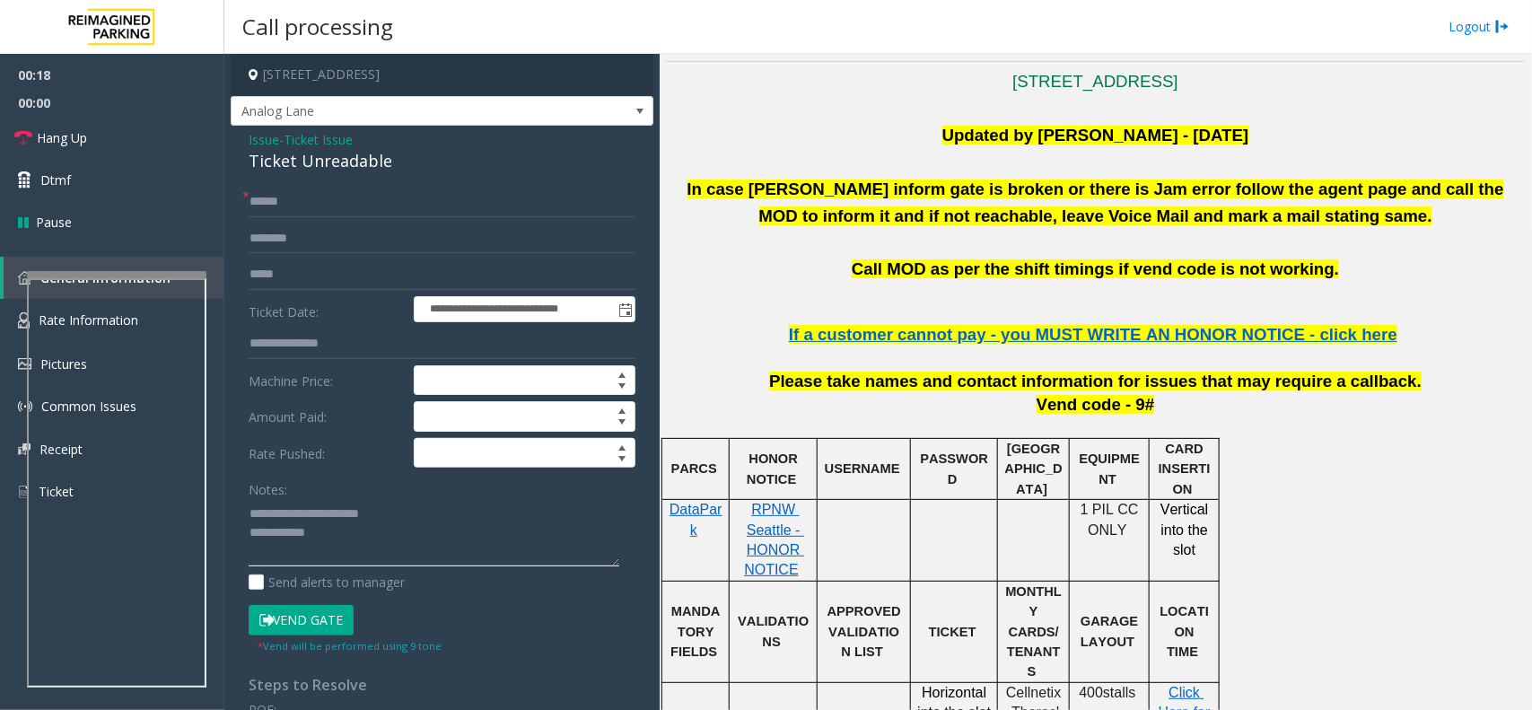
scroll to position [337, 0]
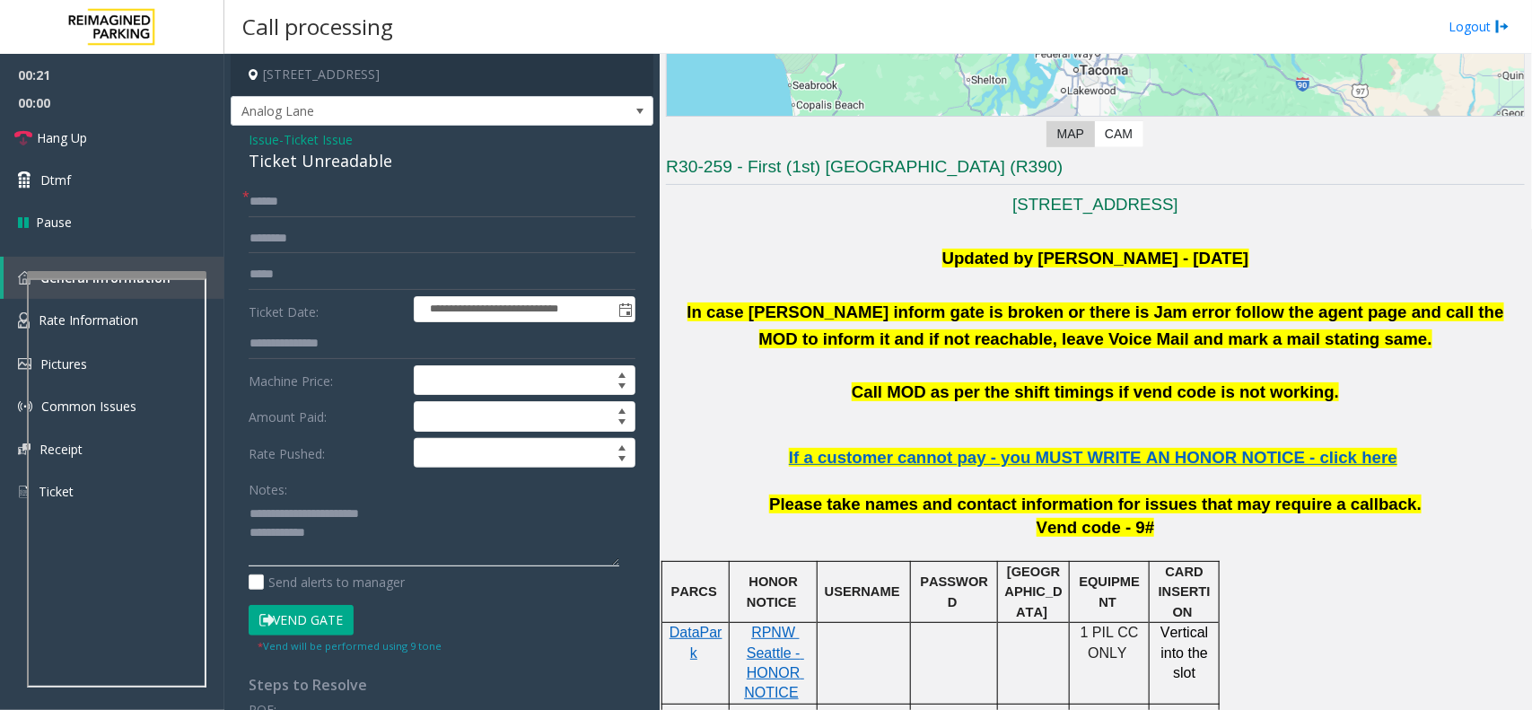
type textarea "**********"
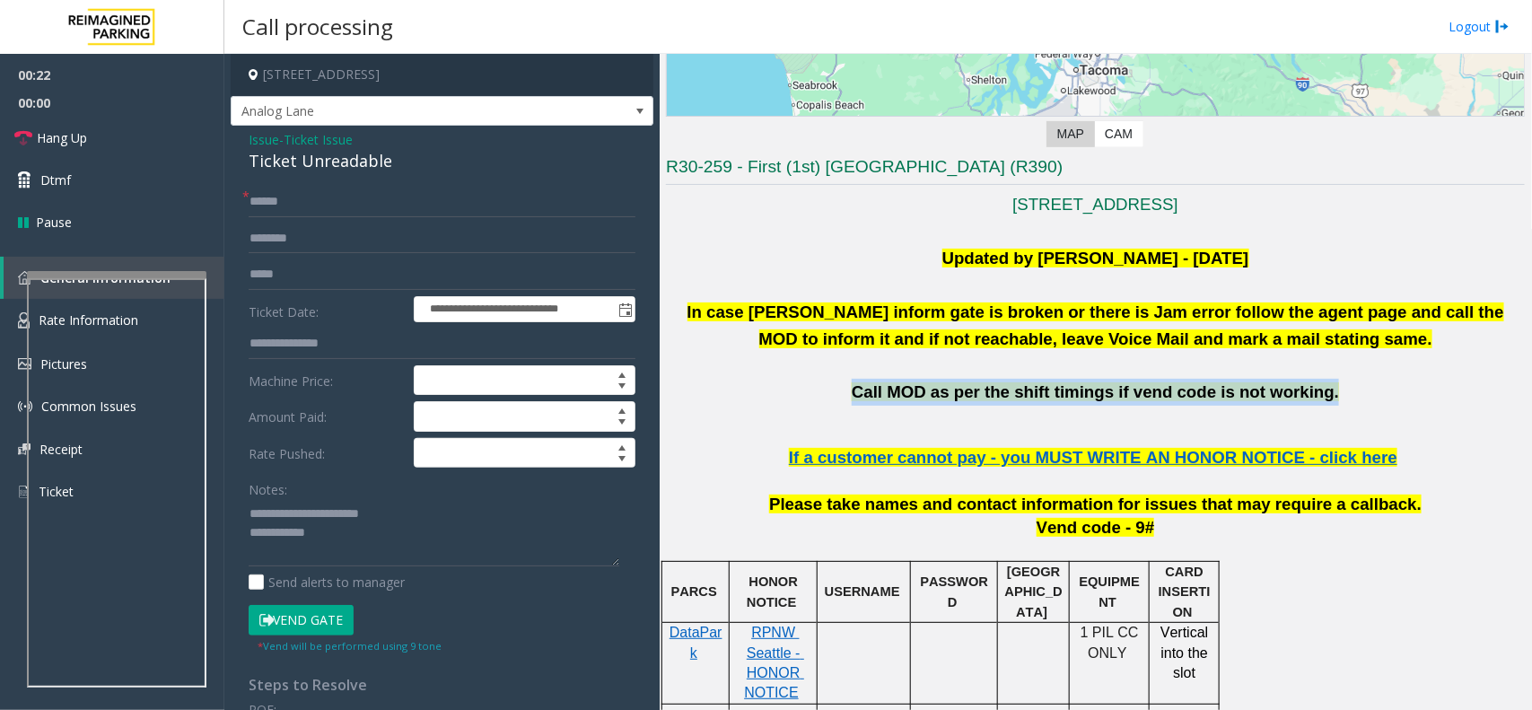
drag, startPoint x: 867, startPoint y: 388, endPoint x: 1328, endPoint y: 390, distance: 461.3
click at [1328, 390] on p "Call MOD as per the shift timings if vend code is not working." at bounding box center [1095, 392] width 859 height 27
drag, startPoint x: 1328, startPoint y: 390, endPoint x: 860, endPoint y: 380, distance: 468.6
click at [864, 382] on p "Call MOD as per the shift timings if vend code is not working." at bounding box center [1095, 392] width 859 height 27
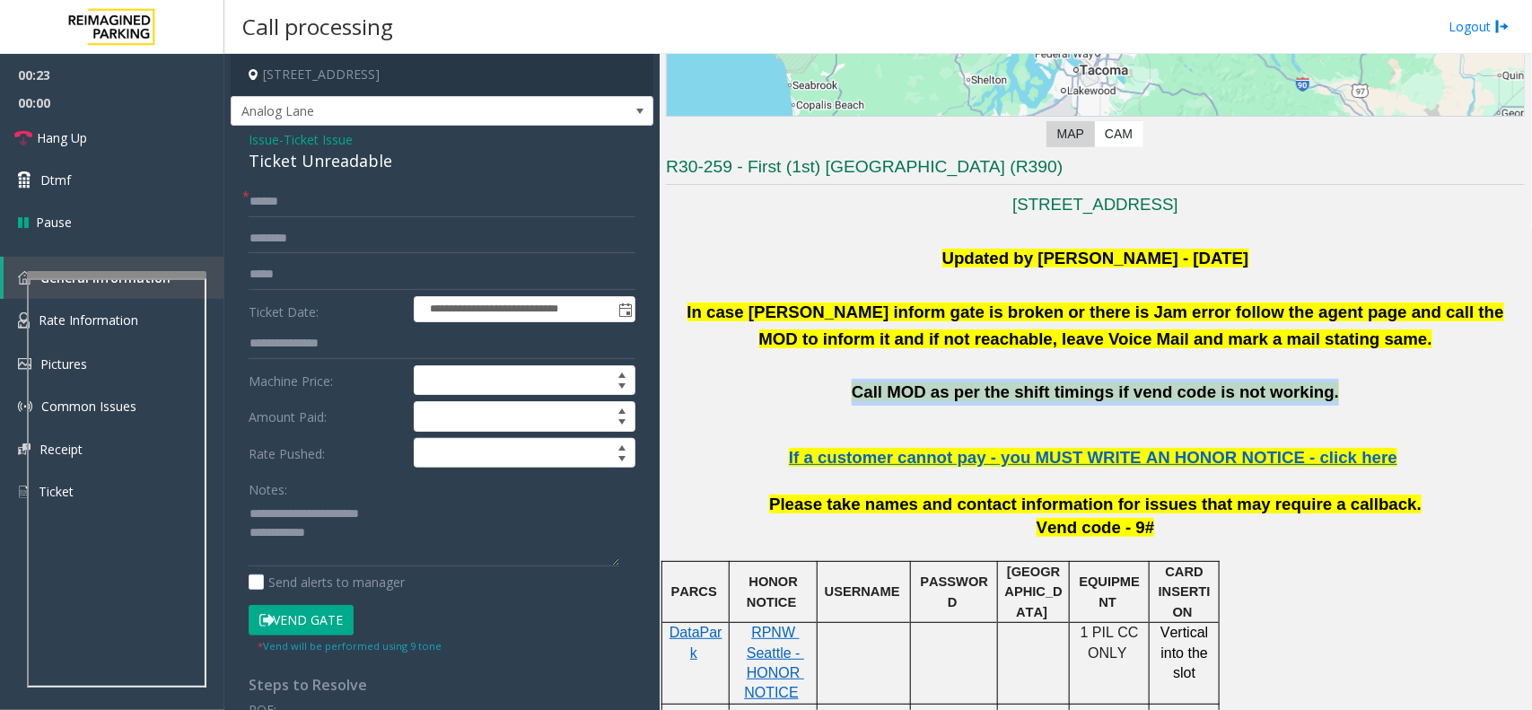
click at [845, 380] on p "Call MOD as per the shift timings if vend code is not working." at bounding box center [1095, 392] width 859 height 27
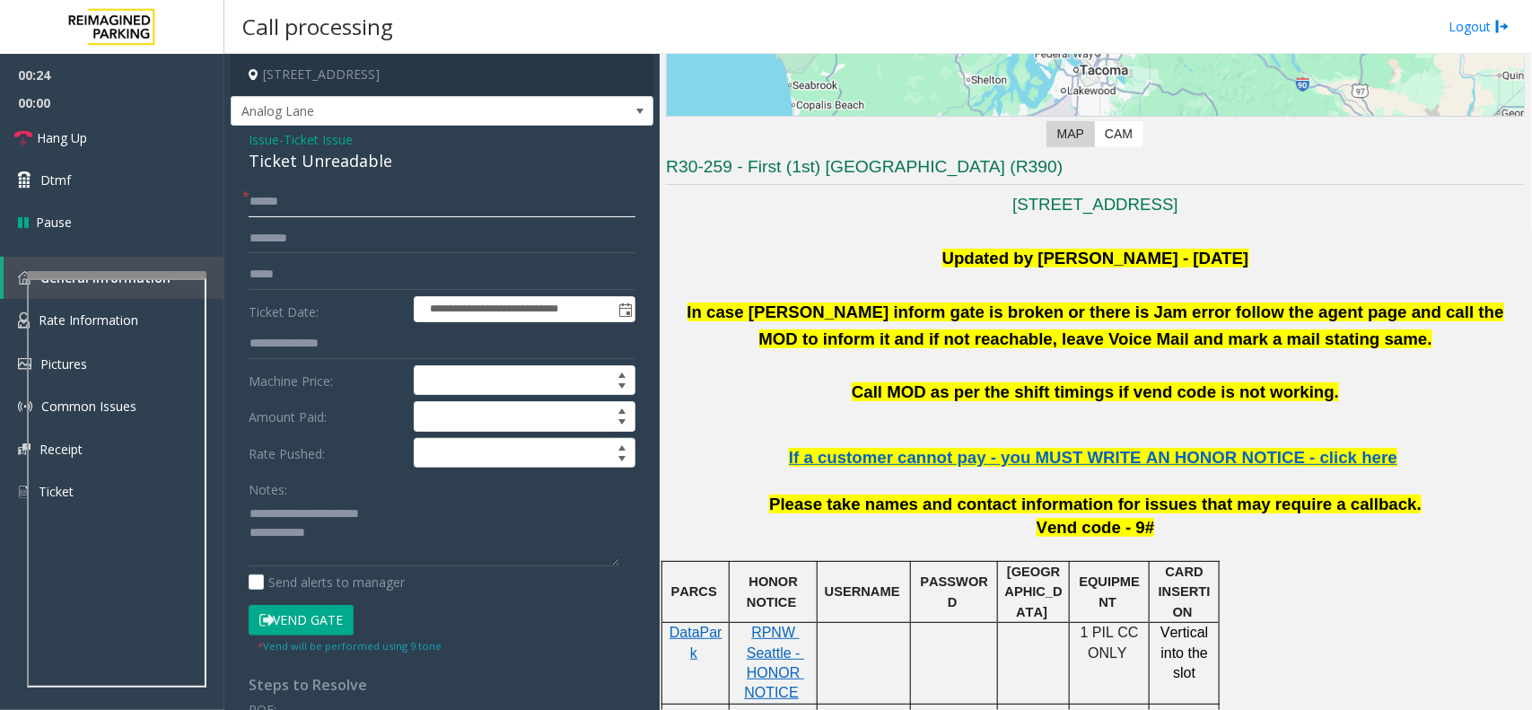
click at [293, 188] on input "text" at bounding box center [442, 202] width 387 height 31
type input "******"
click at [364, 548] on textarea at bounding box center [434, 532] width 371 height 67
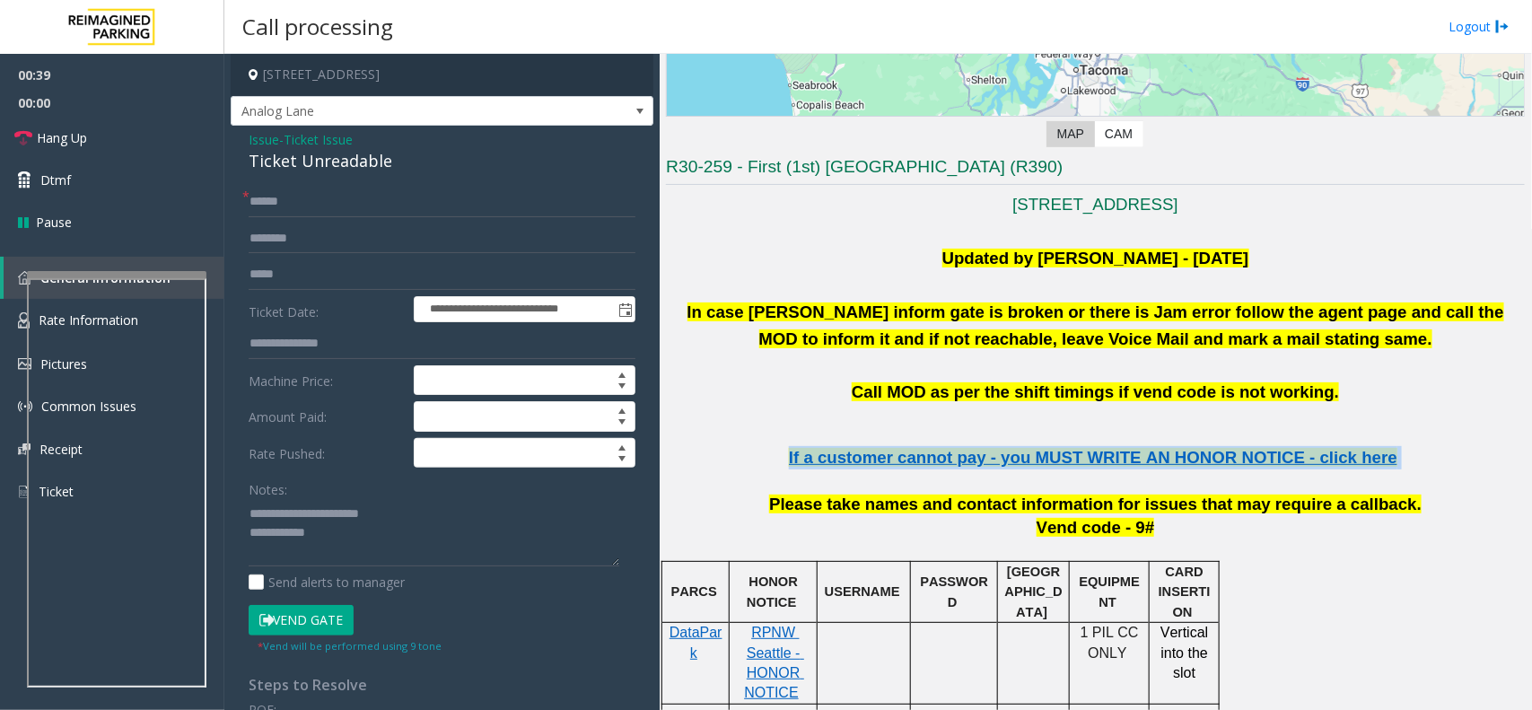
drag, startPoint x: 1379, startPoint y: 460, endPoint x: 783, endPoint y: 451, distance: 596.9
click at [783, 451] on p "If a customer cannot pay - you MUST WRITE AN HONOR NOTICE - click here" at bounding box center [1095, 469] width 859 height 47
click at [779, 451] on p "If a customer cannot pay - you MUST WRITE AN HONOR NOTICE - click here" at bounding box center [1095, 469] width 859 height 47
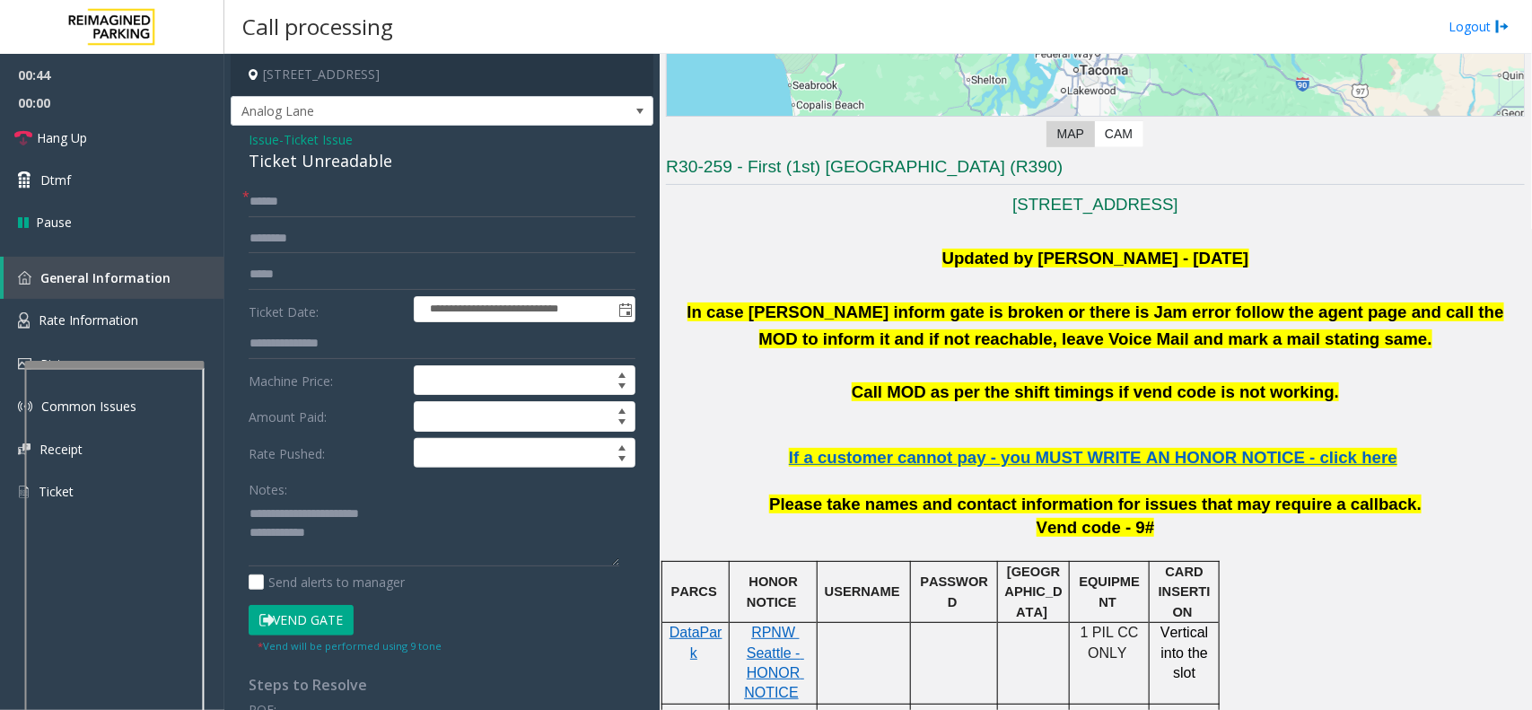
click at [186, 365] on div at bounding box center [114, 364] width 179 height 7
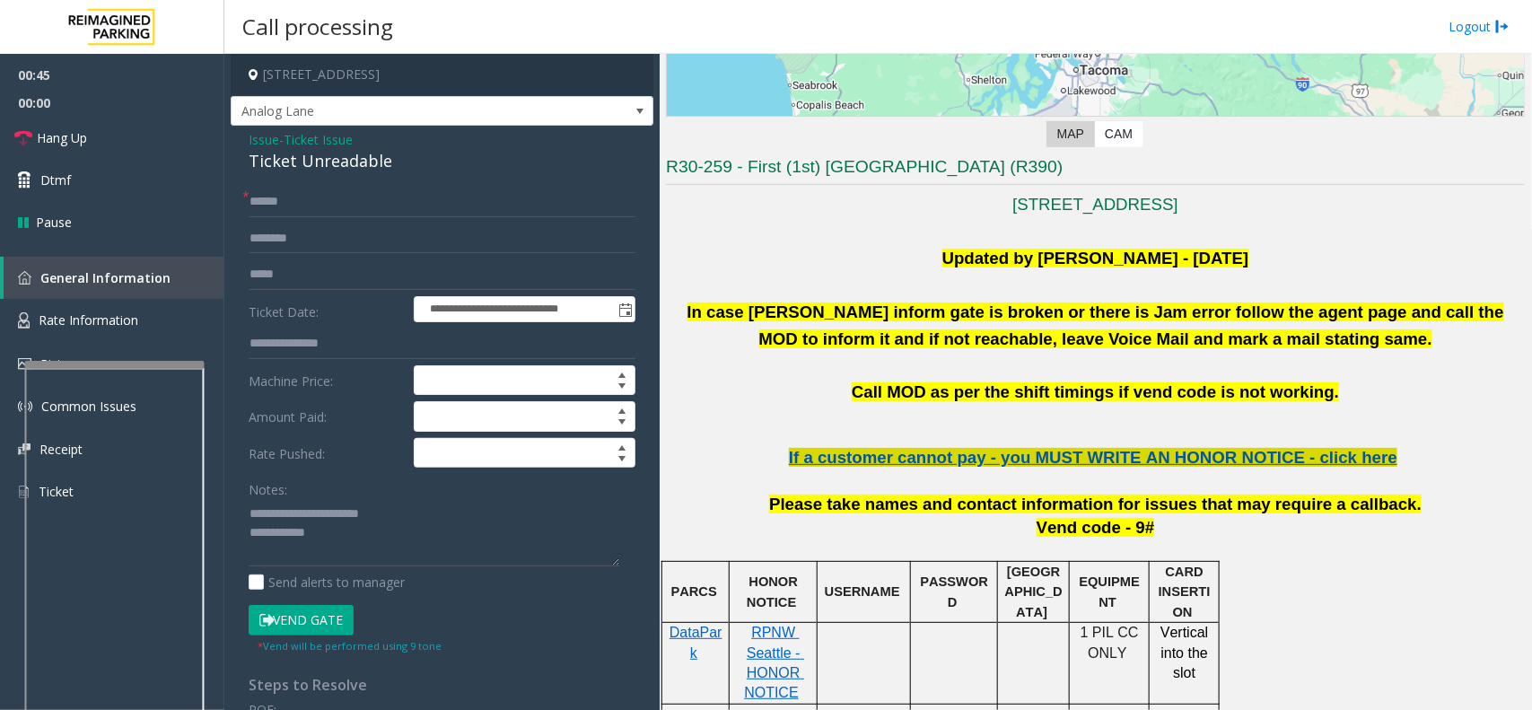
click at [1180, 463] on span "If a customer cannot pay - you MUST WRITE AN HONOR NOTICE - click here" at bounding box center [1093, 457] width 608 height 19
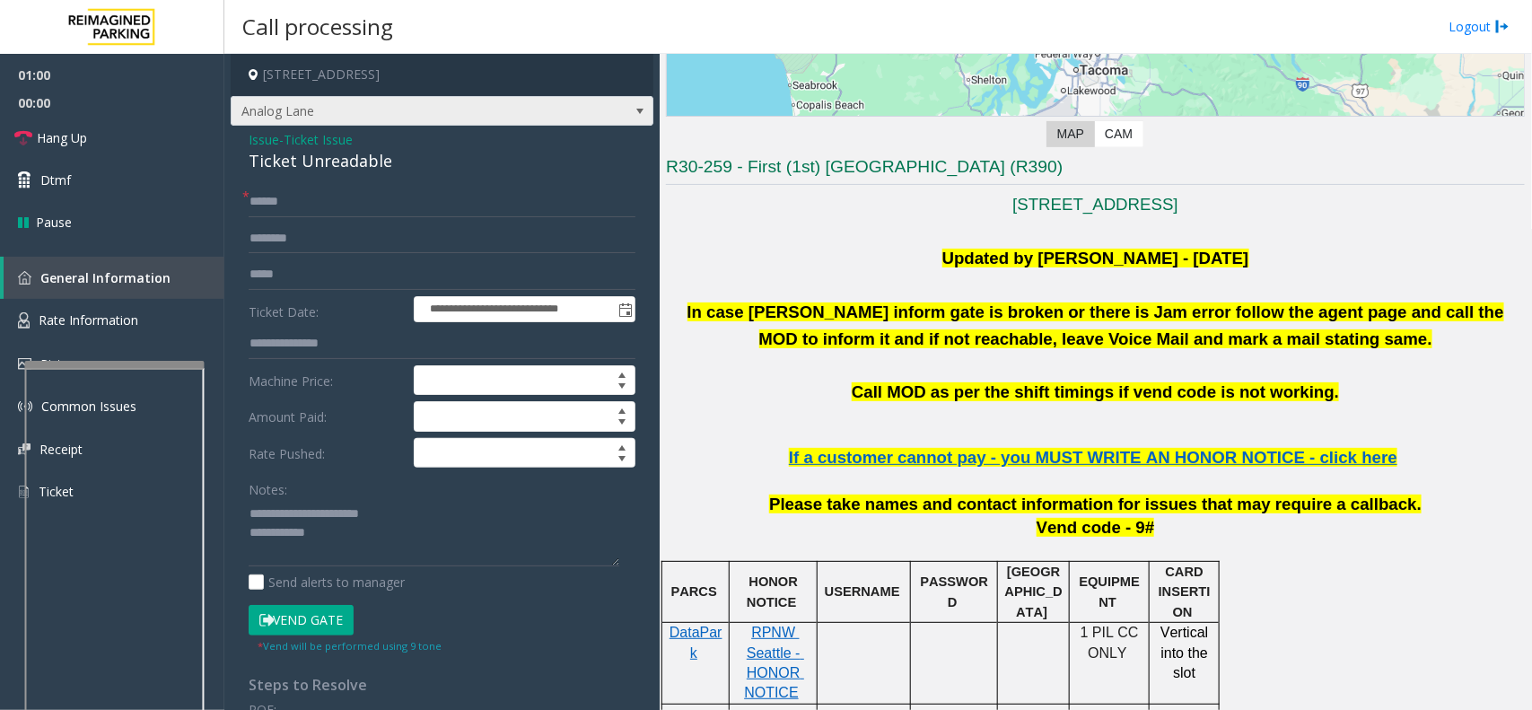
click at [604, 105] on span "Analog Lane" at bounding box center [442, 111] width 423 height 31
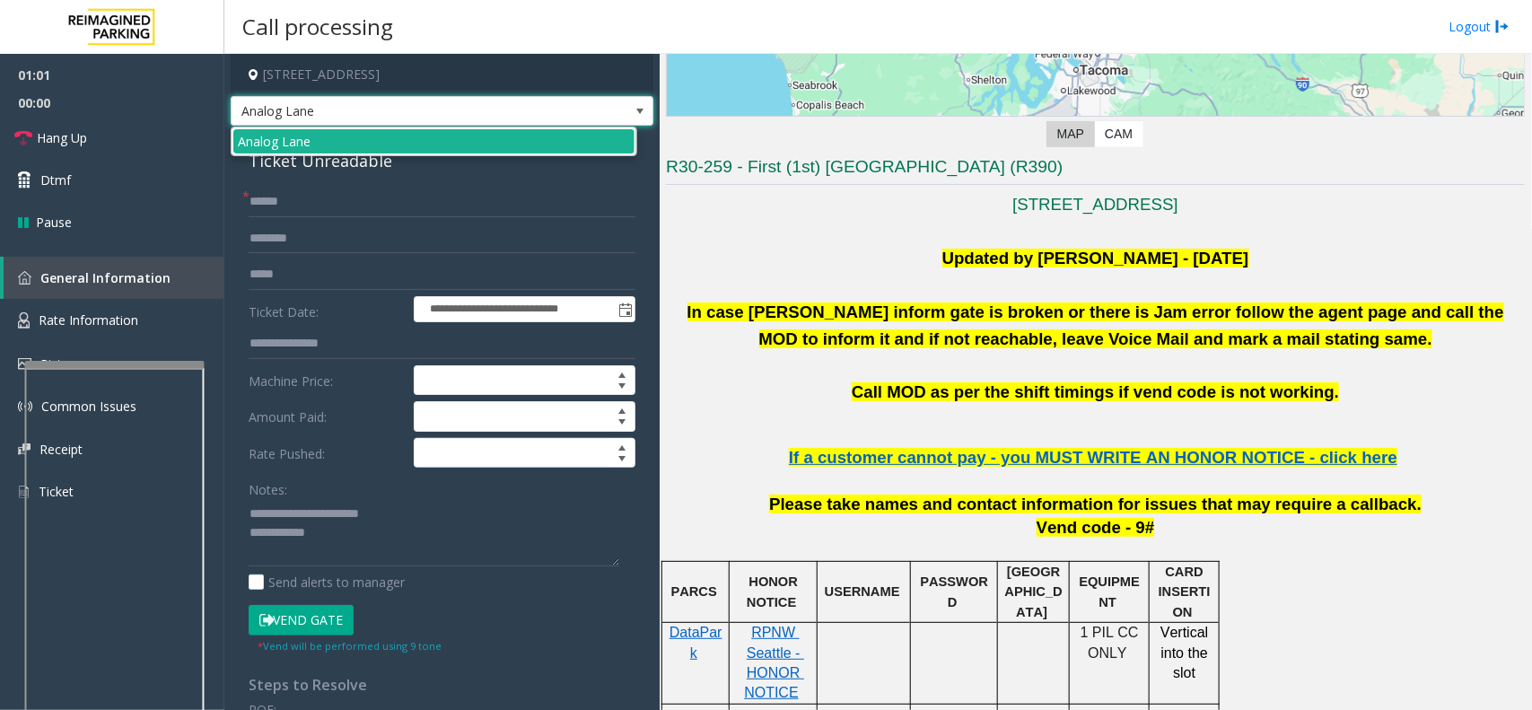
click at [633, 118] on span at bounding box center [640, 111] width 14 height 14
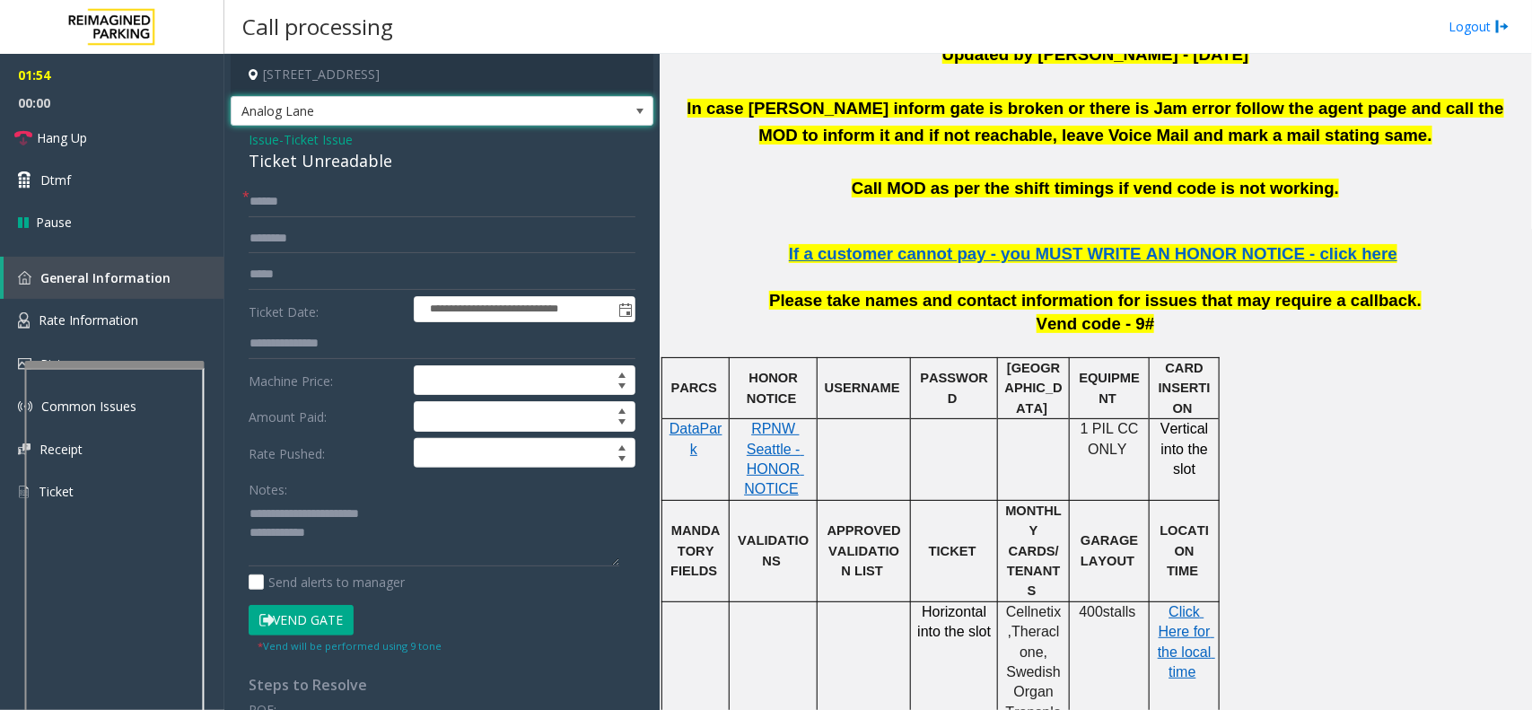
scroll to position [785, 0]
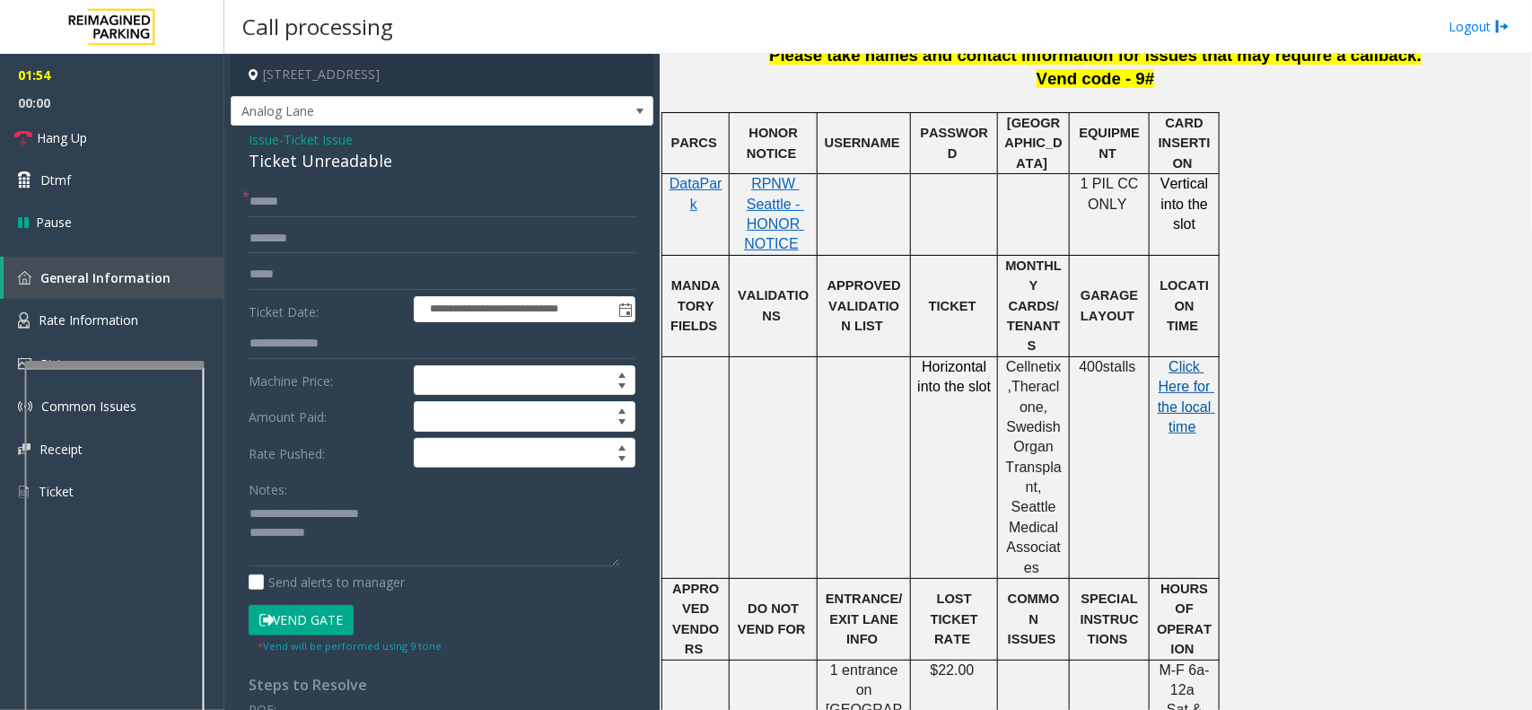
click at [1186, 359] on span "Click Here for the local time" at bounding box center [1186, 396] width 57 height 75
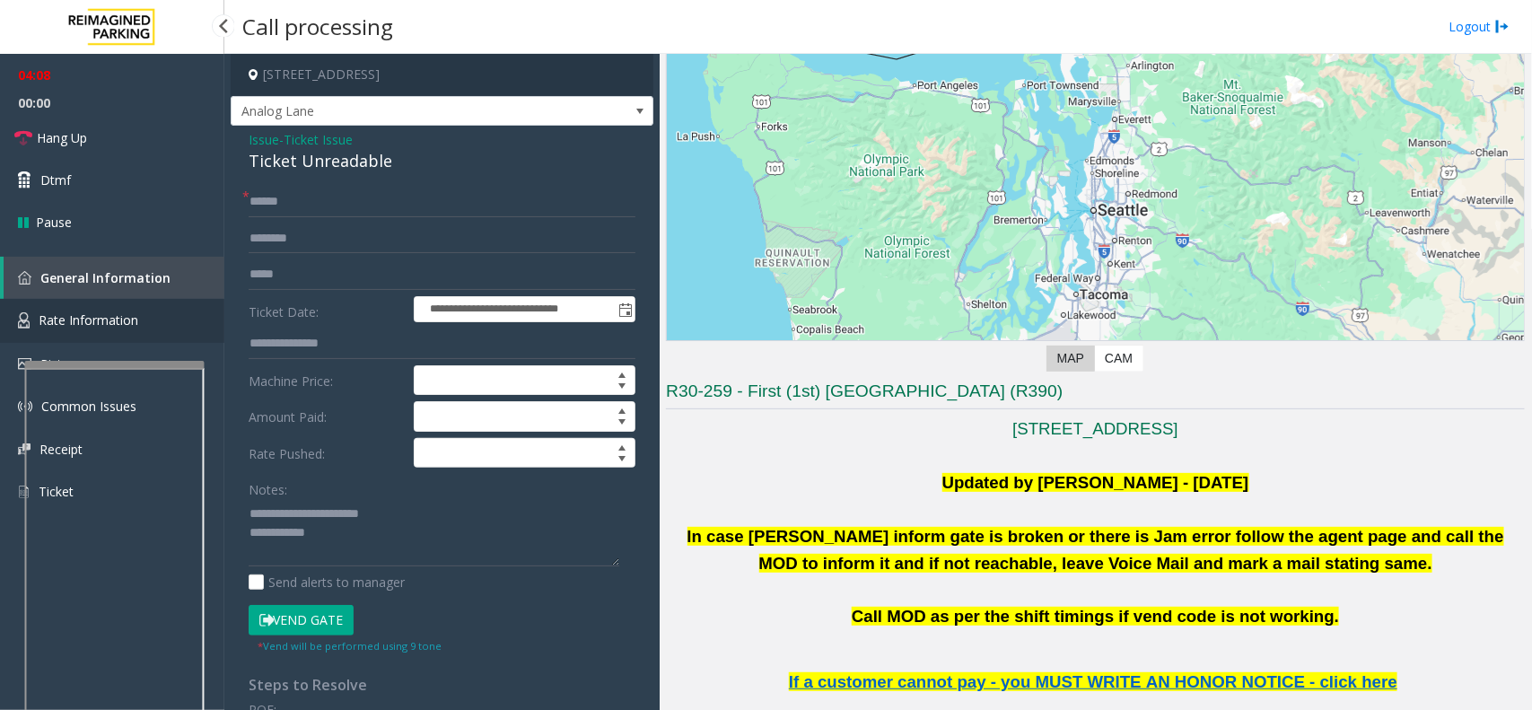
click at [131, 320] on span "Rate Information" at bounding box center [89, 319] width 100 height 17
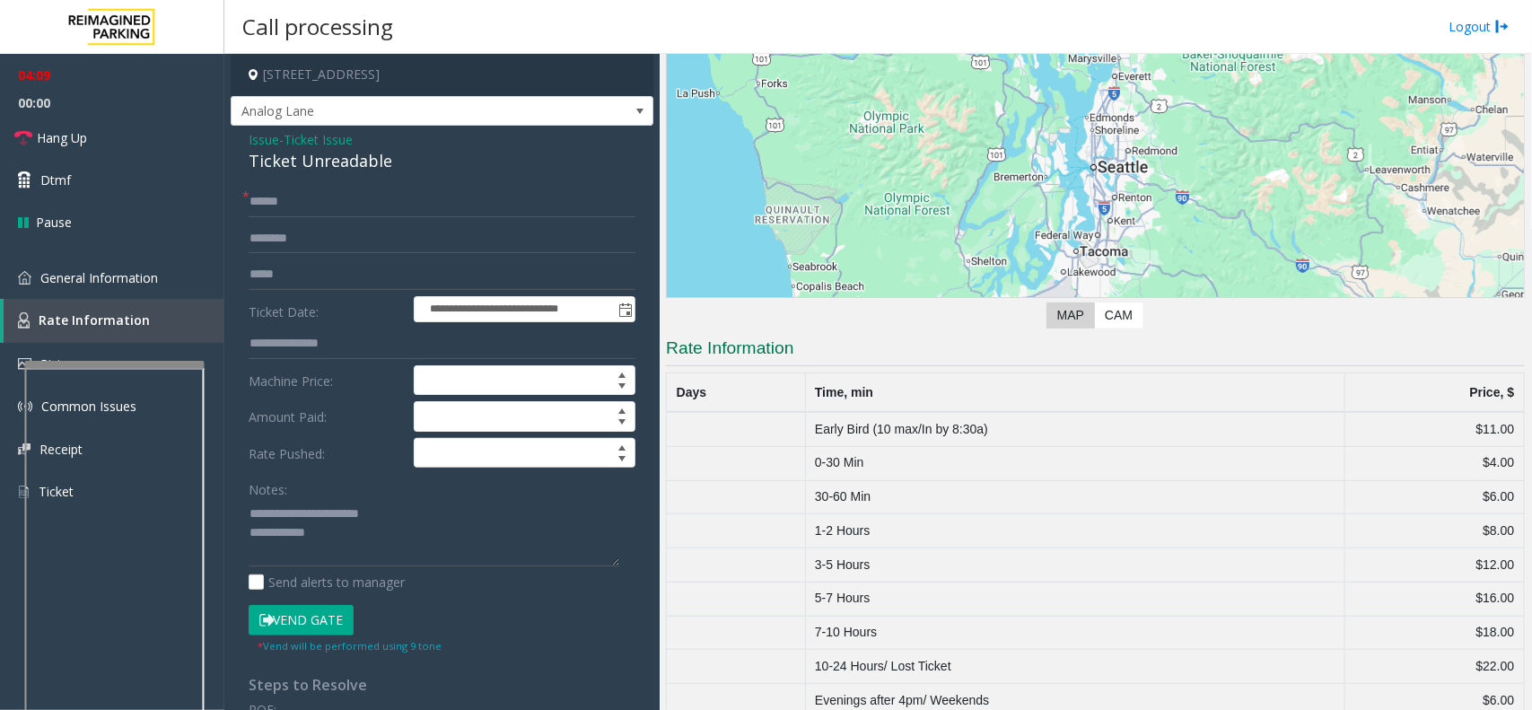
scroll to position [180, 0]
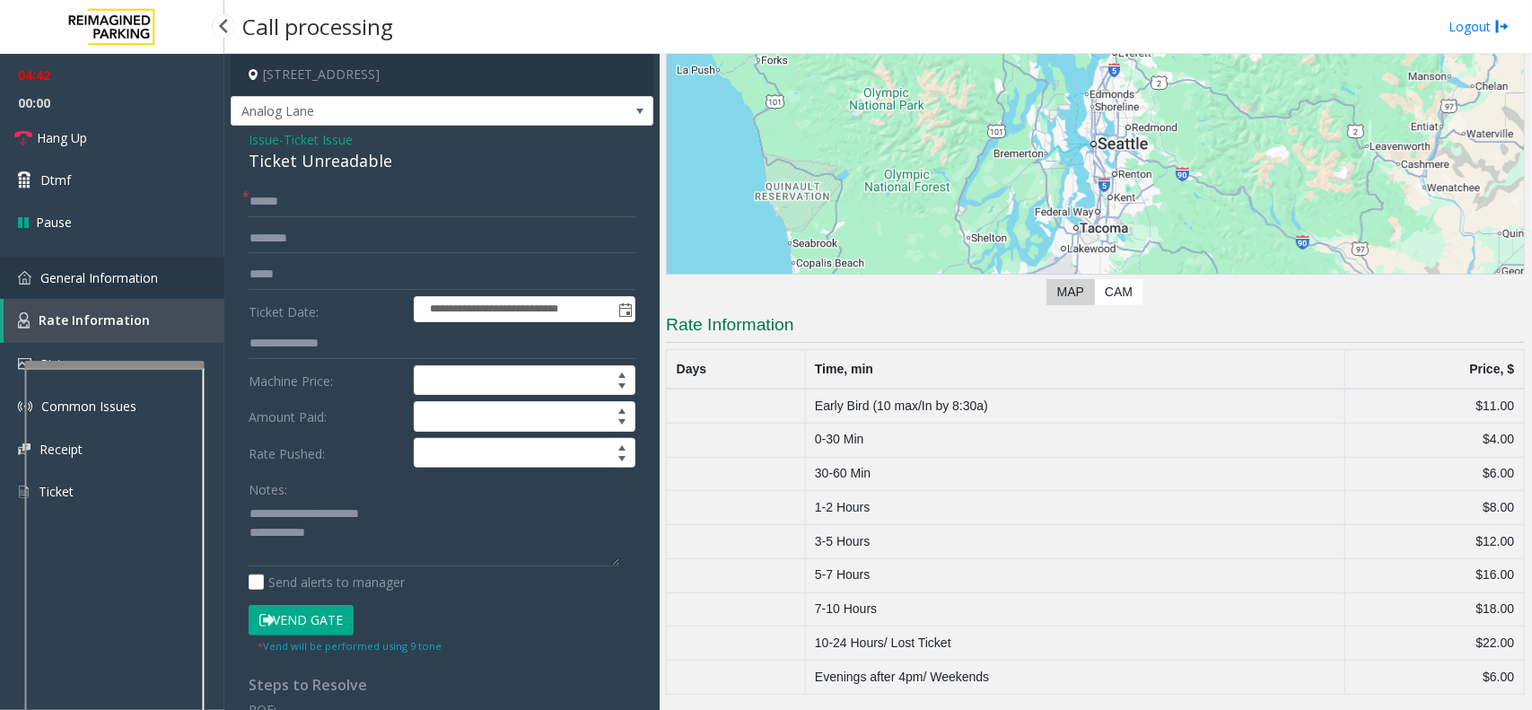
click at [51, 260] on link "General Information" at bounding box center [112, 278] width 224 height 42
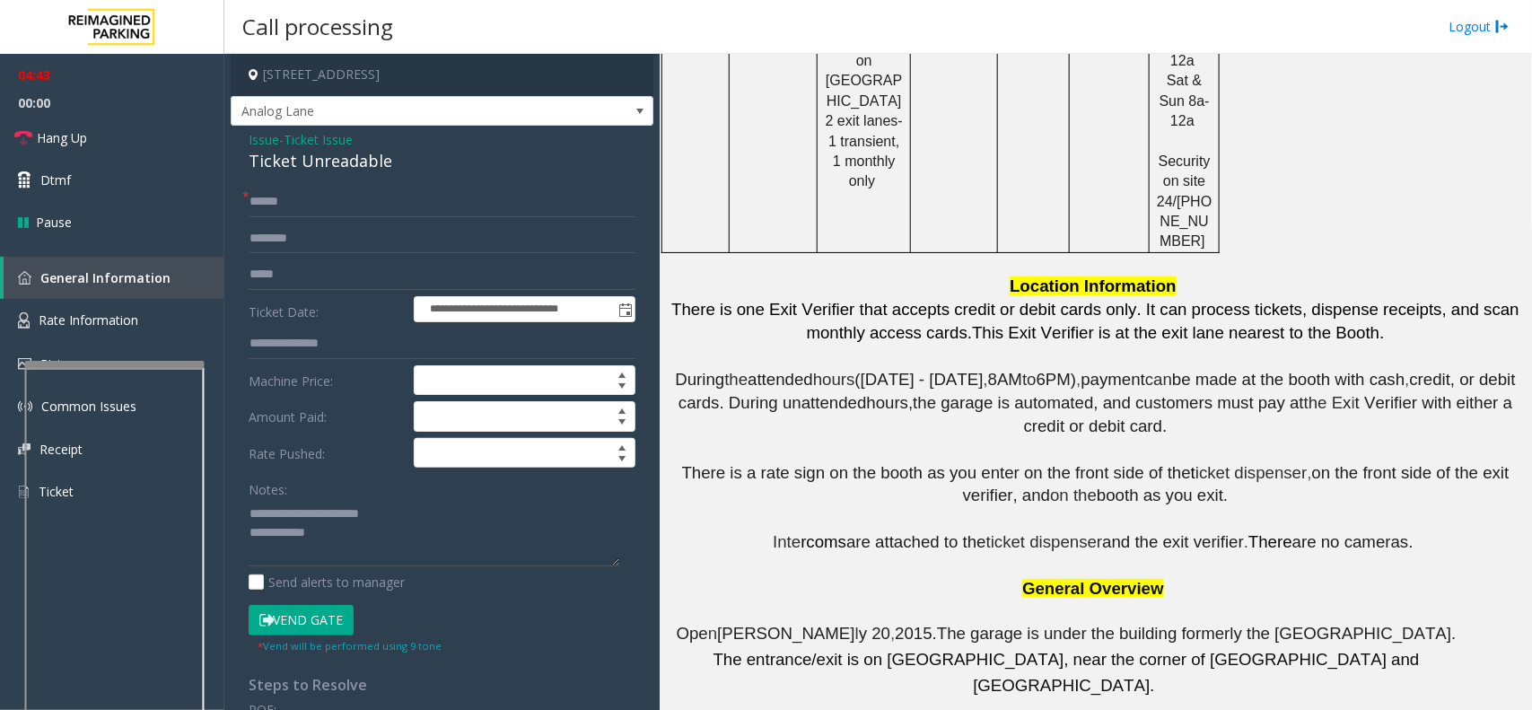
scroll to position [854, 0]
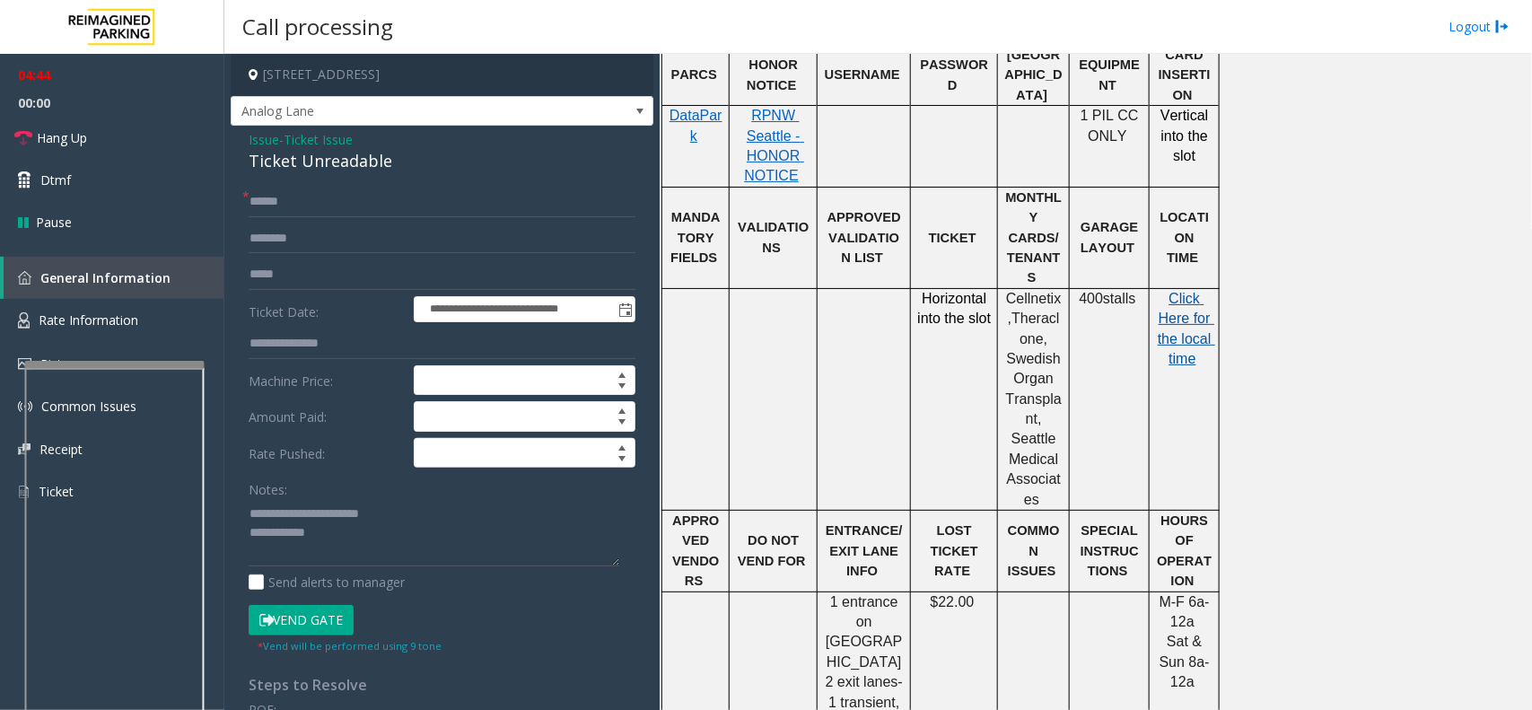
click at [1174, 301] on span "Click Here for the local time" at bounding box center [1186, 328] width 57 height 75
click at [137, 311] on link "Rate Information" at bounding box center [112, 321] width 224 height 44
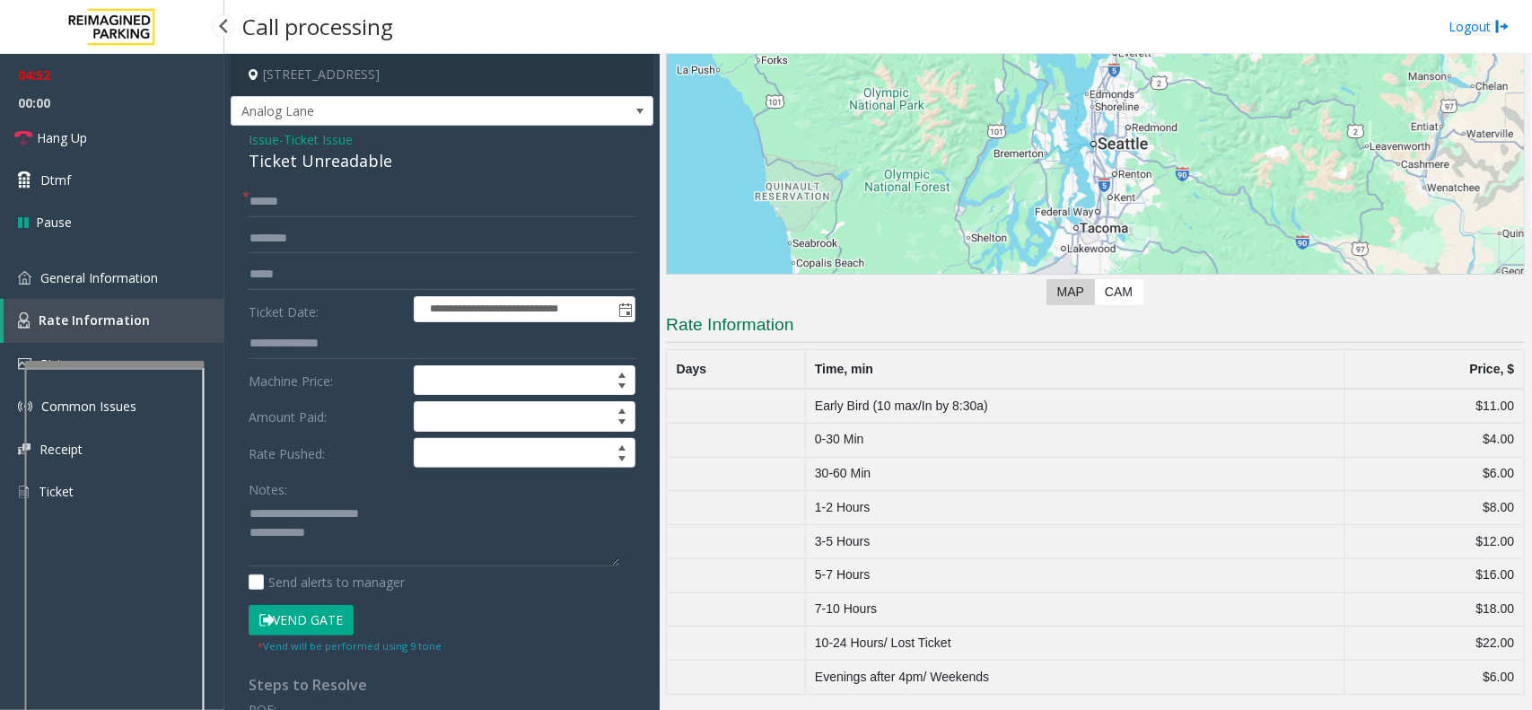
scroll to position [180, 0]
click at [395, 554] on textarea at bounding box center [434, 532] width 371 height 67
drag, startPoint x: 804, startPoint y: 316, endPoint x: 665, endPoint y: 320, distance: 139.2
click at [665, 320] on div "Main ← Move left → Move right ↑ Move up ↓ Move down + Zoom in - Zoom out Home J…" at bounding box center [1095, 382] width 871 height 656
click at [797, 320] on h3 "Rate Information" at bounding box center [1095, 328] width 859 height 30
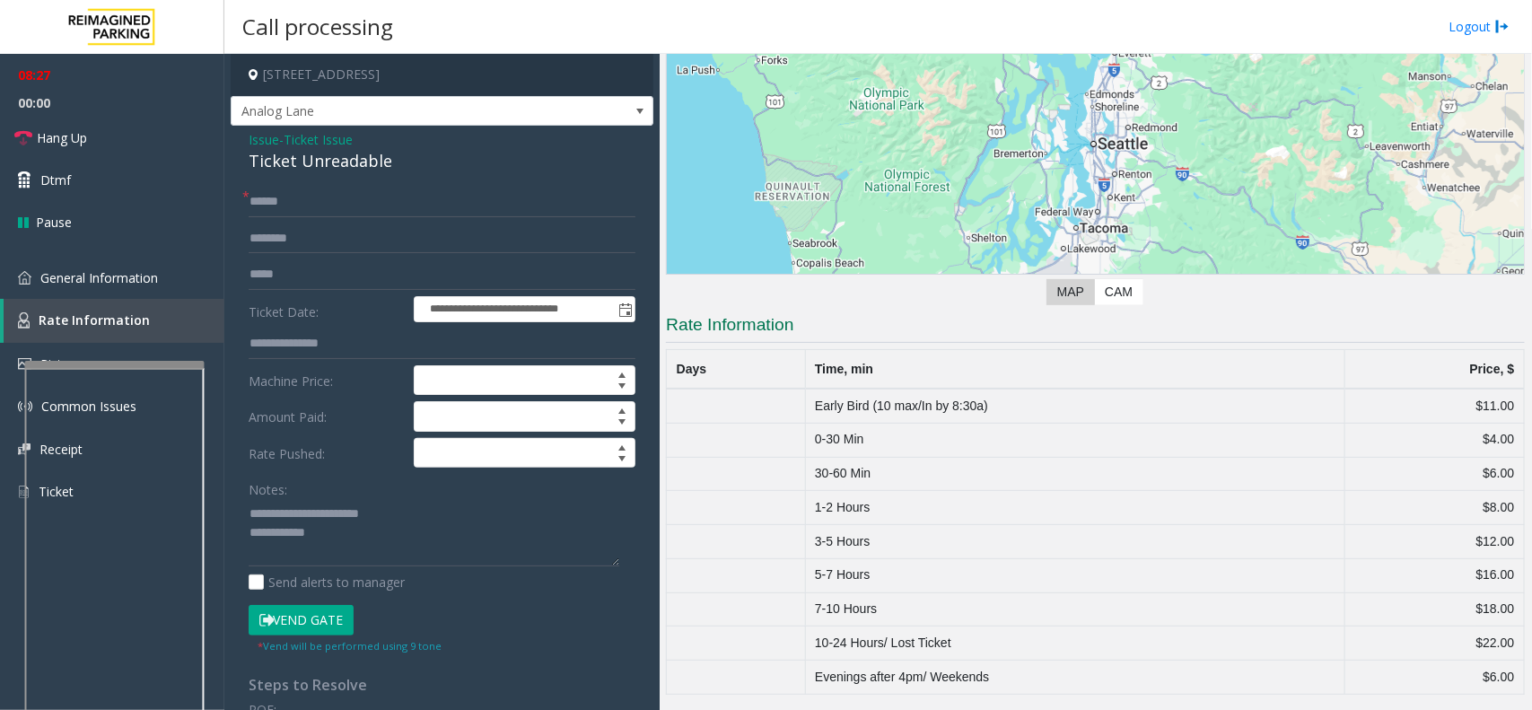
drag, startPoint x: 797, startPoint y: 320, endPoint x: 671, endPoint y: 326, distance: 125.8
click at [671, 326] on h3 "Rate Information" at bounding box center [1095, 328] width 859 height 30
click at [819, 320] on h3 "Rate Information" at bounding box center [1095, 328] width 859 height 30
click at [360, 546] on textarea at bounding box center [434, 532] width 371 height 67
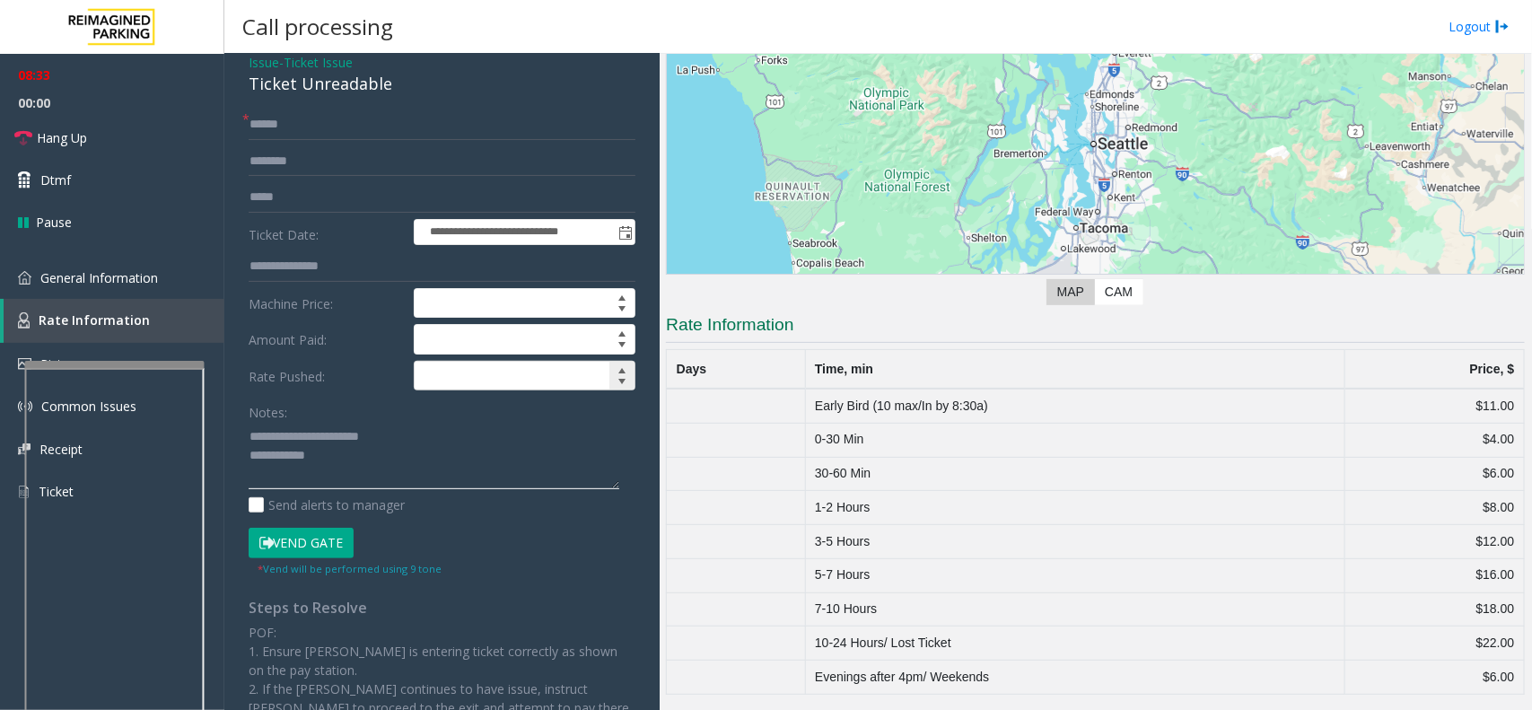
scroll to position [0, 0]
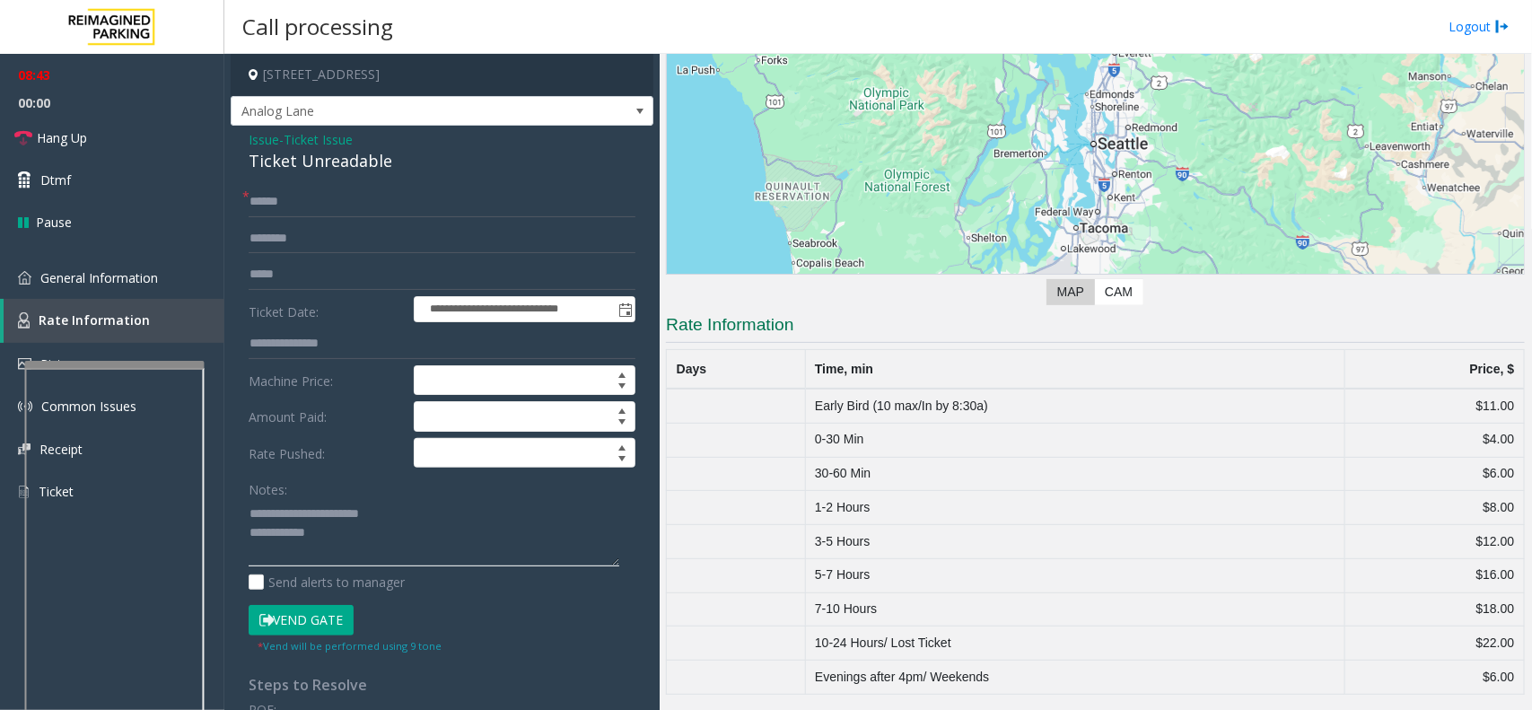
click at [337, 537] on textarea at bounding box center [434, 532] width 371 height 67
click at [317, 617] on button "Vend Gate" at bounding box center [301, 620] width 105 height 31
click at [337, 553] on textarea at bounding box center [434, 532] width 371 height 67
click at [126, 141] on link "Hang Up" at bounding box center [112, 138] width 224 height 42
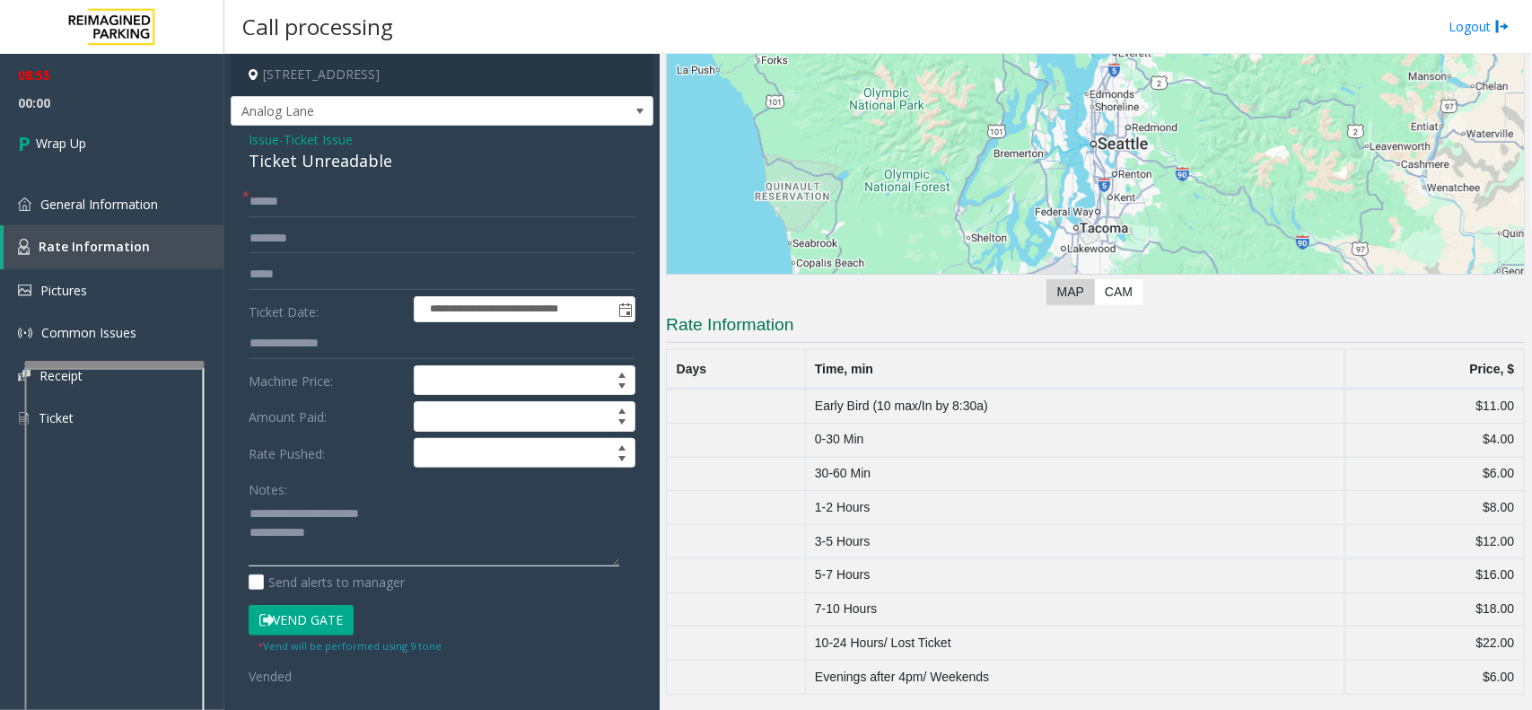
click at [348, 555] on textarea at bounding box center [434, 532] width 371 height 67
type textarea "**********"
click at [49, 135] on span "Wrap Up" at bounding box center [61, 143] width 50 height 19
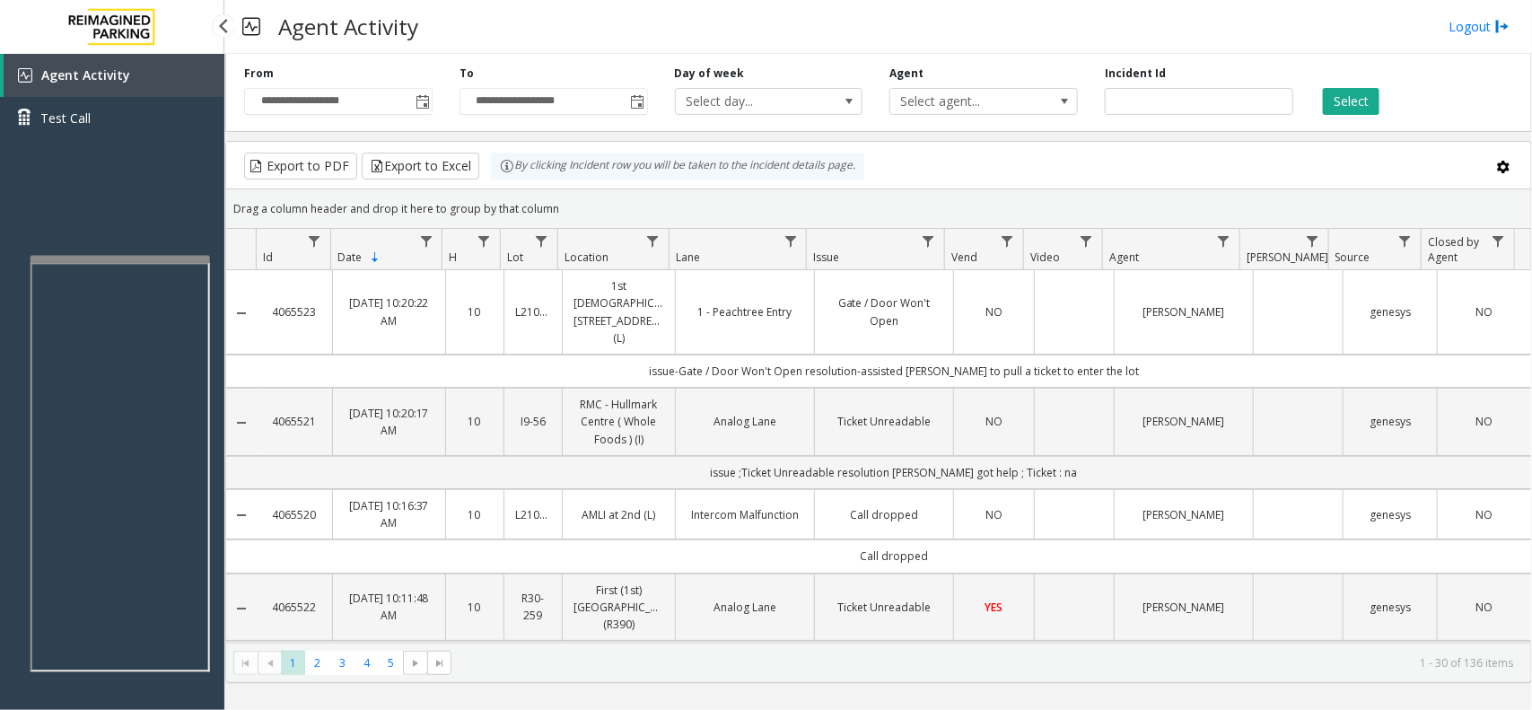
click at [184, 257] on div at bounding box center [120, 259] width 179 height 7
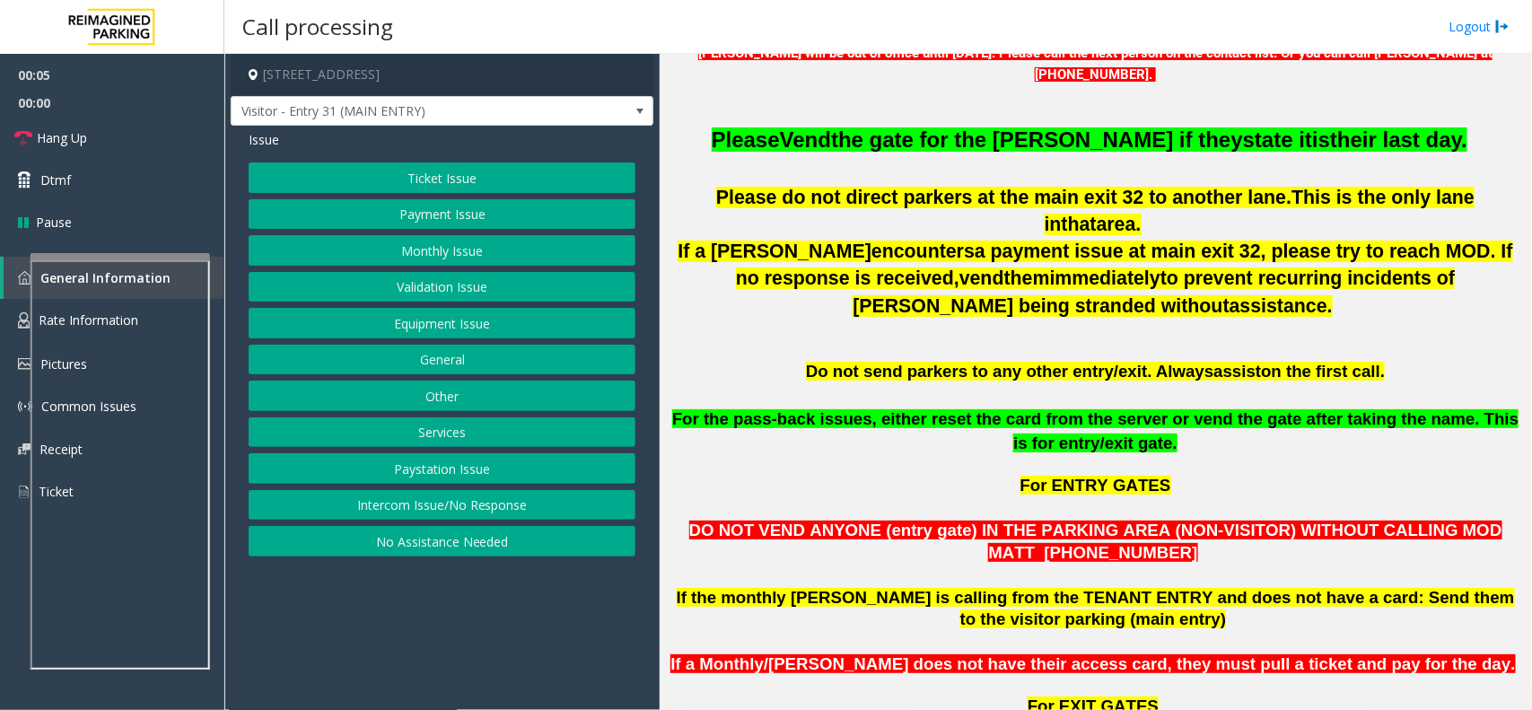
scroll to position [673, 0]
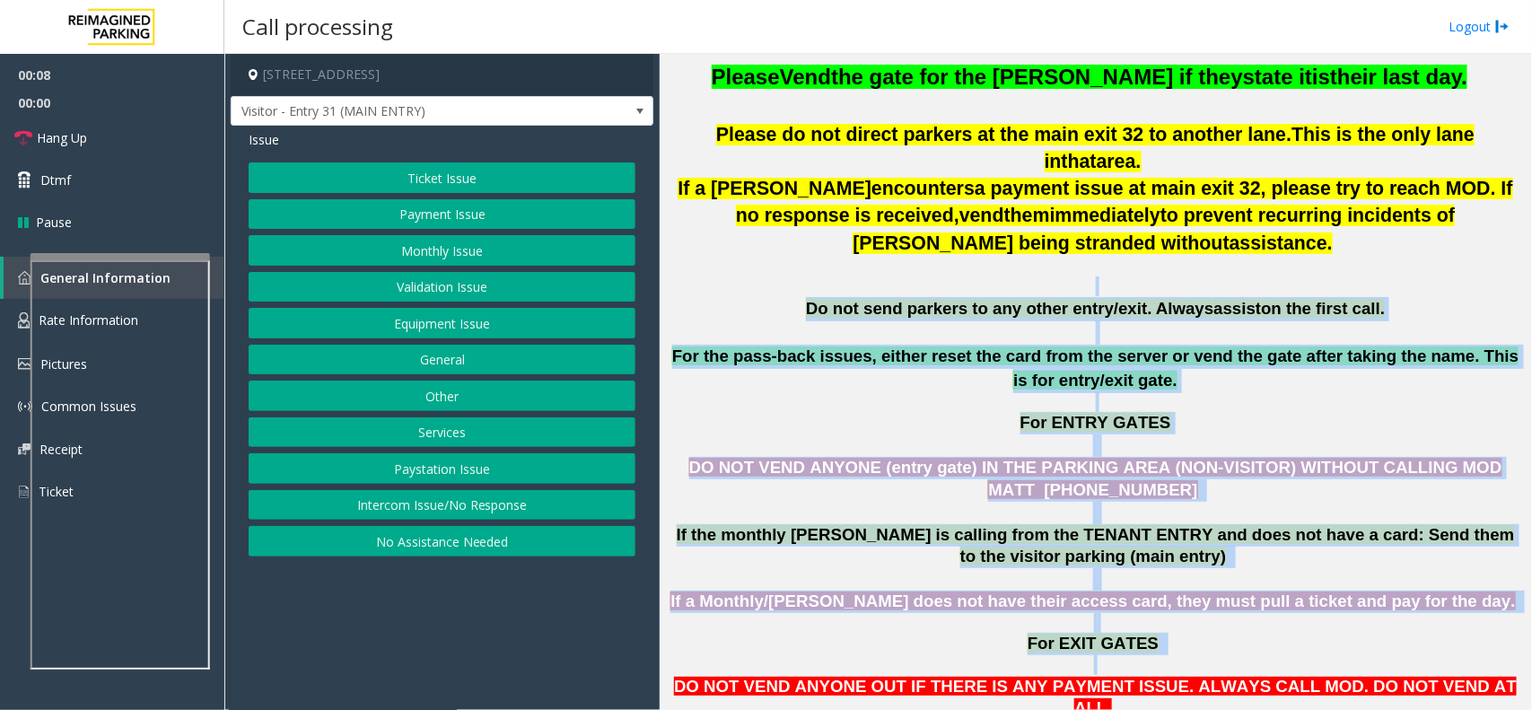
drag, startPoint x: 823, startPoint y: 266, endPoint x: 1334, endPoint y: 635, distance: 630.5
click at [1262, 655] on p at bounding box center [1095, 665] width 859 height 20
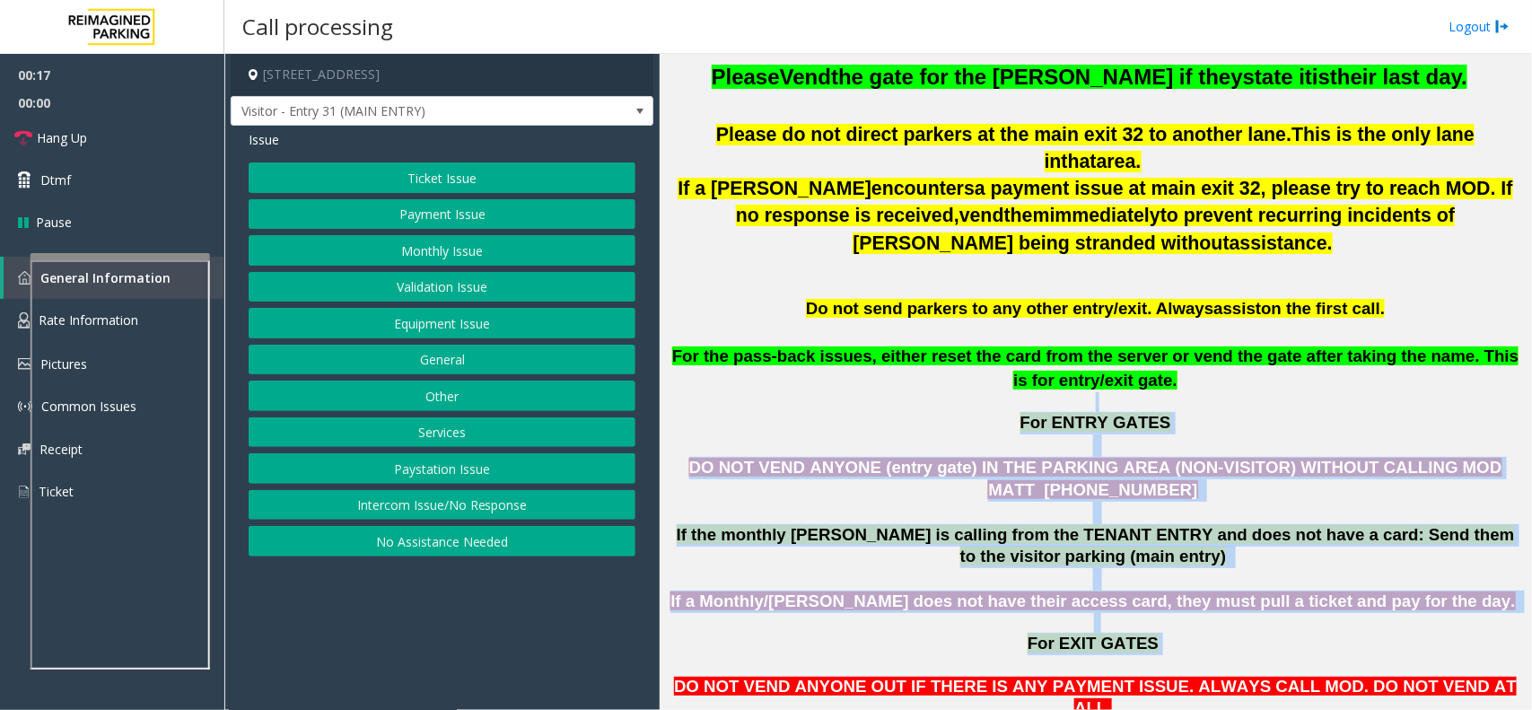
drag, startPoint x: 1154, startPoint y: 628, endPoint x: 998, endPoint y: 350, distance: 319.1
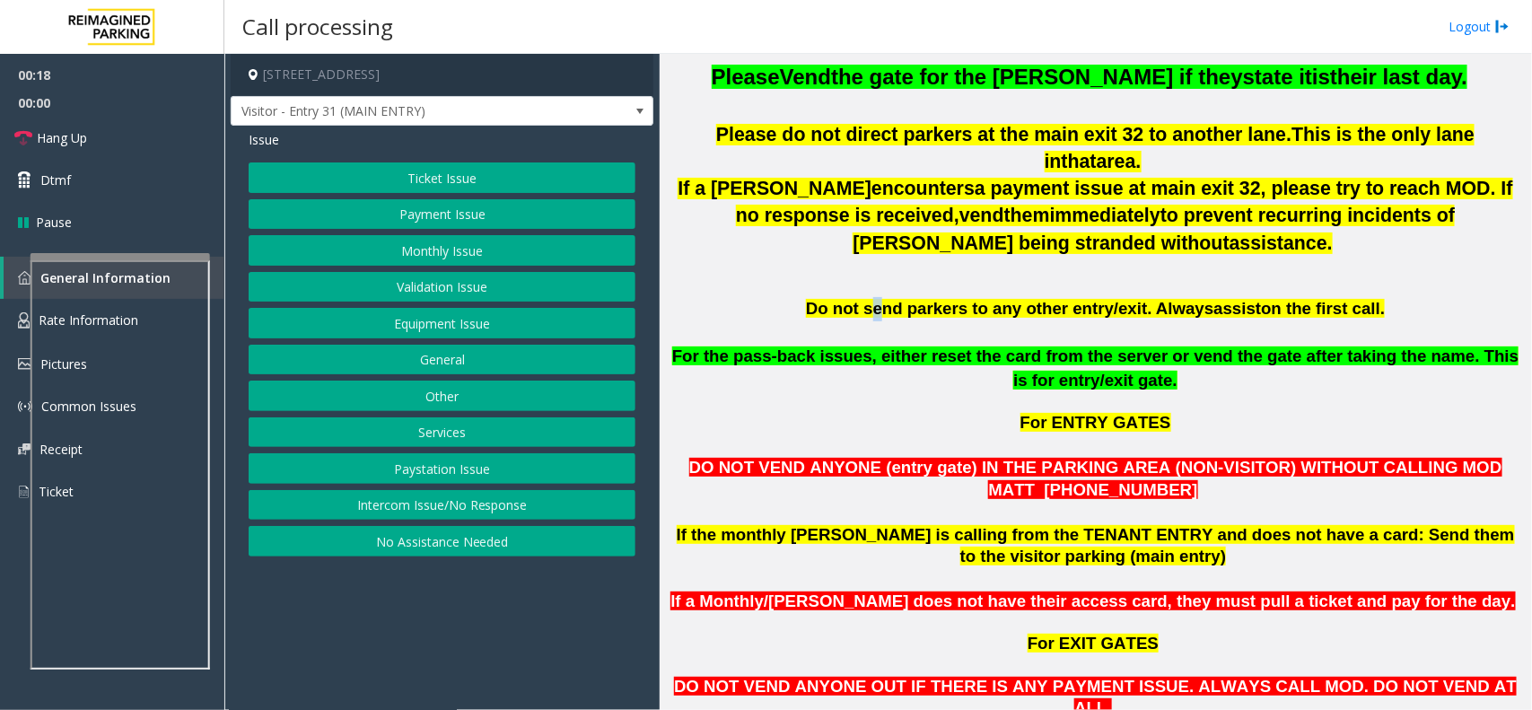
click at [889, 299] on span "Do not send parkers to any other entry/exit. Always" at bounding box center [1009, 308] width 407 height 19
click at [935, 276] on p at bounding box center [1095, 286] width 859 height 20
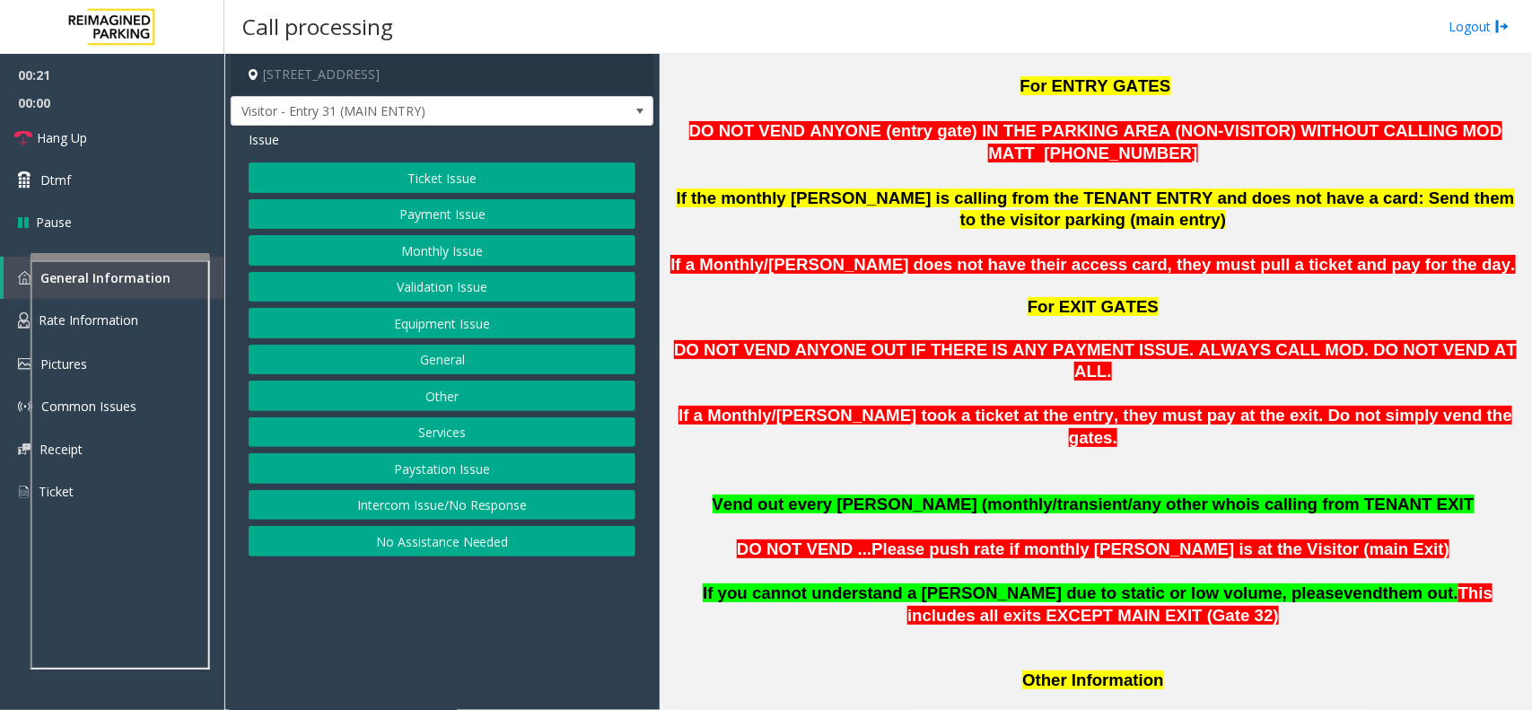
scroll to position [897, 0]
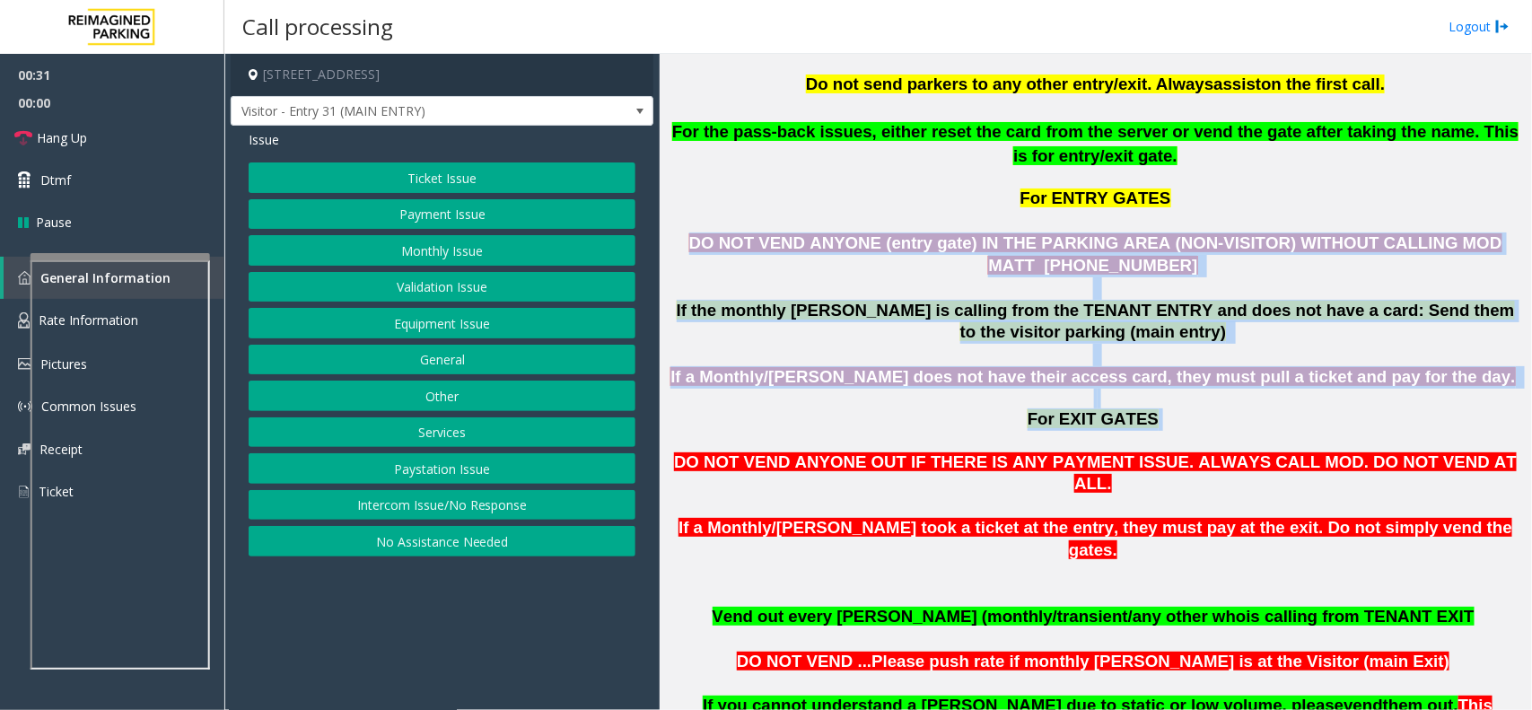
drag, startPoint x: 670, startPoint y: 214, endPoint x: 1156, endPoint y: 392, distance: 518.2
click at [1156, 392] on p "For EXIT GATES" at bounding box center [1095, 410] width 859 height 42
drag, startPoint x: 1154, startPoint y: 399, endPoint x: 854, endPoint y: 204, distance: 358.0
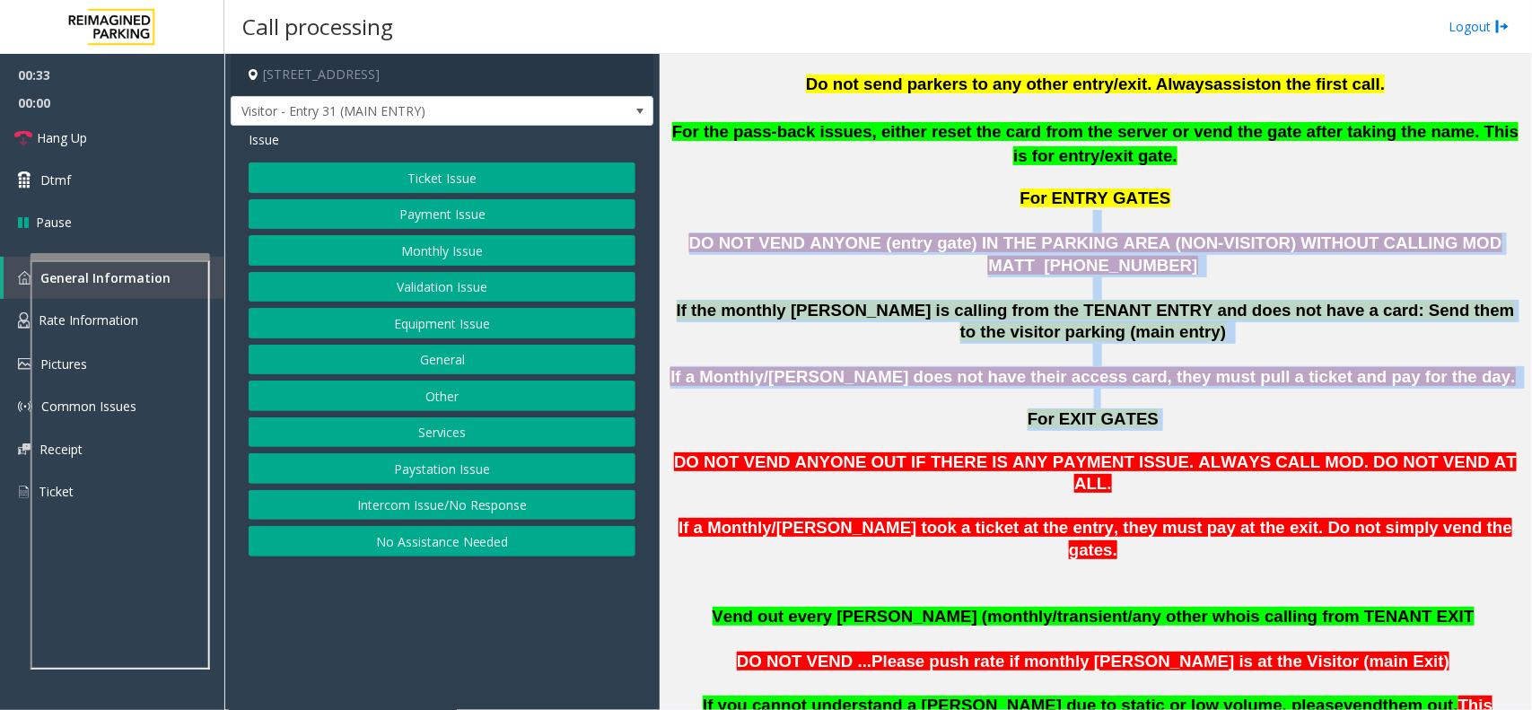
click at [842, 210] on p at bounding box center [1095, 221] width 859 height 22
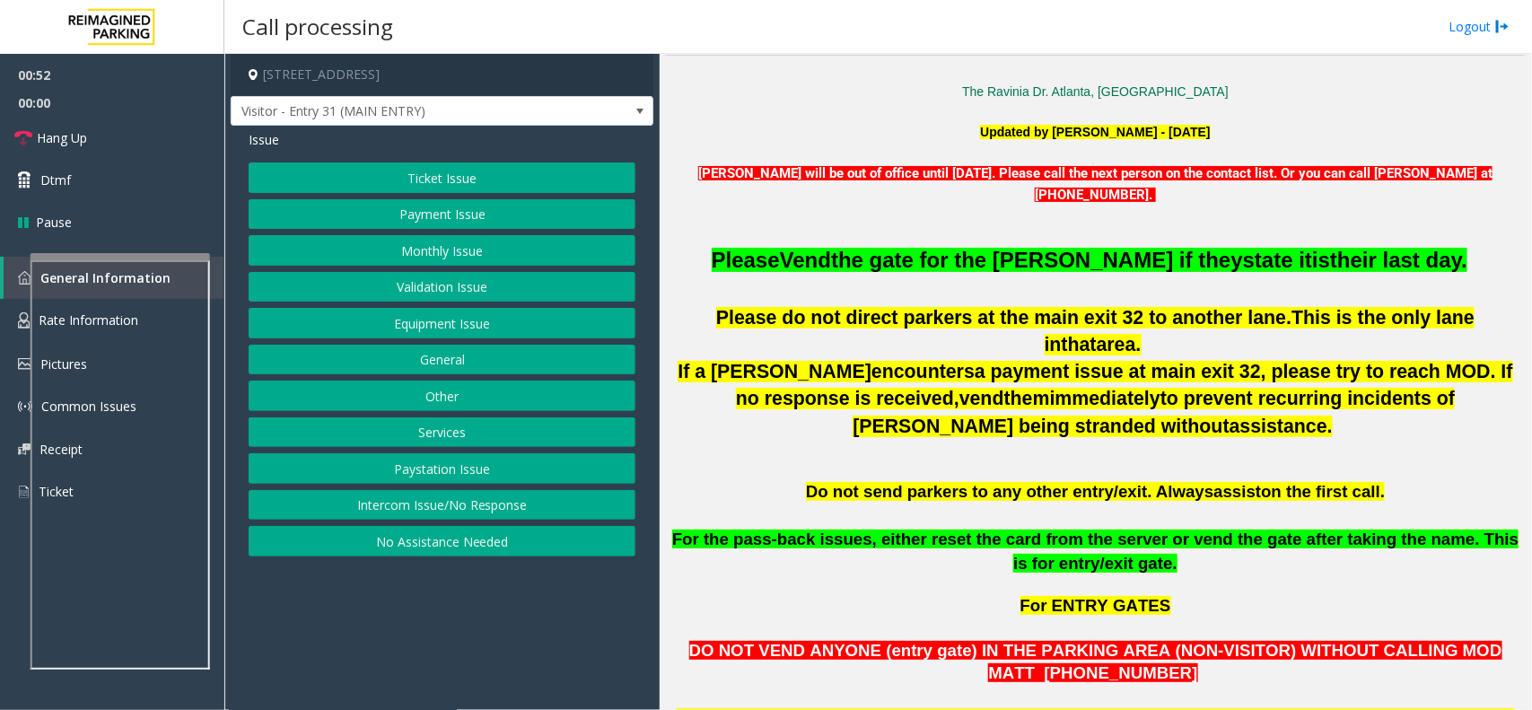
scroll to position [482, 0]
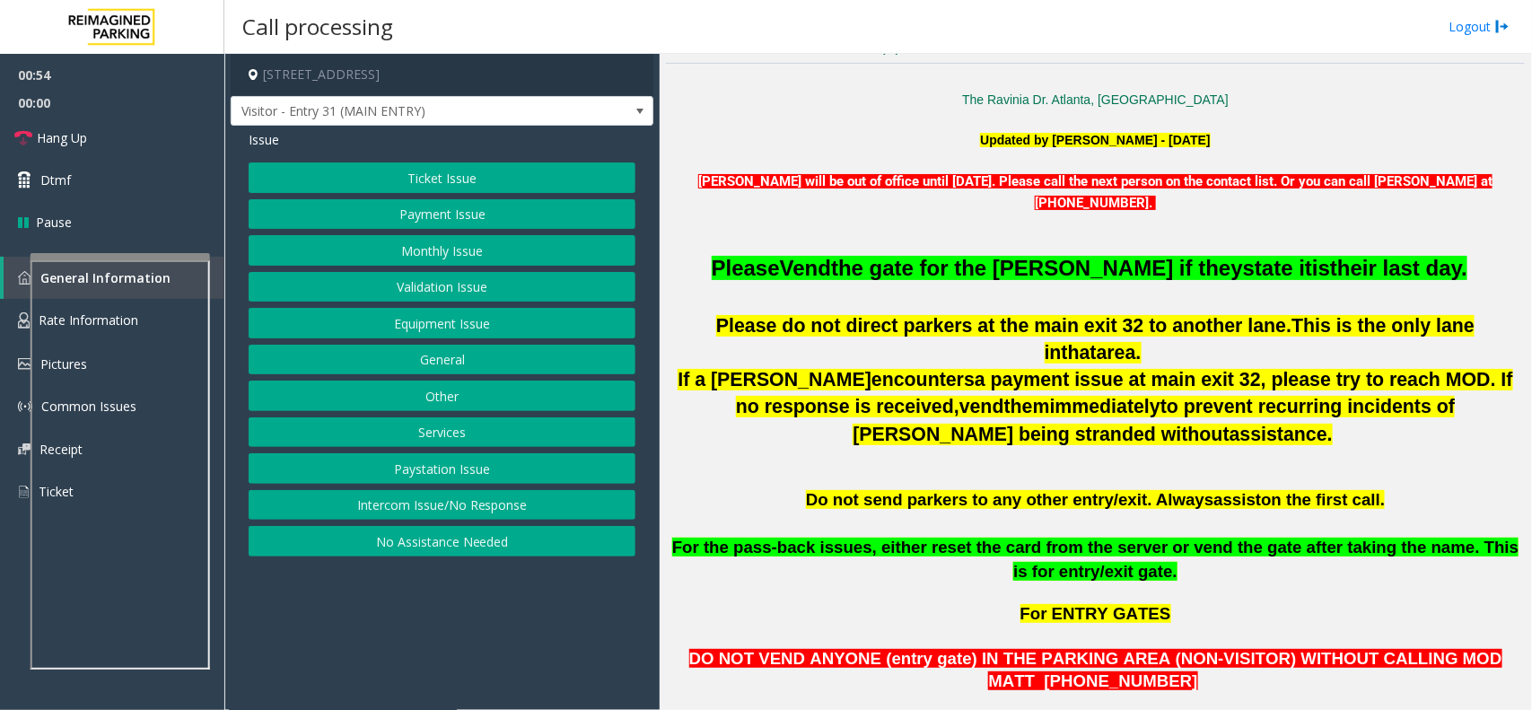
click at [526, 353] on button "General" at bounding box center [442, 360] width 387 height 31
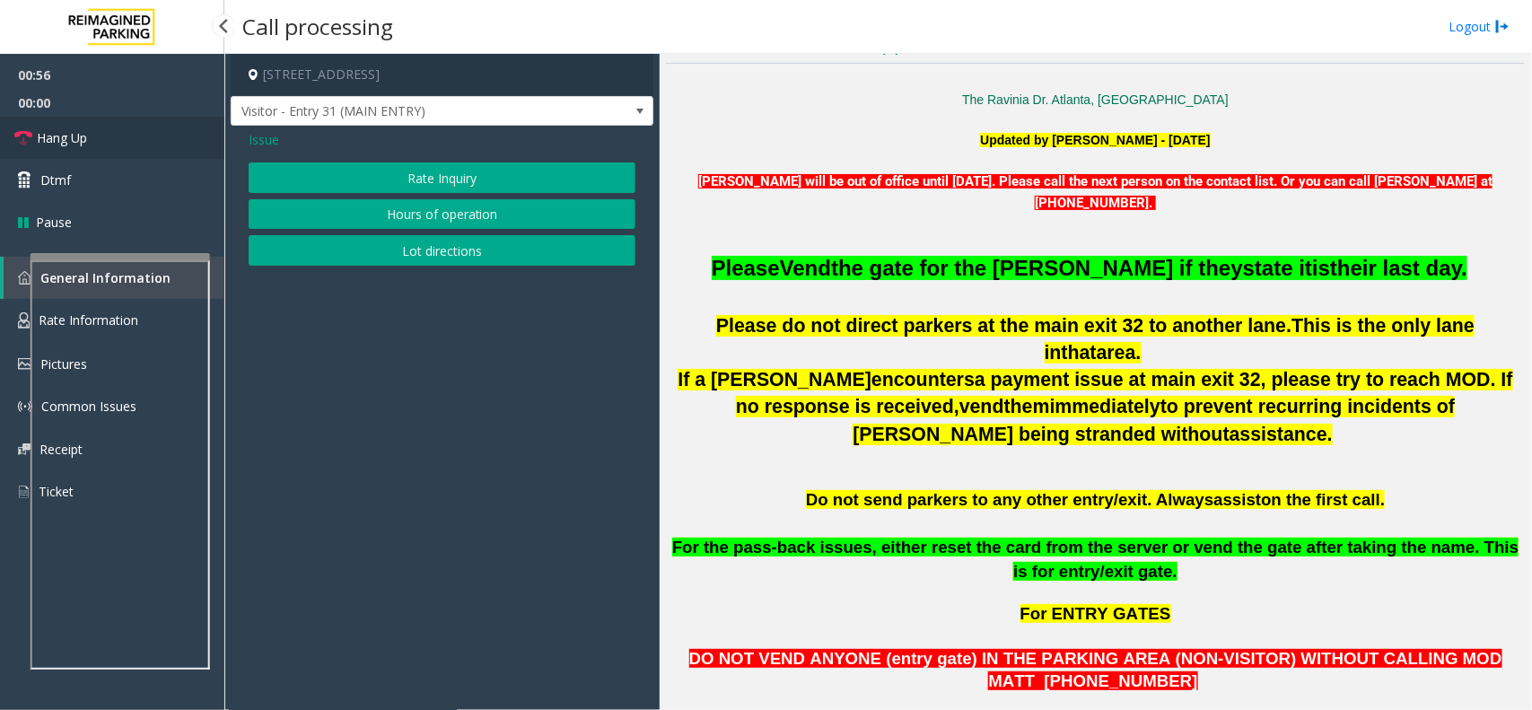
click at [118, 144] on link "Hang Up" at bounding box center [112, 138] width 224 height 42
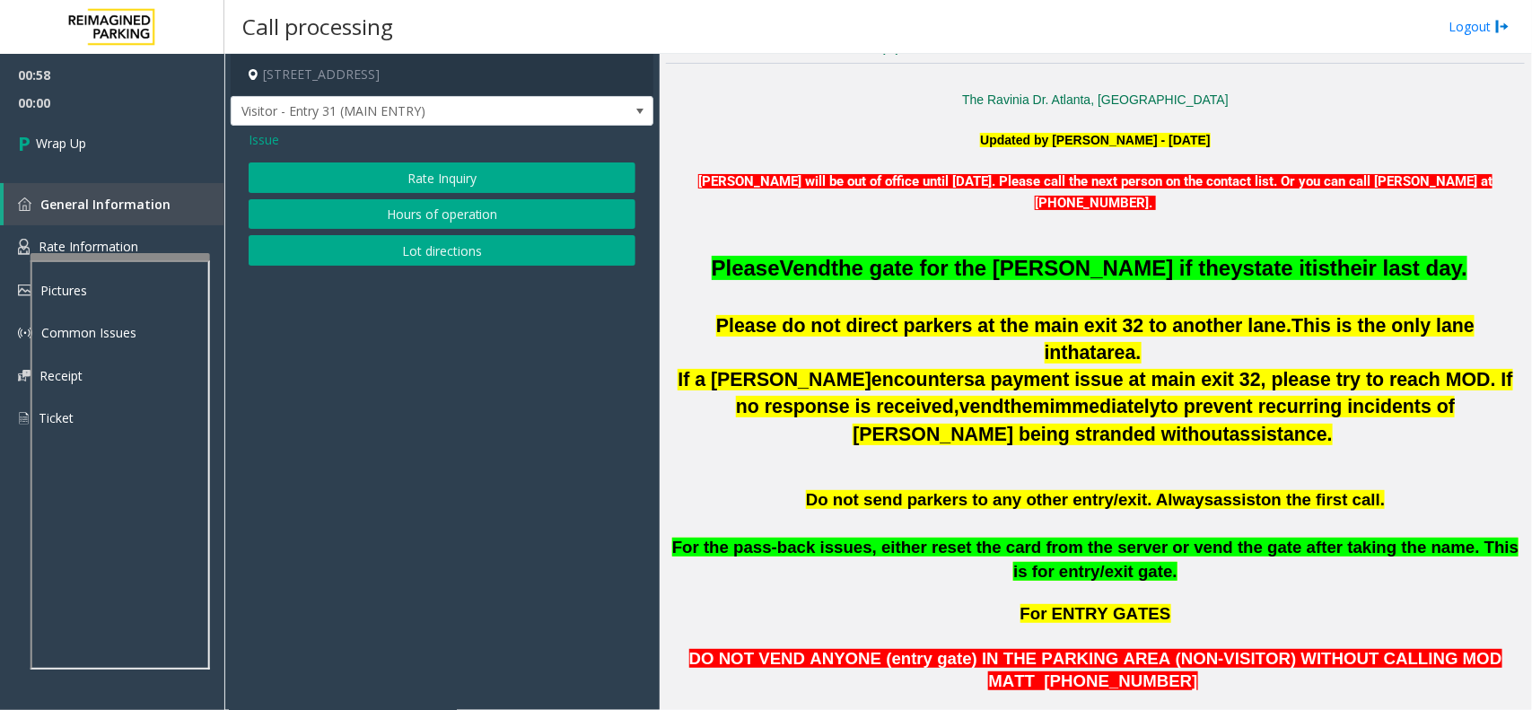
click at [261, 132] on span "Issue" at bounding box center [264, 139] width 31 height 19
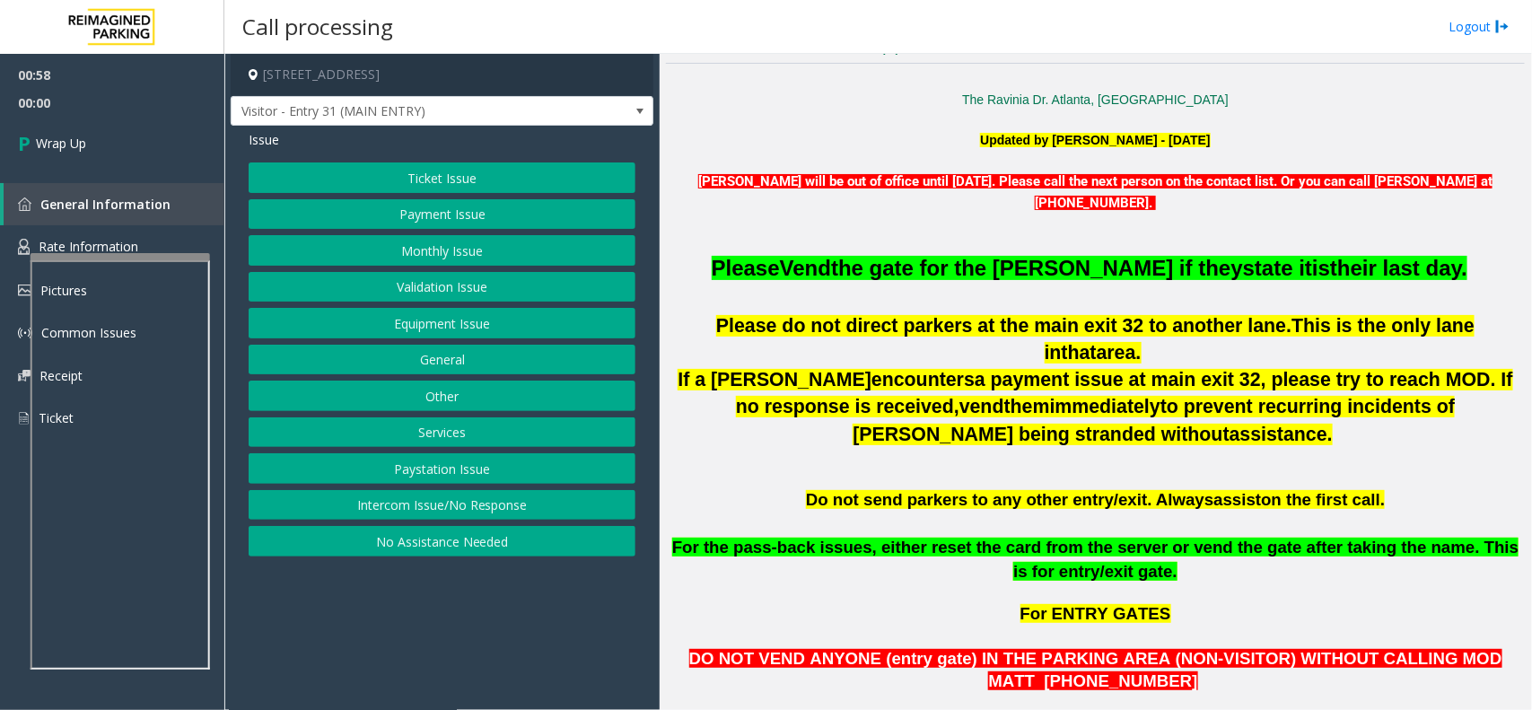
click at [399, 312] on button "Equipment Issue" at bounding box center [442, 323] width 387 height 31
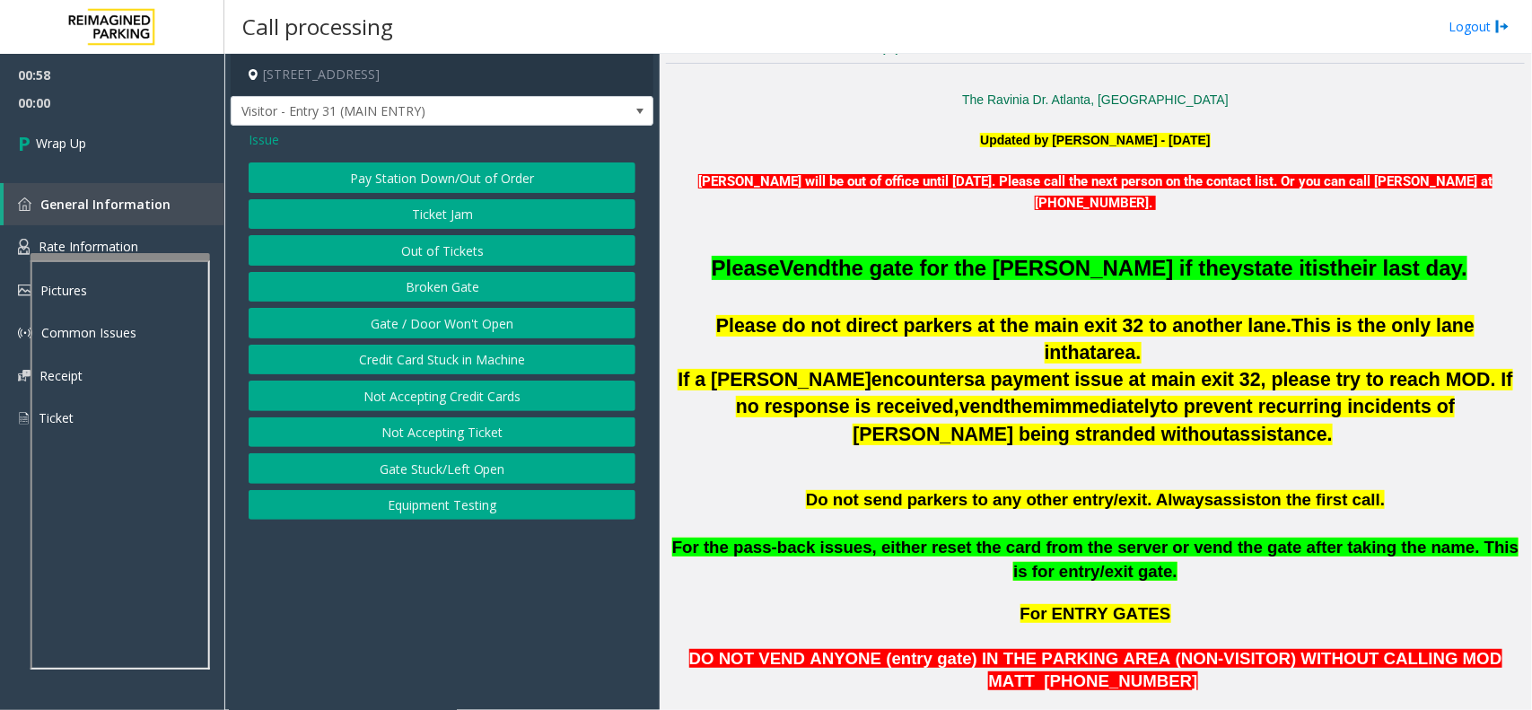
click at [399, 312] on button "Gate / Door Won't Open" at bounding box center [442, 323] width 387 height 31
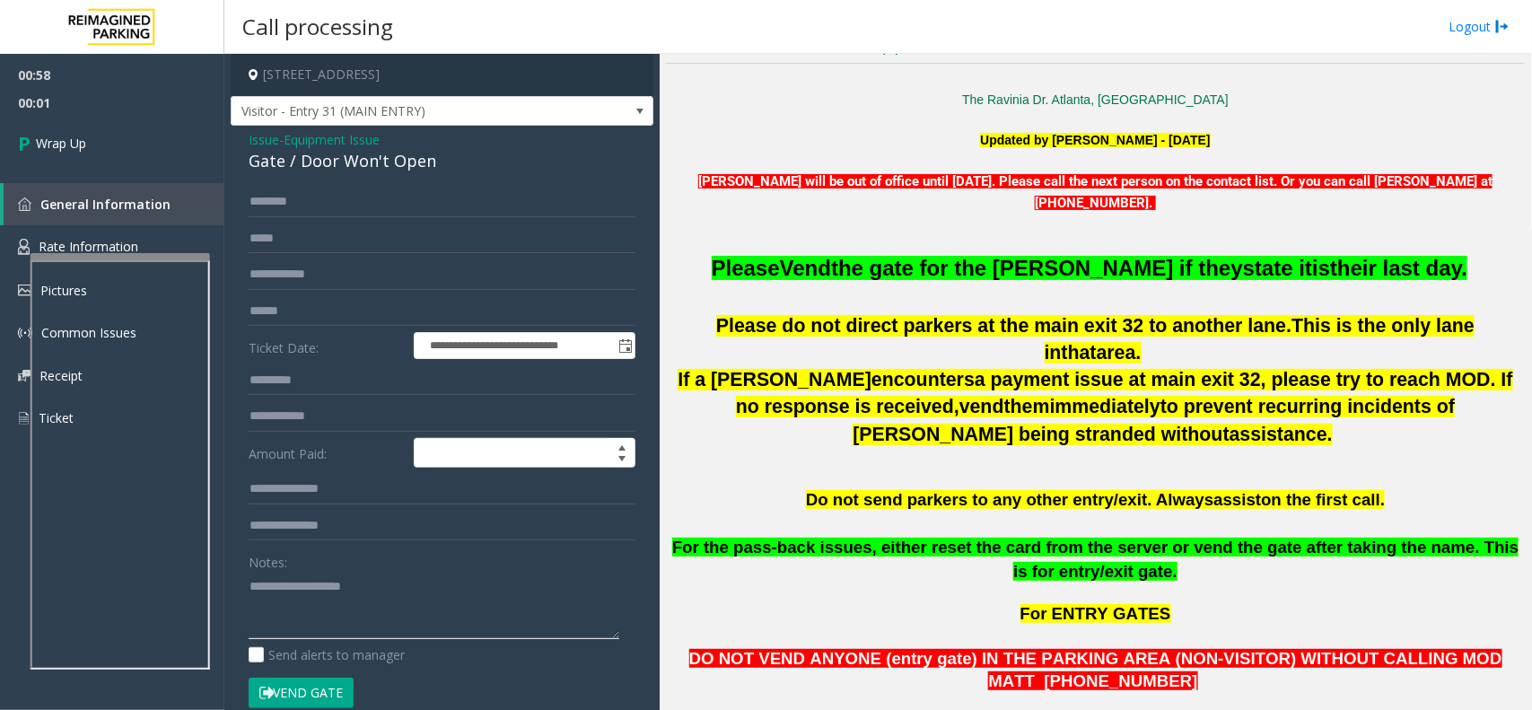
click at [320, 626] on textarea at bounding box center [434, 605] width 371 height 67
click at [381, 608] on textarea at bounding box center [434, 605] width 371 height 67
type textarea "**********"
click at [155, 96] on span "00:25" at bounding box center [112, 103] width 224 height 28
click at [146, 153] on link "Wrap Up" at bounding box center [112, 143] width 224 height 53
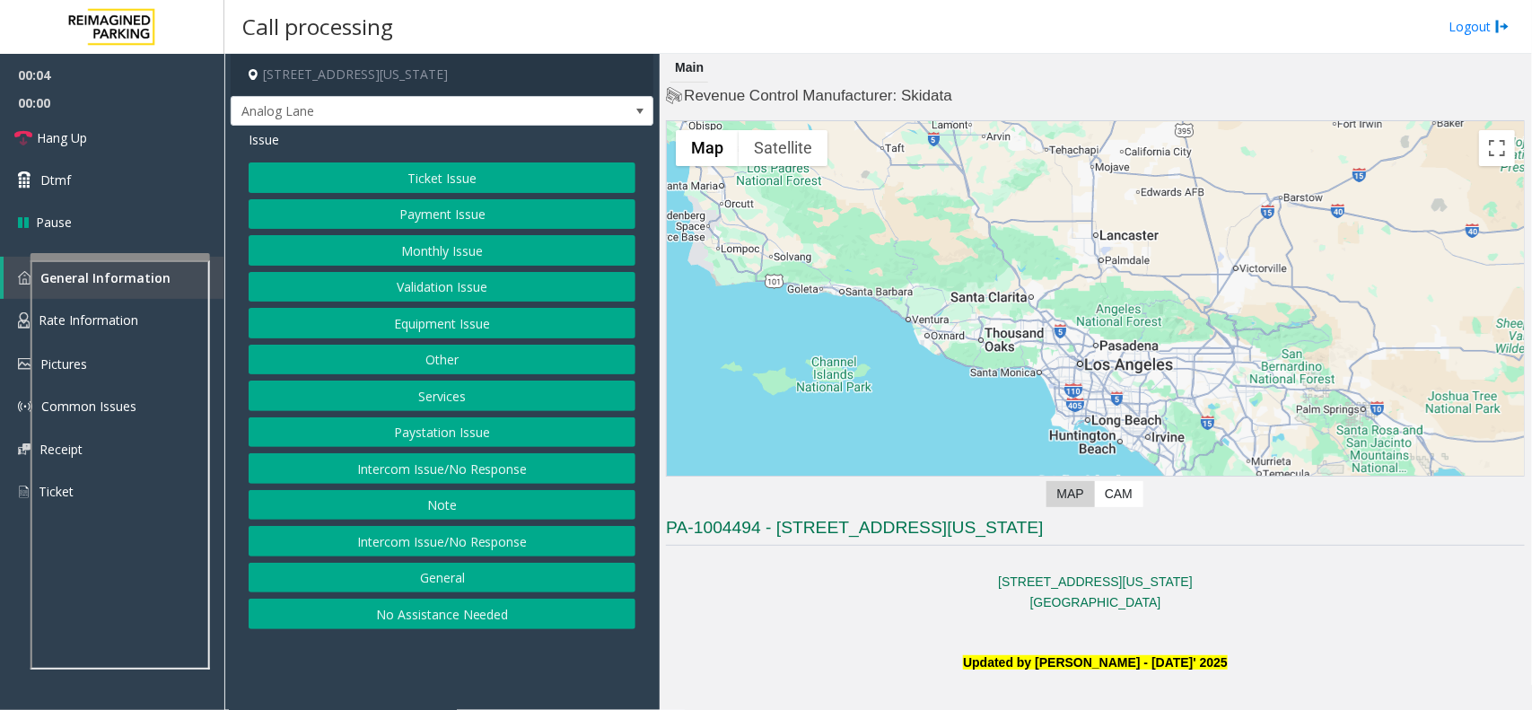
scroll to position [561, 0]
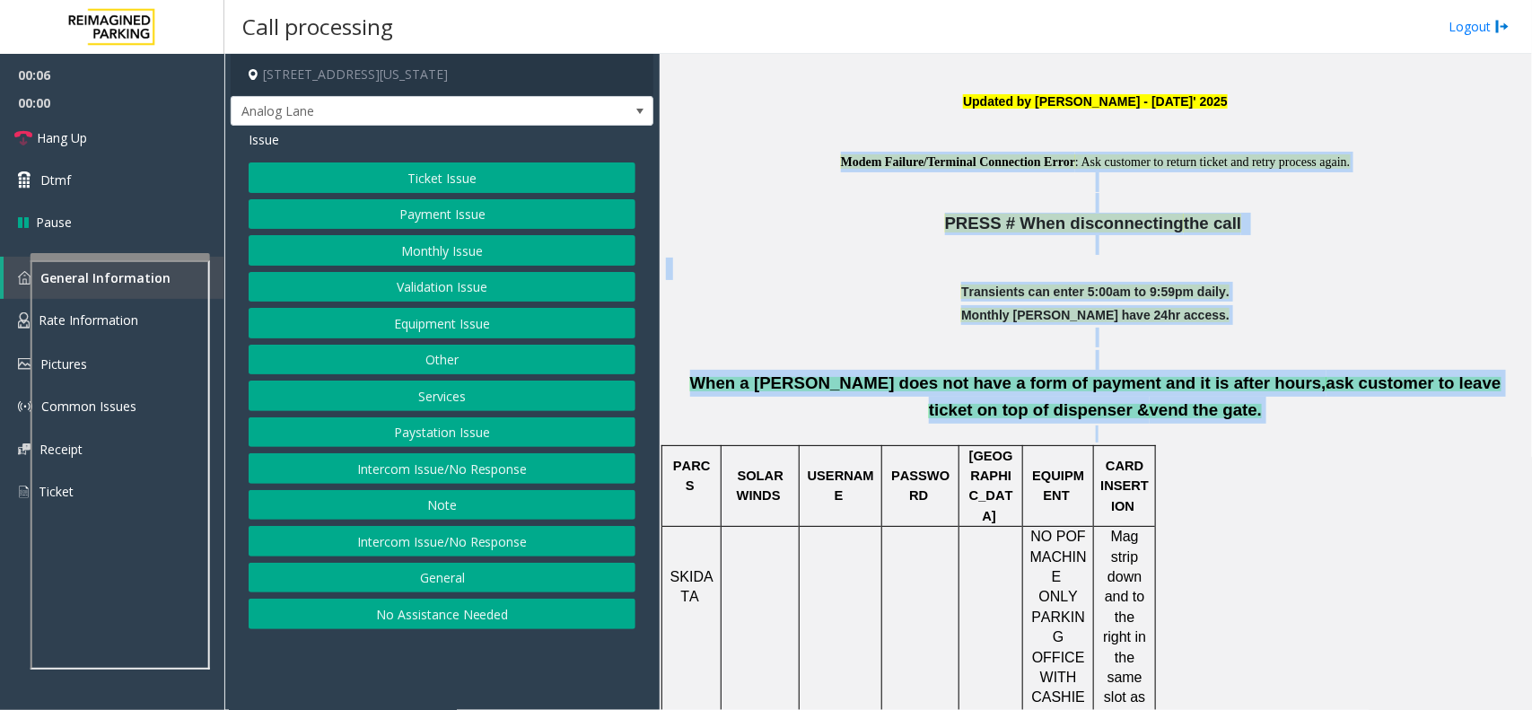
drag, startPoint x: 750, startPoint y: 154, endPoint x: 1271, endPoint y: 522, distance: 637.5
drag, startPoint x: 1174, startPoint y: 456, endPoint x: 697, endPoint y: 95, distance: 597.7
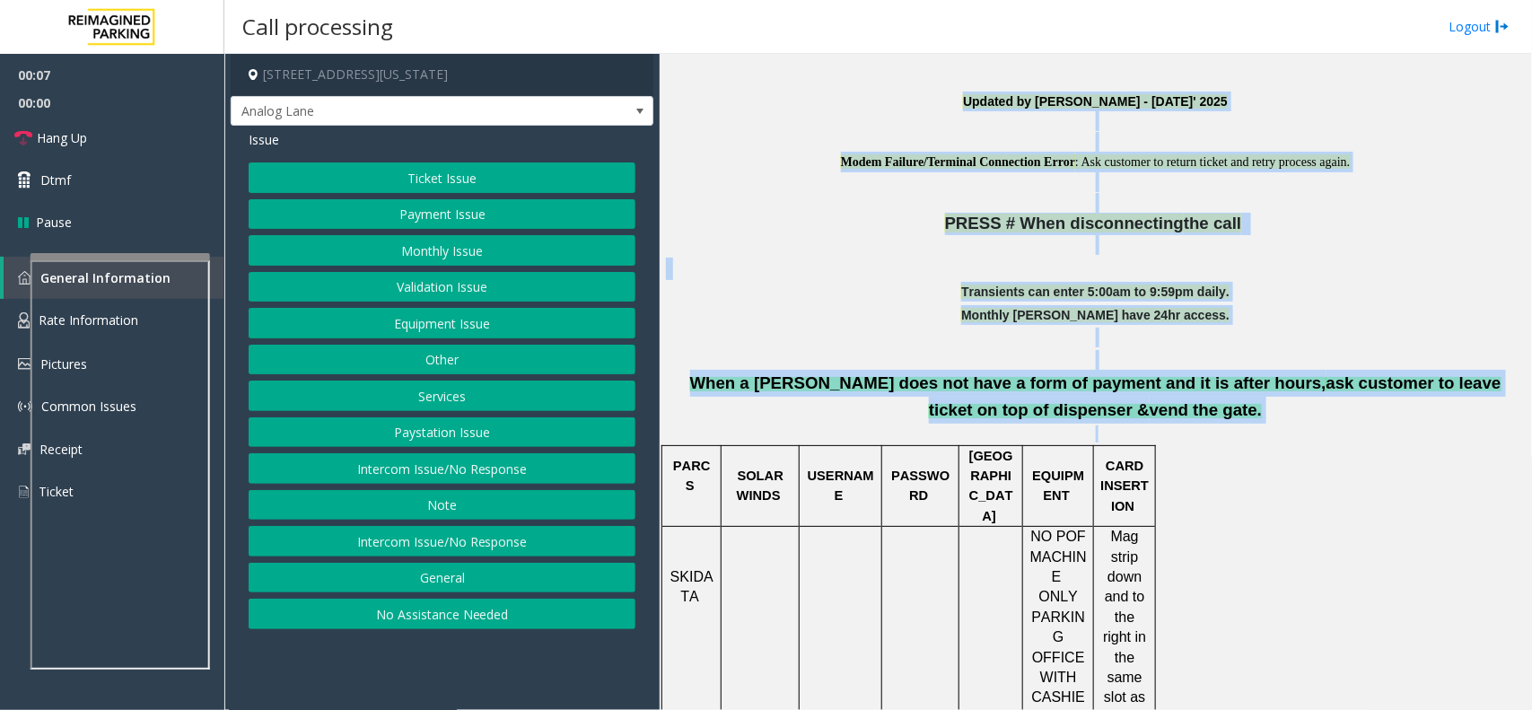
click at [684, 258] on p at bounding box center [1095, 269] width 859 height 22
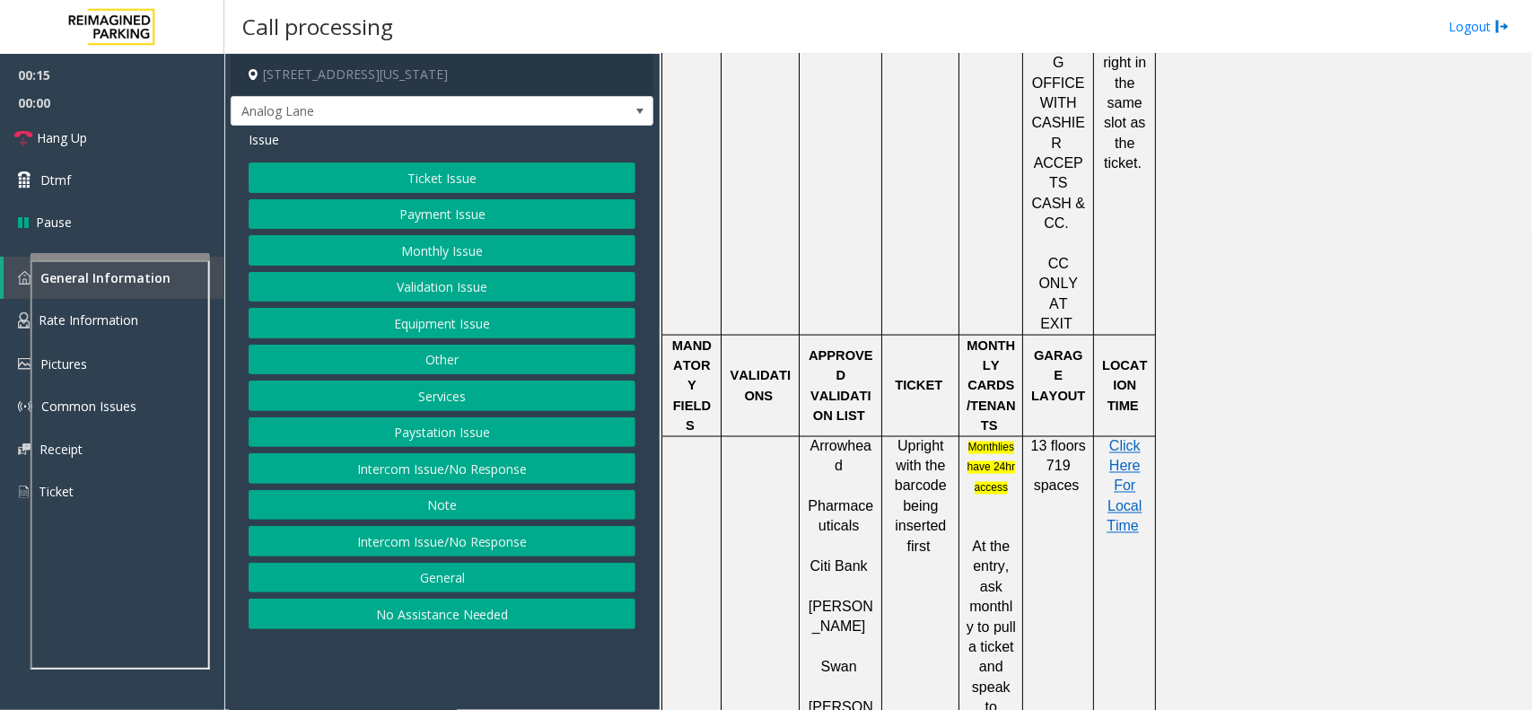
scroll to position [1346, 0]
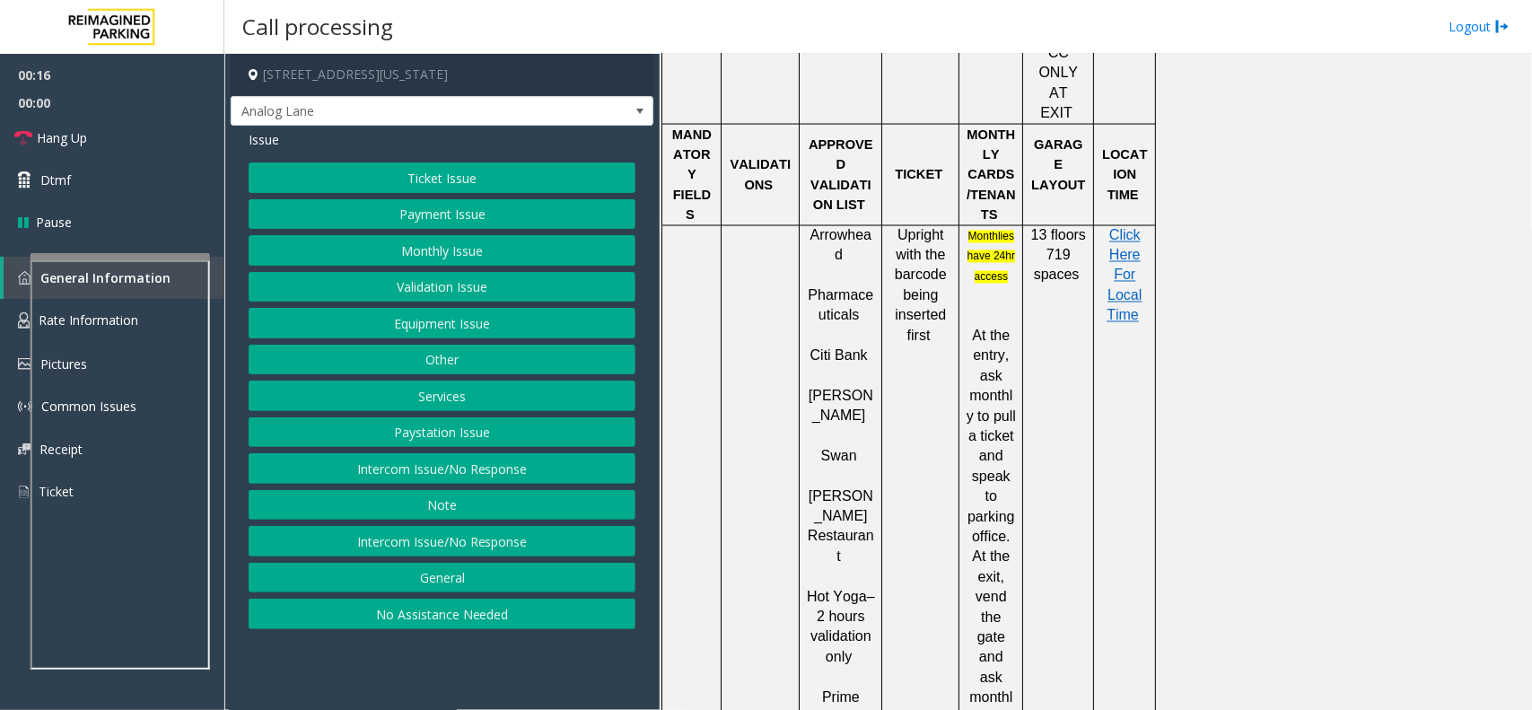
click at [500, 484] on button "Intercom Issue/No Response" at bounding box center [442, 468] width 387 height 31
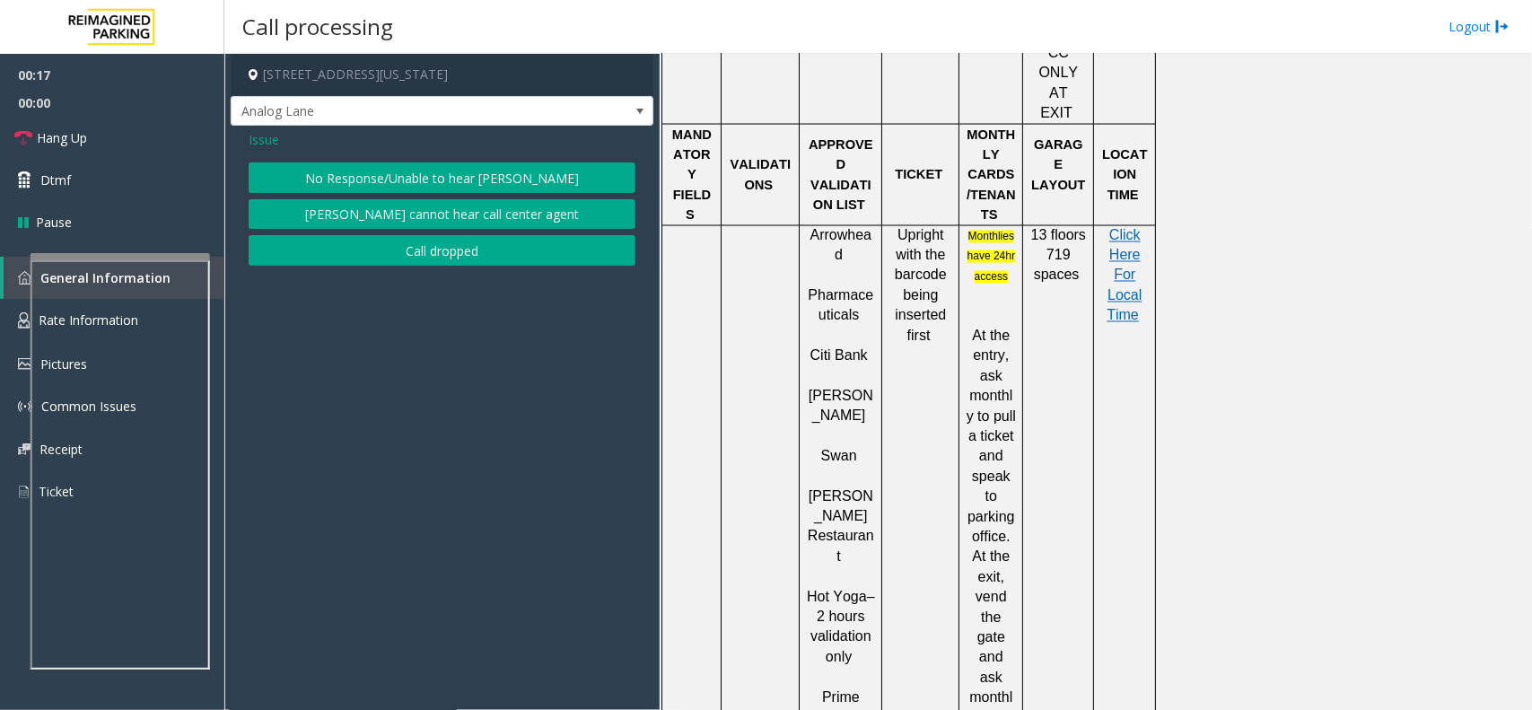
click at [471, 175] on button "No Response/Unable to hear [PERSON_NAME]" at bounding box center [442, 177] width 387 height 31
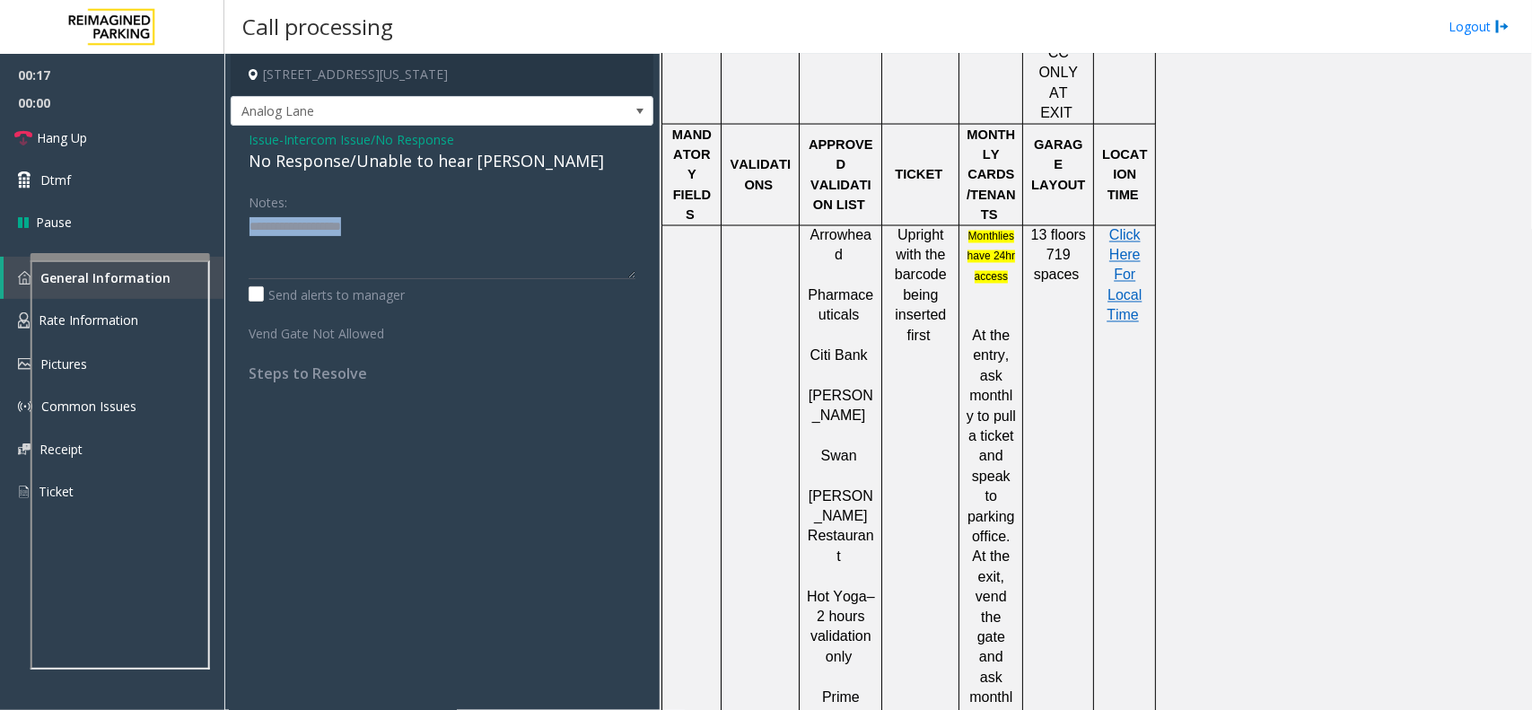
click at [471, 175] on div "Issue - Intercom Issue/No Response No Response/Unable to hear [PERSON_NAME] Not…" at bounding box center [442, 263] width 423 height 275
click at [473, 168] on div "No Response/Unable to hear [PERSON_NAME]" at bounding box center [442, 161] width 387 height 24
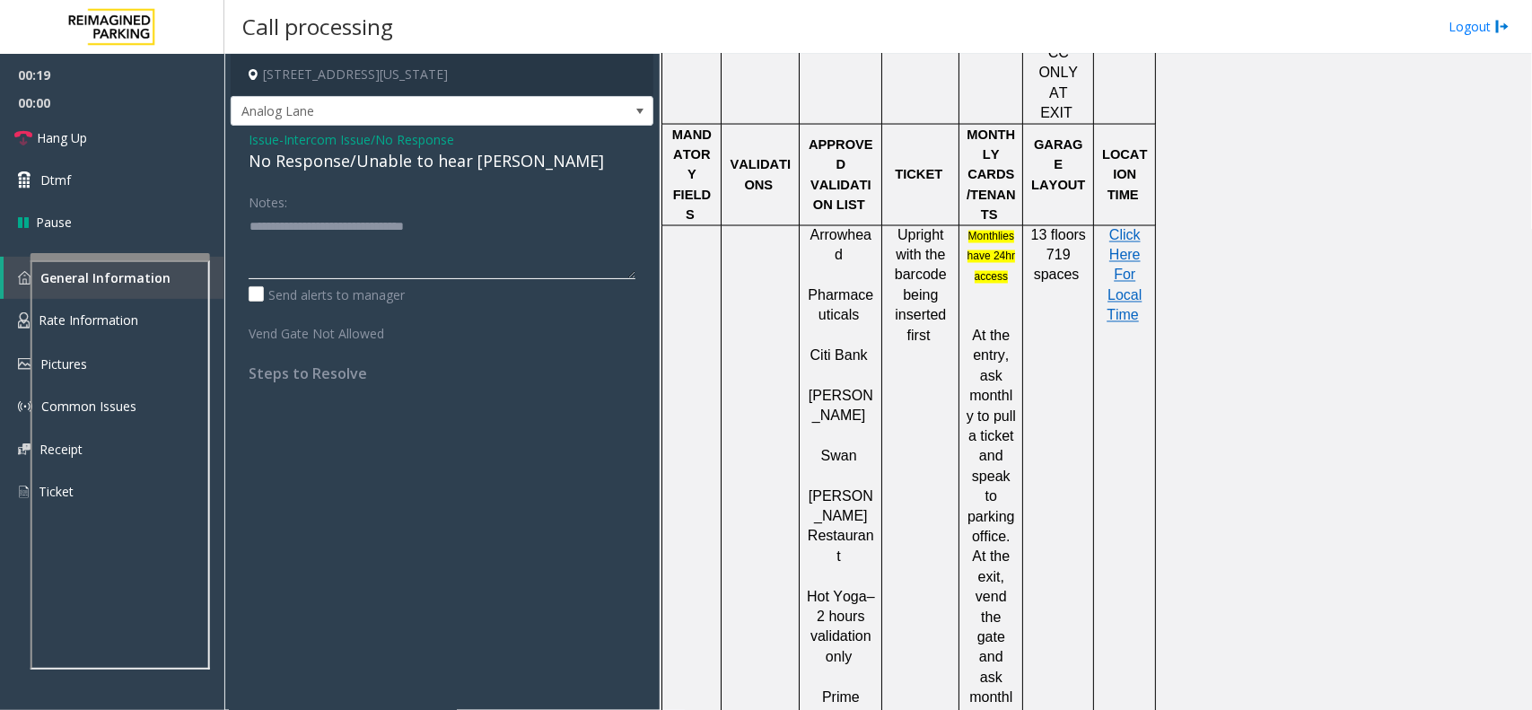
click at [508, 227] on textarea at bounding box center [442, 245] width 387 height 67
type textarea "**********"
click at [148, 141] on link "Hang Up" at bounding box center [112, 138] width 224 height 42
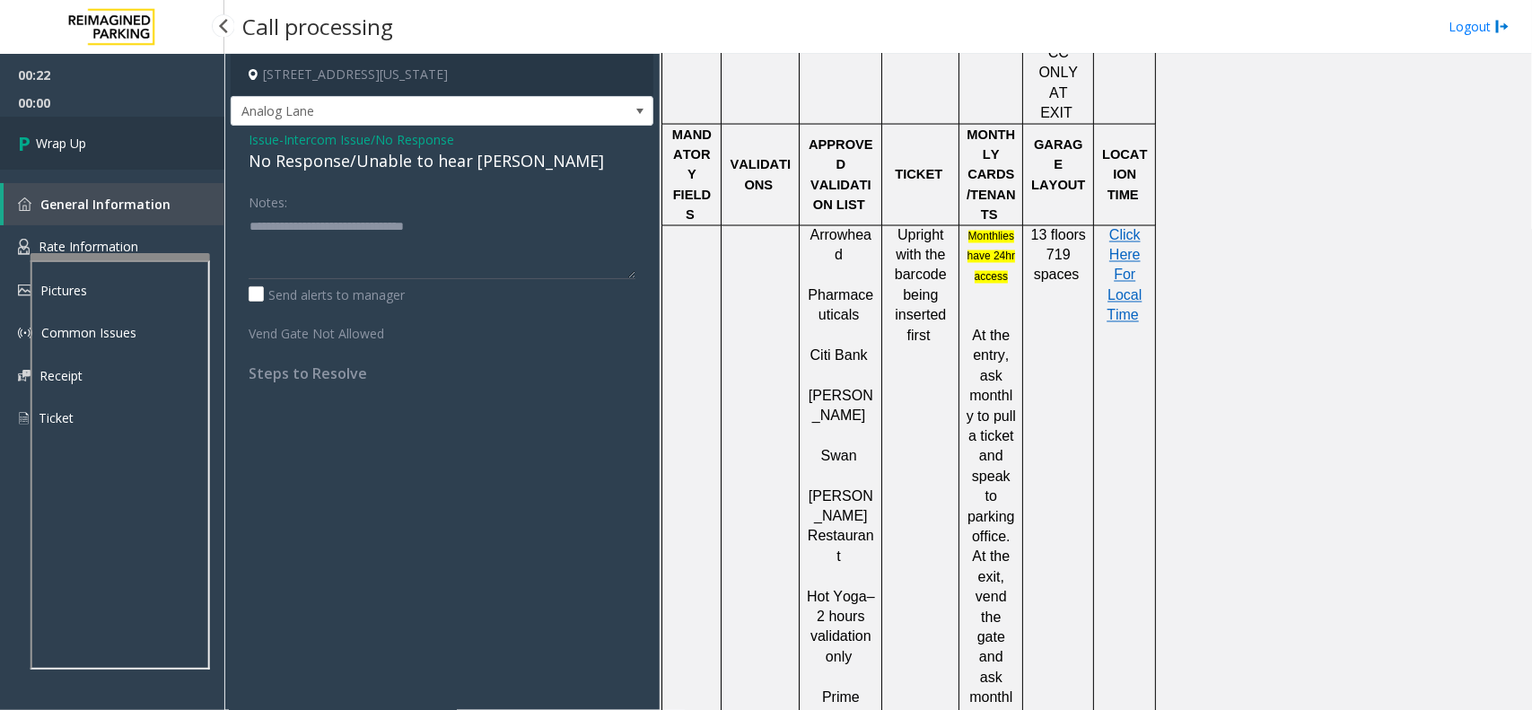
click at [148, 141] on link "Wrap Up" at bounding box center [112, 143] width 224 height 53
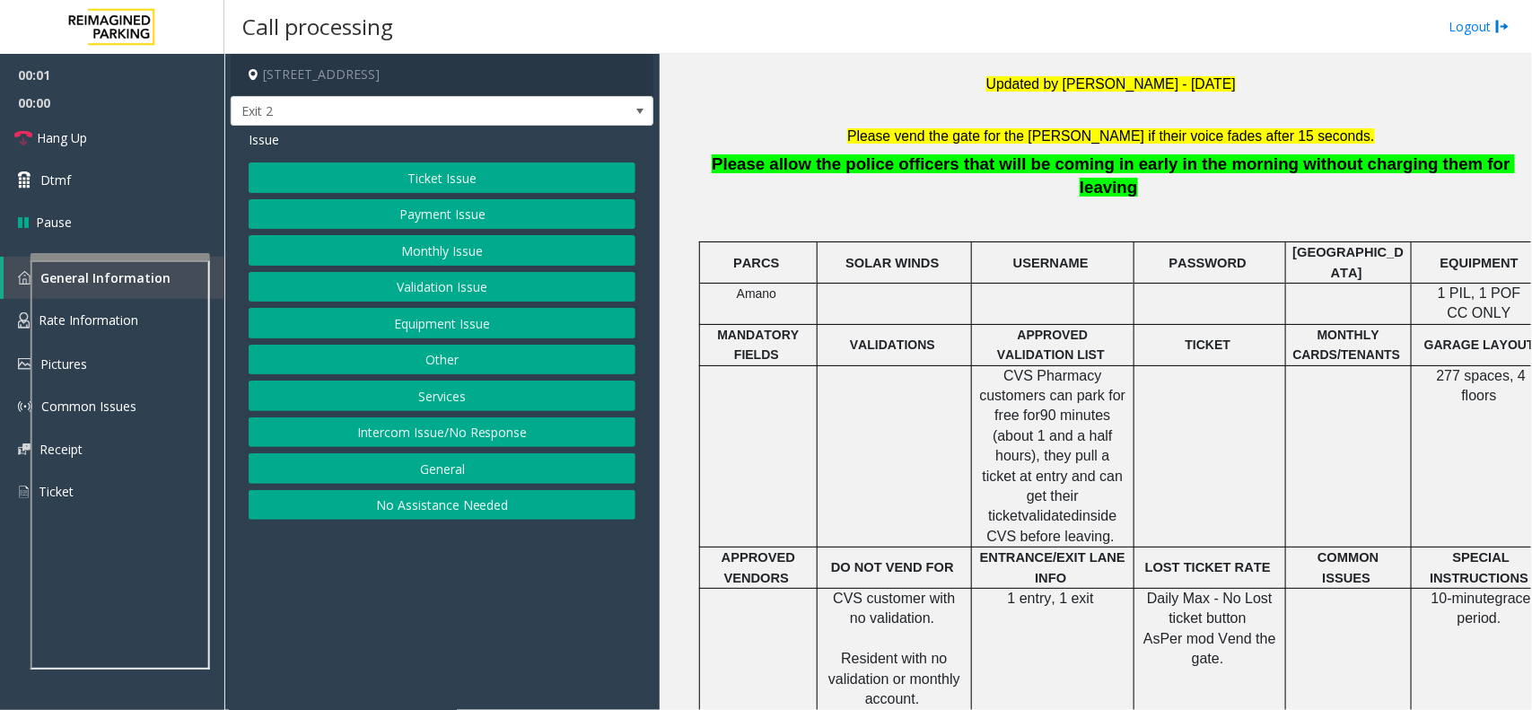
scroll to position [561, 0]
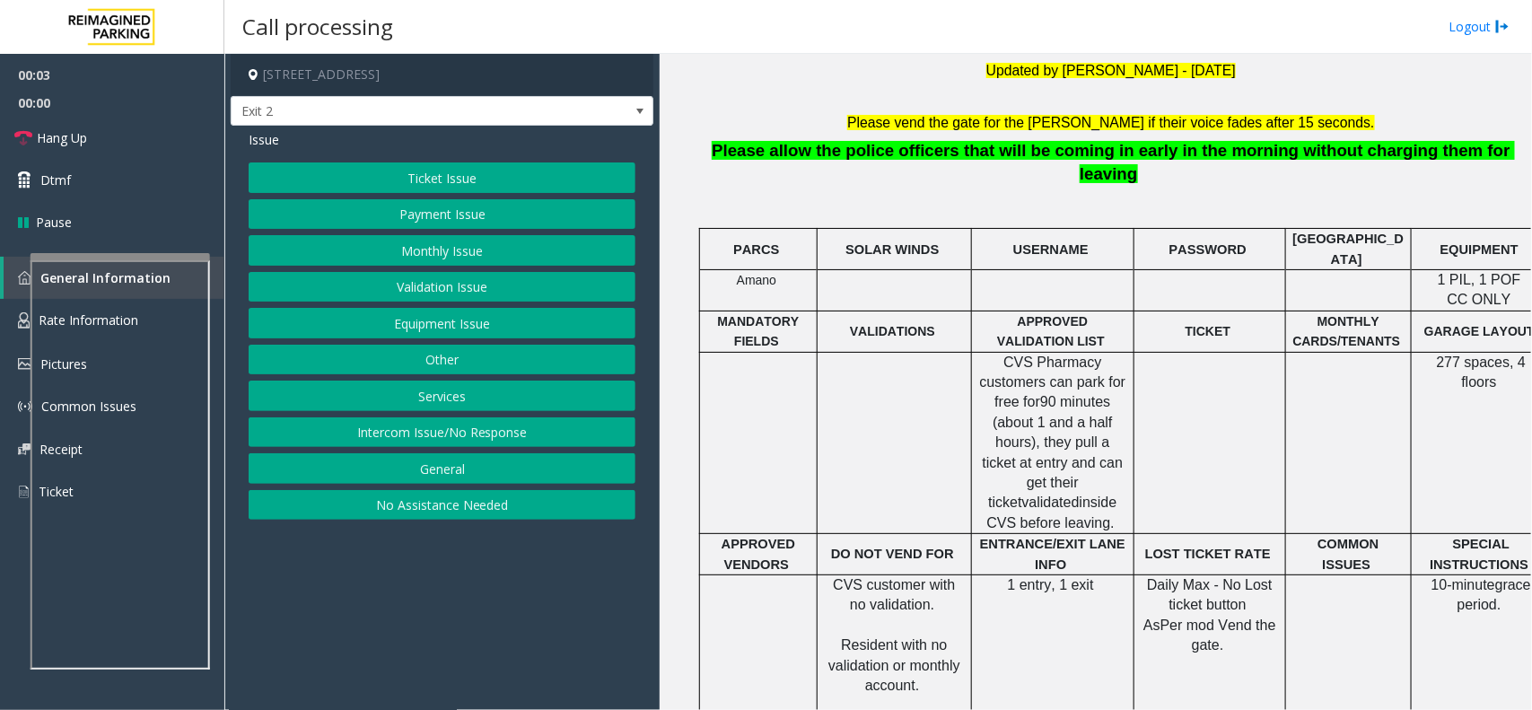
click at [458, 280] on button "Validation Issue" at bounding box center [442, 287] width 387 height 31
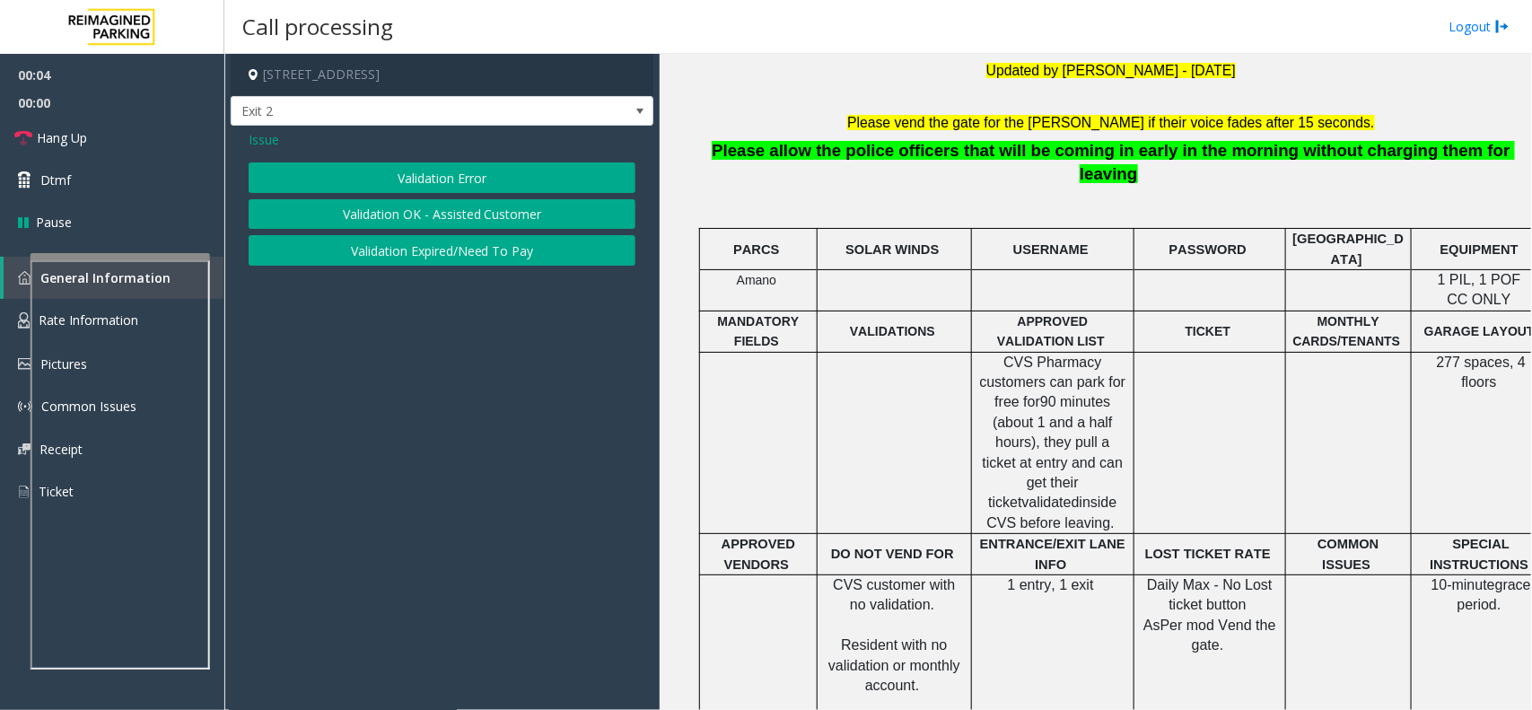
click at [471, 179] on button "Validation Error" at bounding box center [442, 177] width 387 height 31
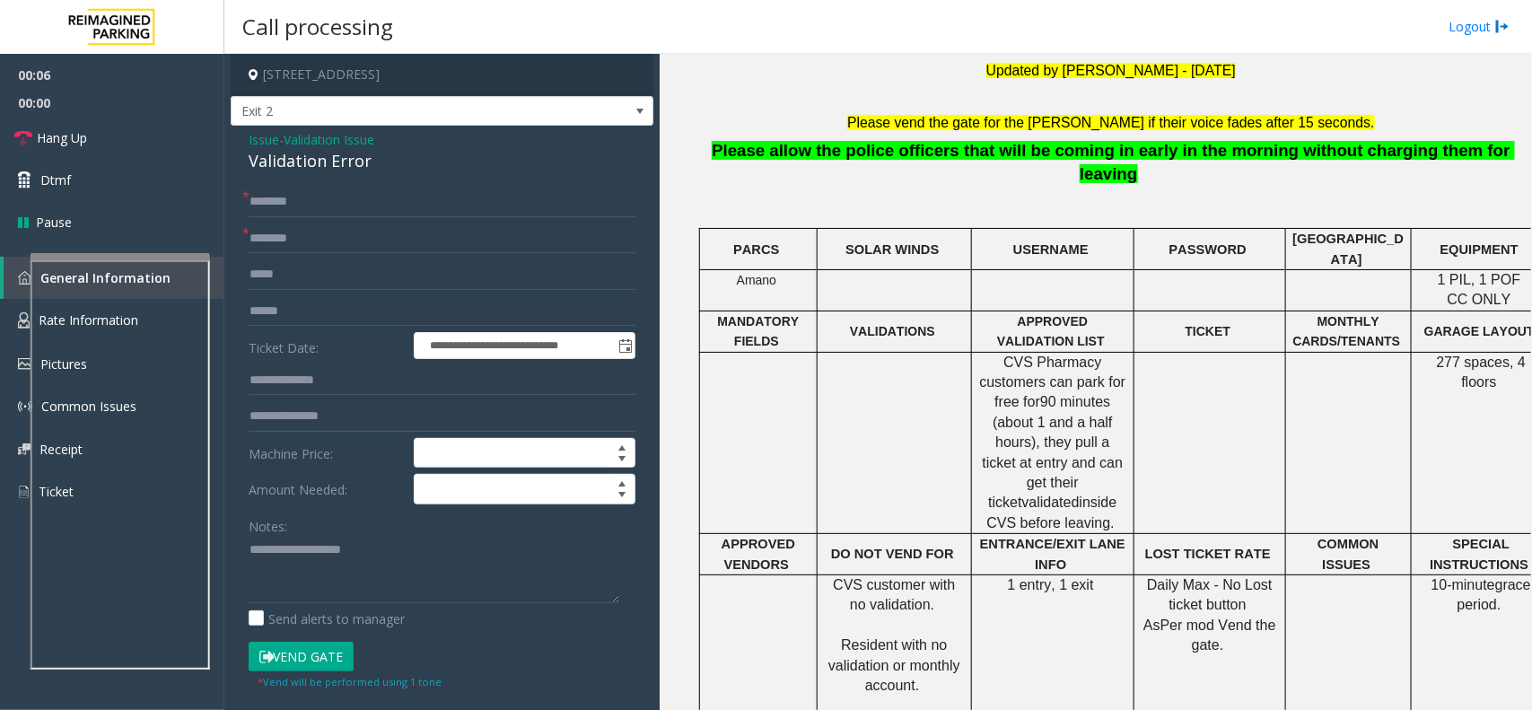
scroll to position [673, 0]
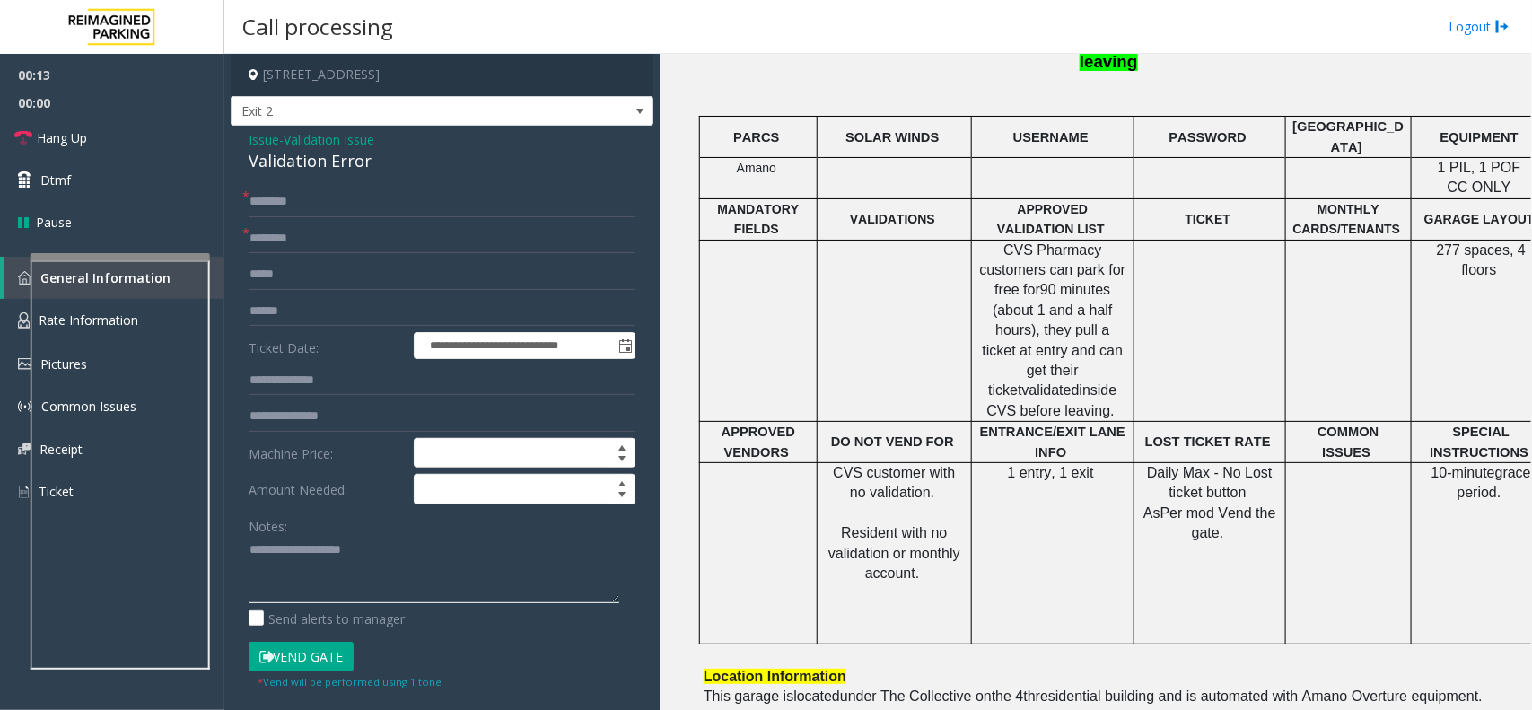
click at [294, 554] on textarea at bounding box center [434, 569] width 371 height 67
click at [319, 162] on div "Validation Error" at bounding box center [442, 161] width 387 height 24
click at [317, 162] on div "Validation Error" at bounding box center [442, 161] width 387 height 24
copy div "Validation Error"
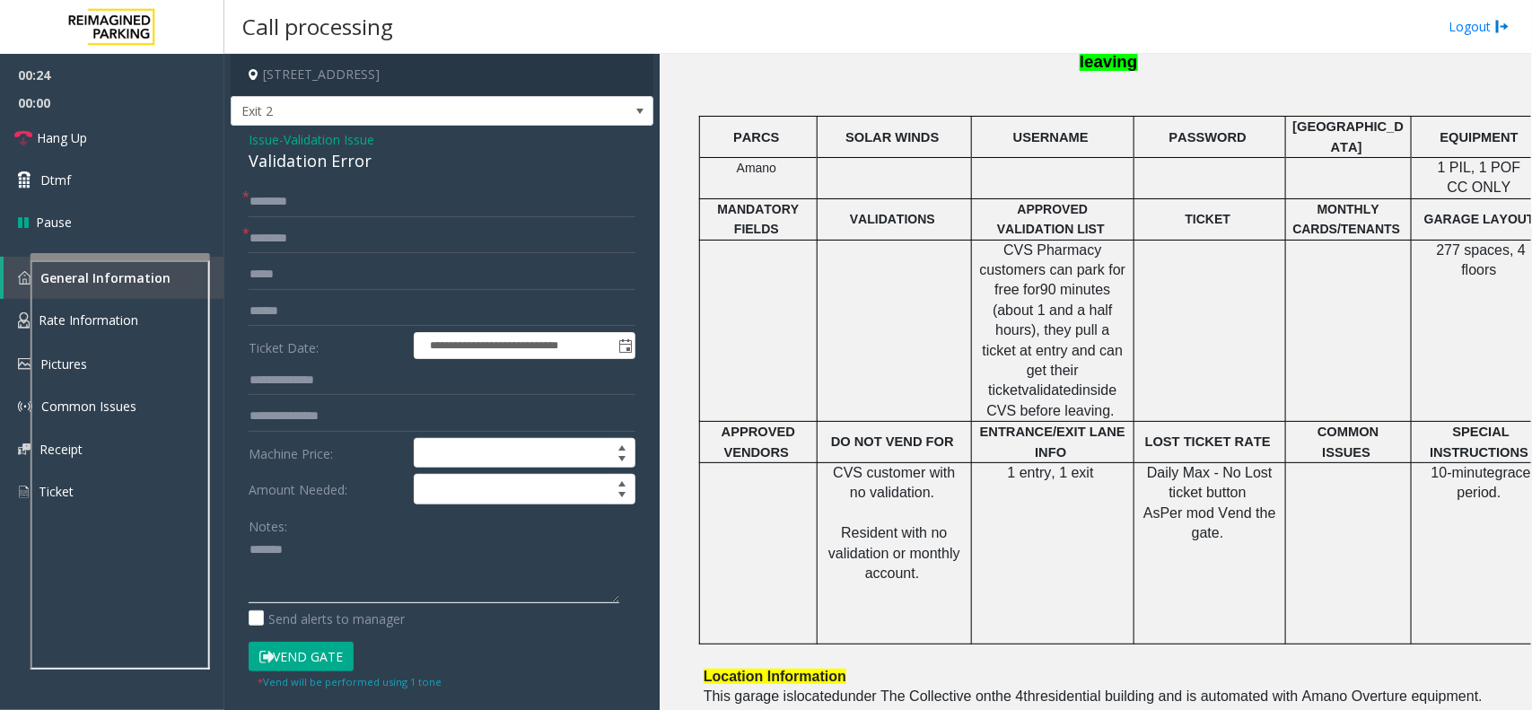
click at [386, 547] on textarea at bounding box center [434, 569] width 371 height 67
paste textarea "**********"
type textarea "**********"
click at [276, 148] on span "Issue" at bounding box center [264, 139] width 31 height 19
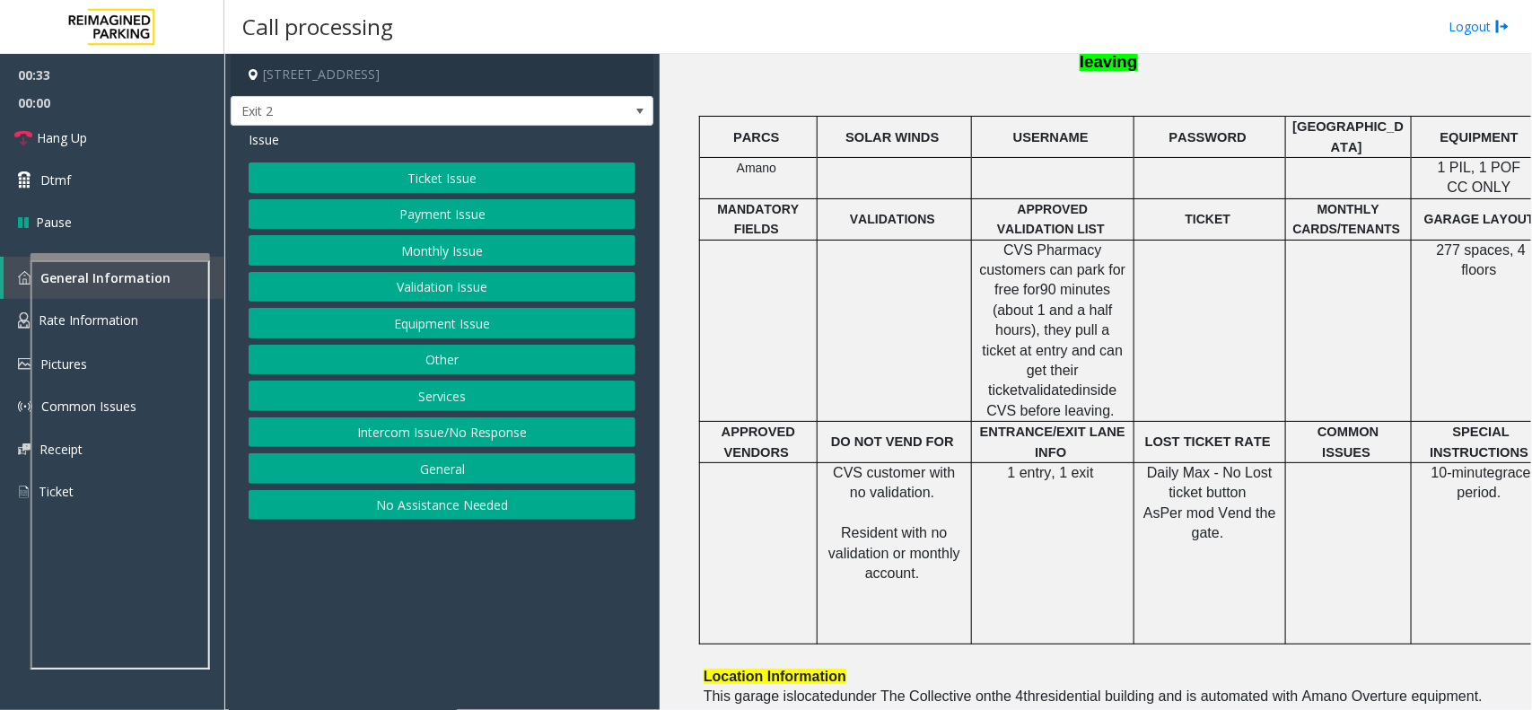
click at [407, 172] on button "Ticket Issue" at bounding box center [442, 177] width 387 height 31
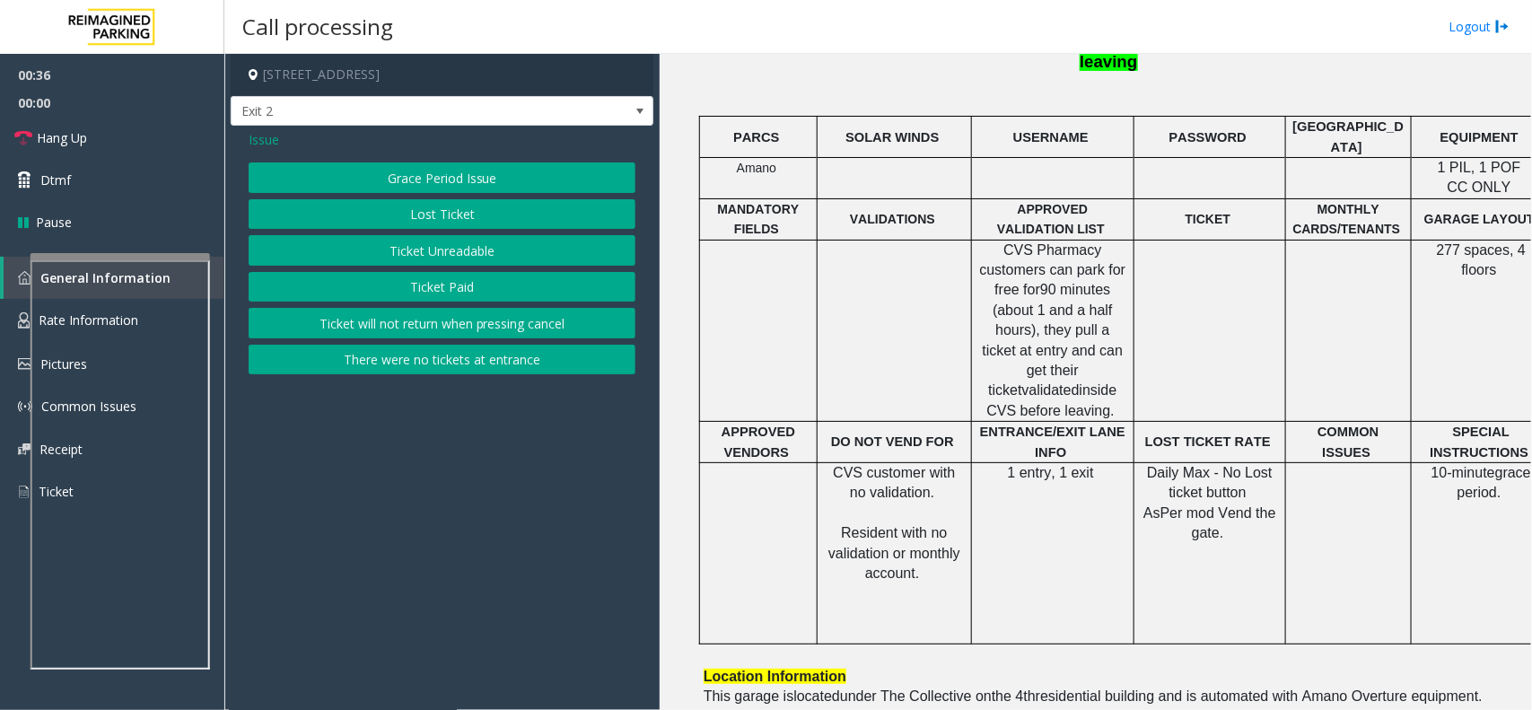
click at [465, 256] on button "Ticket Unreadable" at bounding box center [442, 250] width 387 height 31
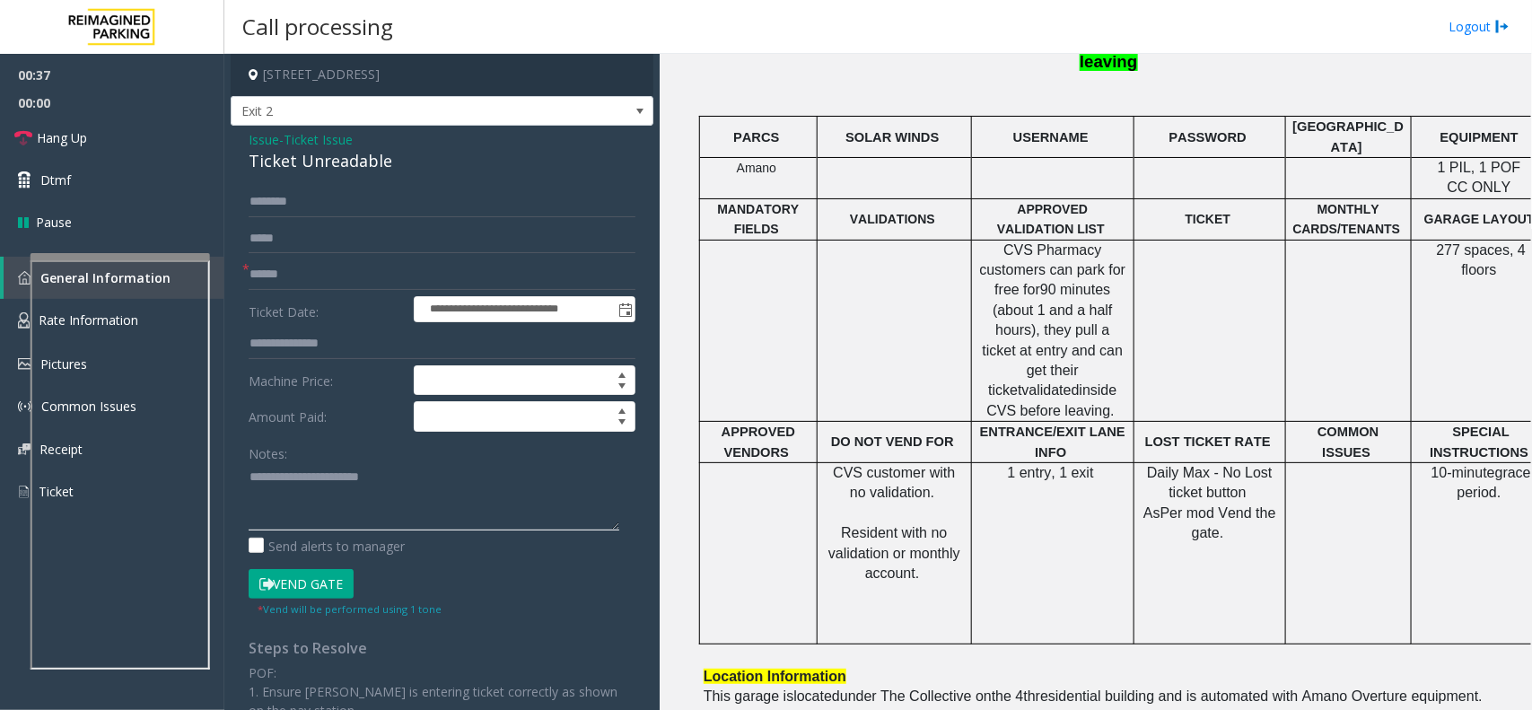
drag, startPoint x: 290, startPoint y: 473, endPoint x: 445, endPoint y: 474, distance: 155.3
click at [445, 474] on textarea at bounding box center [434, 496] width 371 height 67
click at [355, 157] on div "Ticket Unreadable" at bounding box center [442, 161] width 387 height 24
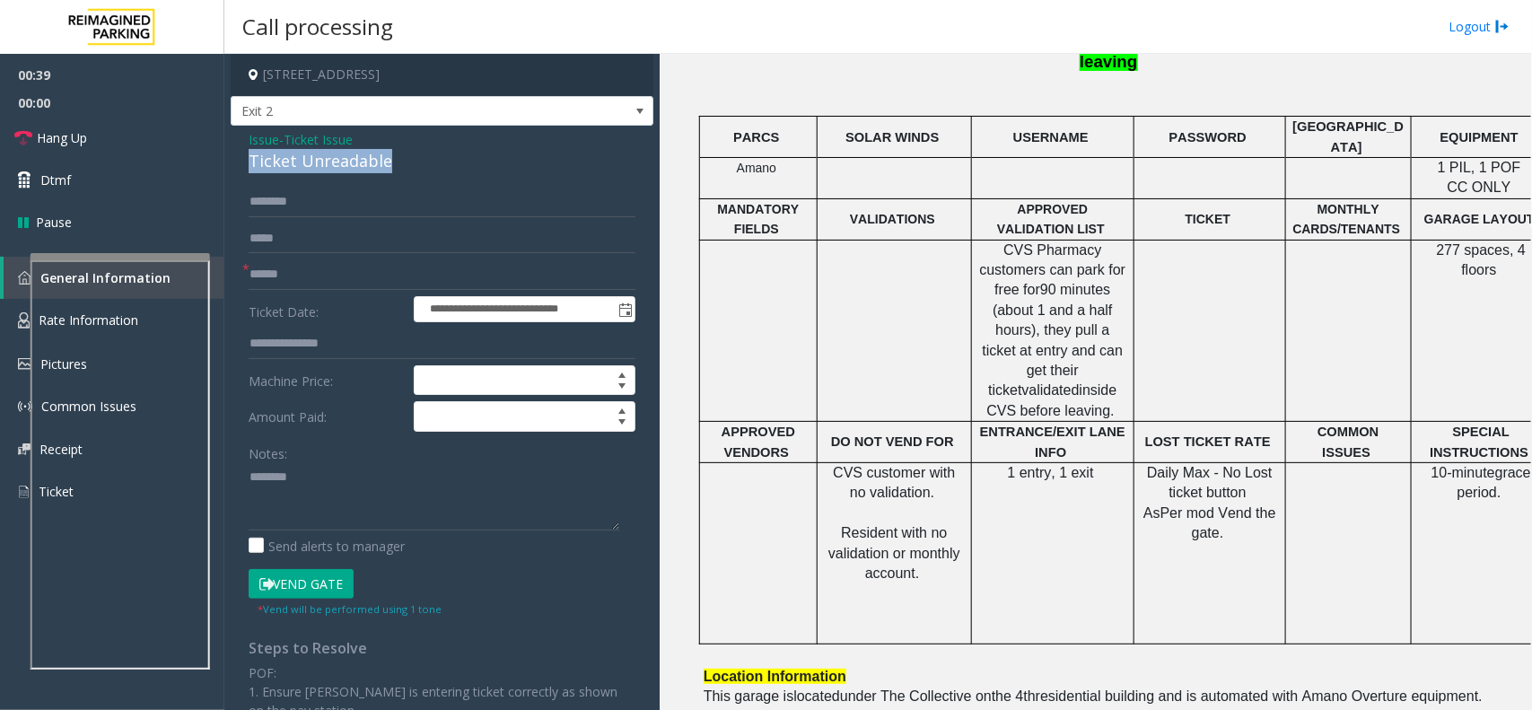
copy div "Ticket Unreadable"
click at [320, 512] on textarea at bounding box center [434, 496] width 371 height 67
paste textarea "**********"
click at [360, 467] on textarea at bounding box center [434, 496] width 371 height 67
paste textarea "**********"
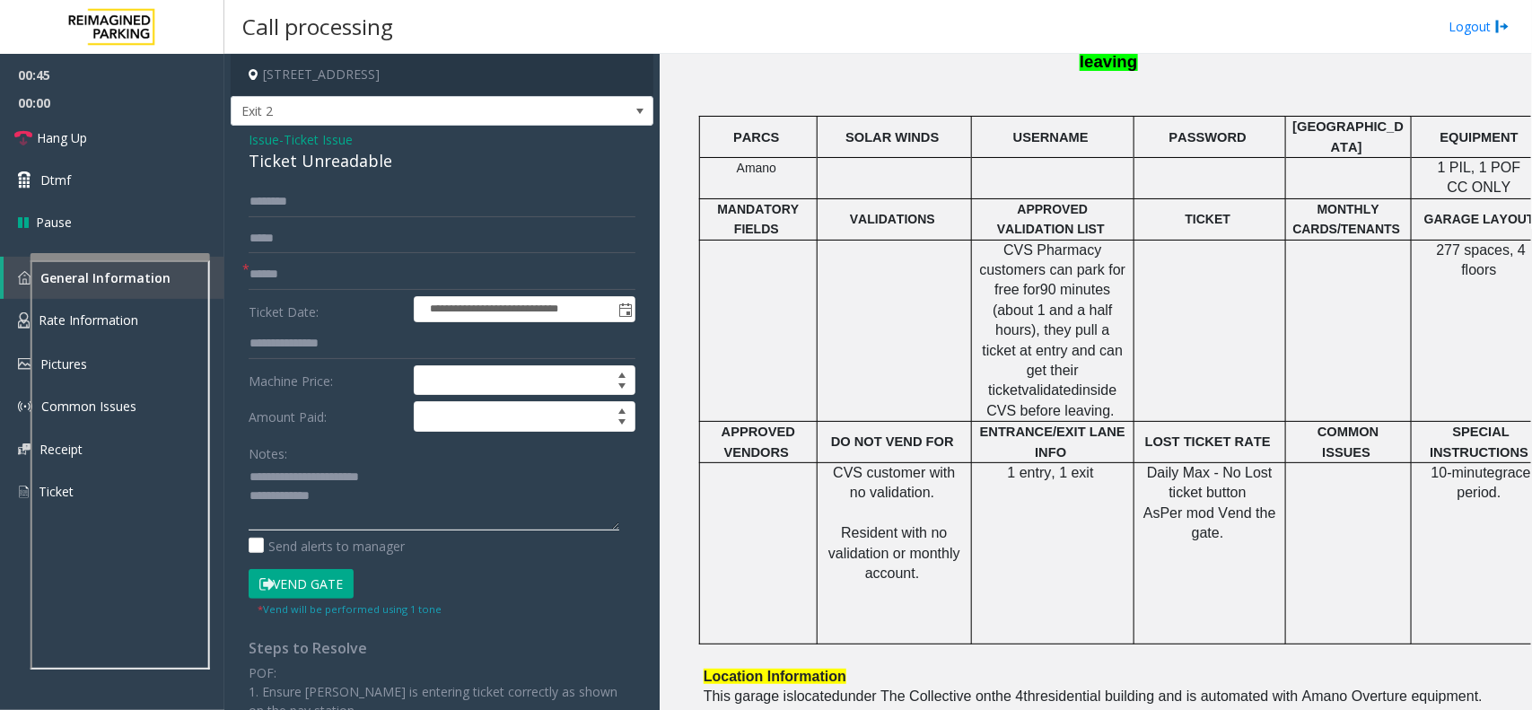
type textarea "**********"
click at [323, 283] on input "text" at bounding box center [442, 274] width 387 height 31
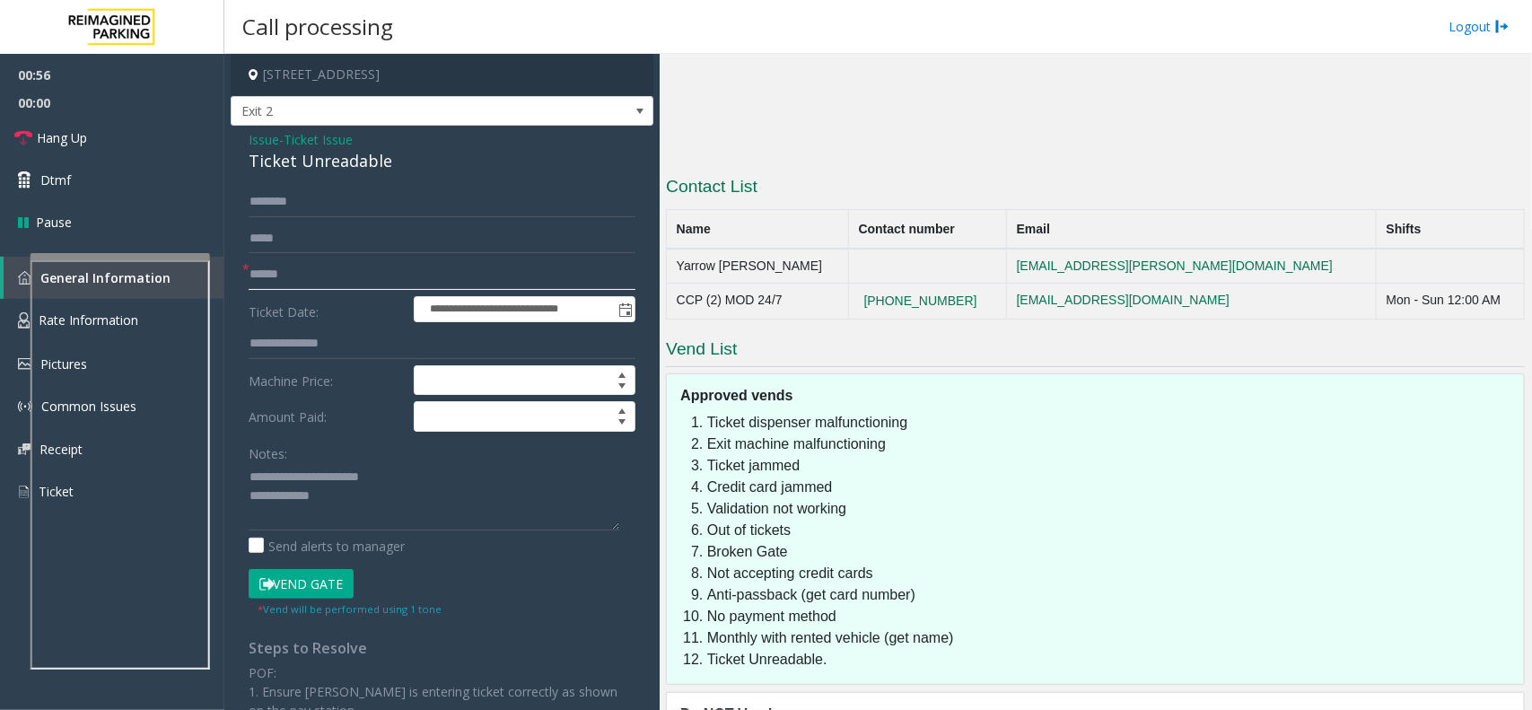
scroll to position [1505, 0]
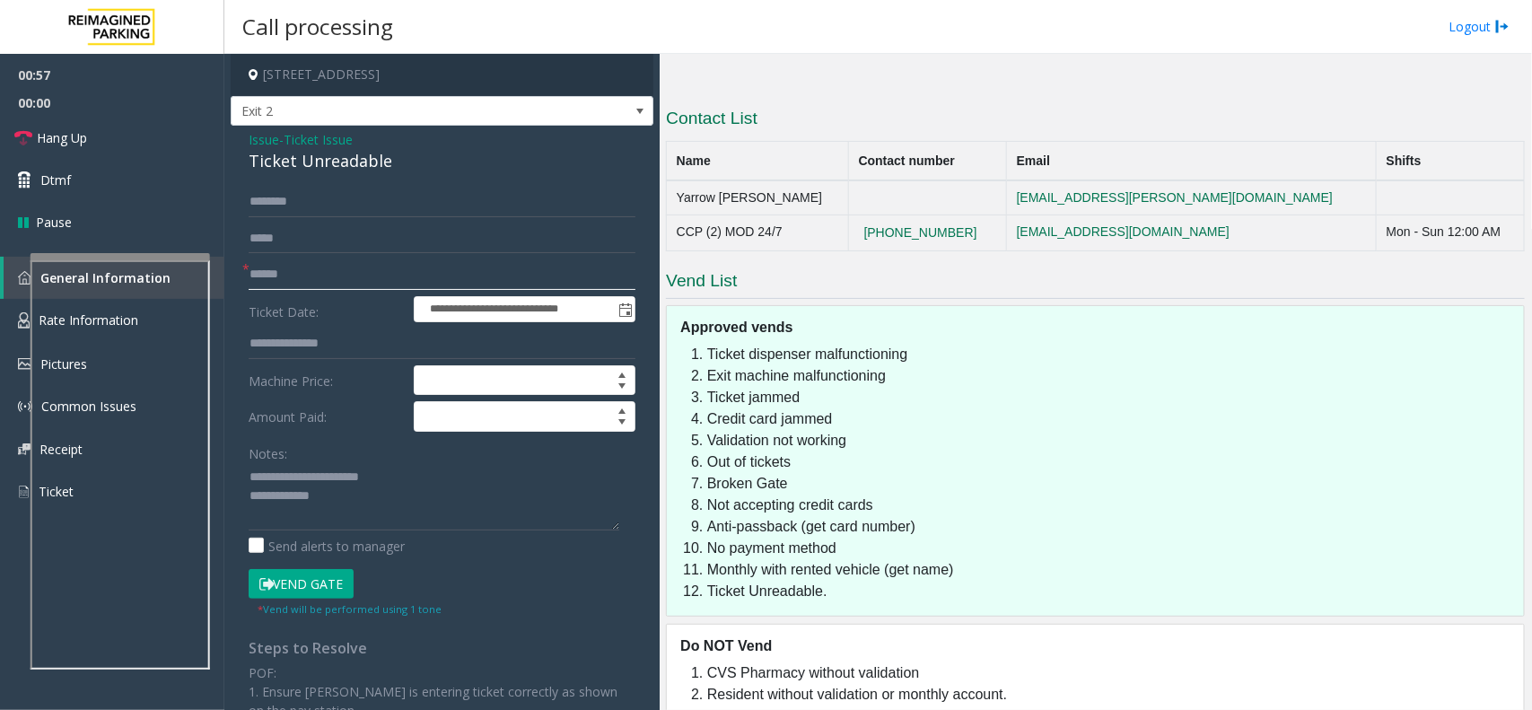
type input "******"
click at [335, 581] on button "Vend Gate" at bounding box center [301, 584] width 105 height 31
click at [339, 525] on textarea at bounding box center [434, 496] width 371 height 67
click at [359, 512] on textarea at bounding box center [434, 496] width 371 height 67
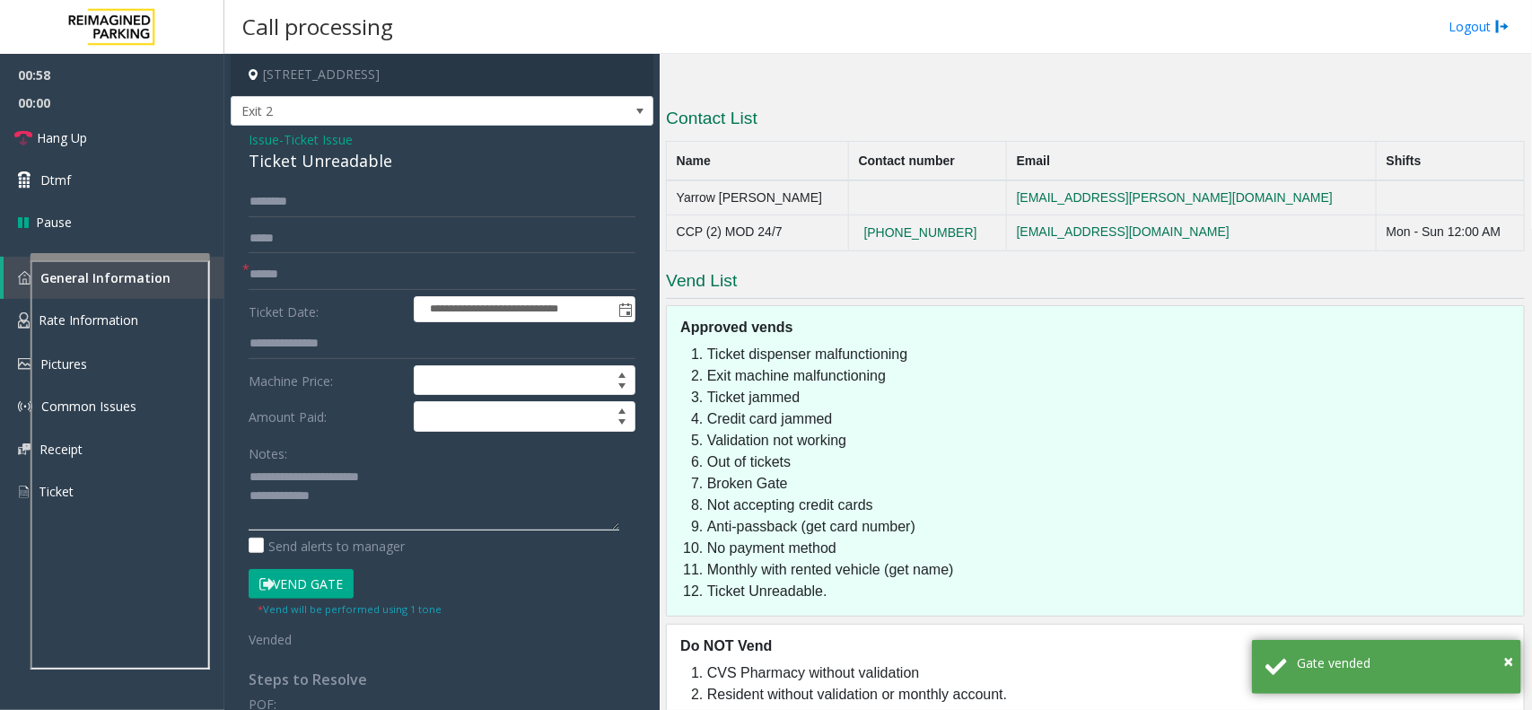
click at [359, 512] on textarea at bounding box center [434, 496] width 371 height 67
click at [362, 504] on textarea at bounding box center [434, 496] width 371 height 67
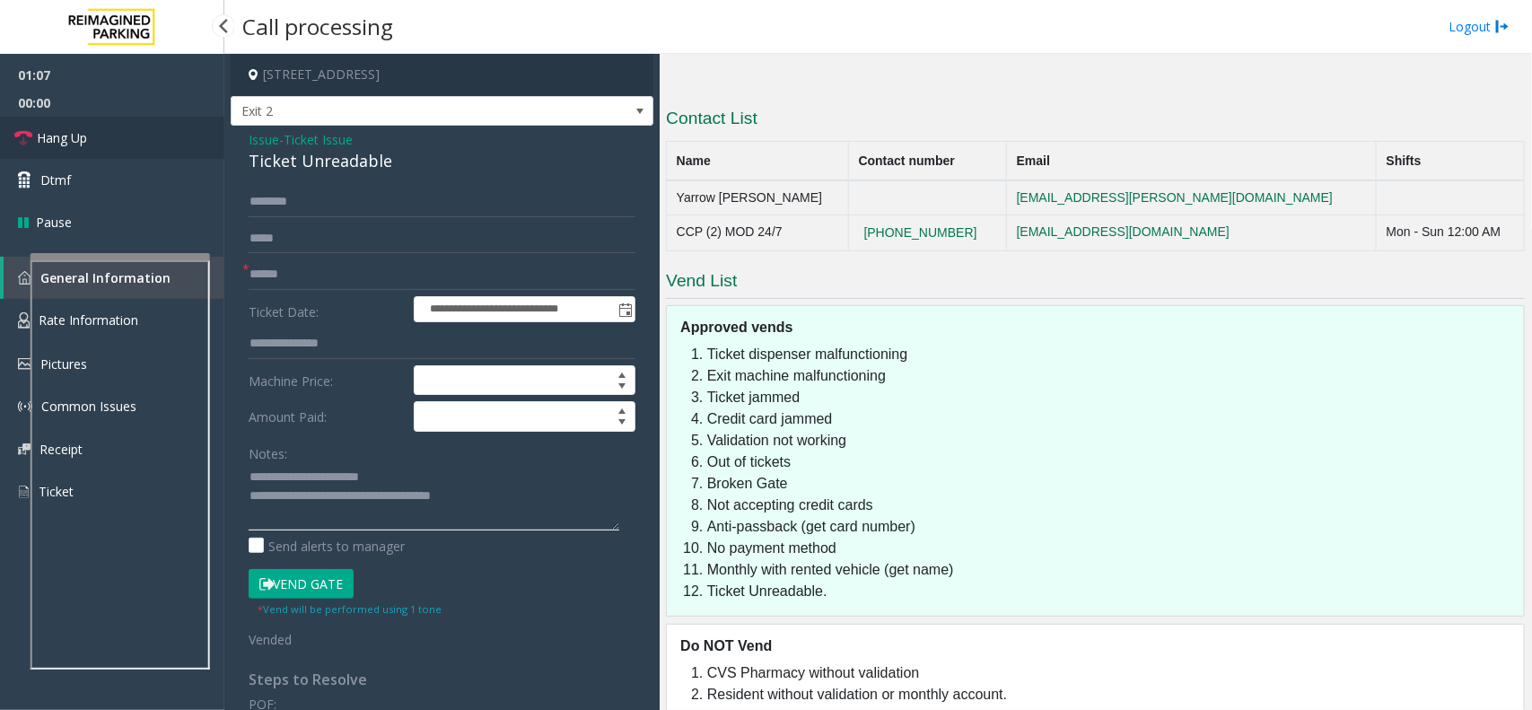
type textarea "**********"
click at [146, 132] on link "Hang Up" at bounding box center [112, 138] width 224 height 42
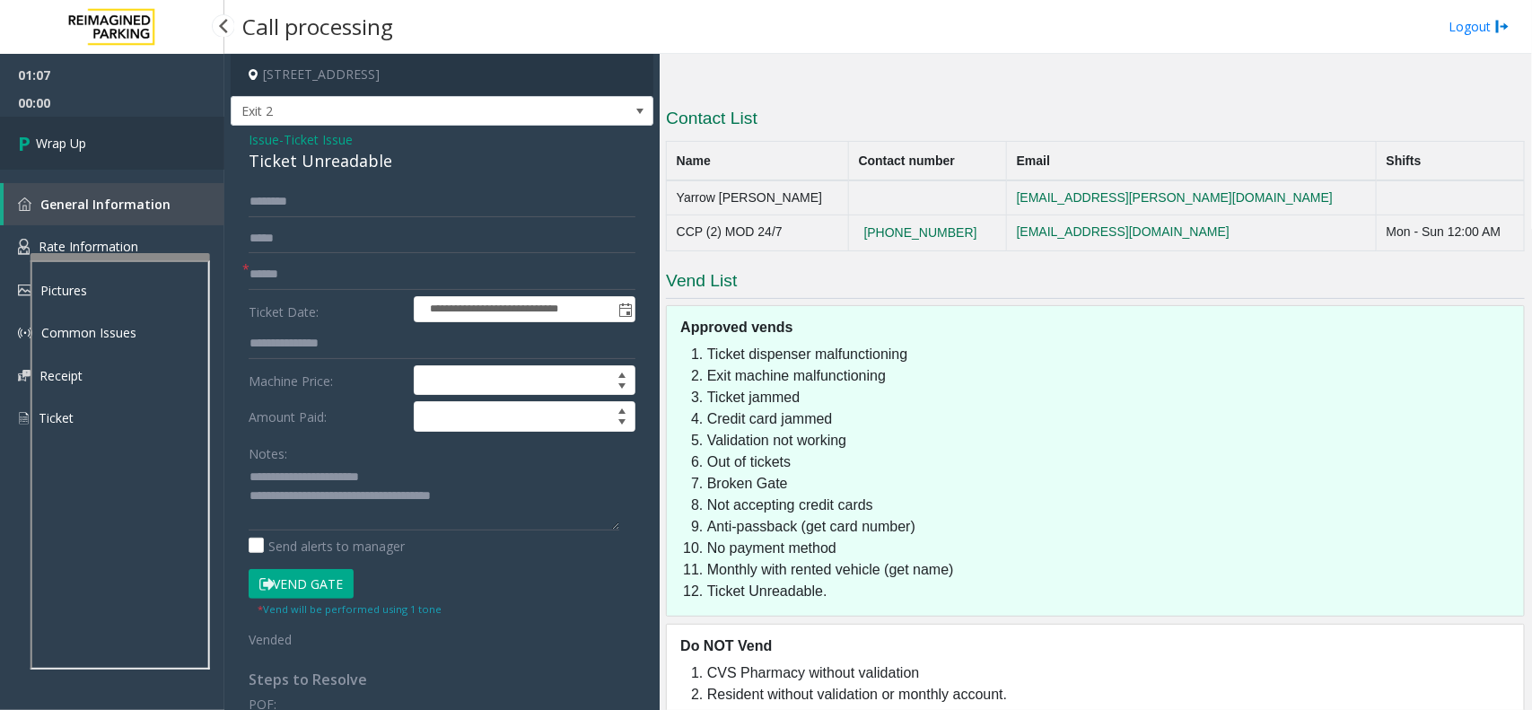
click at [146, 132] on link "Wrap Up" at bounding box center [112, 143] width 224 height 53
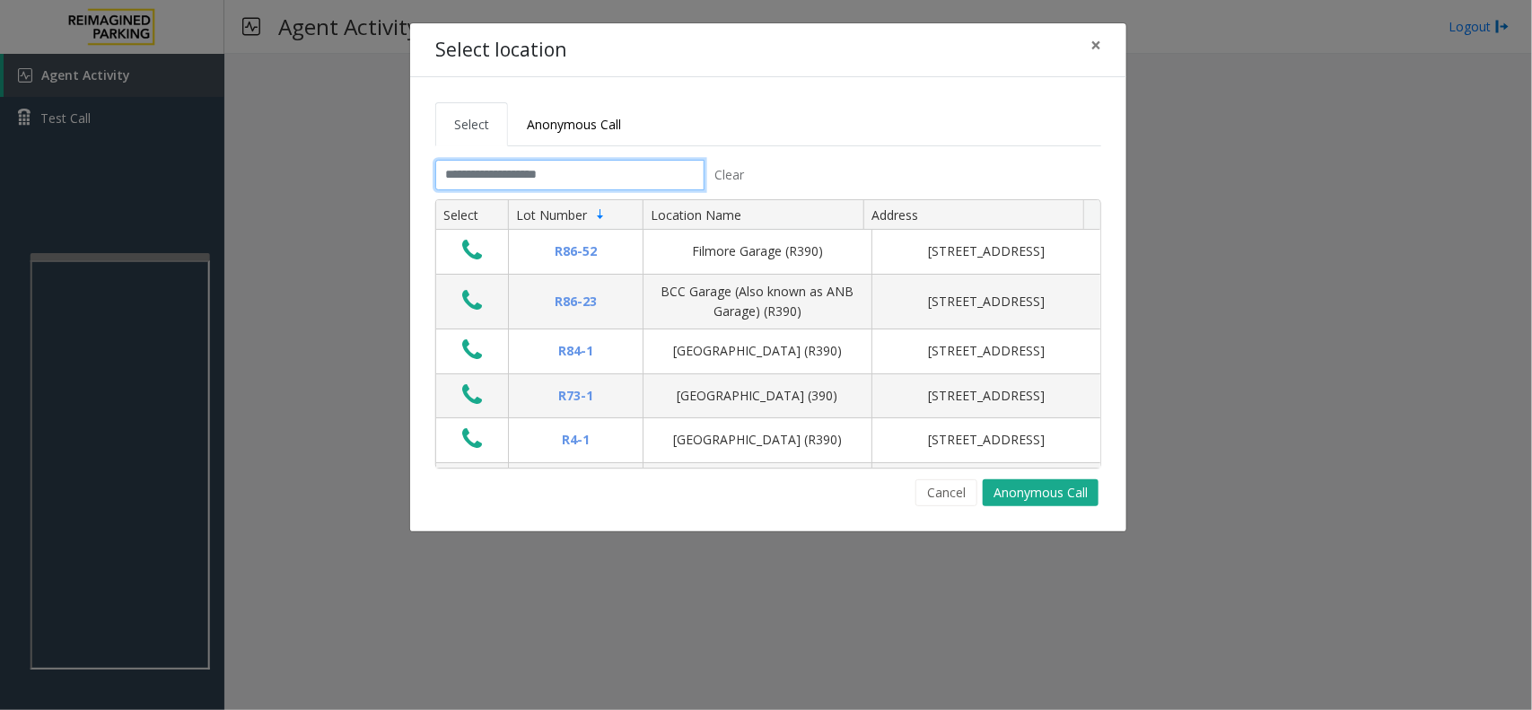
click at [562, 171] on input "text" at bounding box center [569, 175] width 269 height 31
click at [504, 173] on input "text" at bounding box center [569, 175] width 269 height 31
click at [531, 173] on input "text" at bounding box center [569, 175] width 269 height 31
click at [1093, 43] on span "×" at bounding box center [1095, 44] width 11 height 25
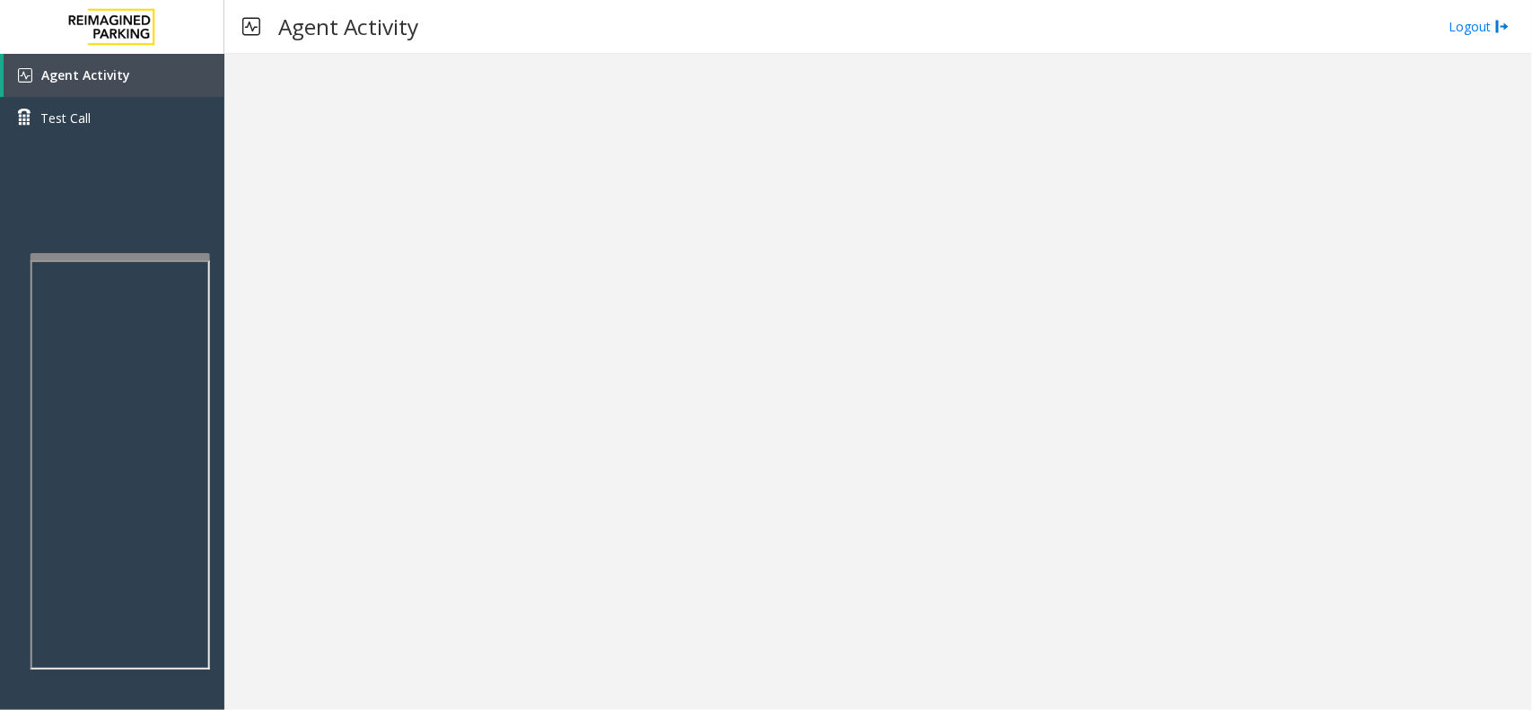
click at [153, 216] on app-root "Agent Activity Test Call × Close Powered by Umojo © 2025 Agent Activity Logout ×" at bounding box center [766, 355] width 1532 height 710
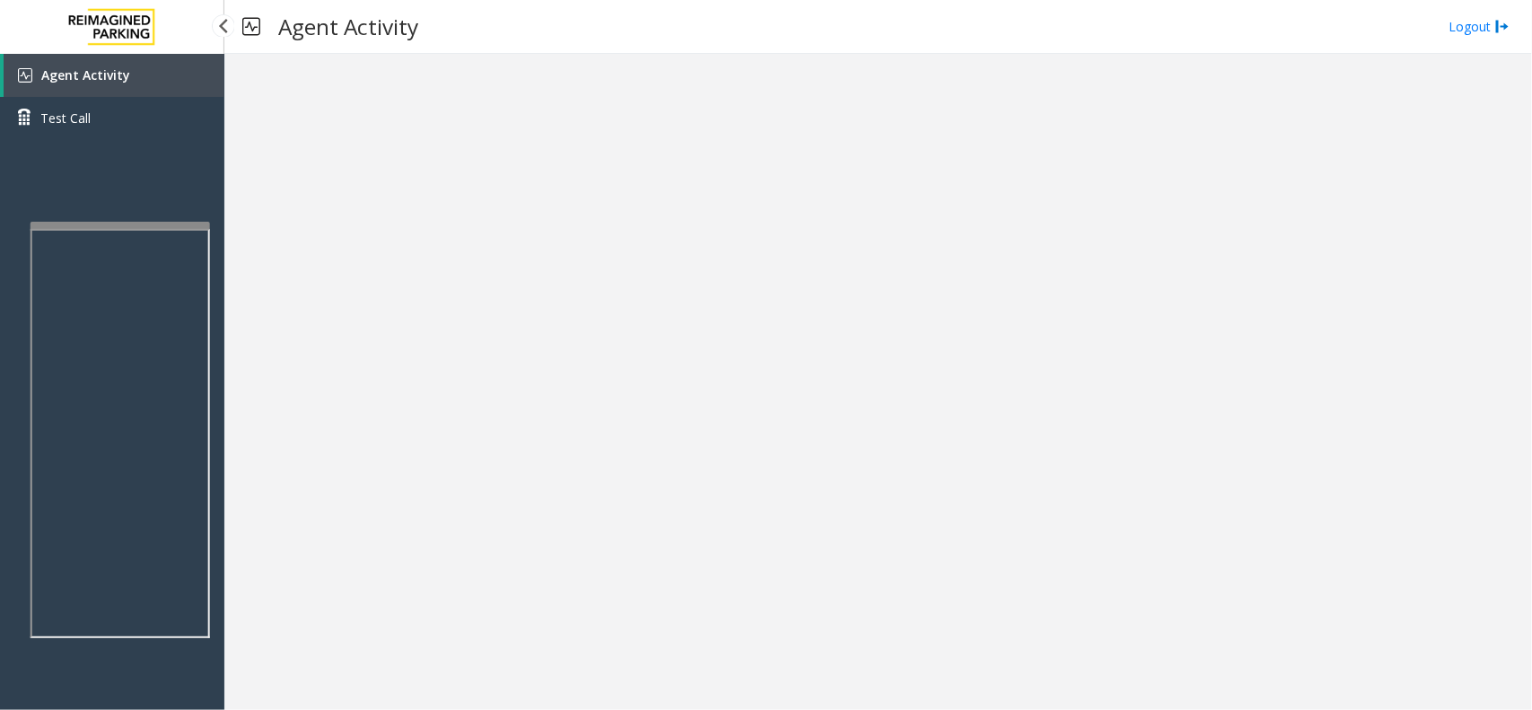
click at [153, 20] on img at bounding box center [112, 27] width 108 height 54
click at [133, 79] on link "Agent Activity" at bounding box center [114, 75] width 221 height 43
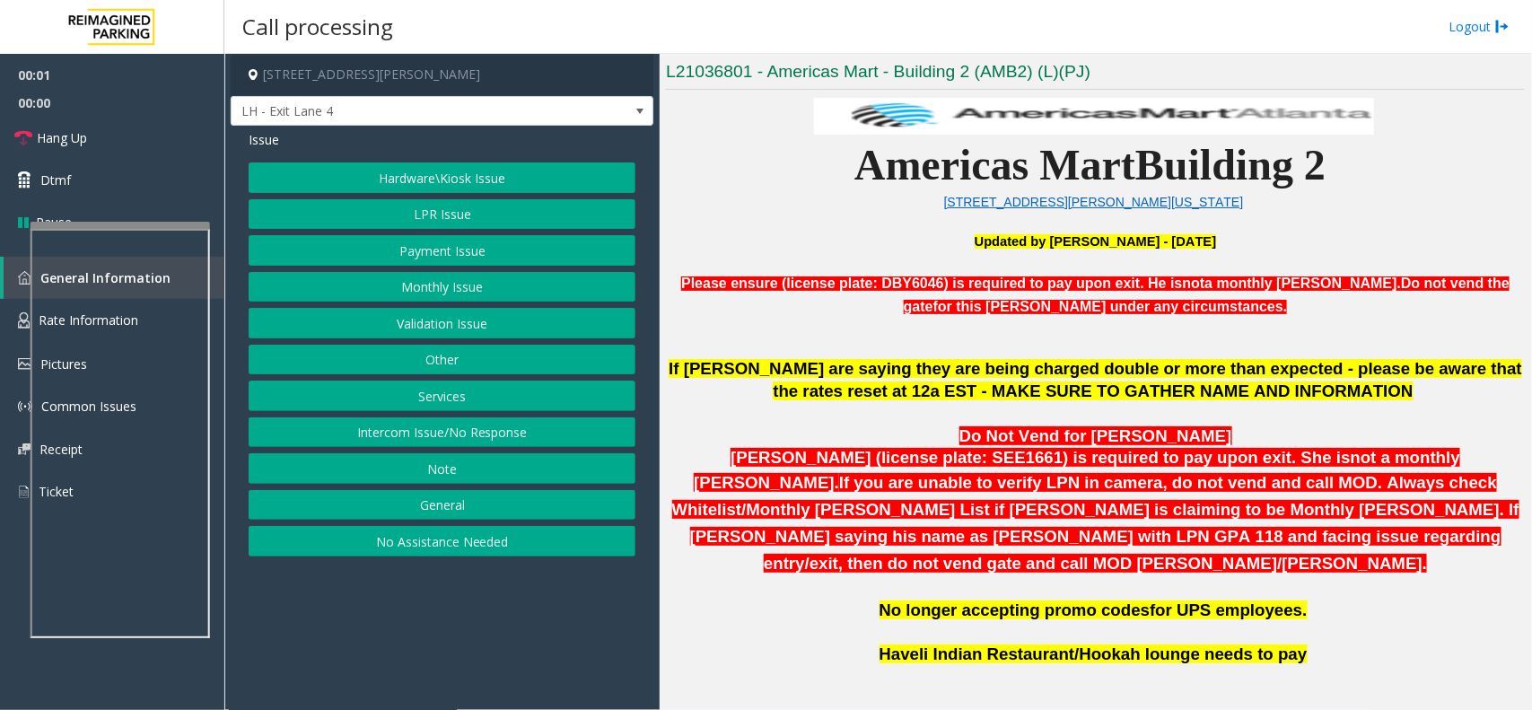
scroll to position [561, 0]
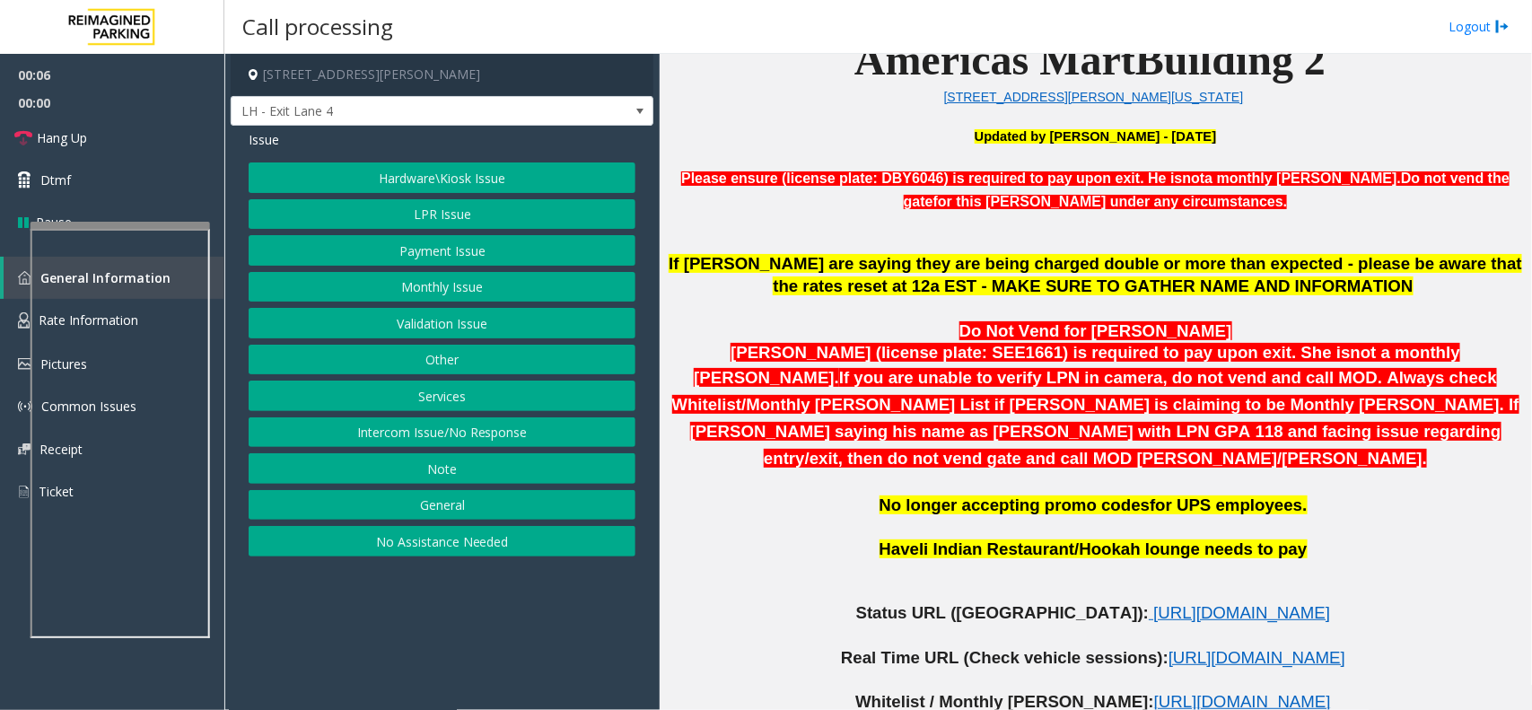
click at [473, 353] on button "Other" at bounding box center [442, 360] width 387 height 31
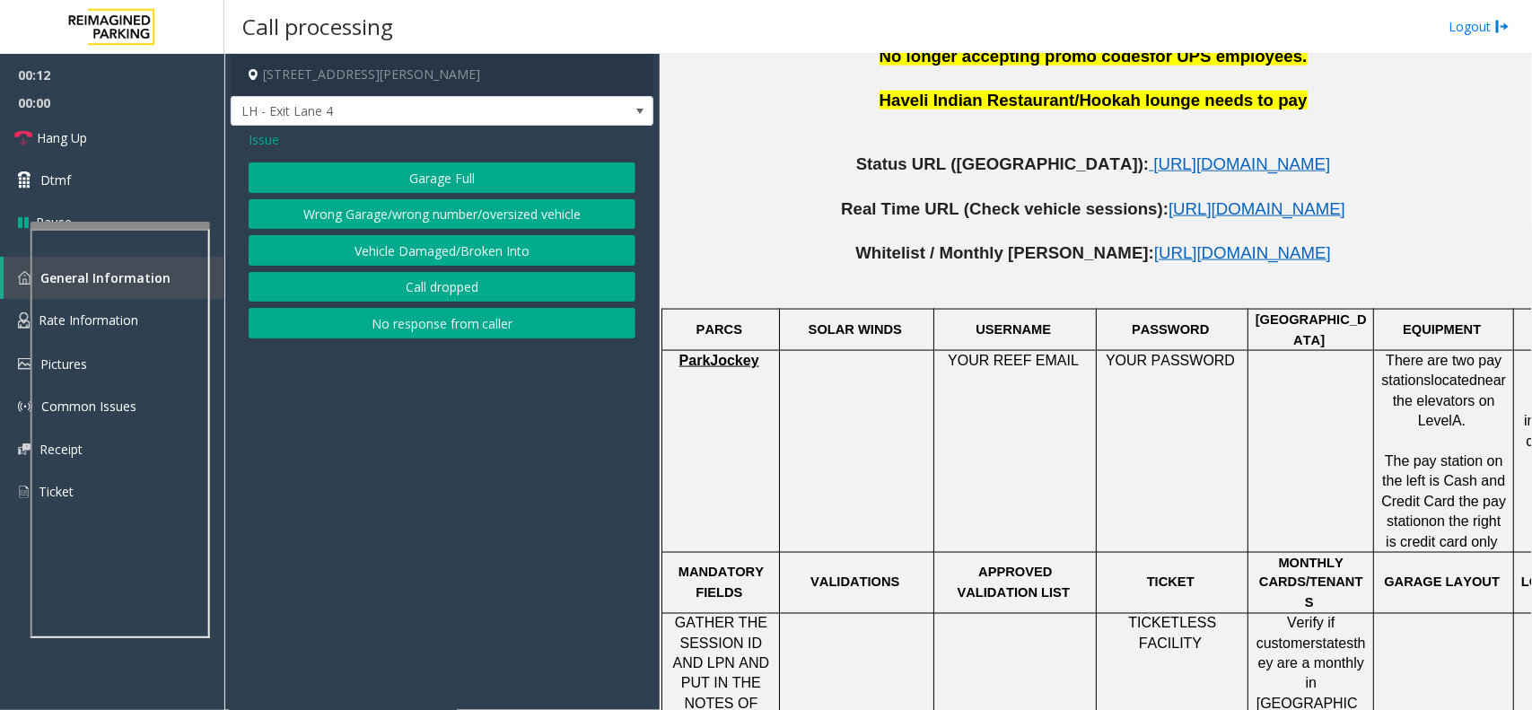
scroll to position [449, 0]
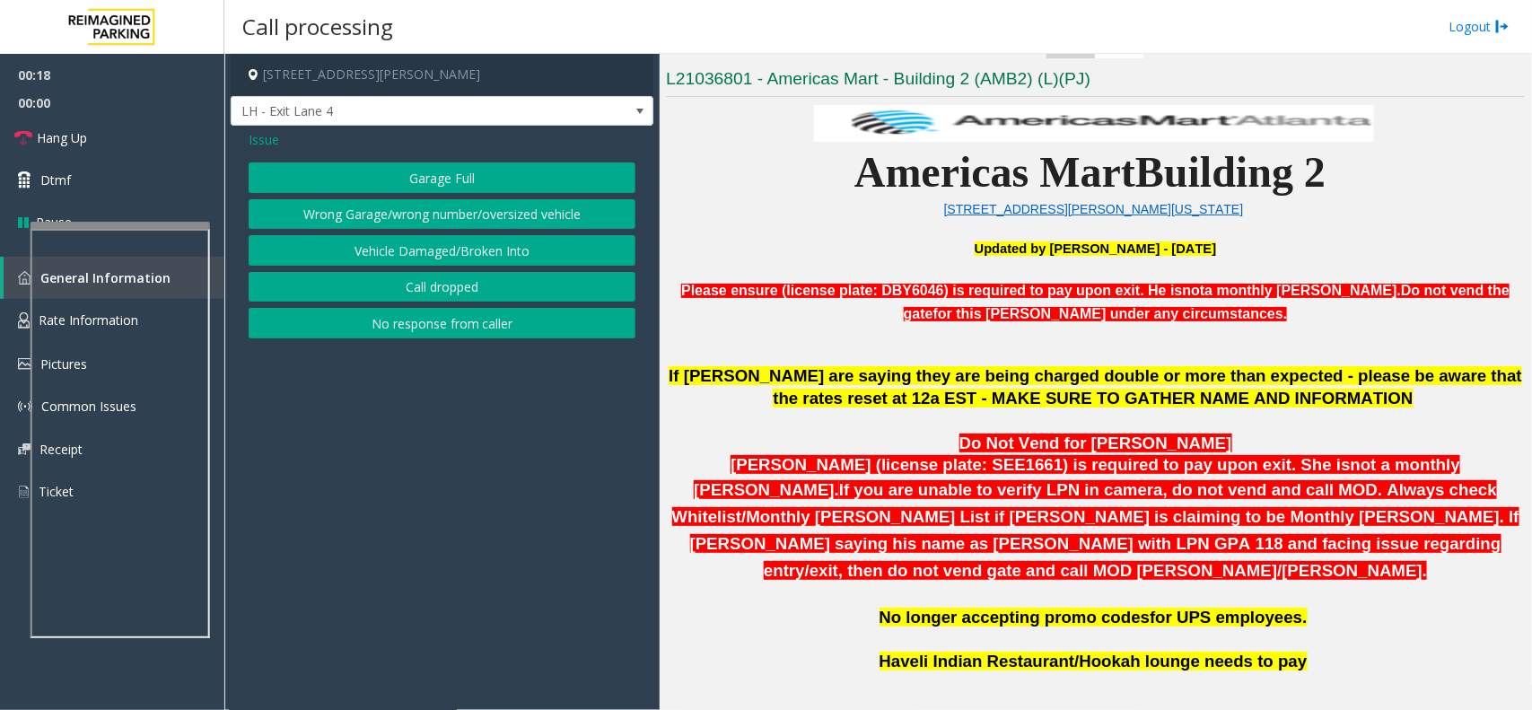
click at [262, 144] on span "Issue" at bounding box center [264, 139] width 31 height 19
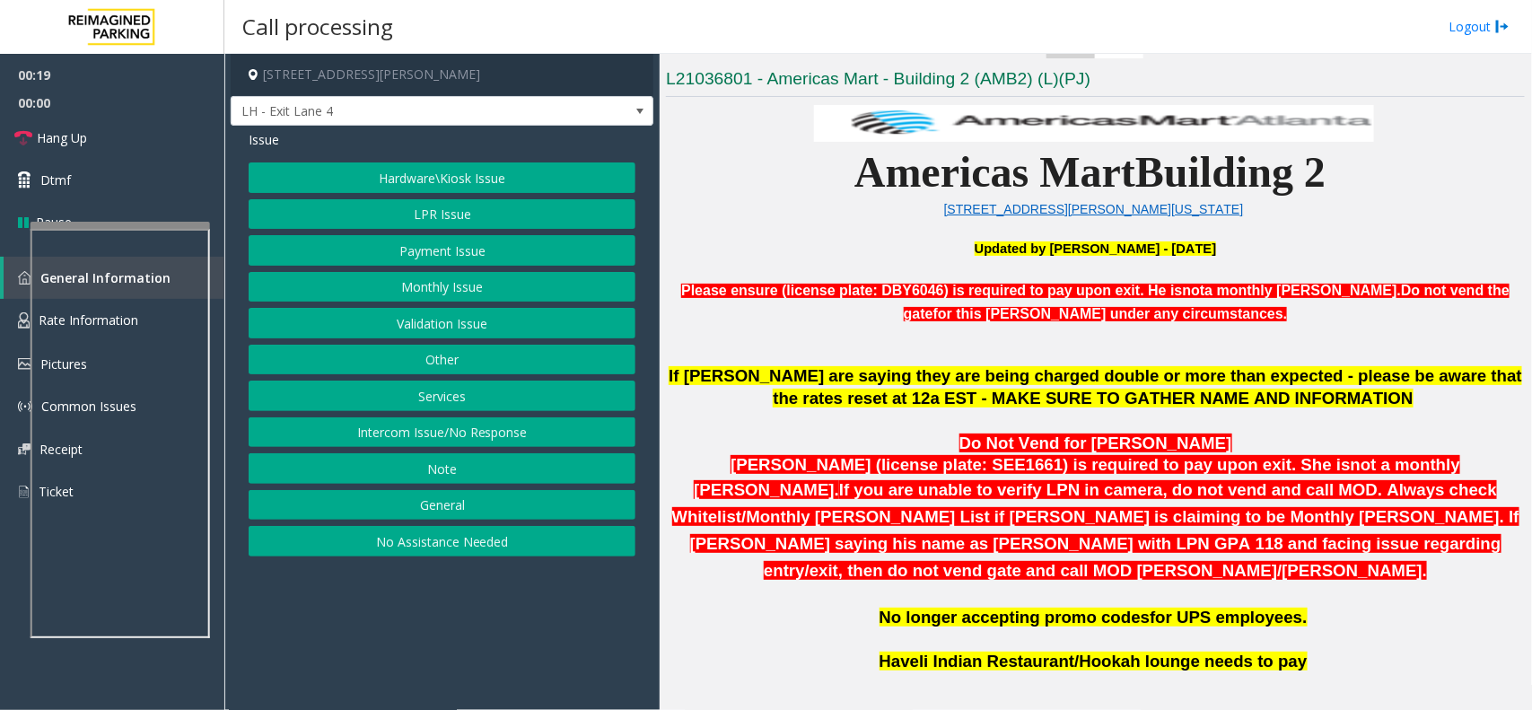
click at [446, 398] on button "Services" at bounding box center [442, 396] width 387 height 31
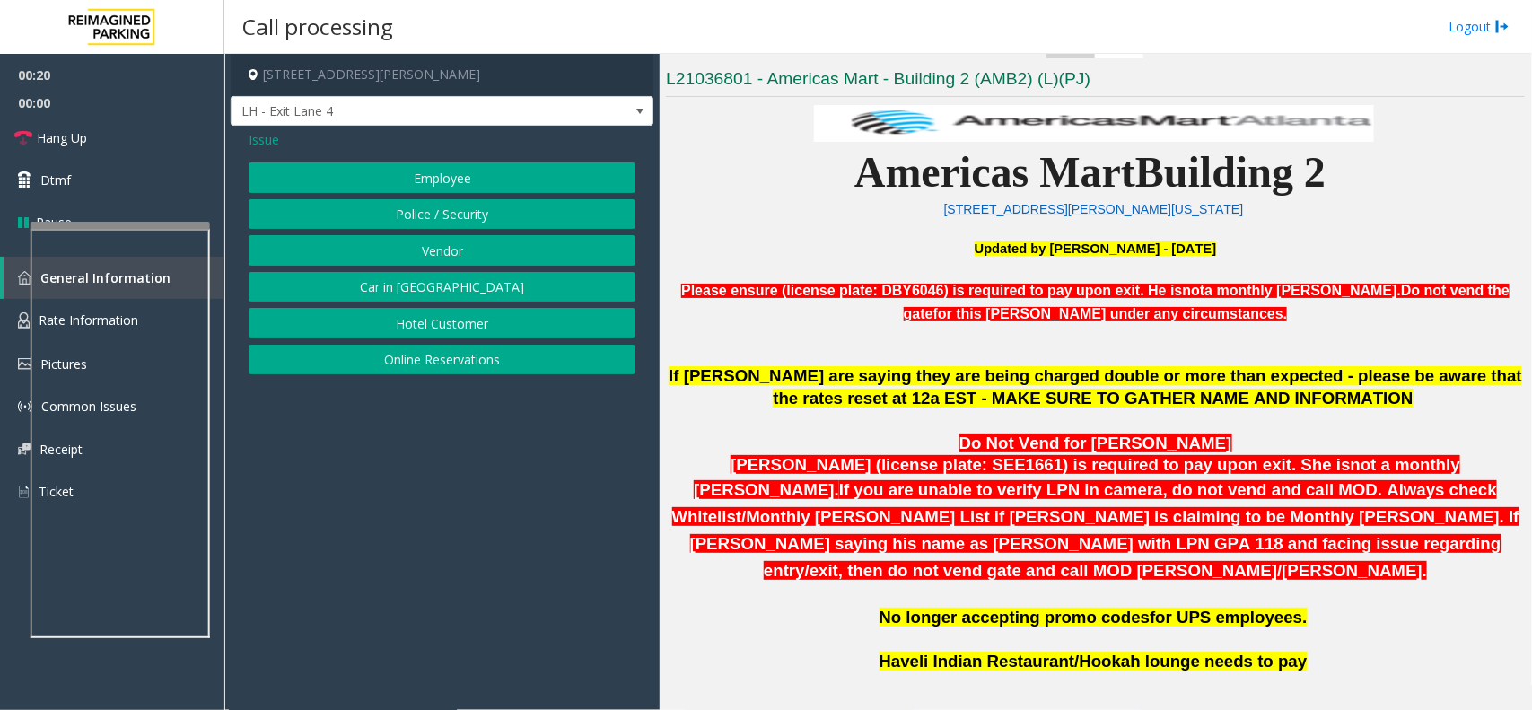
click at [451, 355] on button "Online Reservations" at bounding box center [442, 360] width 387 height 31
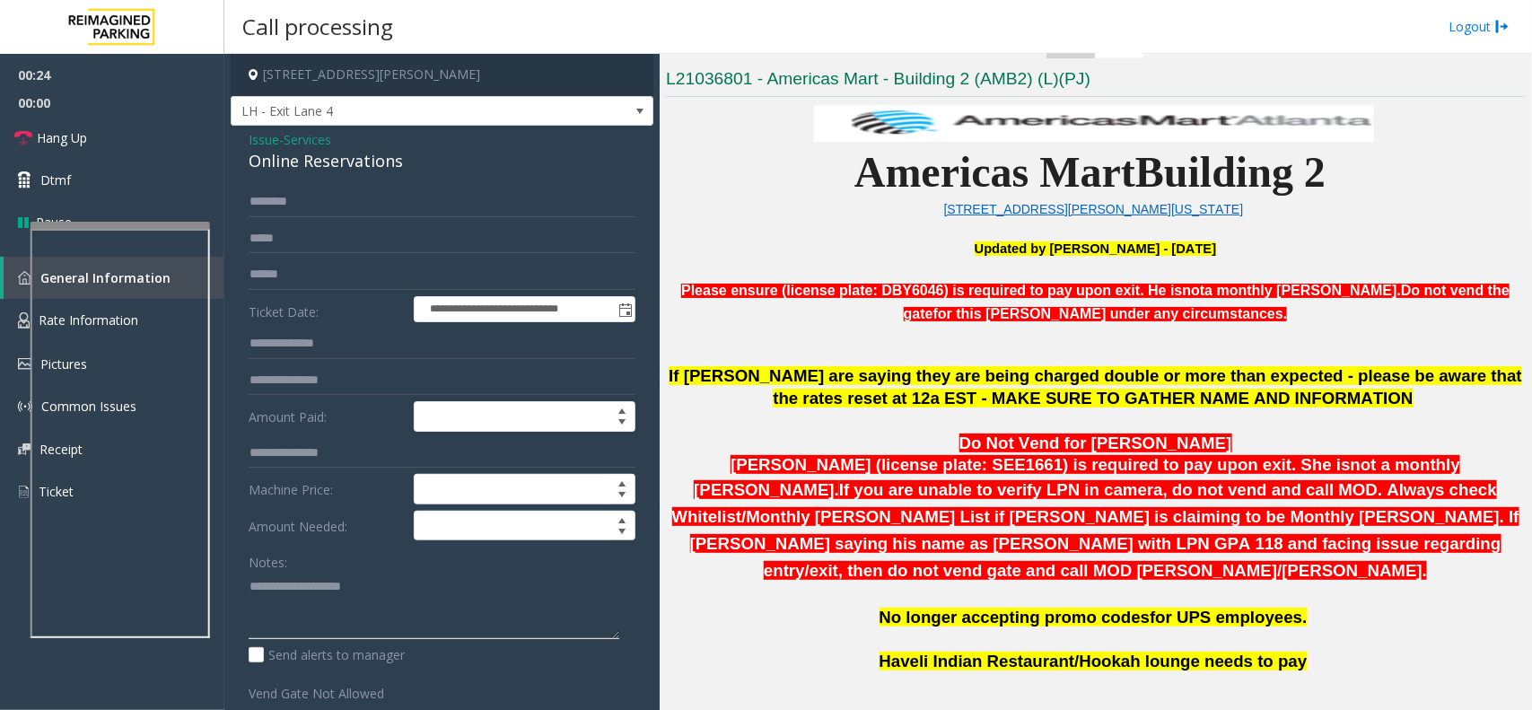
click at [310, 590] on textarea at bounding box center [434, 605] width 371 height 67
click at [332, 166] on div "Online Reservations" at bounding box center [442, 161] width 387 height 24
copy div "Online Reservations"
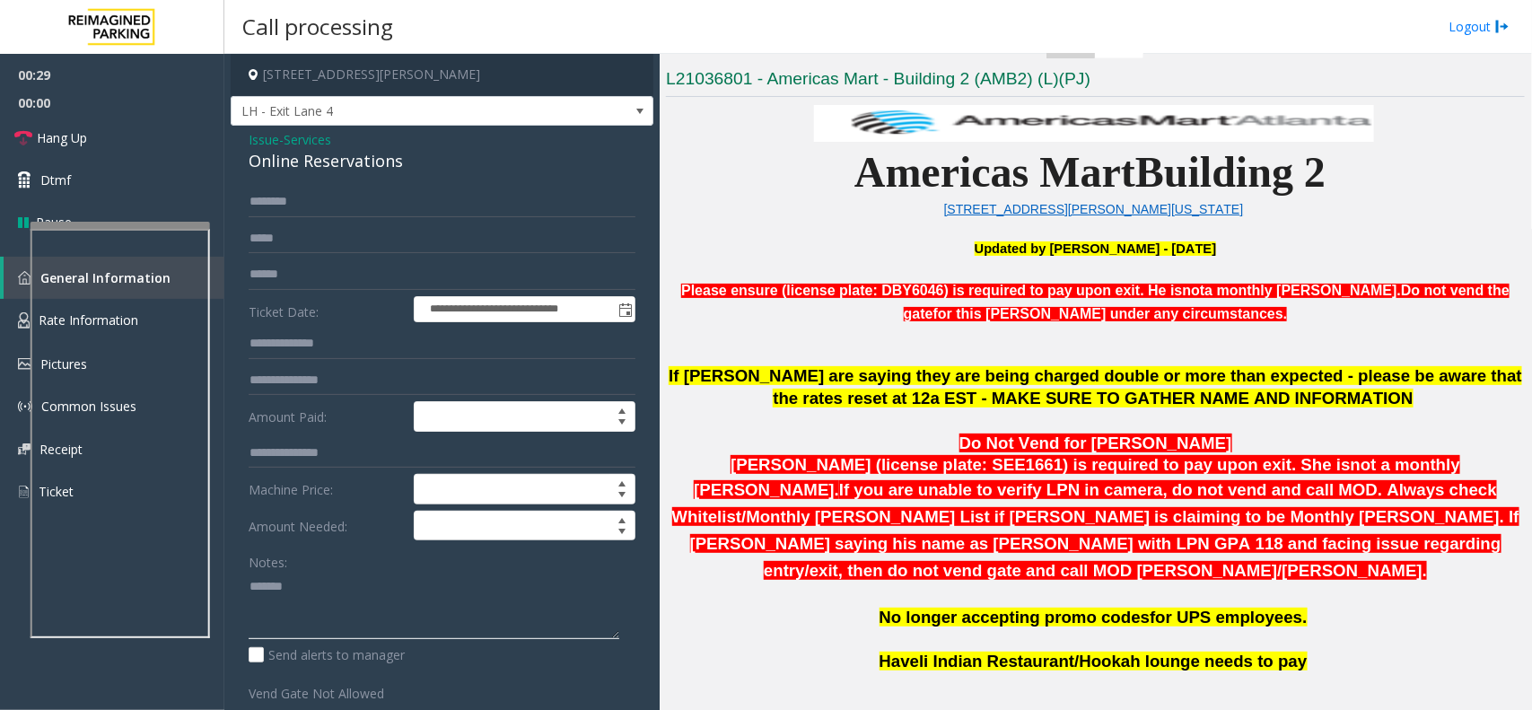
click at [334, 594] on textarea at bounding box center [434, 605] width 371 height 67
paste textarea "**********"
type textarea "**********"
click at [263, 283] on input "text" at bounding box center [442, 274] width 387 height 31
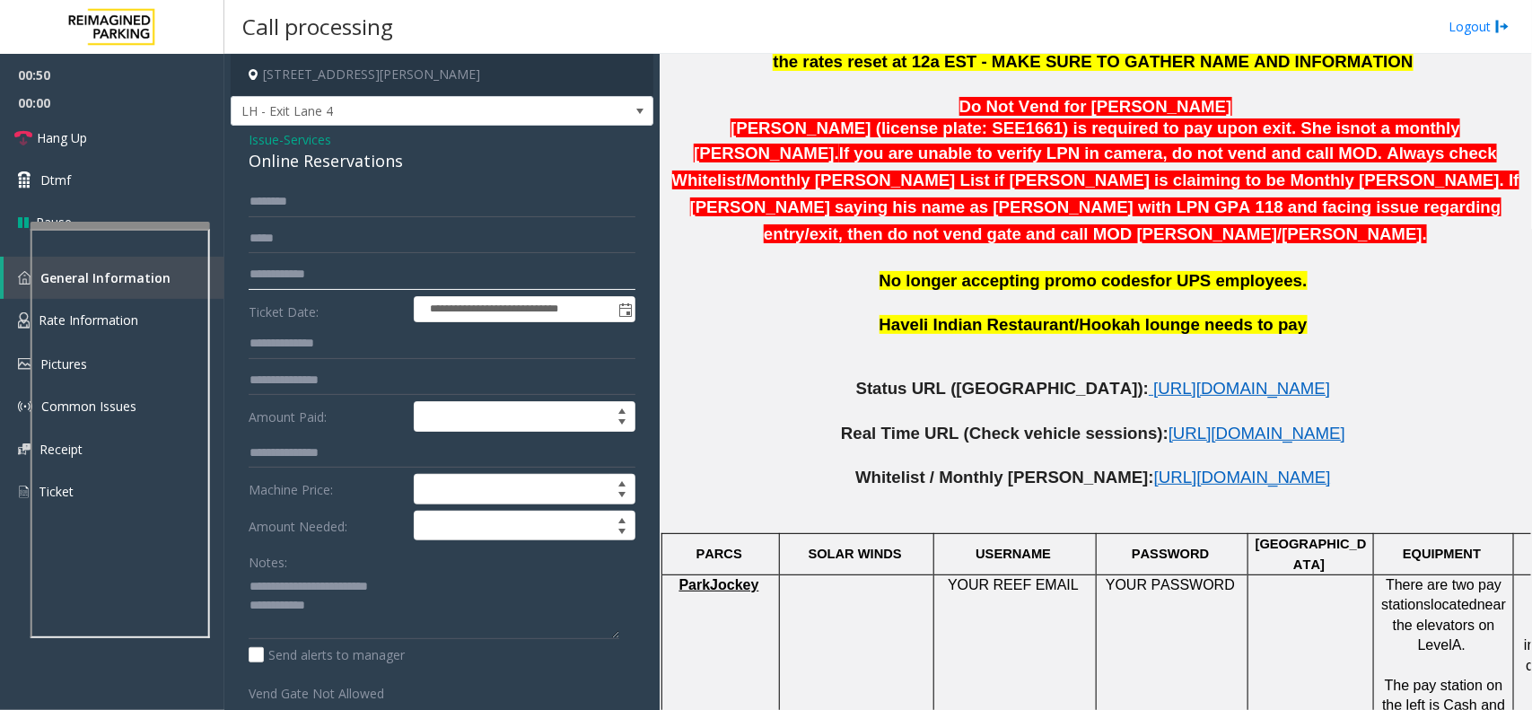
scroll to position [1122, 0]
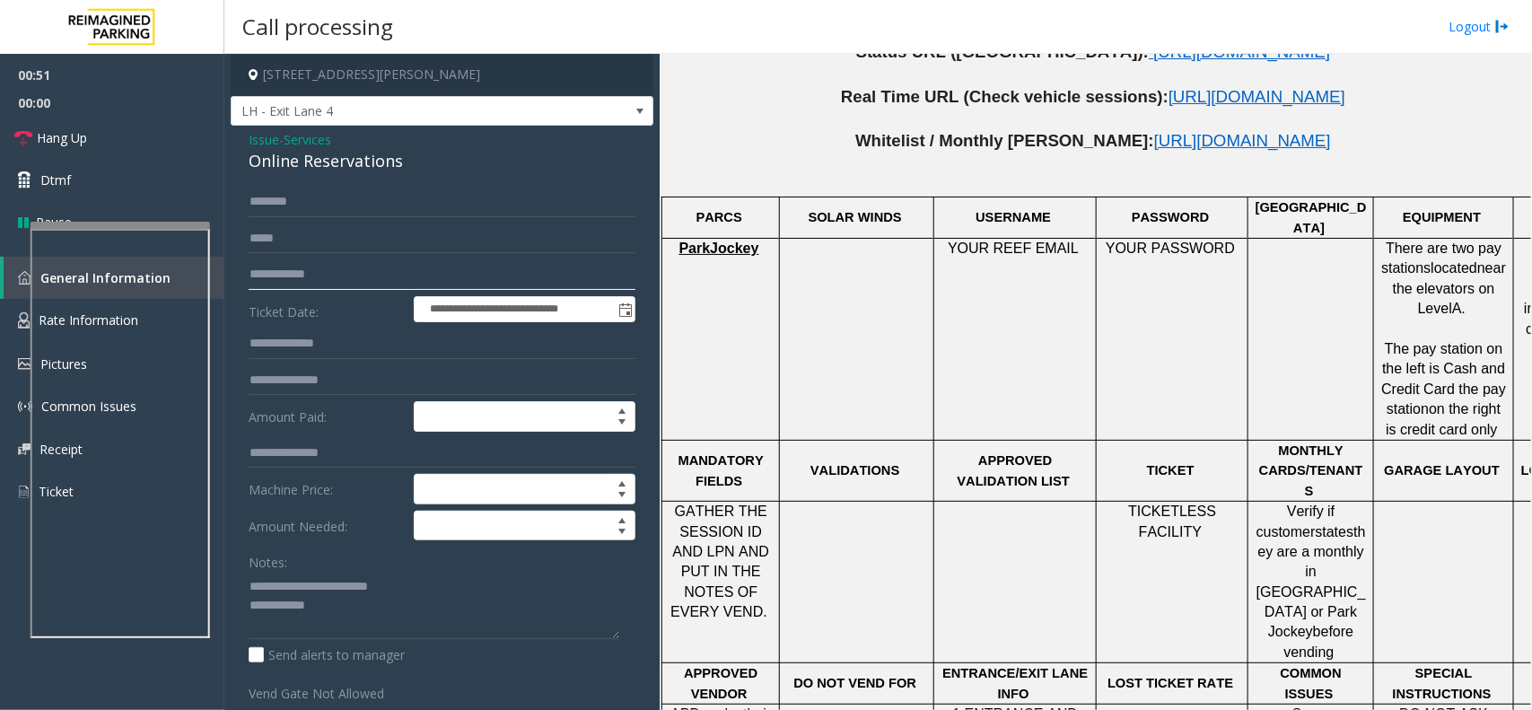
type input "**********"
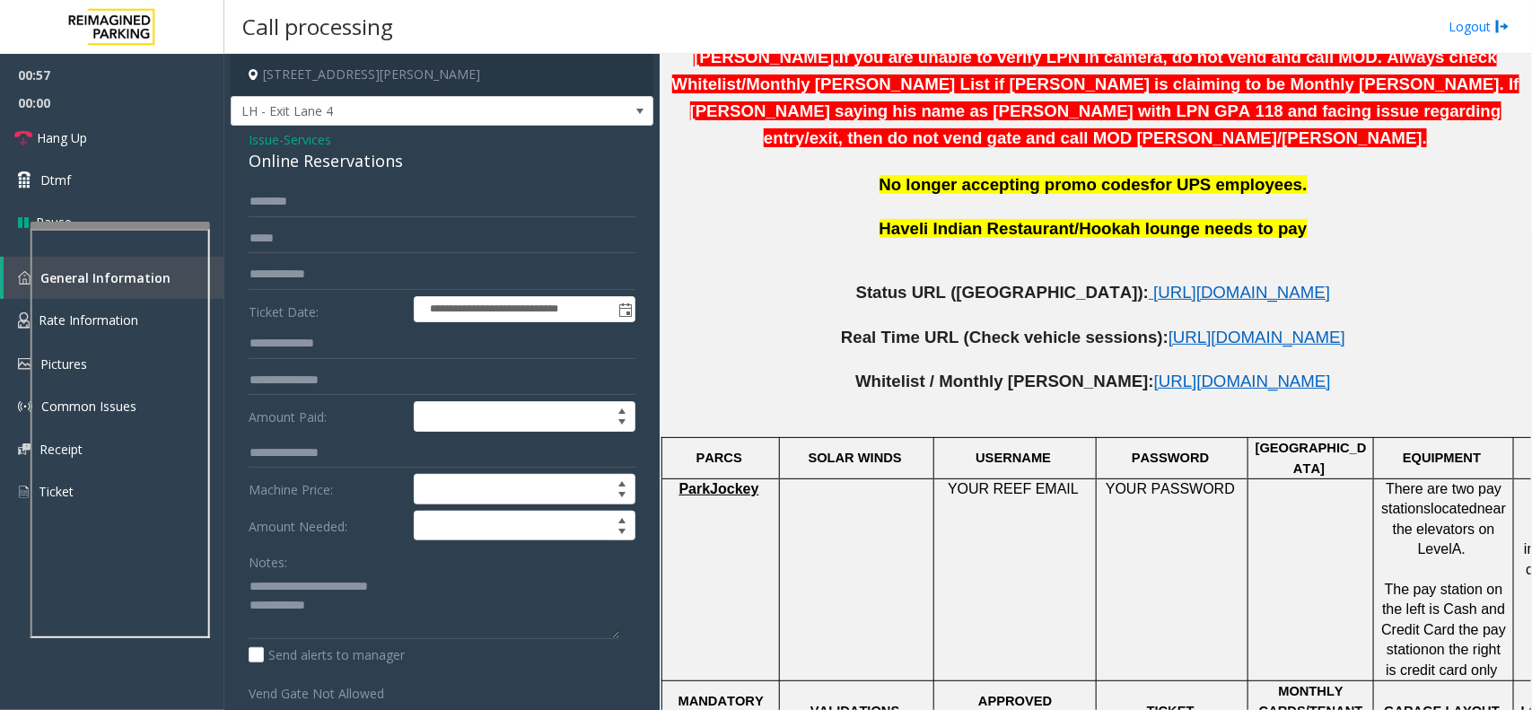
scroll to position [673, 0]
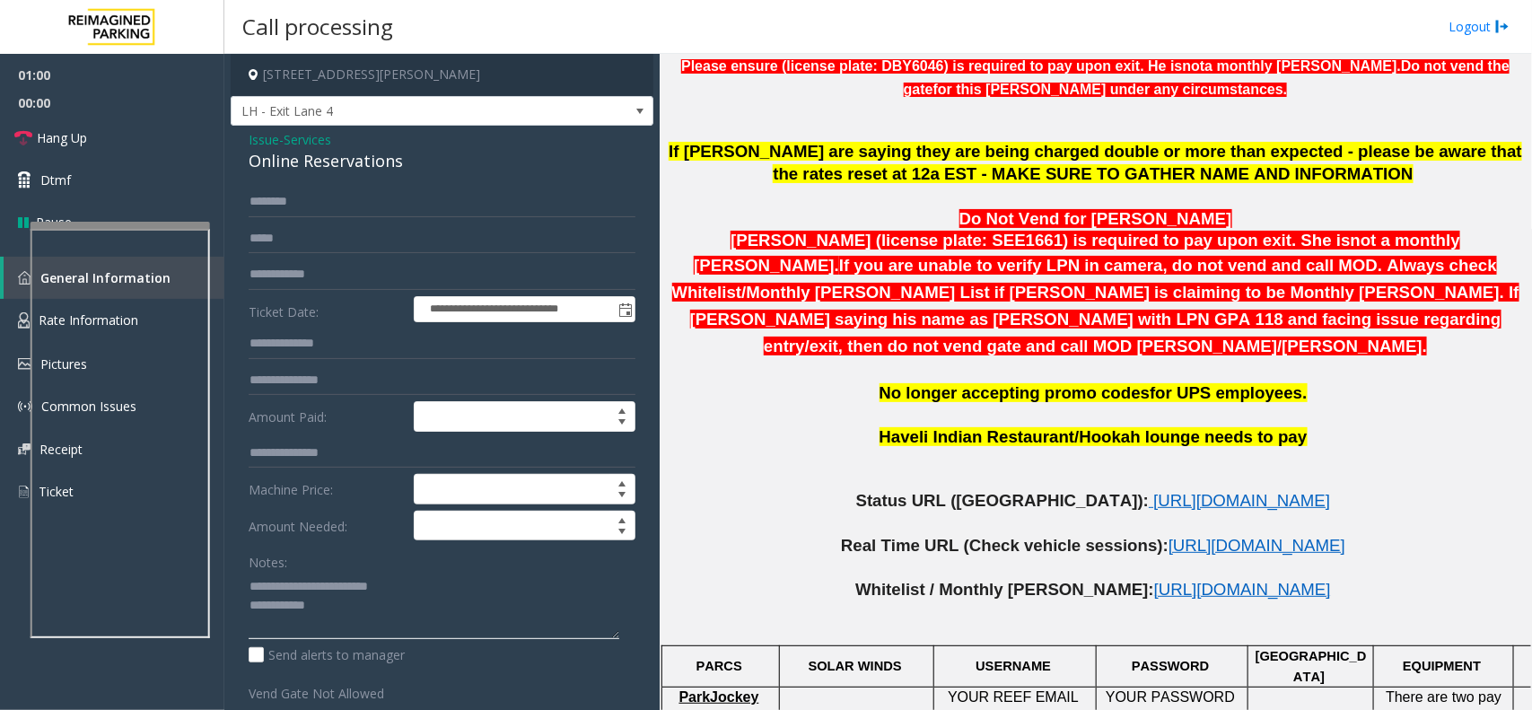
click at [373, 612] on textarea at bounding box center [434, 605] width 371 height 67
click at [384, 608] on textarea at bounding box center [434, 605] width 371 height 67
type textarea "**********"
click at [307, 266] on input "**********" at bounding box center [442, 274] width 387 height 31
type input "**********"
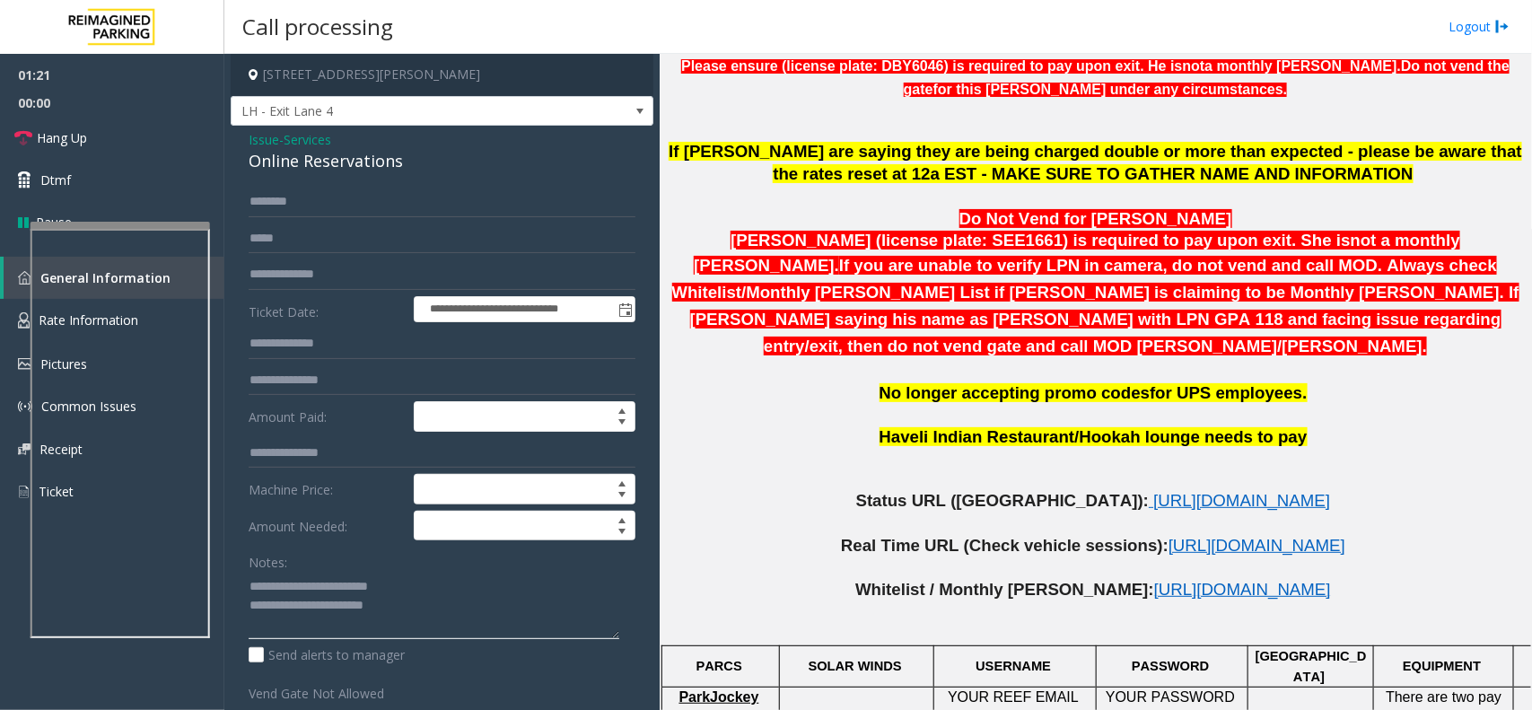
click at [418, 611] on textarea at bounding box center [434, 605] width 371 height 67
click at [127, 126] on link "Hang Up" at bounding box center [112, 138] width 224 height 42
click at [423, 619] on textarea at bounding box center [434, 605] width 371 height 67
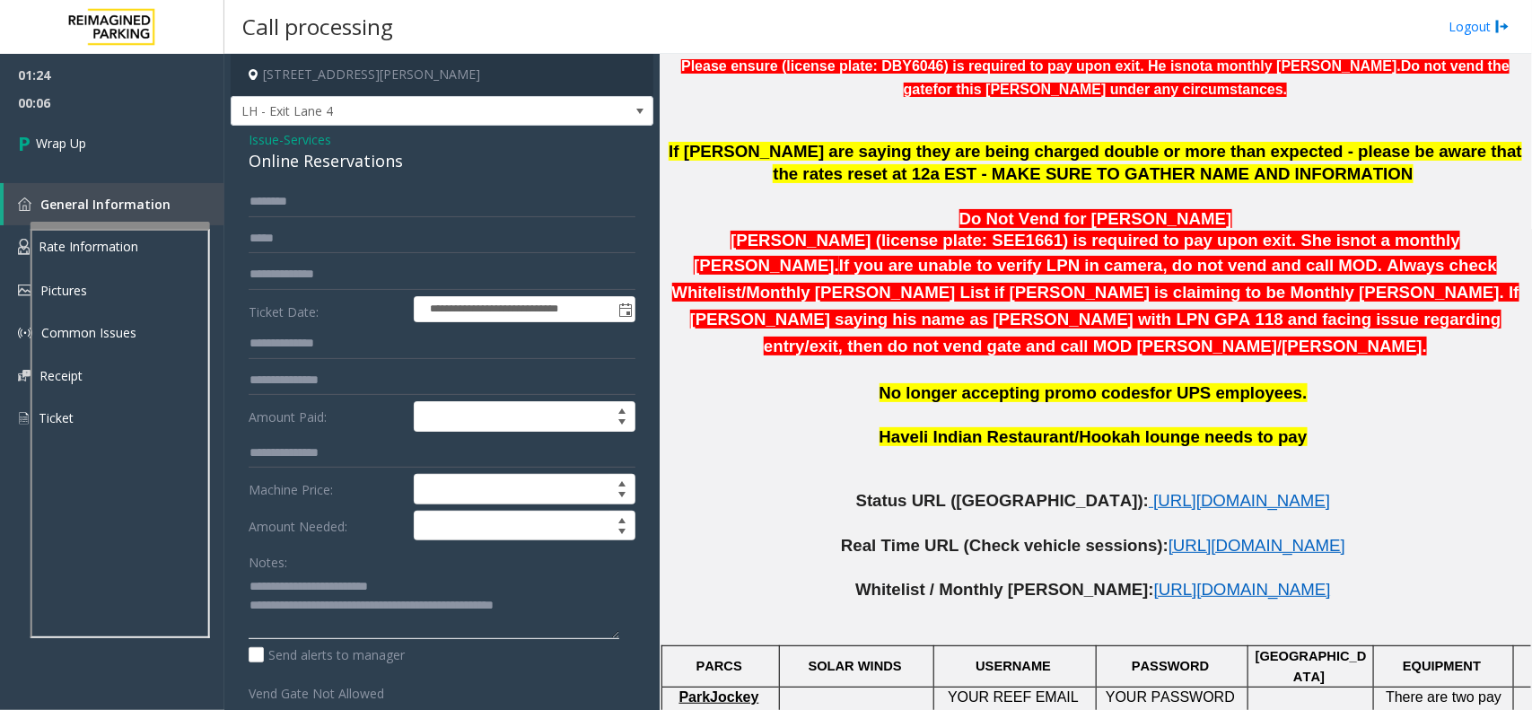
click at [486, 615] on textarea at bounding box center [434, 605] width 371 height 67
click at [558, 604] on textarea at bounding box center [434, 605] width 371 height 67
type textarea "**********"
click at [135, 162] on link "Wrap Up" at bounding box center [112, 143] width 224 height 53
